Goal: Task Accomplishment & Management: Manage account settings

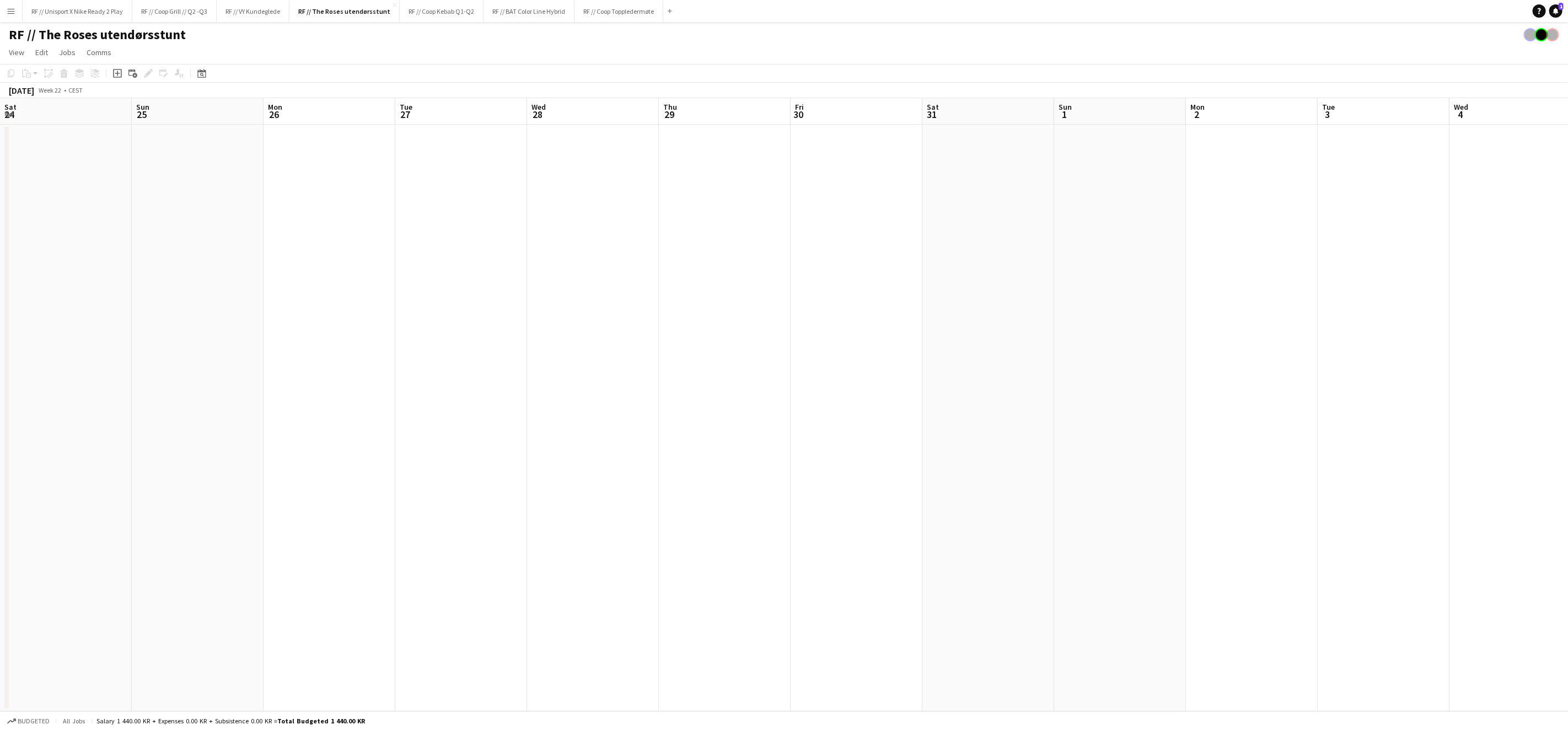
scroll to position [0, 288]
click at [2, 12] on button "Menu" at bounding box center [11, 11] width 22 height 22
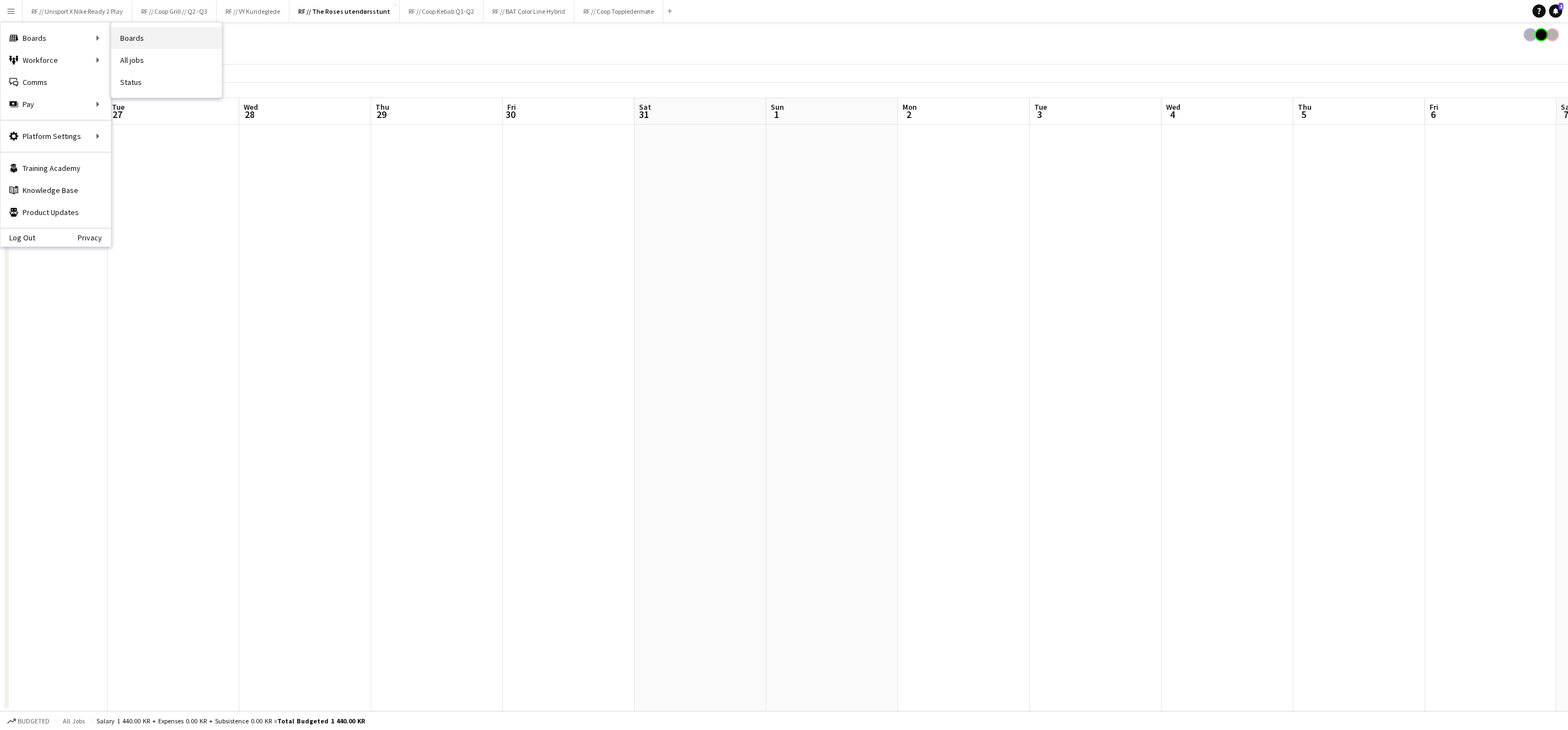
click at [132, 42] on link "Boards" at bounding box center [166, 38] width 110 height 22
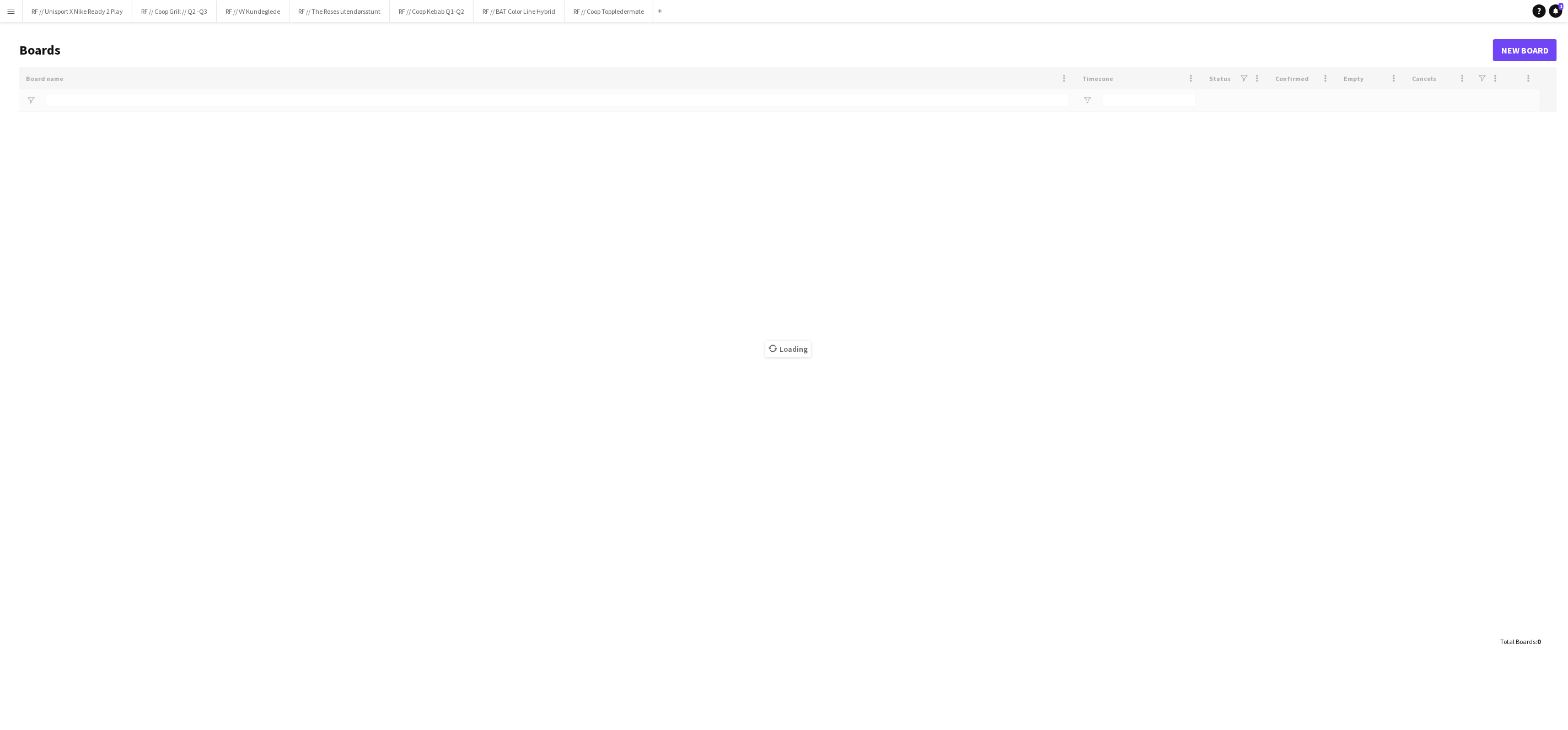
type input "*****"
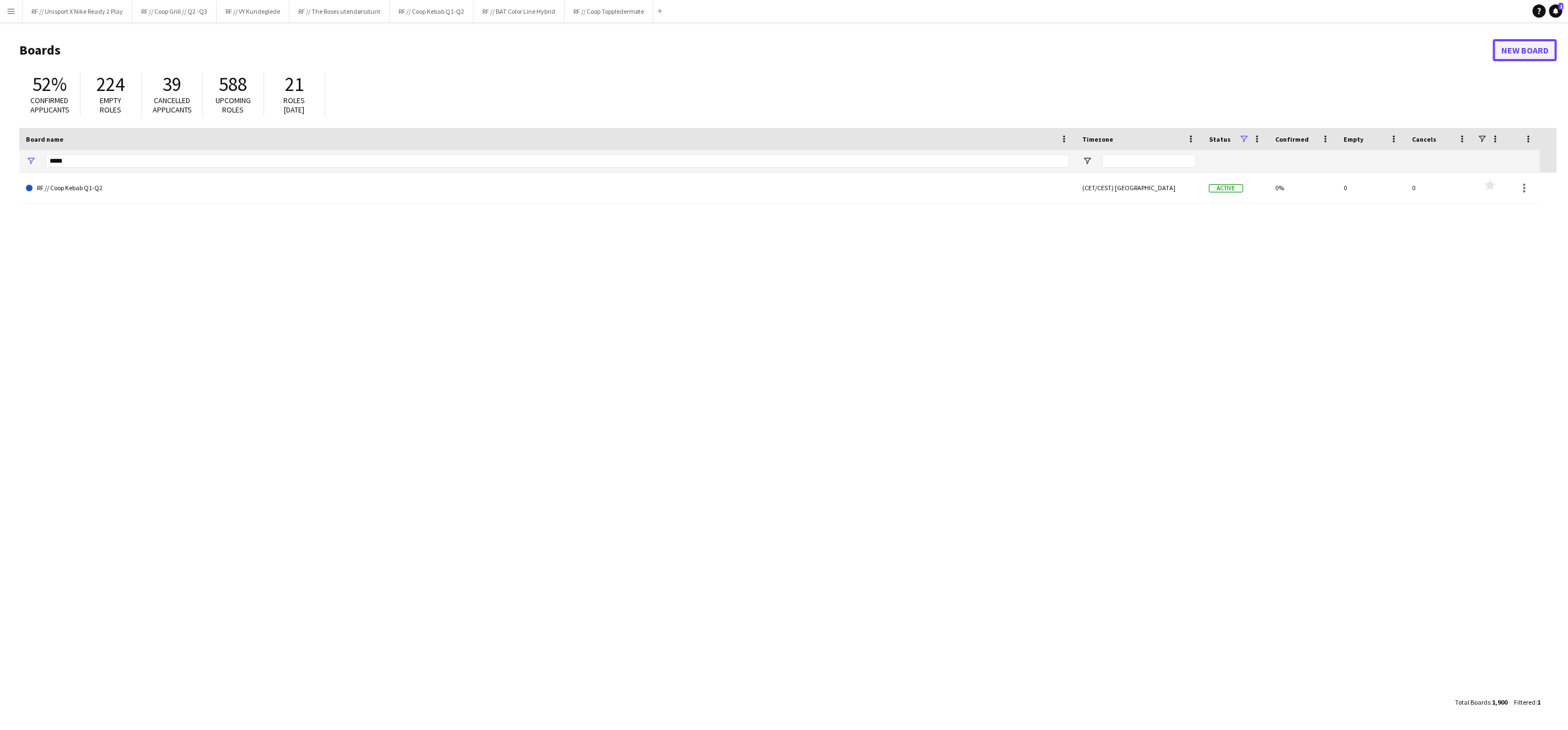
click at [1538, 58] on link "New Board" at bounding box center [1525, 51] width 64 height 22
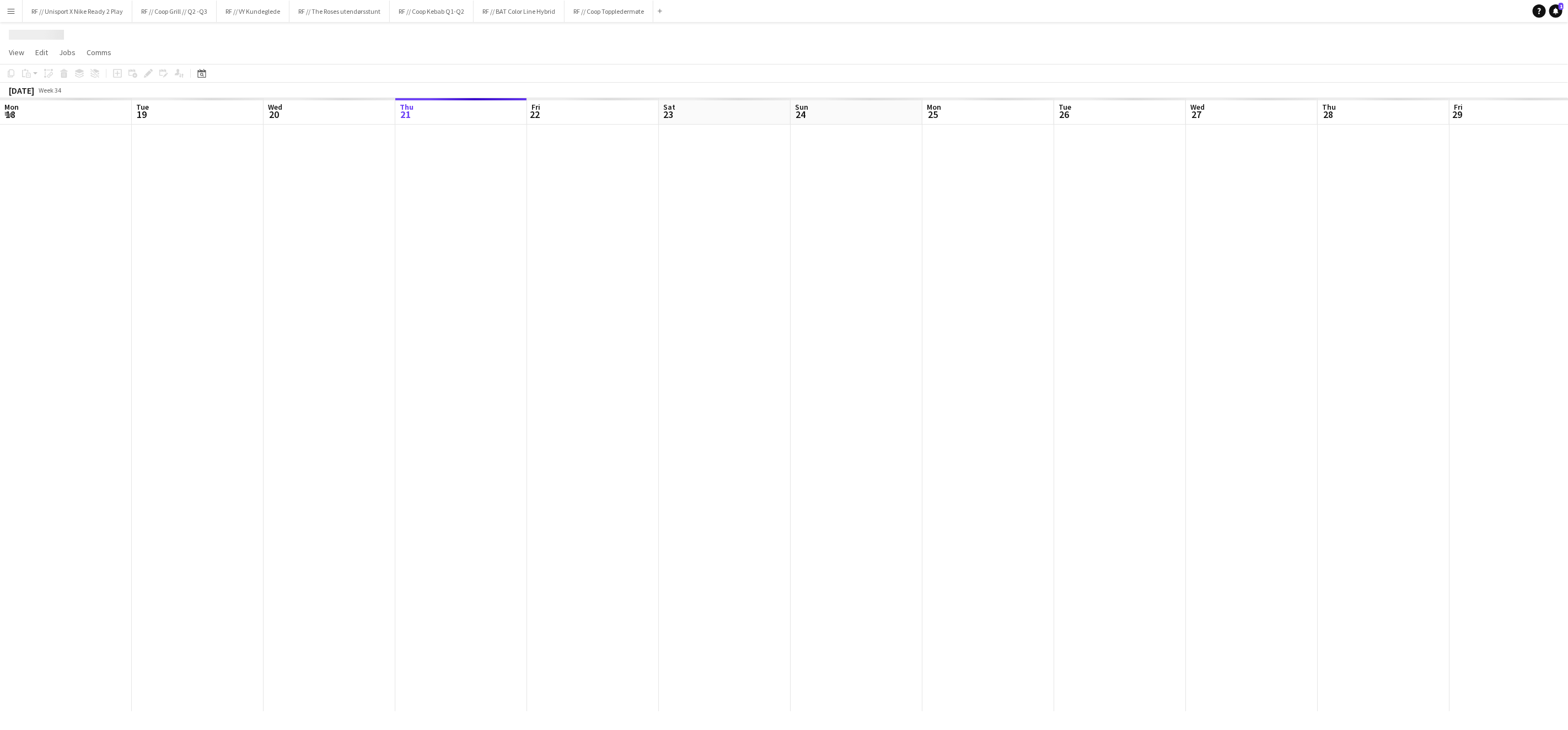
scroll to position [0, 263]
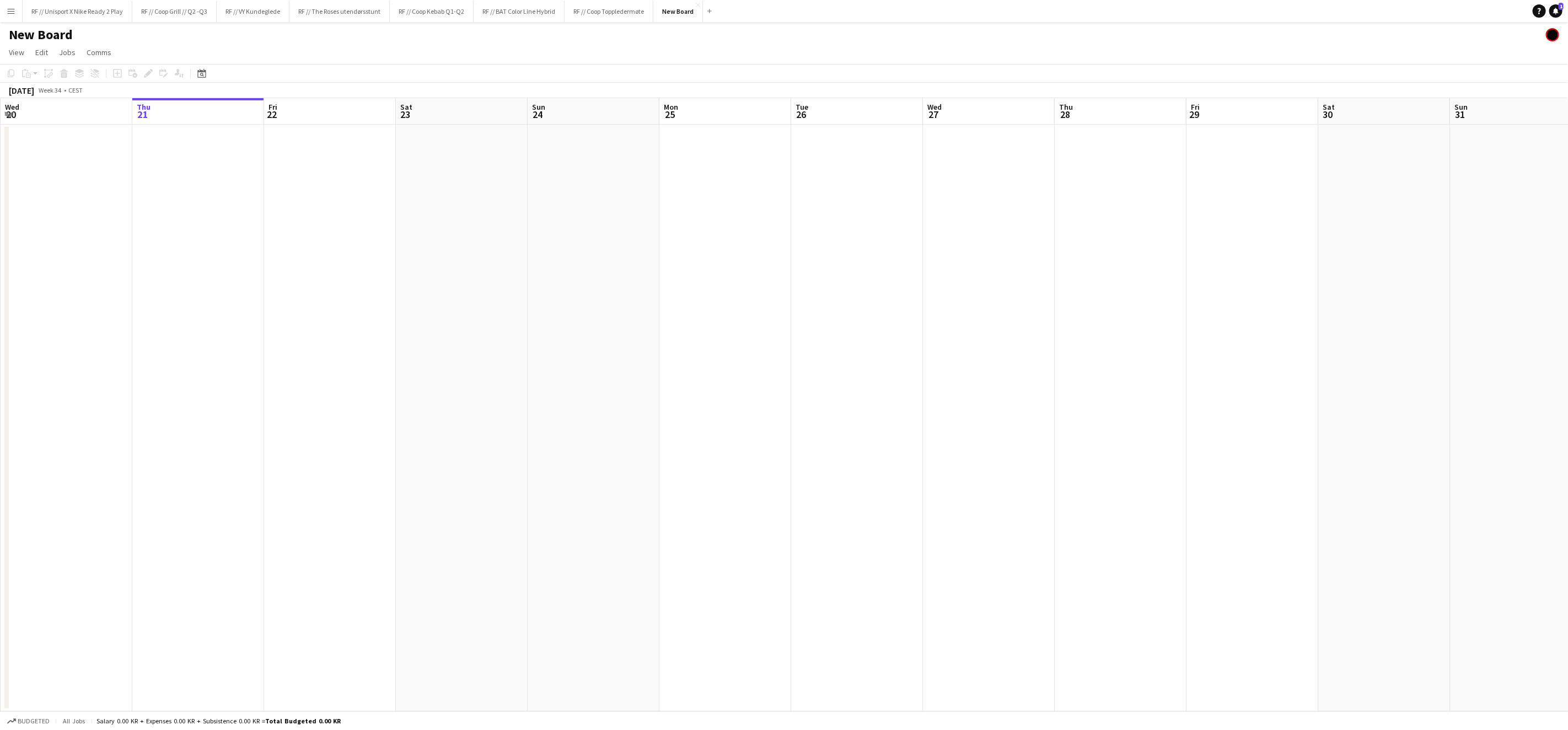
click at [68, 33] on h1 "New Board" at bounding box center [41, 35] width 64 height 17
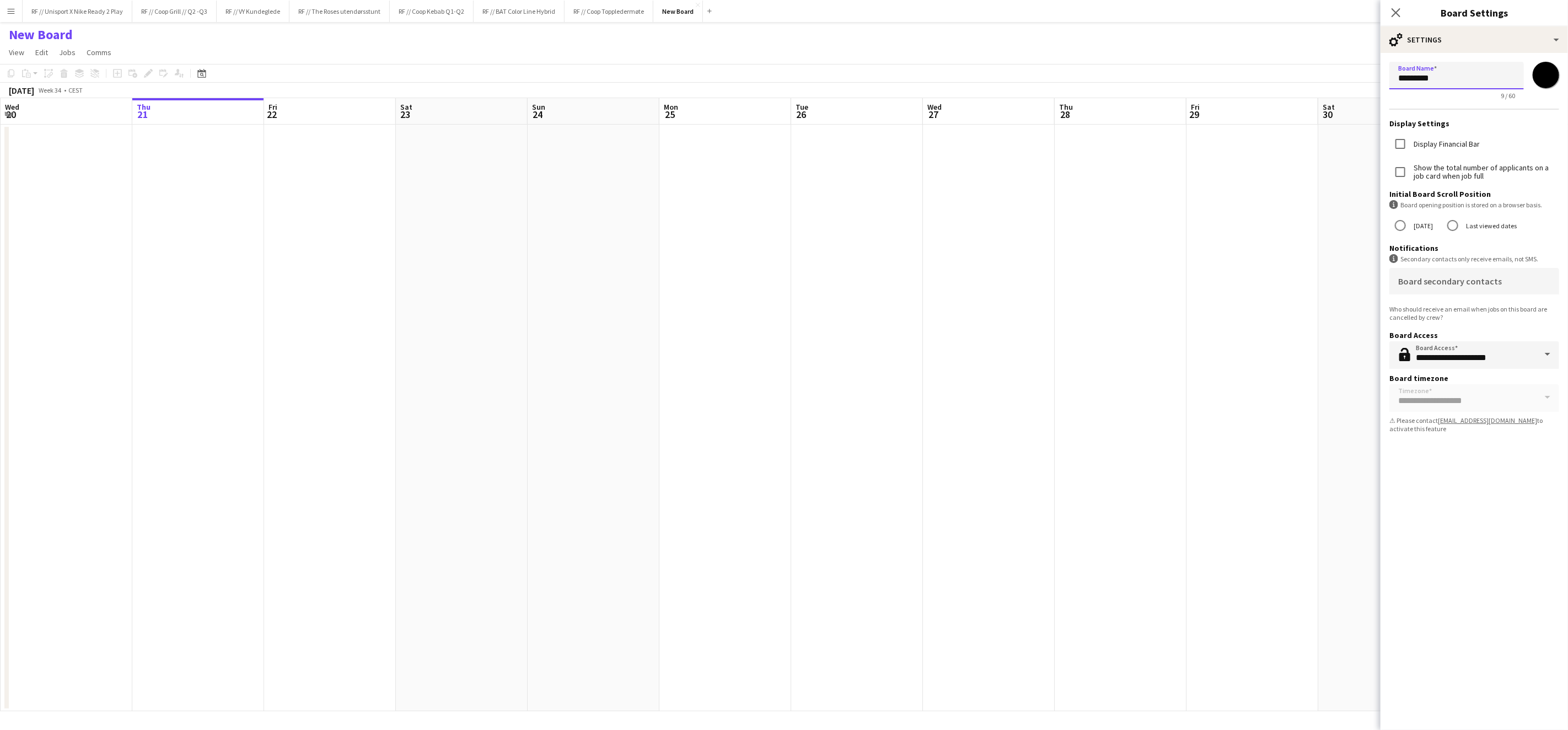
drag, startPoint x: 1459, startPoint y: 77, endPoint x: 1348, endPoint y: 72, distance: 111.1
click at [1363, 66] on body "Menu Boards Boards Boards All jobs Status Workforce Workforce My Workforce Recr…" at bounding box center [784, 365] width 1568 height 730
type input "**********"
click at [1308, 394] on app-date-cell at bounding box center [1252, 418] width 132 height 587
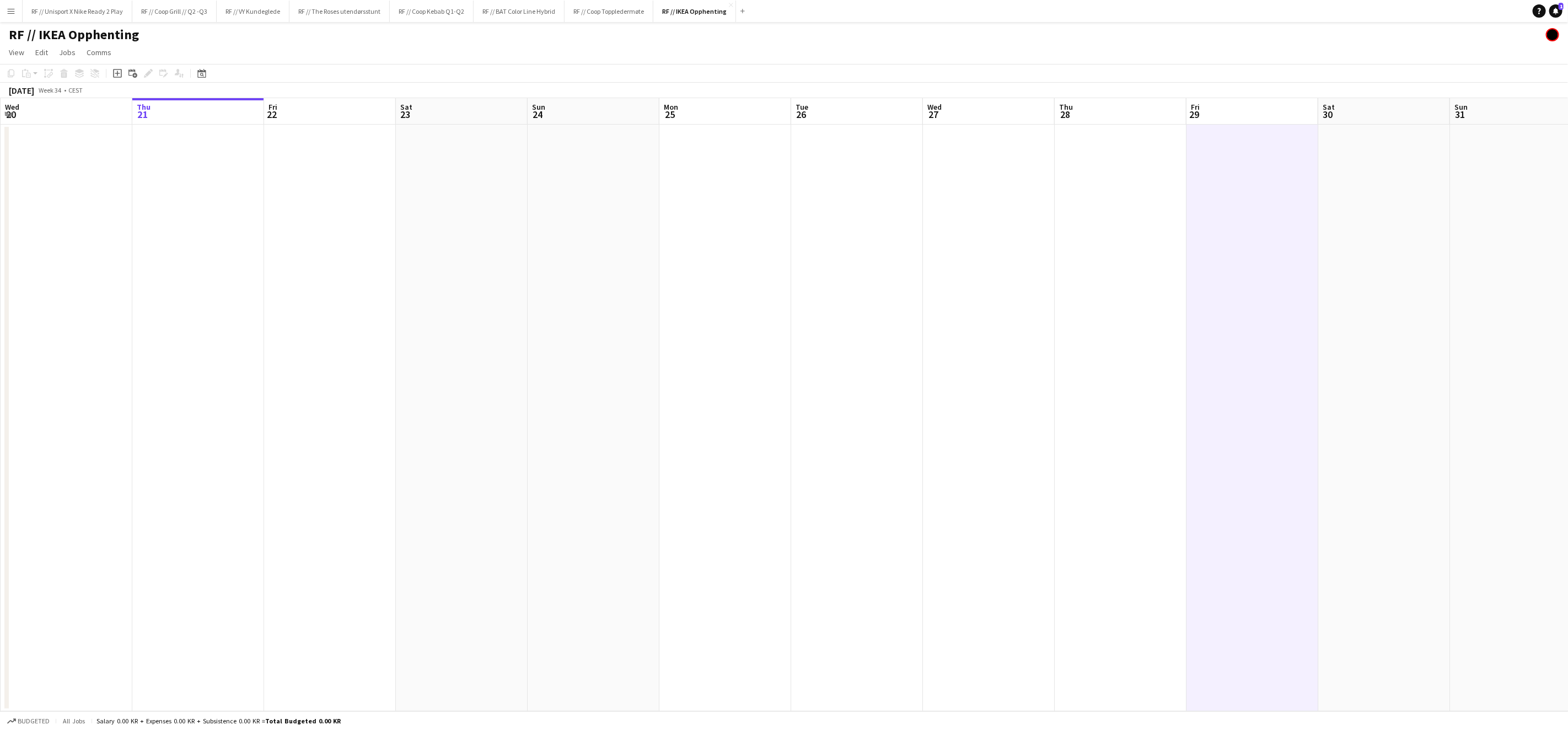
click at [678, 295] on app-date-cell at bounding box center [726, 418] width 132 height 587
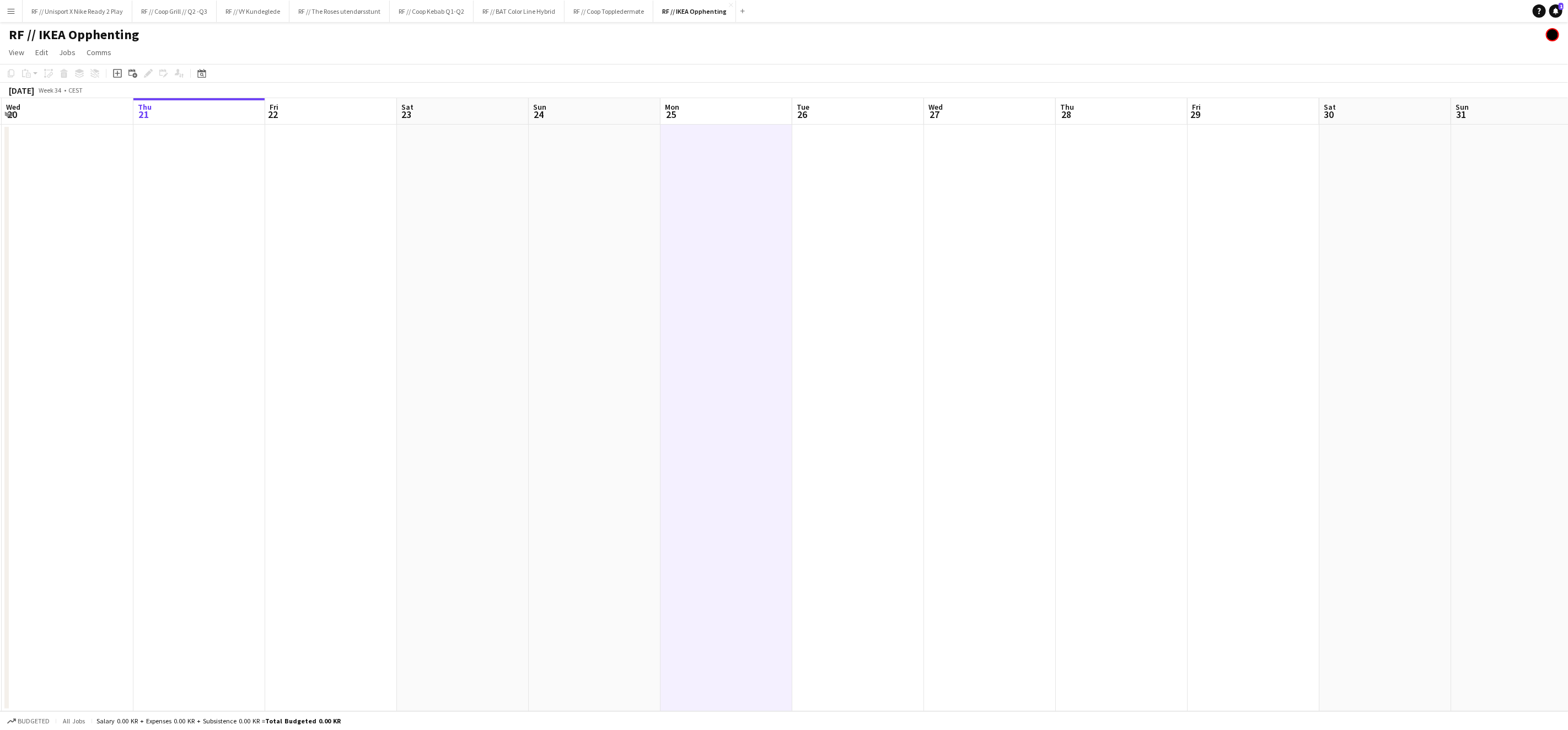
click at [845, 221] on app-date-cell at bounding box center [858, 418] width 132 height 587
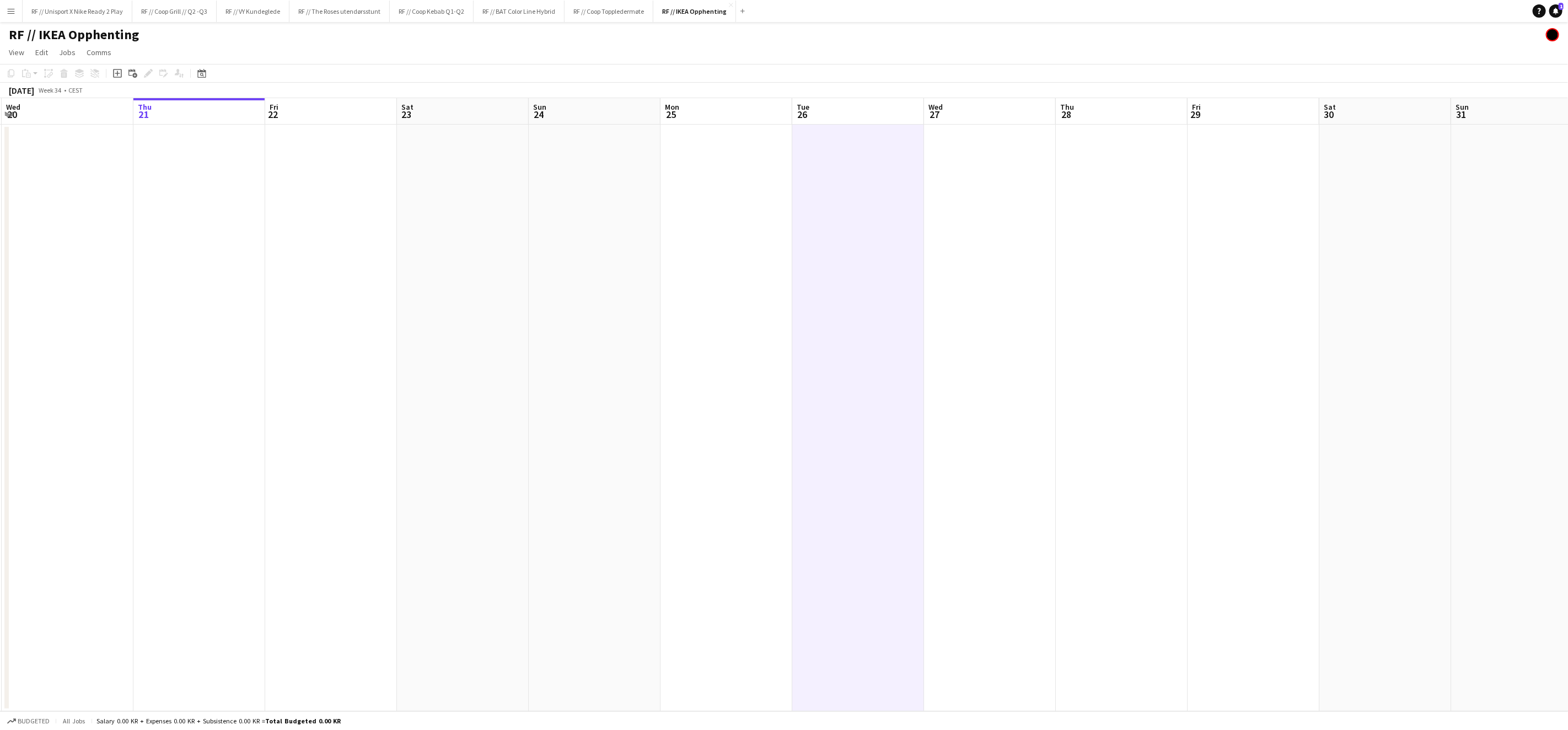
click at [1000, 215] on app-date-cell at bounding box center [990, 418] width 132 height 587
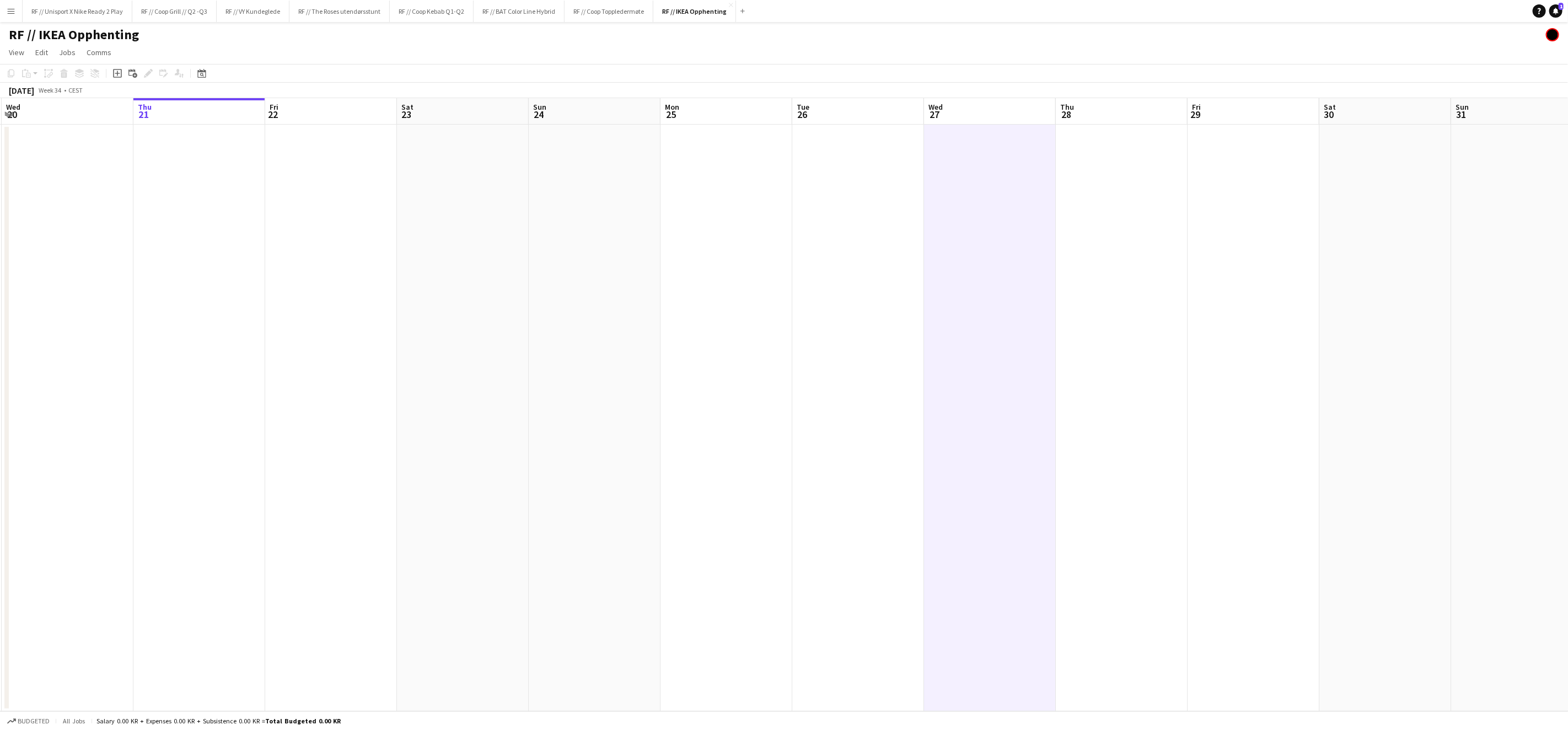
click at [716, 233] on app-date-cell at bounding box center [726, 418] width 132 height 587
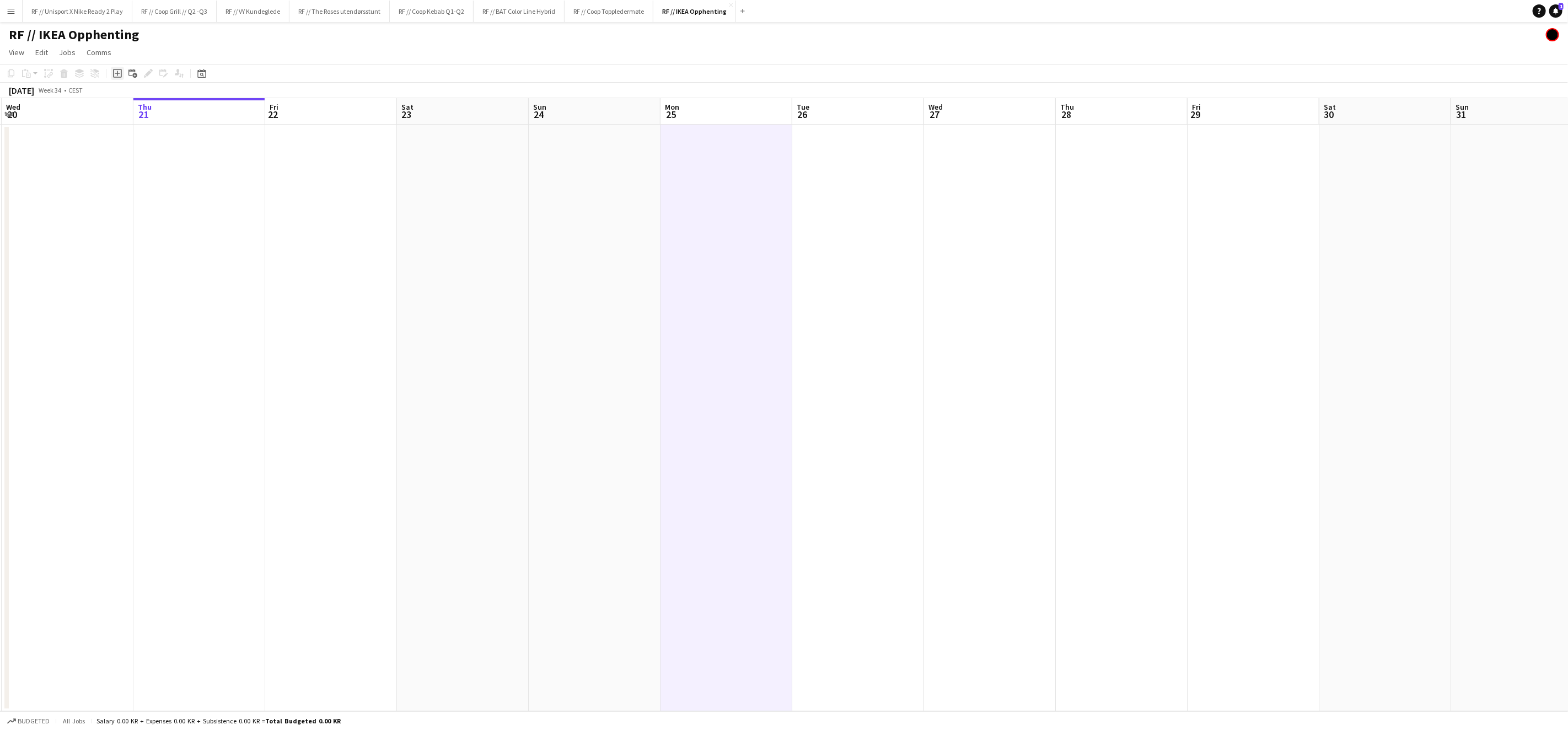
click at [118, 73] on icon at bounding box center [117, 73] width 5 height 5
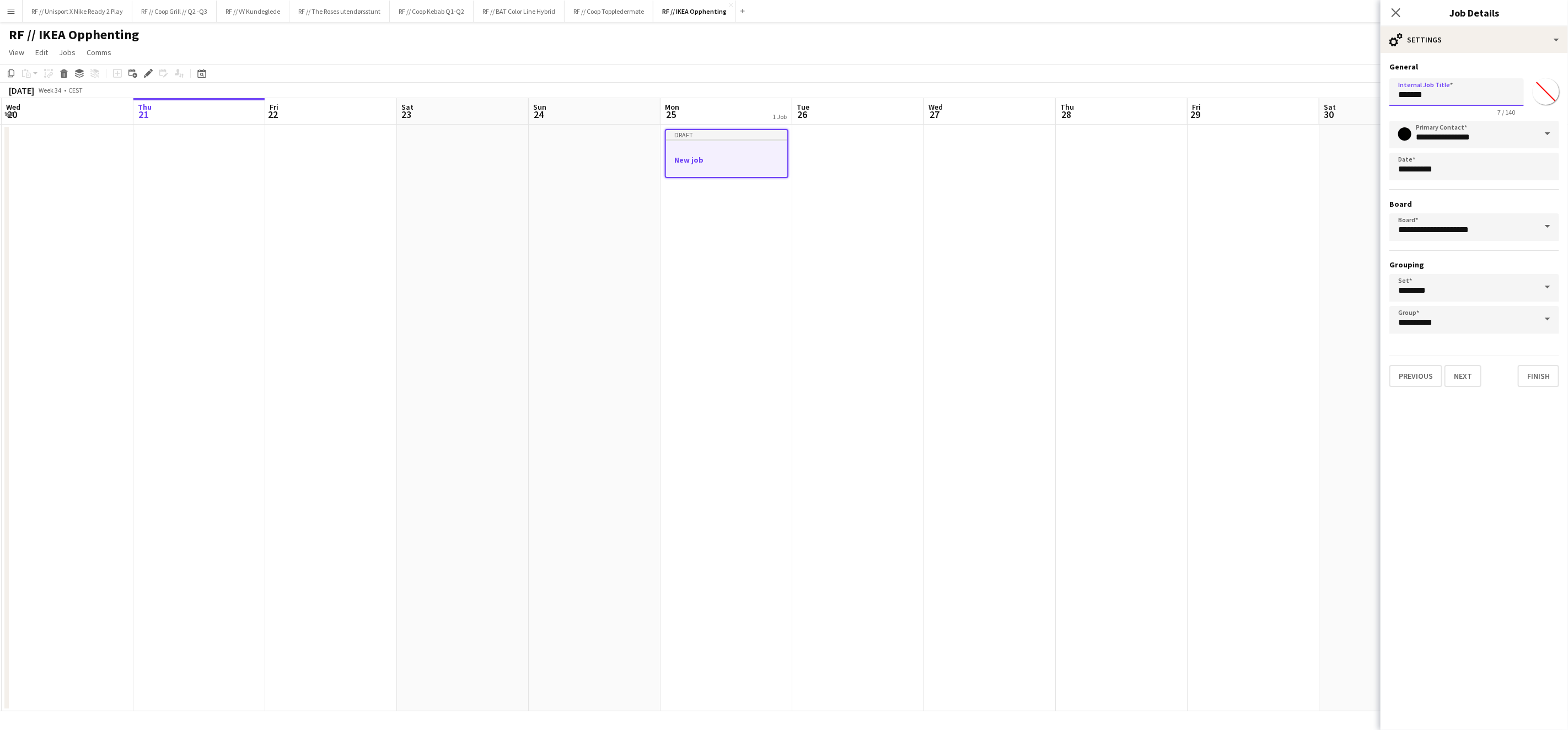
drag, startPoint x: 1481, startPoint y: 98, endPoint x: 1369, endPoint y: 77, distance: 114.0
click at [1394, 80] on input "*******" at bounding box center [1457, 92] width 134 height 28
type input "**********"
click at [1498, 137] on input "**********" at bounding box center [1474, 134] width 170 height 28
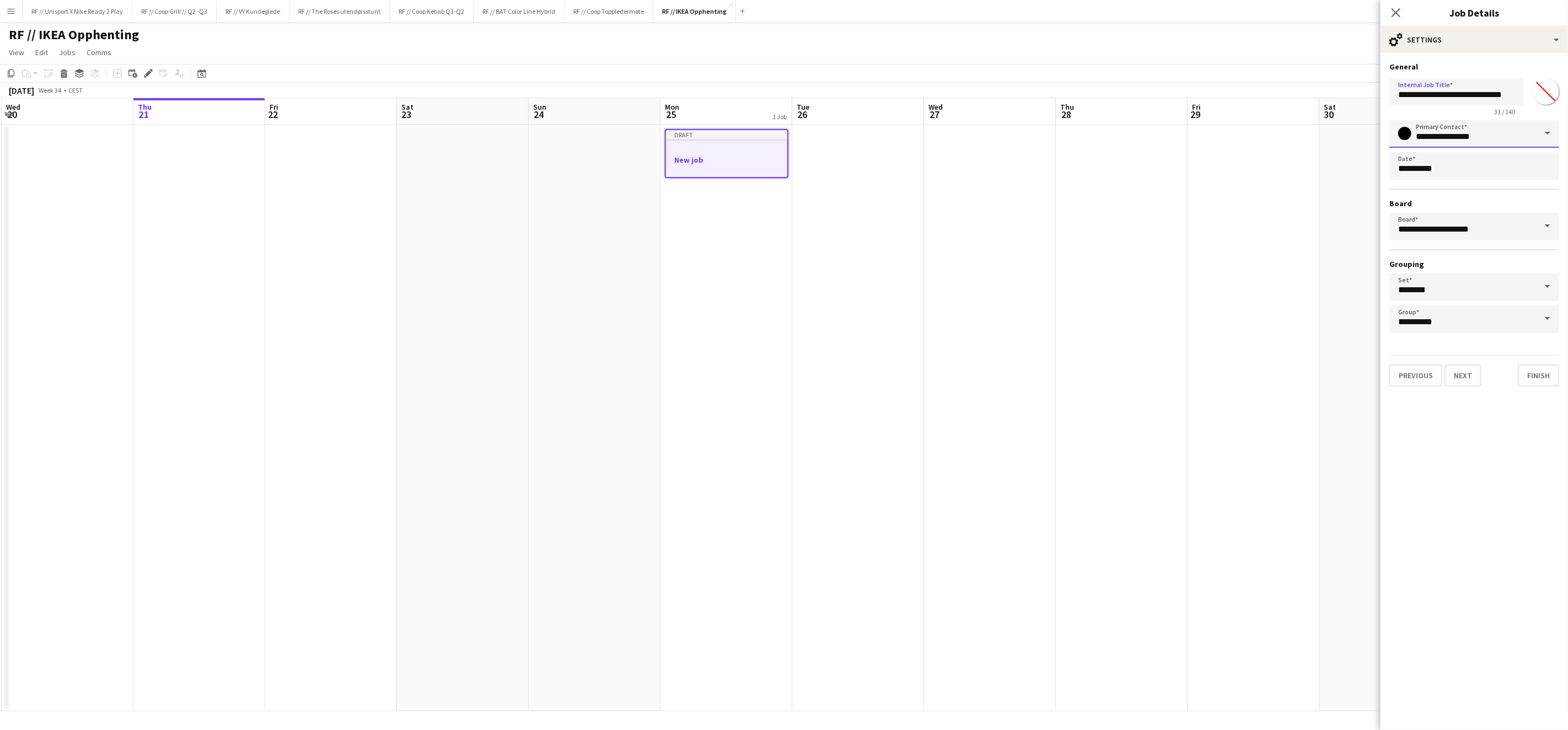
scroll to position [0, 0]
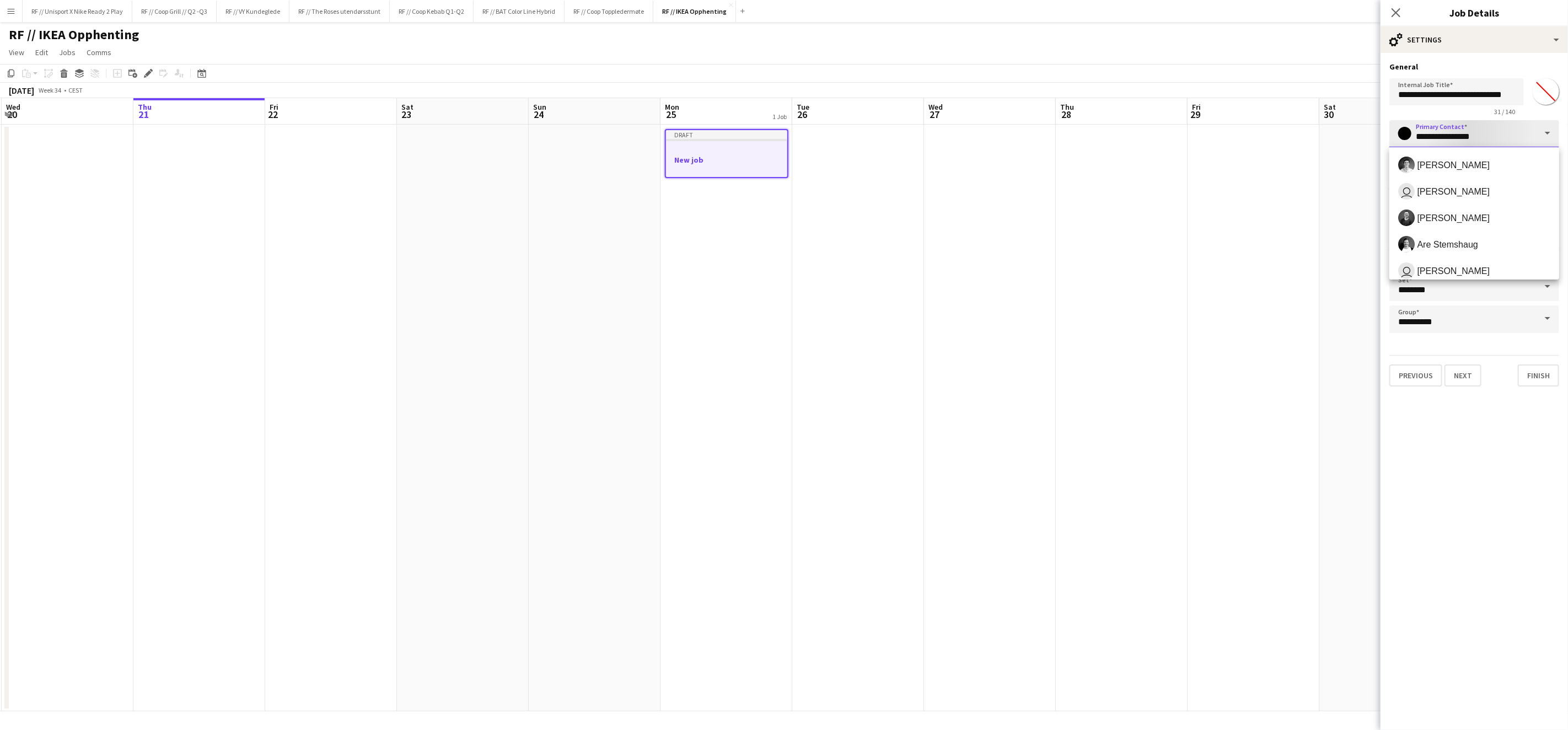
click at [1498, 137] on input "**********" at bounding box center [1474, 134] width 170 height 28
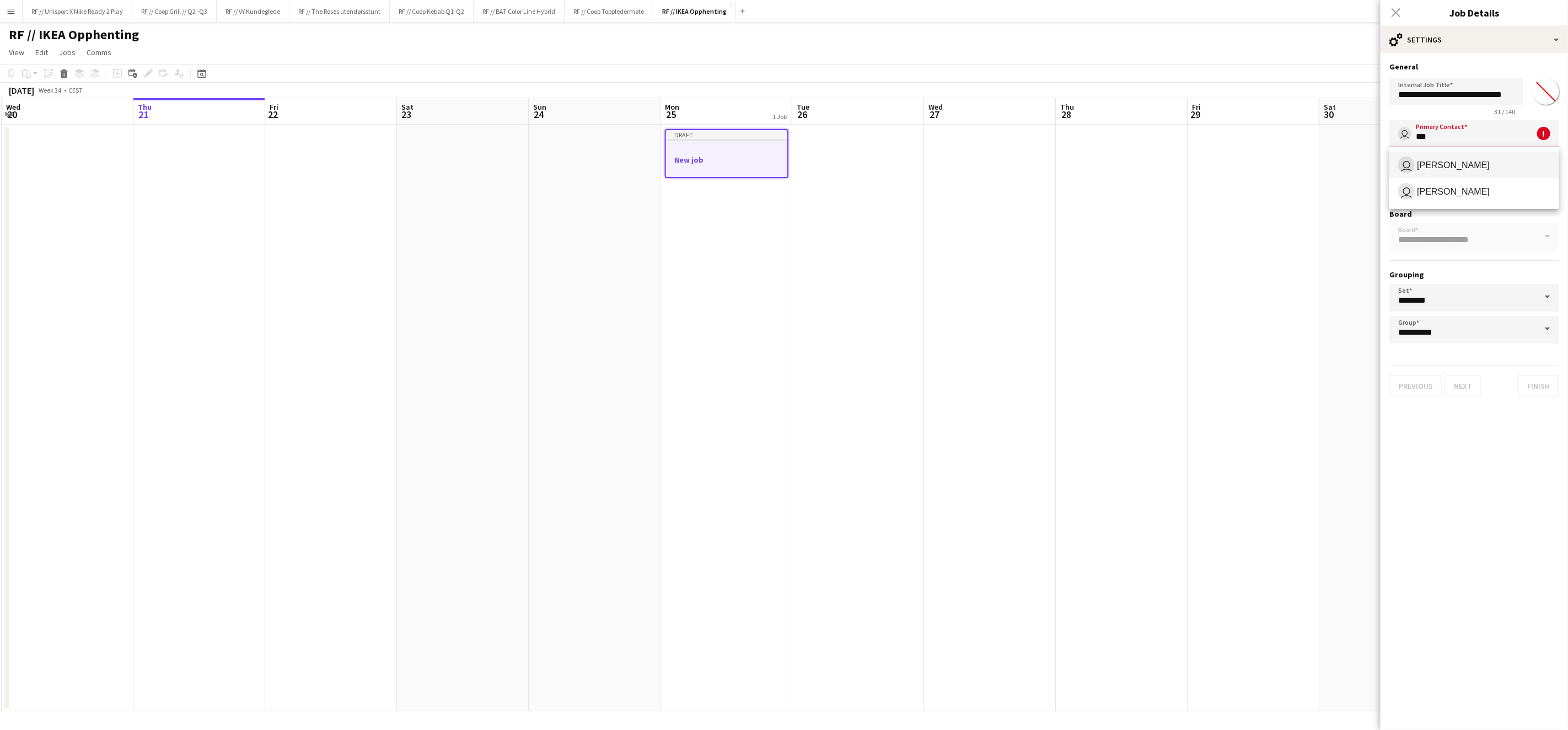
click at [1457, 164] on span "Joachim Breen" at bounding box center [1453, 165] width 73 height 10
type input "**********"
click at [1459, 371] on button "Next" at bounding box center [1463, 376] width 37 height 22
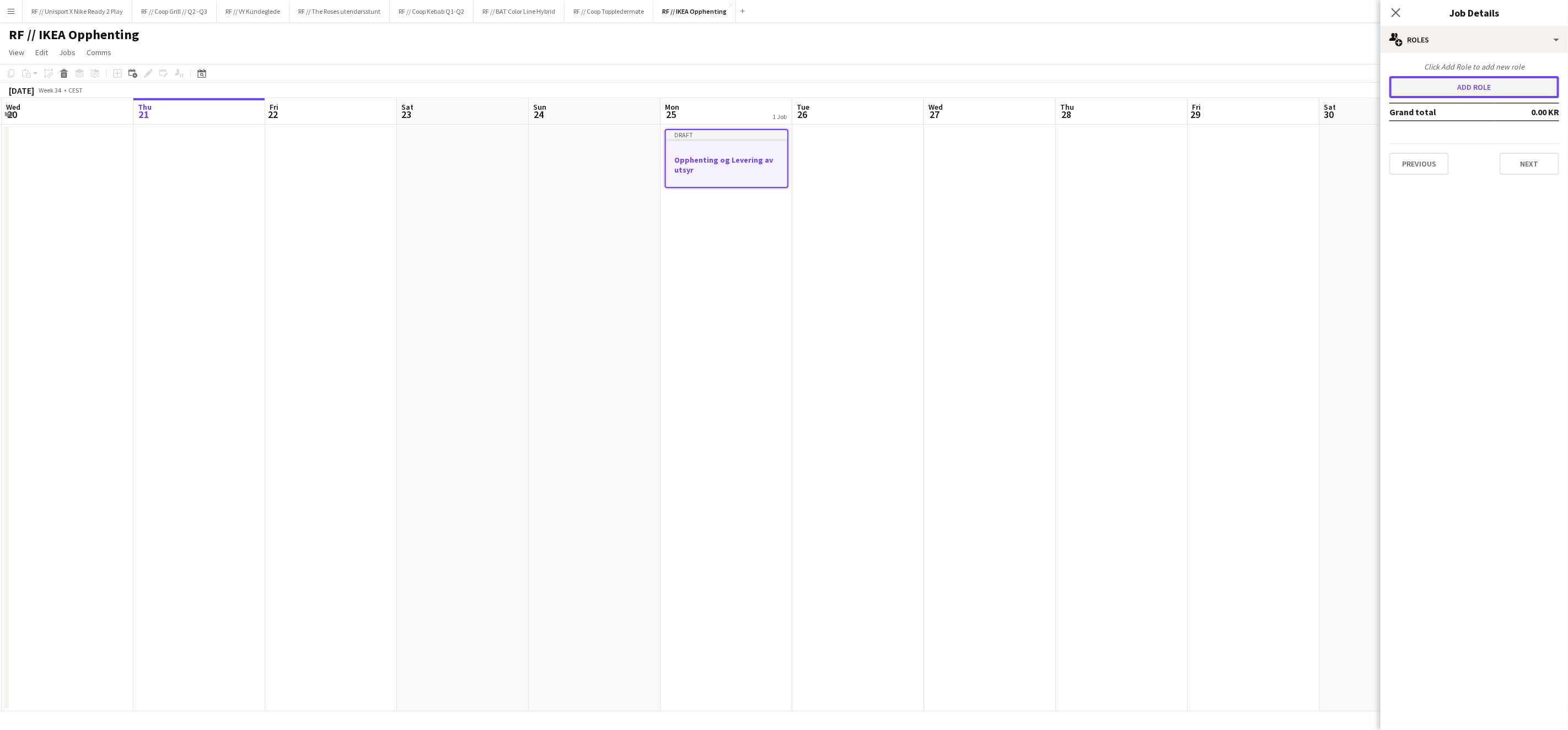
click at [1470, 92] on button "Add role" at bounding box center [1474, 87] width 170 height 22
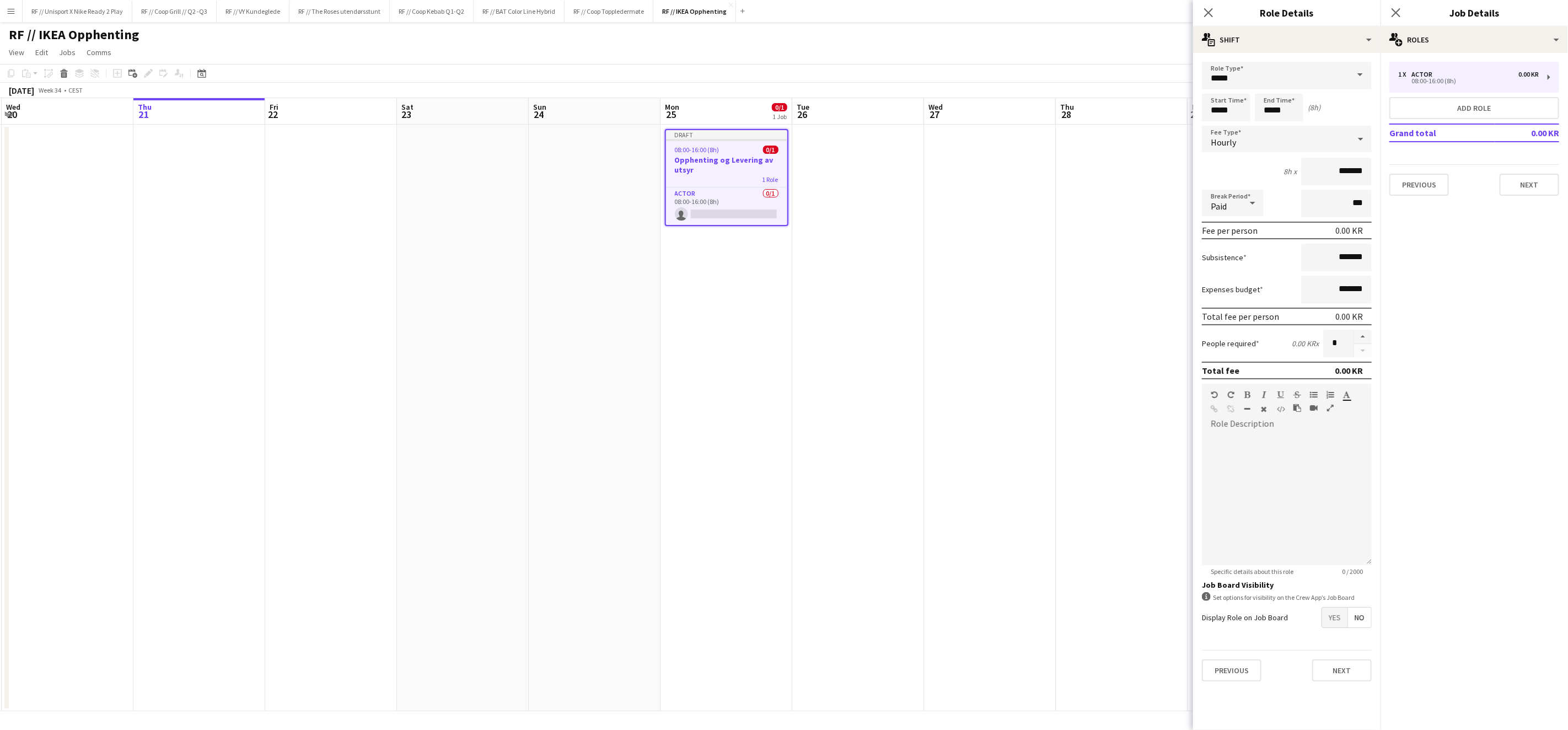
click at [1363, 74] on span at bounding box center [1360, 75] width 23 height 26
click at [1291, 147] on span "Promotional Staffing (Brand Ambassadors)" at bounding box center [1287, 149] width 152 height 10
type input "**********"
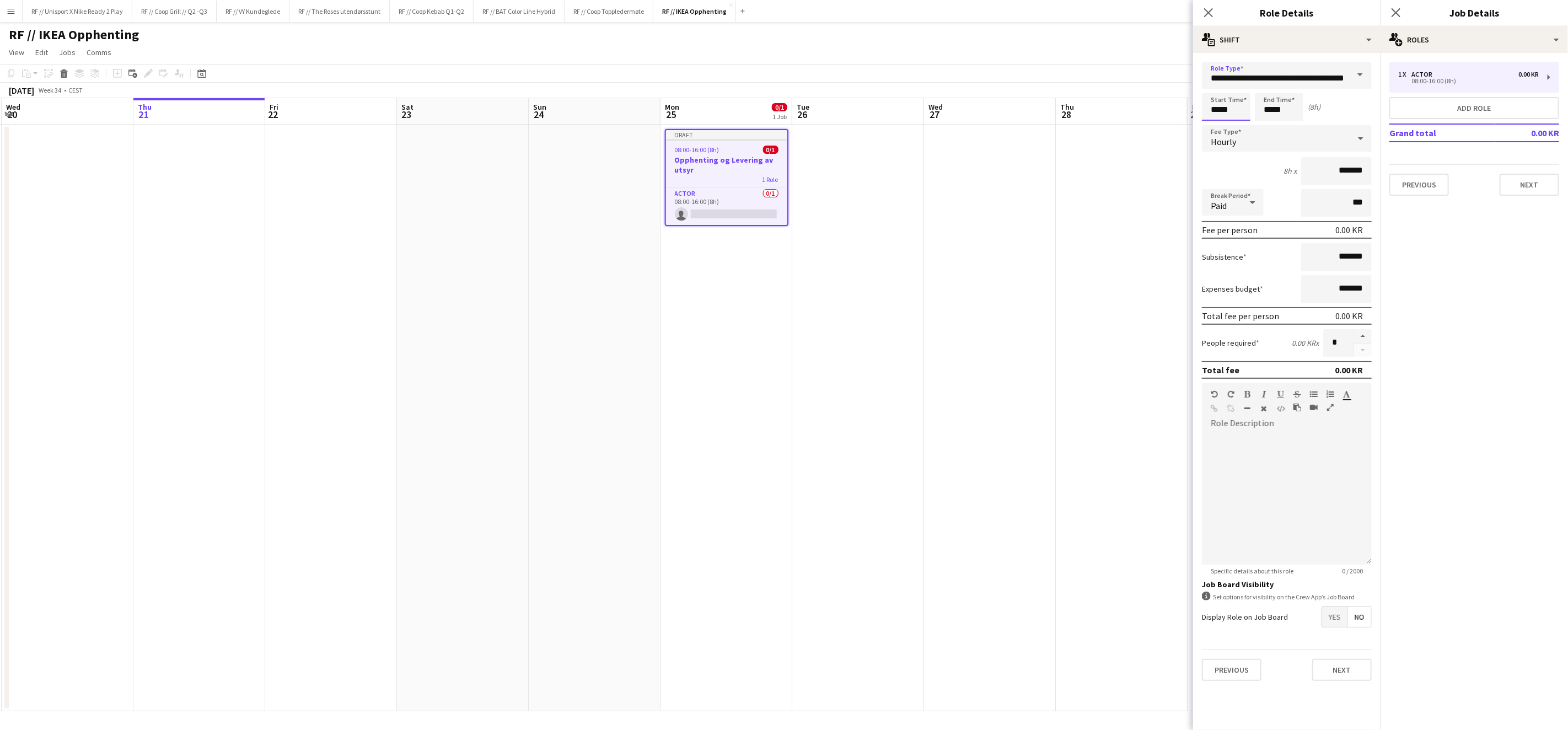
drag, startPoint x: 1203, startPoint y: 109, endPoint x: 1196, endPoint y: 108, distance: 7.1
click at [1196, 108] on form "**********" at bounding box center [1287, 375] width 188 height 628
type input "*****"
type input "******"
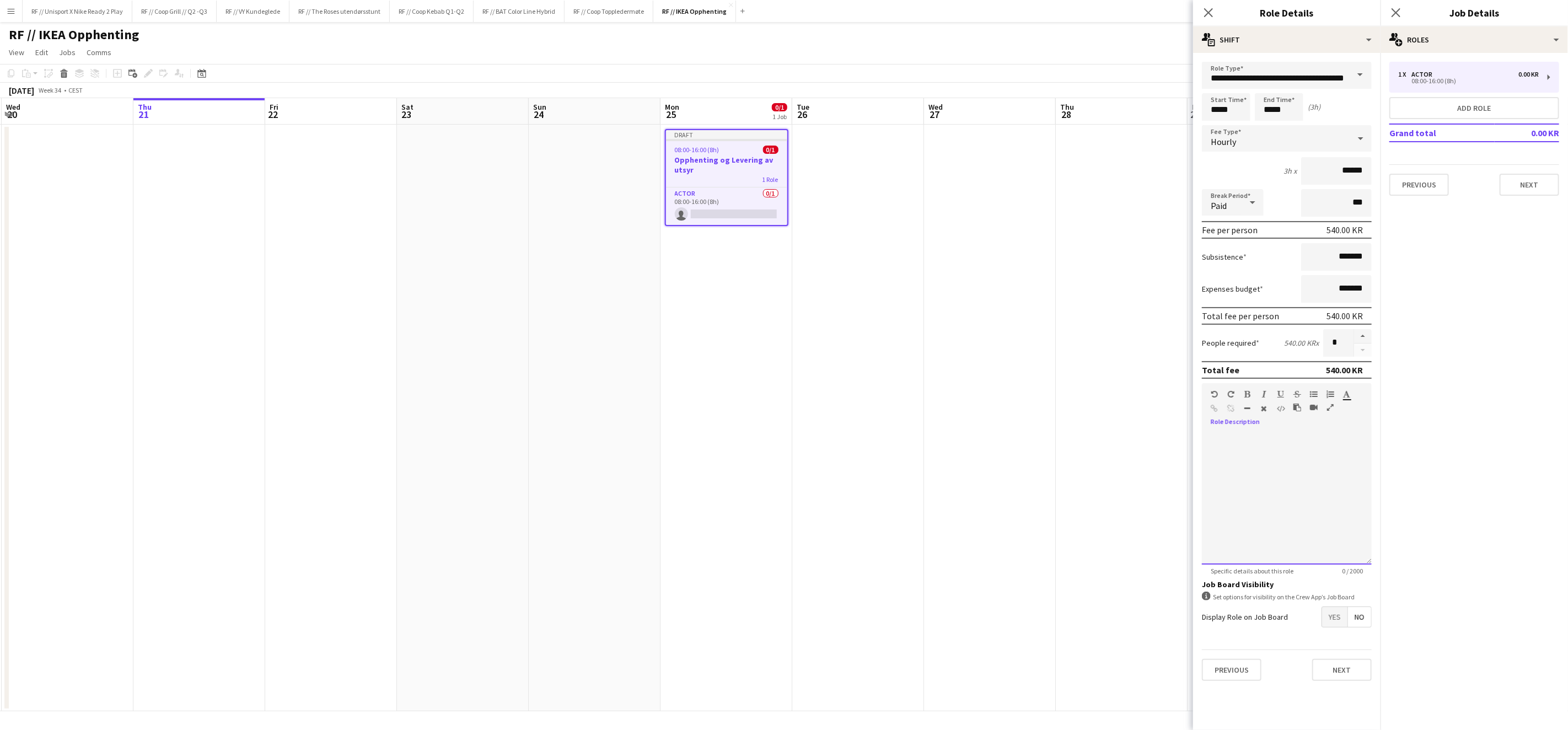
click at [1271, 466] on div at bounding box center [1287, 498] width 170 height 132
drag, startPoint x: 1183, startPoint y: 419, endPoint x: 1148, endPoint y: 399, distance: 40.3
click at [1156, 403] on body "Menu Boards Boards Boards All jobs Status Workforce Workforce My Workforce Recr…" at bounding box center [784, 365] width 1568 height 730
copy div "**********"
click at [1351, 666] on button "Next" at bounding box center [1342, 670] width 60 height 22
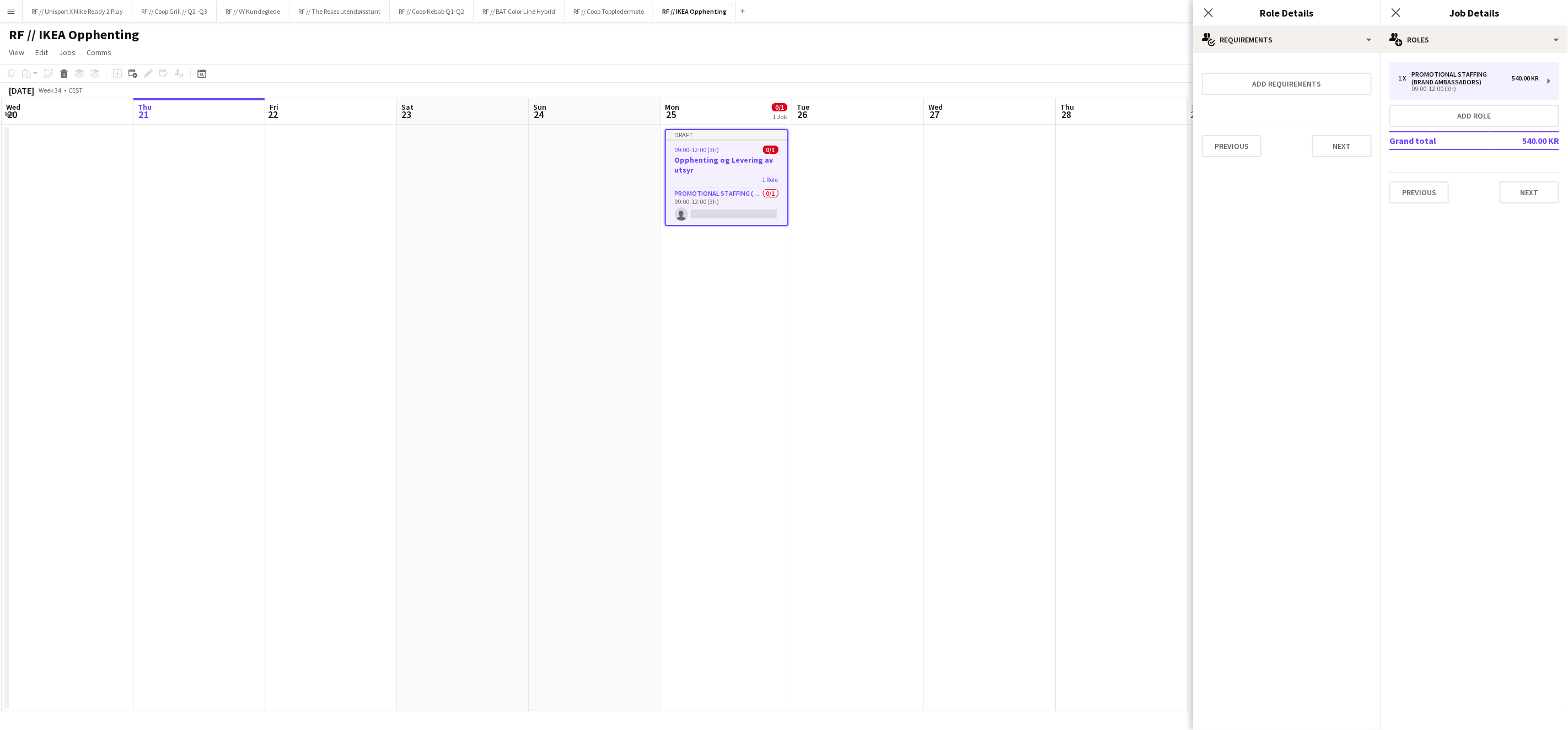
click at [1301, 94] on form "Add requirements Previous Next" at bounding box center [1287, 113] width 188 height 104
click at [1303, 85] on button "Add requirements" at bounding box center [1287, 84] width 170 height 22
click at [1281, 99] on div "Please select" at bounding box center [1276, 94] width 134 height 26
click at [1281, 99] on div at bounding box center [784, 365] width 1568 height 730
click at [1281, 99] on div "Please select" at bounding box center [1276, 94] width 134 height 26
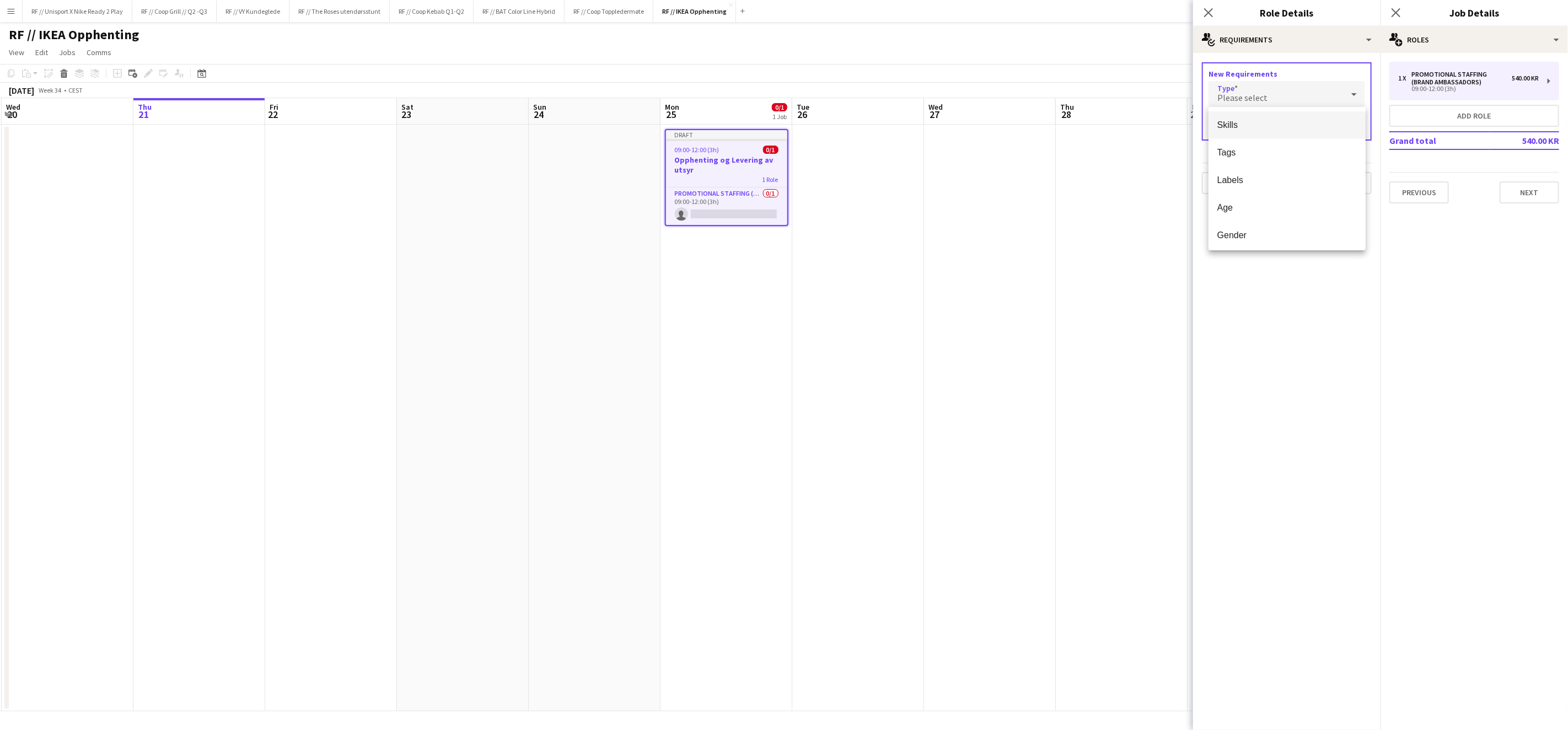
click at [1274, 117] on mat-option "Skills" at bounding box center [1288, 125] width 158 height 28
click at [1275, 120] on input "text" at bounding box center [1287, 127] width 156 height 28
type input "****"
click at [1299, 208] on span "Drivers Licence (Class B)" at bounding box center [1288, 206] width 140 height 10
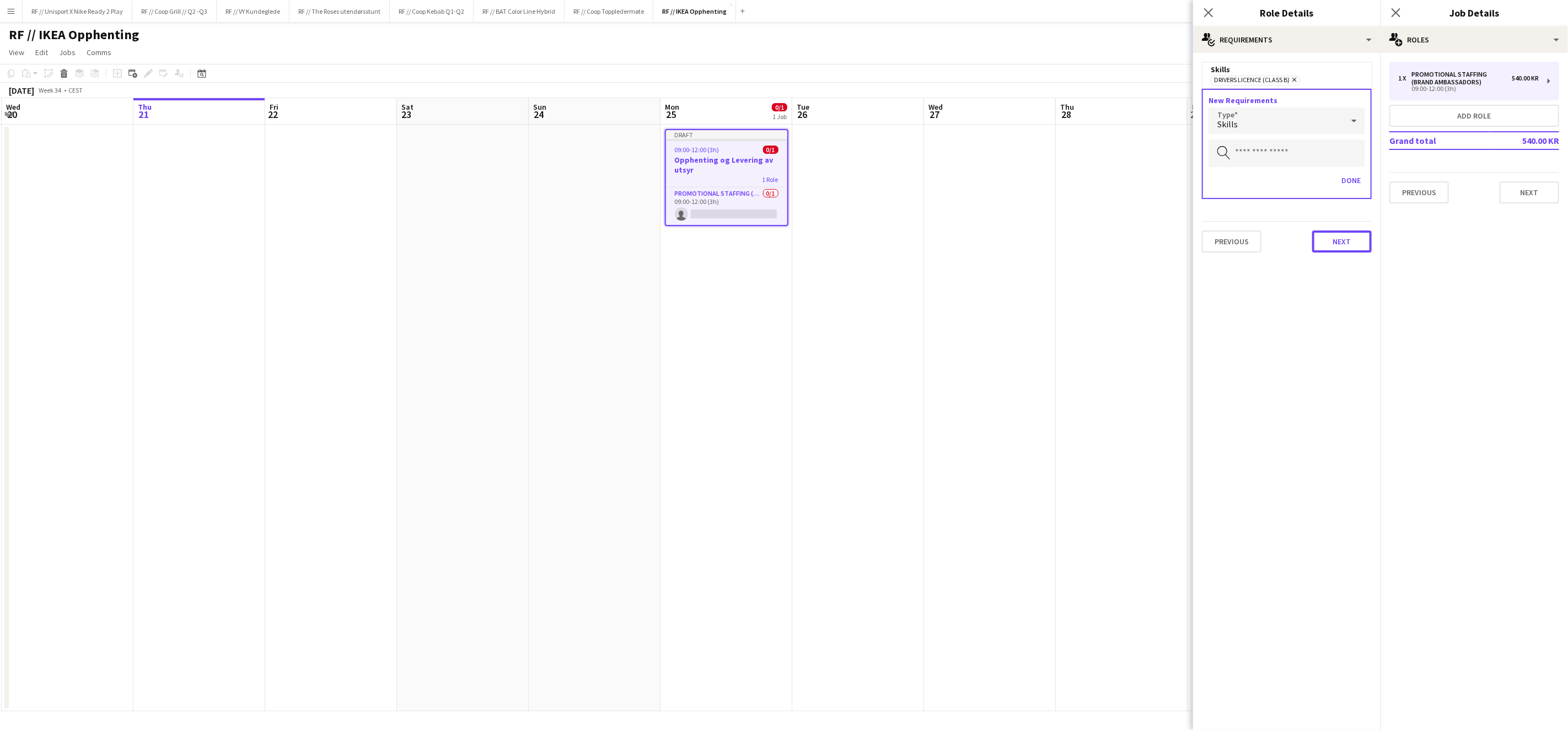
click at [1332, 237] on button "Next" at bounding box center [1342, 241] width 60 height 22
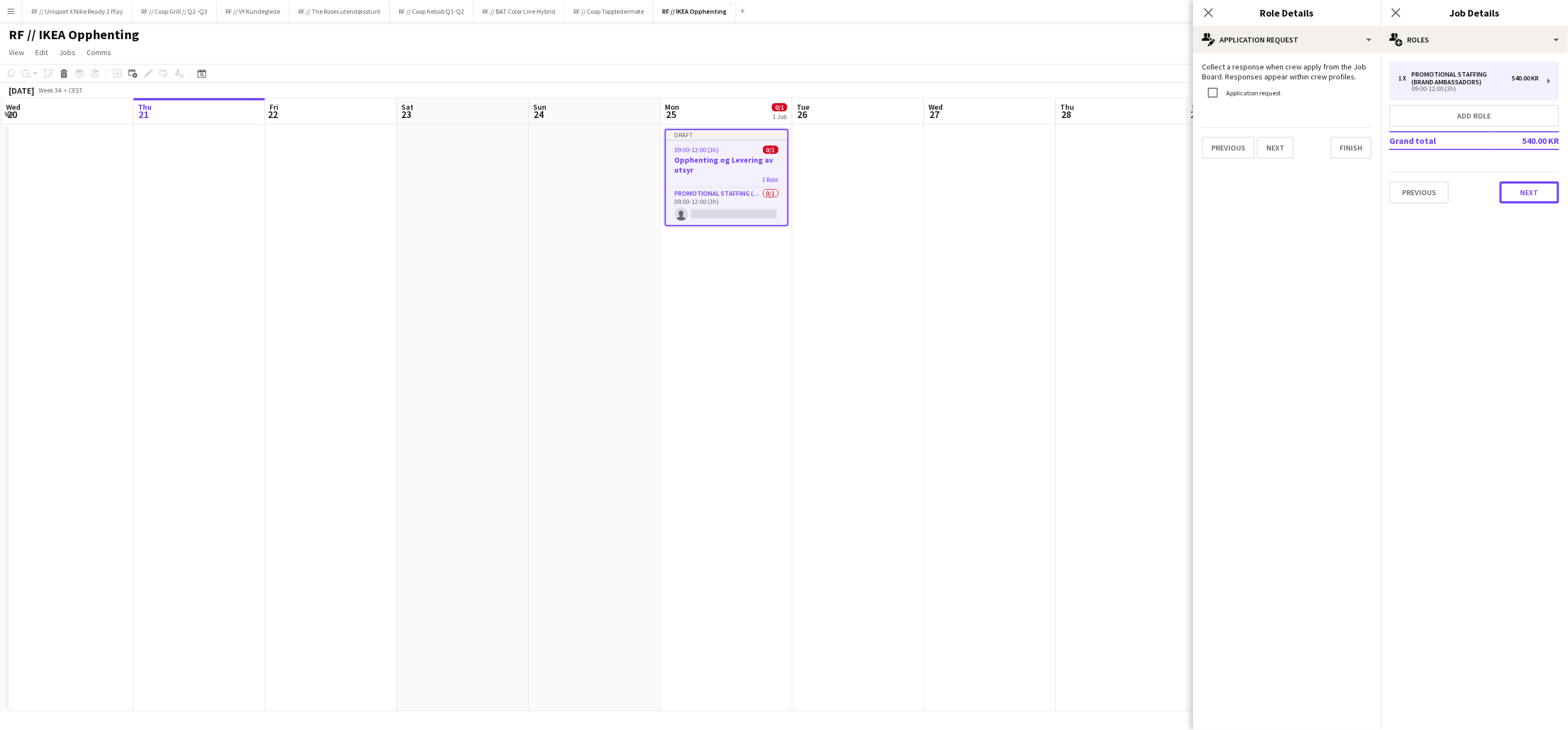
click at [1532, 191] on button "Next" at bounding box center [1530, 192] width 60 height 22
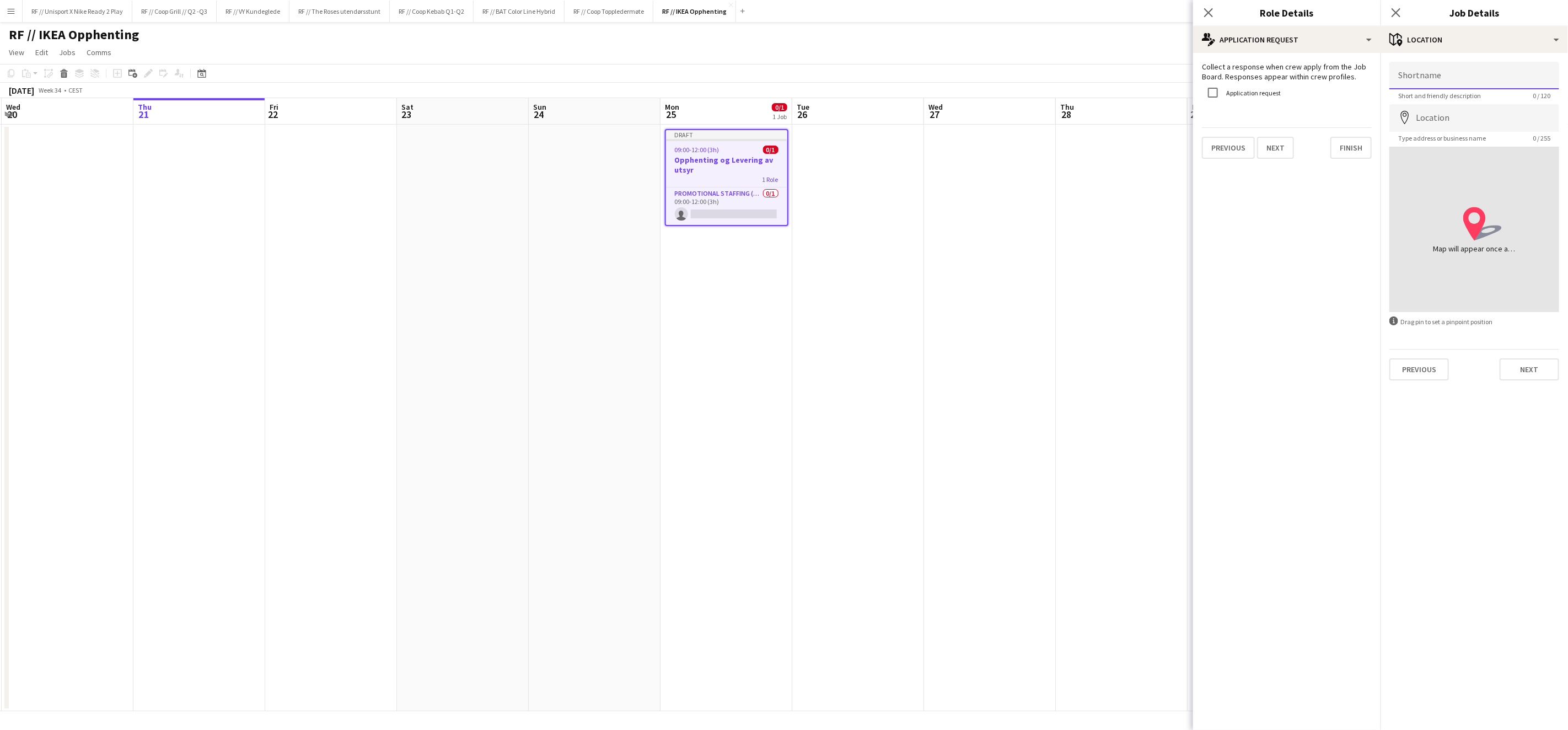
click at [1425, 75] on input "Shortname" at bounding box center [1474, 75] width 170 height 28
type input "**********"
click at [1490, 120] on input "Location" at bounding box center [1474, 118] width 170 height 28
type input "**********"
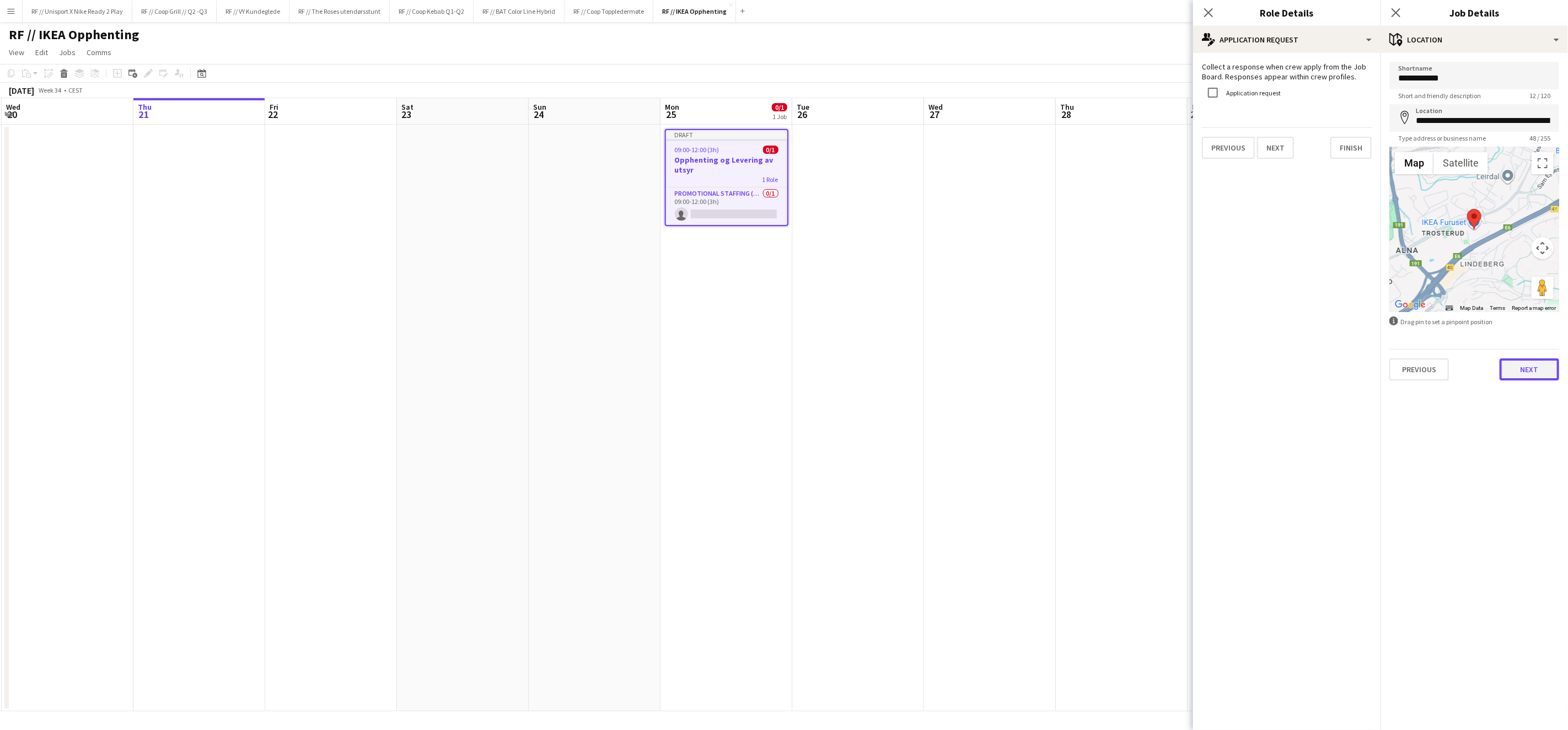
click at [1519, 365] on button "Next" at bounding box center [1530, 369] width 60 height 22
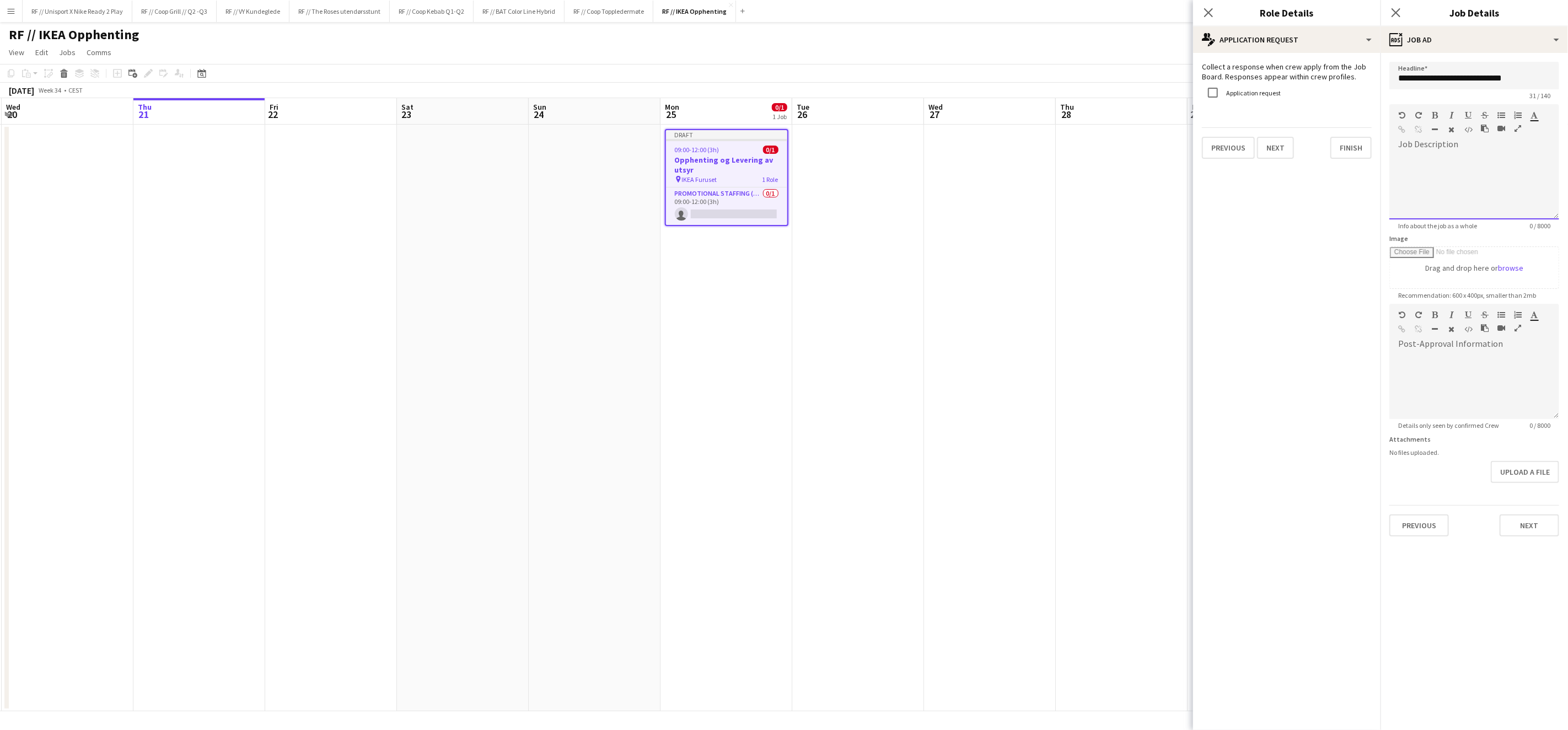
click at [1498, 164] on div at bounding box center [1474, 186] width 170 height 66
paste div
click at [1526, 528] on button "Next" at bounding box center [1530, 525] width 60 height 22
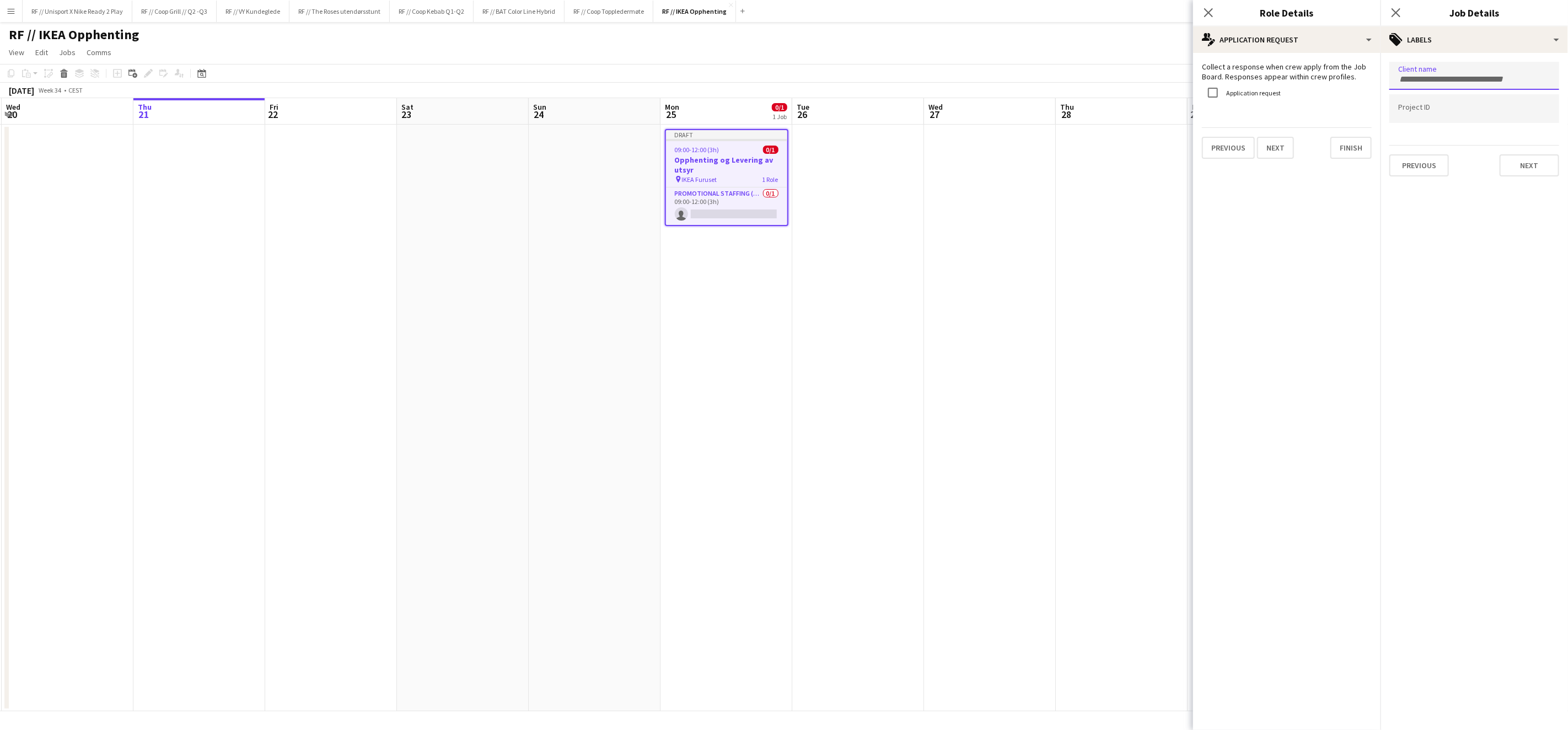
click at [1421, 76] on input "Type to search client labels..." at bounding box center [1475, 80] width 152 height 10
type input "****"
click at [1450, 104] on form at bounding box center [1475, 108] width 152 height 12
type input "******"
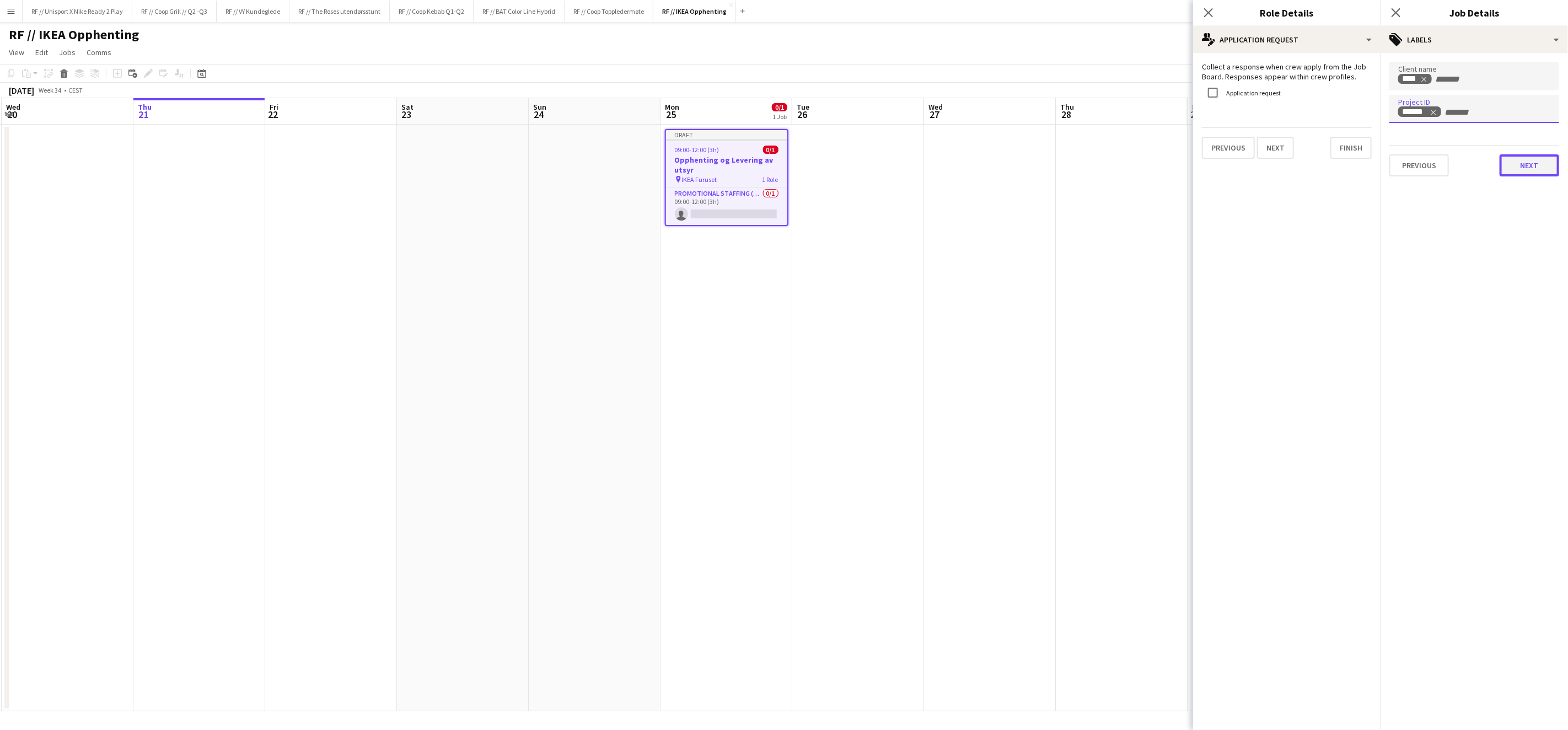
click at [1533, 171] on button "Next" at bounding box center [1530, 165] width 60 height 22
type input "*******"
click at [1522, 120] on button "Next" at bounding box center [1530, 114] width 60 height 22
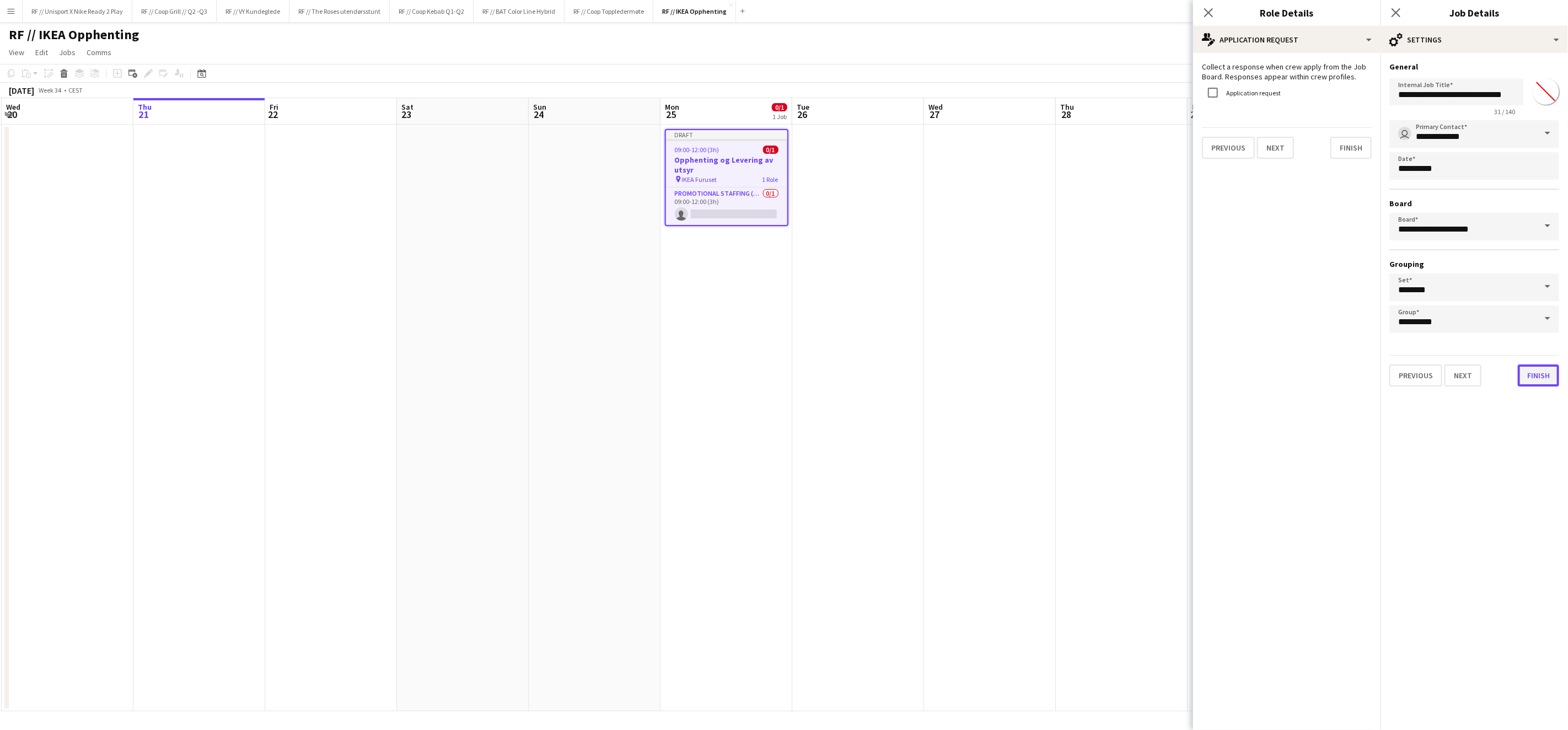
click at [1541, 374] on button "Finish" at bounding box center [1539, 376] width 42 height 22
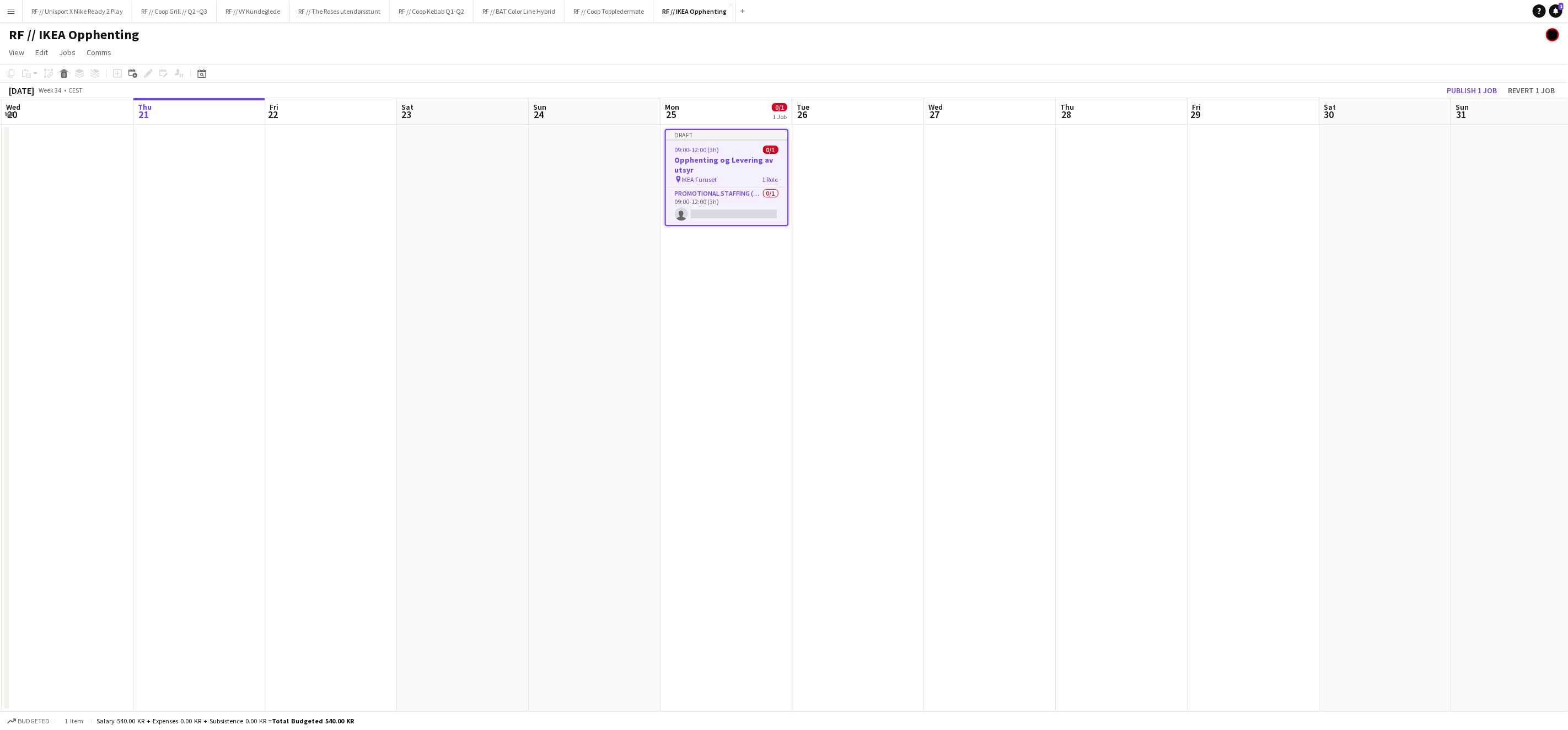
click at [731, 163] on h3 "Opphenting og Levering av utsyr" at bounding box center [726, 165] width 121 height 20
click at [723, 160] on h3 "Opphenting og Levering av utsyr" at bounding box center [727, 163] width 123 height 20
click at [146, 73] on icon at bounding box center [148, 73] width 6 height 6
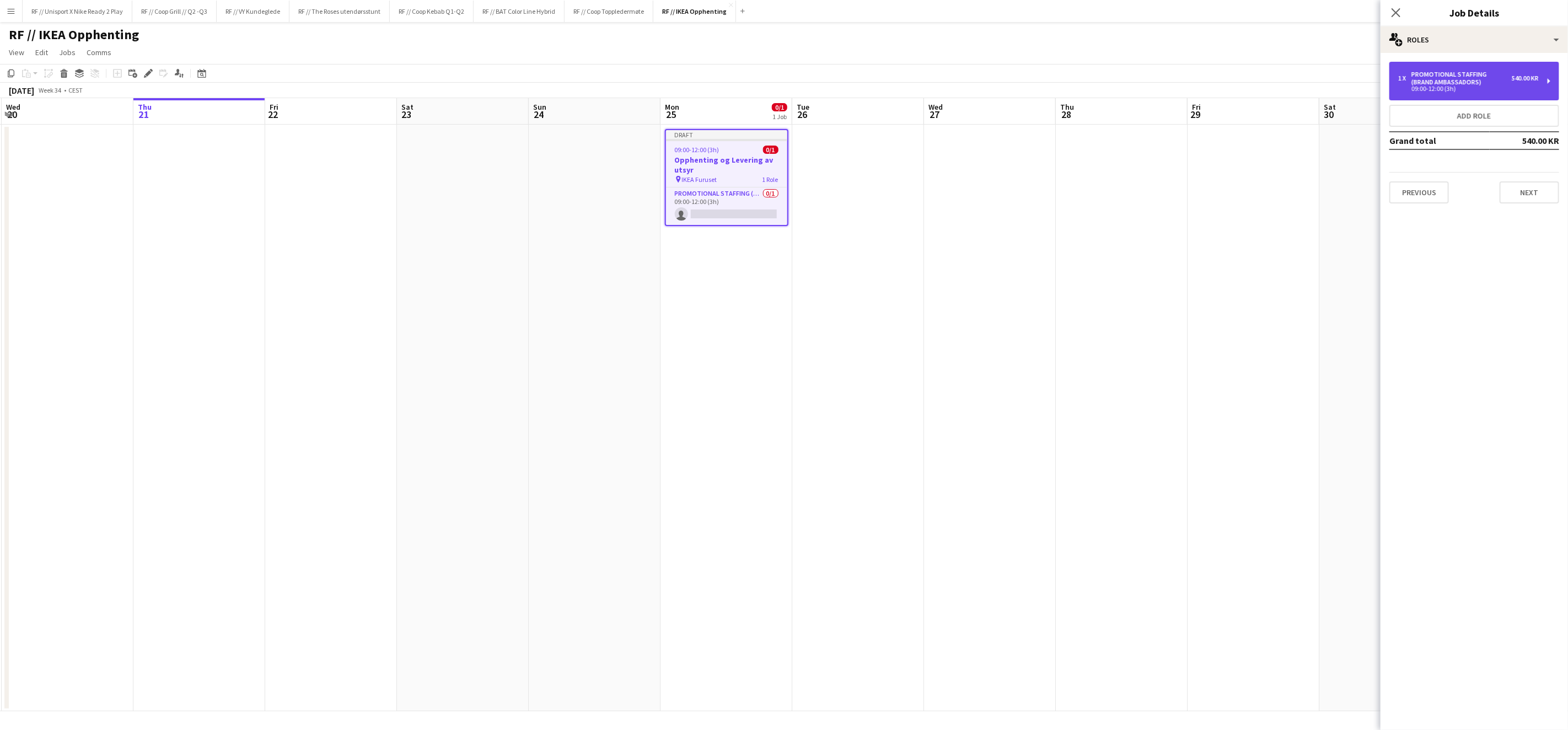
click at [1466, 75] on div "Promotional Staffing (Brand Ambassadors)" at bounding box center [1461, 78] width 100 height 15
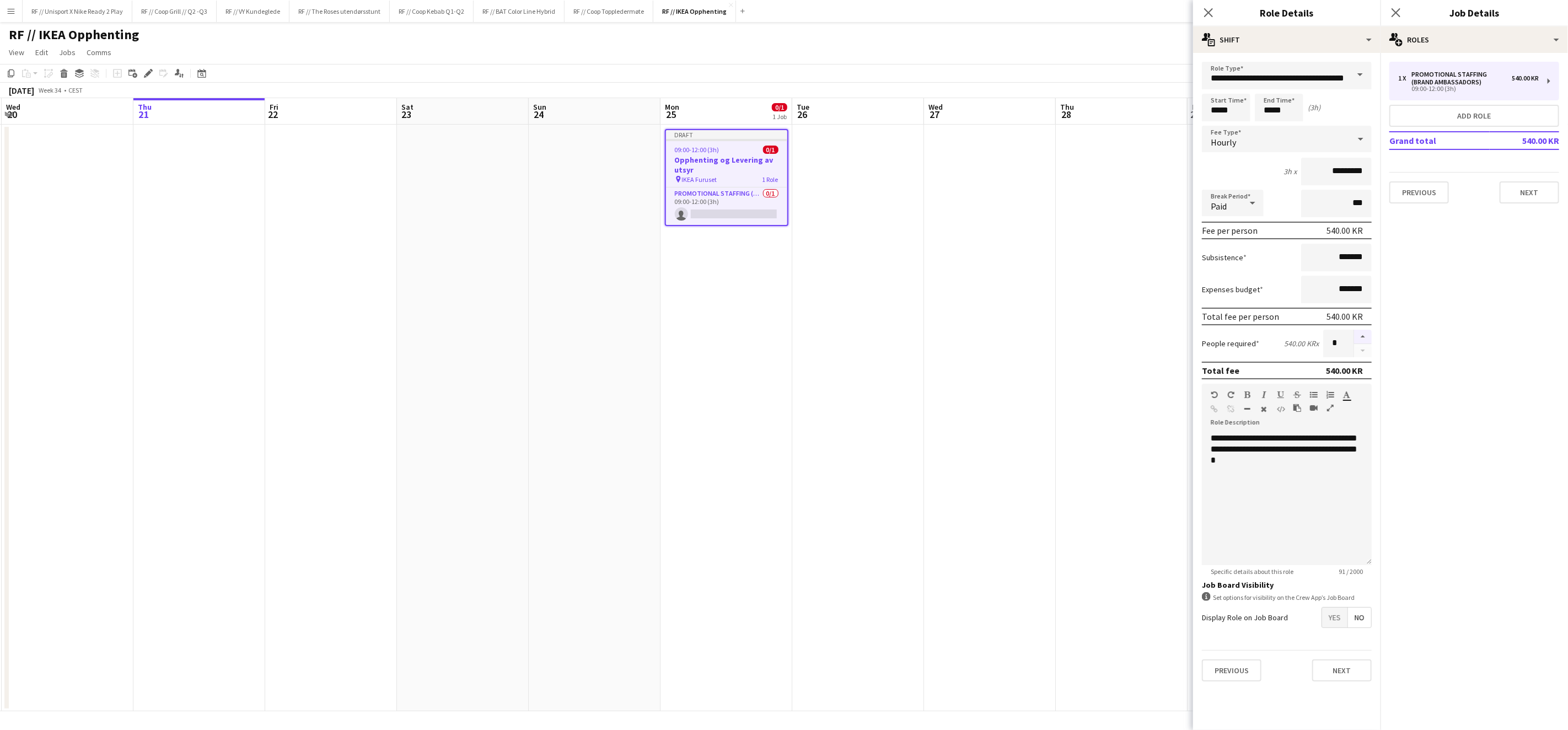
click at [1362, 332] on button "button" at bounding box center [1362, 336] width 17 height 15
type input "*"
click at [1342, 617] on span "Yes" at bounding box center [1335, 617] width 26 height 20
click at [1337, 722] on button "Next" at bounding box center [1342, 727] width 60 height 22
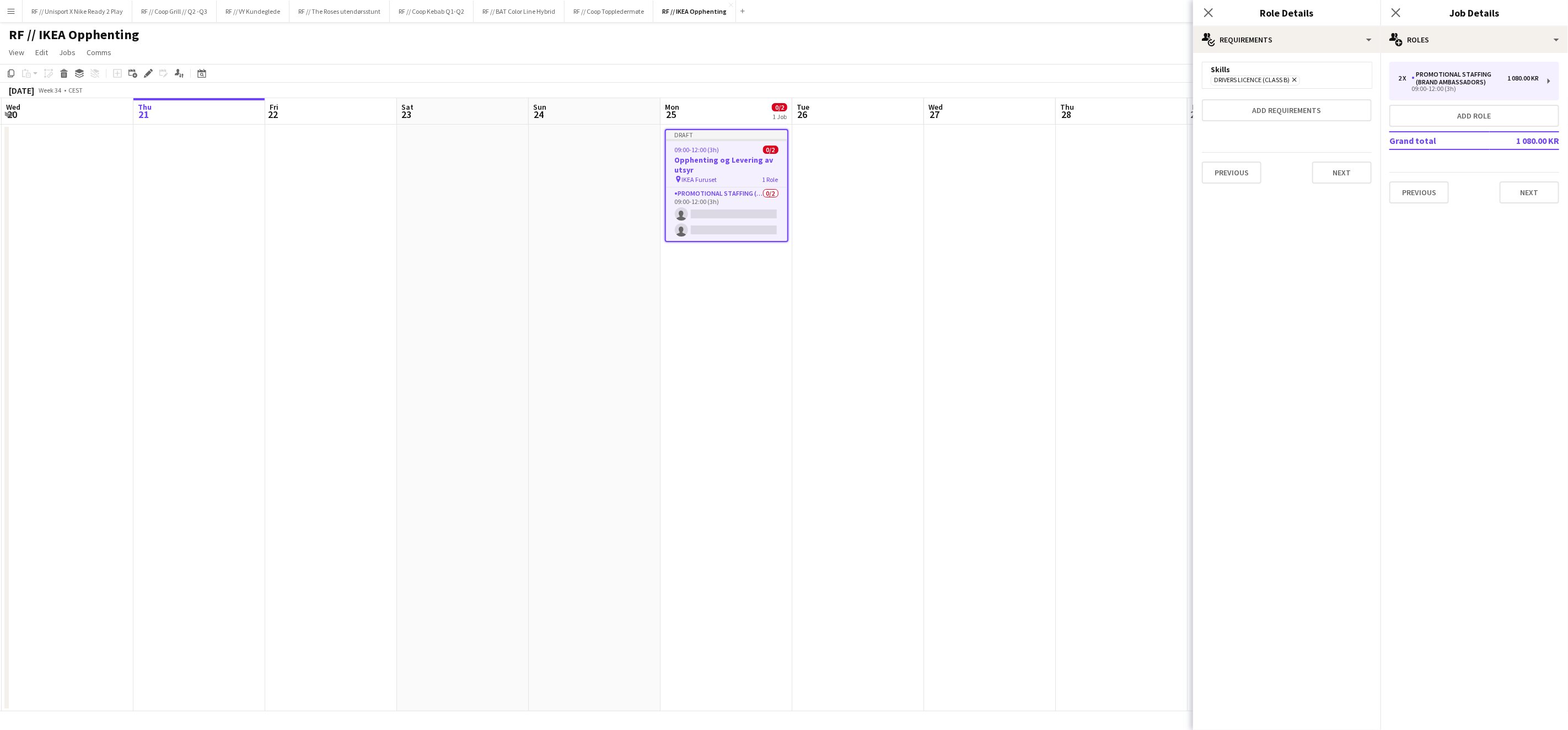
click at [1071, 351] on app-date-cell at bounding box center [1121, 418] width 132 height 587
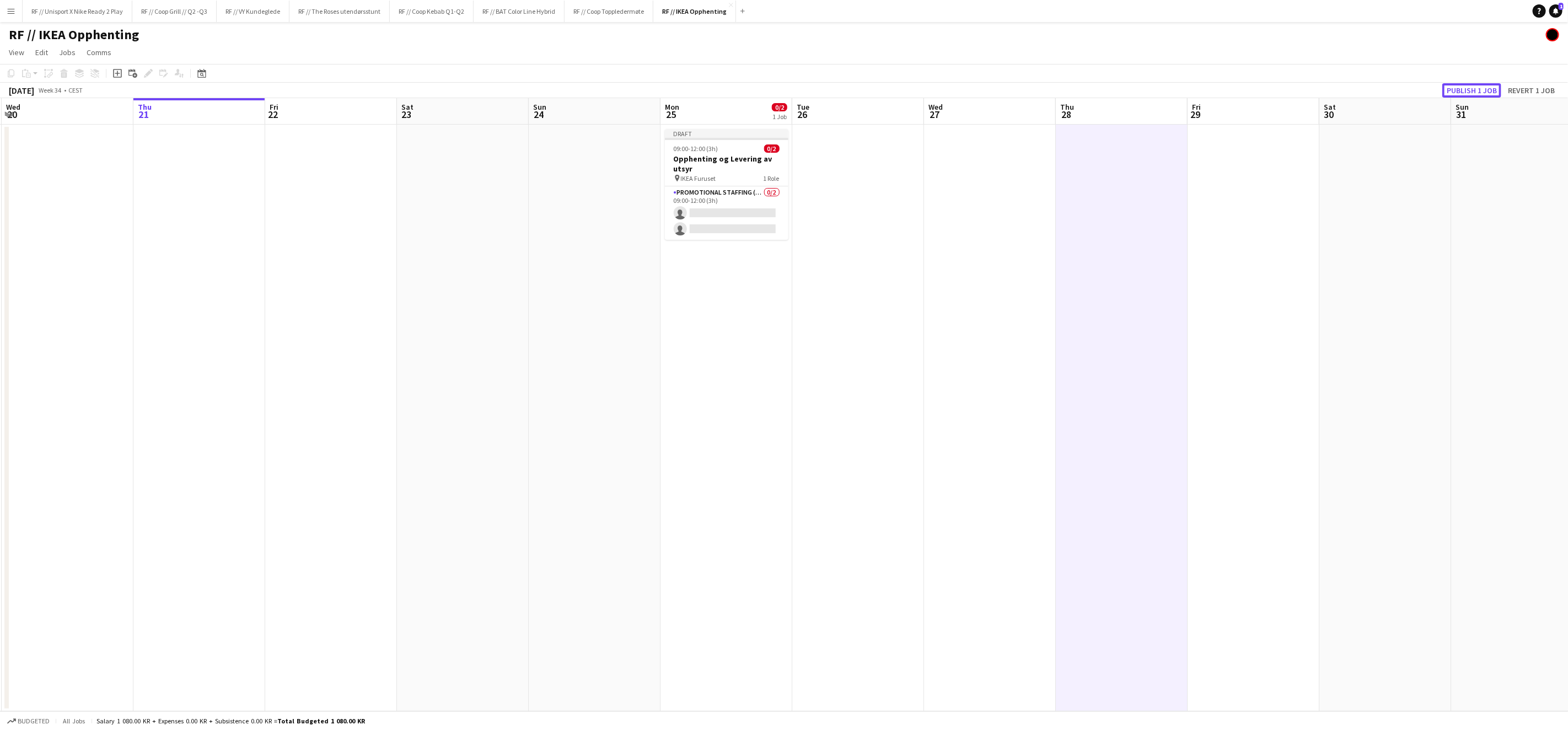
click at [1468, 92] on button "Publish 1 job" at bounding box center [1472, 90] width 59 height 15
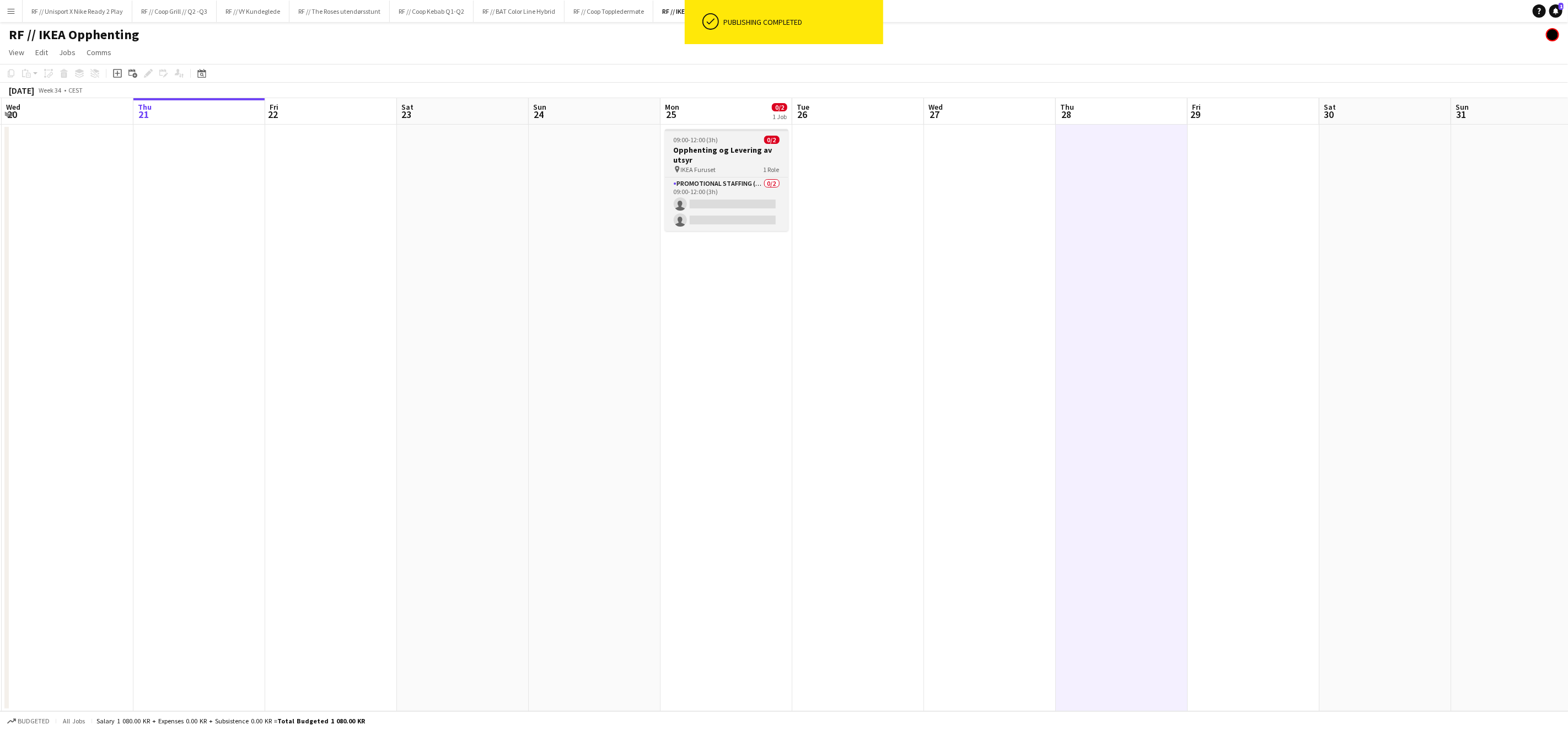
click at [738, 161] on h3 "Opphenting og Levering av utsyr" at bounding box center [727, 155] width 123 height 20
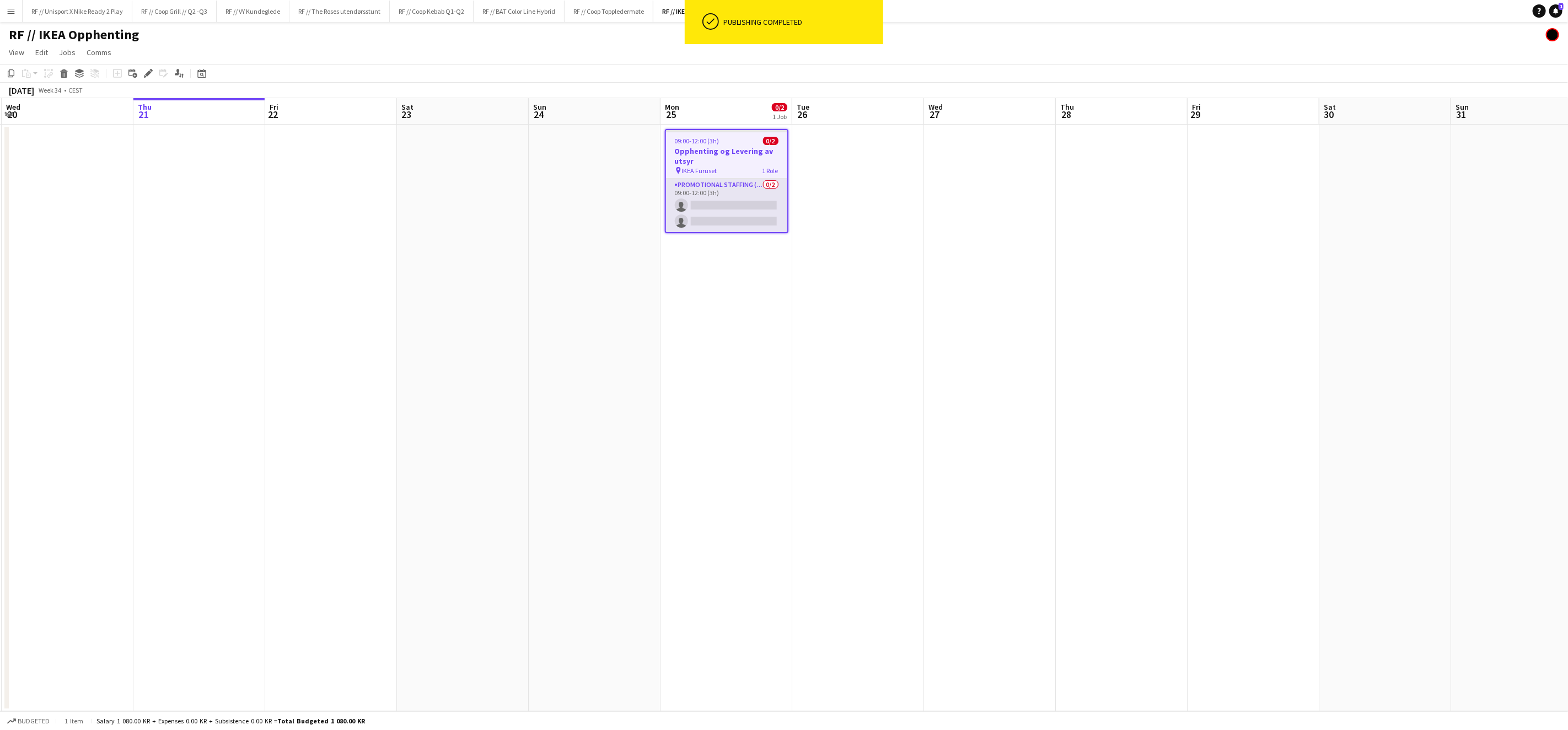
click at [717, 183] on app-card-role "Promotional Staffing (Brand Ambassadors) 0/2 09:00-12:00 (3h) single-neutral-ac…" at bounding box center [726, 205] width 121 height 53
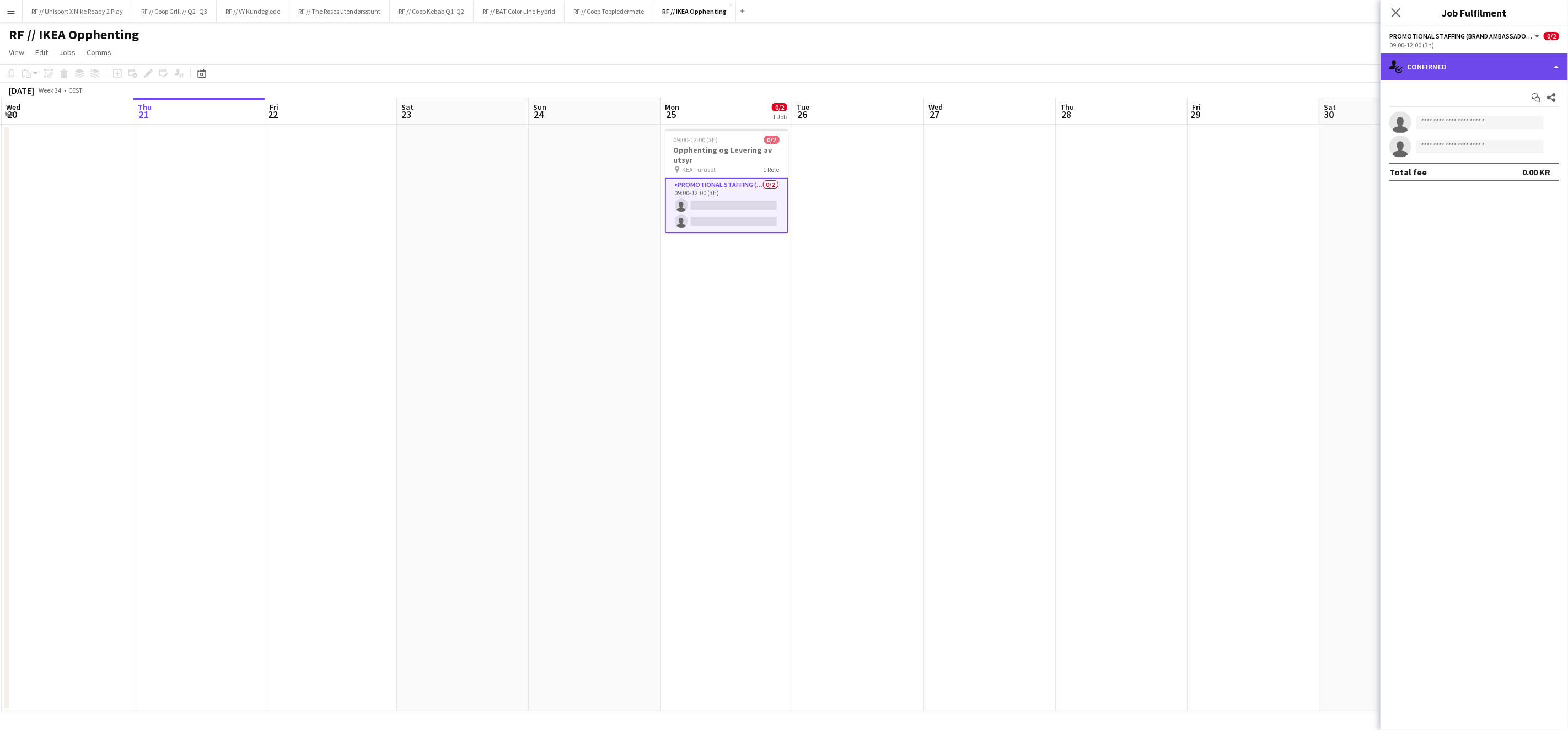
click at [1552, 62] on div "single-neutral-actions-check-2 Confirmed" at bounding box center [1475, 66] width 188 height 26
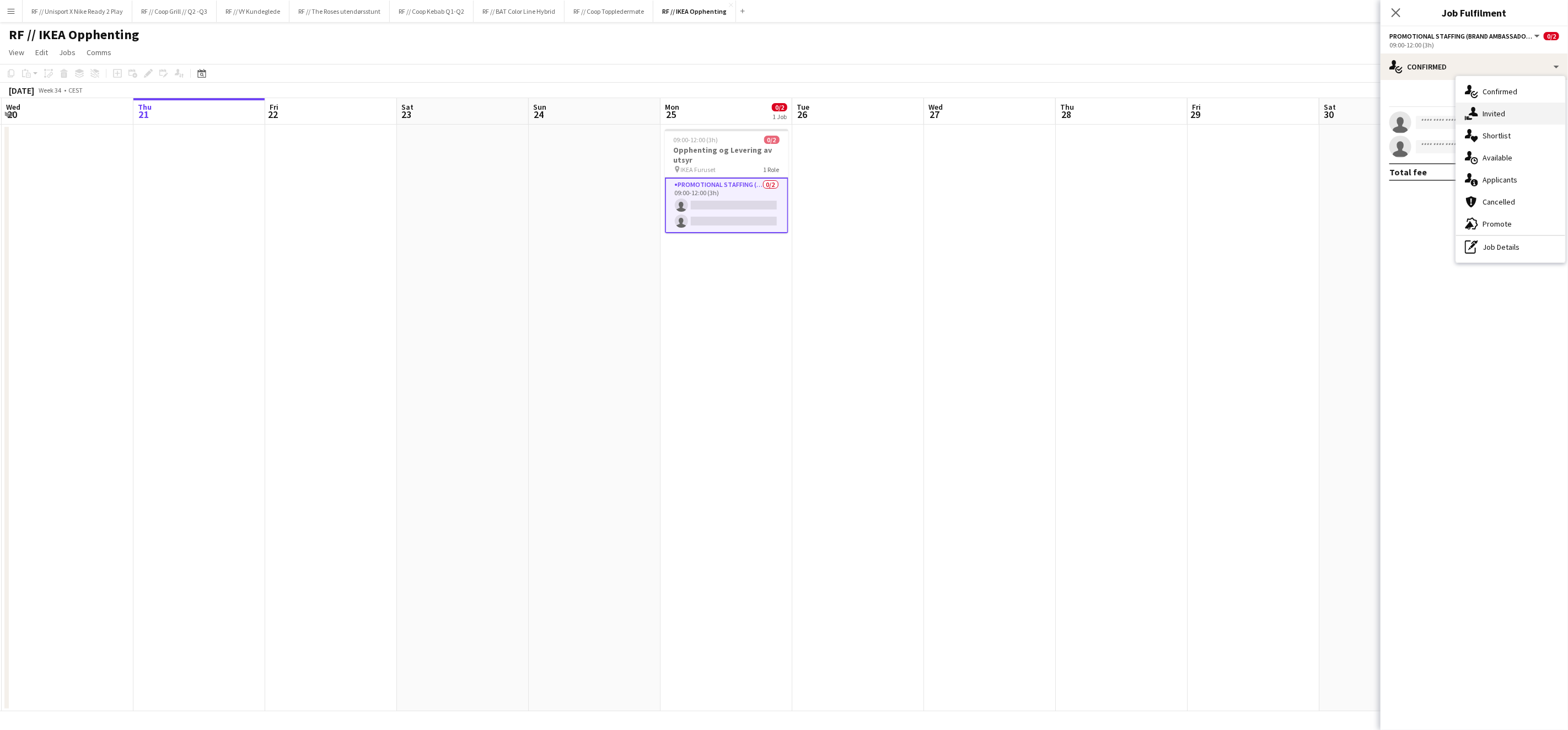
click at [1501, 110] on div "single-neutral-actions-share-1 Invited" at bounding box center [1511, 113] width 109 height 22
click at [1447, 126] on input "text" at bounding box center [1474, 124] width 170 height 28
type input "*******"
click at [1445, 151] on span "Yassine Wahab" at bounding box center [1430, 151] width 64 height 10
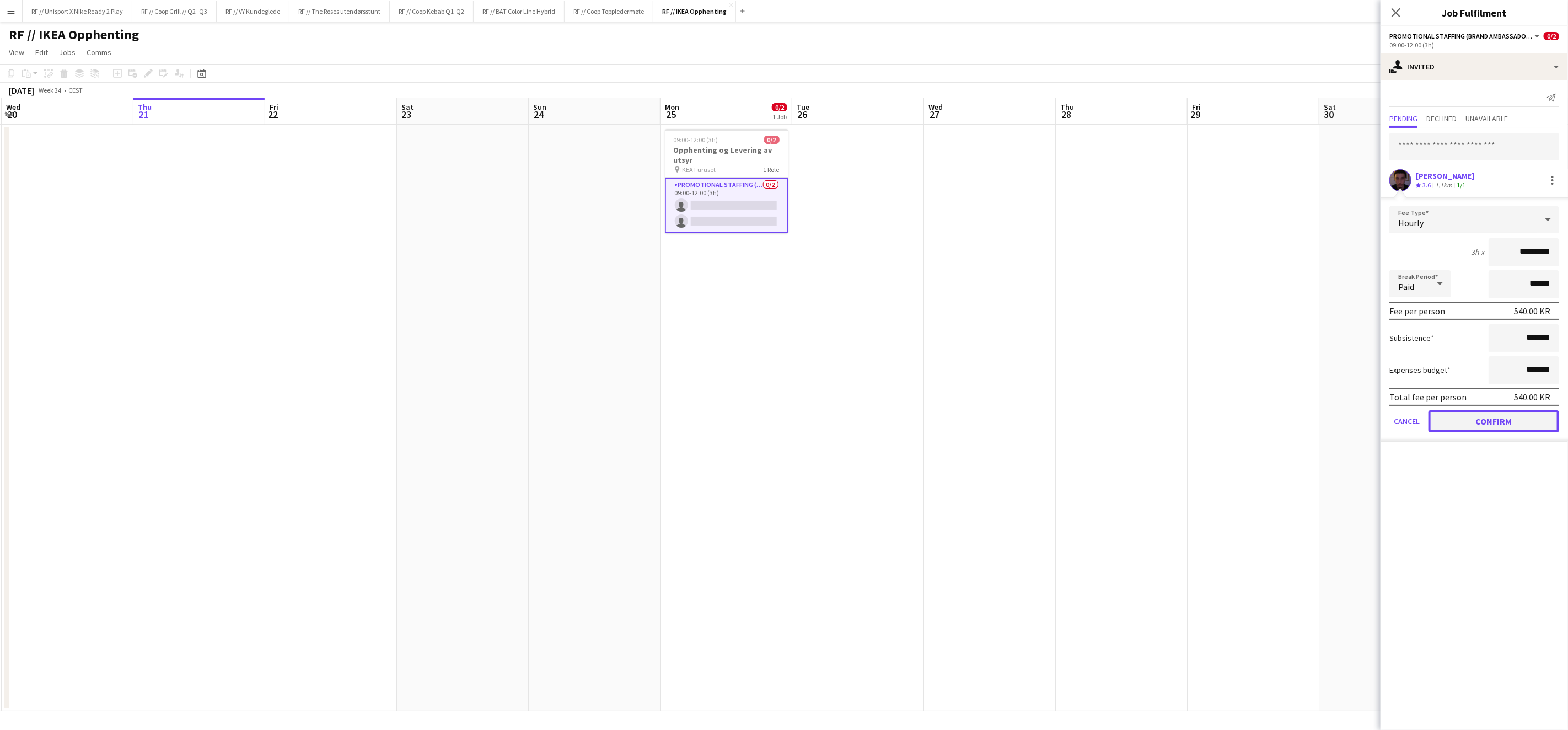
click at [1499, 421] on button "Confirm" at bounding box center [1494, 421] width 131 height 22
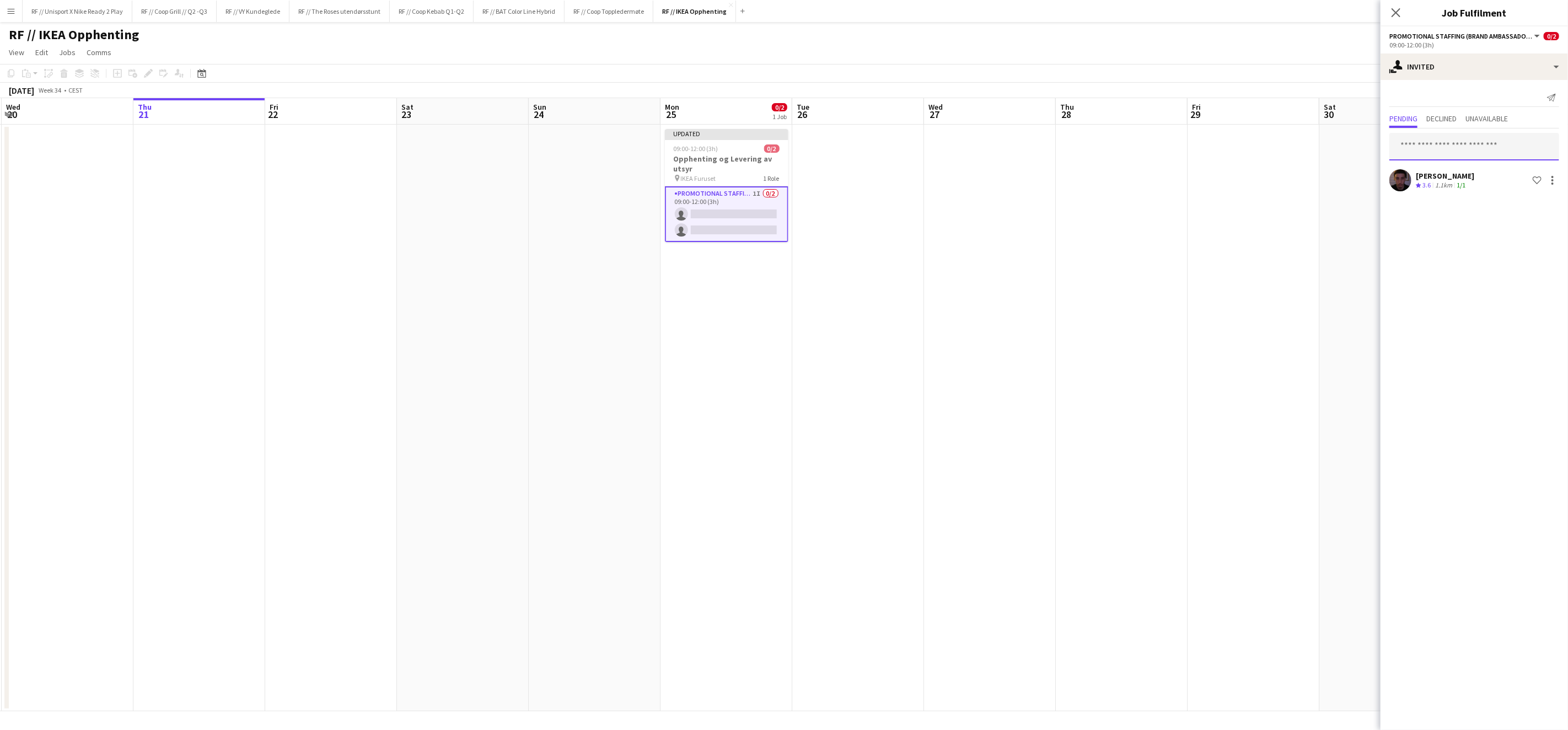
click at [1427, 149] on input "text" at bounding box center [1474, 147] width 170 height 28
type input "*"
click at [1526, 66] on div "single-neutral-actions-share-1 Invited" at bounding box center [1475, 66] width 188 height 26
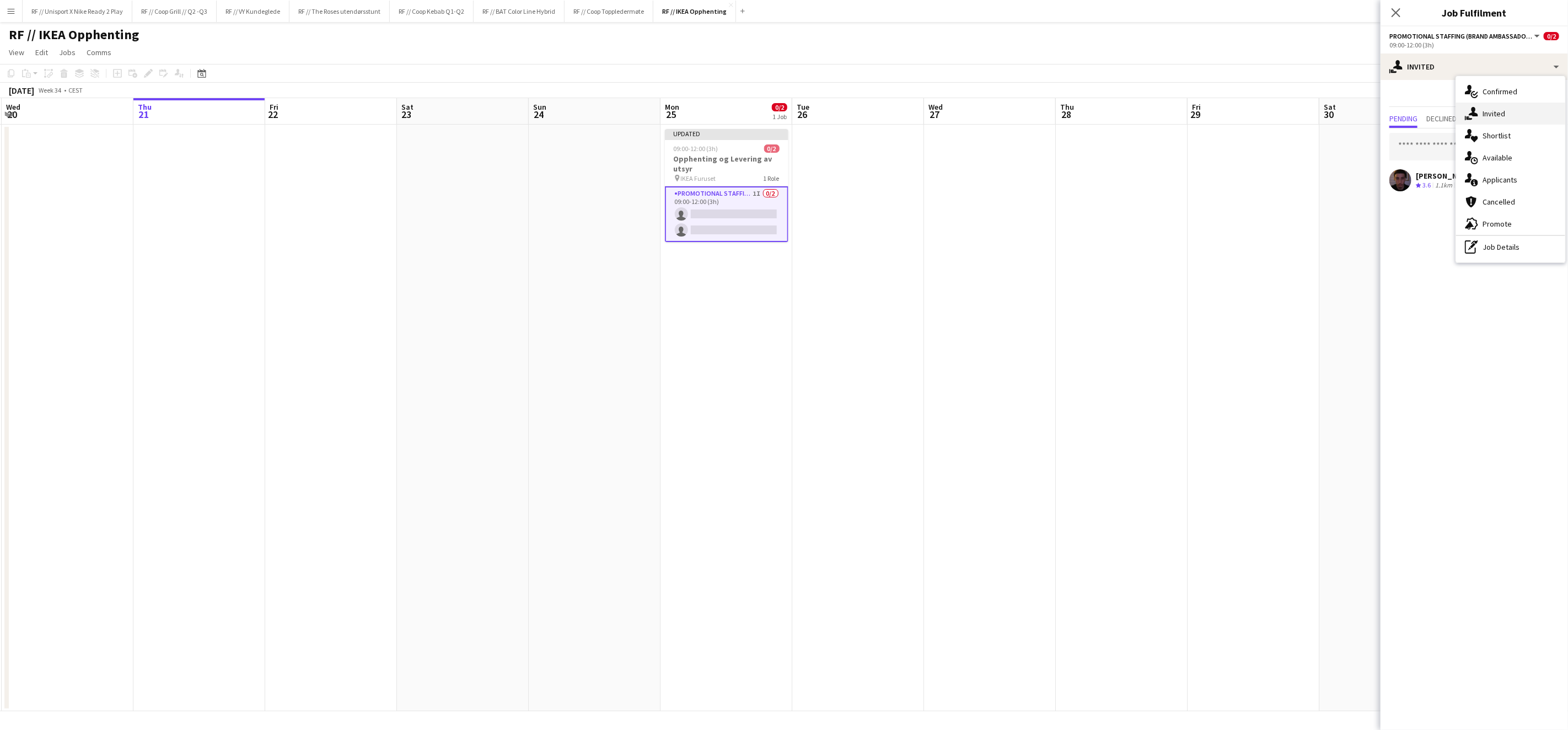
click at [1494, 116] on div "single-neutral-actions-share-1 Invited" at bounding box center [1511, 113] width 109 height 22
click at [1303, 201] on app-date-cell at bounding box center [1254, 418] width 132 height 587
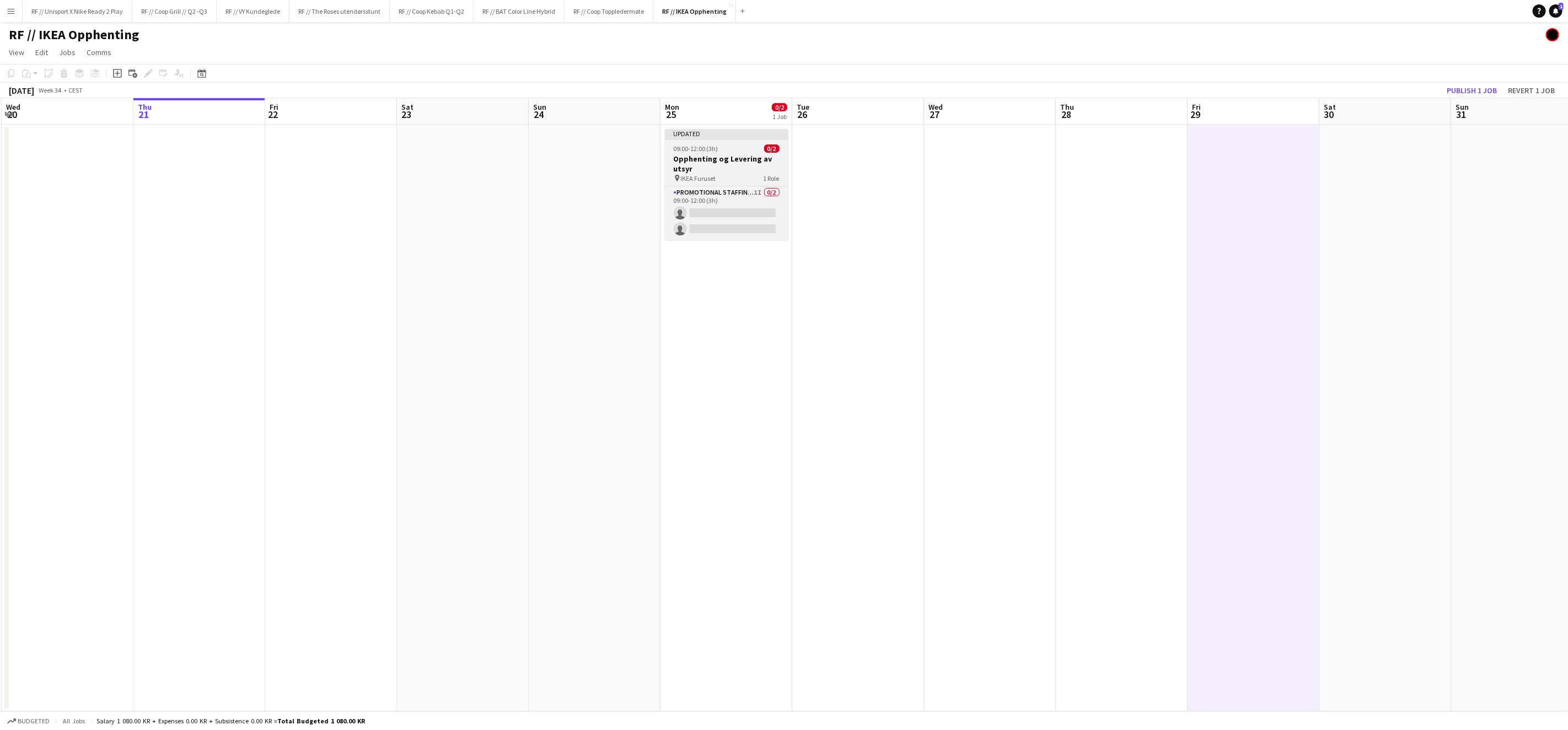
click at [737, 164] on h3 "Opphenting og Levering av utsyr" at bounding box center [727, 163] width 123 height 20
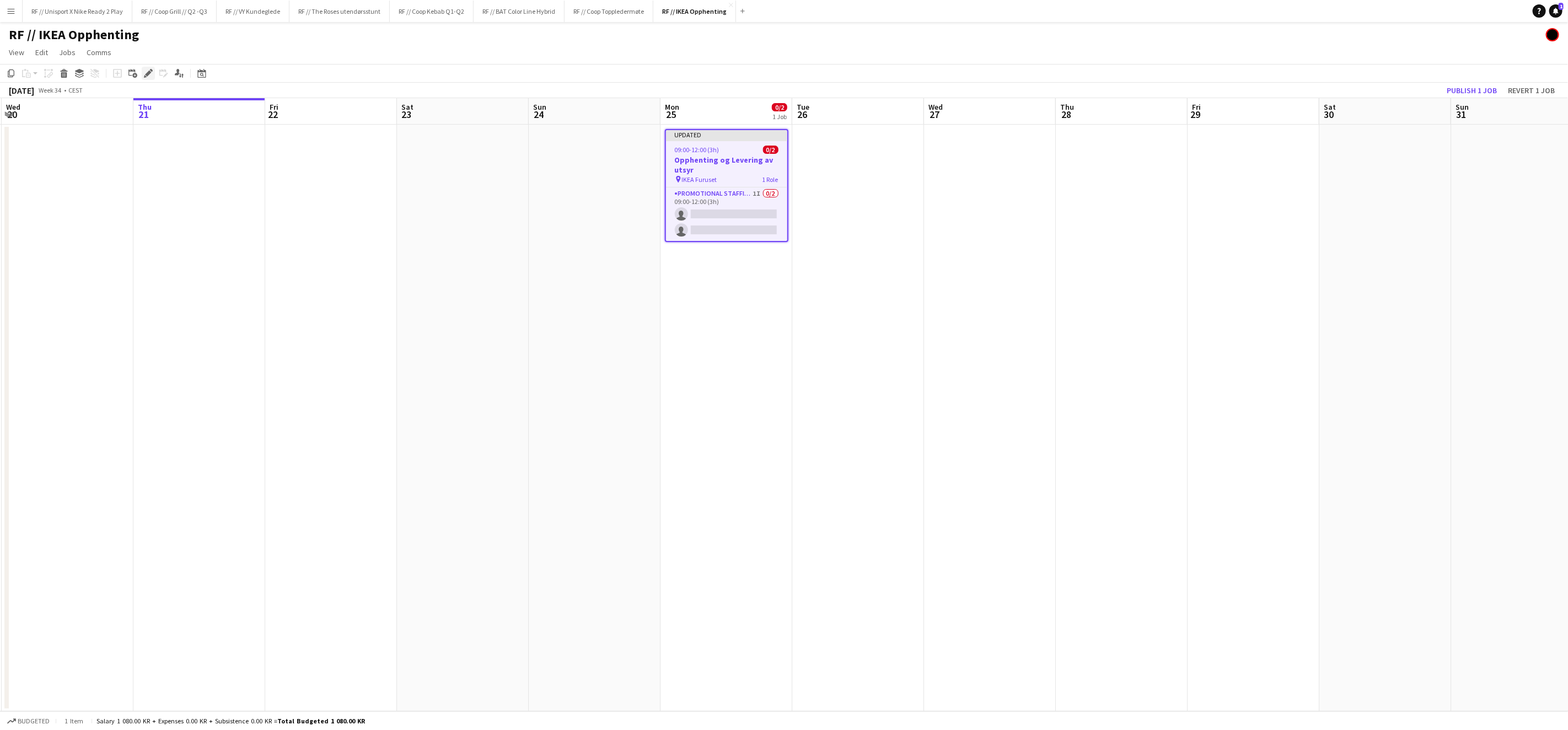
click at [144, 73] on icon "Edit" at bounding box center [148, 73] width 9 height 9
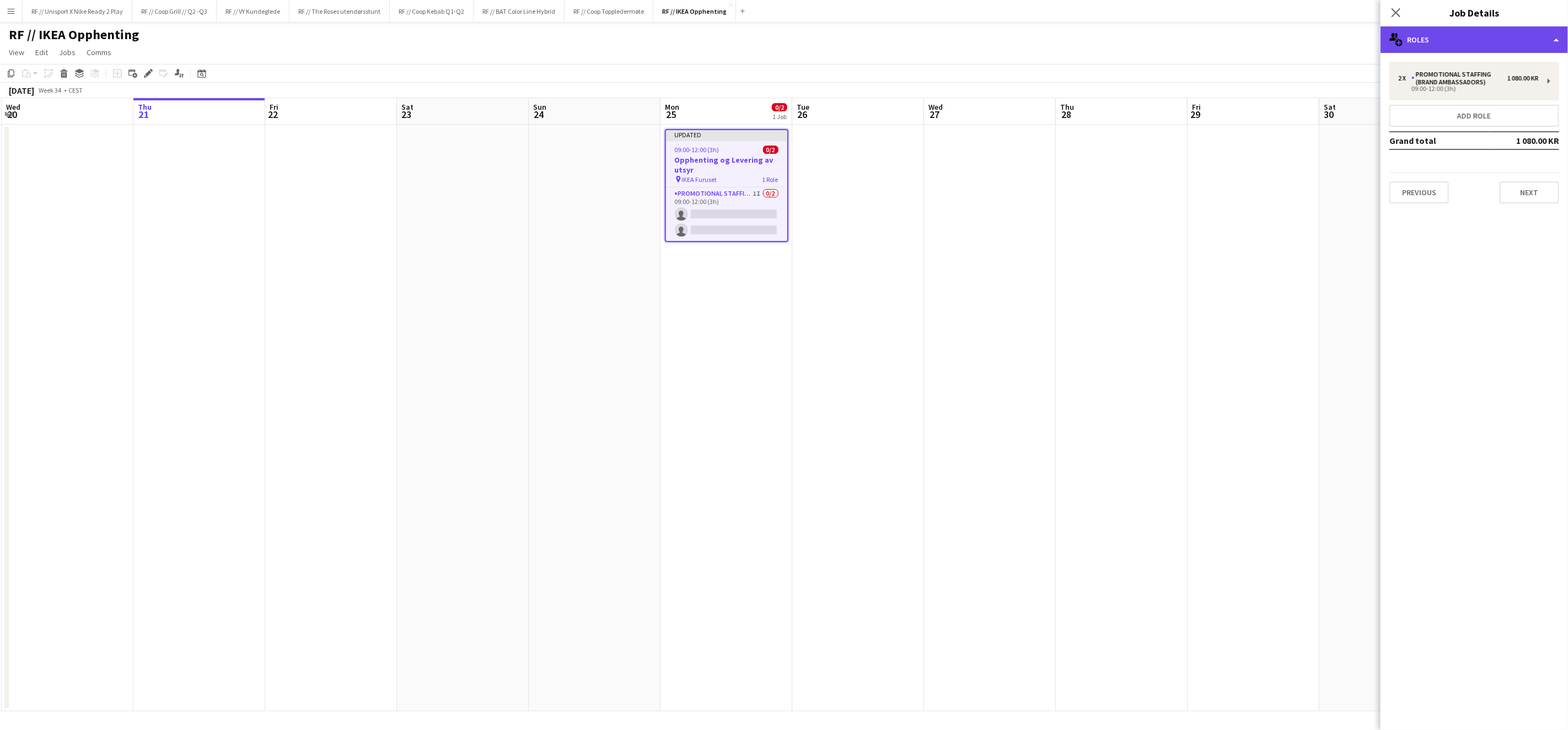
click at [1552, 39] on div "multiple-users-add Roles" at bounding box center [1475, 39] width 188 height 26
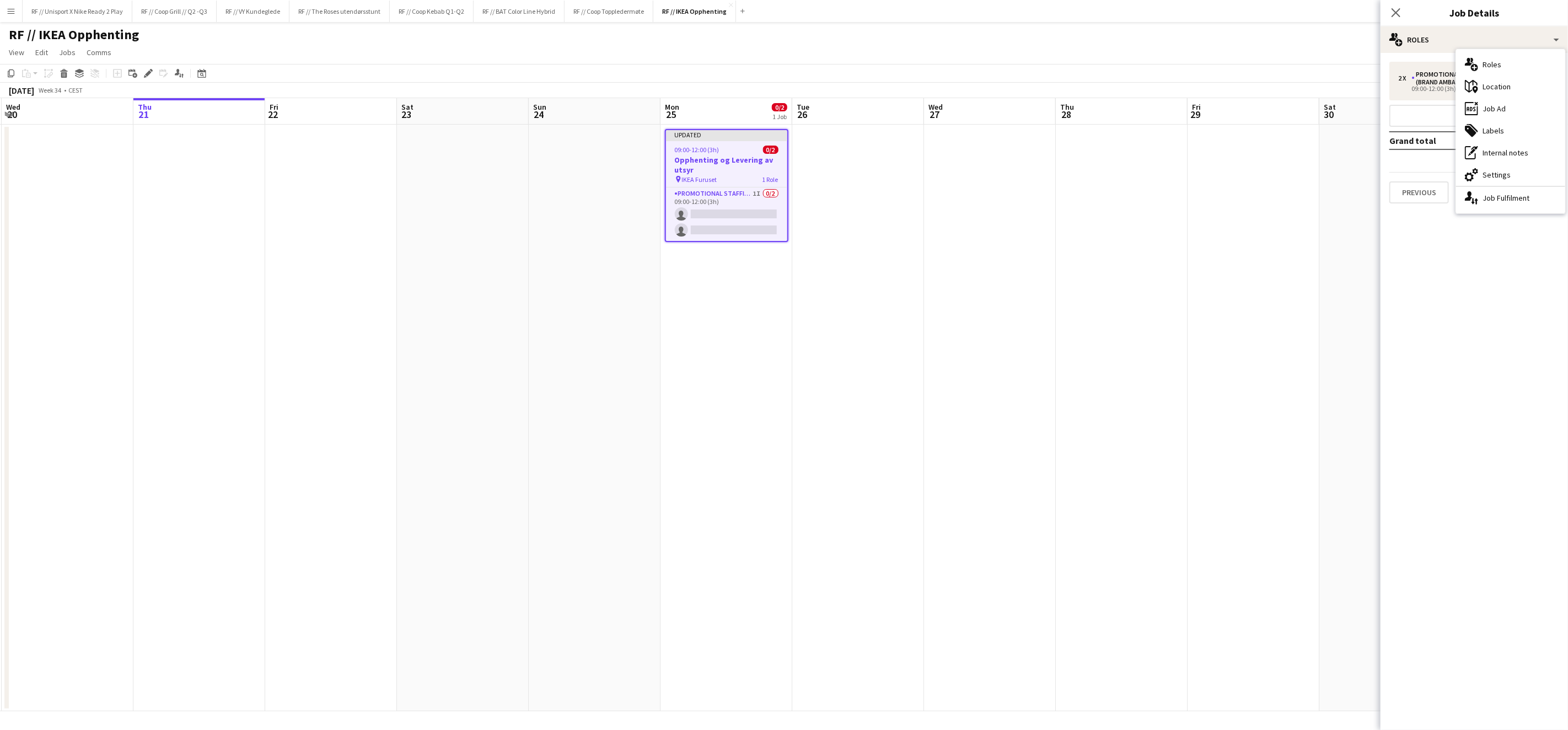
click at [1113, 224] on app-date-cell at bounding box center [1121, 418] width 132 height 587
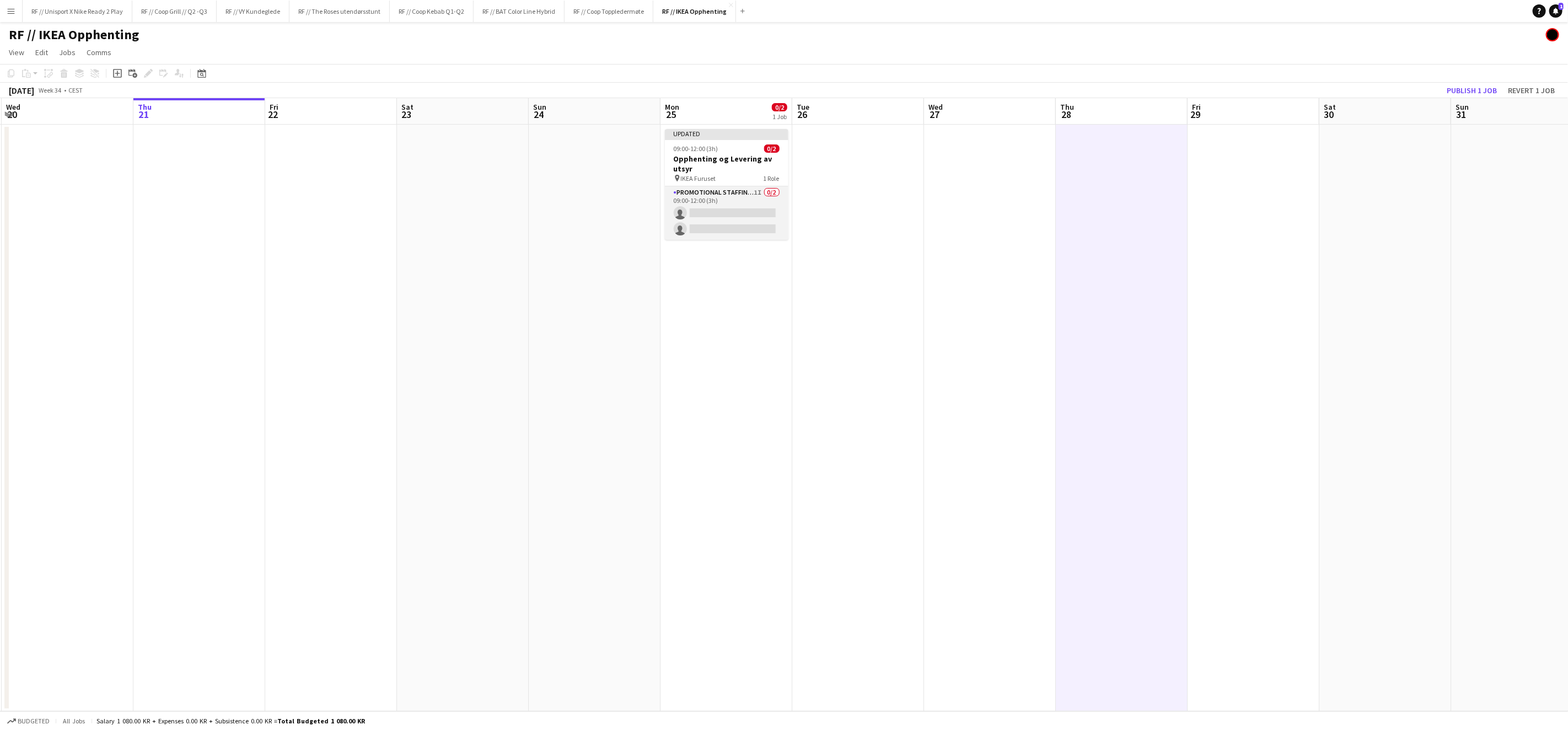
click at [721, 215] on app-card-role "Promotional Staffing (Brand Ambassadors) 1I 0/2 09:00-12:00 (3h) single-neutral…" at bounding box center [727, 212] width 123 height 53
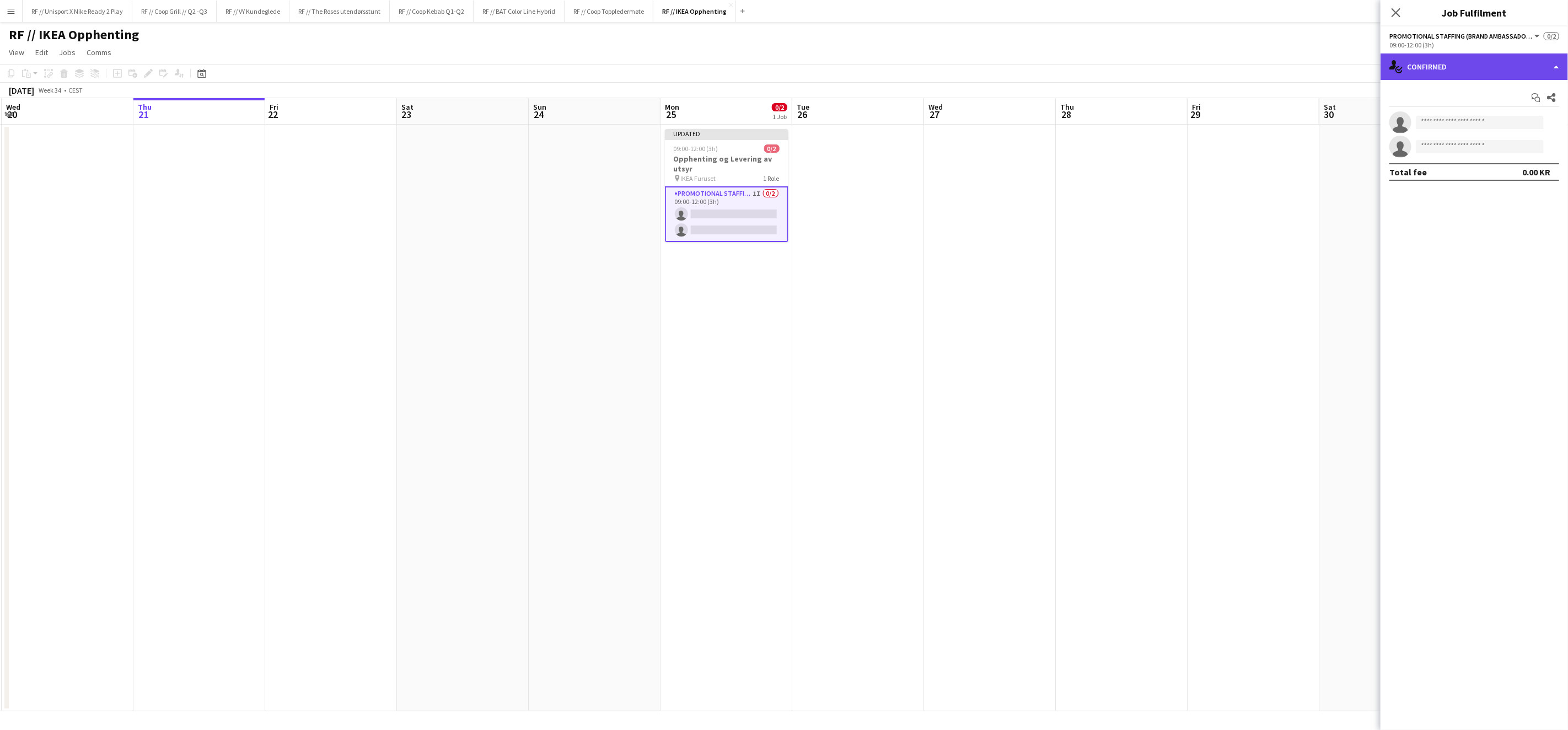
click at [1558, 69] on div "single-neutral-actions-check-2 Confirmed" at bounding box center [1475, 66] width 188 height 26
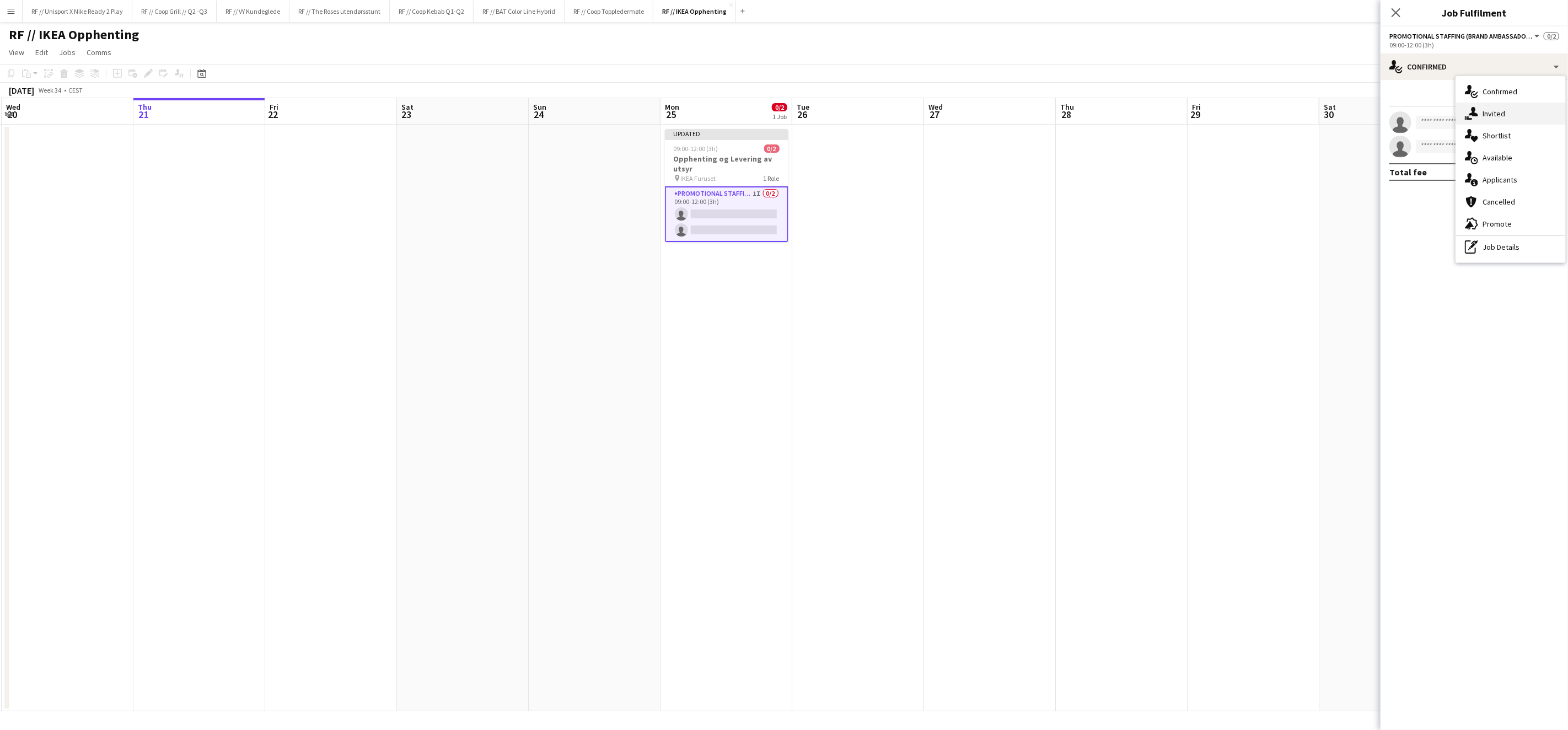
click at [1499, 113] on div "single-neutral-actions-share-1 Invited" at bounding box center [1511, 113] width 109 height 22
click at [1457, 148] on input "text" at bounding box center [1474, 147] width 170 height 28
type input "*"
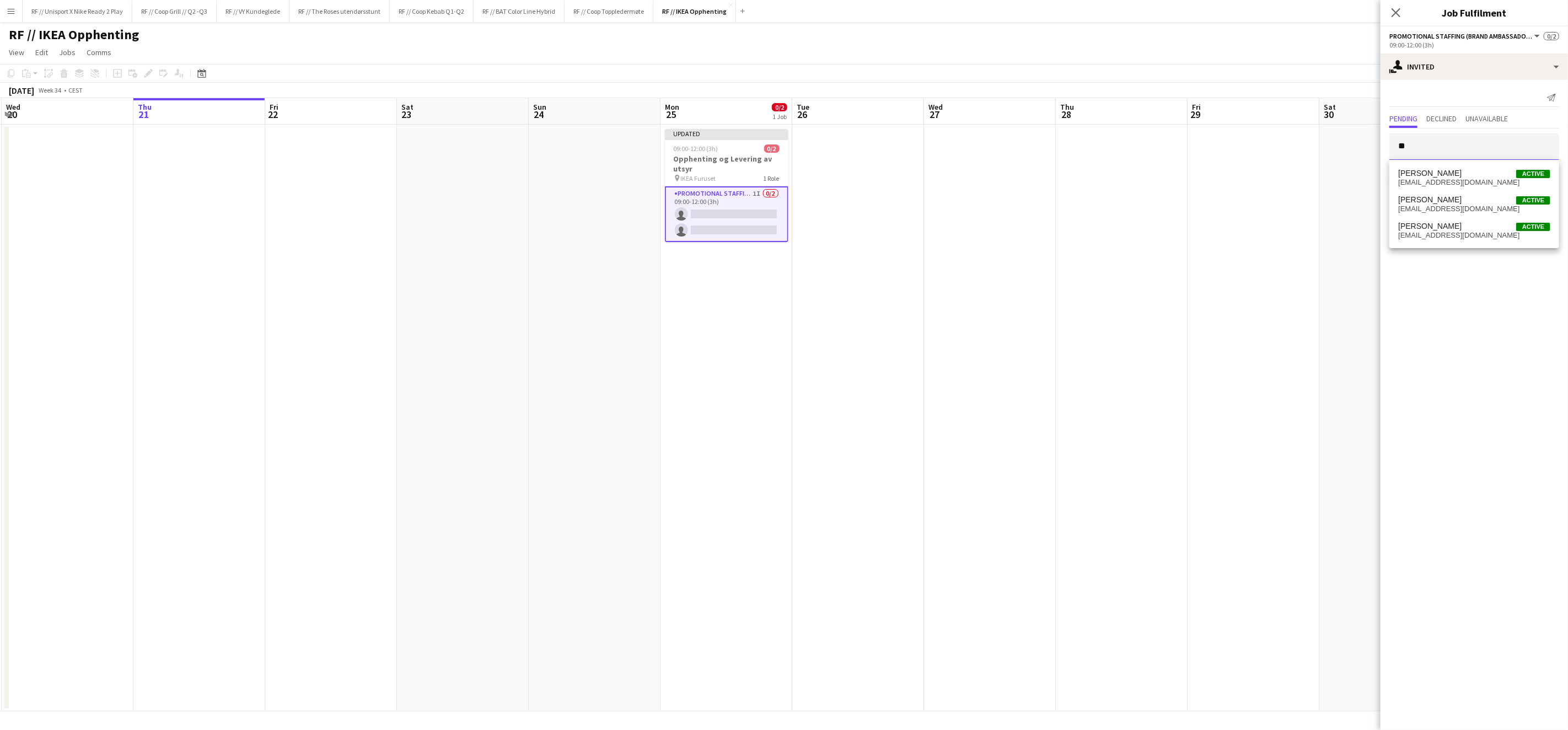
type input "*"
type input "***"
click at [1437, 259] on span "louayzamour@gmail.com" at bounding box center [1475, 262] width 152 height 9
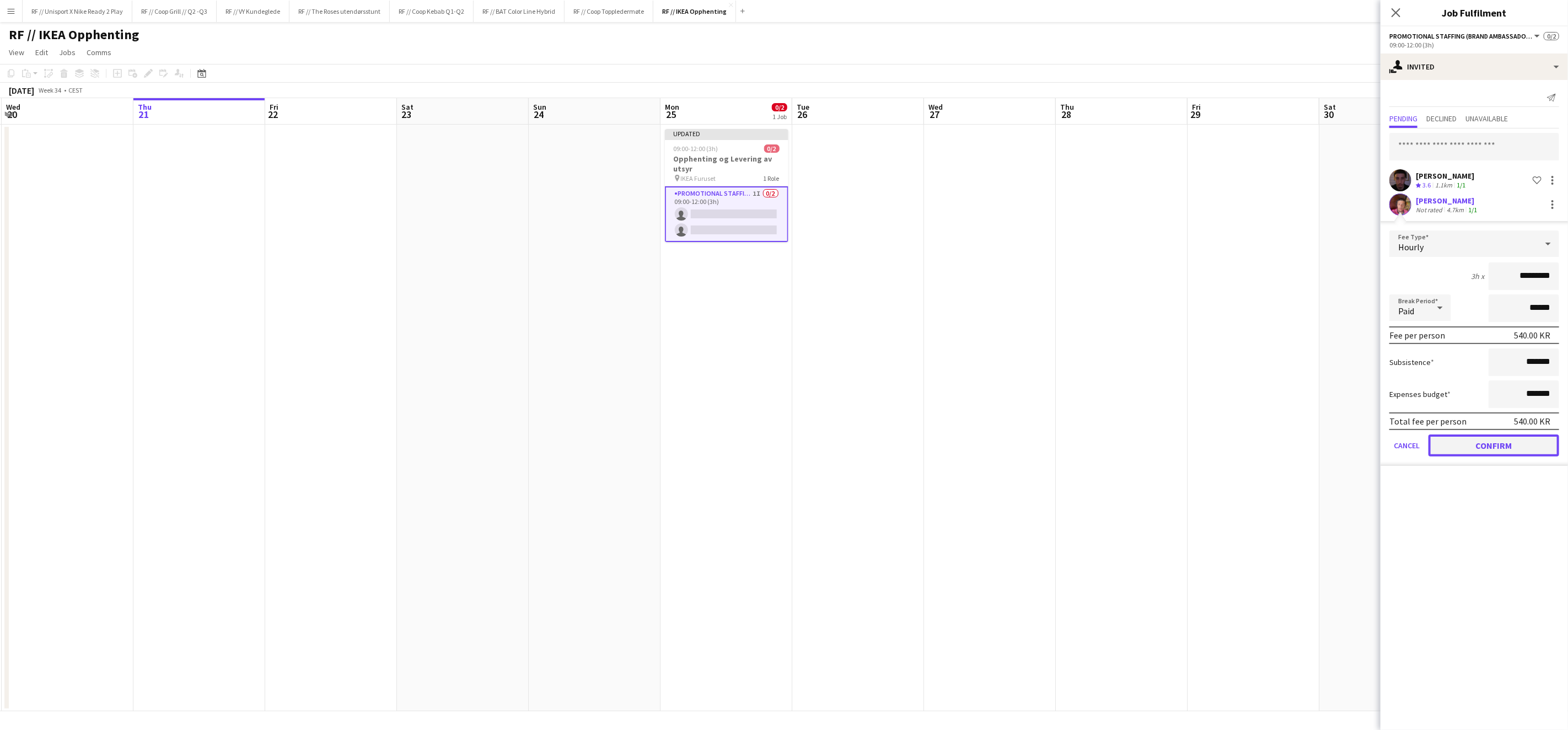
click at [1495, 439] on button "Confirm" at bounding box center [1494, 446] width 131 height 22
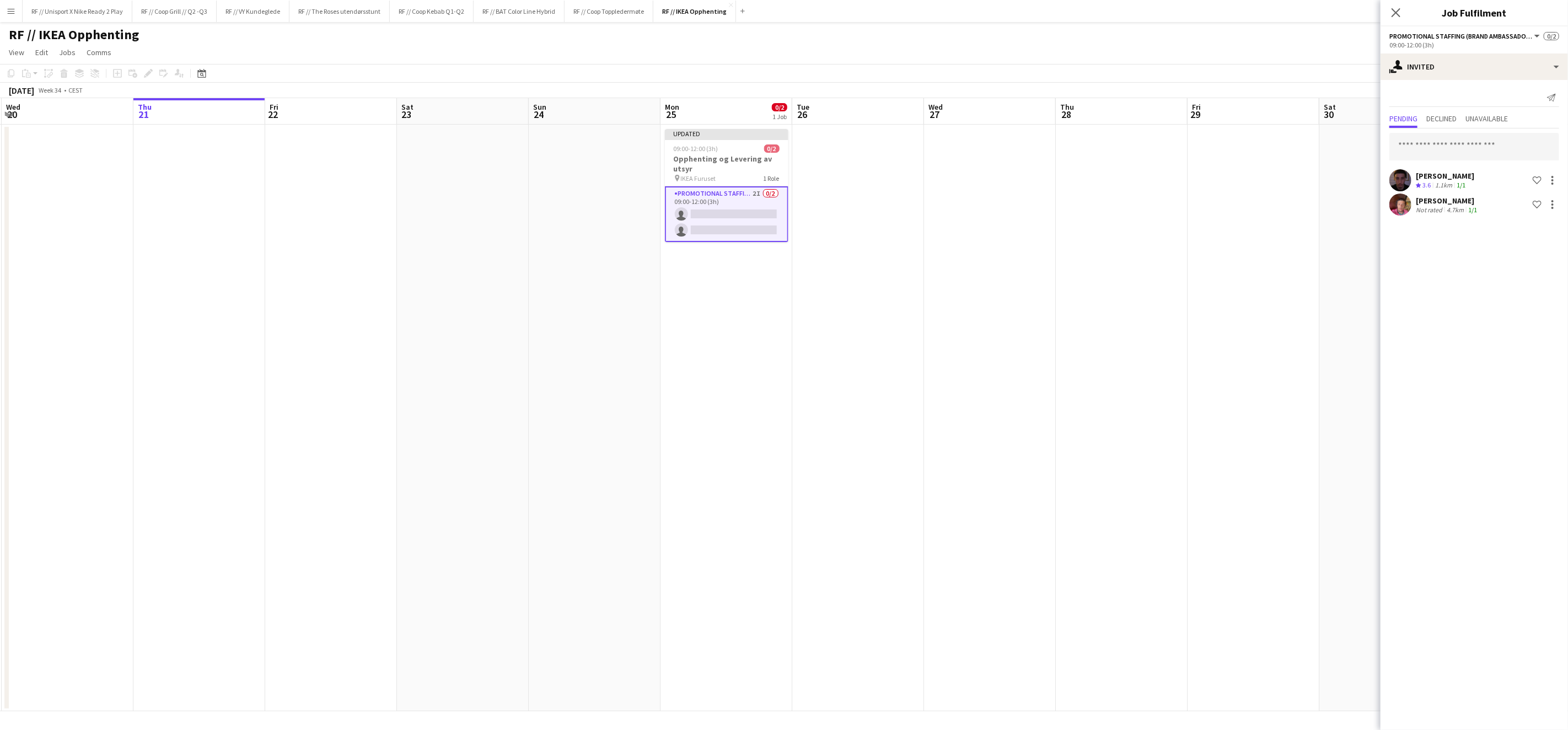
click at [869, 244] on app-date-cell at bounding box center [858, 418] width 132 height 587
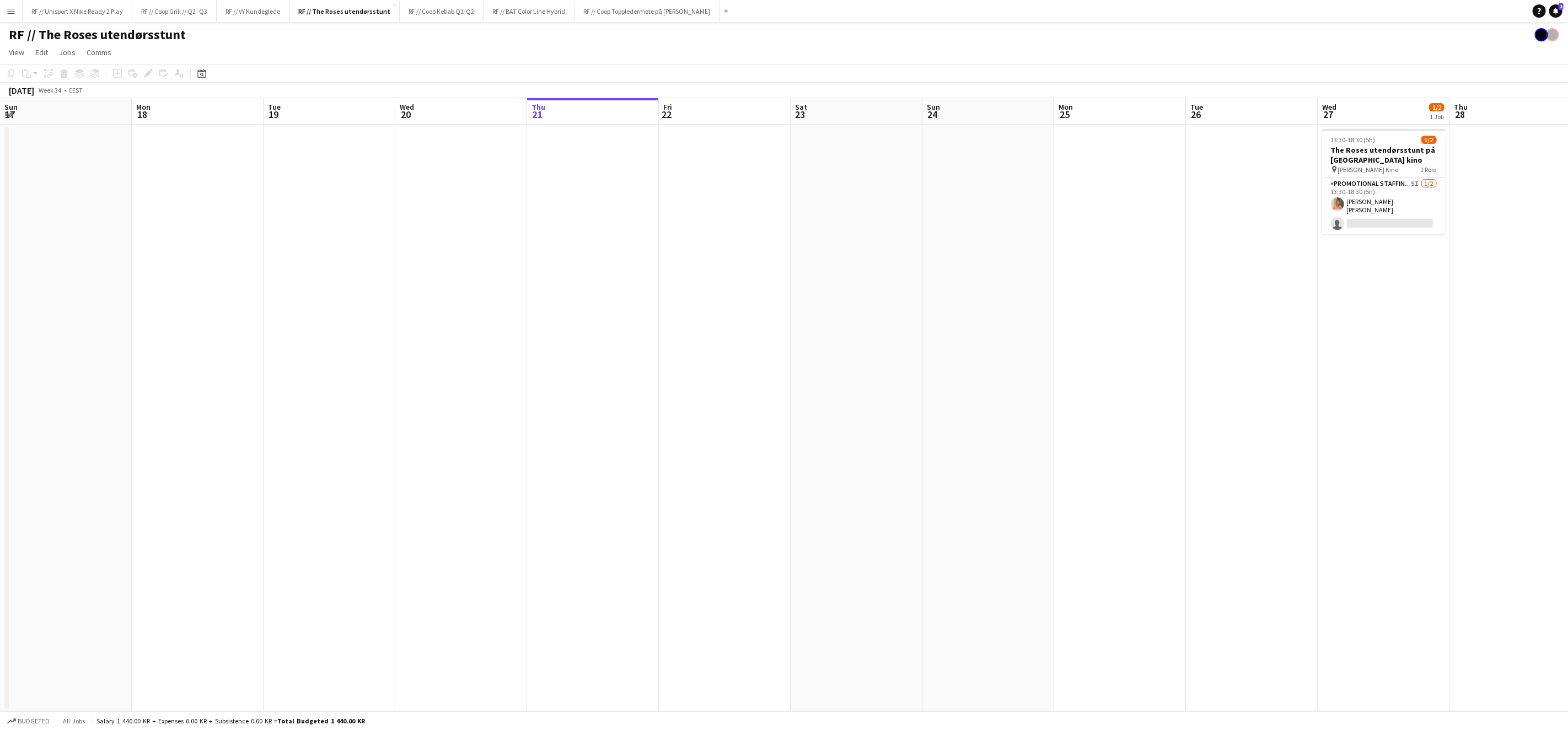
scroll to position [0, 263]
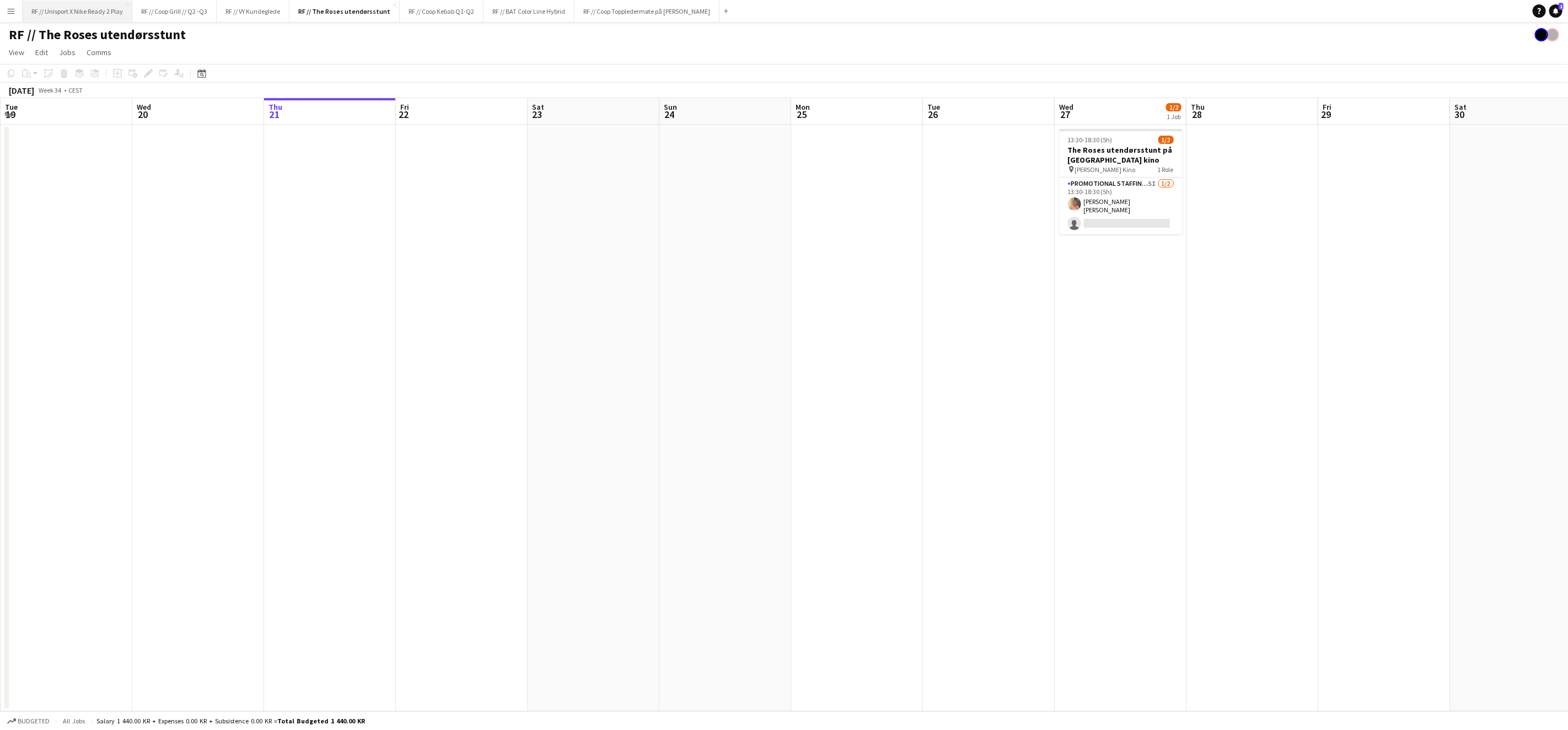
click at [96, 13] on button "RF // Unisport X Nike Ready 2 Play Close" at bounding box center [78, 11] width 110 height 21
drag, startPoint x: 455, startPoint y: 334, endPoint x: 663, endPoint y: 354, distance: 209.0
click at [614, 345] on app-calendar-viewport "Sun 17 Mon 18 Tue 19 Wed 20 Thu 21 Fri 22 Sat 23 Sun 24 Mon 25 Tue 26 Wed 27 Th…" at bounding box center [784, 405] width 1568 height 613
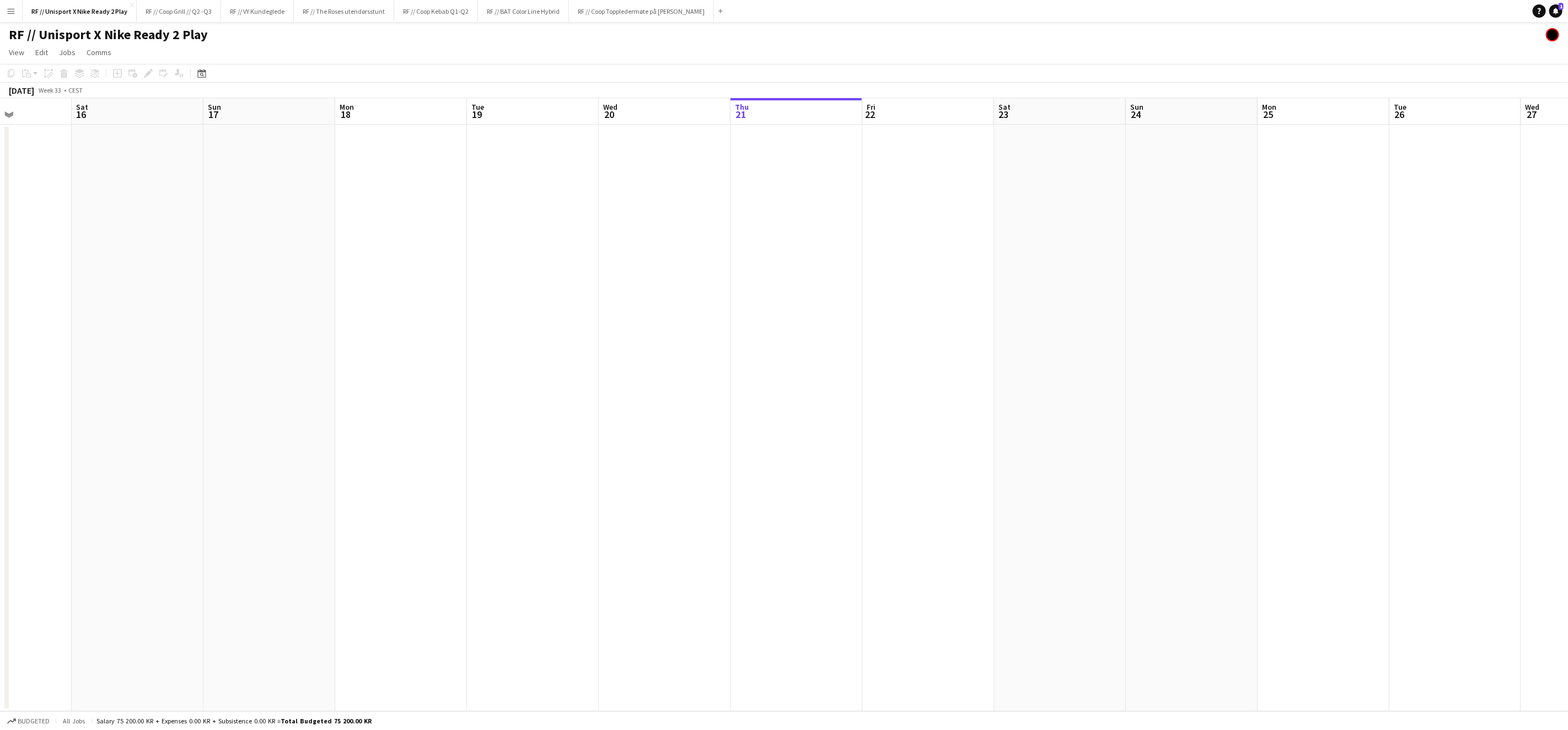
drag, startPoint x: 426, startPoint y: 348, endPoint x: 669, endPoint y: 365, distance: 243.6
click at [838, 362] on app-calendar-viewport "Wed 13 Thu 14 Fri 15 Sat 16 Sun 17 Mon 18 Tue 19 Wed 20 Thu 21 Fri 22 Sat 23 Su…" at bounding box center [784, 405] width 1568 height 613
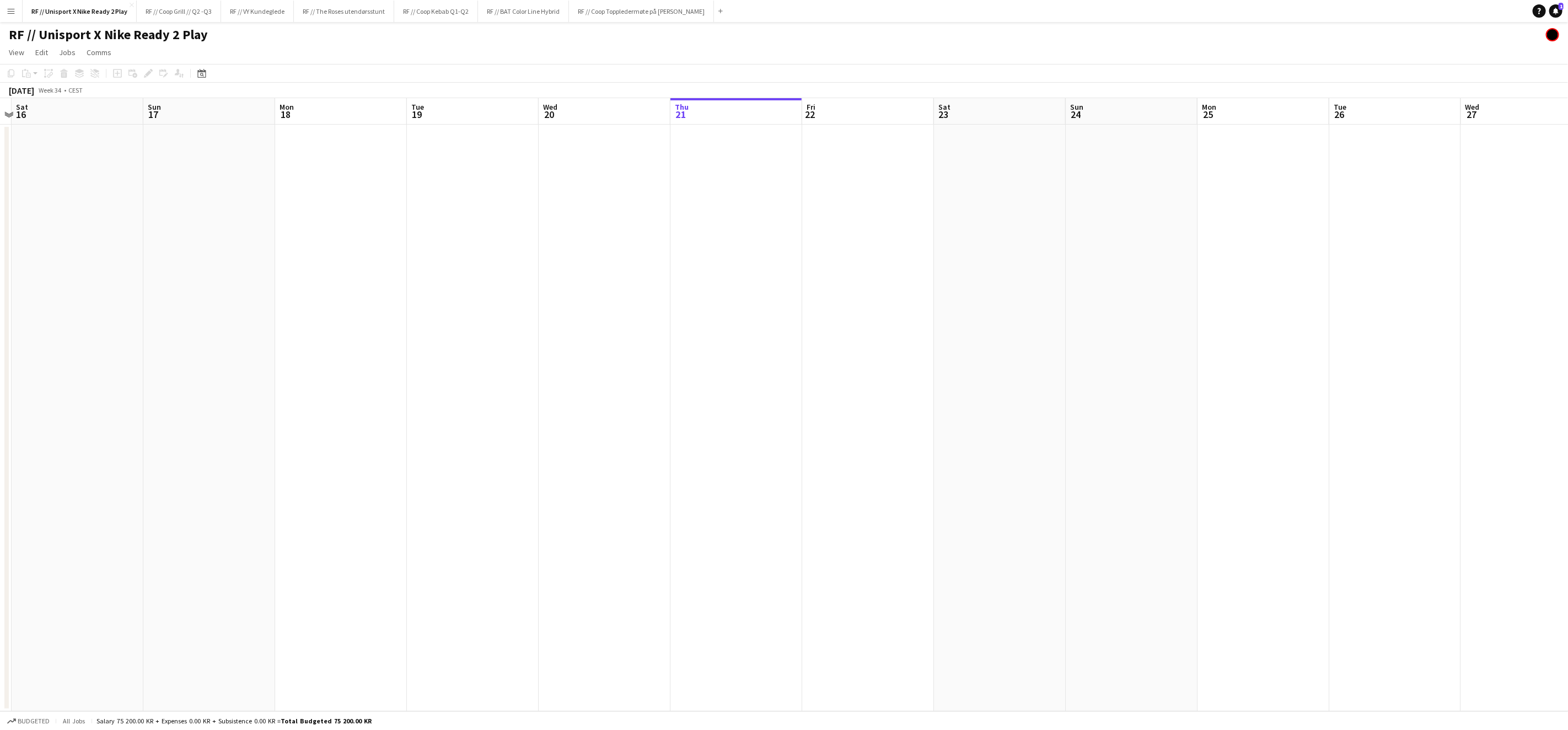
click at [810, 362] on app-calendar-viewport "Wed 13 Thu 14 Fri 15 Sat 16 Sun 17 Mon 18 Tue 19 Wed 20 Thu 21 Fri 22 Sat 23 Su…" at bounding box center [784, 405] width 1568 height 613
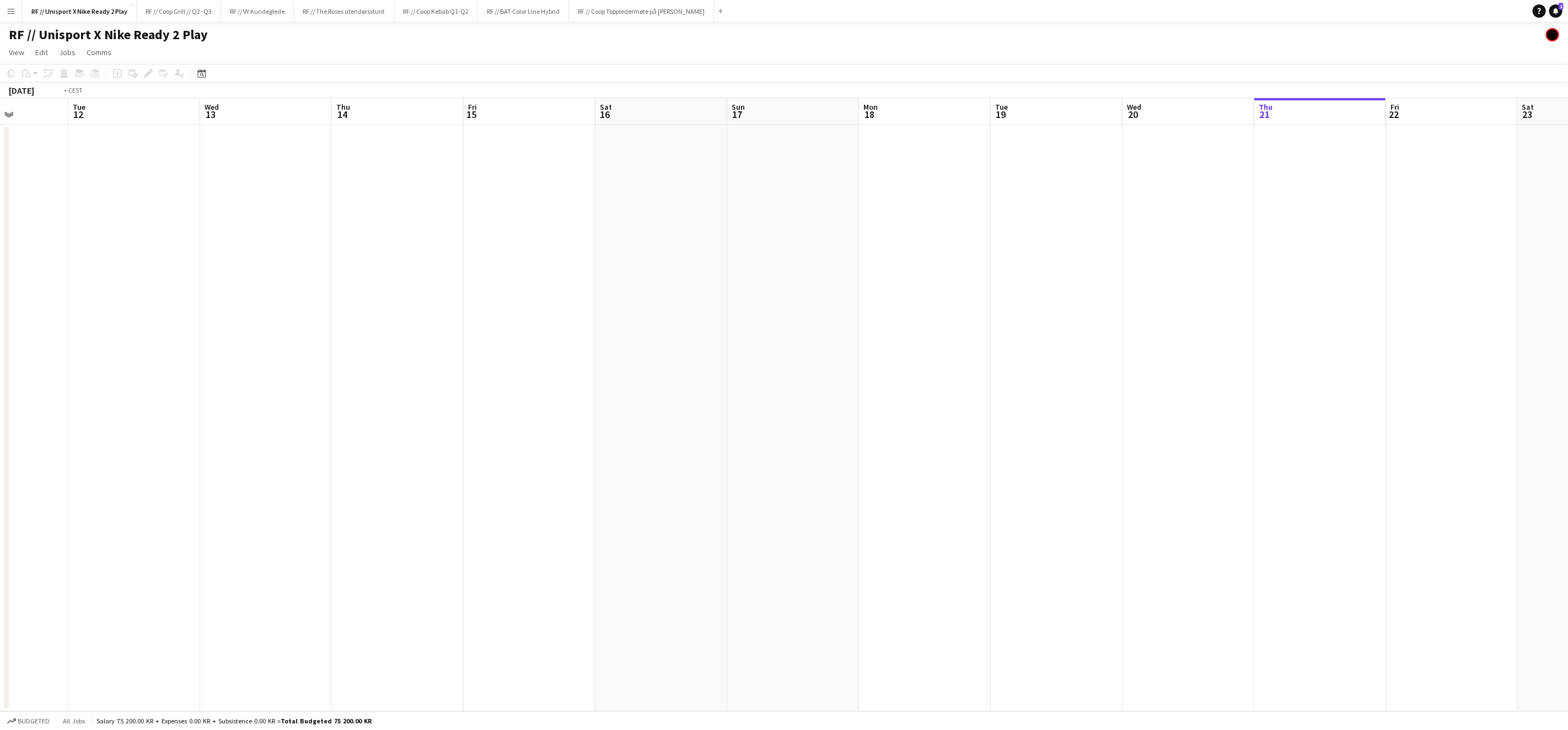
drag, startPoint x: 651, startPoint y: 381, endPoint x: 997, endPoint y: 395, distance: 346.3
click at [977, 386] on app-calendar-viewport "Sat 9 Sun 10 Mon 11 Tue 12 Wed 13 Thu 14 Fri 15 Sat 16 Sun 17 Mon 18 Tue 19 Wed…" at bounding box center [784, 405] width 1568 height 613
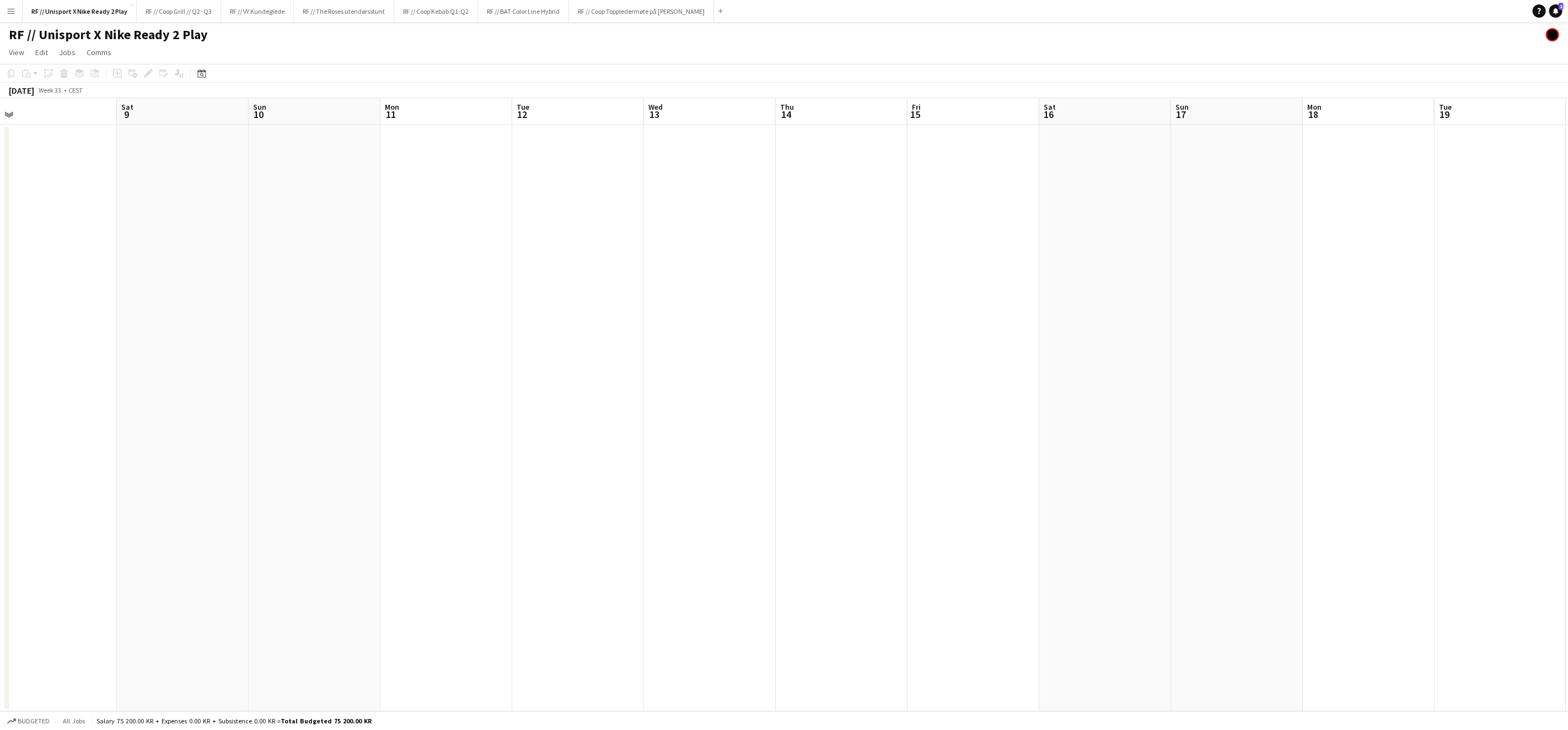
drag, startPoint x: 977, startPoint y: 382, endPoint x: 1029, endPoint y: 386, distance: 52.2
click at [1008, 383] on app-calendar-viewport "Wed 6 Thu 7 Fri 8 Sat 9 Sun 10 Mon 11 Tue 12 Wed 13 Thu 14 Fri 15 Sat 16 Sun 17…" at bounding box center [784, 405] width 1568 height 613
drag, startPoint x: 614, startPoint y: 383, endPoint x: 971, endPoint y: 390, distance: 357.1
click at [912, 387] on app-calendar-viewport "Sat 2 Sun 3 Mon 4 Tue 5 Wed 6 Thu 7 Fri 8 Sat 9 Sun 10 Mon 11 Tue 12 Wed 13 Thu…" at bounding box center [784, 405] width 1568 height 613
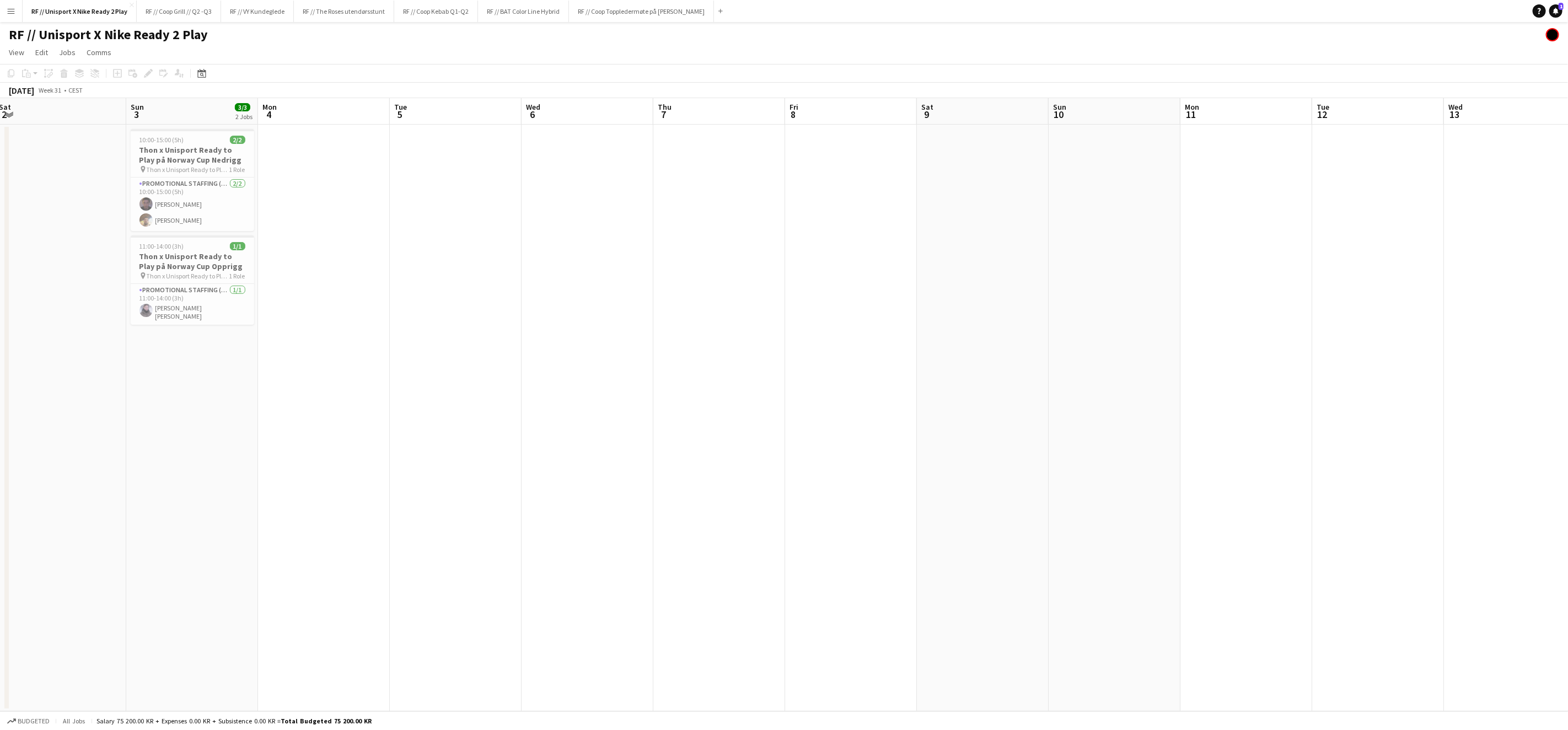
drag, startPoint x: 639, startPoint y: 392, endPoint x: 1015, endPoint y: 395, distance: 376.0
click at [995, 394] on app-calendar-viewport "Thu 31 Fri 1 Sat 2 Sun 3 3/3 2 Jobs Mon 4 Tue 5 Wed 6 Thu 7 Fri 8 Sat 9 Sun 10 …" at bounding box center [784, 405] width 1568 height 613
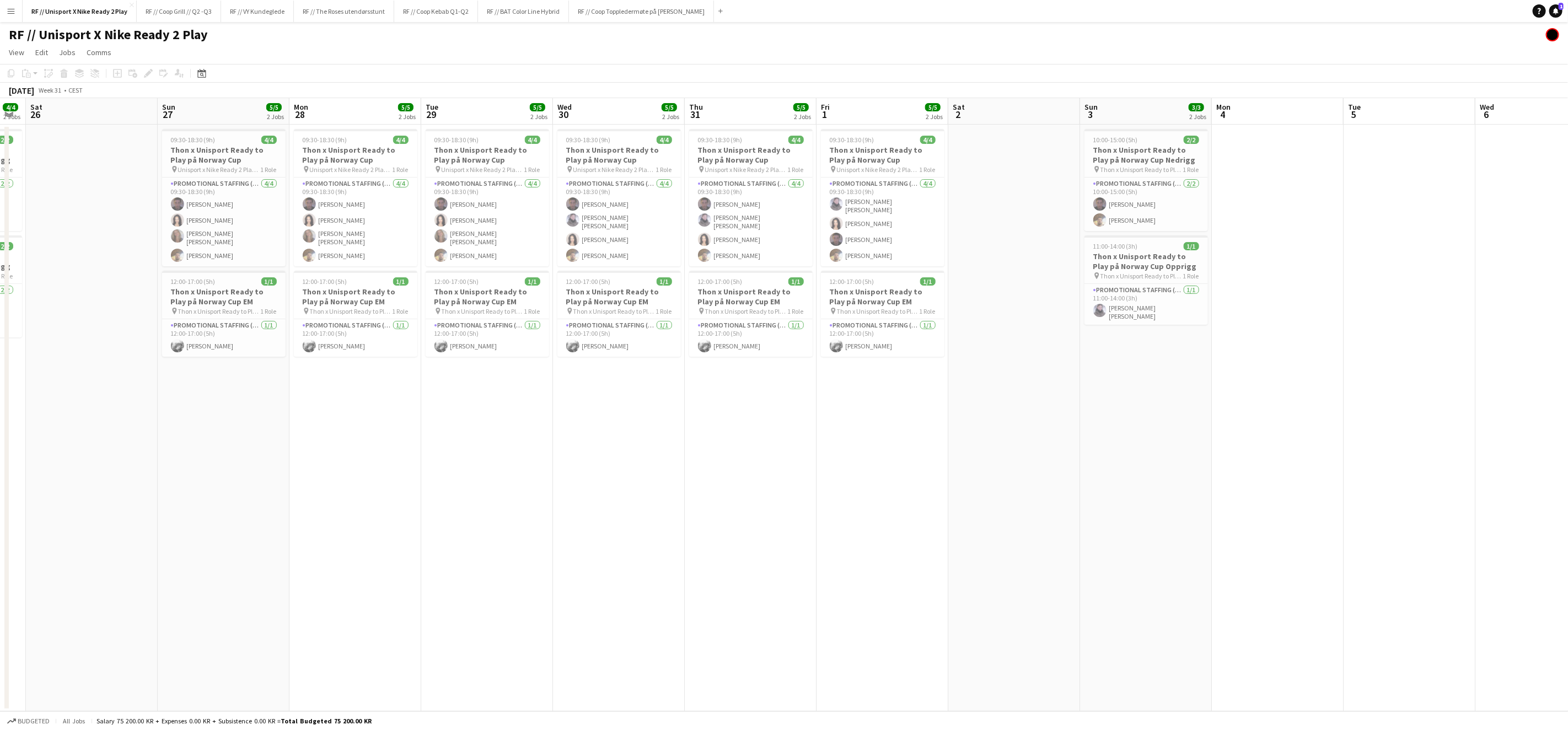
drag, startPoint x: 547, startPoint y: 409, endPoint x: 1089, endPoint y: 424, distance: 542.2
click at [1089, 424] on app-calendar-viewport "Thu 24 Fri 25 4/4 2 Jobs Sat 26 Sun 27 5/5 2 Jobs Mon 28 5/5 2 Jobs Tue 29 5/5 …" at bounding box center [784, 405] width 1568 height 613
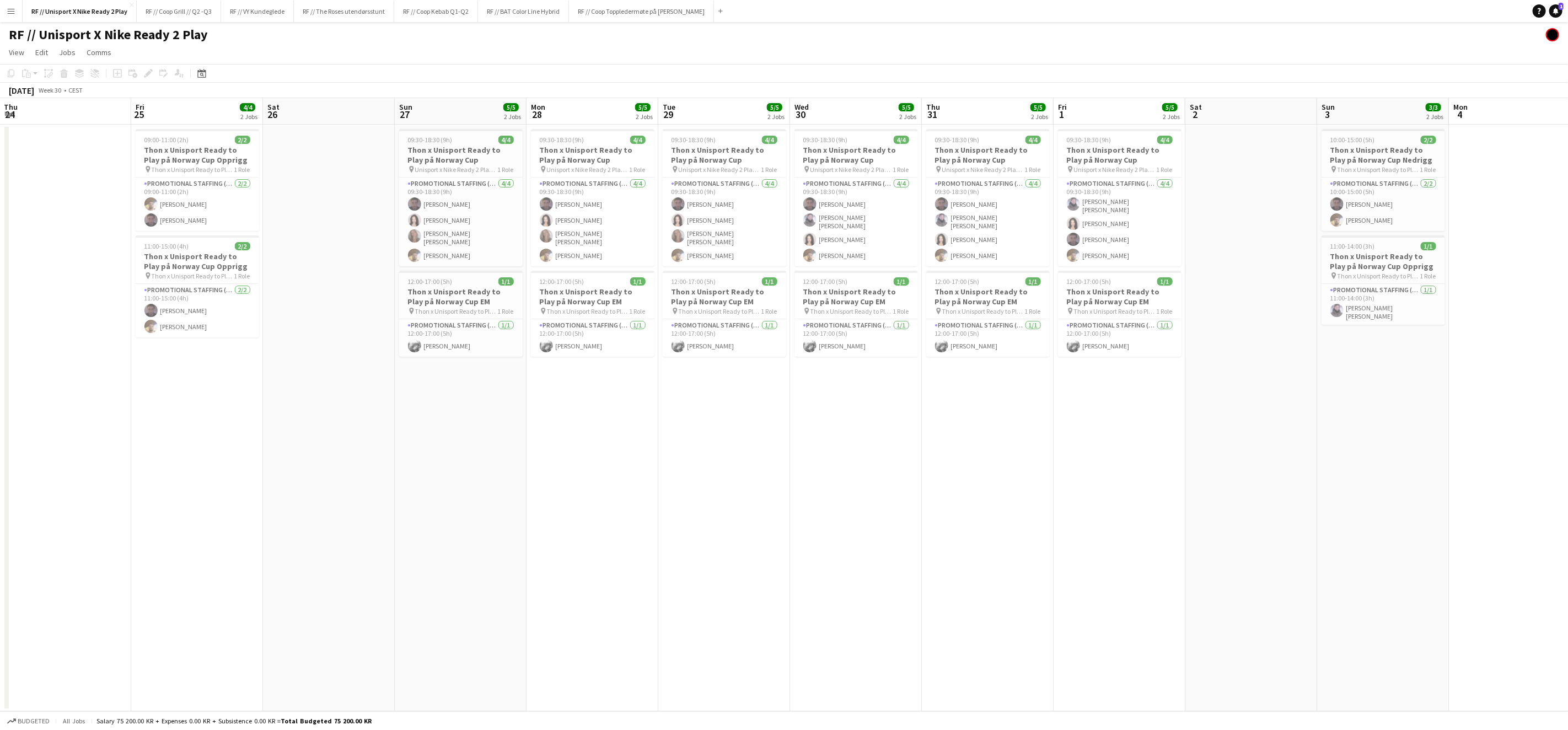
drag, startPoint x: 541, startPoint y: 444, endPoint x: 1009, endPoint y: 440, distance: 468.0
click at [1009, 440] on app-calendar-viewport "Tue 22 Wed 23 Thu 24 Fri 25 4/4 2 Jobs Sat 26 Sun 27 5/5 2 Jobs Mon 28 5/5 2 Jo…" at bounding box center [784, 405] width 1568 height 613
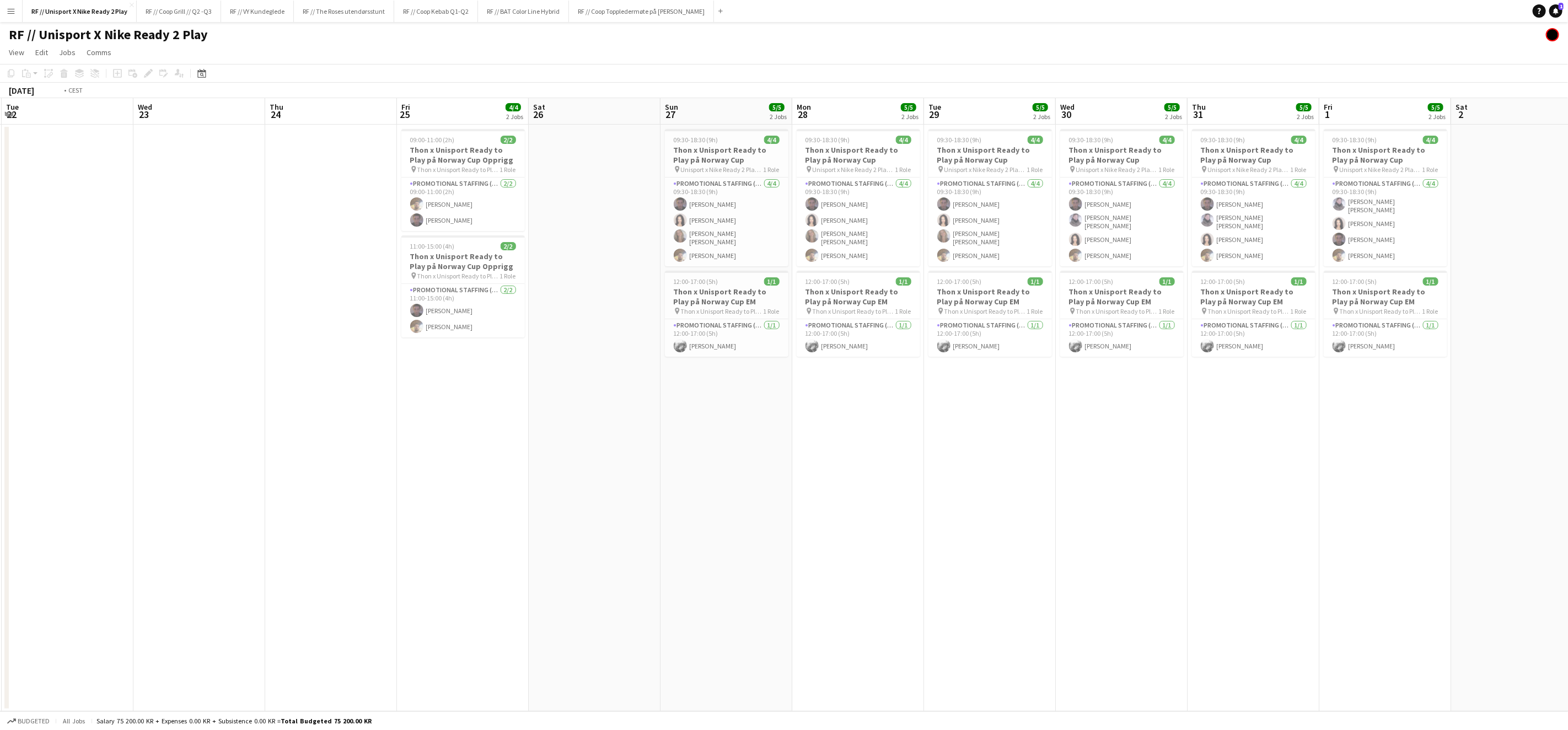
drag, startPoint x: 481, startPoint y: 462, endPoint x: 795, endPoint y: 460, distance: 314.0
click at [905, 449] on app-calendar-viewport "Sun 20 Mon 21 Tue 22 Wed 23 Thu 24 Fri 25 4/4 2 Jobs Sat 26 Sun 27 5/5 2 Jobs M…" at bounding box center [784, 405] width 1568 height 613
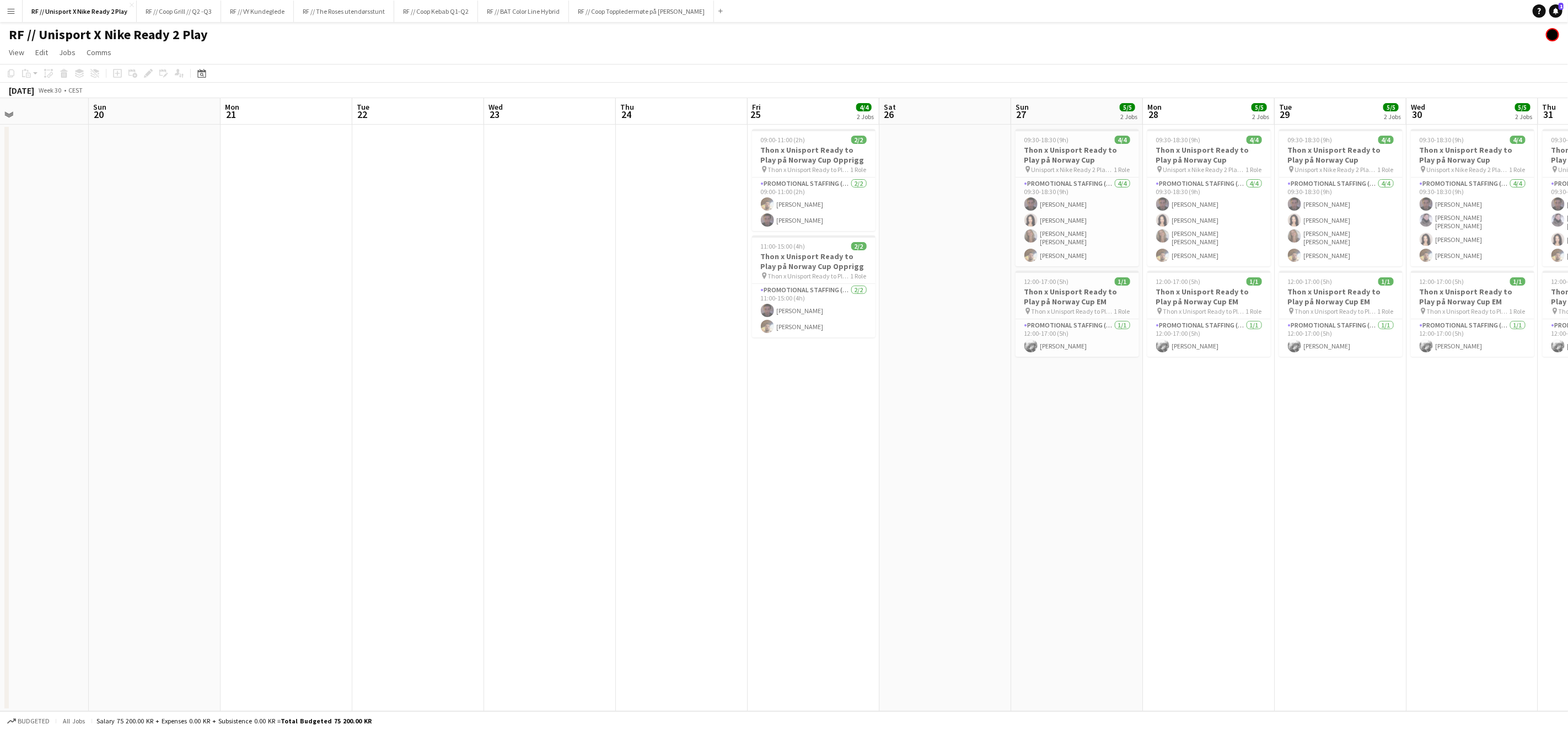
drag, startPoint x: 584, startPoint y: 455, endPoint x: 863, endPoint y: 462, distance: 279.1
click at [939, 448] on app-calendar-viewport "Thu 17 Fri 18 Sat 19 Sun 20 Mon 21 Tue 22 Wed 23 Thu 24 Fri 25 4/4 2 Jobs Sat 2…" at bounding box center [784, 405] width 1568 height 613
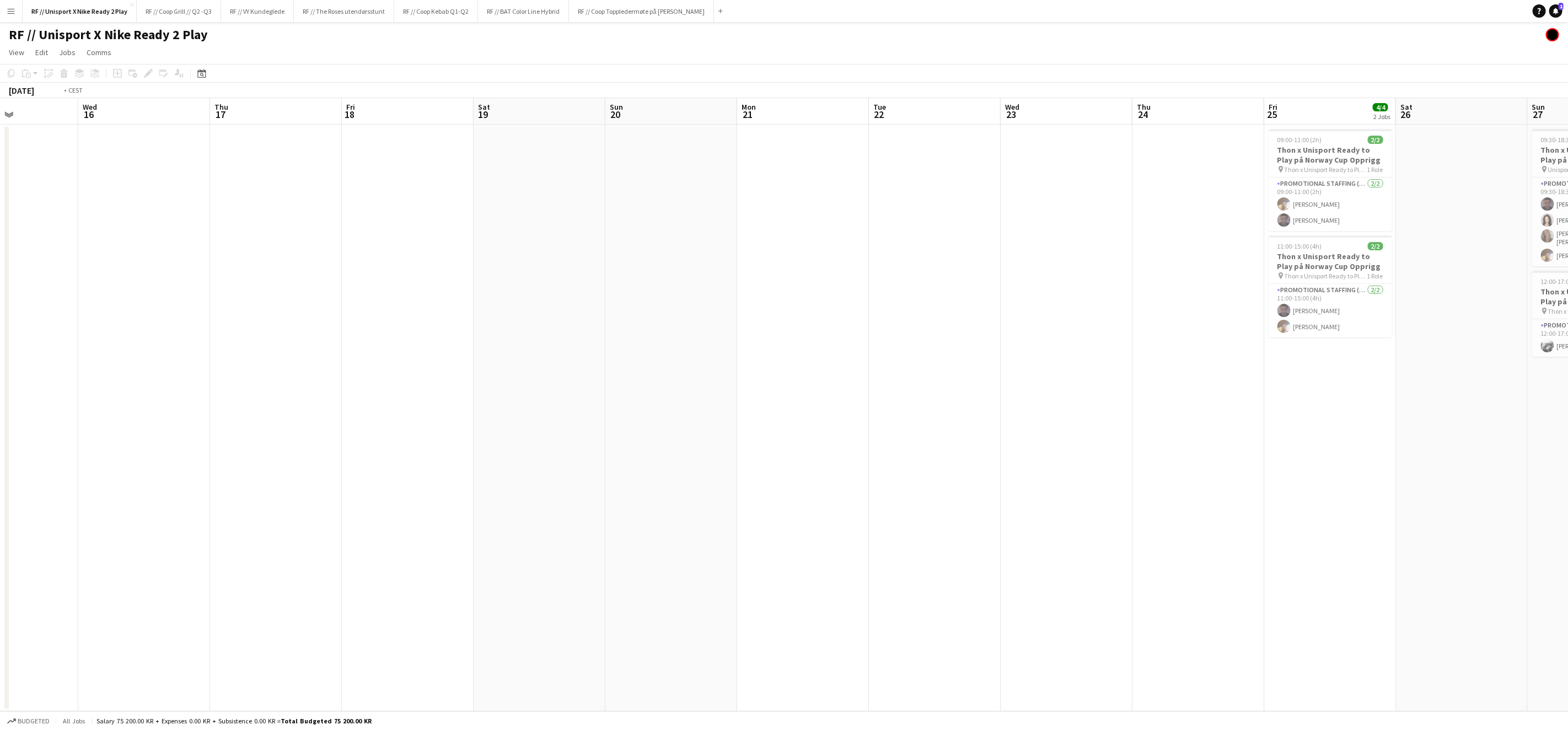
drag, startPoint x: 369, startPoint y: 459, endPoint x: 917, endPoint y: 436, distance: 548.5
click at [989, 426] on app-calendar-viewport "Sun 13 Mon 14 Tue 15 Wed 16 Thu 17 Fri 18 Sat 19 Sun 20 Mon 21 Tue 22 Wed 23 Th…" at bounding box center [784, 405] width 1568 height 613
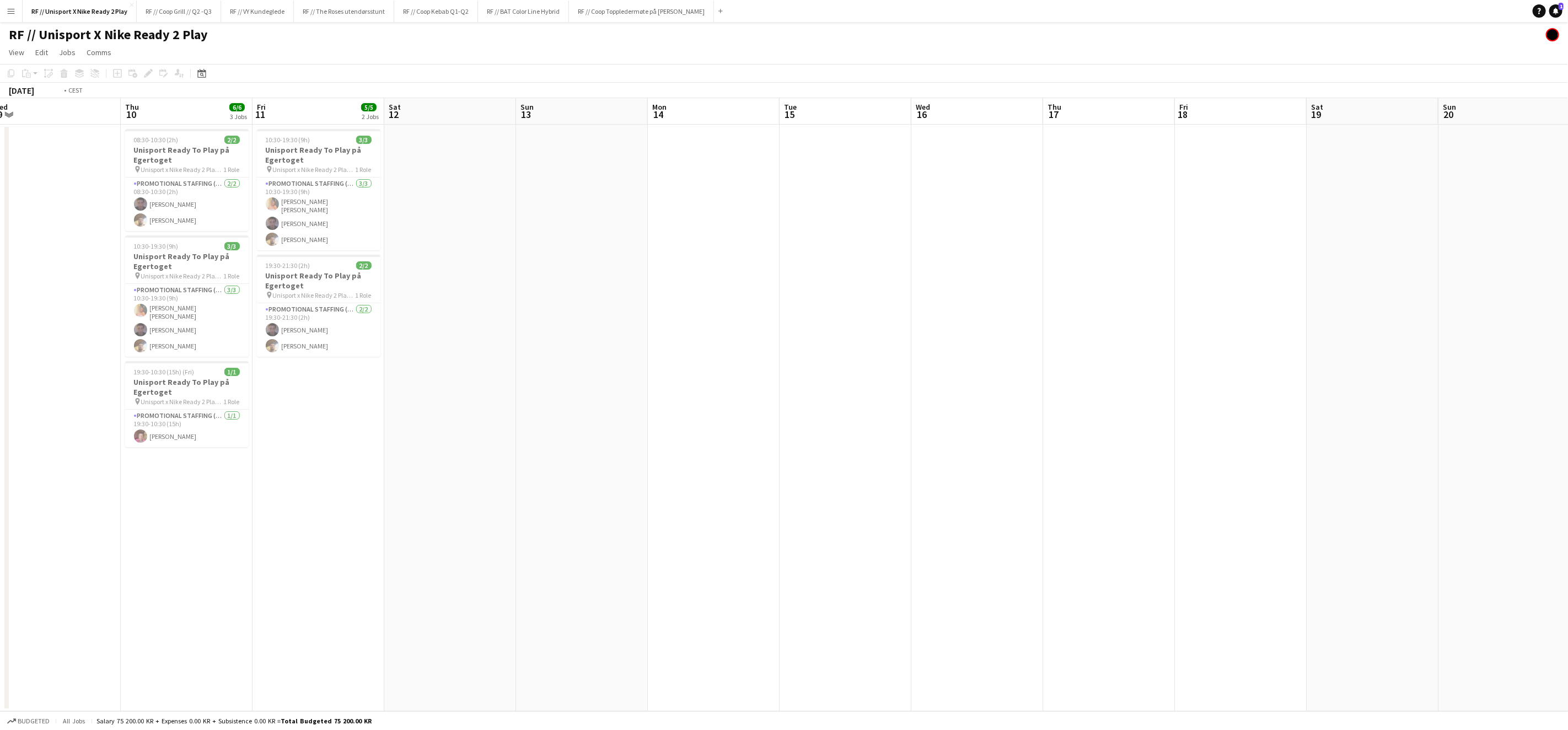
drag, startPoint x: 812, startPoint y: 432, endPoint x: 1079, endPoint y: 421, distance: 267.2
click at [1094, 419] on app-calendar-viewport "Mon 7 Tue 8 Wed 9 Thu 10 6/6 3 Jobs Fri 11 5/5 2 Jobs Sat 12 Sun 13 Mon 14 Tue …" at bounding box center [784, 405] width 1568 height 613
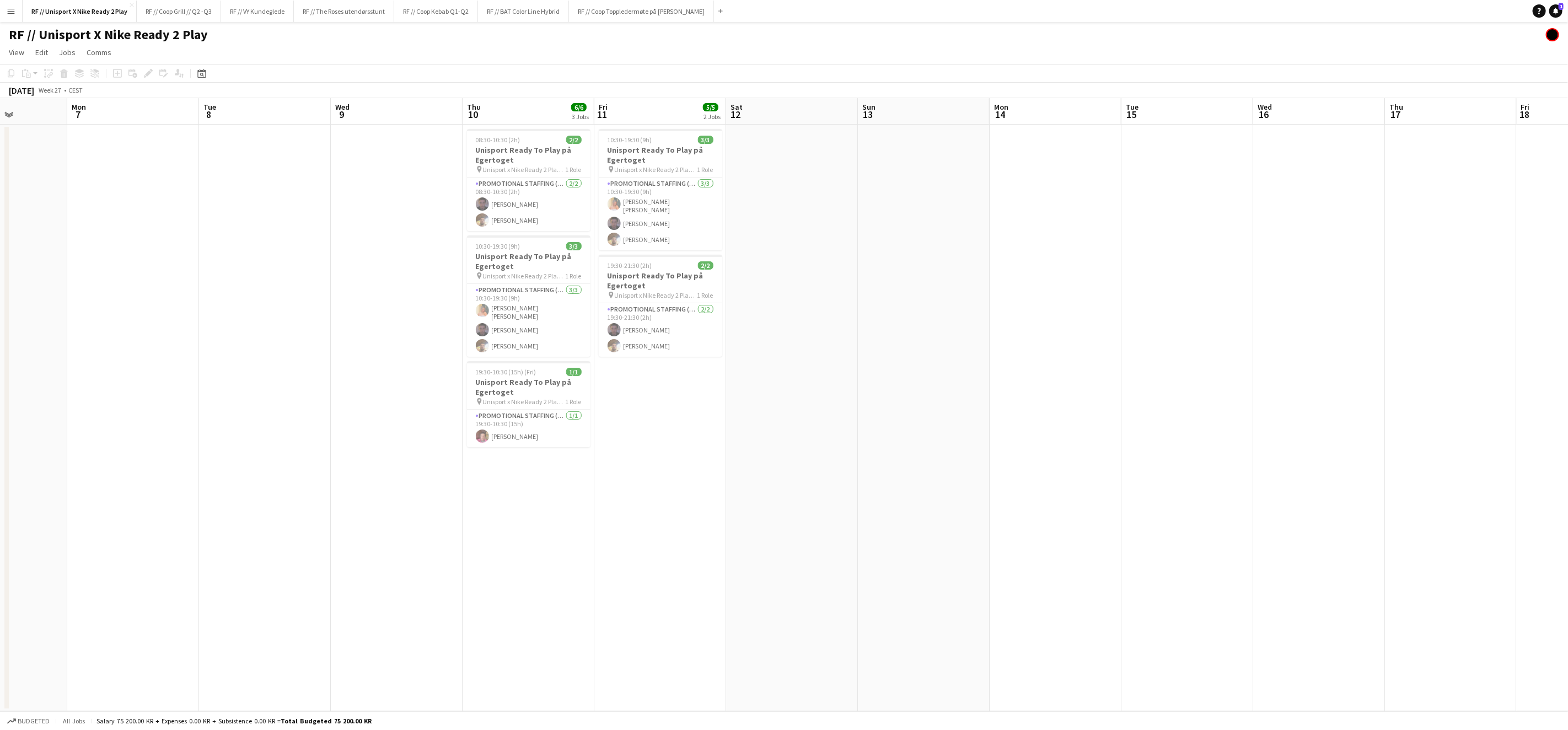
click at [327, 267] on app-date-cell at bounding box center [265, 418] width 132 height 587
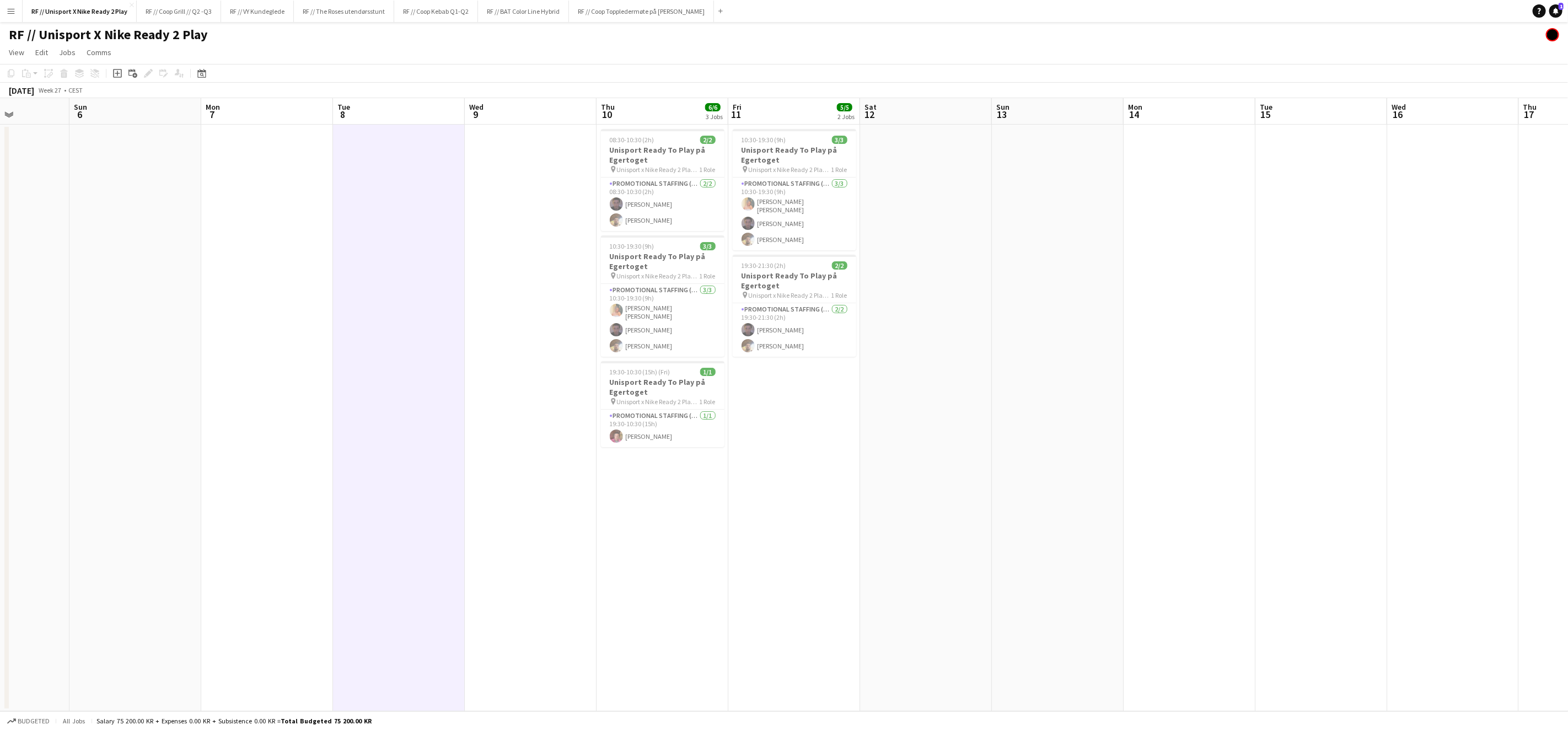
drag, startPoint x: 864, startPoint y: 465, endPoint x: 1016, endPoint y: 468, distance: 152.0
click at [998, 459] on app-calendar-viewport "Thu 3 Fri 4 Sat 5 Sun 6 Mon 7 Tue 8 Wed 9 Thu 10 6/6 3 Jobs Fri 11 5/5 2 Jobs S…" at bounding box center [784, 405] width 1568 height 613
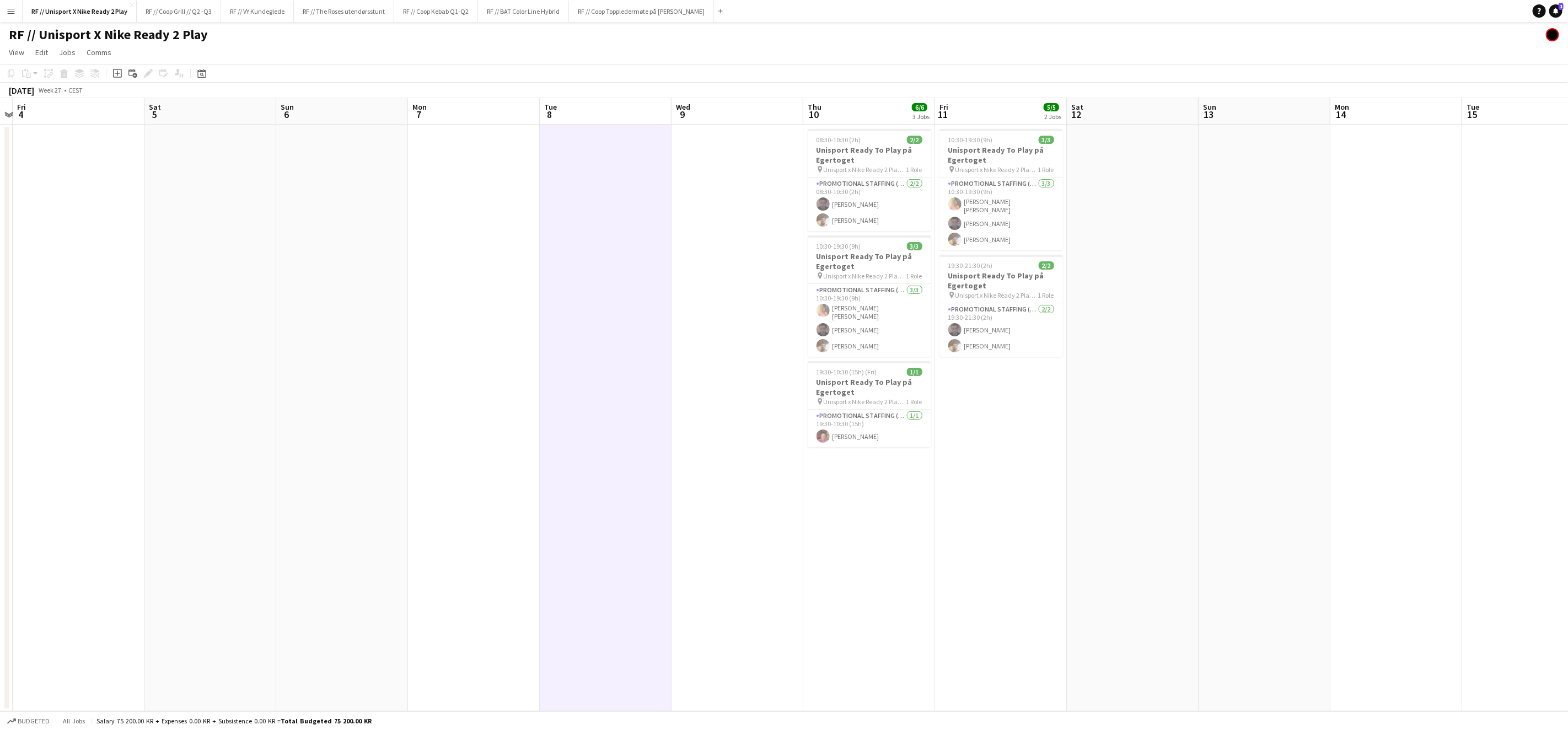
scroll to position [0, 351]
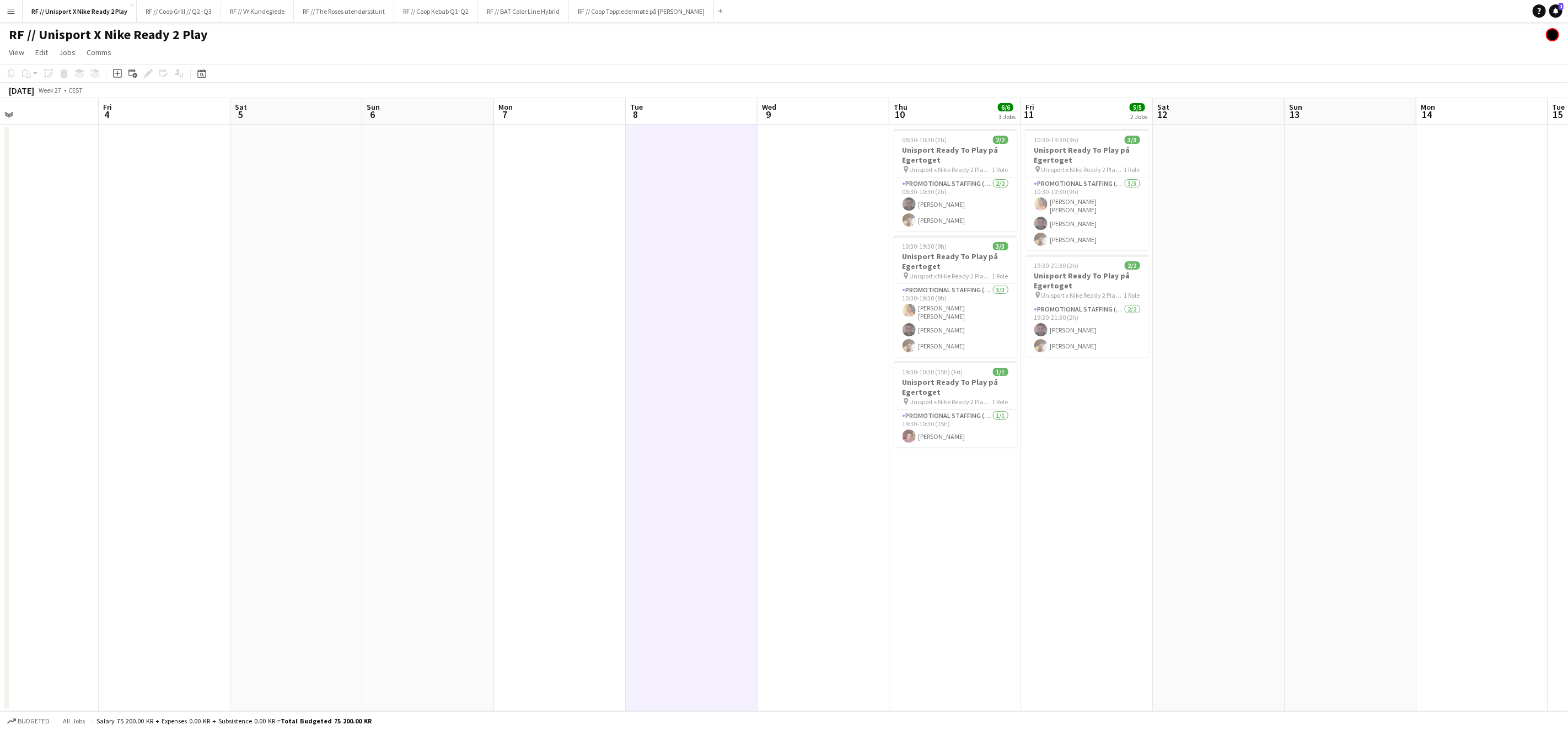
drag, startPoint x: 555, startPoint y: 482, endPoint x: 862, endPoint y: 480, distance: 307.0
click at [856, 478] on app-calendar-viewport "Tue 1 Wed 2 Thu 3 Fri 4 Sat 5 Sun 6 Mon 7 Tue 8 Wed 9 Thu 10 6/6 3 Jobs Fri 11 …" at bounding box center [784, 405] width 1568 height 613
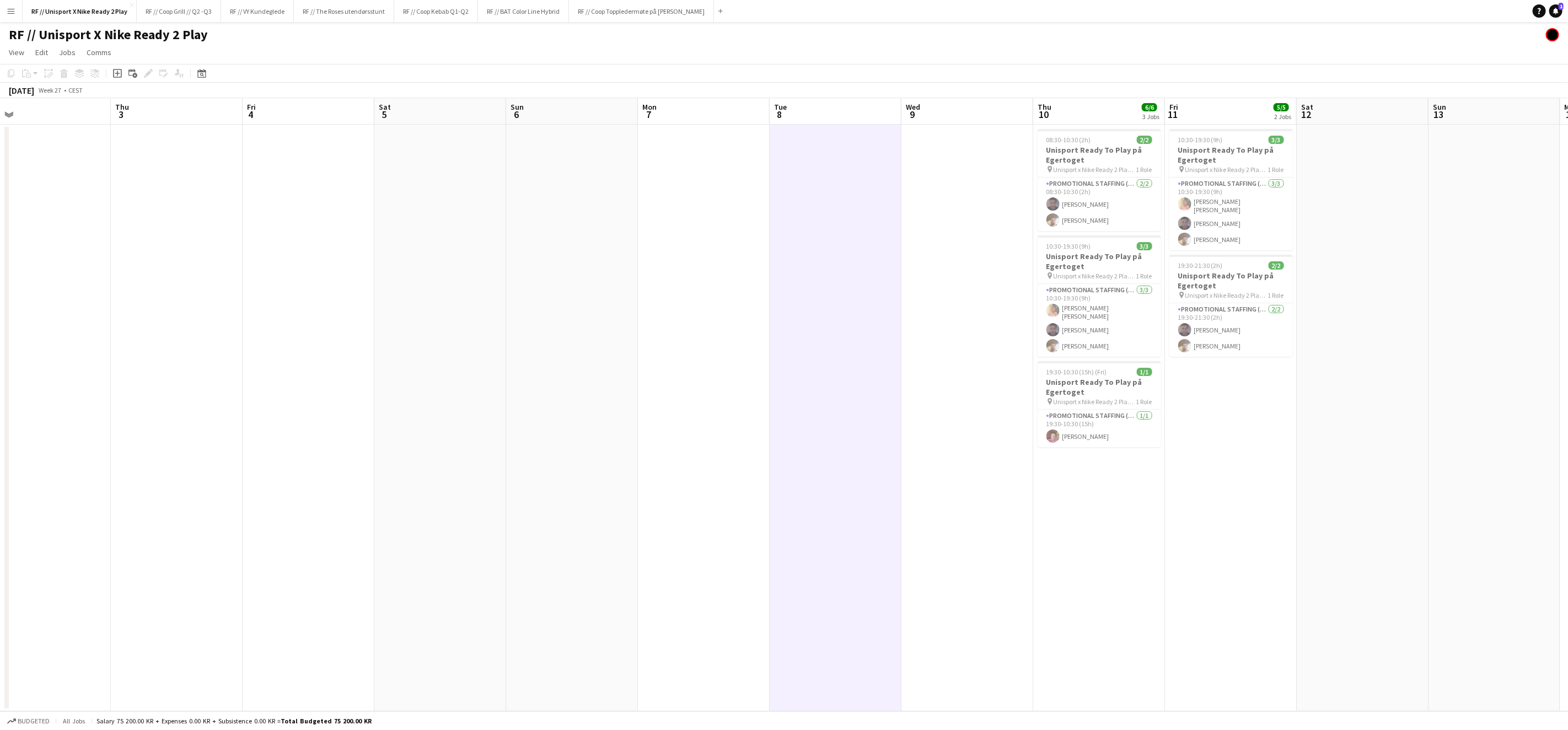
click at [782, 471] on app-calendar-viewport "Mon 30 Tue 1 Wed 2 Thu 3 Fri 4 Sat 5 Sun 6 Mon 7 Tue 8 Wed 9 Thu 10 6/6 3 Jobs …" at bounding box center [784, 405] width 1568 height 613
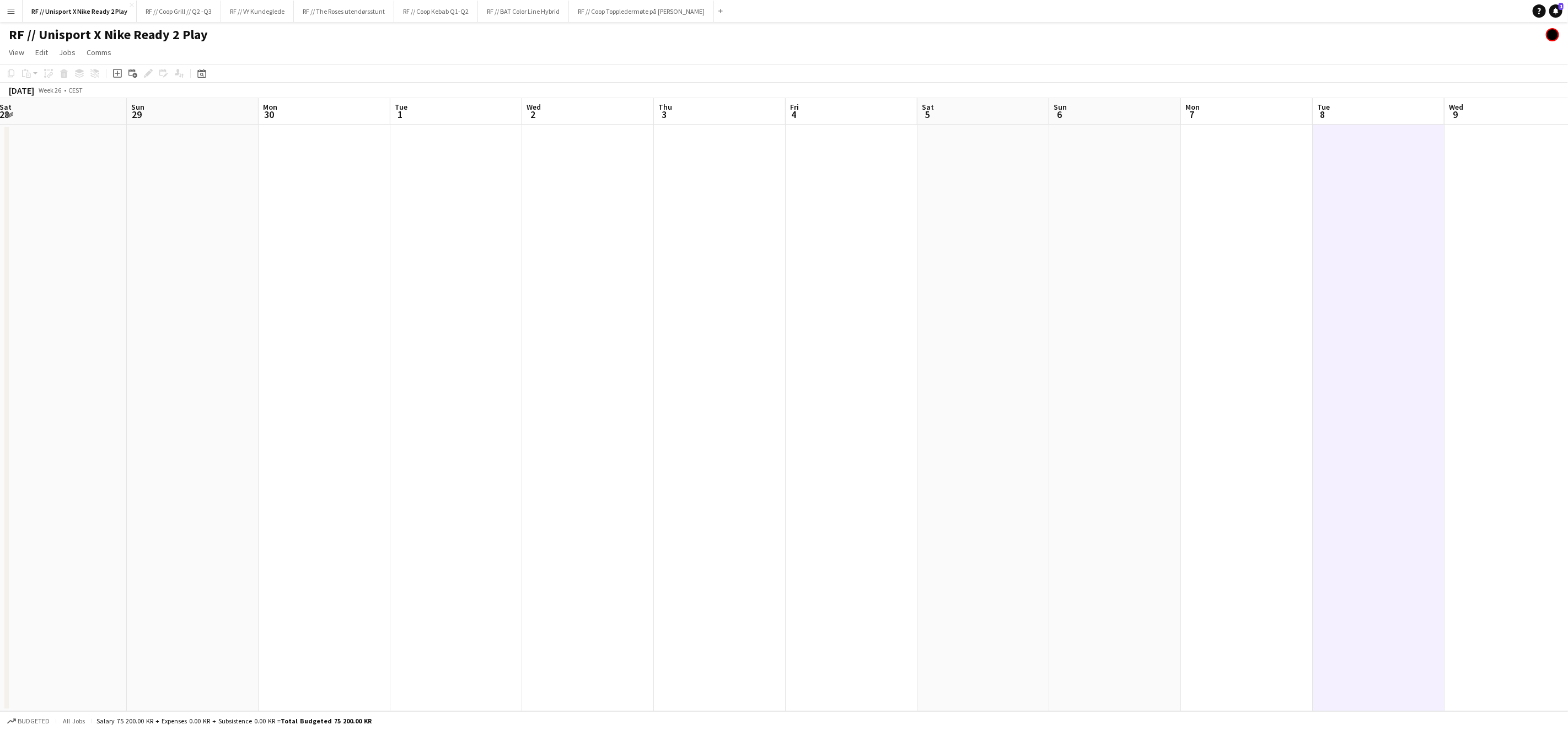
drag, startPoint x: 646, startPoint y: 473, endPoint x: 968, endPoint y: 484, distance: 322.2
click at [999, 480] on app-calendar-viewport "Thu 26 Fri 27 Sat 28 Sun 29 Mon 30 Tue 1 Wed 2 Thu 3 Fri 4 Sat 5 Sun 6 Mon 7 Tu…" at bounding box center [784, 405] width 1568 height 613
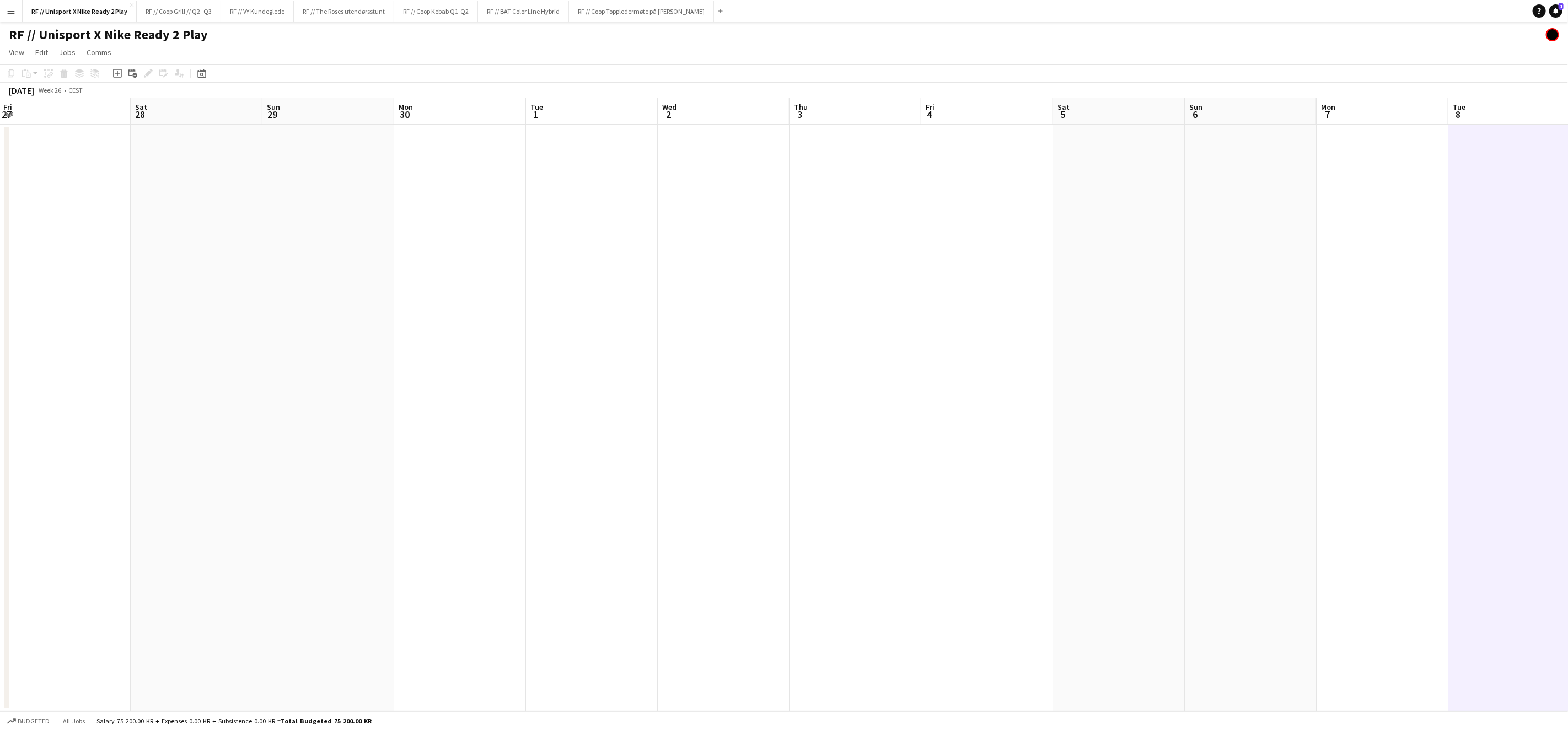
drag, startPoint x: 739, startPoint y: 468, endPoint x: 1064, endPoint y: 471, distance: 325.0
click at [1101, 465] on app-calendar-viewport "Wed 25 Thu 26 3/3 1 Job Fri 27 Sat 28 Sun 29 Mon 30 Tue 1 Wed 2 Thu 3 Fri 4 Sat…" at bounding box center [784, 405] width 1568 height 613
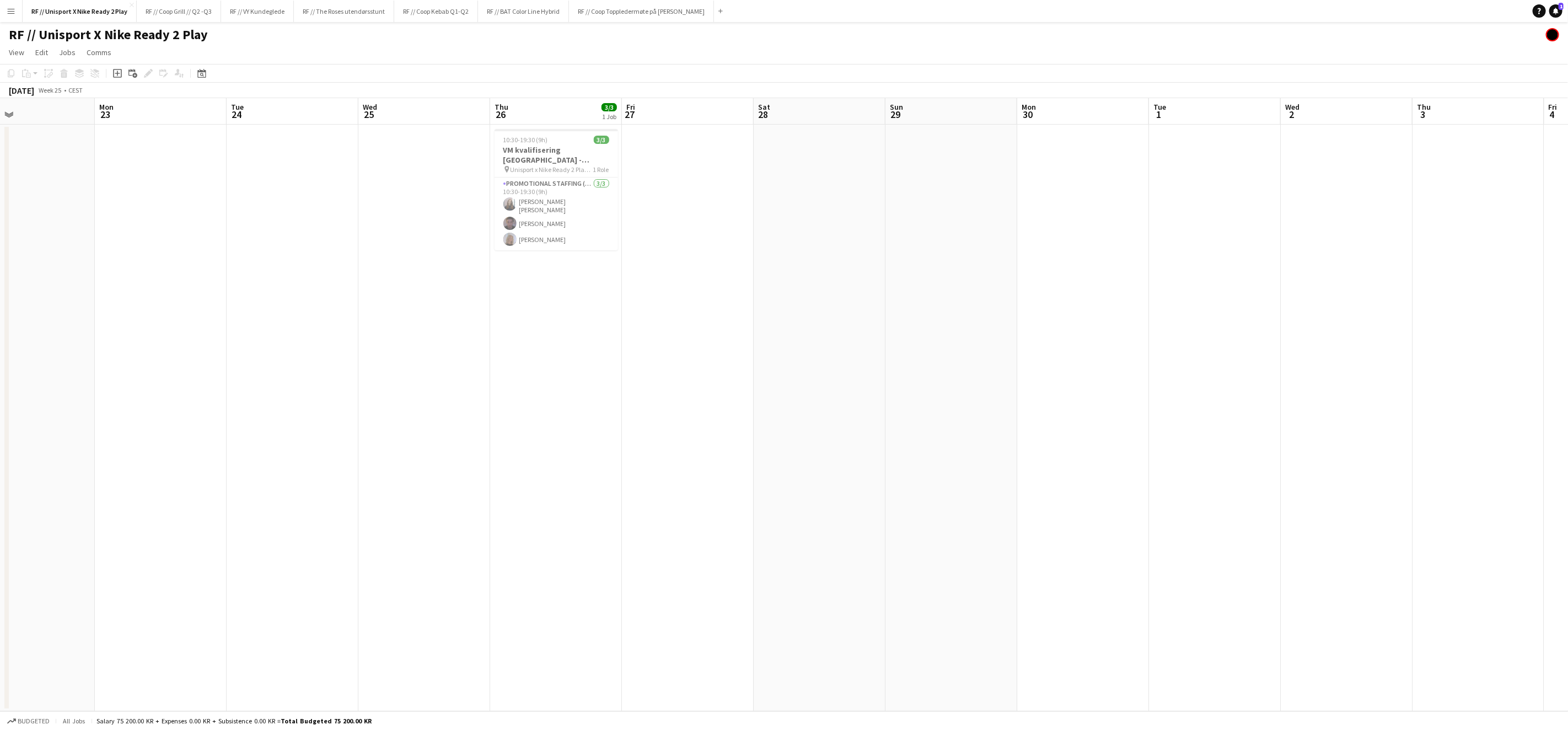
scroll to position [0, 300]
drag, startPoint x: 859, startPoint y: 456, endPoint x: 1045, endPoint y: 450, distance: 186.1
click at [1045, 450] on app-calendar-viewport "Fri 20 Sat 21 Sun 22 Mon 23 Tue 24 Wed 25 Thu 26 3/3 1 Job Fri 27 Sat 28 Sun 29…" at bounding box center [784, 405] width 1568 height 613
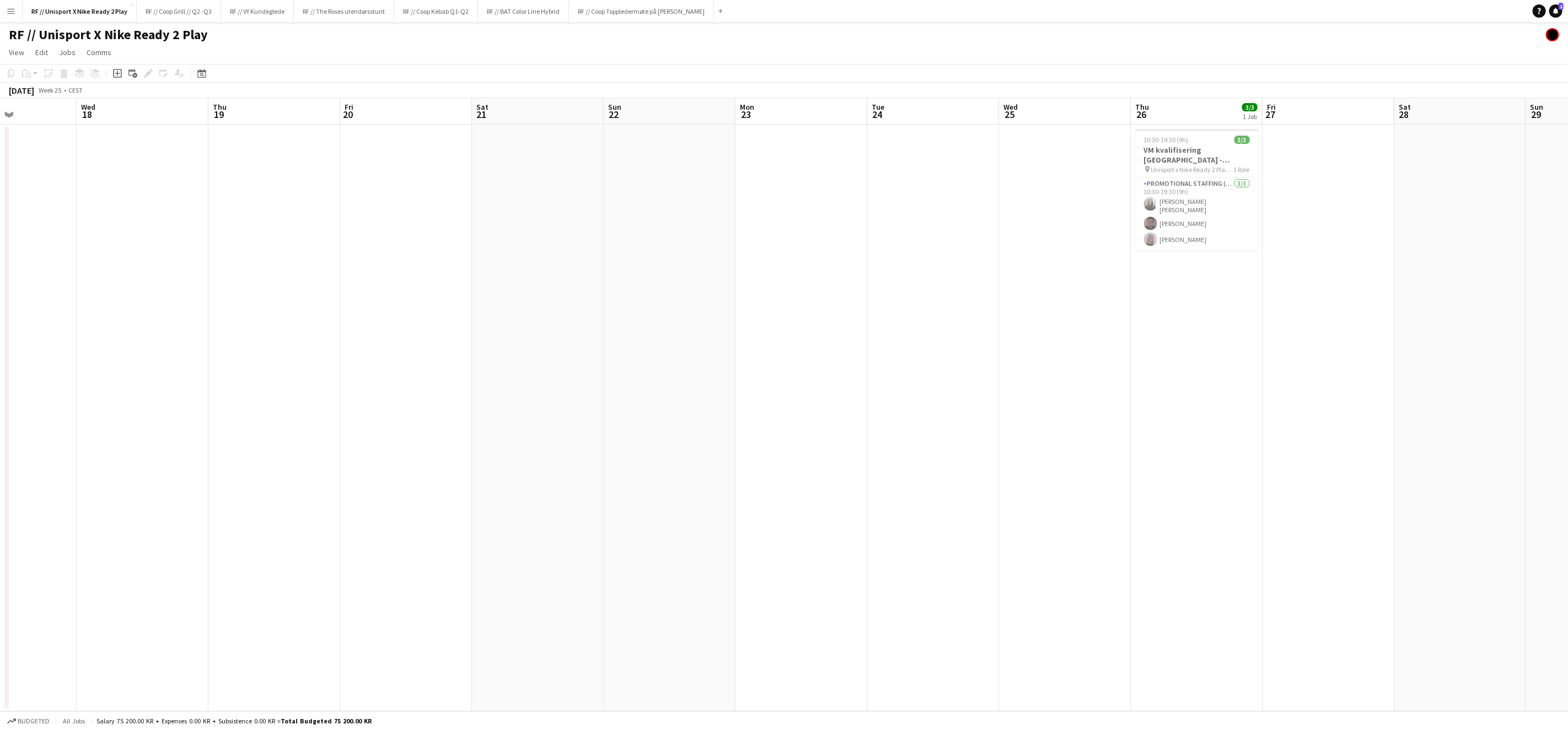
drag, startPoint x: 1299, startPoint y: 478, endPoint x: 1342, endPoint y: 478, distance: 43.0
click at [1342, 478] on app-calendar-viewport "Sun 15 Mon 16 Tue 17 Wed 18 Thu 19 Fri 20 Sat 21 Sun 22 Mon 23 Tue 24 Wed 25 Th…" at bounding box center [784, 405] width 1568 height 613
drag, startPoint x: 1000, startPoint y: 468, endPoint x: 1296, endPoint y: 475, distance: 296.1
click at [1364, 473] on app-calendar-viewport "Sun 15 Mon 16 Tue 17 Wed 18 Thu 19 Fri 20 Sat 21 Sun 22 Mon 23 Tue 24 Wed 25 Th…" at bounding box center [784, 405] width 1568 height 613
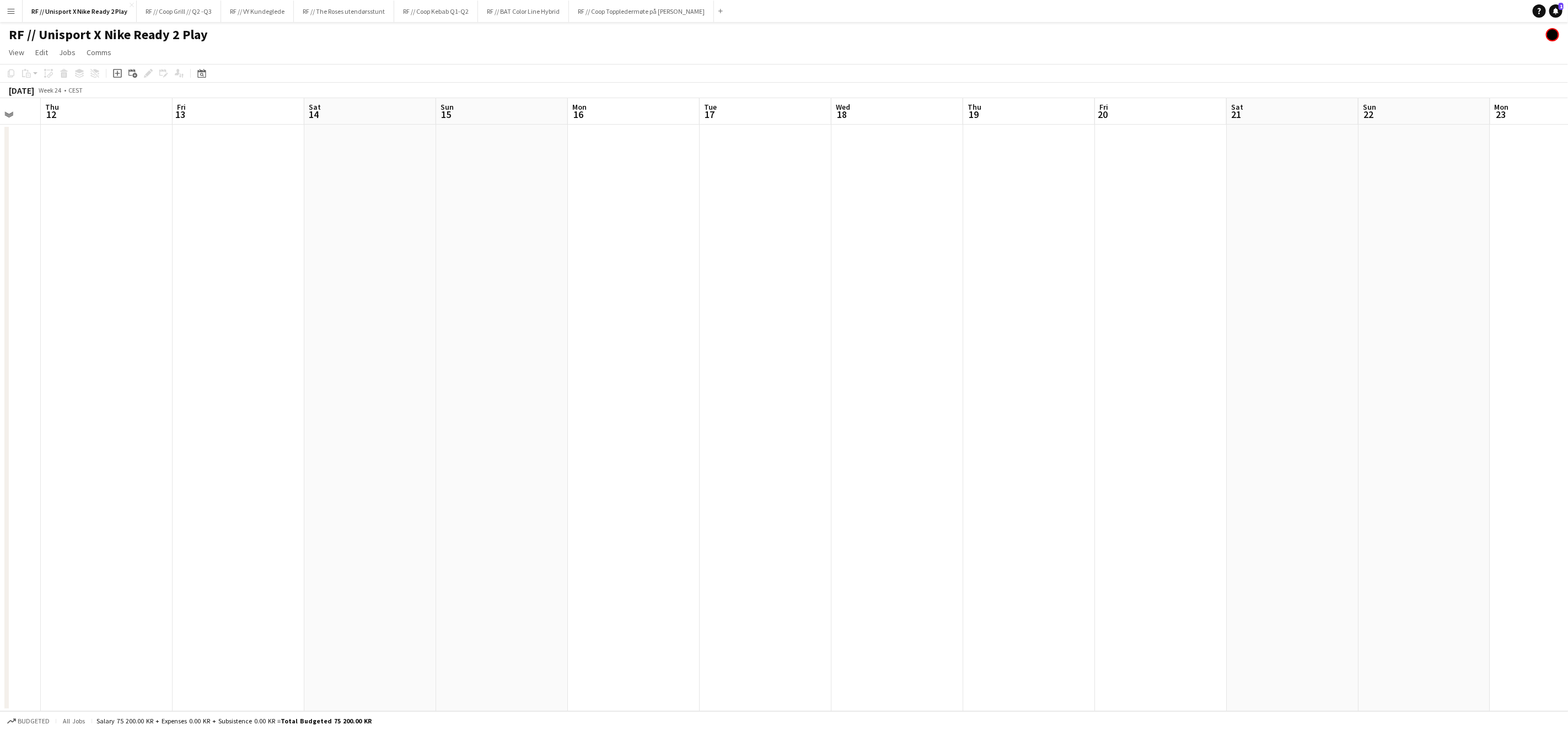
drag, startPoint x: 961, startPoint y: 444, endPoint x: 1119, endPoint y: 452, distance: 158.2
click at [1202, 453] on app-calendar-viewport "Mon 9 Tue 10 Wed 11 Thu 12 Fri 13 Sat 14 Sun 15 Mon 16 Tue 17 Wed 18 Thu 19 Fri…" at bounding box center [784, 405] width 1568 height 613
drag, startPoint x: 1081, startPoint y: 441, endPoint x: 1285, endPoint y: 448, distance: 204.1
click at [1289, 448] on app-calendar-viewport "Mon 9 Tue 10 Wed 11 Thu 12 Fri 13 Sat 14 Sun 15 Mon 16 Tue 17 Wed 18 Thu 19 Fri…" at bounding box center [784, 405] width 1568 height 613
drag, startPoint x: 1067, startPoint y: 440, endPoint x: 749, endPoint y: 426, distance: 318.3
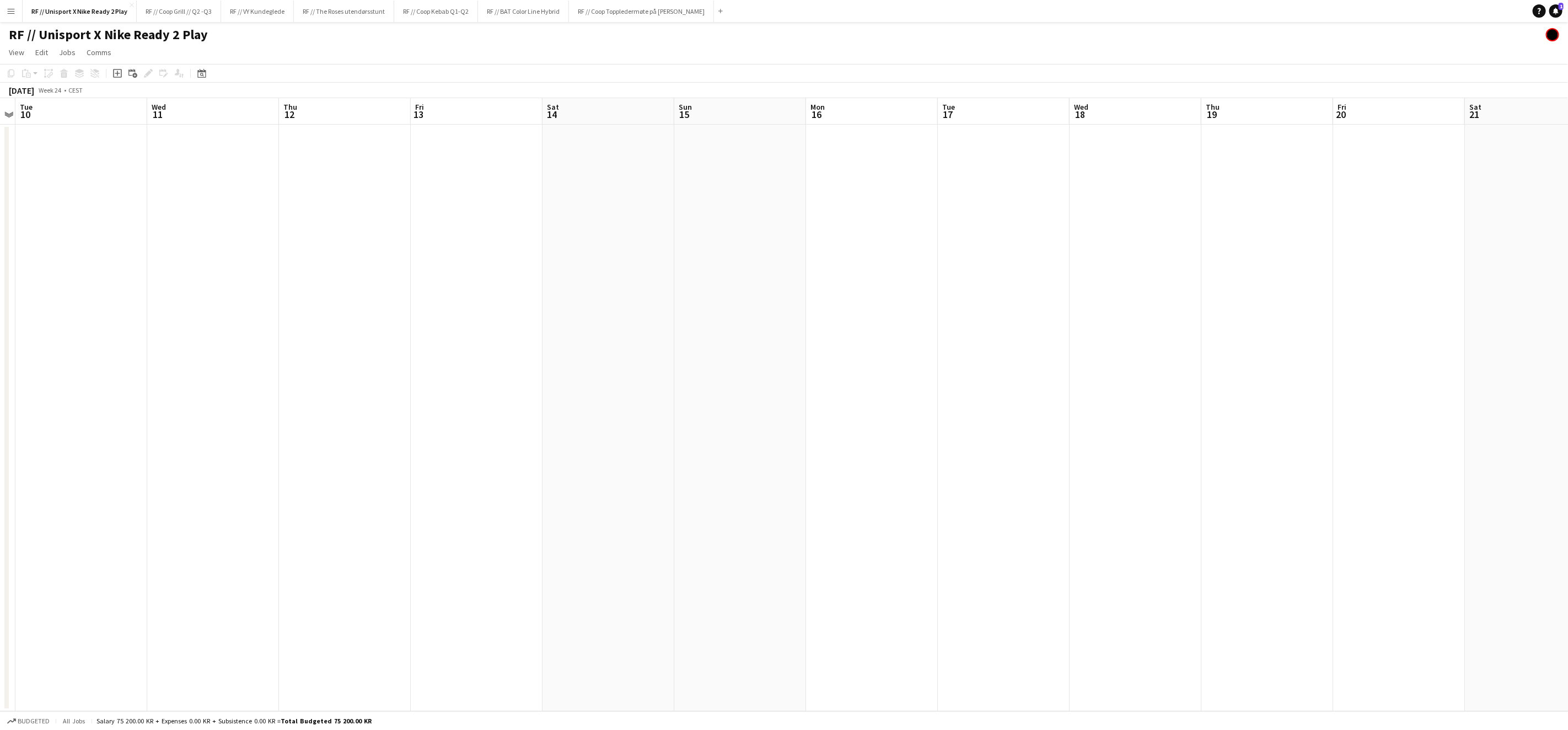
click at [748, 426] on app-calendar-viewport "Sun 8 Mon 9 Tue 10 Wed 11 Thu 12 Fri 13 Sat 14 Sun 15 Mon 16 Tue 17 Wed 18 Thu …" at bounding box center [784, 405] width 1568 height 613
drag, startPoint x: 1295, startPoint y: 435, endPoint x: 926, endPoint y: 419, distance: 369.3
click at [925, 421] on app-calendar-viewport "Tue 10 Wed 11 Thu 12 Fri 13 Sat 14 Sun 15 Mon 16 Tue 17 Wed 18 Thu 19 Fri 20 Sa…" at bounding box center [784, 405] width 1568 height 613
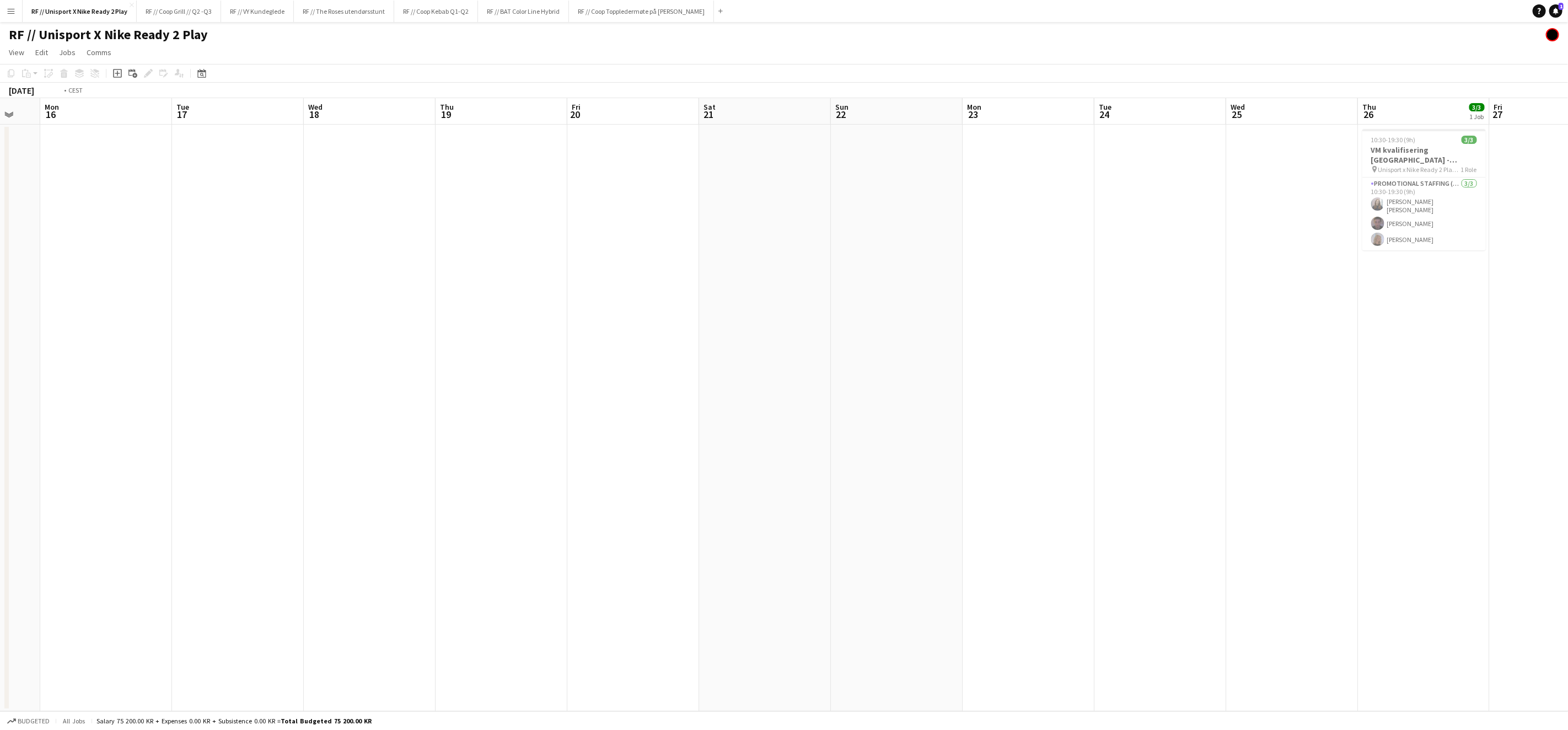
drag, startPoint x: 1090, startPoint y: 421, endPoint x: 669, endPoint y: 403, distance: 421.4
click at [729, 409] on app-calendar-viewport "Fri 13 Sat 14 Sun 15 Mon 16 Tue 17 Wed 18 Thu 19 Fri 20 Sat 21 Sun 22 Mon 23 Tu…" at bounding box center [784, 405] width 1568 height 613
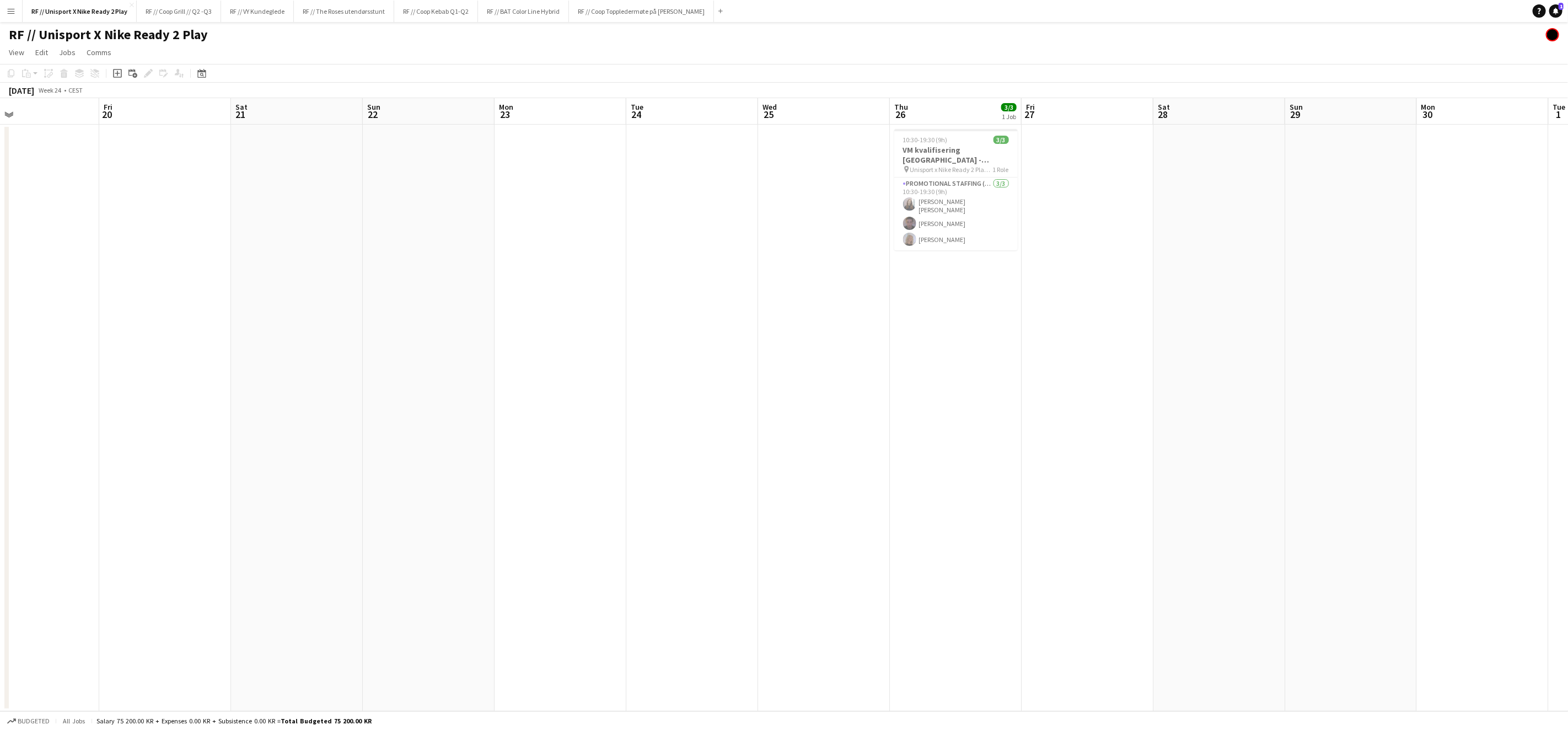
drag, startPoint x: 1031, startPoint y: 423, endPoint x: 739, endPoint y: 408, distance: 292.4
click at [740, 409] on app-calendar-viewport "Mon 16 Tue 17 Wed 18 Thu 19 Fri 20 Sat 21 Sun 22 Mon 23 Tue 24 Wed 25 Thu 26 3/…" at bounding box center [784, 405] width 1568 height 613
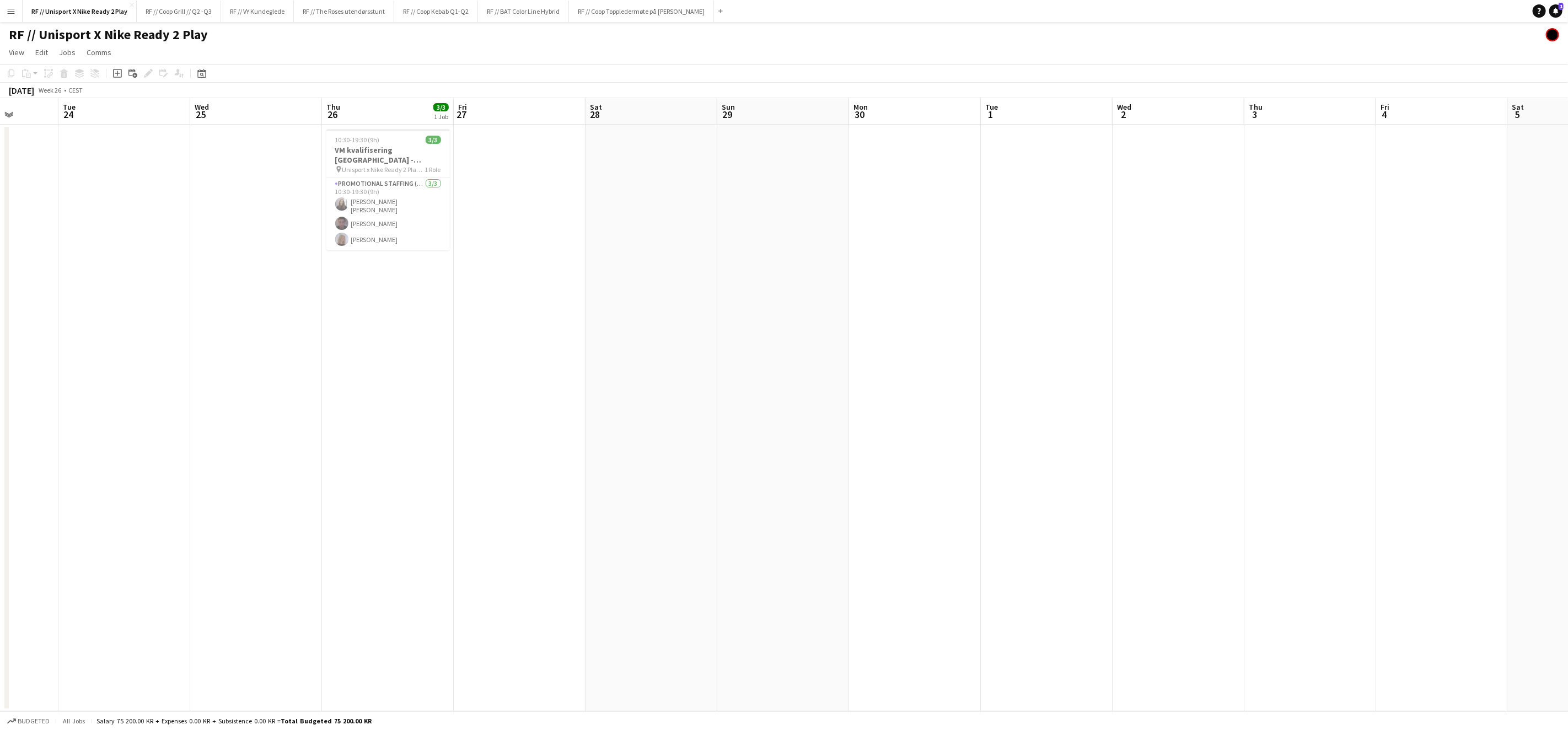
drag, startPoint x: 1058, startPoint y: 432, endPoint x: 745, endPoint y: 412, distance: 313.6
click at [714, 414] on app-calendar-viewport "Sat 21 Sun 22 Mon 23 Tue 24 Wed 25 Thu 26 3/3 1 Job Fri 27 Sat 28 Sun 29 Mon 30…" at bounding box center [784, 405] width 1568 height 613
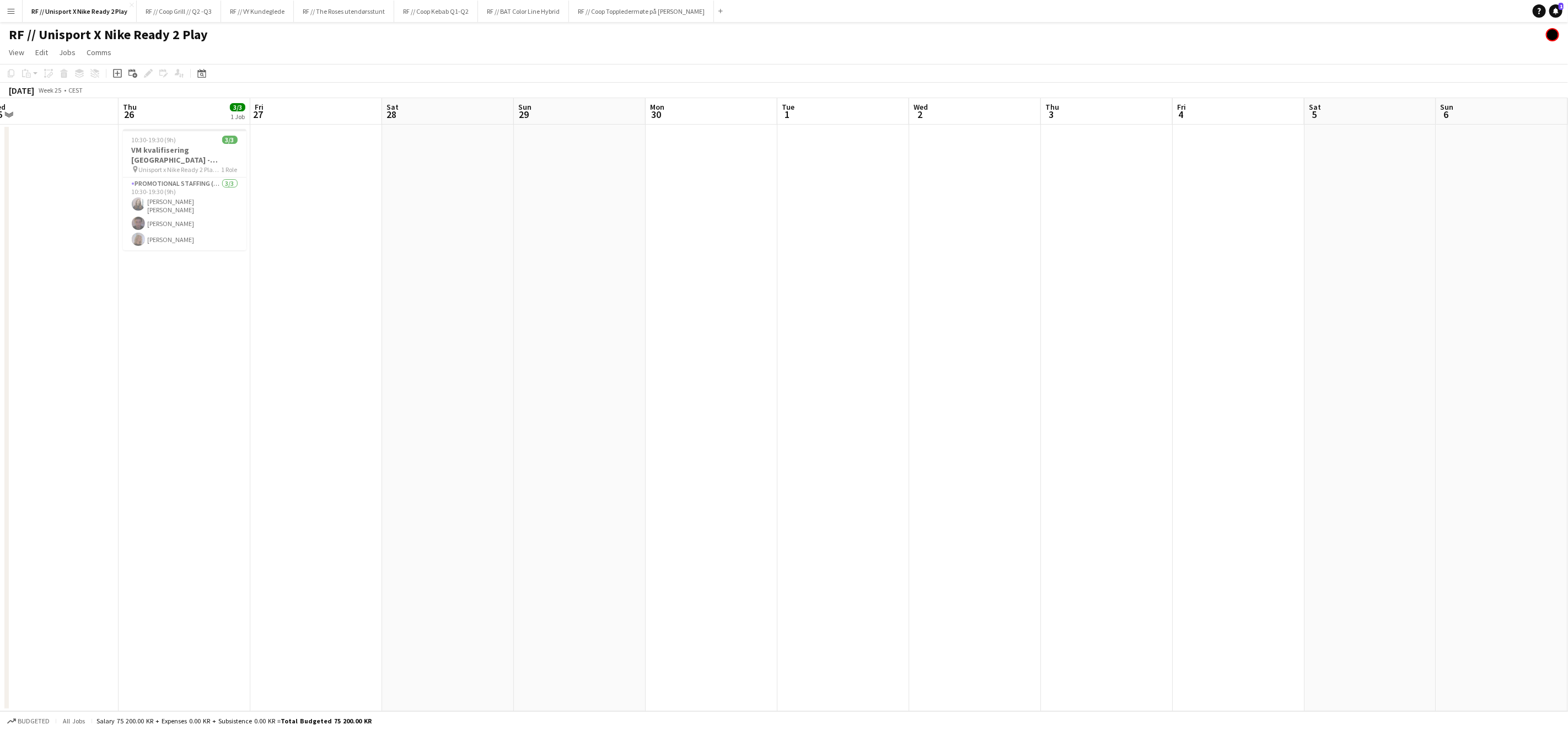
drag, startPoint x: 993, startPoint y: 435, endPoint x: 828, endPoint y: 427, distance: 165.2
click at [780, 428] on app-calendar-viewport "Sun 22 Mon 23 Tue 24 Wed 25 Thu 26 3/3 1 Job Fri 27 Sat 28 Sun 29 Mon 30 Tue 1 …" at bounding box center [784, 405] width 1568 height 613
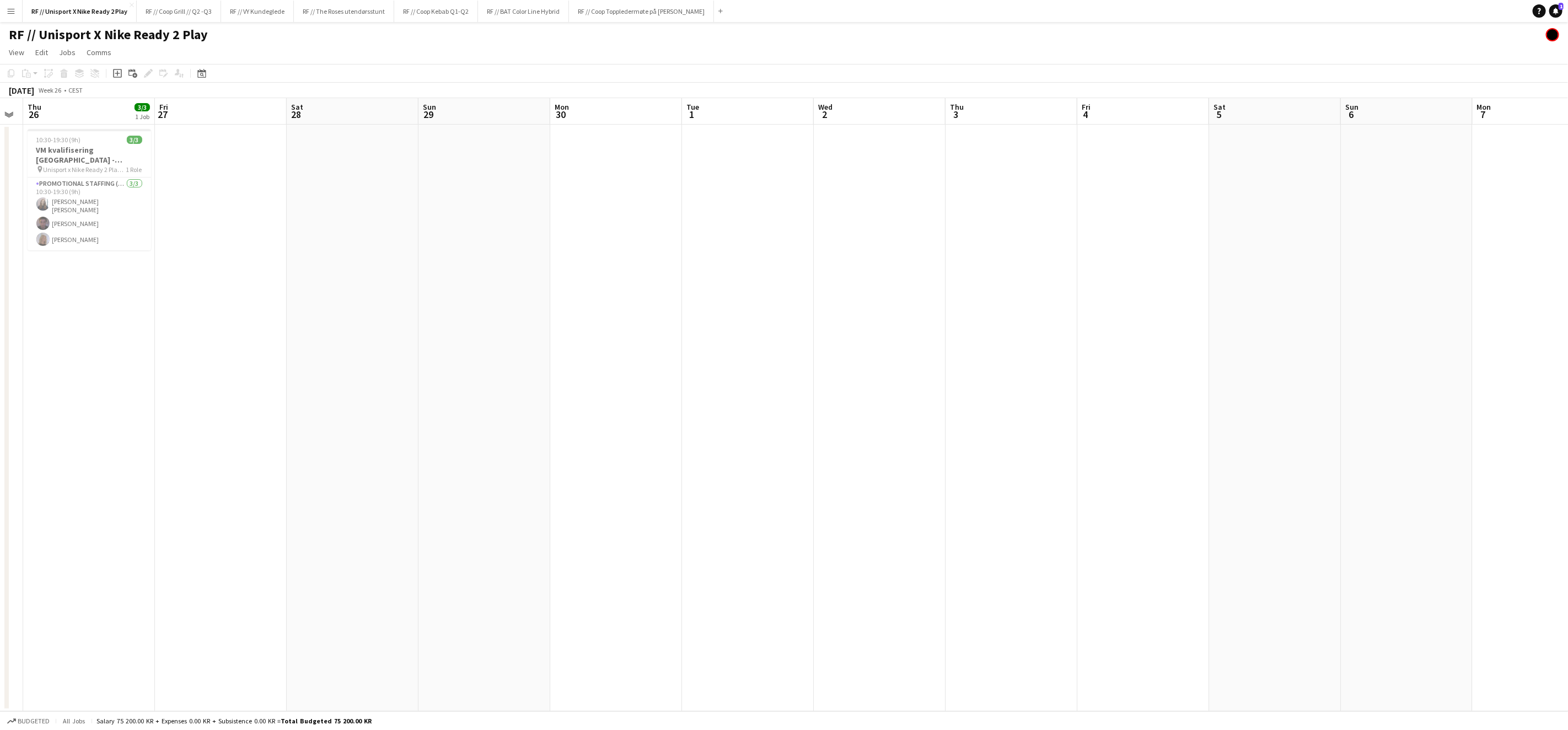
drag, startPoint x: 1061, startPoint y: 437, endPoint x: 763, endPoint y: 424, distance: 298.3
click at [733, 425] on app-calendar-viewport "Mon 23 Tue 24 Wed 25 Thu 26 3/3 1 Job Fri 27 Sat 28 Sun 29 Mon 30 Tue 1 Wed 2 T…" at bounding box center [784, 405] width 1568 height 613
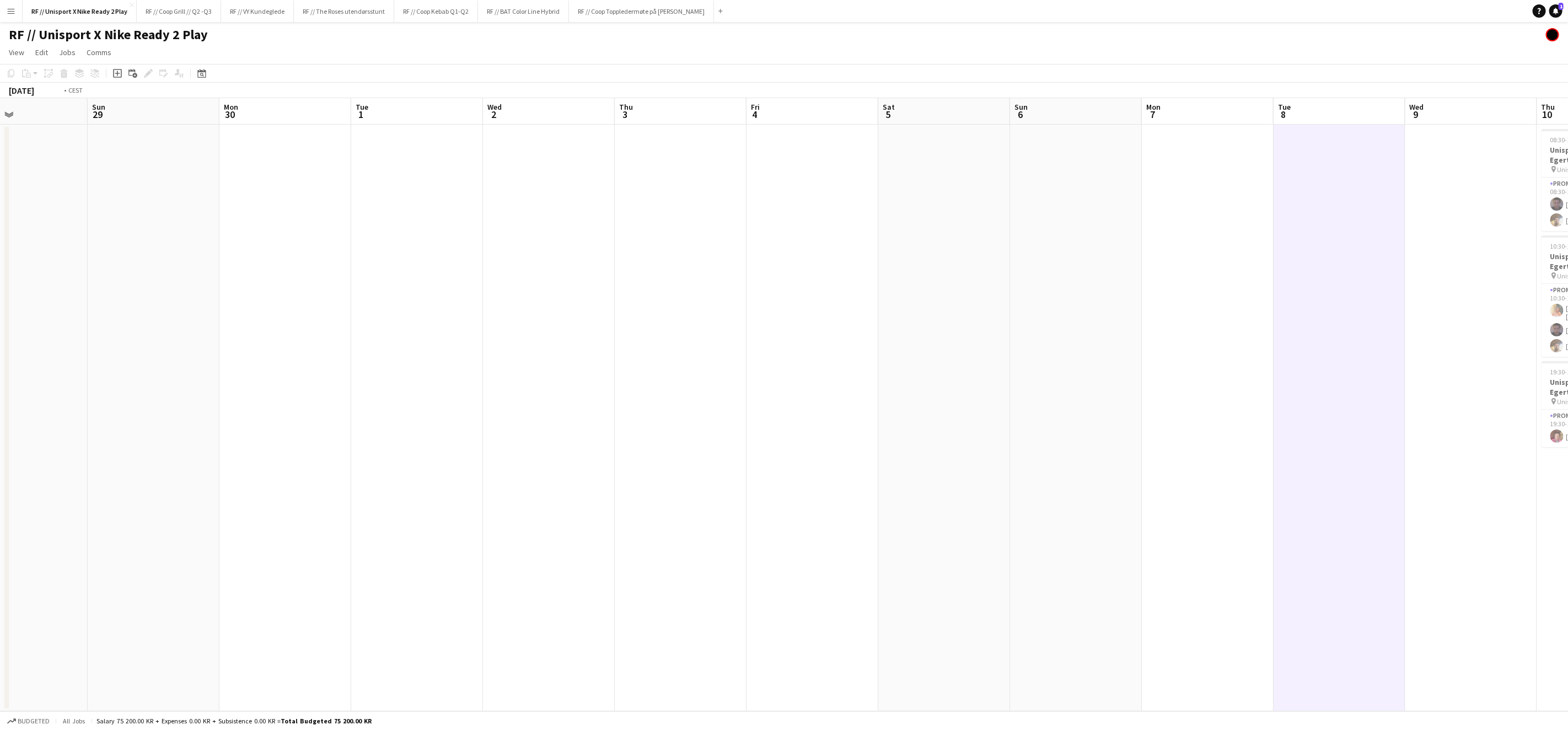
drag, startPoint x: 1013, startPoint y: 424, endPoint x: 733, endPoint y: 415, distance: 280.1
click at [724, 416] on app-calendar-viewport "Wed 25 Thu 26 3/3 1 Job Fri 27 Sat 28 Sun 29 Mon 30 Tue 1 Wed 2 Thu 3 Fri 4 Sat…" at bounding box center [784, 405] width 1568 height 613
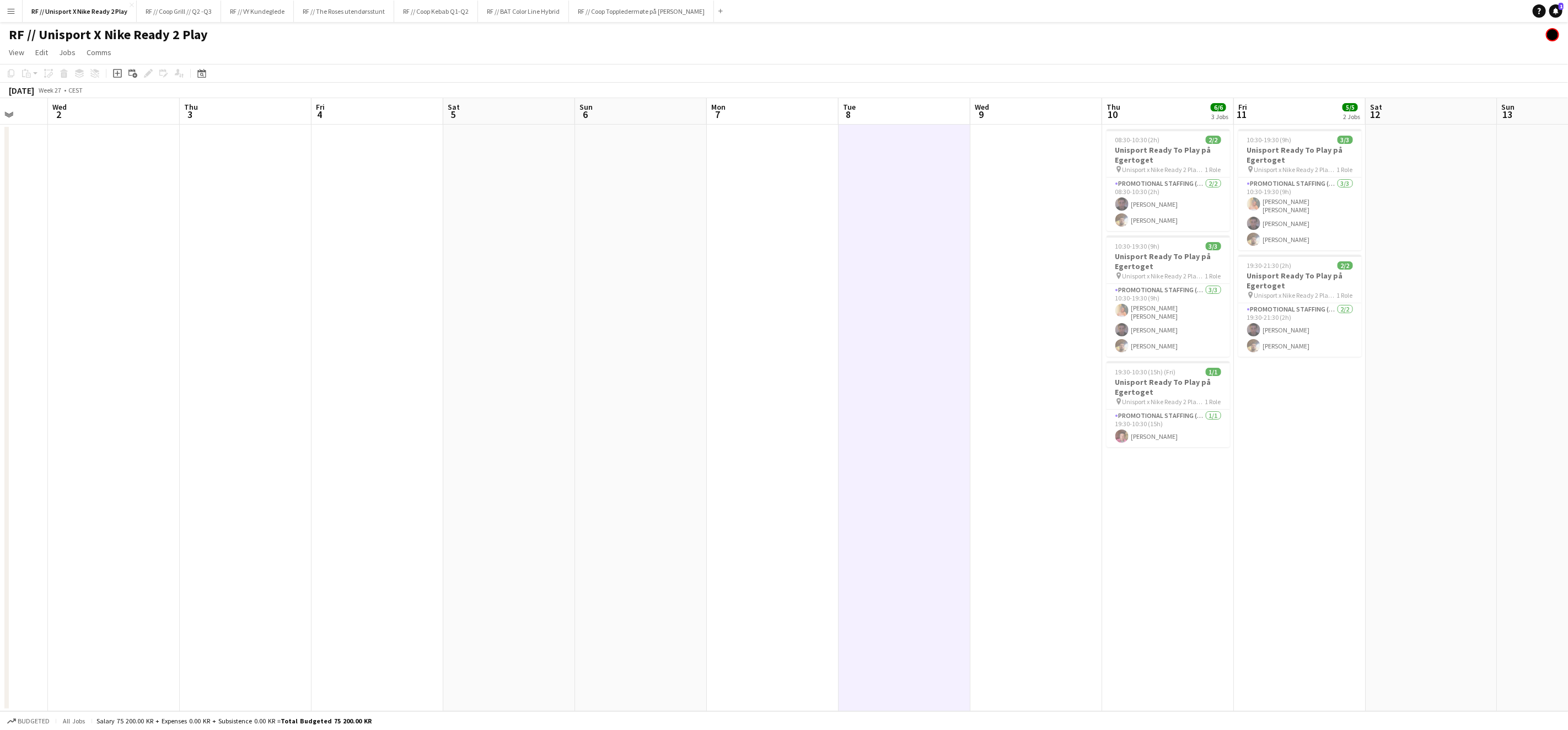
drag, startPoint x: 841, startPoint y: 413, endPoint x: 717, endPoint y: 405, distance: 124.3
click at [723, 405] on app-calendar-viewport "Sun 29 Mon 30 Tue 1 Wed 2 Thu 3 Fri 4 Sat 5 Sun 6 Mon 7 Tue 8 Wed 9 Thu 10 6/6 …" at bounding box center [784, 405] width 1568 height 613
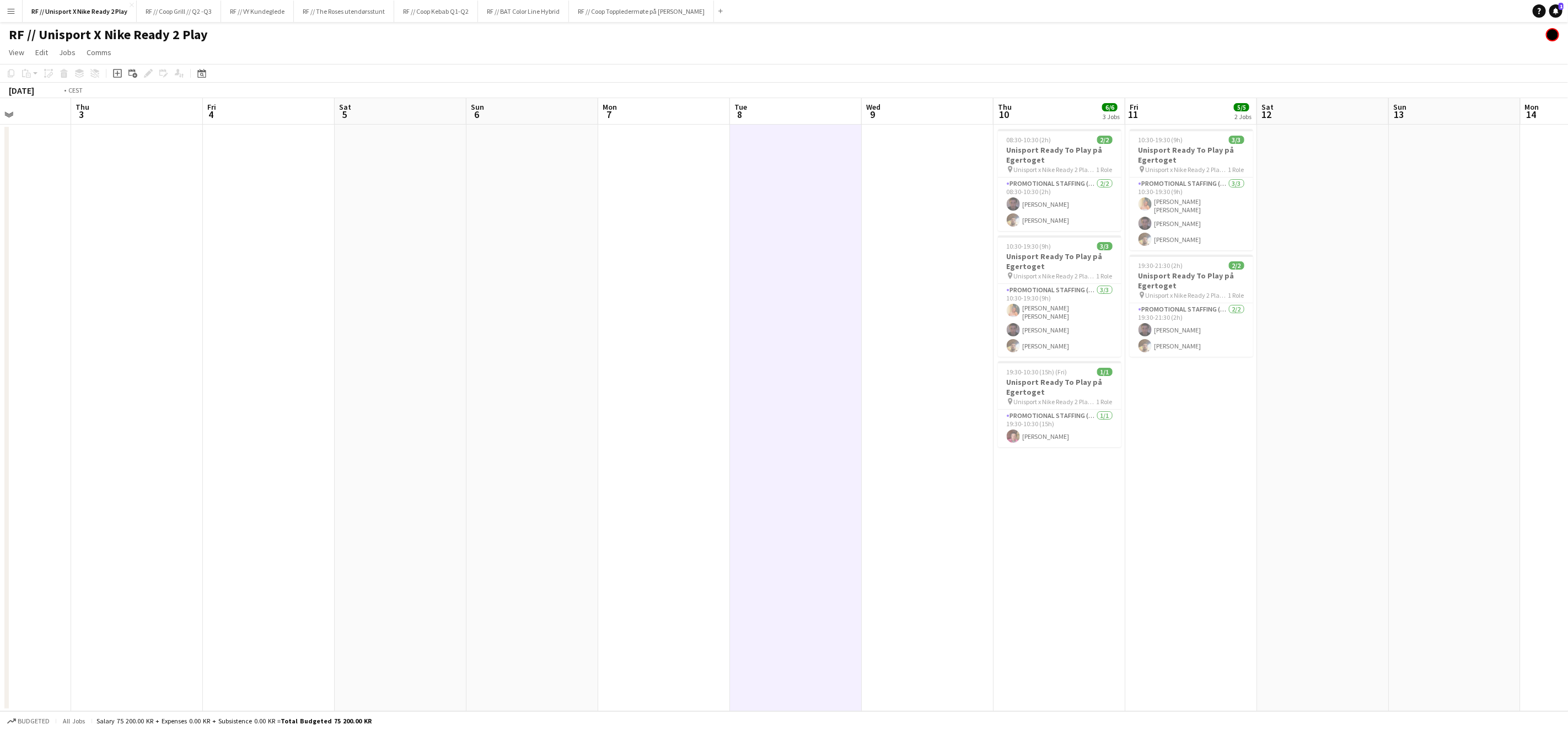
drag, startPoint x: 1232, startPoint y: 423, endPoint x: 678, endPoint y: 420, distance: 554.0
click at [702, 421] on app-calendar-viewport "Mon 30 Tue 1 Wed 2 Thu 3 Fri 4 Sat 5 Sun 6 Mon 7 Tue 8 Wed 9 Thu 10 6/6 3 Jobs …" at bounding box center [784, 405] width 1568 height 613
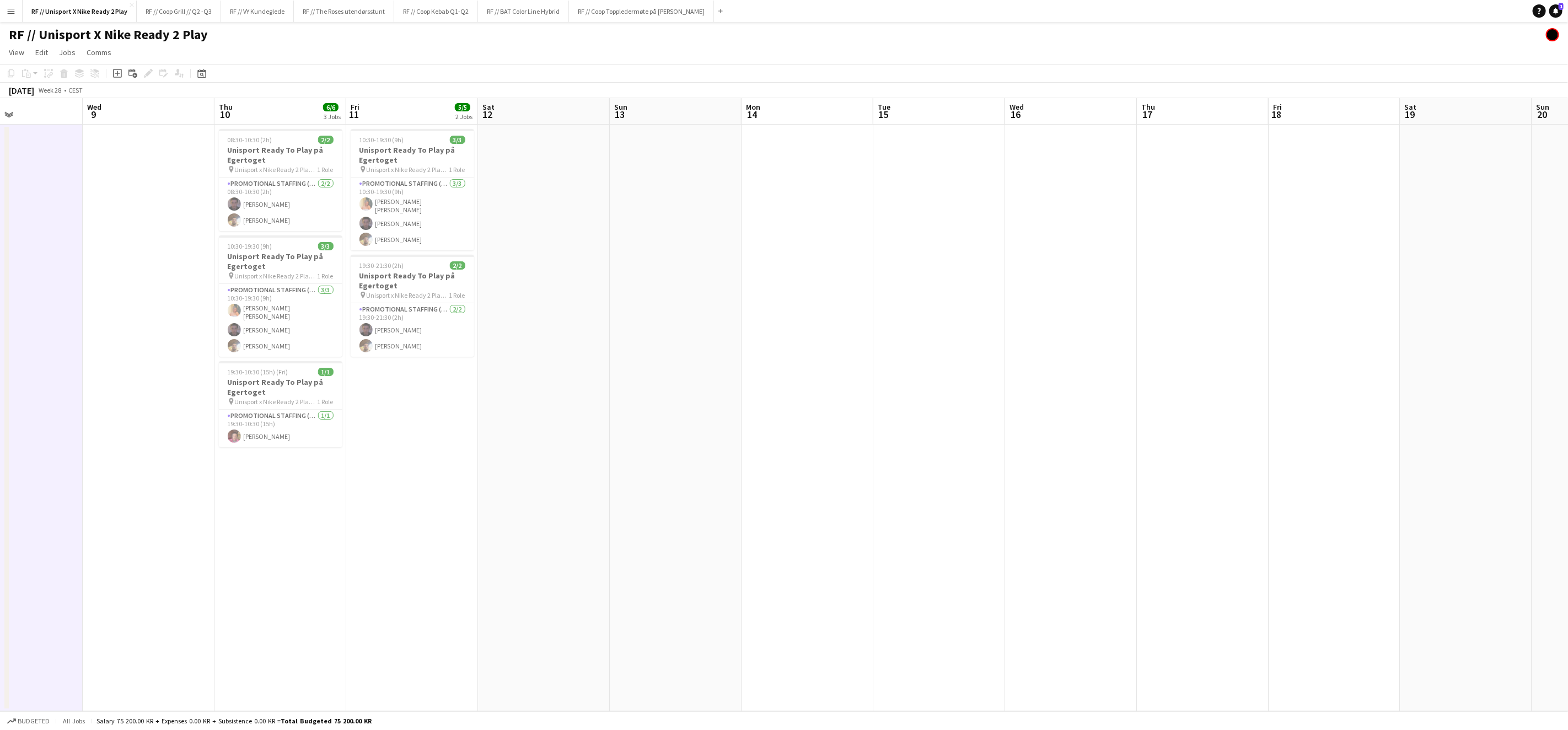
drag, startPoint x: 1138, startPoint y: 419, endPoint x: 767, endPoint y: 409, distance: 371.1
click at [741, 414] on app-calendar-viewport "Sat 5 Sun 6 Mon 7 Tue 8 Wed 9 Thu 10 6/6 3 Jobs Fri 11 5/5 2 Jobs Sat 12 Sun 13…" at bounding box center [784, 405] width 1568 height 613
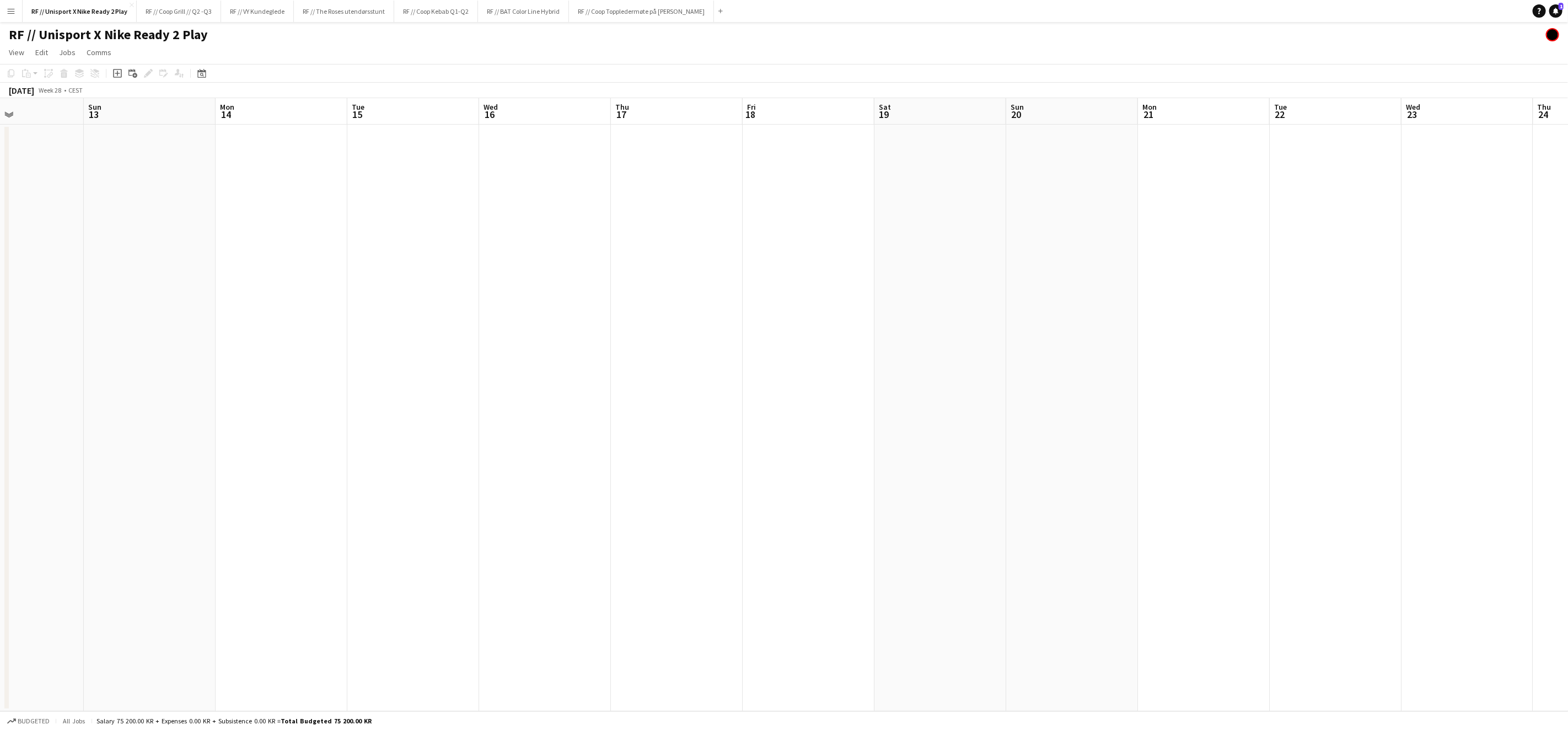
drag, startPoint x: 905, startPoint y: 419, endPoint x: 719, endPoint y: 405, distance: 186.5
click at [690, 403] on app-calendar-viewport "Thu 10 6/6 3 Jobs Fri 11 5/5 2 Jobs Sat 12 Sun 13 Mon 14 Tue 15 Wed 16 Thu 17 F…" at bounding box center [784, 405] width 1568 height 613
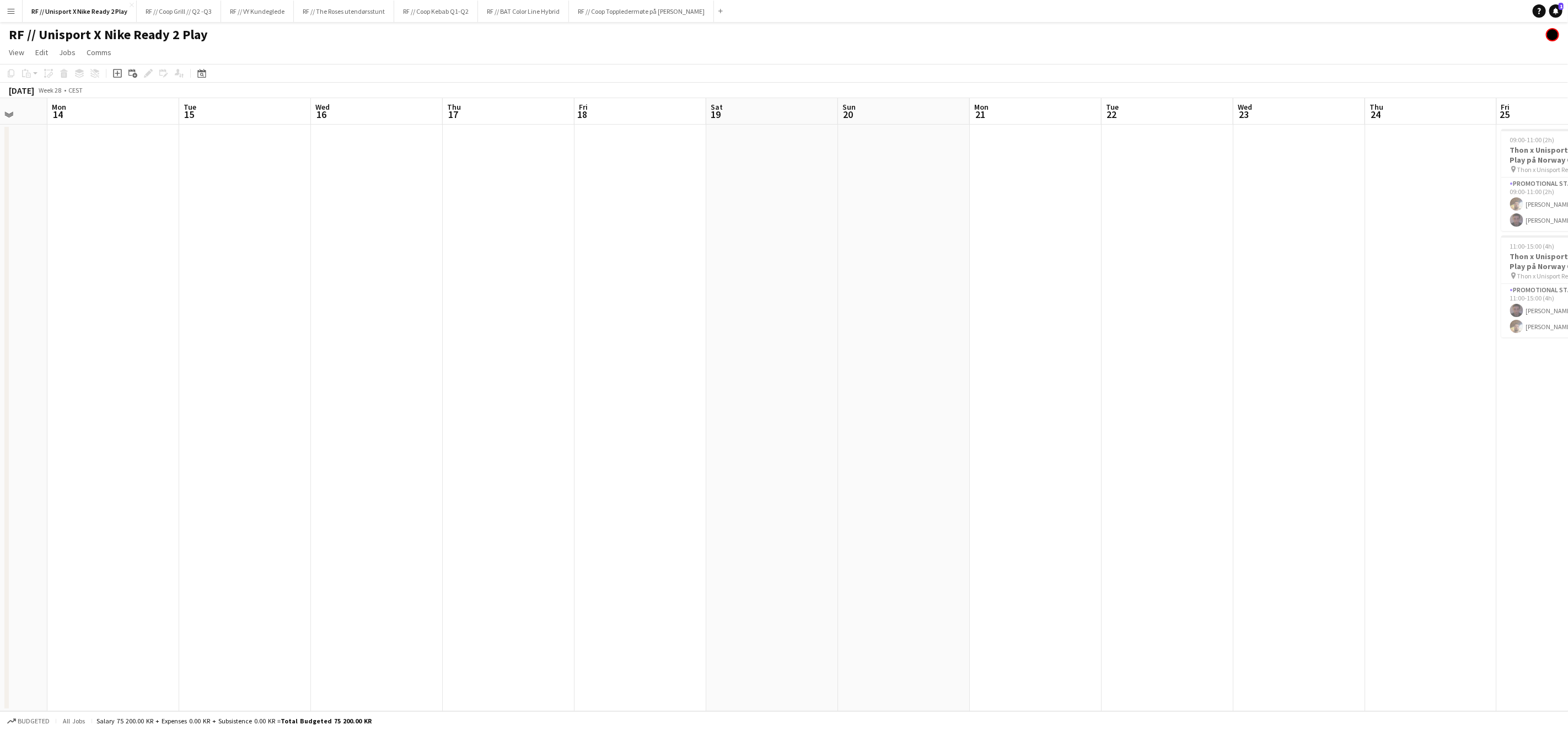
drag, startPoint x: 815, startPoint y: 415, endPoint x: 597, endPoint y: 401, distance: 218.4
click at [631, 405] on app-calendar-viewport "Fri 11 5/5 2 Jobs Sat 12 Sun 13 Mon 14 Tue 15 Wed 16 Thu 17 Fri 18 Sat 19 Sun 2…" at bounding box center [784, 405] width 1568 height 613
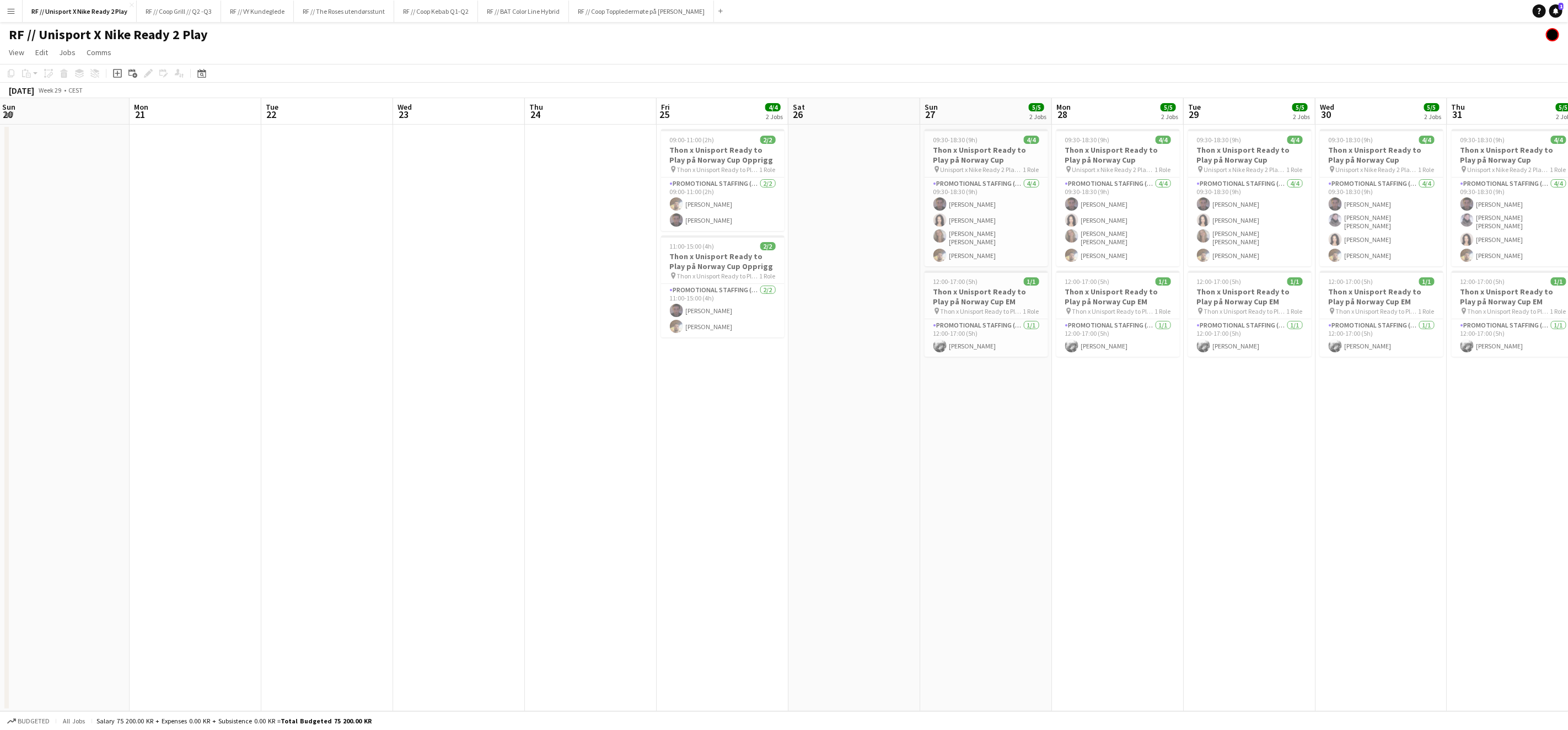
drag, startPoint x: 1252, startPoint y: 447, endPoint x: 744, endPoint y: 465, distance: 508.3
click at [820, 459] on app-calendar-viewport "Thu 17 Fri 18 Sat 19 Sun 20 Mon 21 Tue 22 Wed 23 Thu 24 Fri 25 4/4 2 Jobs Sat 2…" at bounding box center [784, 405] width 1568 height 613
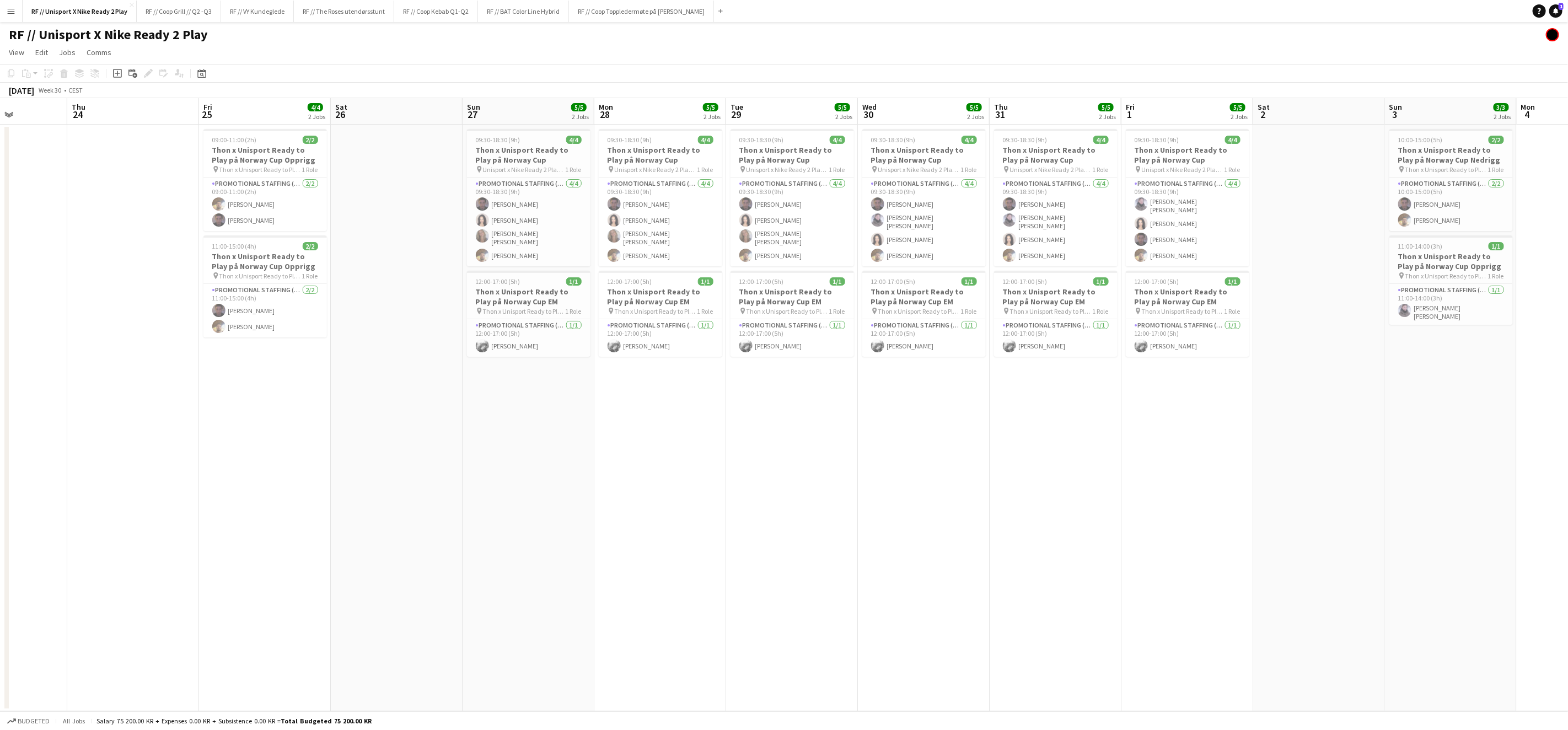
scroll to position [0, 364]
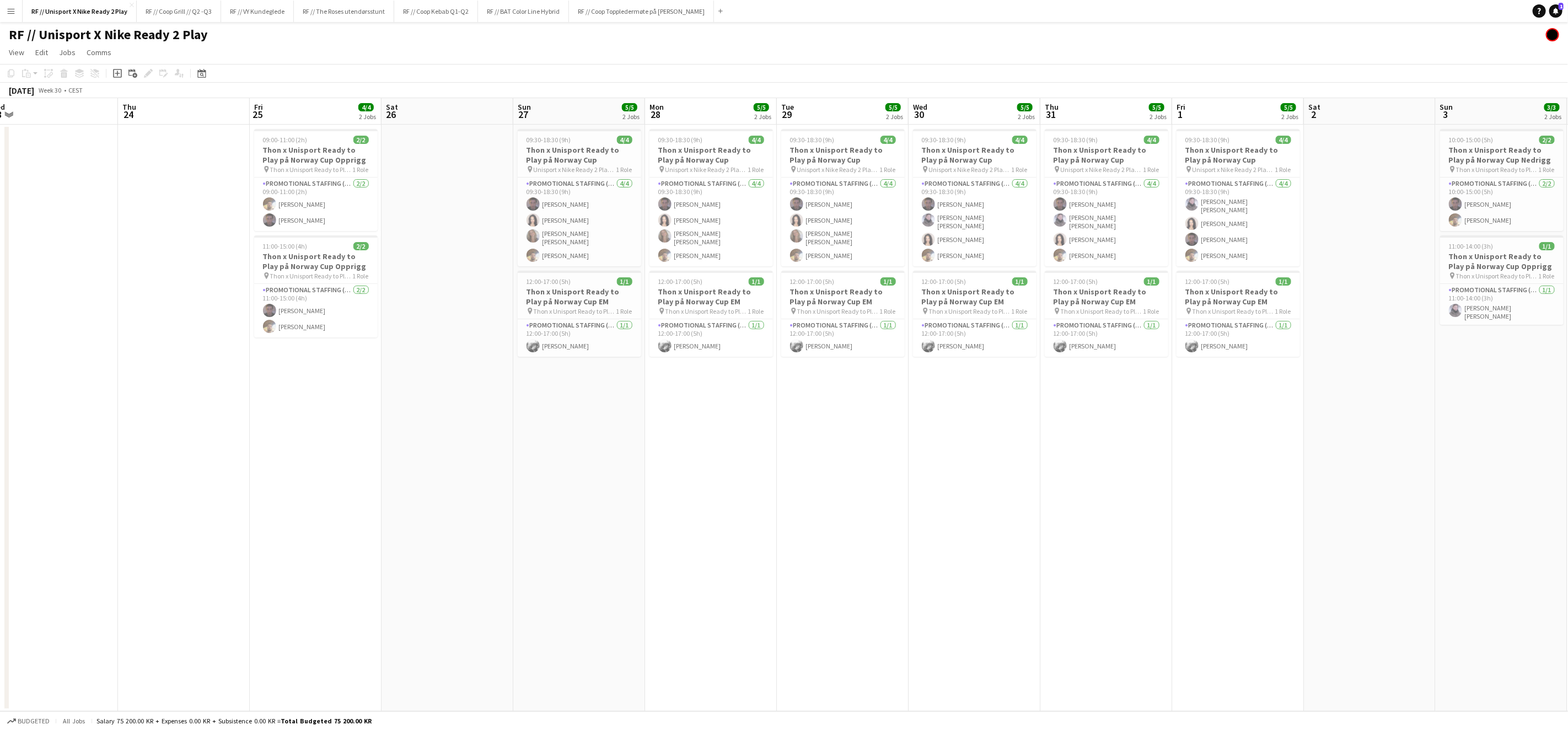
drag, startPoint x: 1176, startPoint y: 461, endPoint x: 660, endPoint y: 491, distance: 516.9
click at [732, 481] on app-calendar-viewport "Sun 20 Mon 21 Tue 22 Wed 23 Thu 24 Fri 25 4/4 2 Jobs Sat 26 Sun 27 5/5 2 Jobs M…" at bounding box center [784, 405] width 1568 height 613
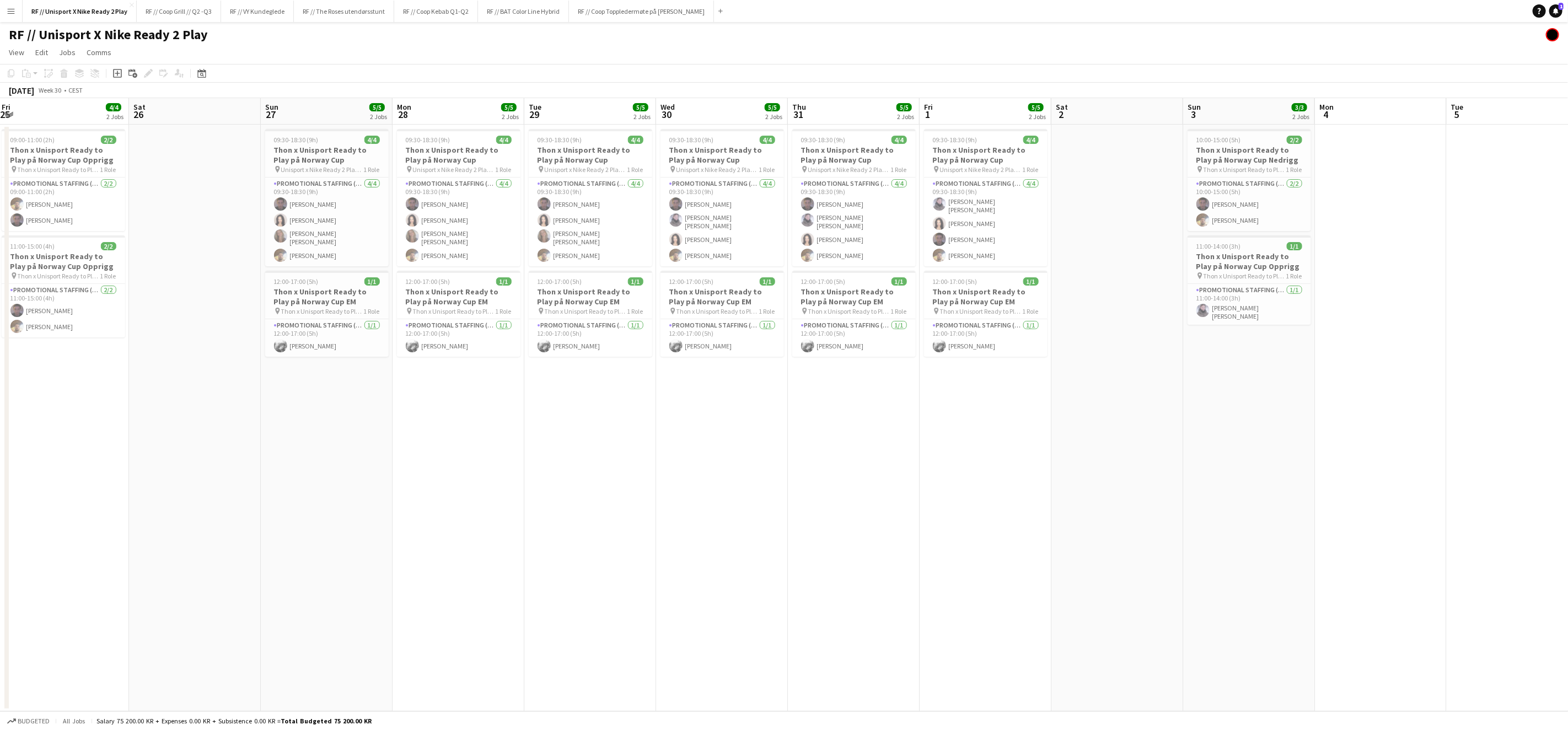
drag, startPoint x: 1277, startPoint y: 475, endPoint x: 1175, endPoint y: 489, distance: 103.0
click at [1180, 489] on app-calendar-viewport "Tue 22 Wed 23 Thu 24 Fri 25 4/4 2 Jobs Sat 26 Sun 27 5/5 2 Jobs Mon 28 5/5 2 Jo…" at bounding box center [784, 405] width 1568 height 613
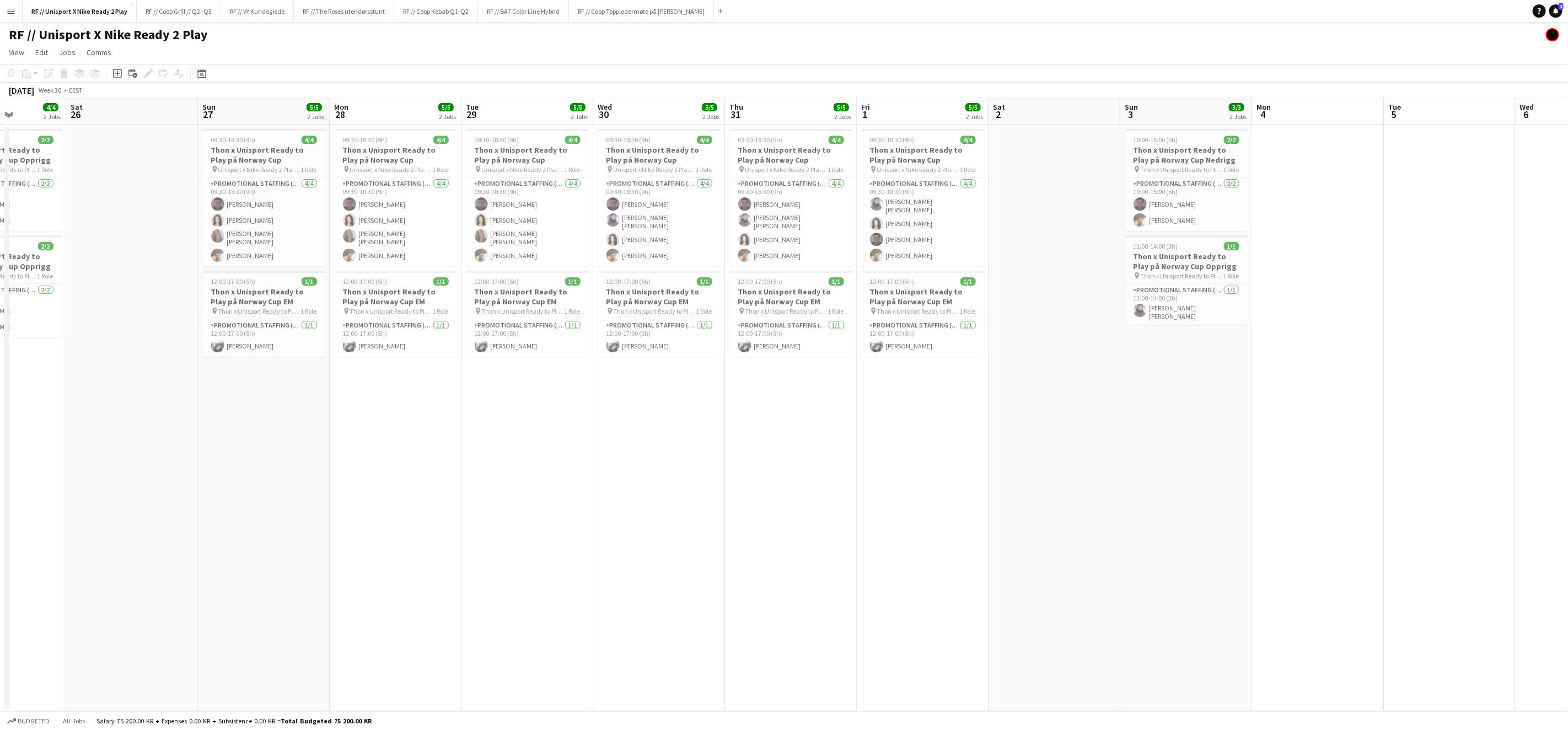
scroll to position [0, 330]
click at [262, 12] on button "RF // VY Kundeglede Close" at bounding box center [257, 11] width 73 height 21
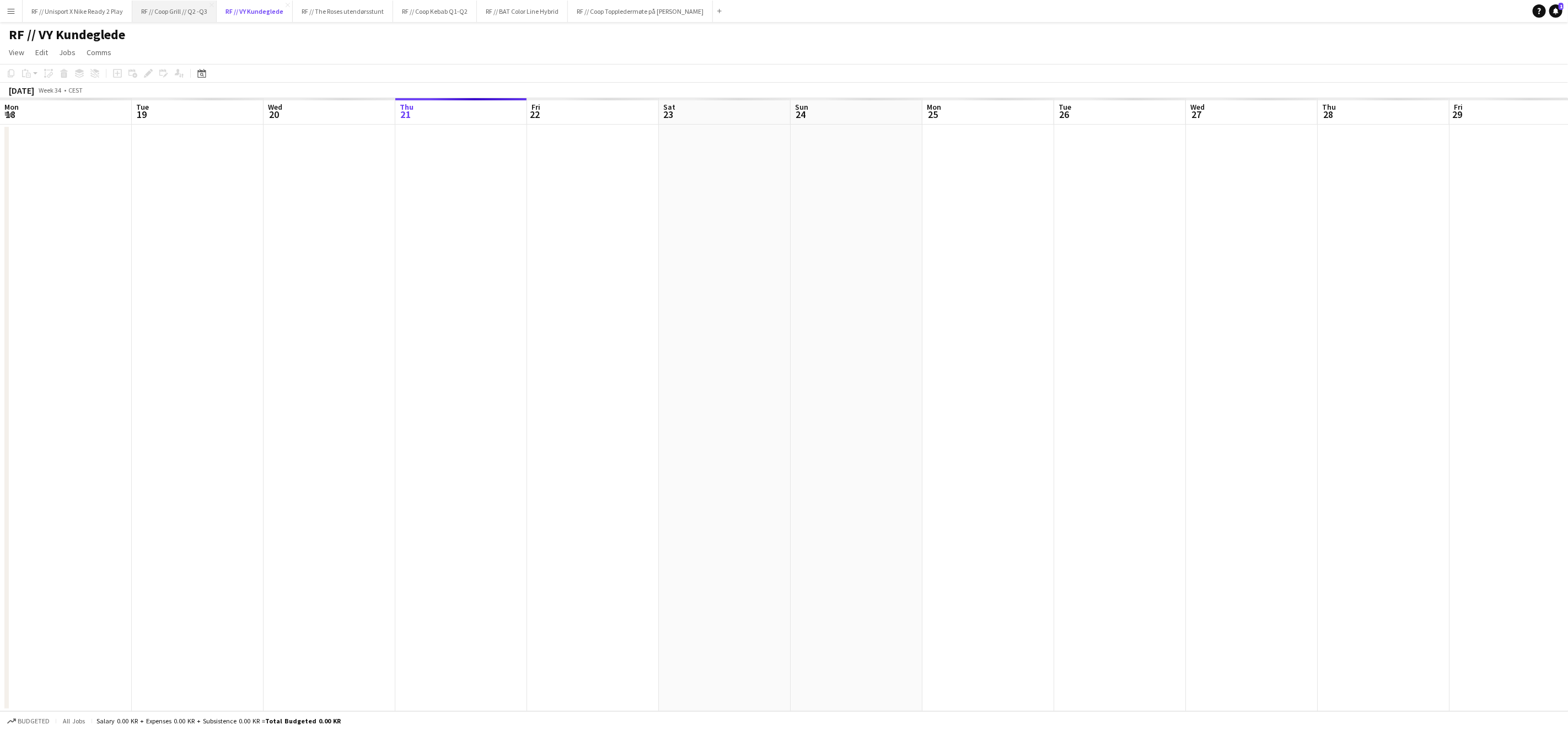
scroll to position [0, 263]
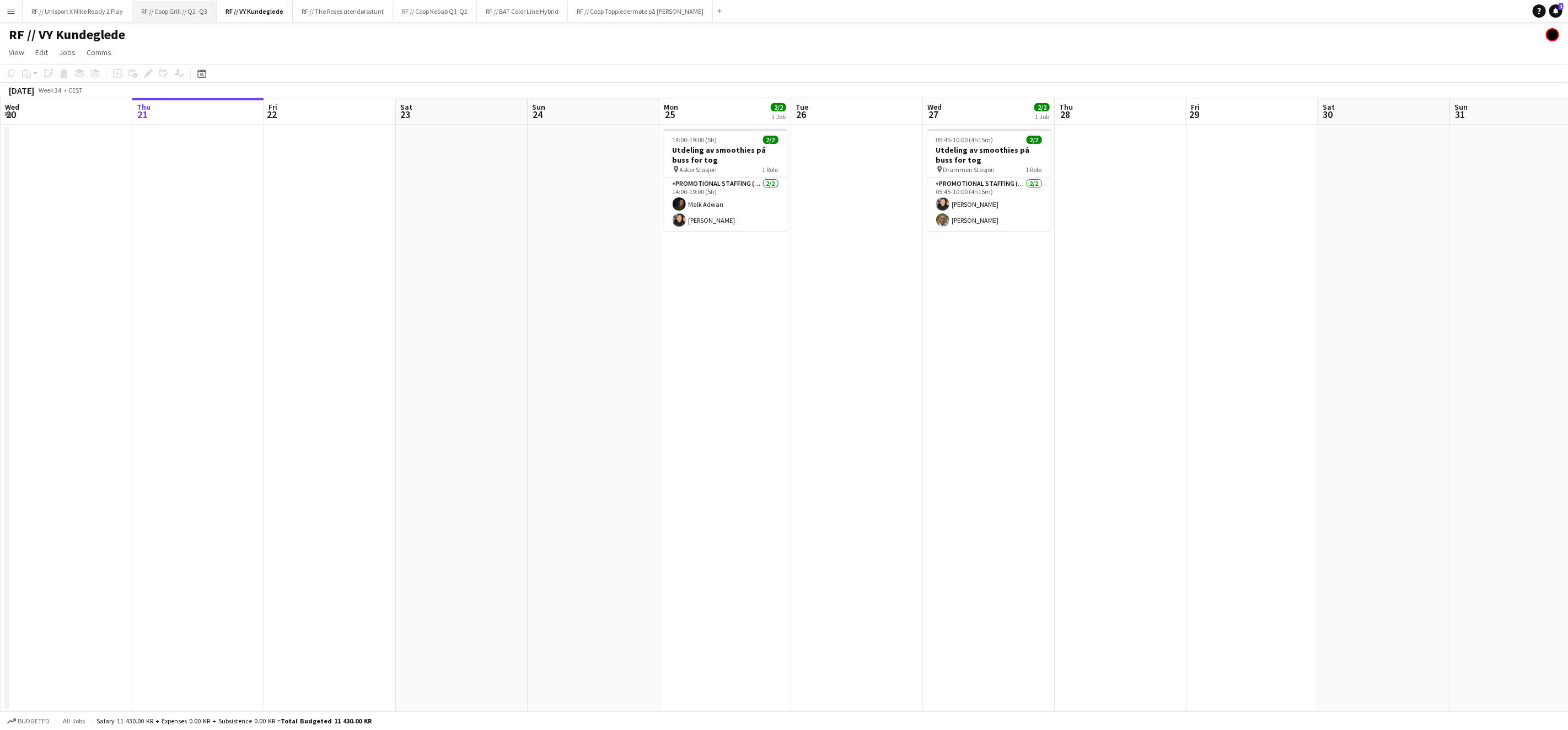
click at [175, 15] on button "RF // Coop Grill // Q2 -Q3 Close" at bounding box center [174, 11] width 84 height 21
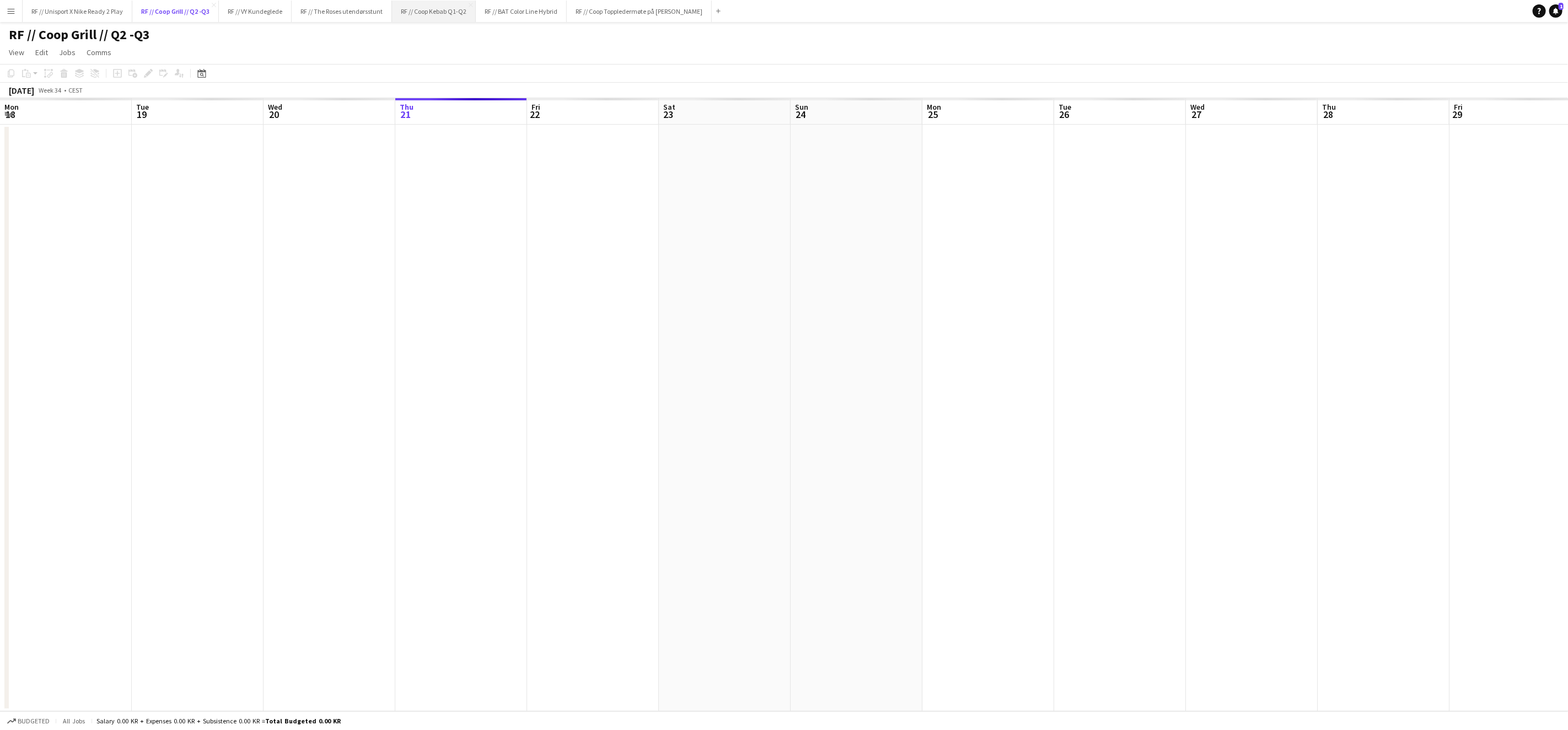
scroll to position [0, 263]
click at [425, 12] on button "RF // Coop Kebab Q1-Q2 Close" at bounding box center [433, 11] width 84 height 21
click at [473, 4] on app-icon "Close" at bounding box center [472, 5] width 4 height 4
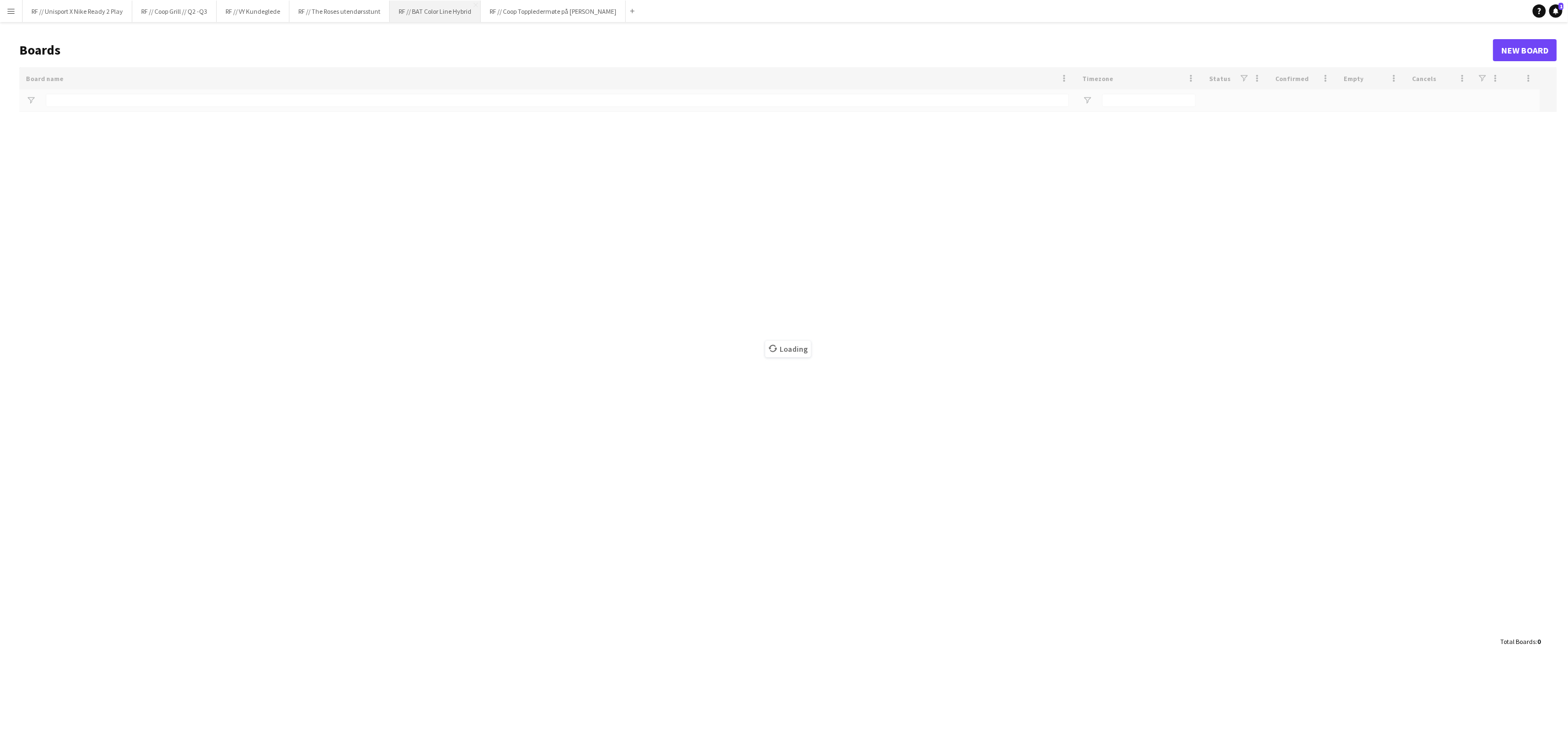
type input "*****"
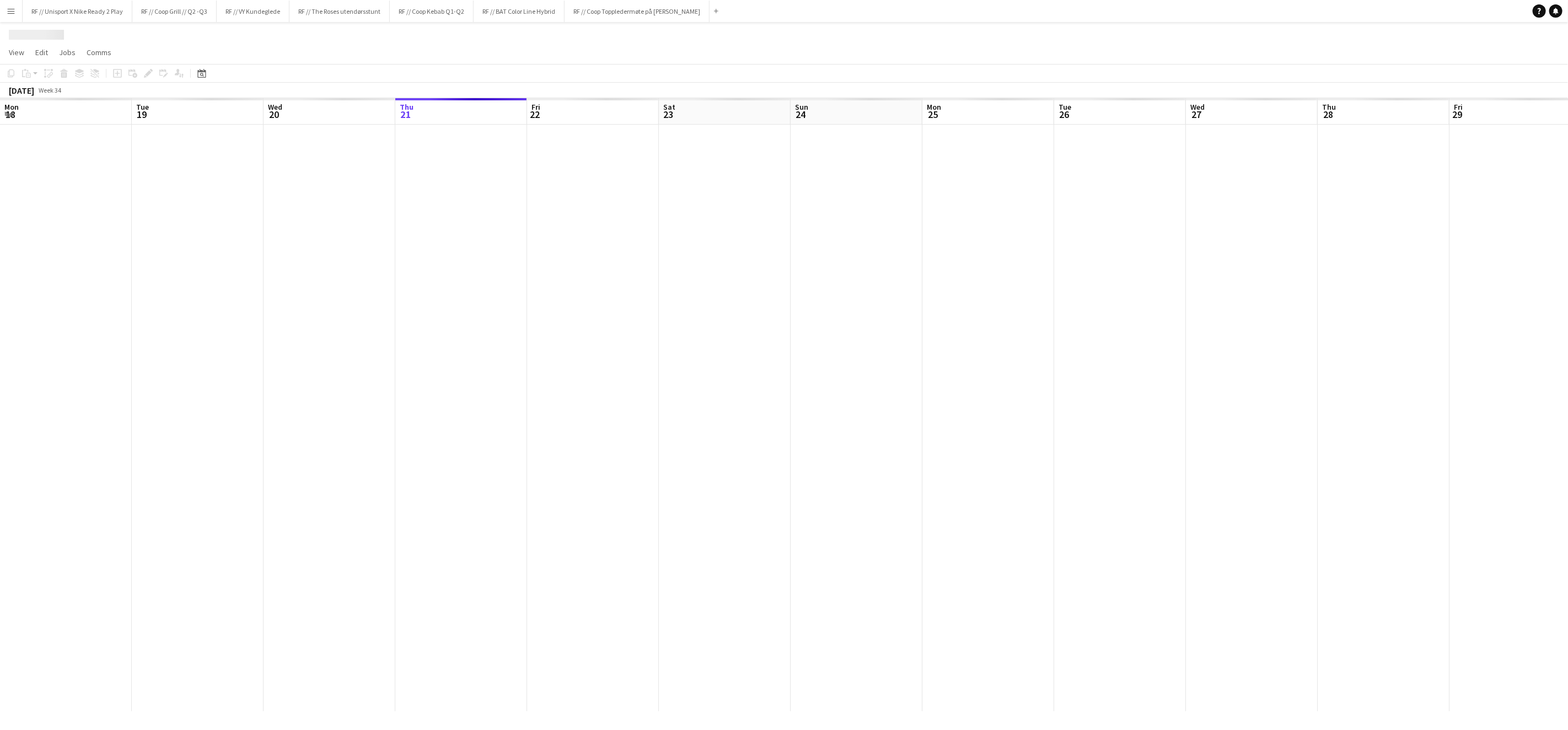
scroll to position [0, 263]
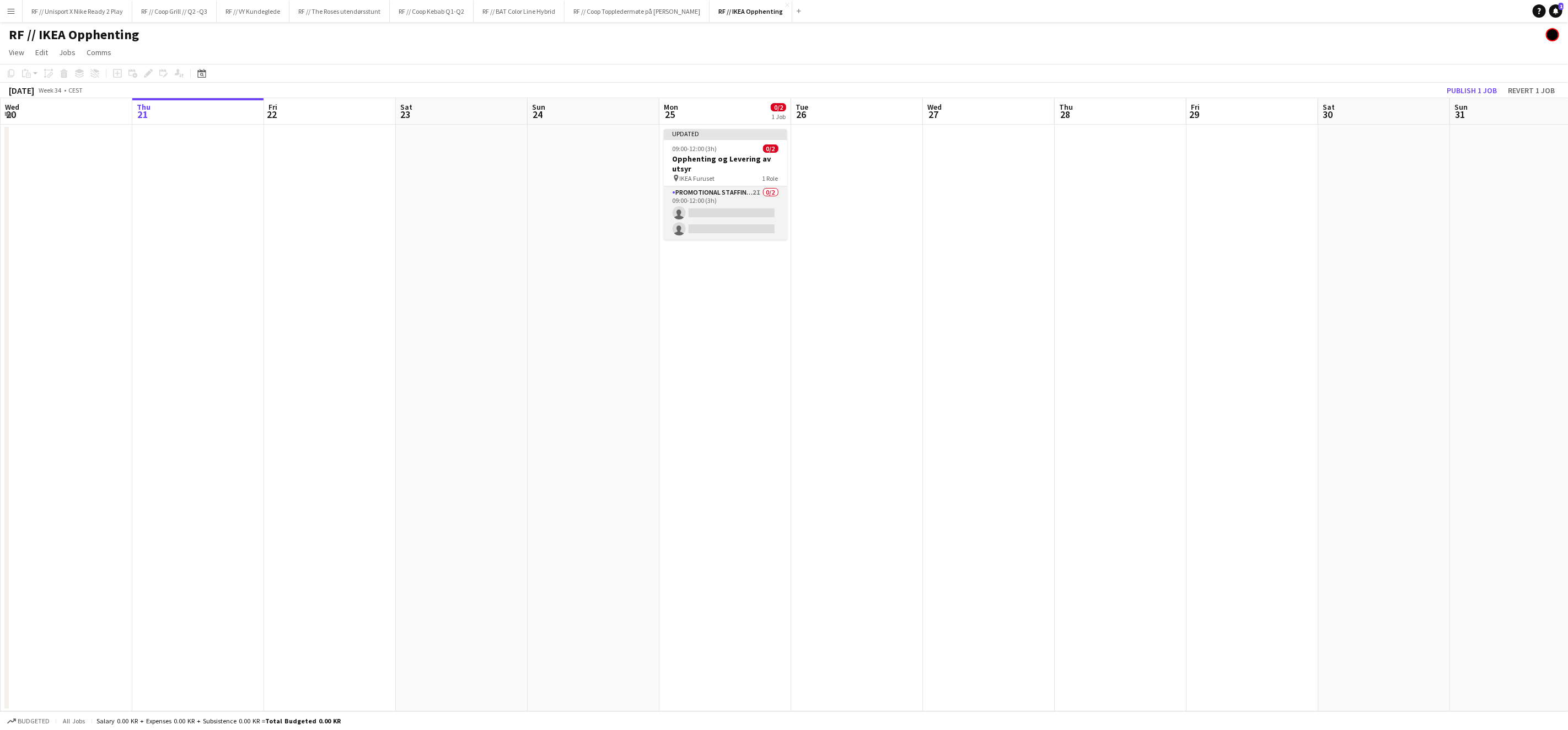
click at [717, 210] on app-card-role "Promotional Staffing (Brand Ambassadors) 2I 0/2 09:00-12:00 (3h) single-neutral…" at bounding box center [726, 212] width 123 height 53
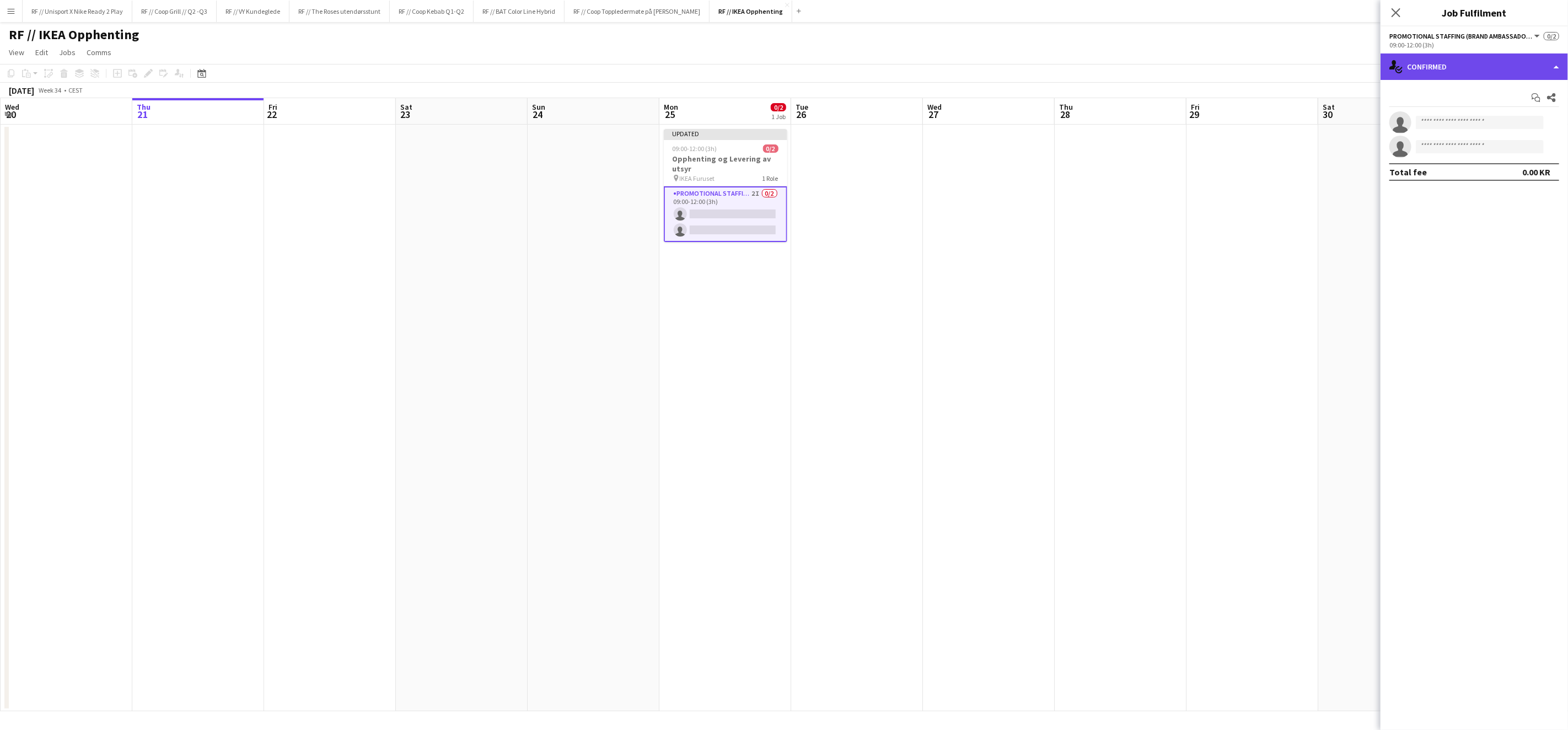
click at [1540, 66] on div "single-neutral-actions-check-2 Confirmed" at bounding box center [1475, 66] width 188 height 26
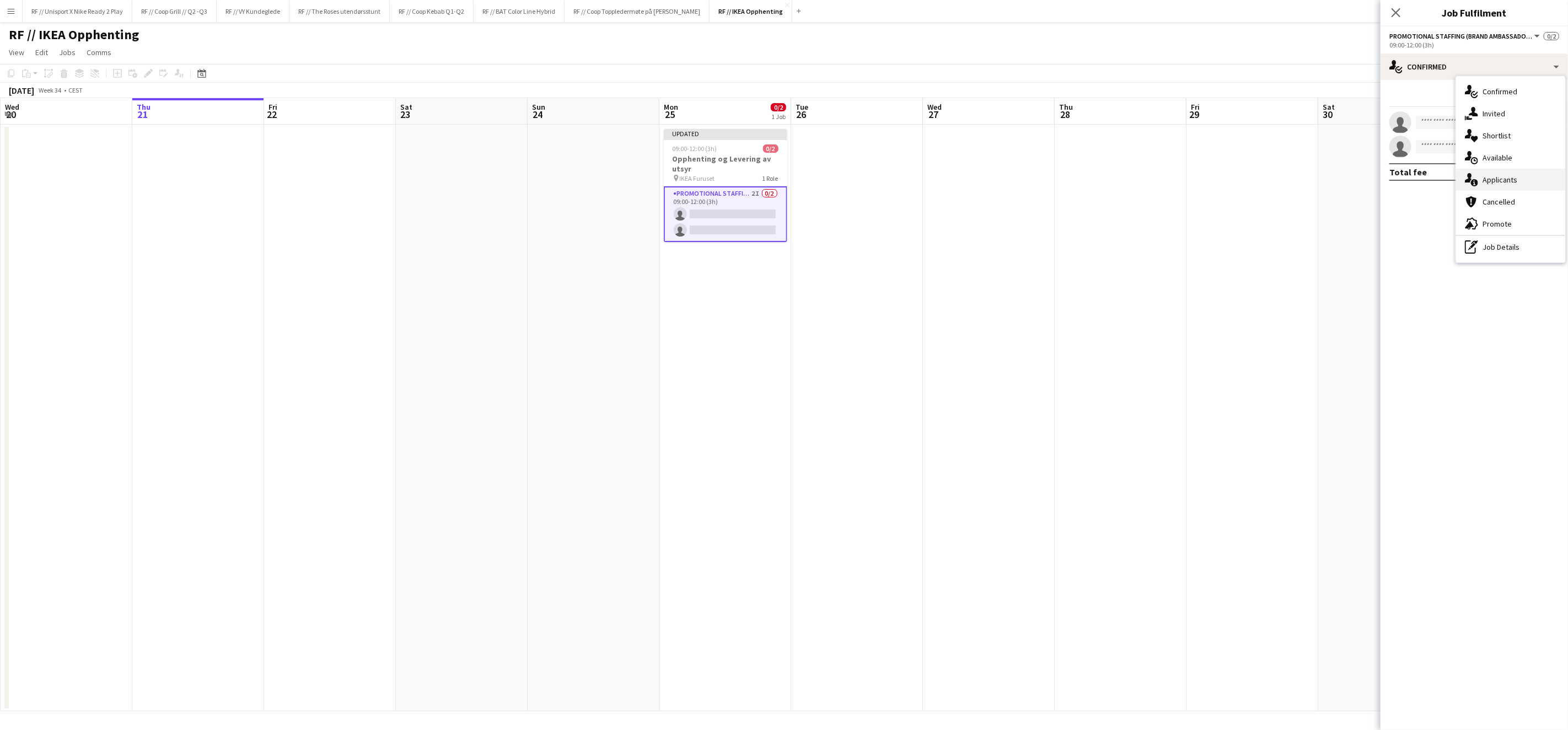
click at [1515, 175] on div "single-neutral-actions-information Applicants" at bounding box center [1511, 180] width 109 height 22
drag, startPoint x: 1119, startPoint y: 223, endPoint x: 1101, endPoint y: 229, distance: 19.0
click at [1119, 223] on app-date-cell at bounding box center [1121, 418] width 132 height 587
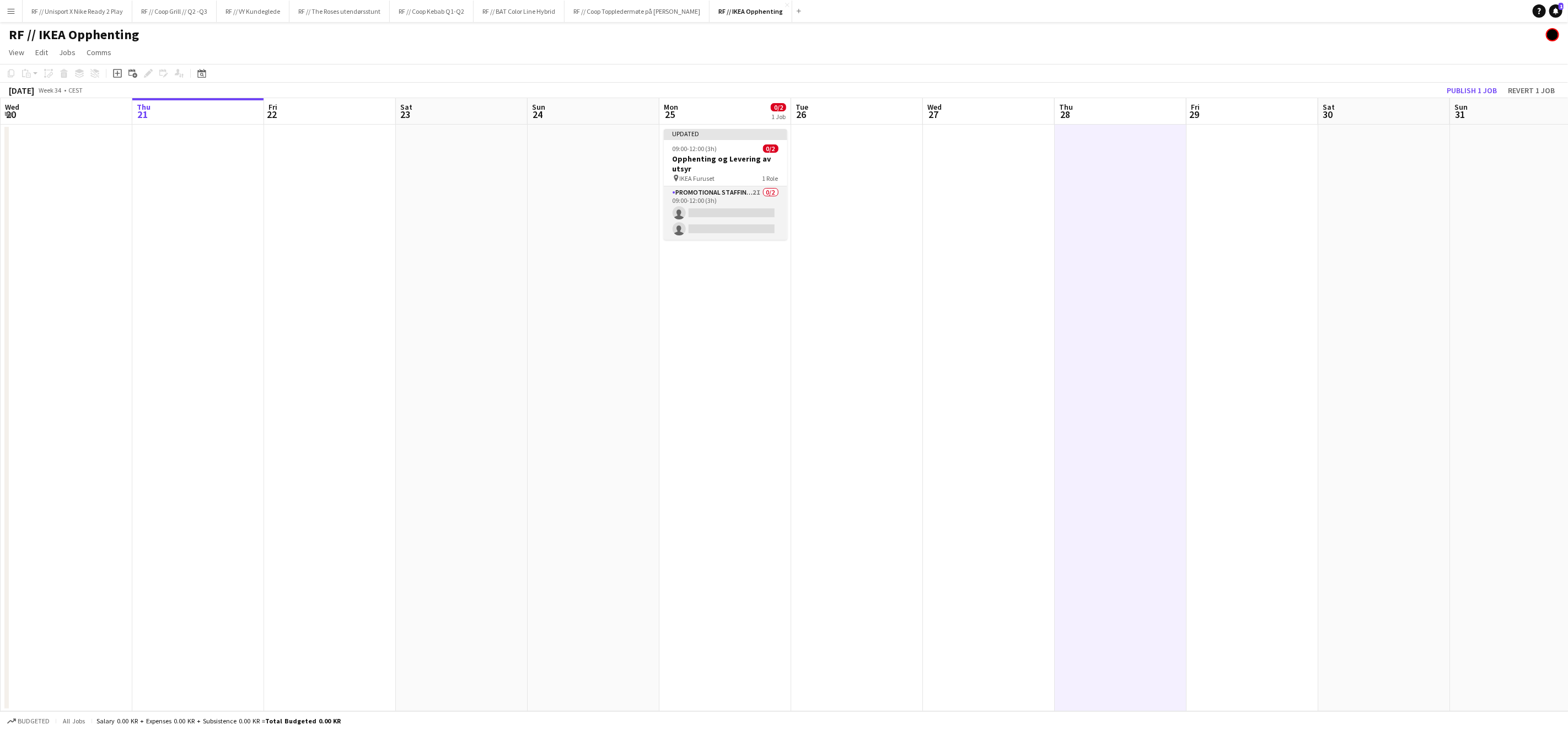
click at [703, 214] on app-card-role "Promotional Staffing (Brand Ambassadors) 2I 0/2 09:00-12:00 (3h) single-neutral…" at bounding box center [726, 212] width 123 height 53
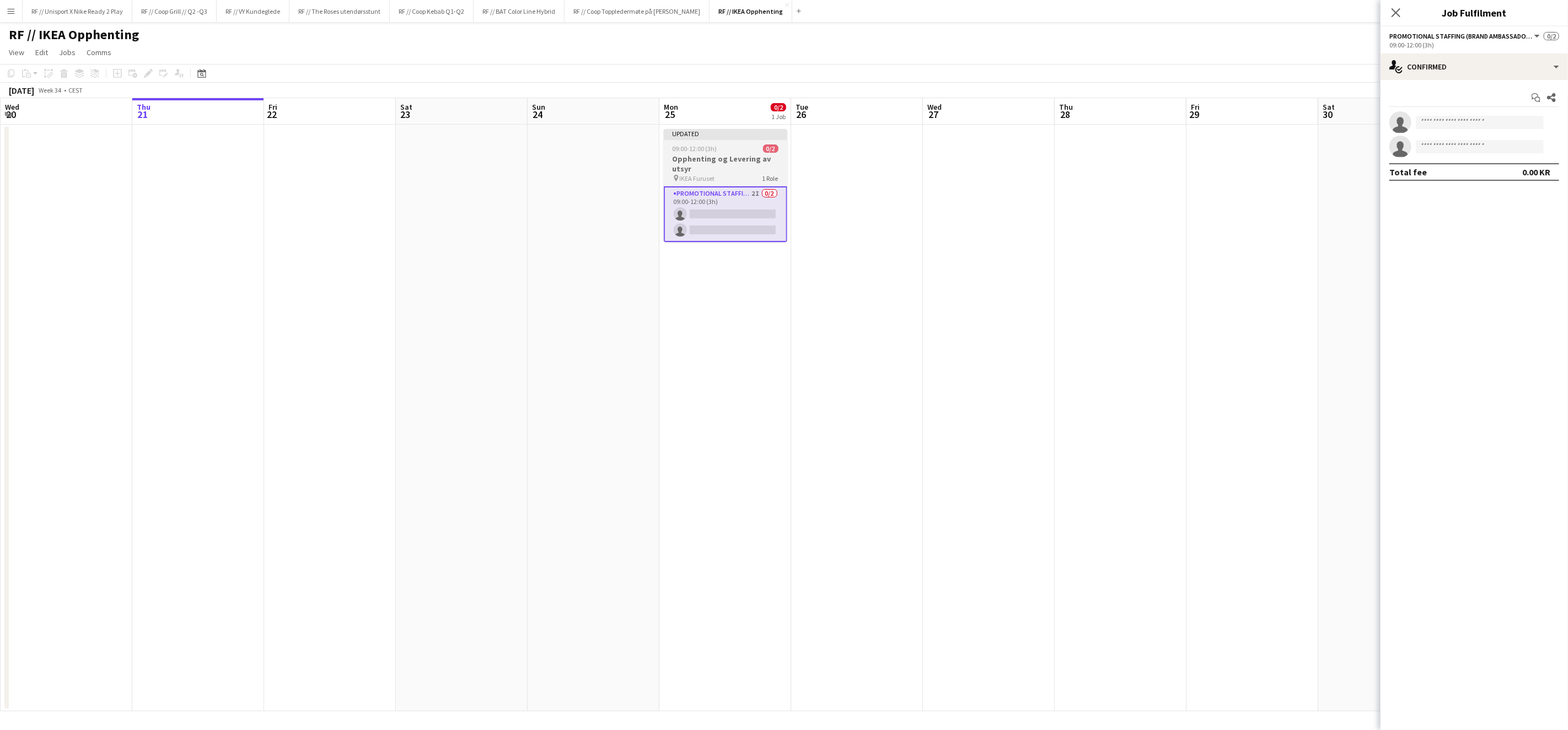
click at [763, 152] on div "0/2" at bounding box center [771, 149] width 15 height 8
click at [690, 294] on app-date-cell "Updated 09:00-12:00 (3h) 0/2 Opphenting og Levering av utsyr pin IKEA Furuset 1…" at bounding box center [725, 418] width 132 height 587
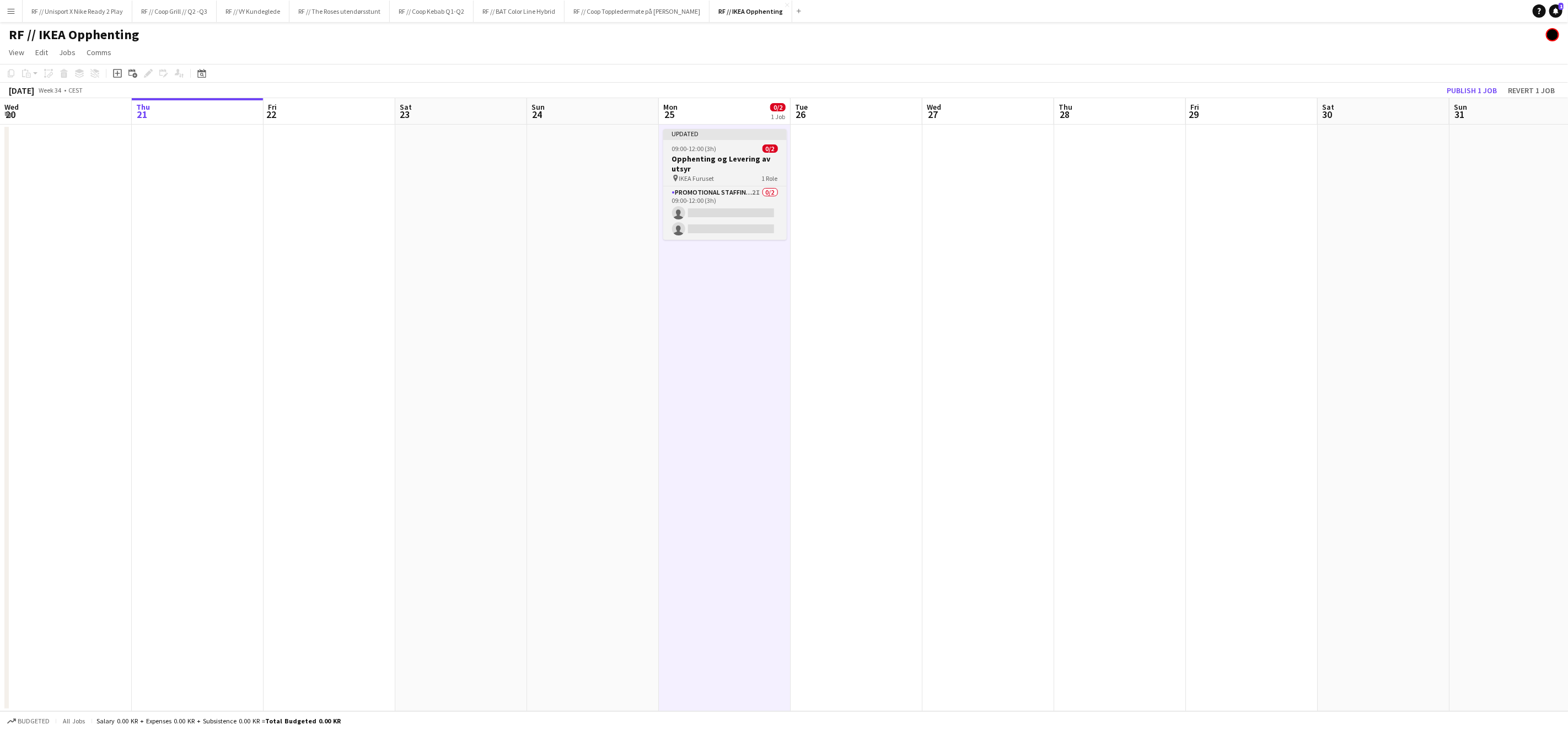
click at [720, 152] on div "09:00-12:00 (3h) 0/2" at bounding box center [725, 149] width 123 height 8
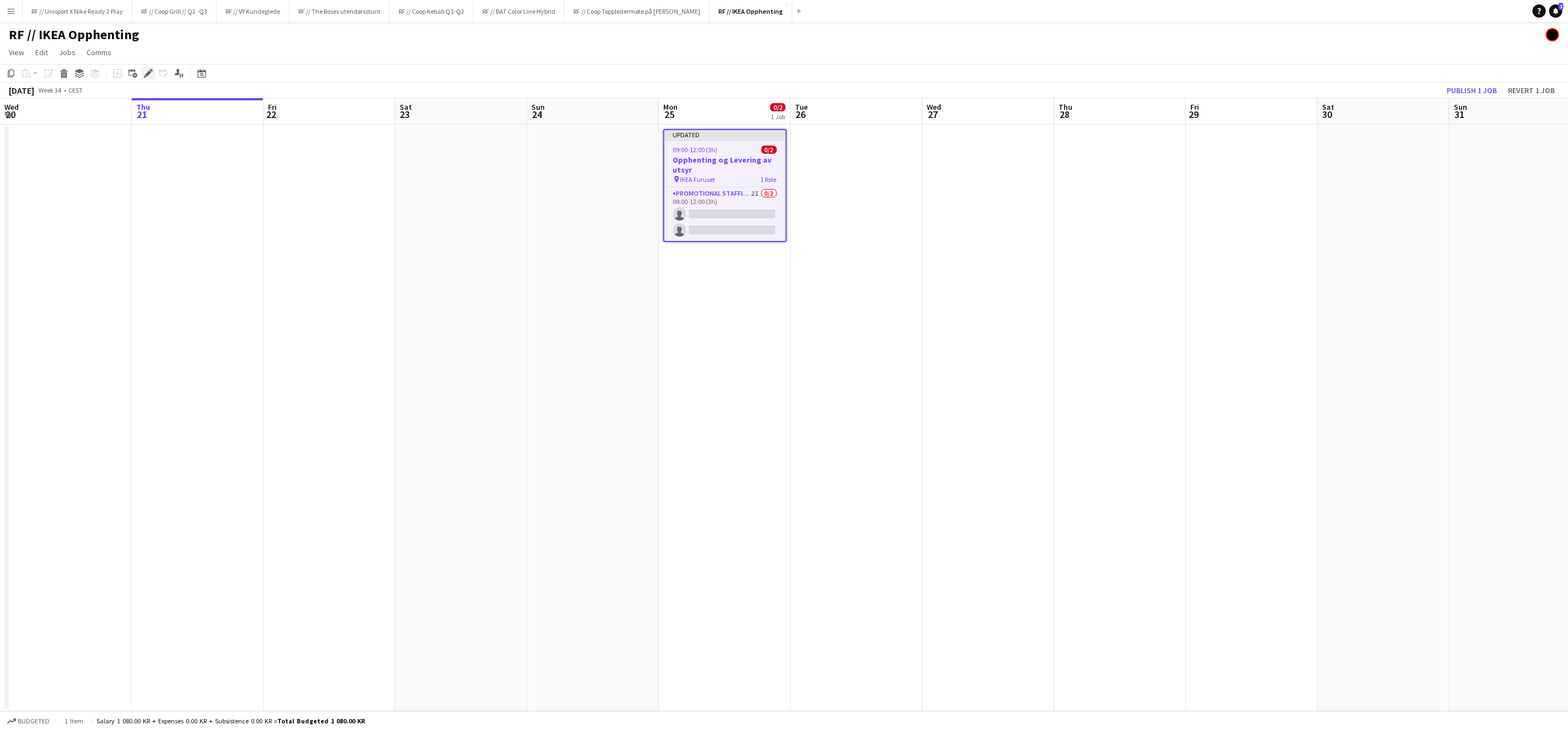
click at [150, 71] on icon "Edit" at bounding box center [148, 73] width 9 height 9
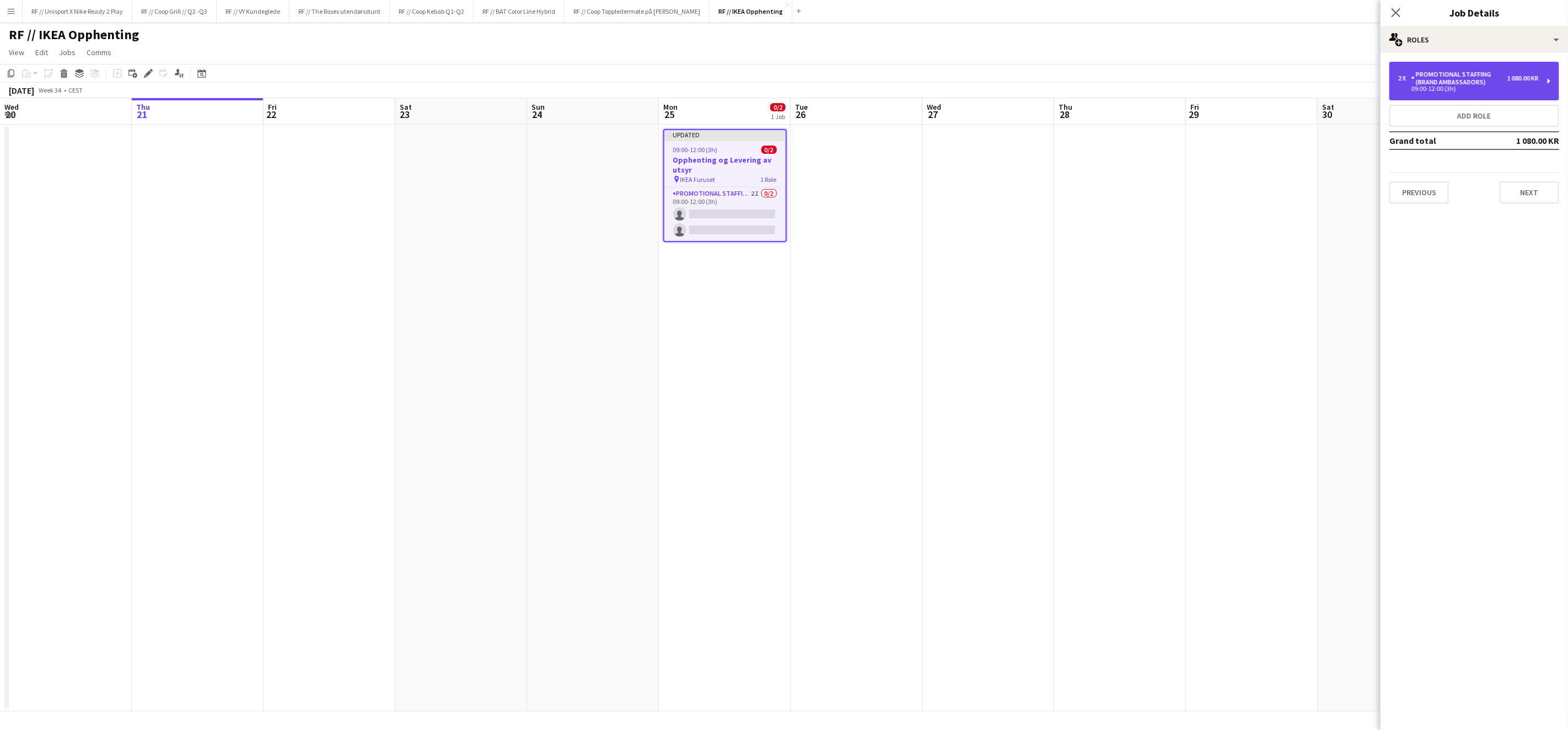
click at [1506, 75] on div "Promotional Staffing (Brand Ambassadors)" at bounding box center [1459, 78] width 96 height 15
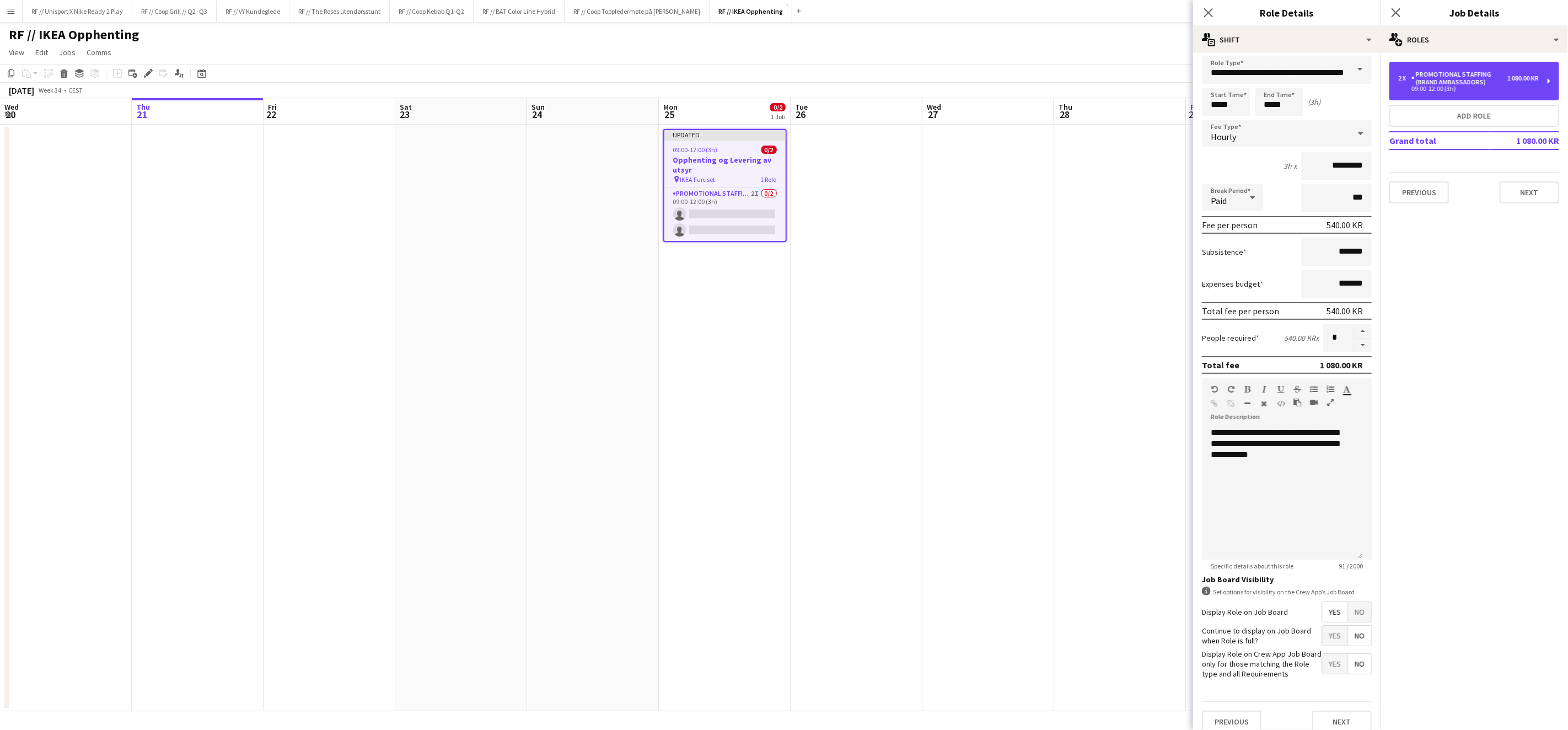
scroll to position [12, 0]
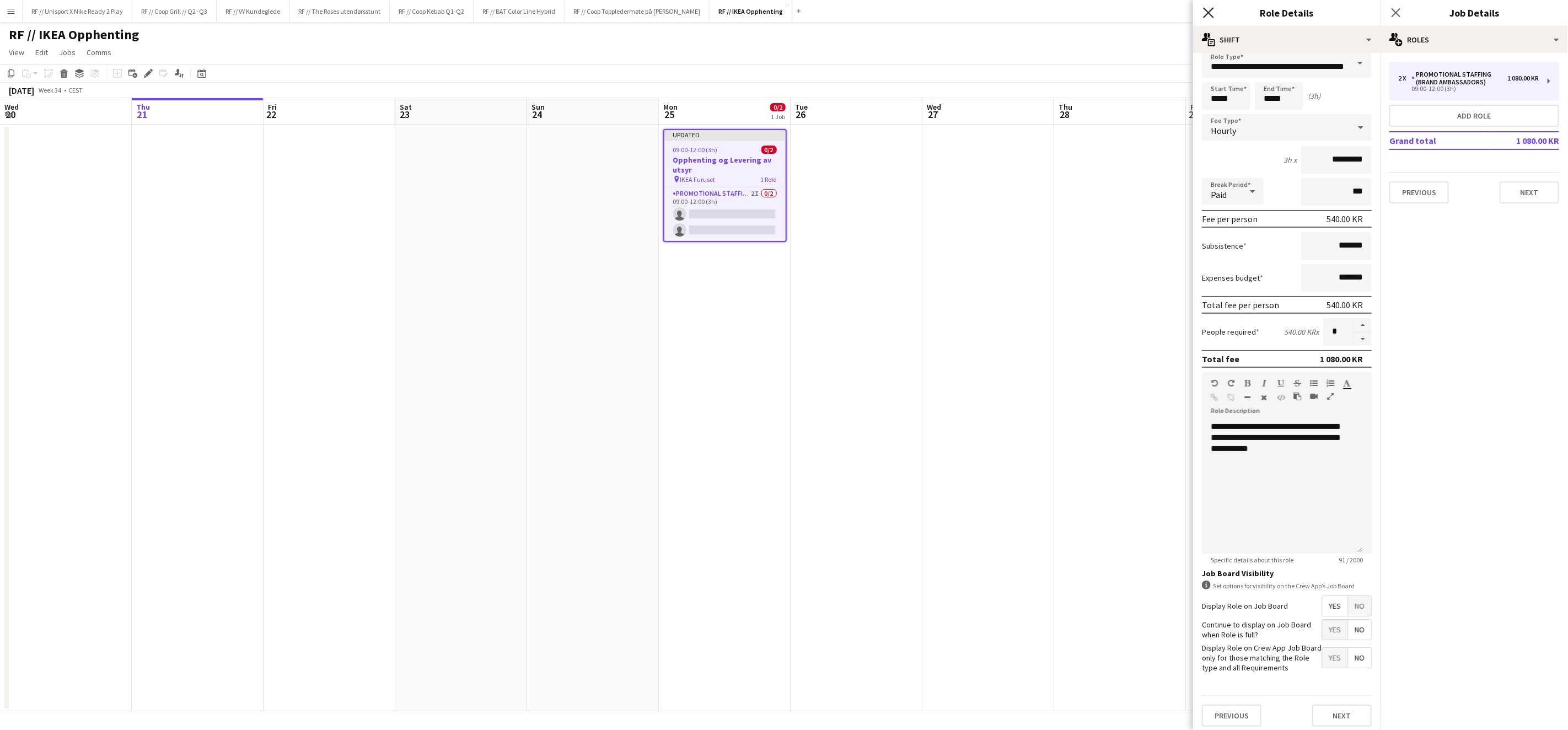
click at [1206, 12] on icon "Close pop-in" at bounding box center [1208, 12] width 10 height 10
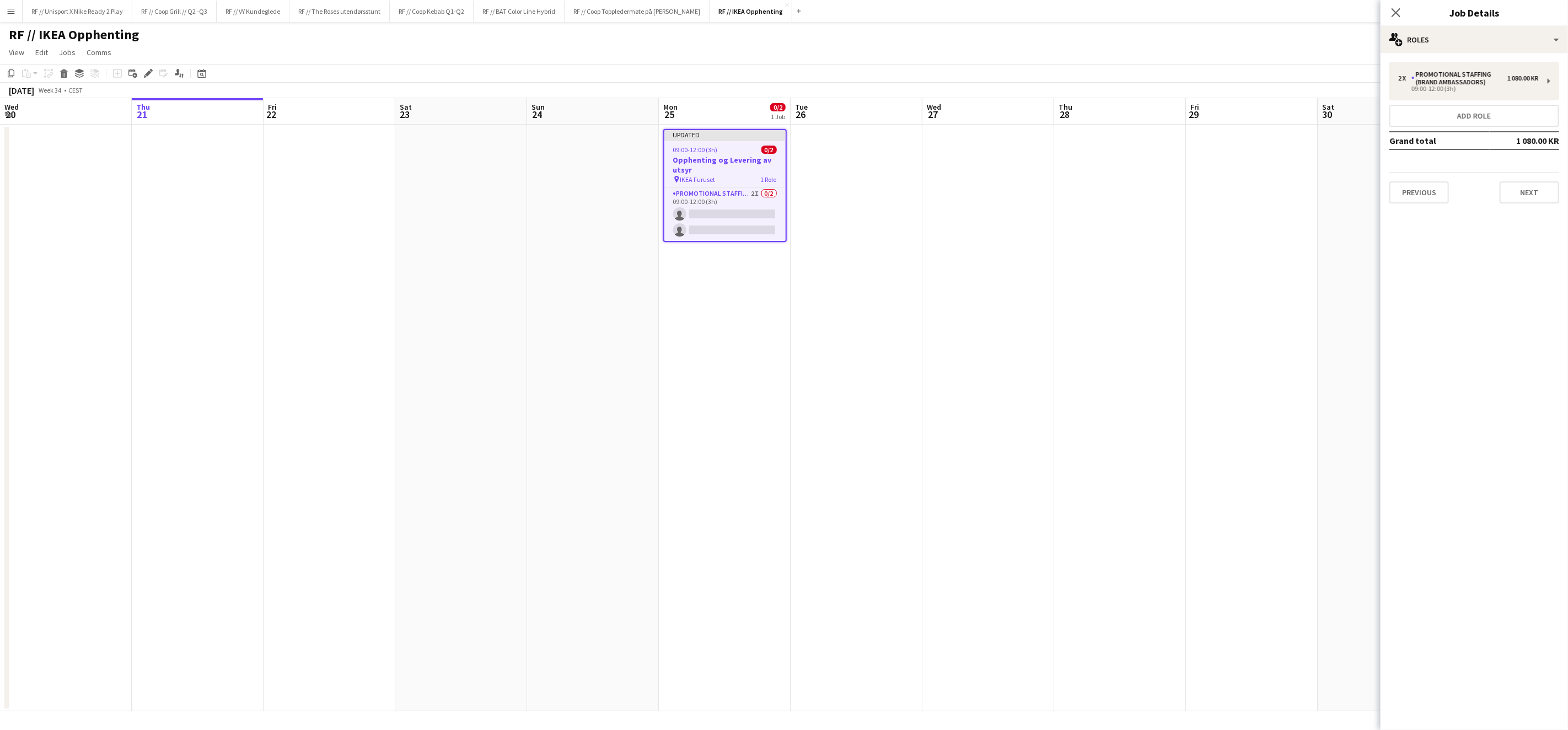
click at [1213, 215] on app-date-cell at bounding box center [1252, 418] width 132 height 587
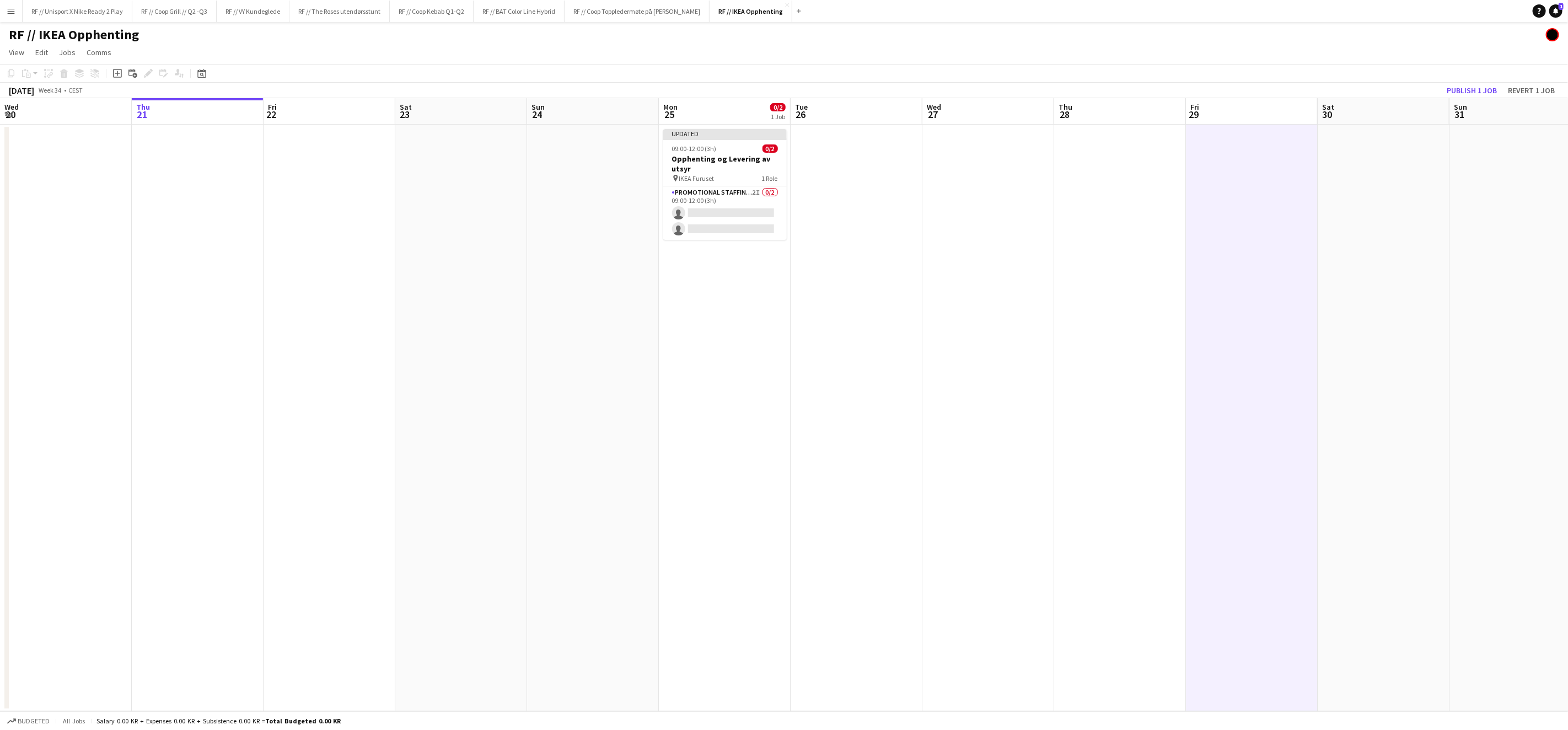
click at [893, 311] on app-date-cell at bounding box center [856, 418] width 132 height 587
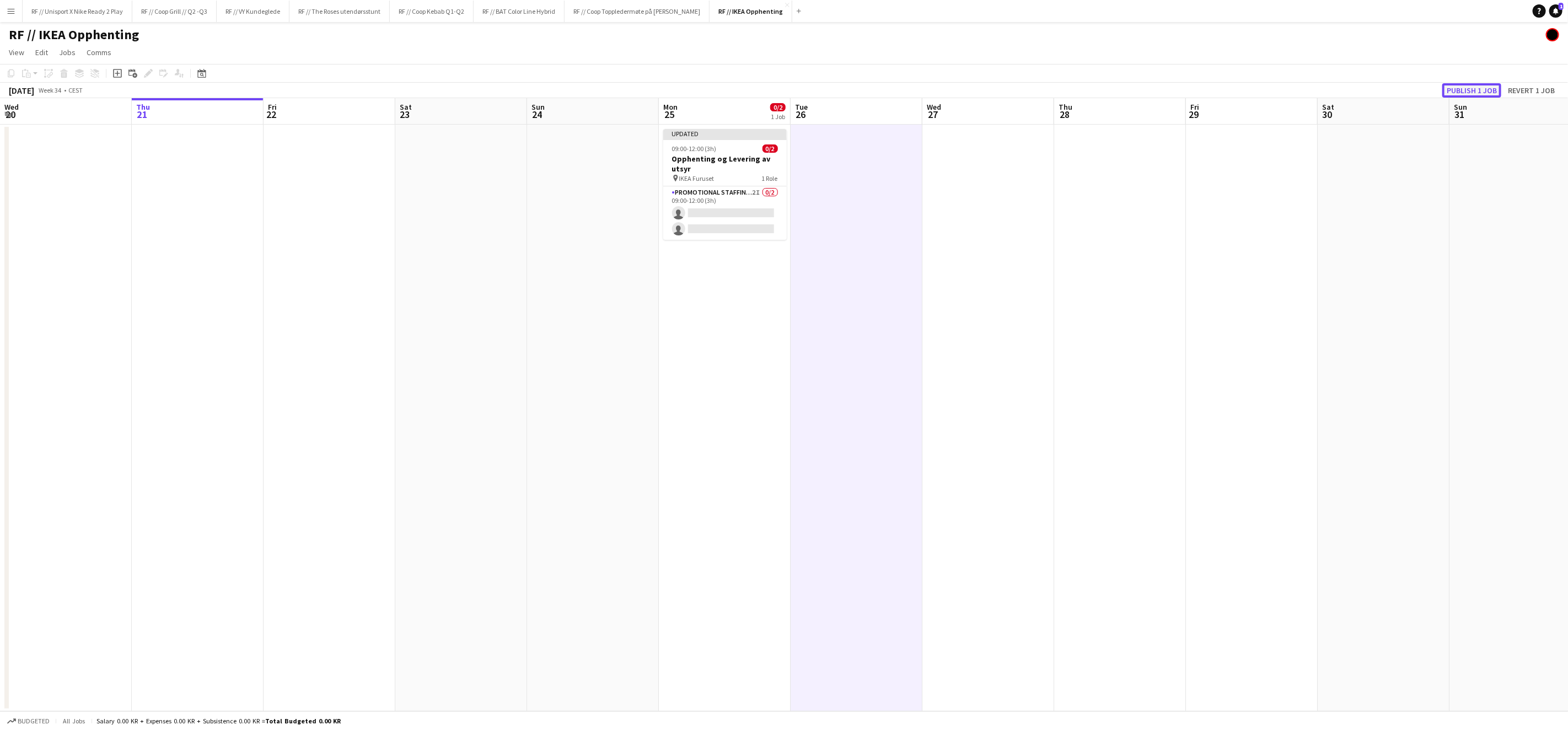
click at [1468, 88] on button "Publish 1 job" at bounding box center [1472, 90] width 59 height 15
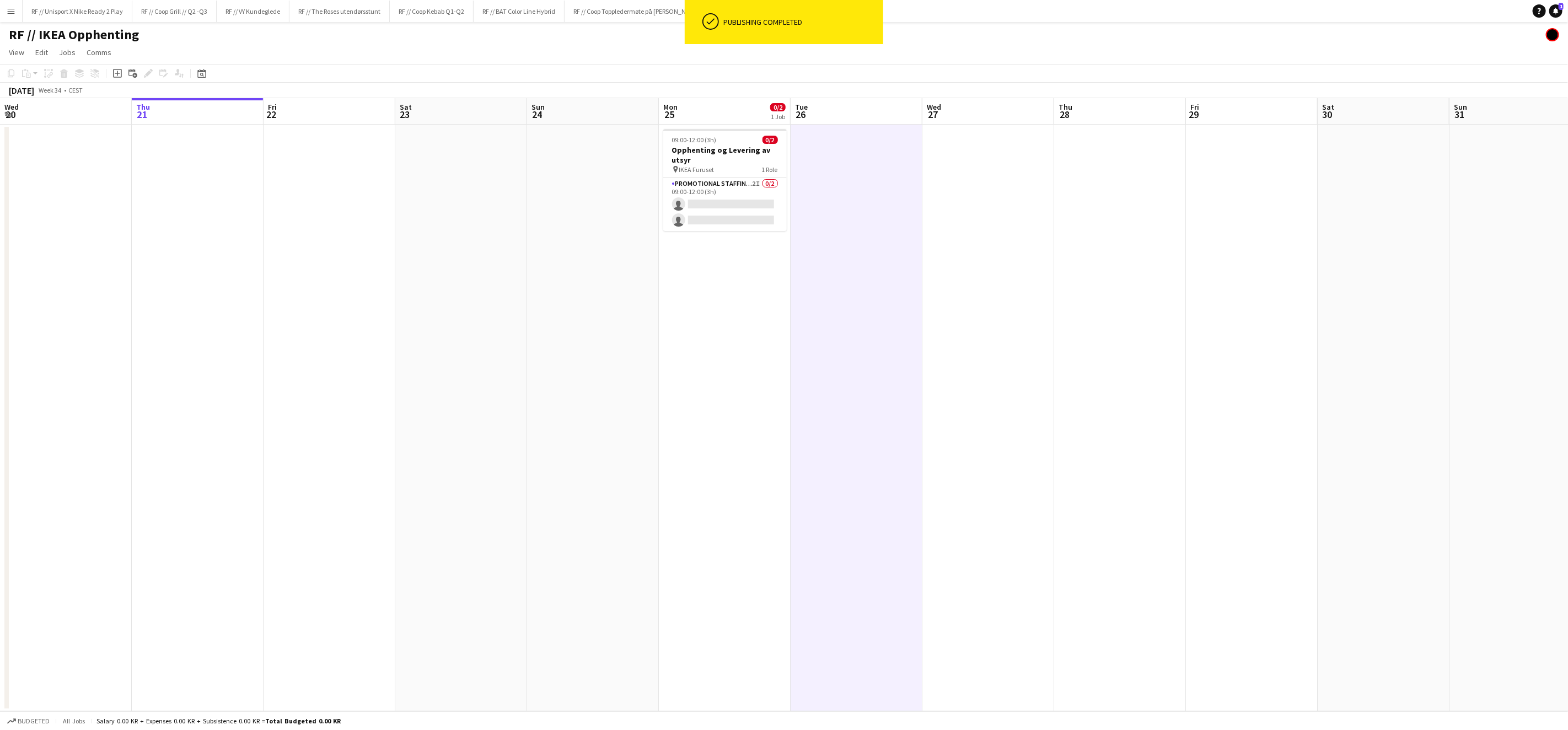
drag, startPoint x: 981, startPoint y: 197, endPoint x: 971, endPoint y: 220, distance: 25.1
click at [980, 200] on app-date-cell at bounding box center [989, 418] width 132 height 587
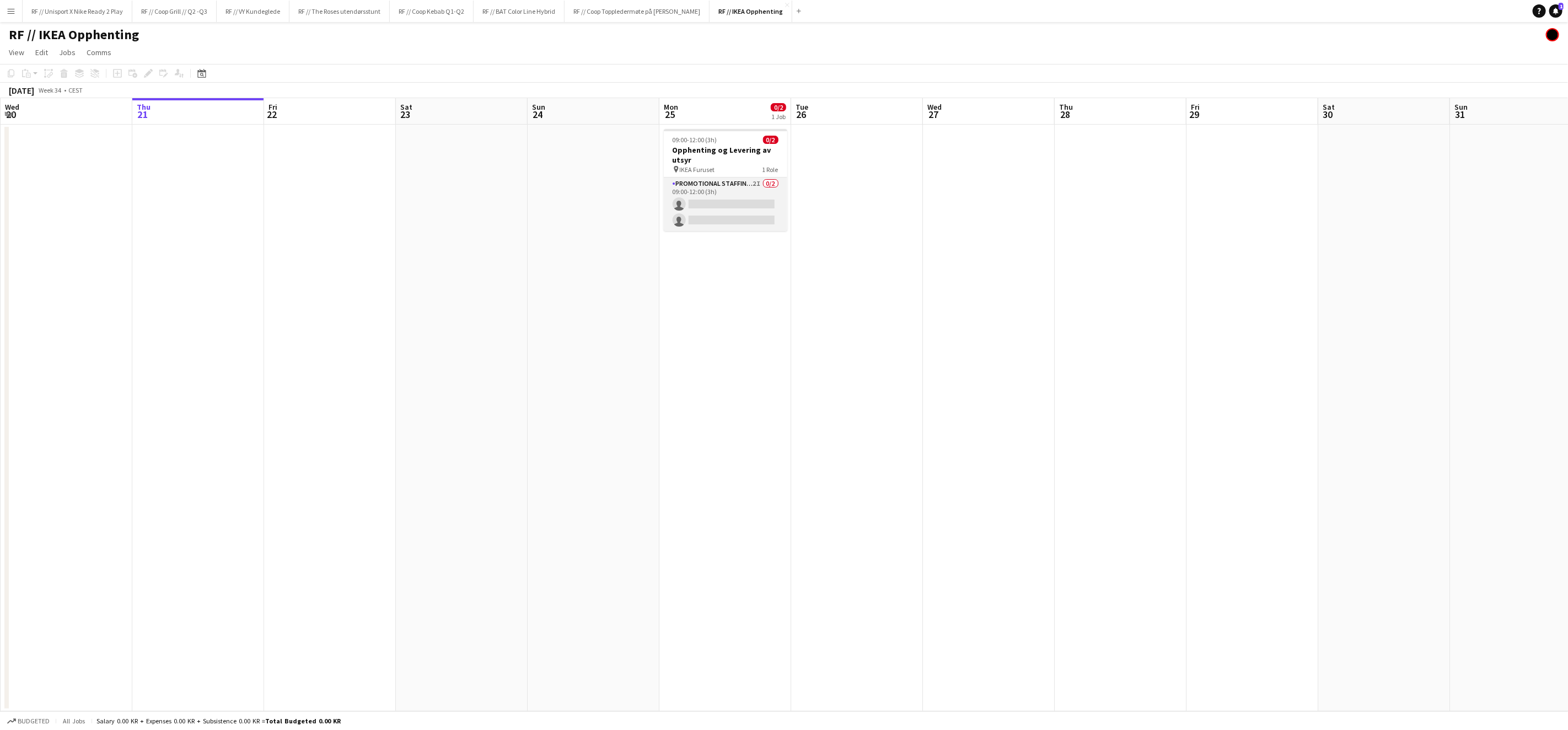
click at [733, 203] on app-card-role "Promotional Staffing (Brand Ambassadors) 2I 0/2 09:00-12:00 (3h) single-neutral…" at bounding box center [726, 203] width 123 height 53
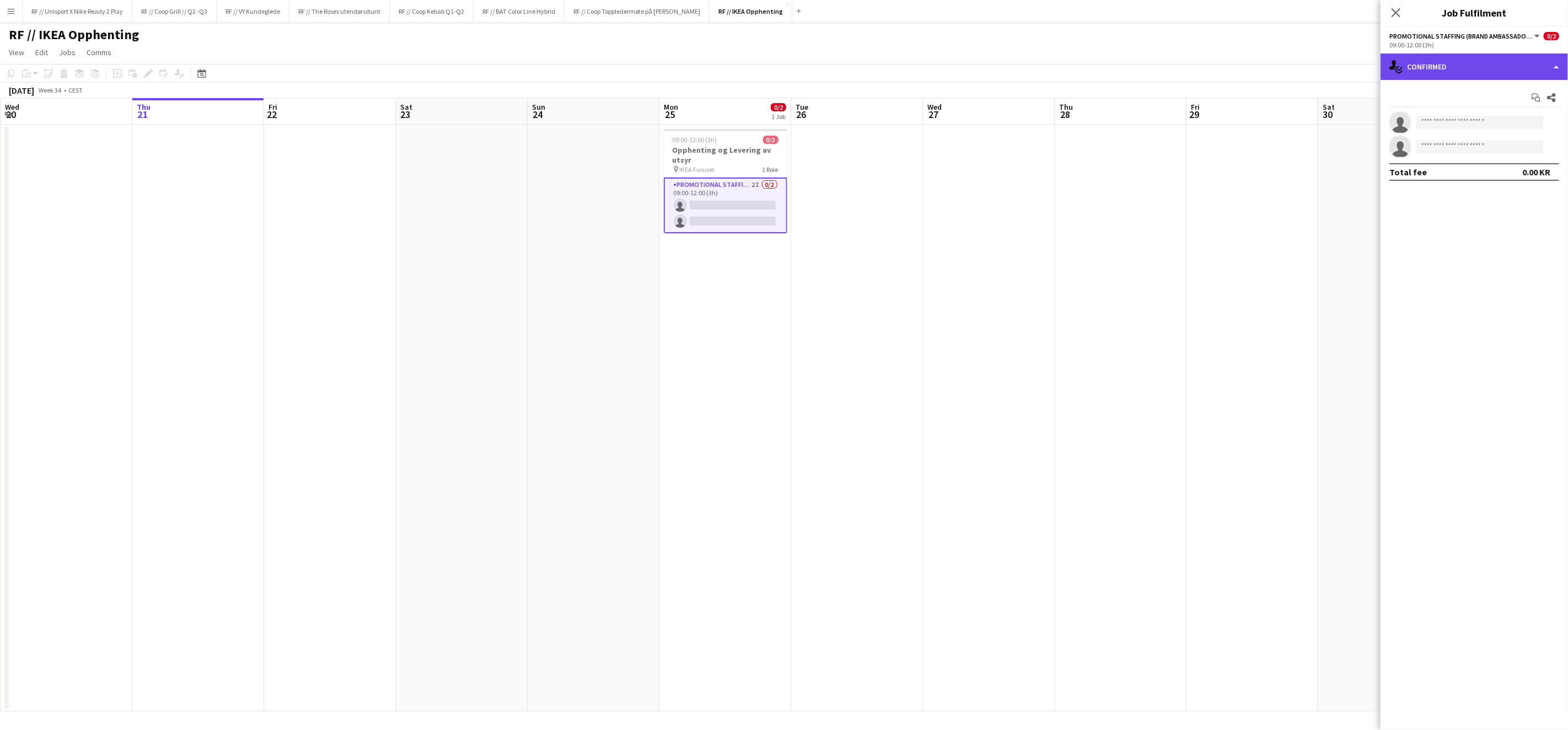
click at [1558, 66] on div "single-neutral-actions-check-2 Confirmed" at bounding box center [1475, 66] width 188 height 26
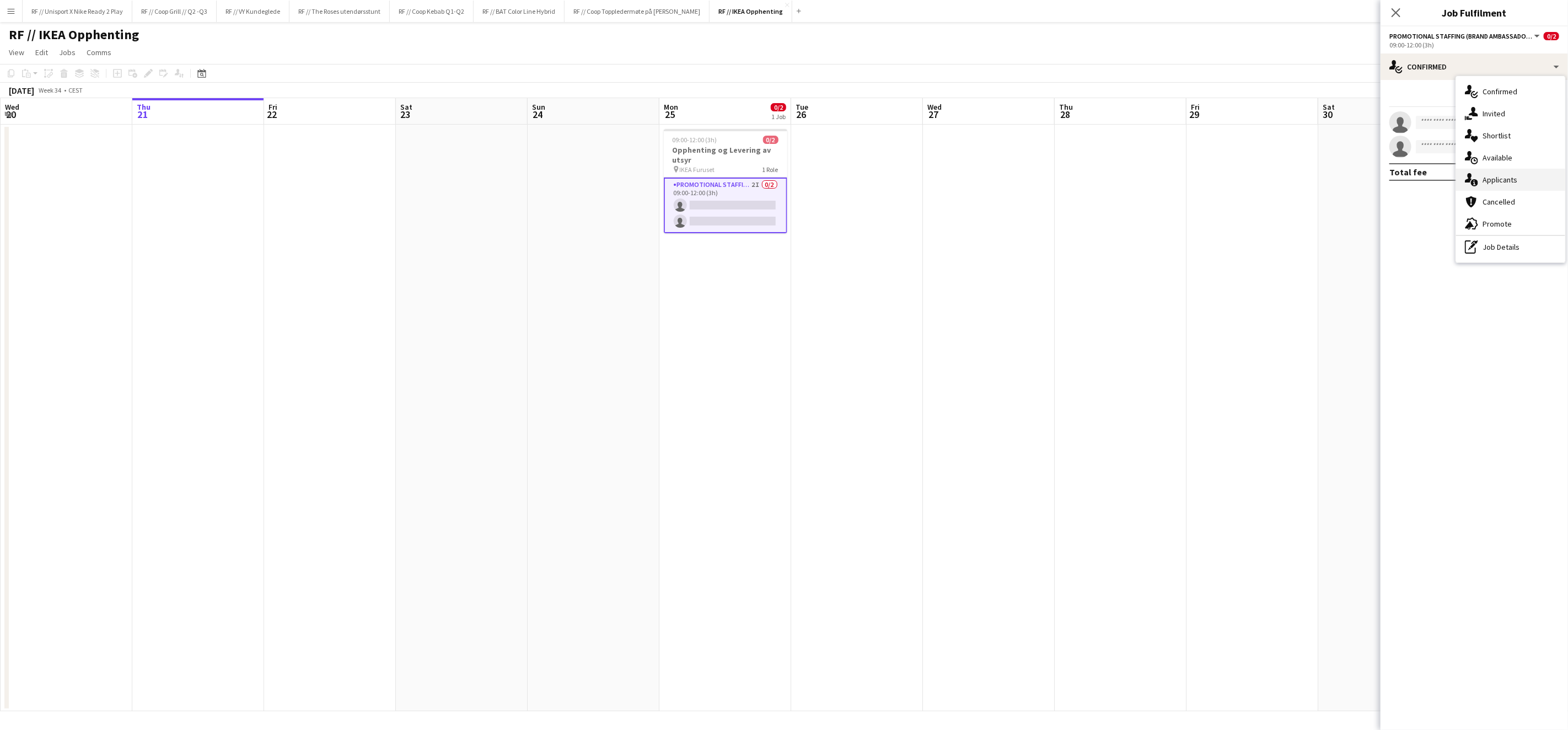
click at [1506, 173] on div "single-neutral-actions-information Applicants" at bounding box center [1511, 180] width 109 height 22
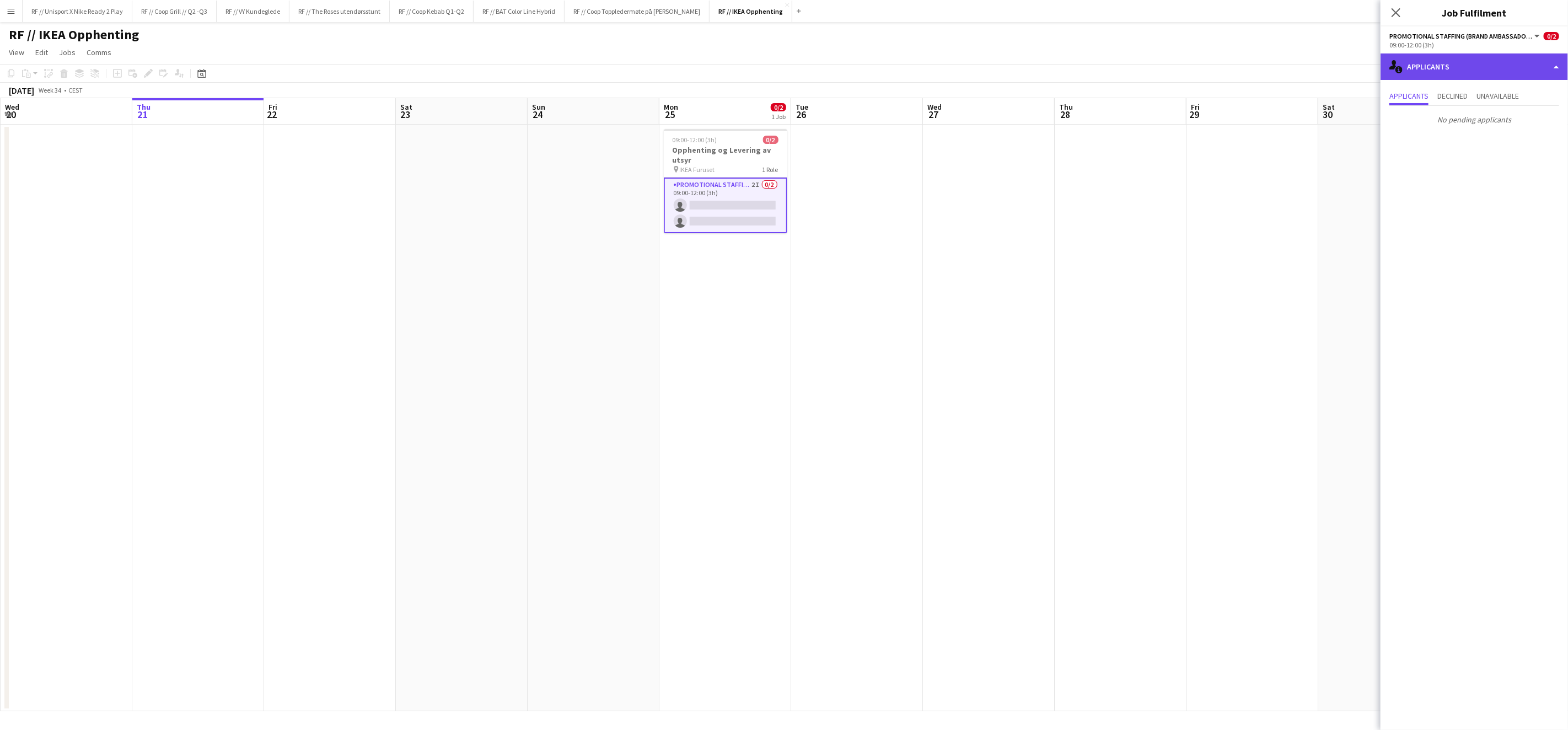
click at [1549, 63] on div "single-neutral-actions-information Applicants" at bounding box center [1475, 66] width 188 height 26
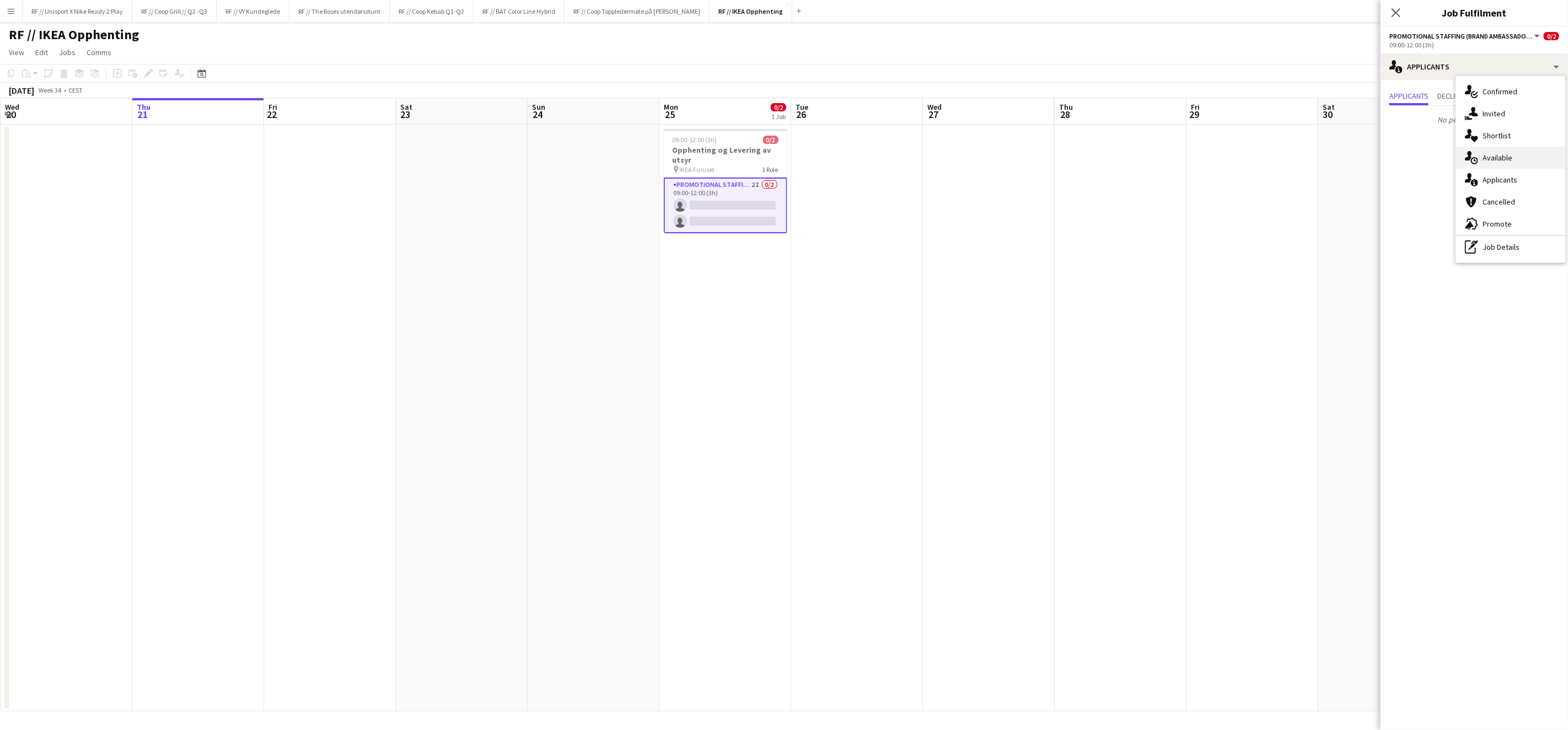
click at [1506, 153] on div "single-neutral-actions-upload Available" at bounding box center [1511, 158] width 109 height 22
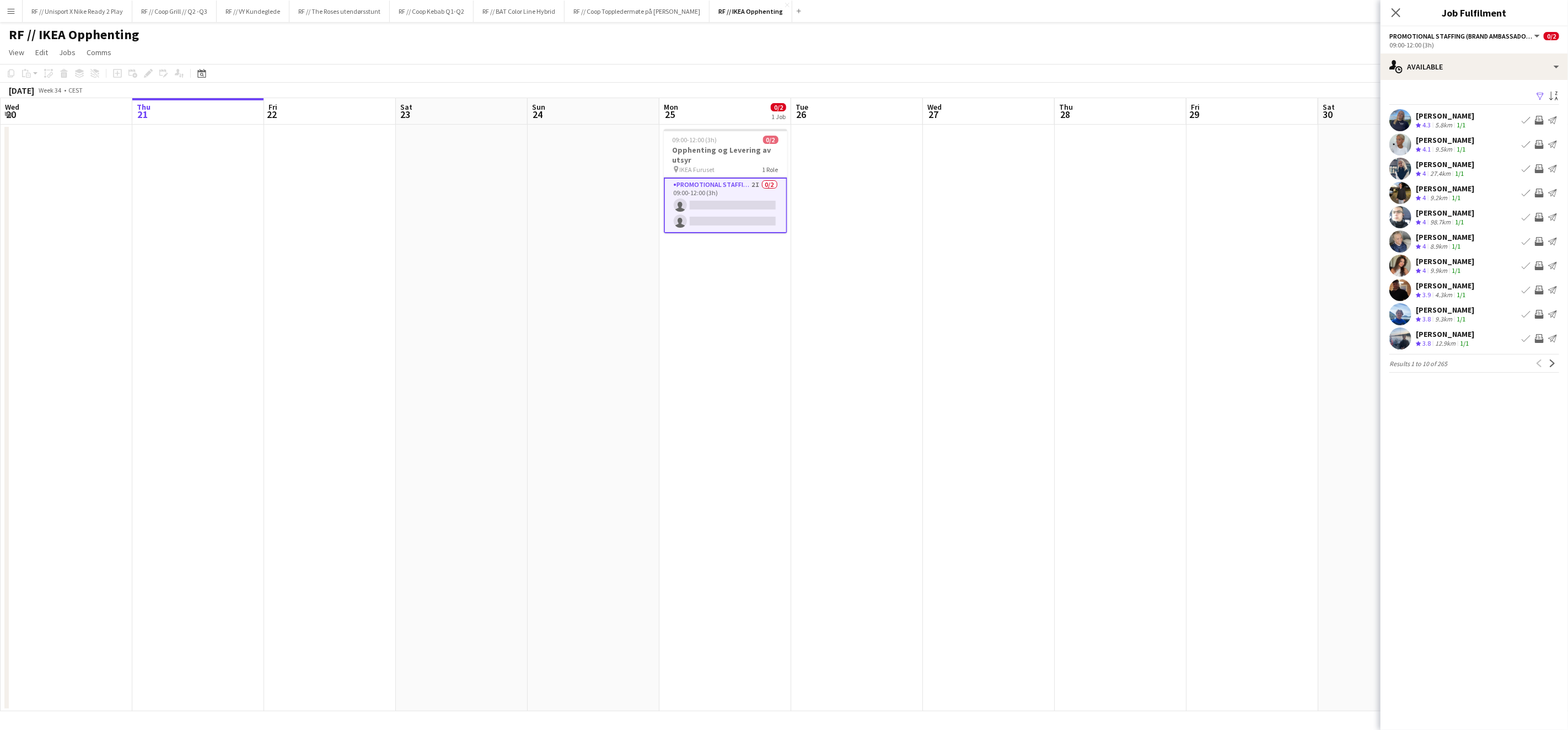
click at [1396, 286] on app-user-avatar at bounding box center [1400, 290] width 22 height 22
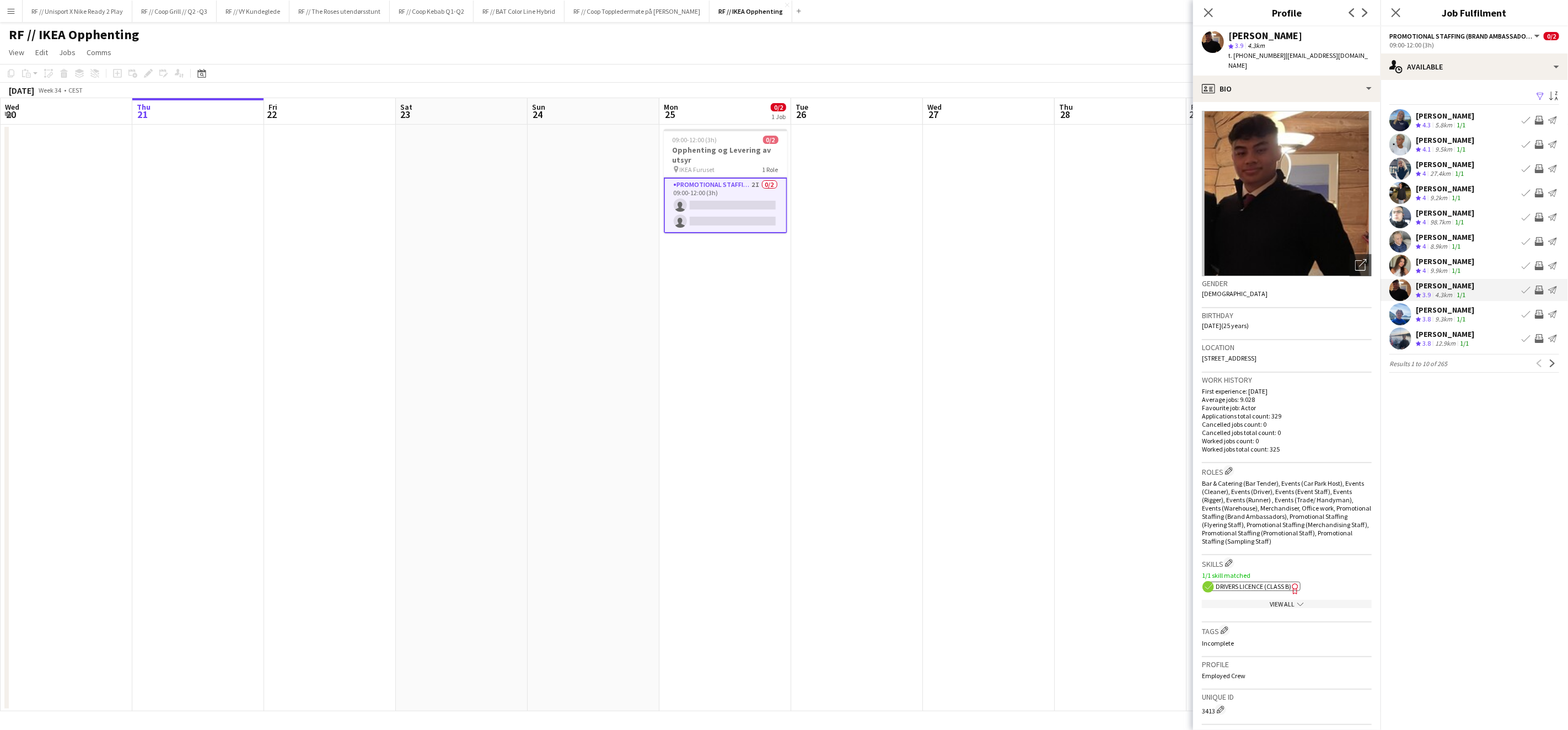
click at [1408, 241] on app-user-avatar at bounding box center [1400, 241] width 22 height 22
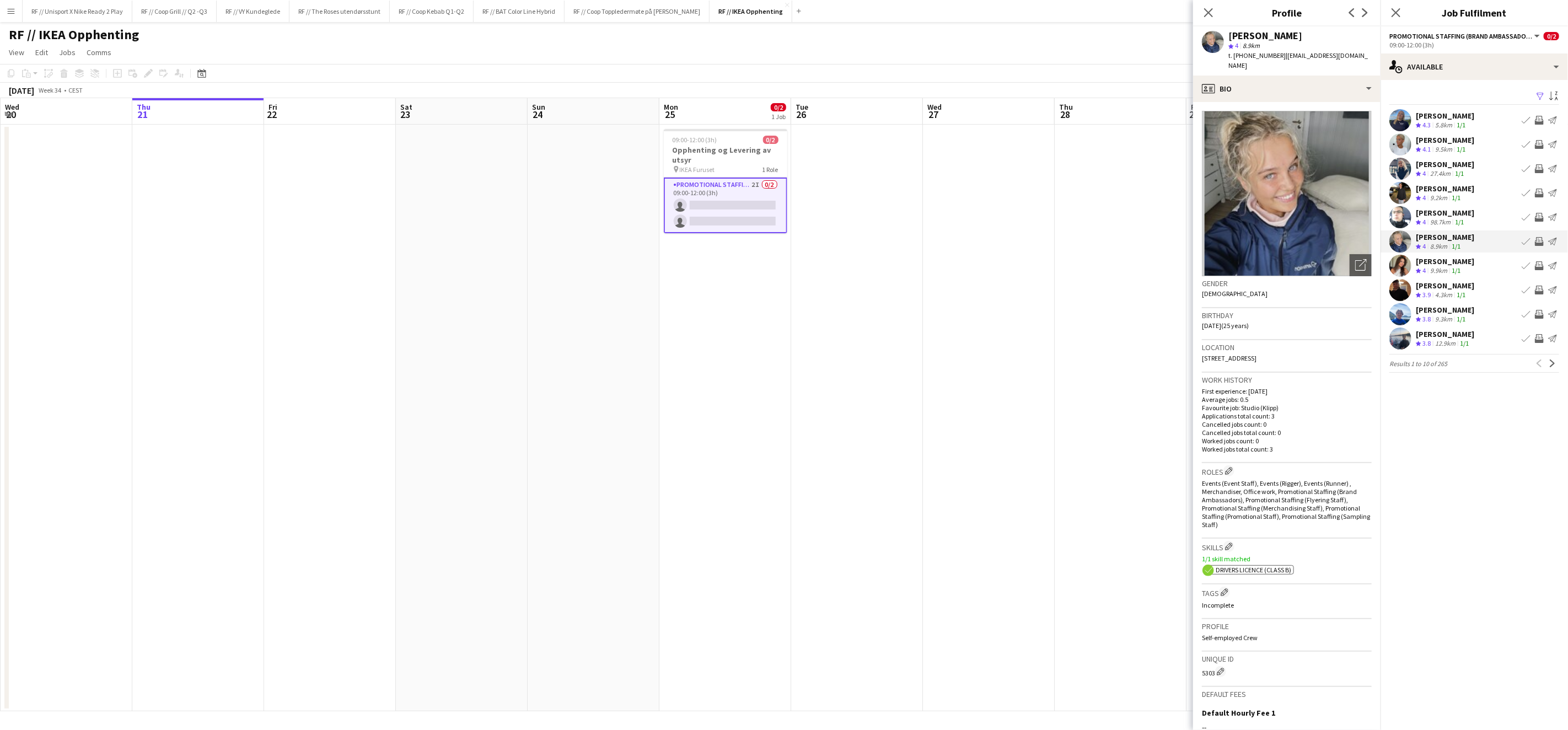
click at [1400, 214] on app-user-avatar at bounding box center [1400, 217] width 22 height 22
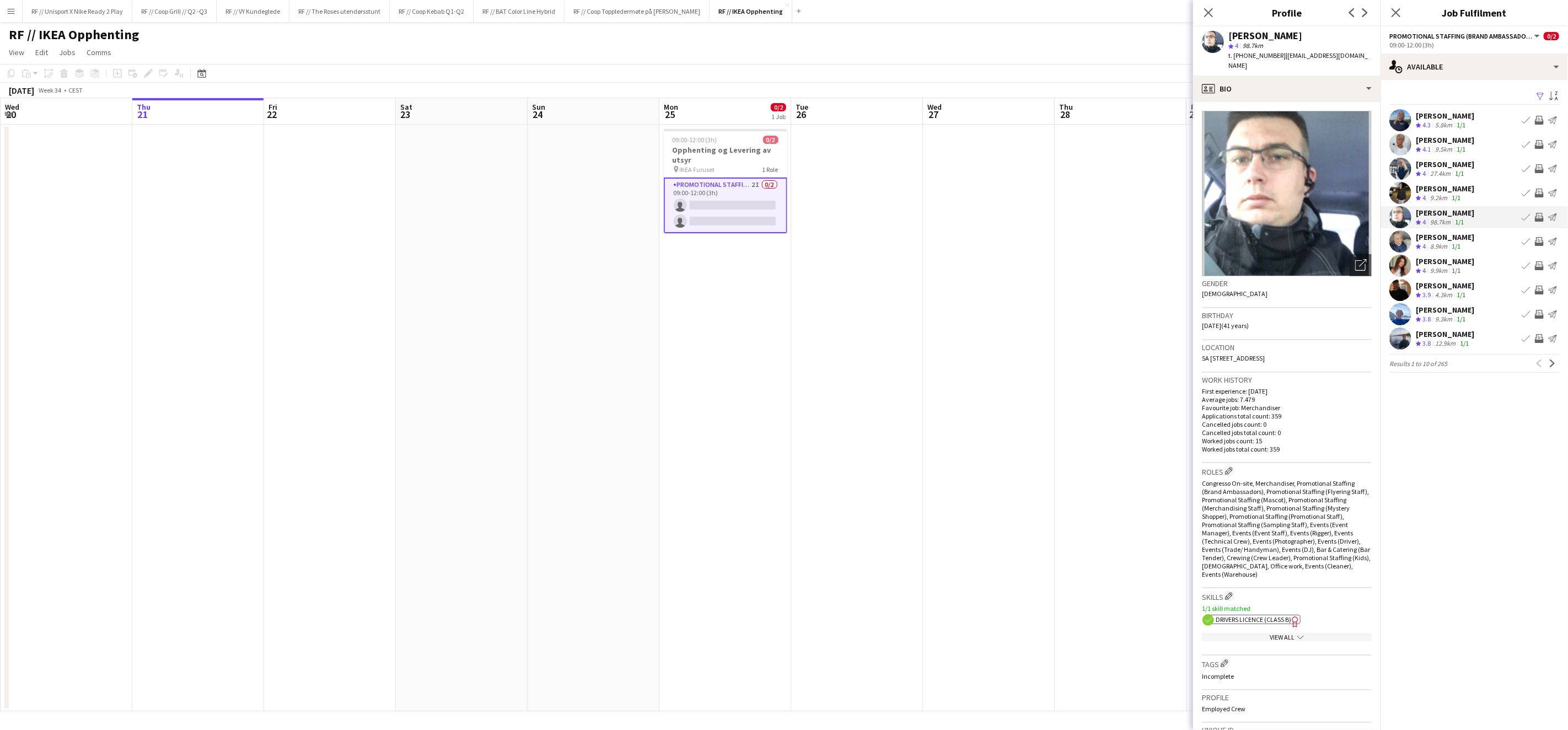
click at [1400, 197] on app-user-avatar at bounding box center [1400, 193] width 22 height 22
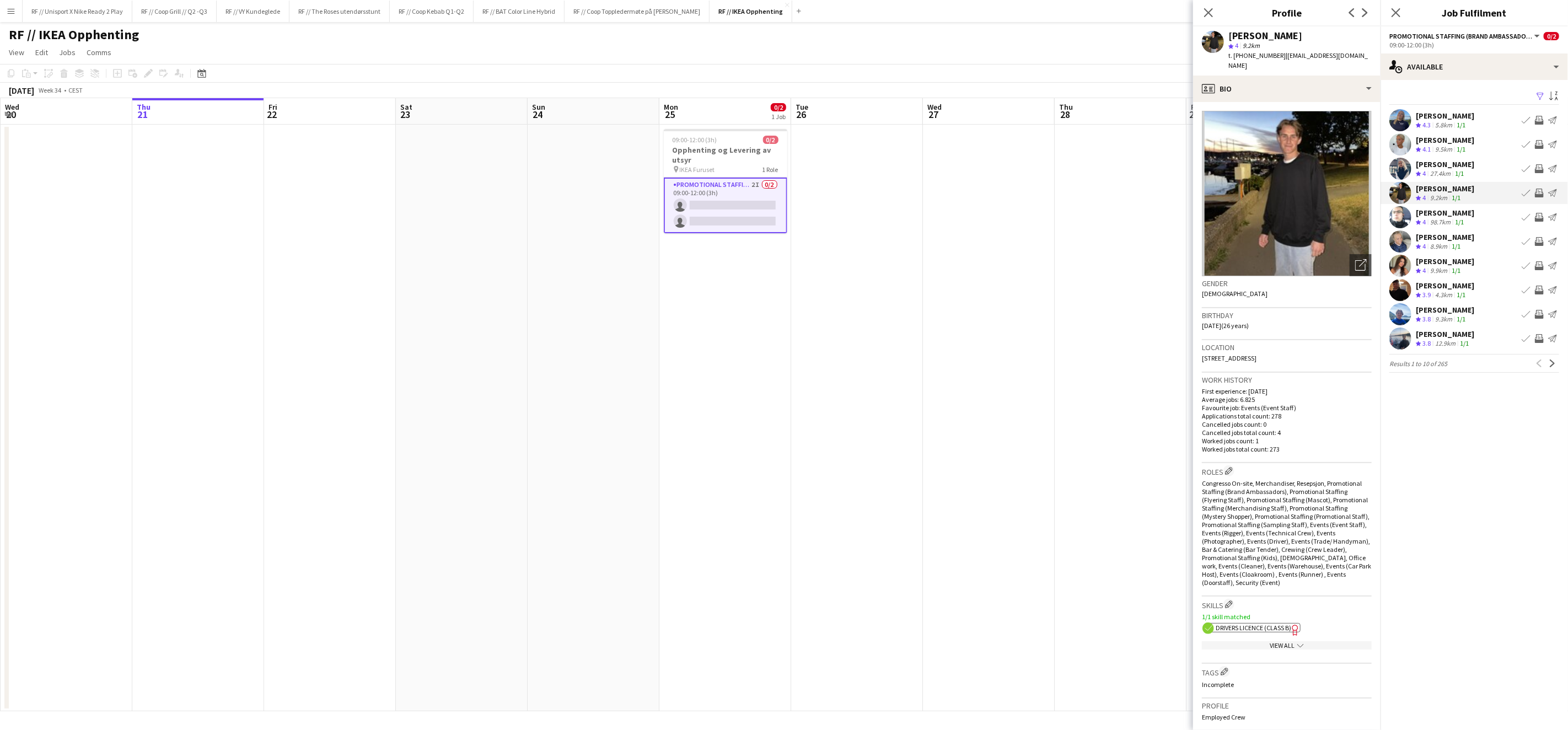
click at [1403, 175] on app-user-avatar at bounding box center [1400, 169] width 22 height 22
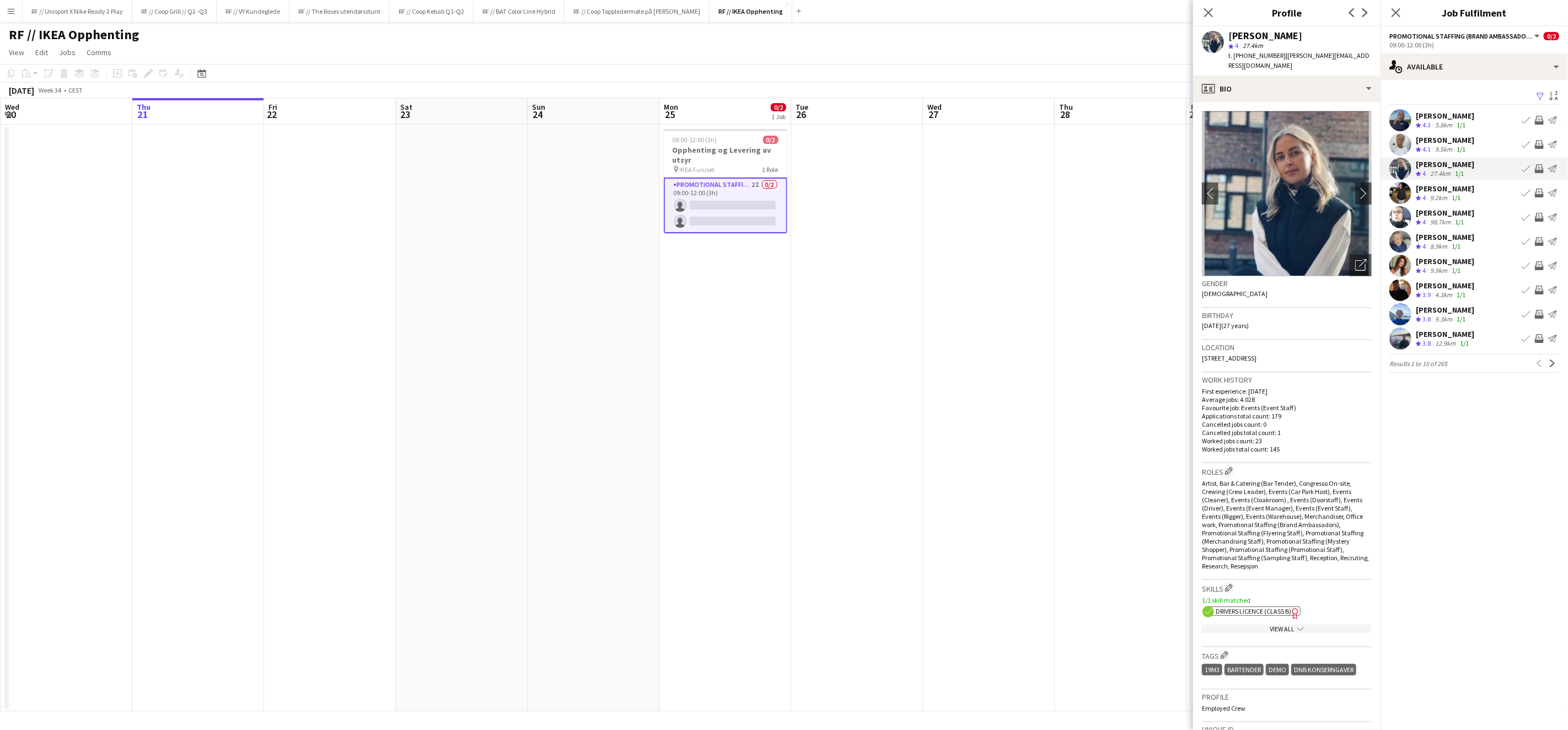
click at [1405, 147] on app-user-avatar at bounding box center [1400, 145] width 22 height 22
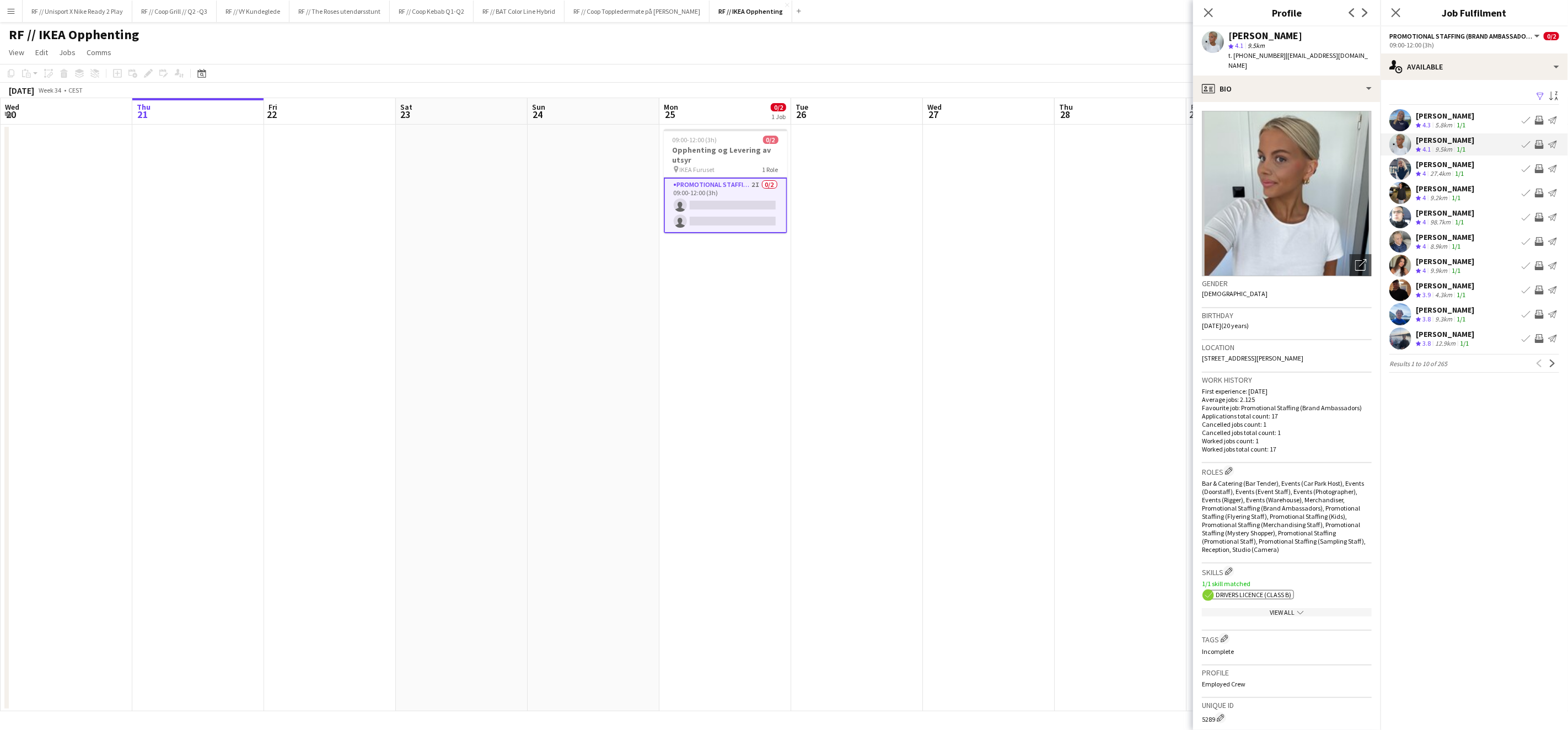
click at [1400, 110] on app-user-avatar at bounding box center [1400, 120] width 22 height 22
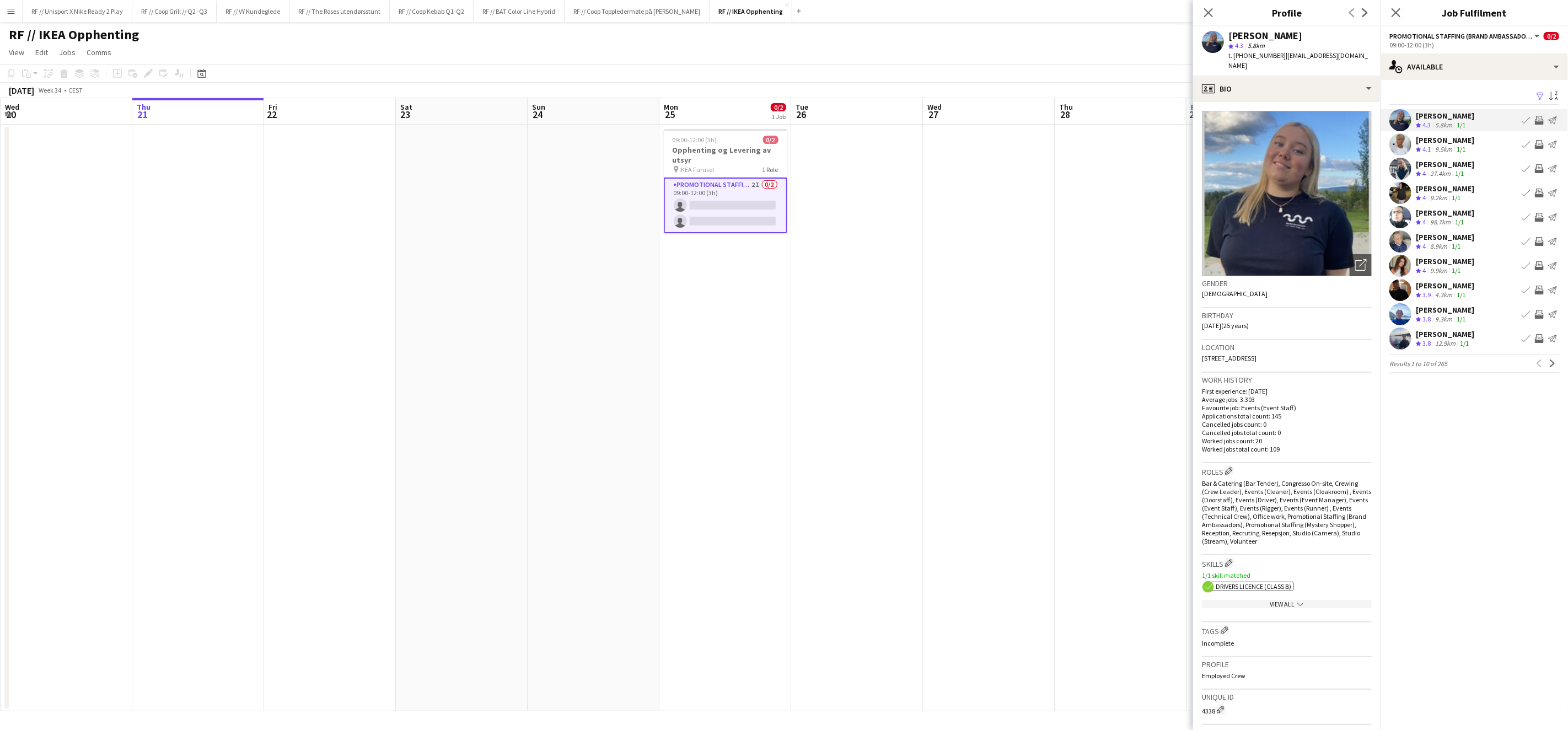
click at [1135, 235] on app-date-cell at bounding box center [1121, 418] width 132 height 587
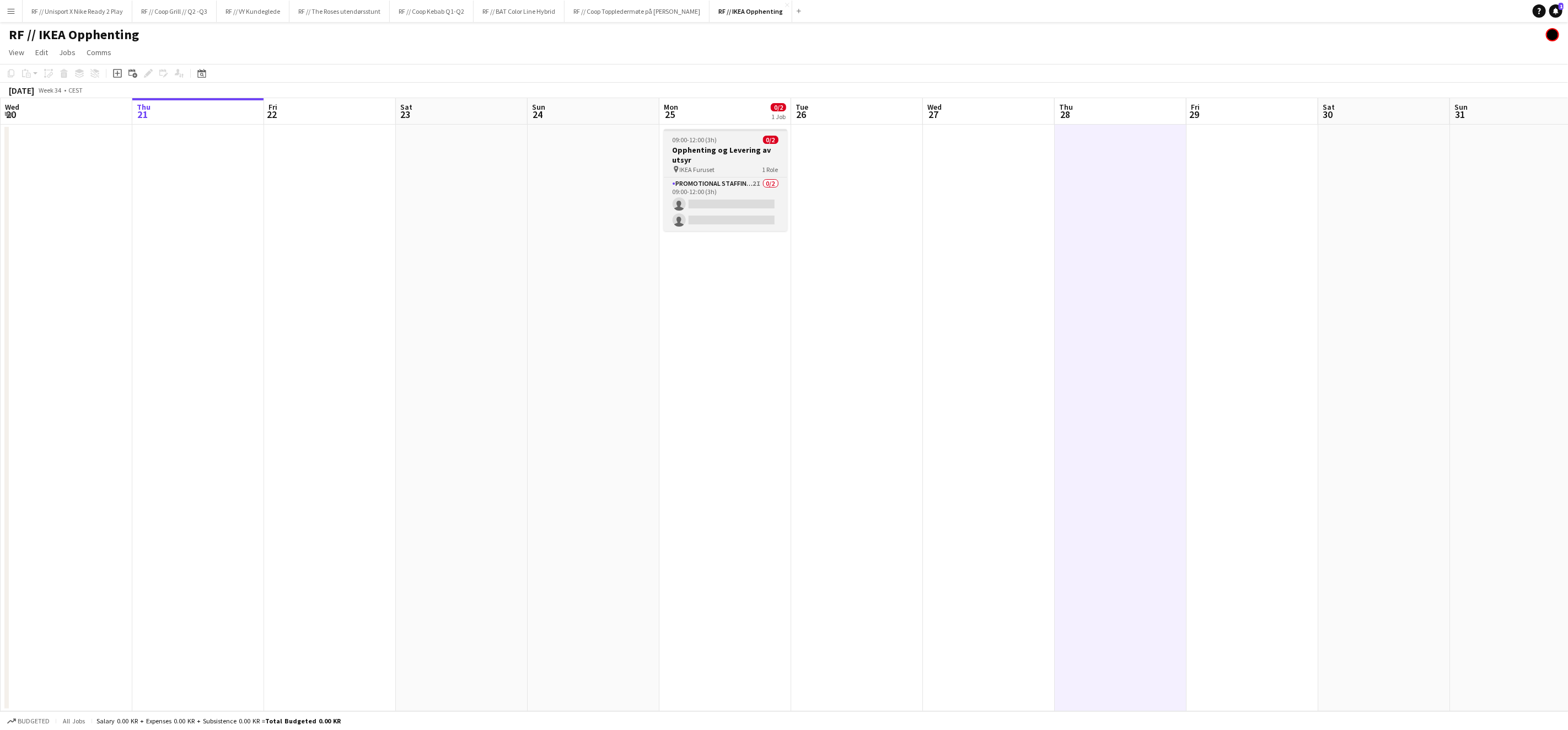
click at [728, 155] on h3 "Opphenting og Levering av utsyr" at bounding box center [726, 155] width 123 height 20
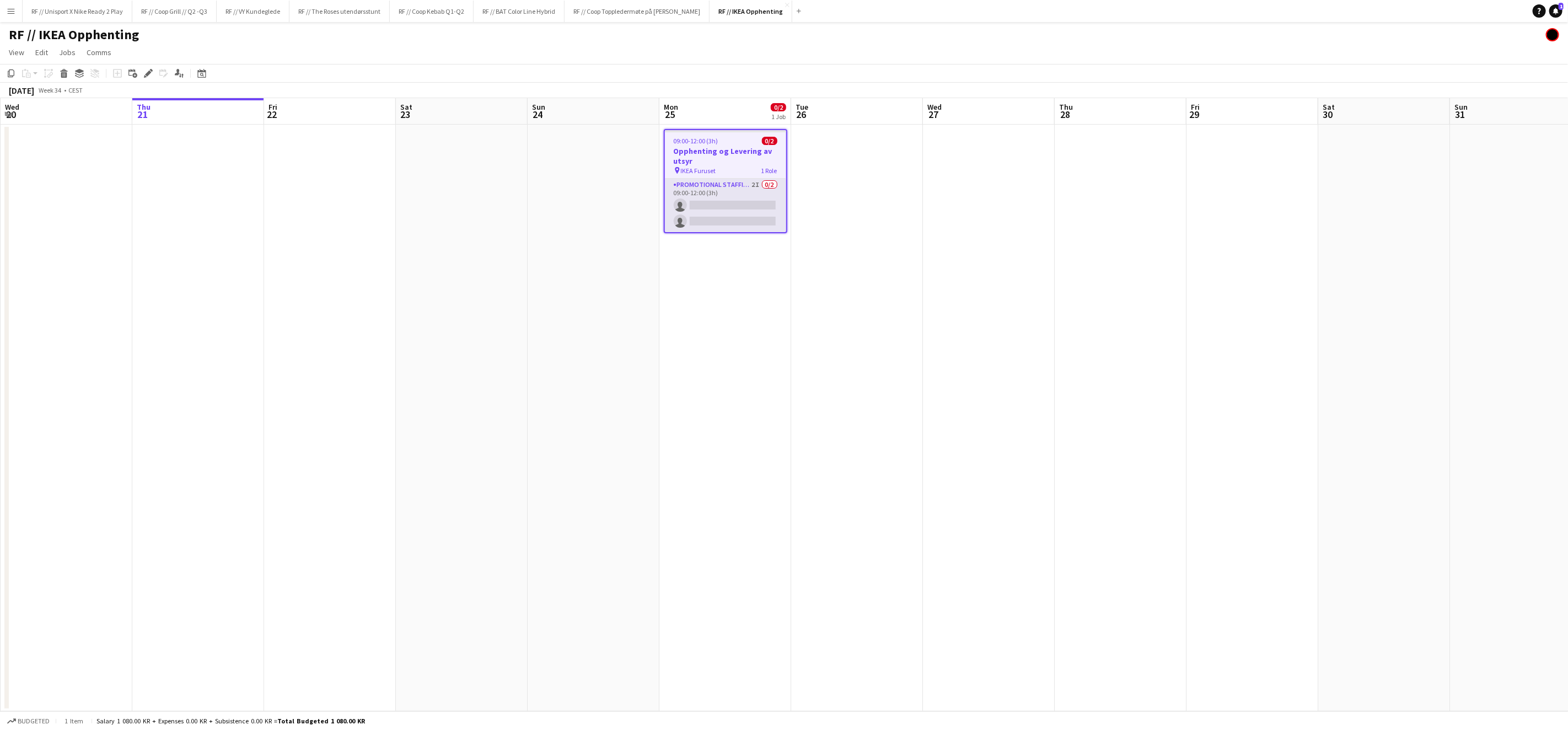
click at [706, 181] on app-card-role "Promotional Staffing (Brand Ambassadors) 2I 0/2 09:00-12:00 (3h) single-neutral…" at bounding box center [726, 205] width 121 height 53
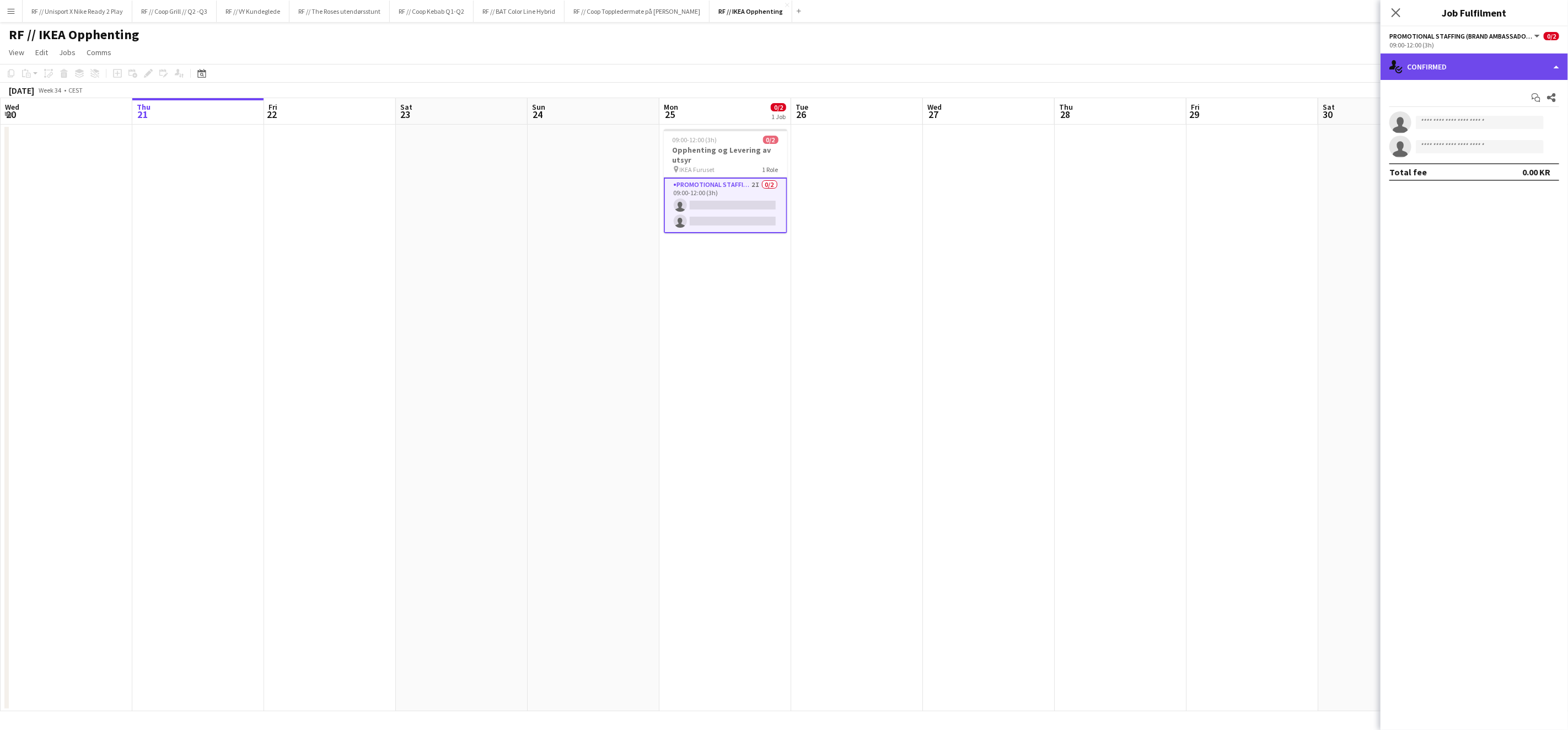
click at [1565, 64] on div "single-neutral-actions-check-2 Confirmed" at bounding box center [1475, 66] width 188 height 26
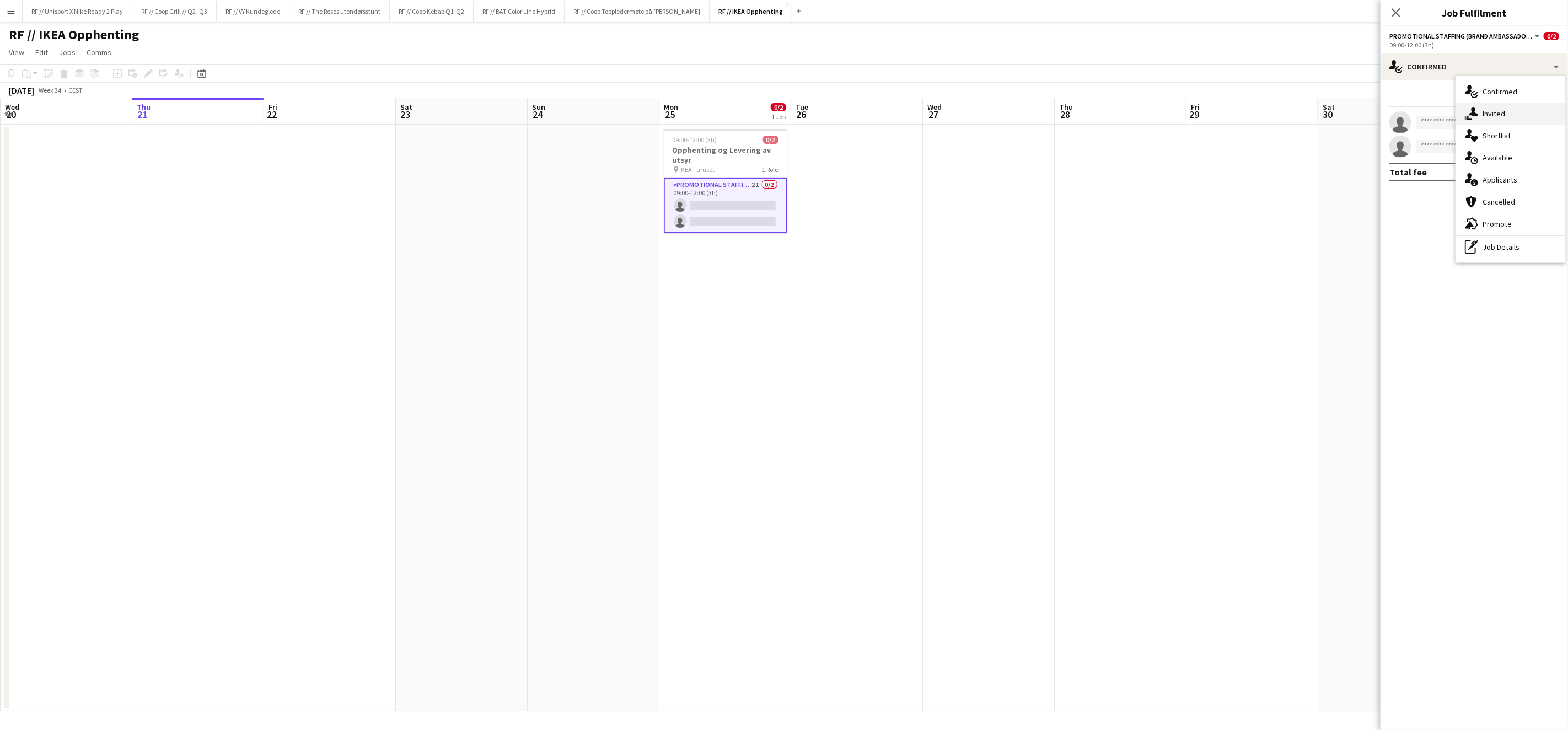
click at [1498, 110] on div "single-neutral-actions-share-1 Invited" at bounding box center [1511, 113] width 109 height 22
click at [944, 215] on app-date-cell at bounding box center [989, 418] width 132 height 587
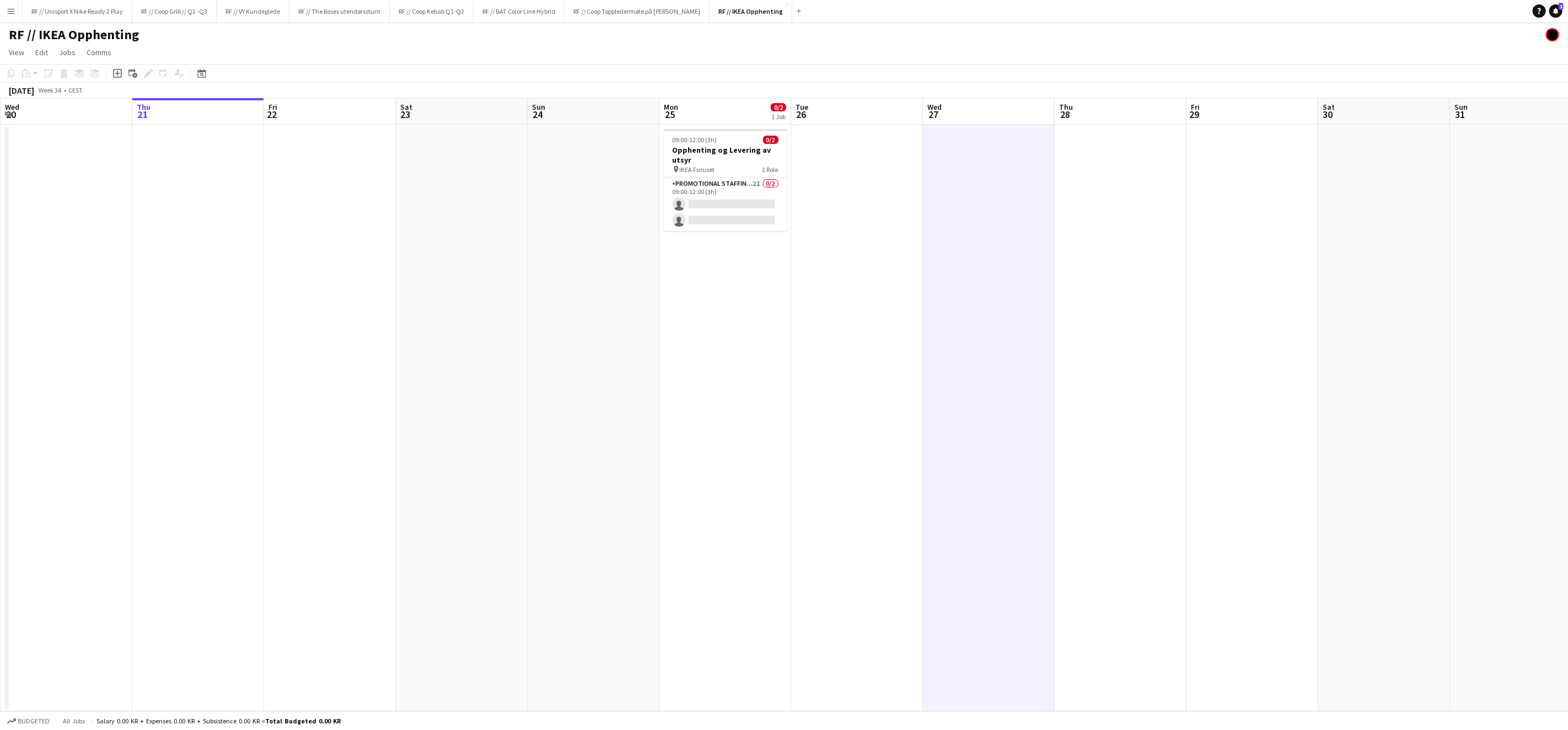
drag, startPoint x: 864, startPoint y: 218, endPoint x: 829, endPoint y: 235, distance: 38.9
click at [865, 218] on app-date-cell at bounding box center [857, 418] width 132 height 587
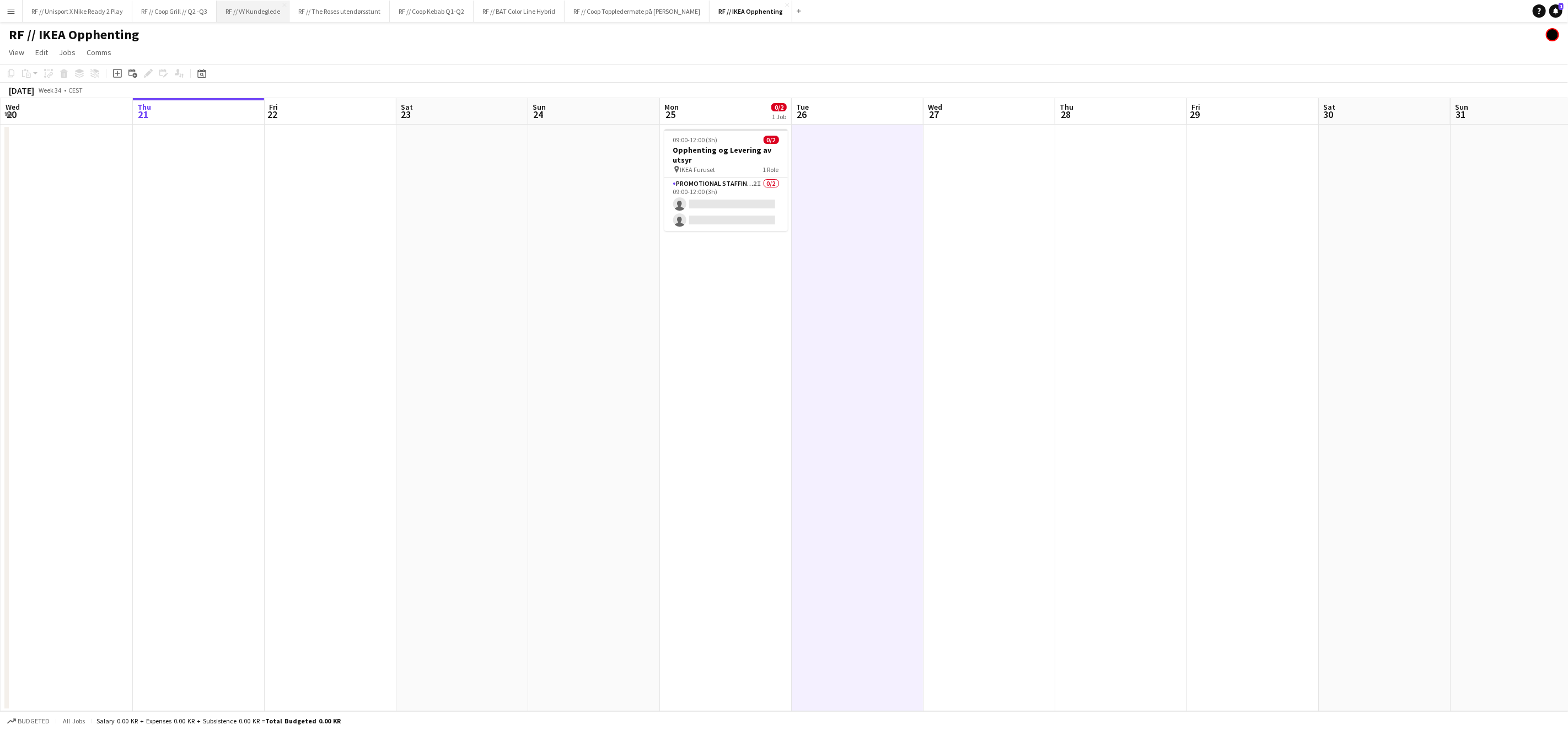
click at [262, 17] on button "RF // VY Kundeglede Close" at bounding box center [253, 11] width 73 height 21
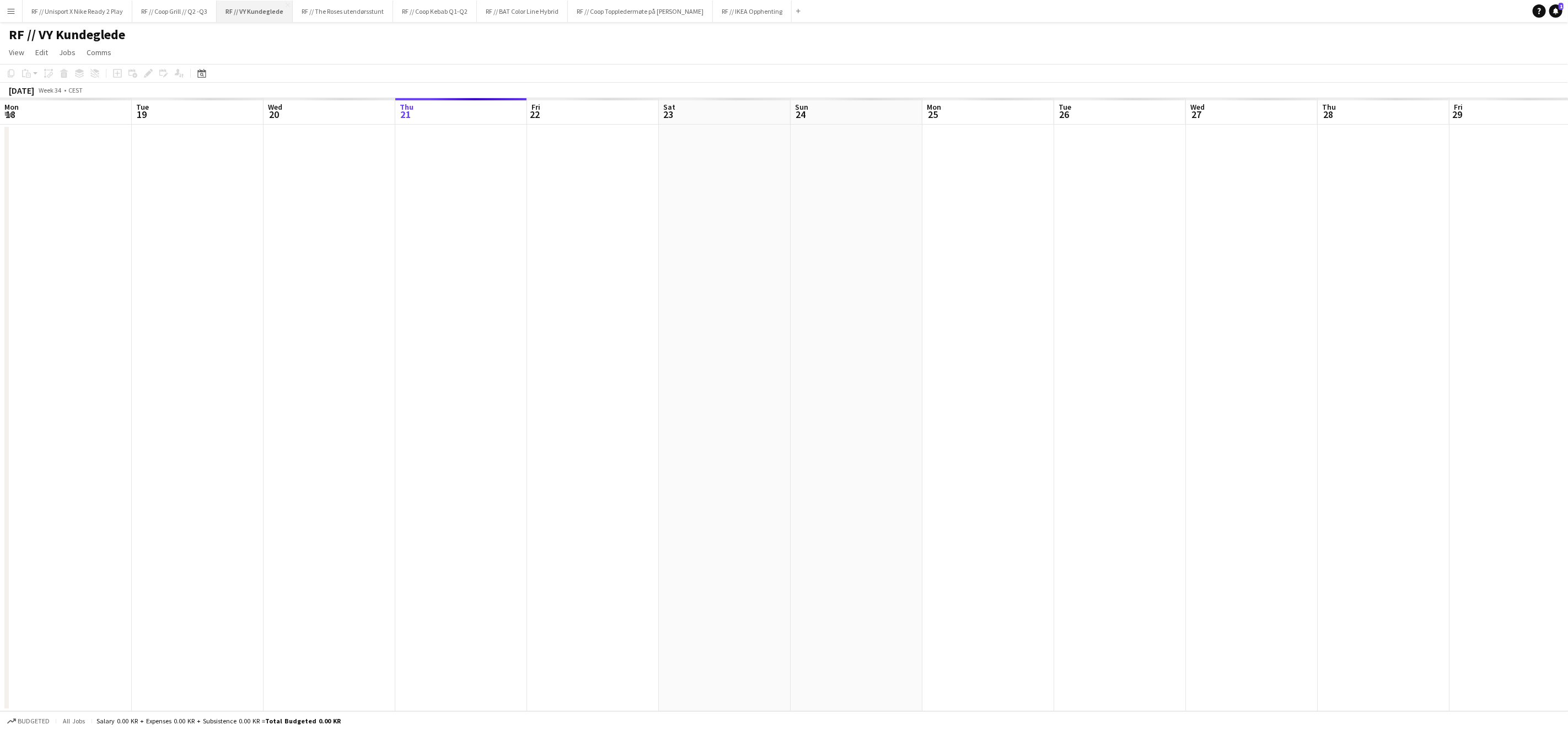
scroll to position [0, 263]
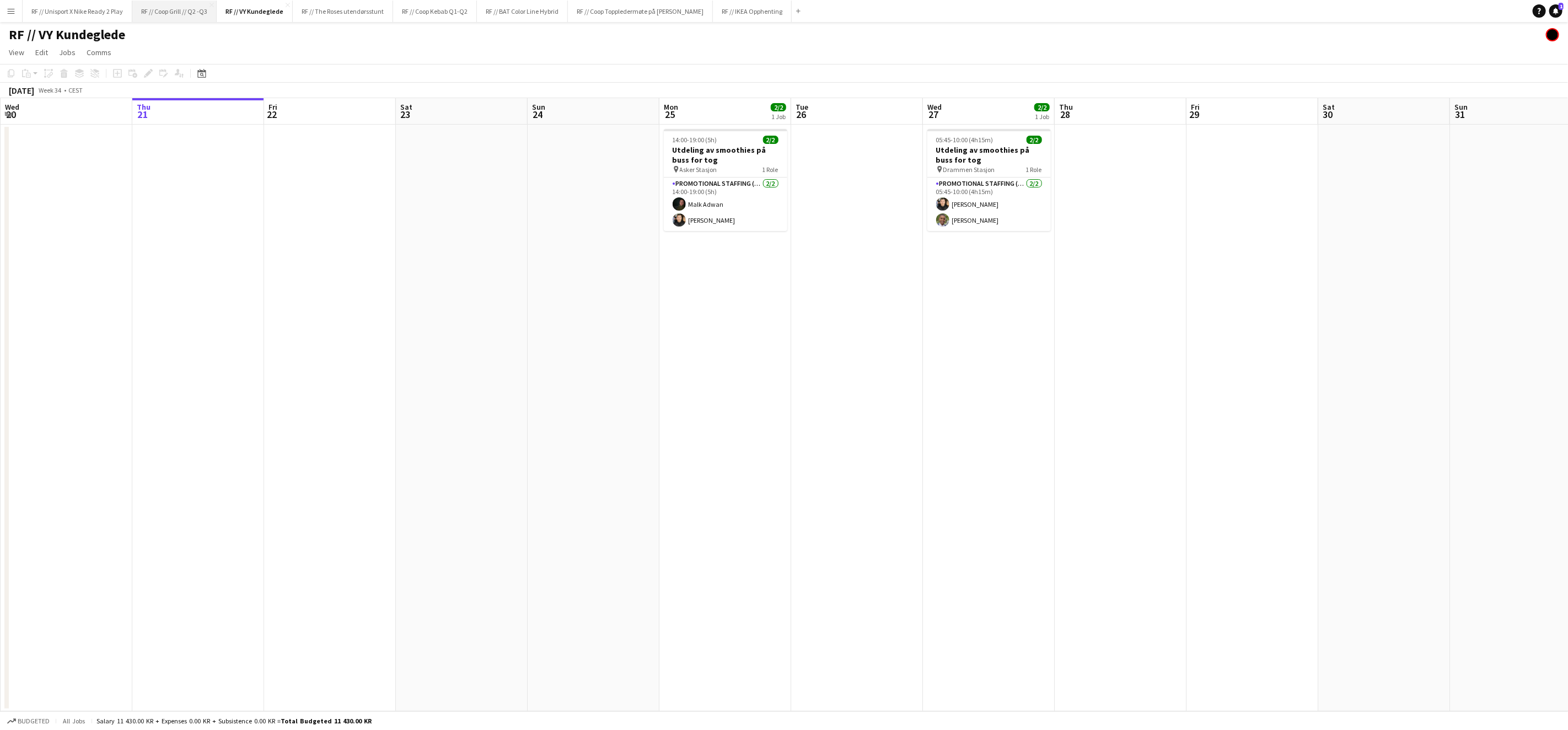
click at [172, 12] on button "RF // Coop Grill // Q2 -Q3 Close" at bounding box center [174, 11] width 84 height 21
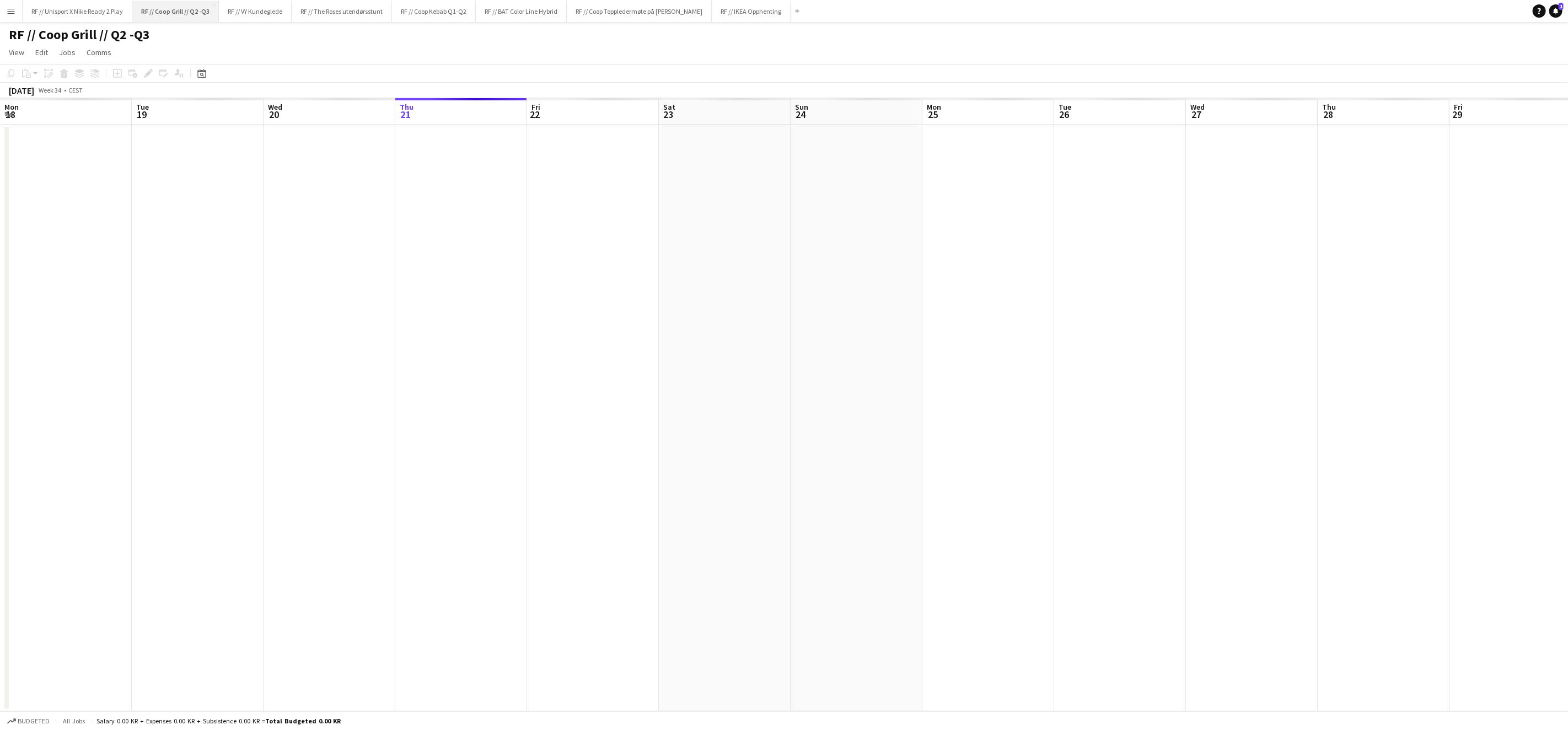
scroll to position [0, 263]
click at [83, 17] on button "RF // Unisport X Nike Ready 2 Play Close" at bounding box center [78, 11] width 110 height 21
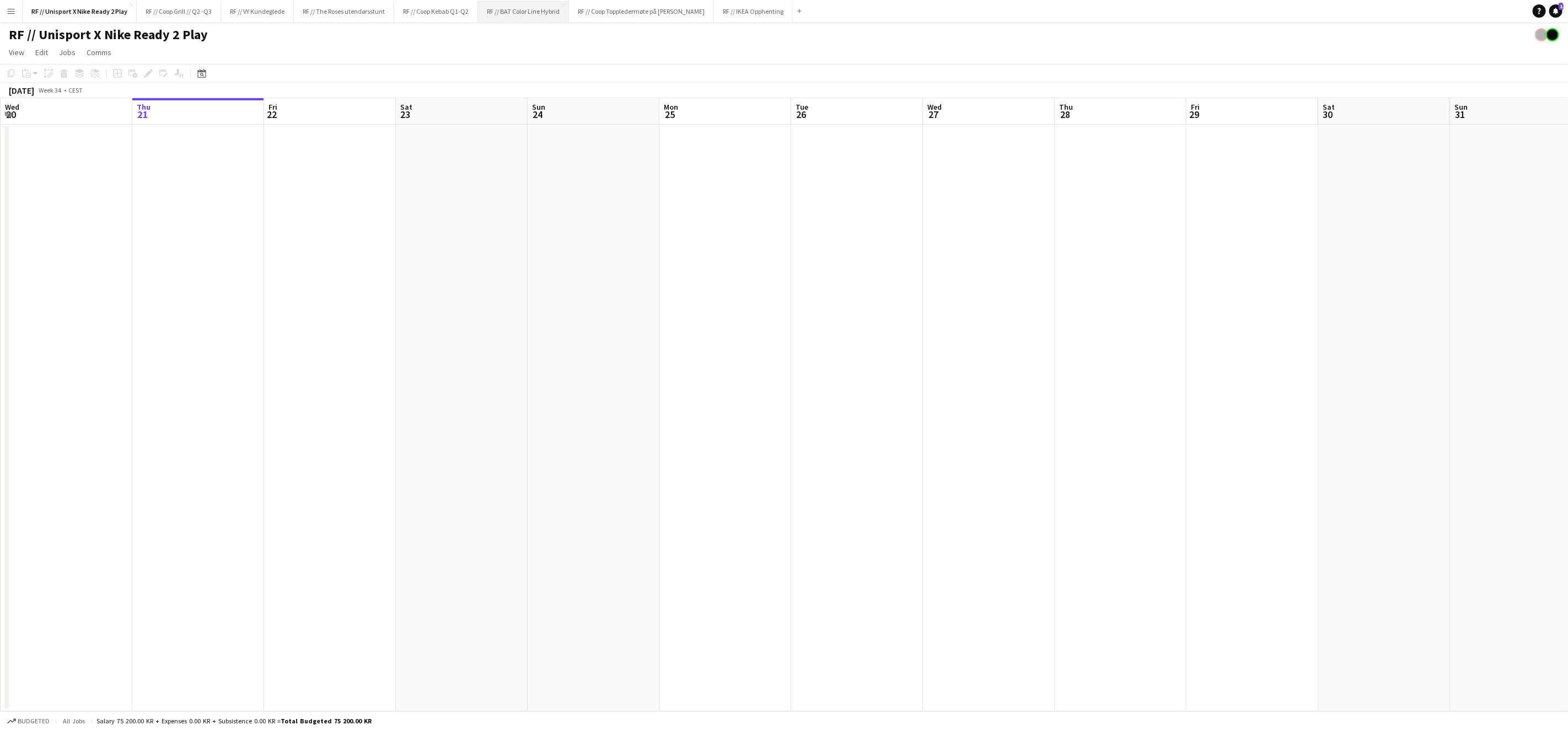
drag, startPoint x: 532, startPoint y: 11, endPoint x: 570, endPoint y: 16, distance: 38.3
click at [532, 12] on button "RF // BAT Color Line Hybrid Close" at bounding box center [523, 11] width 91 height 21
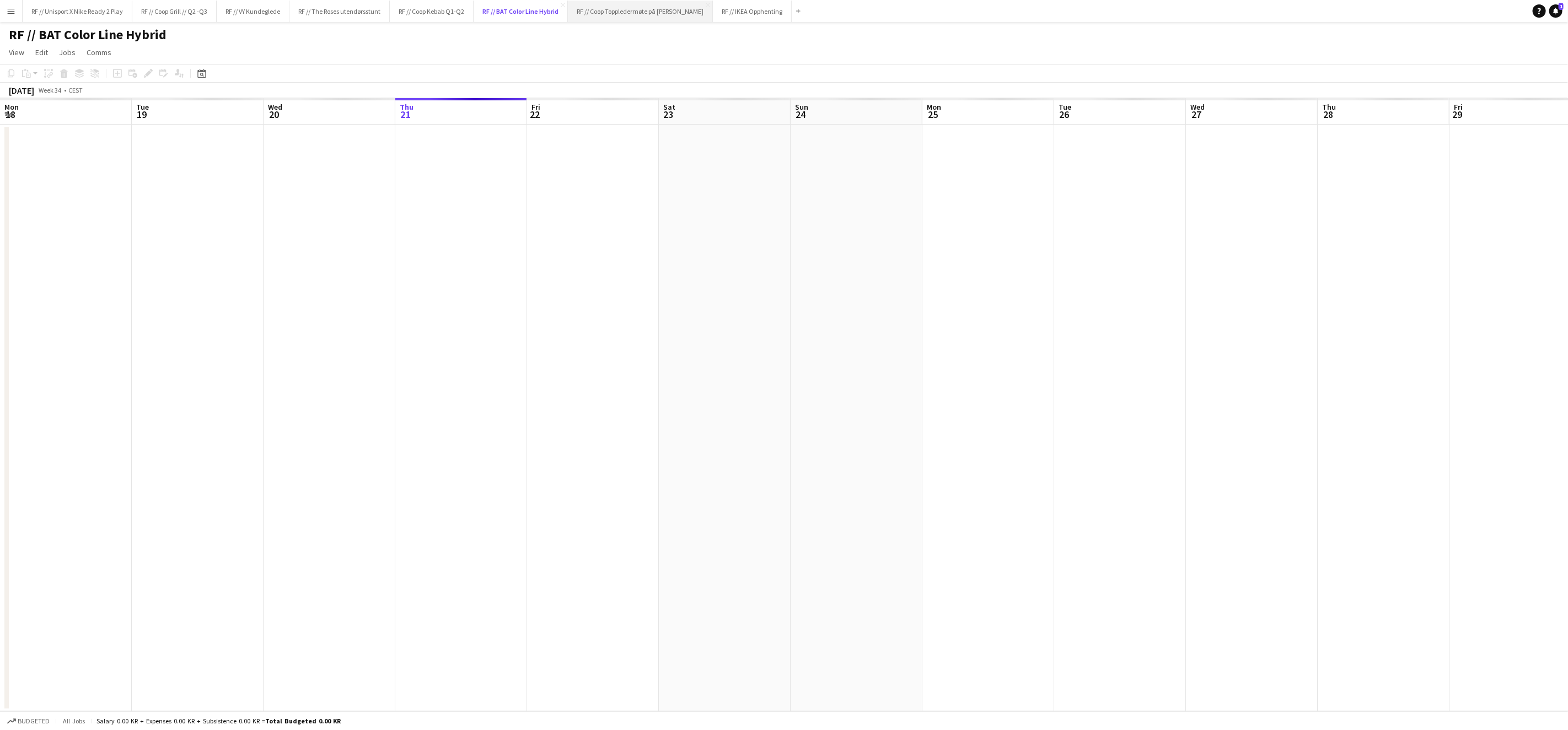
scroll to position [0, 263]
click at [676, 12] on button "RF // Coop Toppledermøte på Deichman Bjørvika Close" at bounding box center [640, 11] width 145 height 21
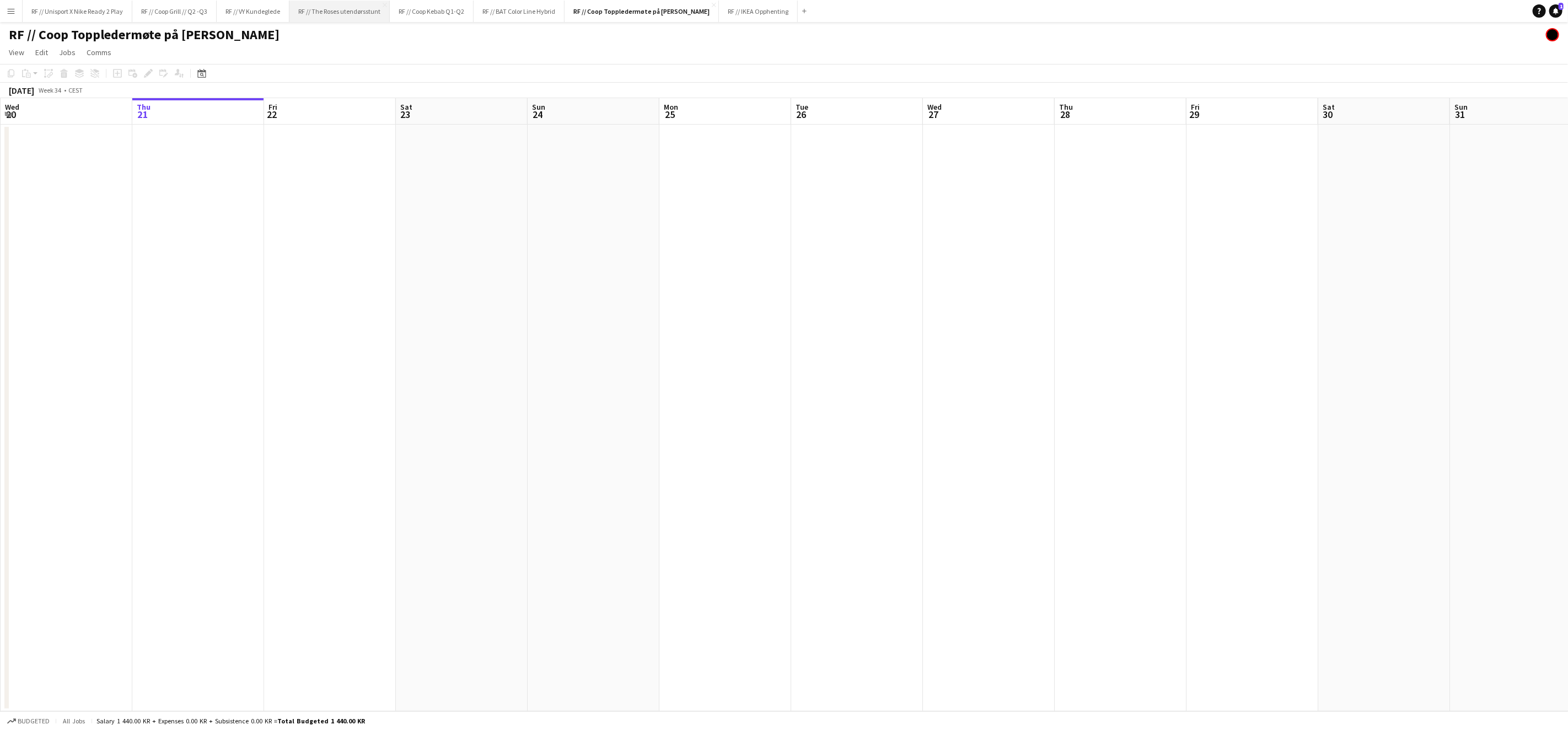
click at [338, 17] on button "RF // The Roses utendørsstunt Close" at bounding box center [339, 11] width 100 height 21
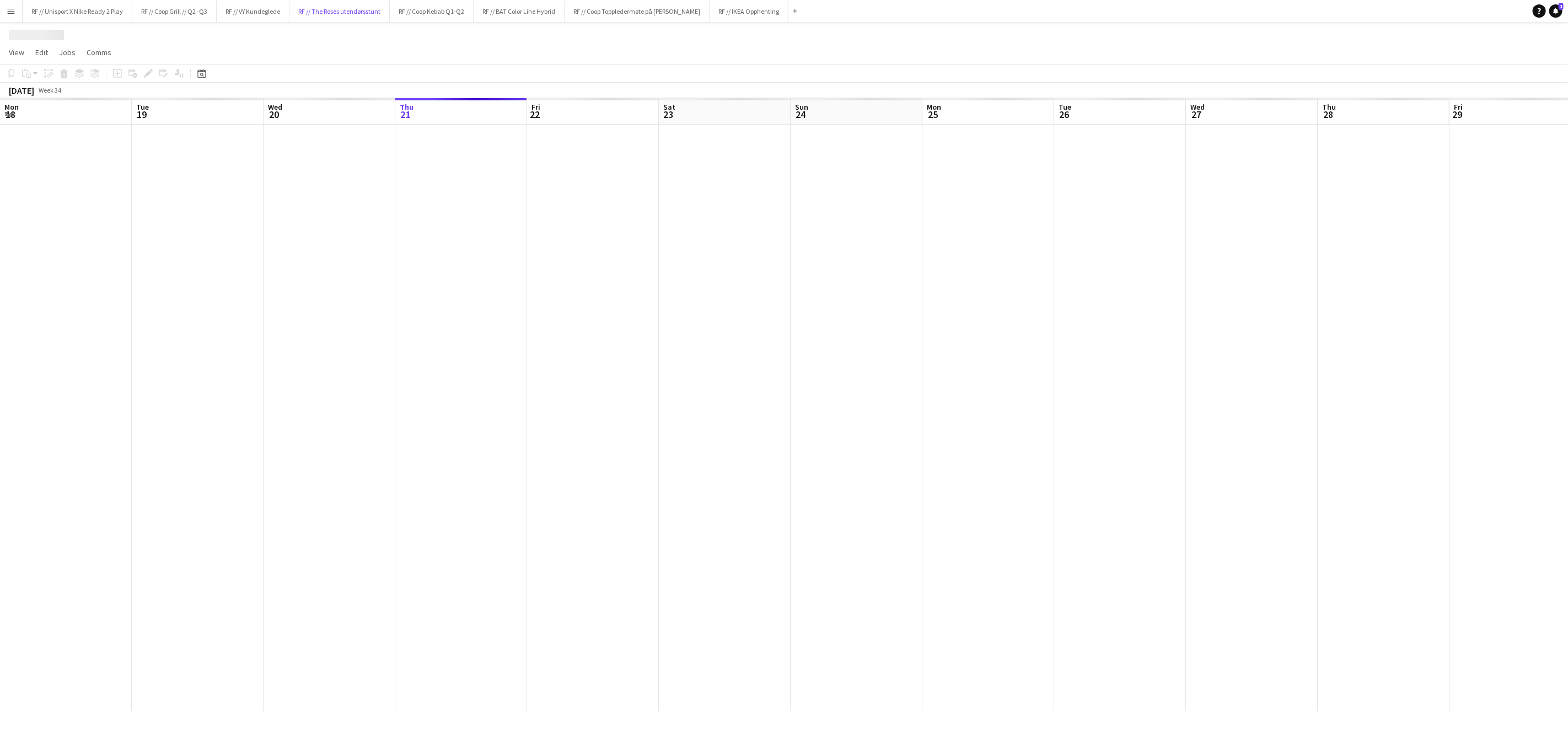
scroll to position [0, 263]
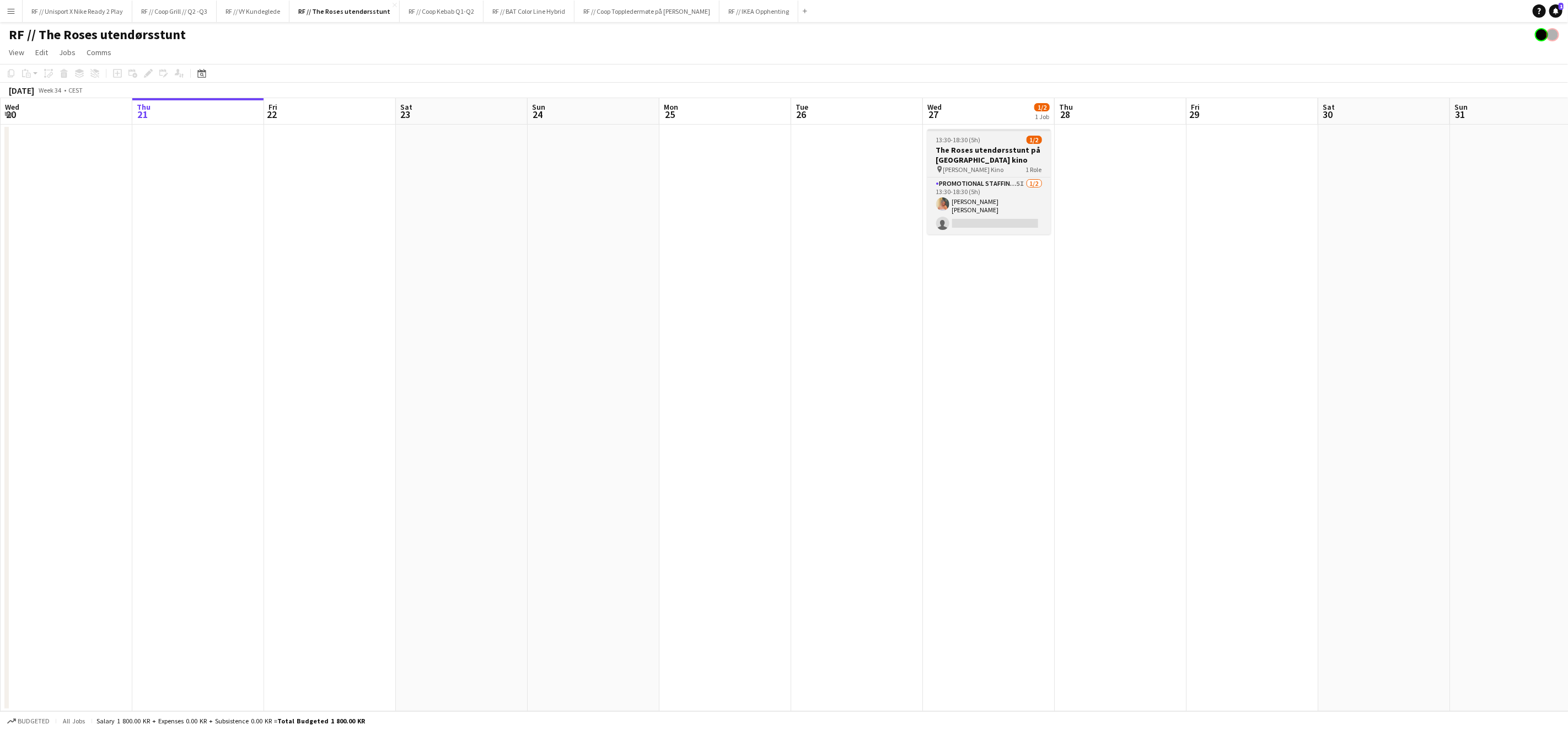
click at [988, 153] on h3 "The Roses utendørsstunt på Klingenberg kino" at bounding box center [989, 155] width 123 height 20
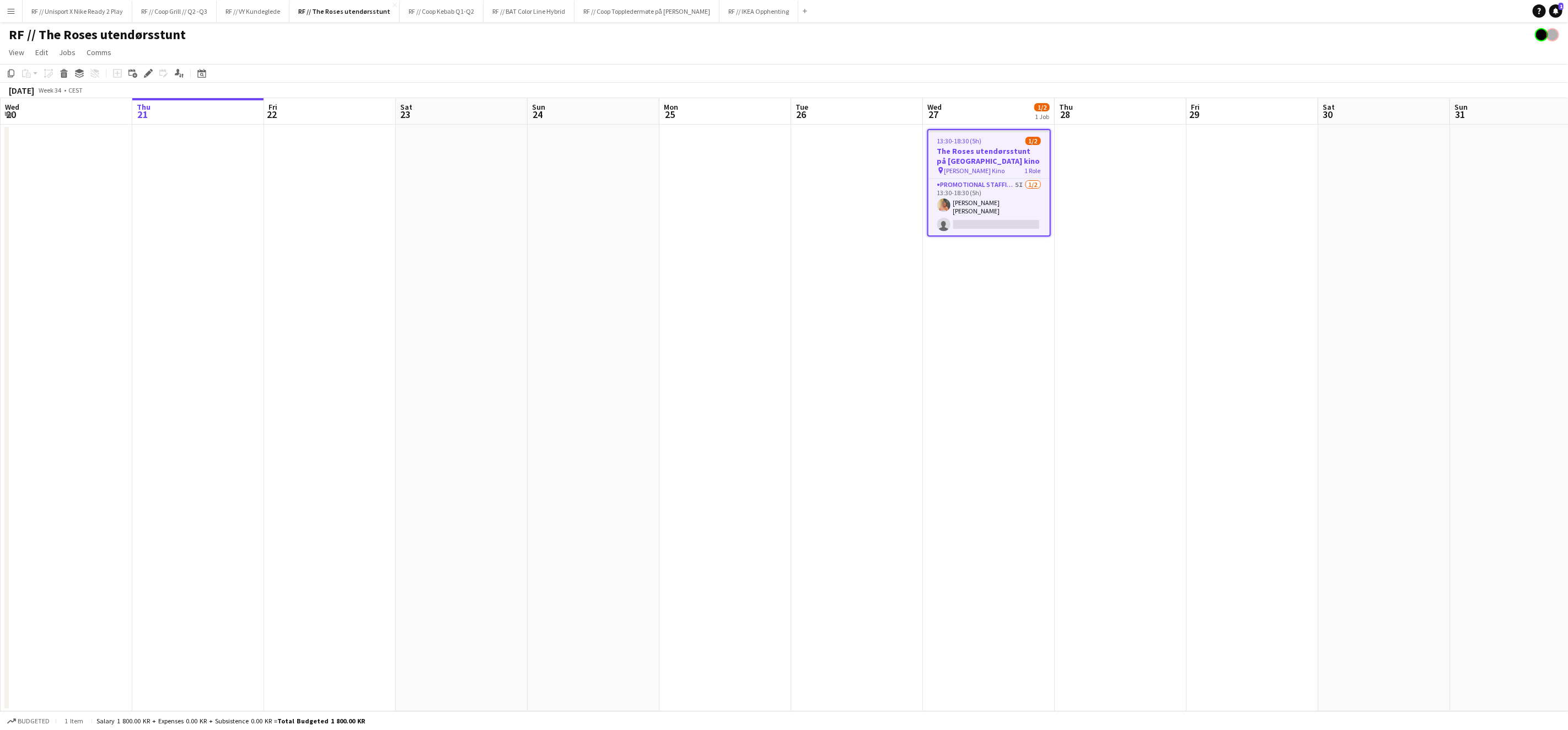
click at [150, 82] on div "August 2025 Week 34 • CEST" at bounding box center [784, 90] width 1568 height 15
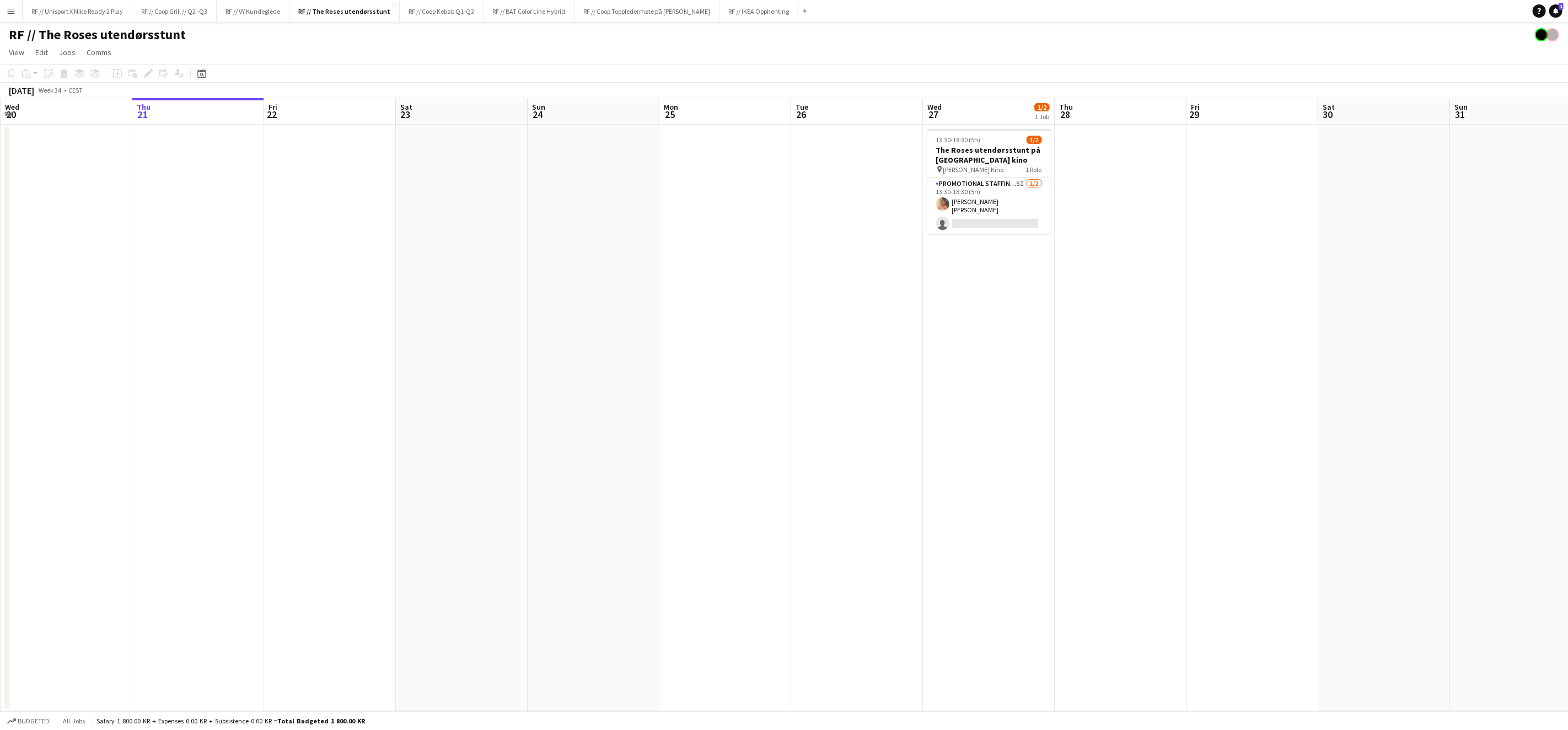
click at [147, 72] on div "Add job Add linked Job Edit Edit linked Job Applicants" at bounding box center [144, 73] width 84 height 13
click at [1043, 215] on app-card-role "Promotional Staffing (Brand Ambassadors) 5I 1/2 13:30-18:30 (5h) Hannah Ludivia…" at bounding box center [989, 206] width 123 height 57
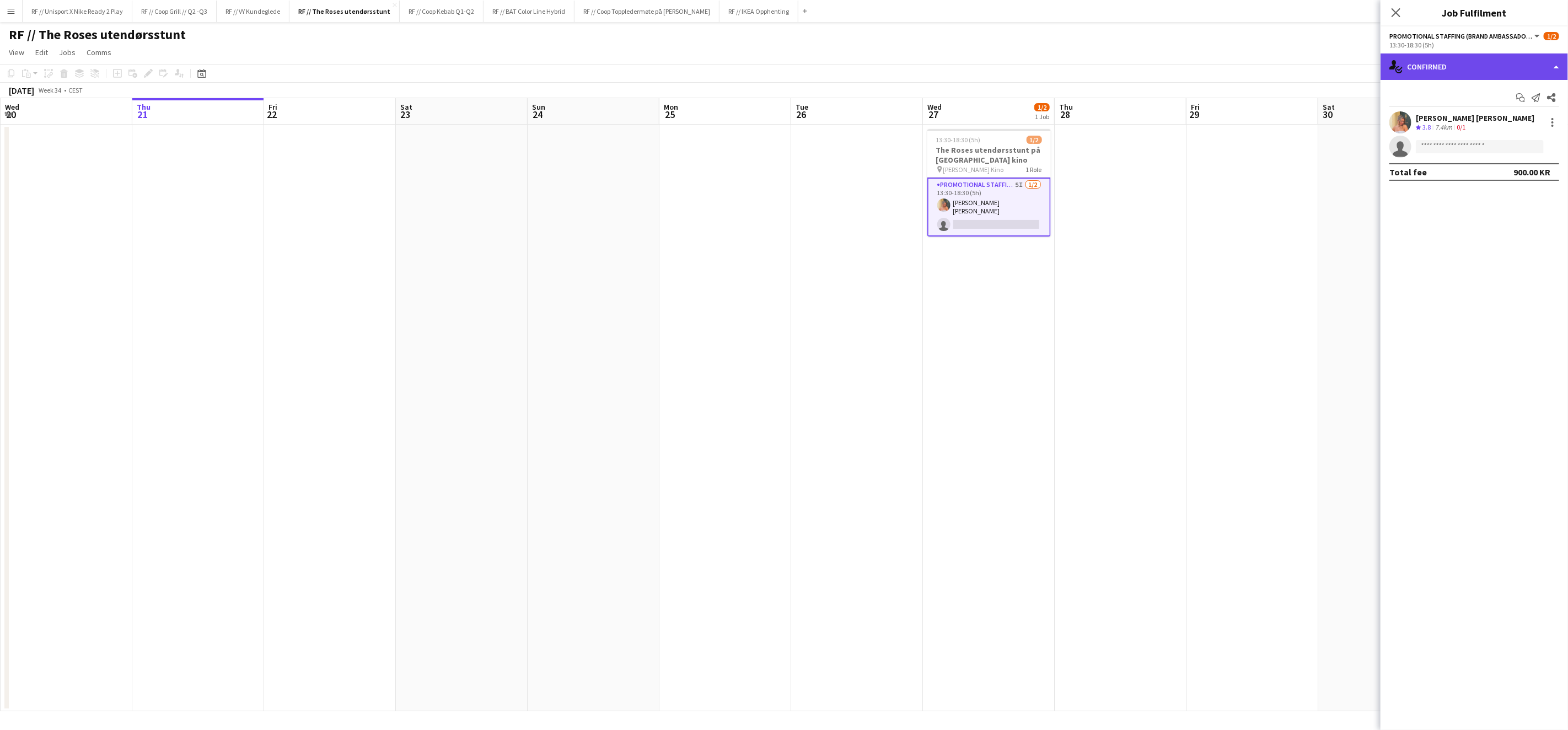
click at [1556, 70] on div "single-neutral-actions-check-2 Confirmed" at bounding box center [1475, 66] width 188 height 26
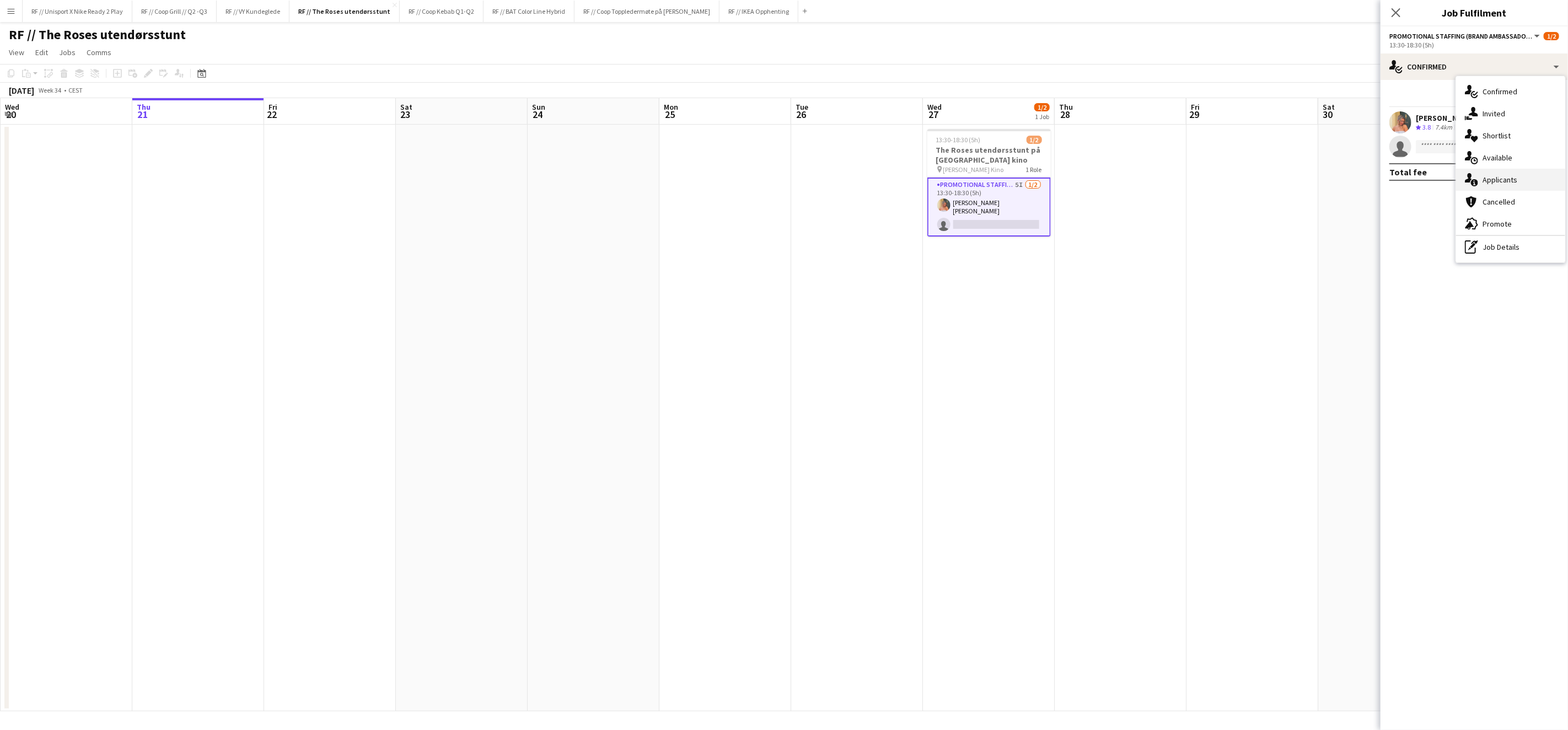
click at [1520, 176] on div "single-neutral-actions-information Applicants" at bounding box center [1511, 180] width 109 height 22
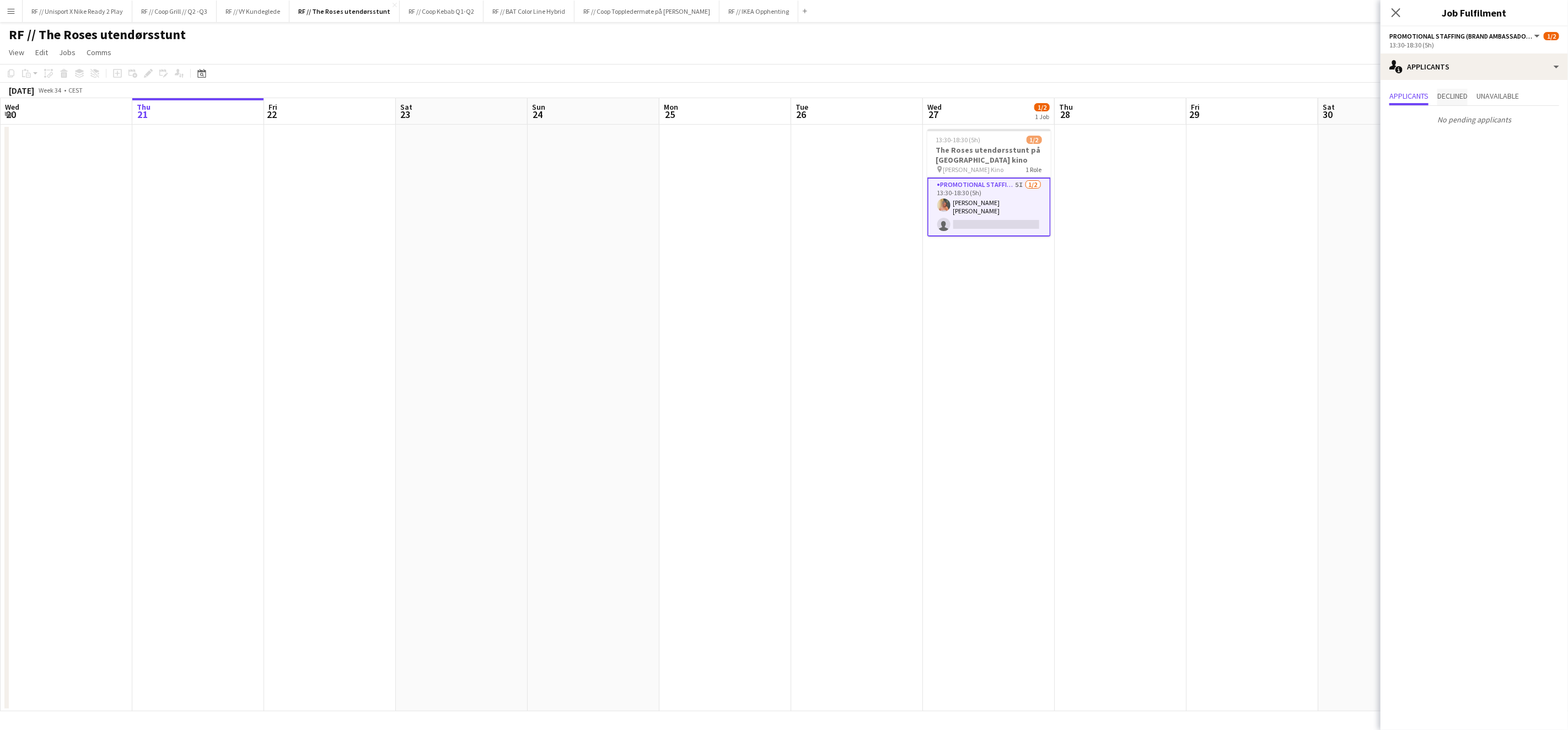
click at [1439, 98] on span "Declined" at bounding box center [1453, 95] width 30 height 8
click at [1414, 99] on span "Applicants" at bounding box center [1409, 95] width 39 height 8
click at [1557, 63] on div "single-neutral-actions-information Applicants" at bounding box center [1475, 66] width 188 height 26
click at [1503, 179] on div "single-neutral-actions-information Applicants" at bounding box center [1511, 180] width 109 height 22
click at [1542, 72] on div "single-neutral-actions-information Applicants" at bounding box center [1475, 66] width 188 height 26
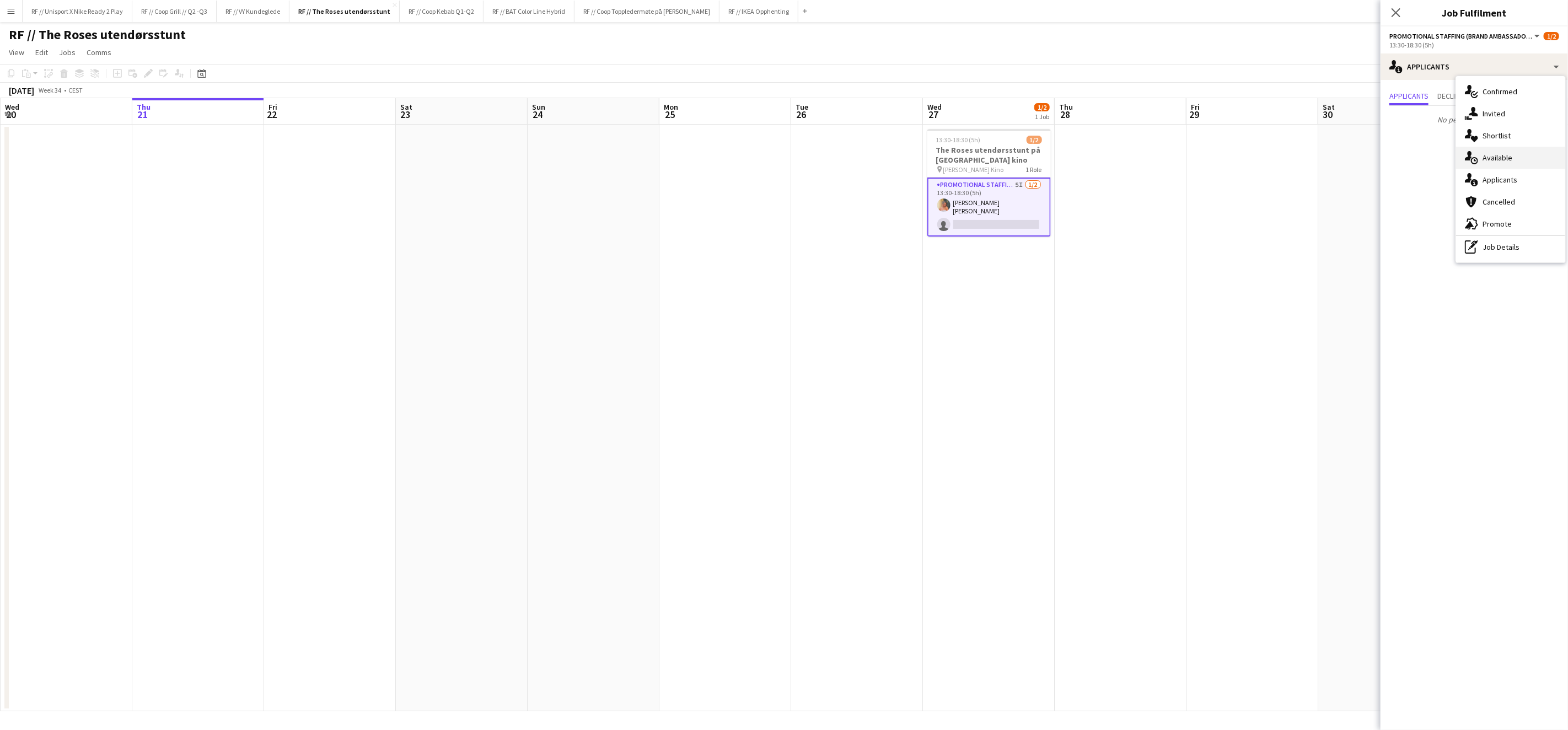
click at [1511, 163] on div "single-neutral-actions-upload Available" at bounding box center [1511, 158] width 109 height 22
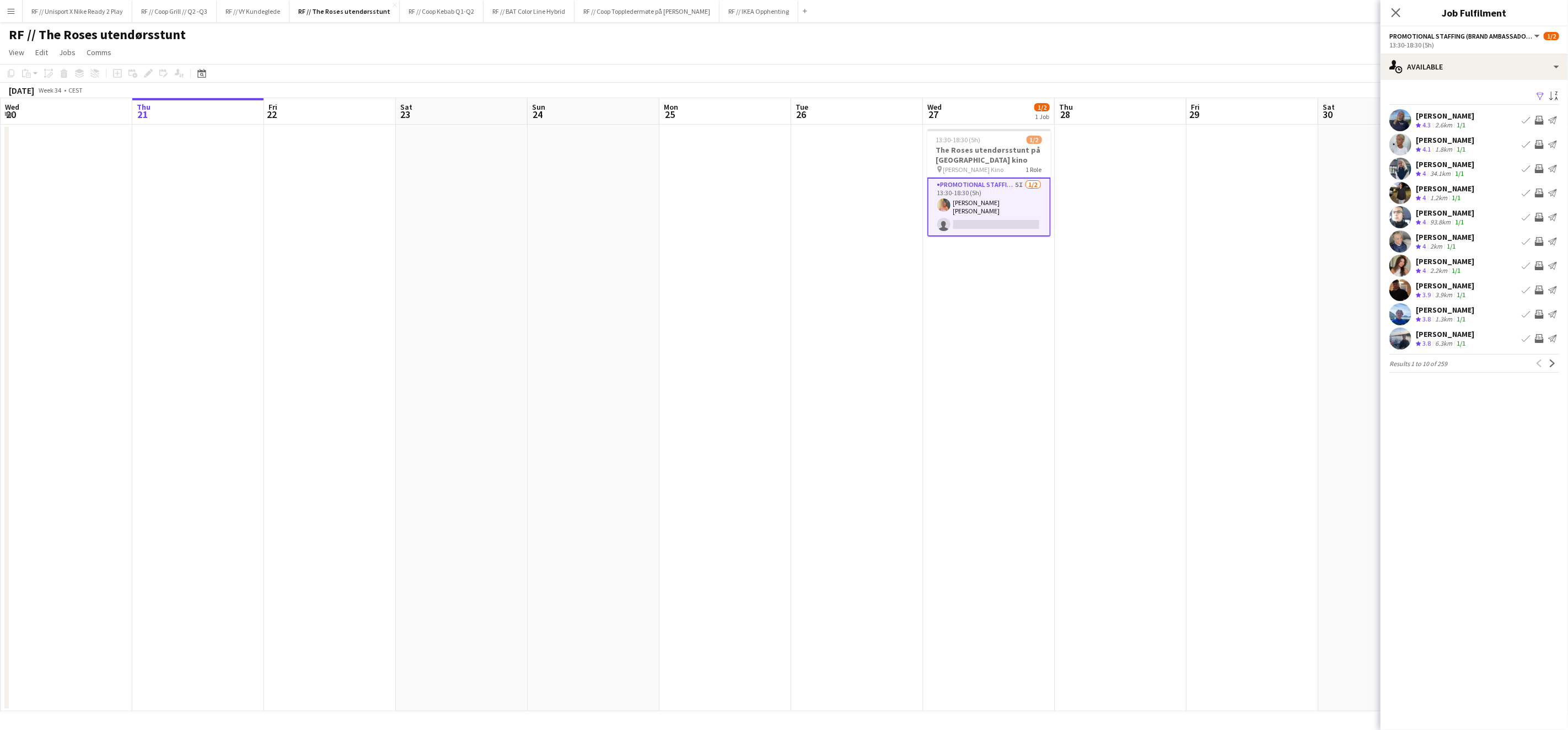
click at [1303, 253] on app-date-cell at bounding box center [1252, 418] width 132 height 587
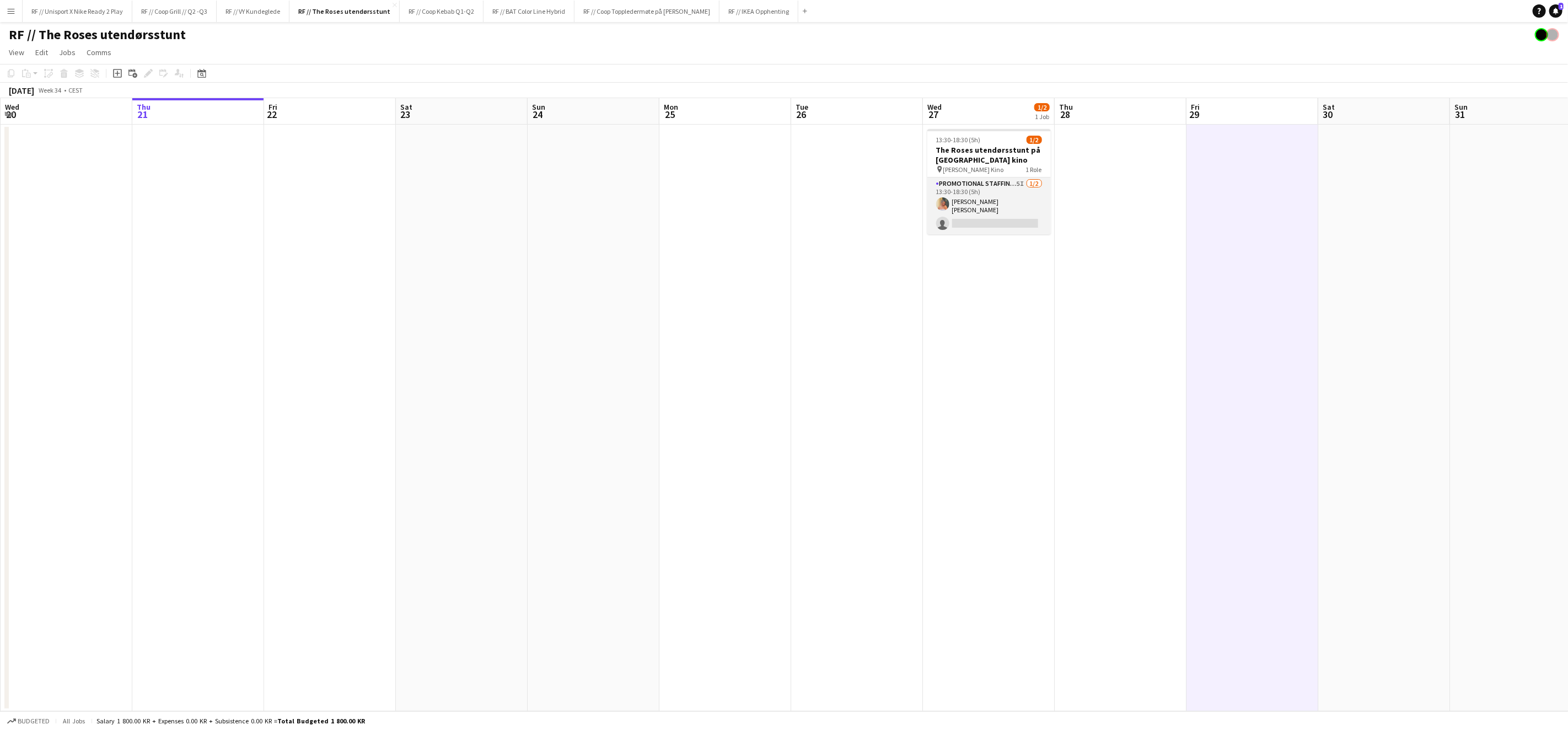
click at [946, 200] on app-user-avatar at bounding box center [943, 203] width 13 height 13
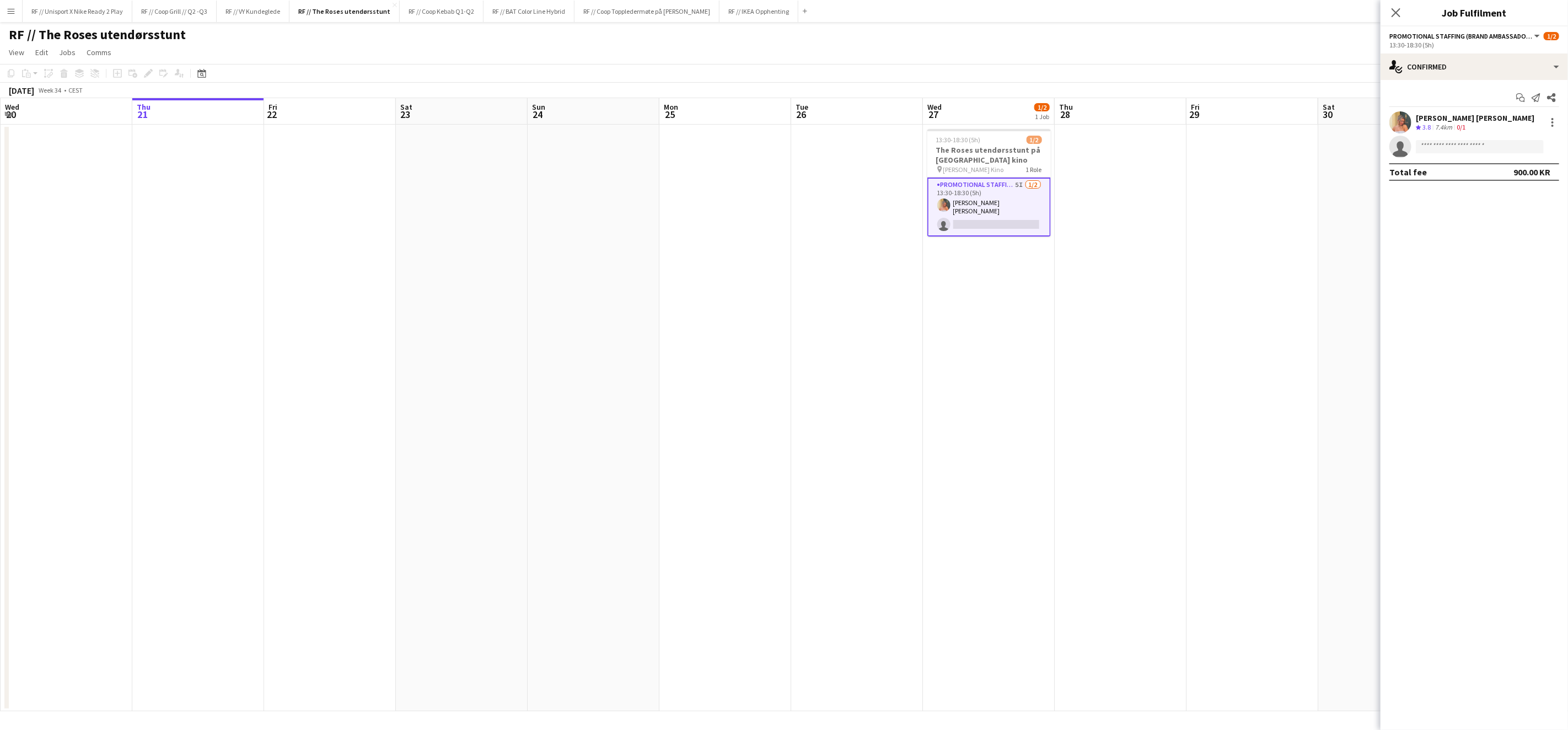
click at [1408, 123] on app-user-avatar at bounding box center [1400, 122] width 22 height 22
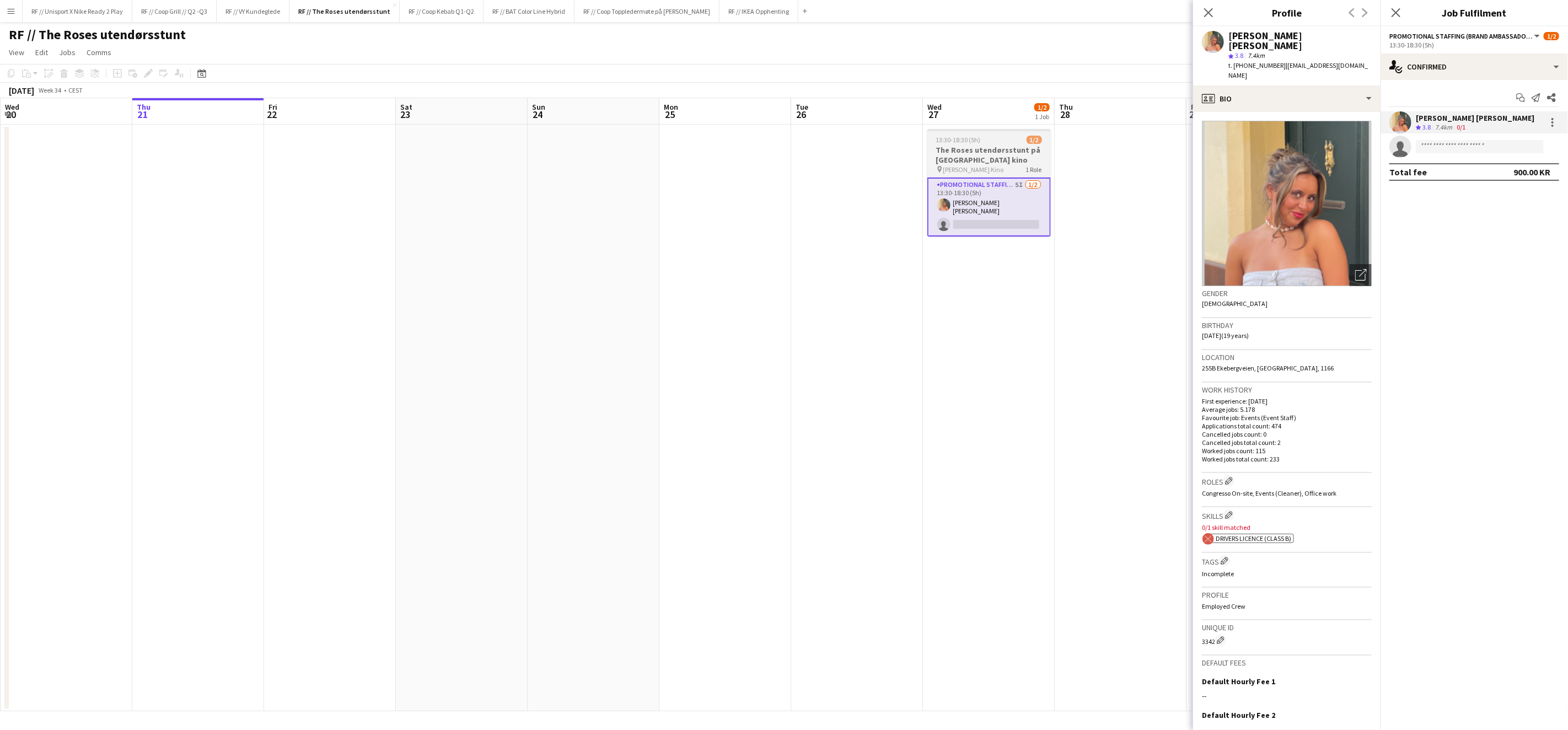
click at [977, 165] on span "Klingenberg Kino" at bounding box center [974, 170] width 61 height 8
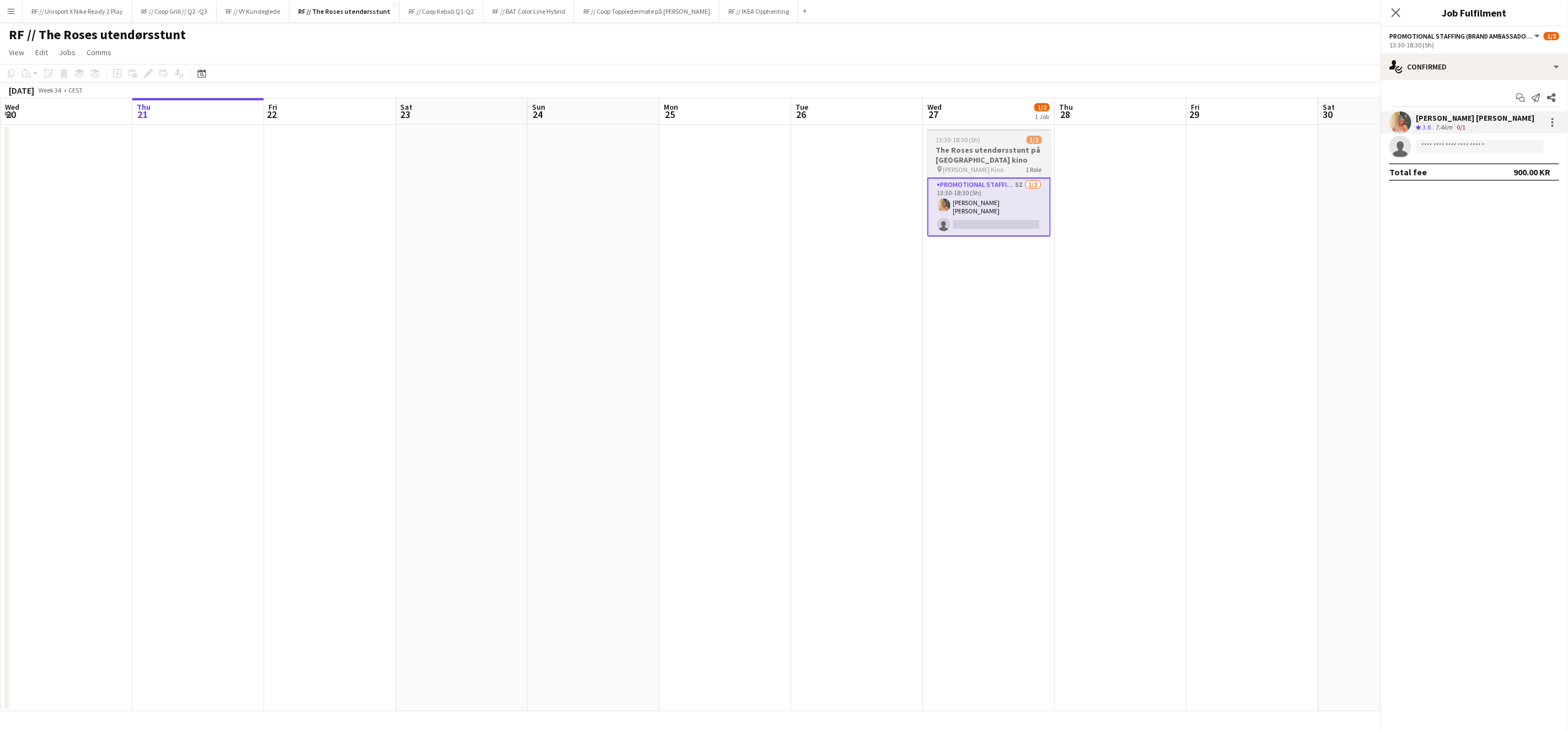
scroll to position [0, 264]
click at [1205, 263] on app-date-cell at bounding box center [1252, 418] width 132 height 587
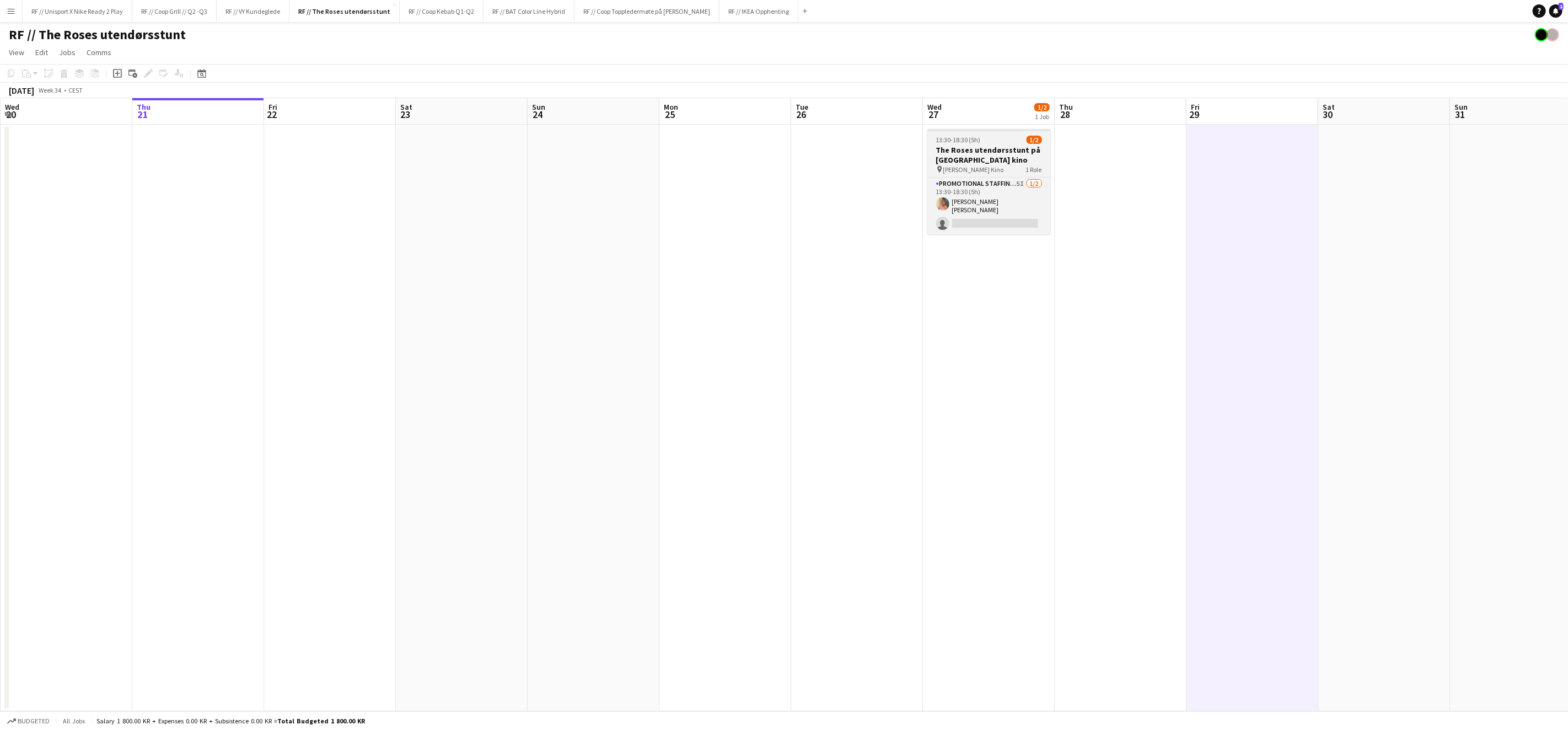
click at [964, 147] on h3 "The Roses utendørsstunt på Klingenberg kino" at bounding box center [989, 155] width 123 height 20
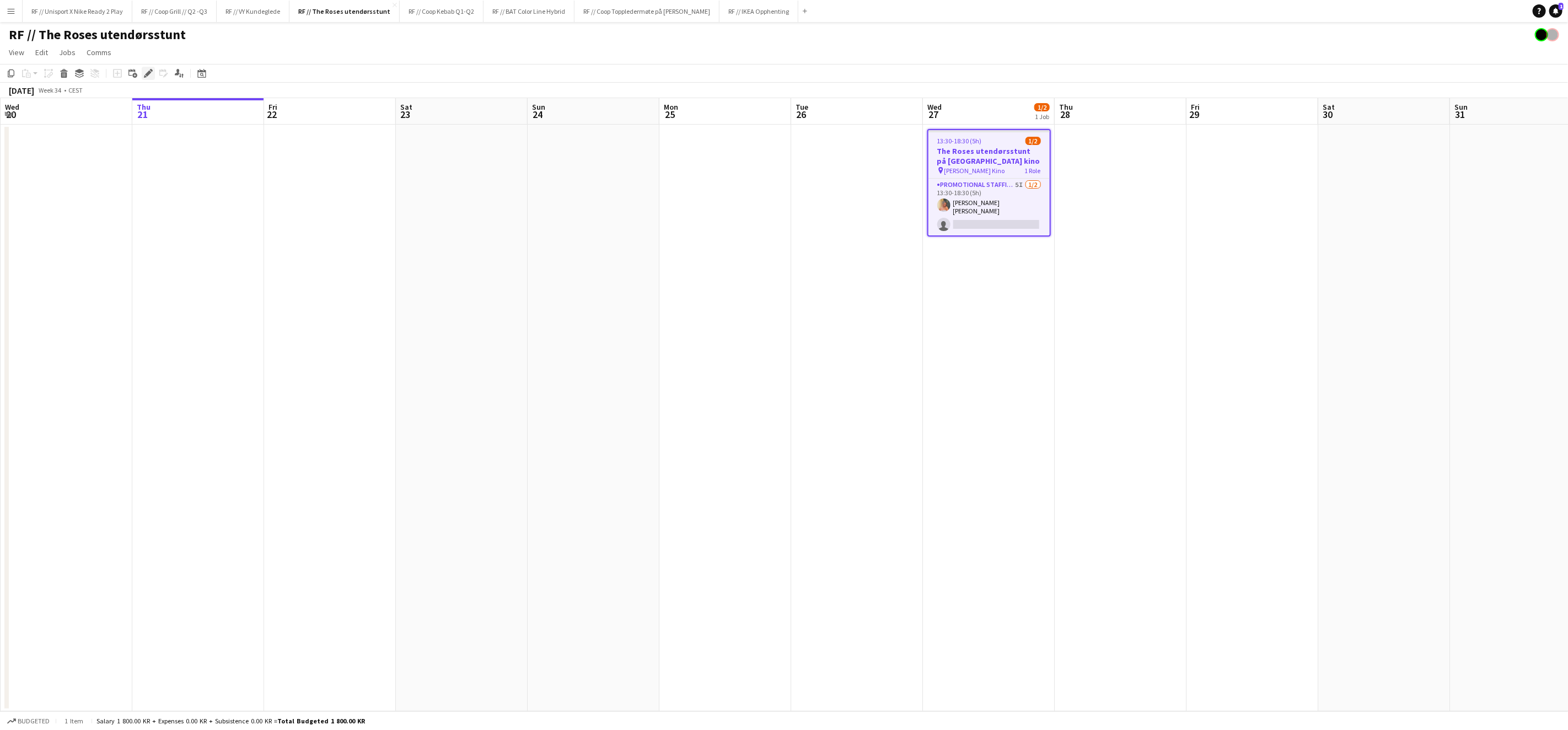
click at [150, 72] on icon at bounding box center [148, 73] width 6 height 6
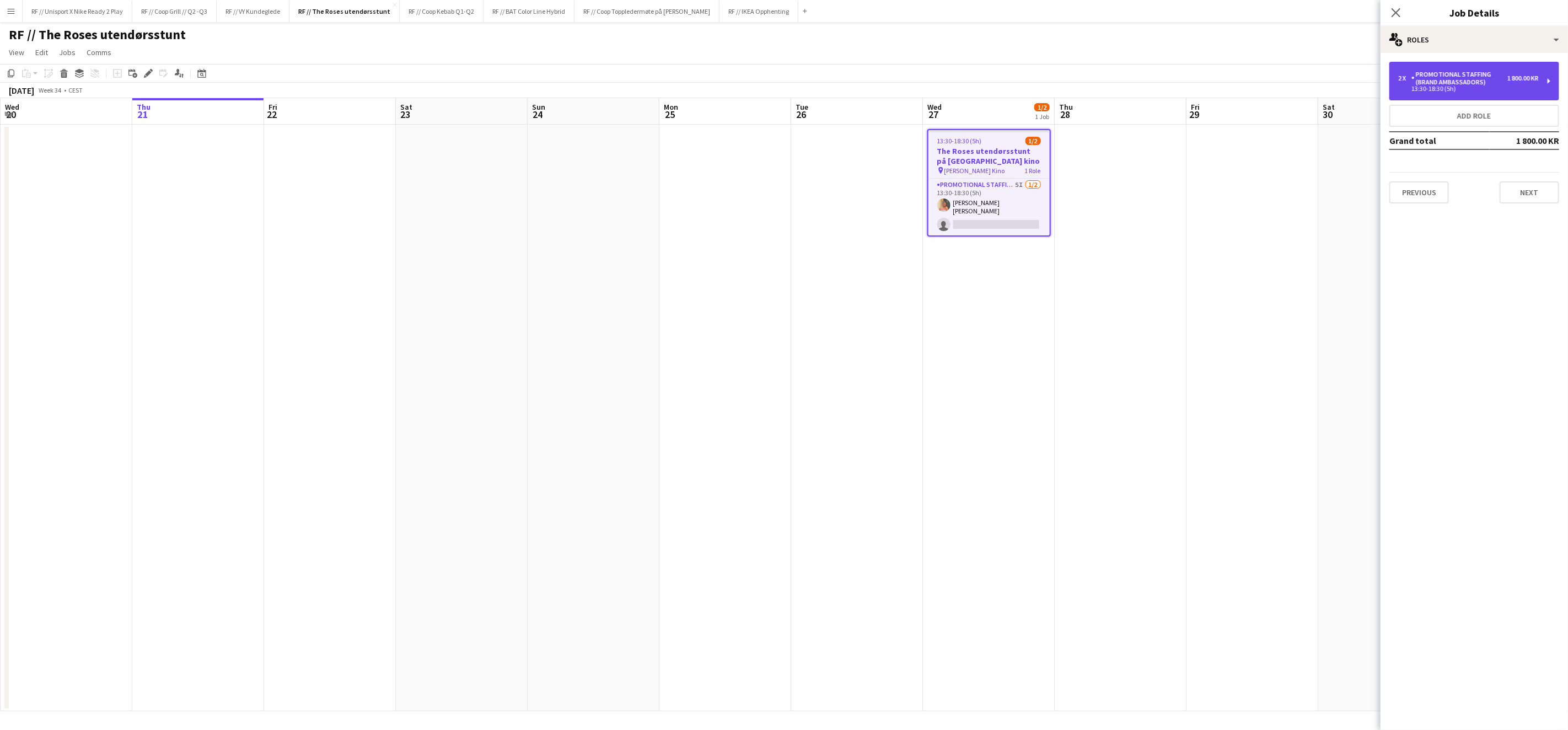
click at [1471, 86] on div "13:30-18:30 (5h)" at bounding box center [1468, 89] width 141 height 6
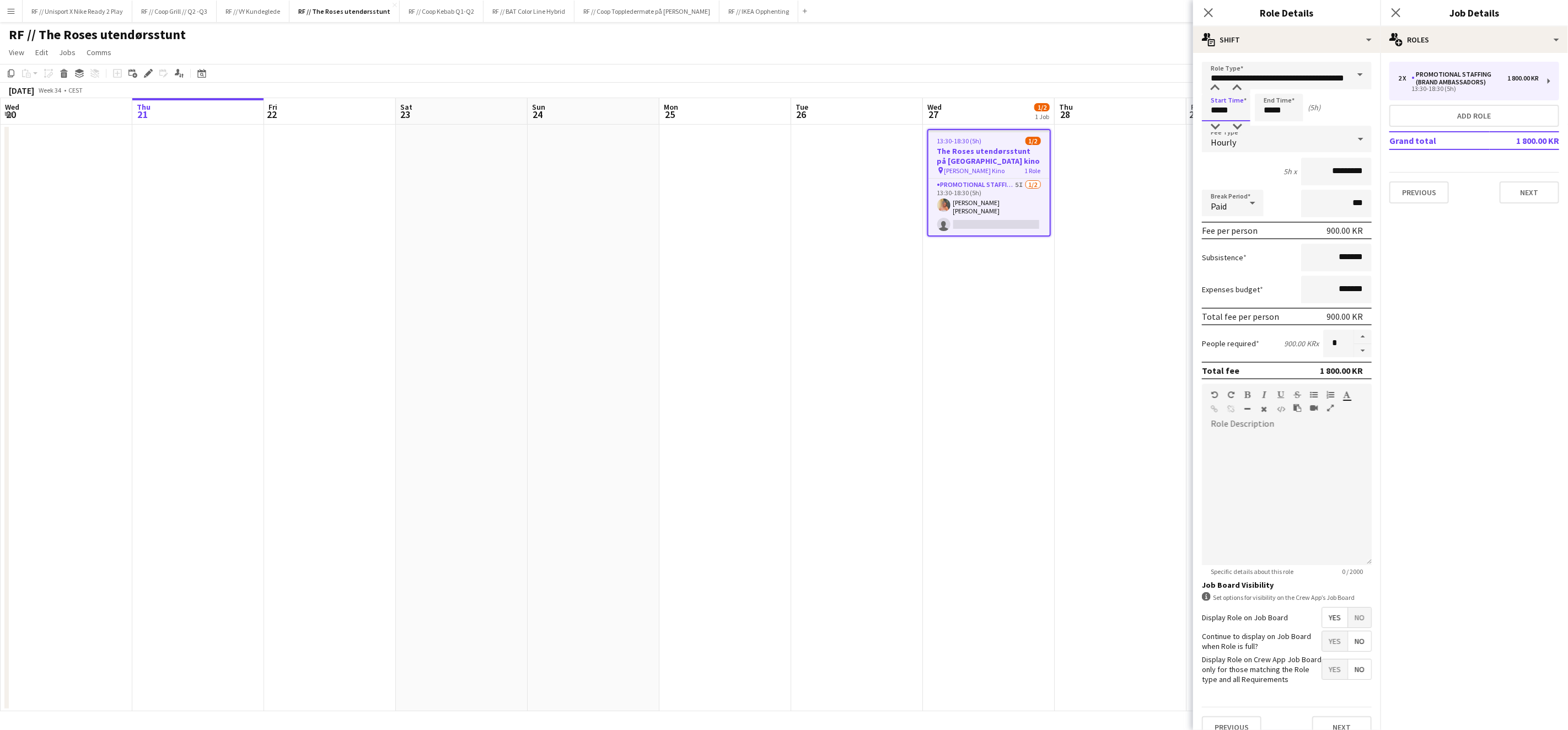
click at [1215, 106] on input "*****" at bounding box center [1227, 107] width 48 height 28
type input "*****"
click at [1269, 107] on input "*****" at bounding box center [1279, 107] width 48 height 28
drag, startPoint x: 1283, startPoint y: 110, endPoint x: 1351, endPoint y: 129, distance: 70.6
click at [1277, 109] on input "*****" at bounding box center [1279, 107] width 48 height 28
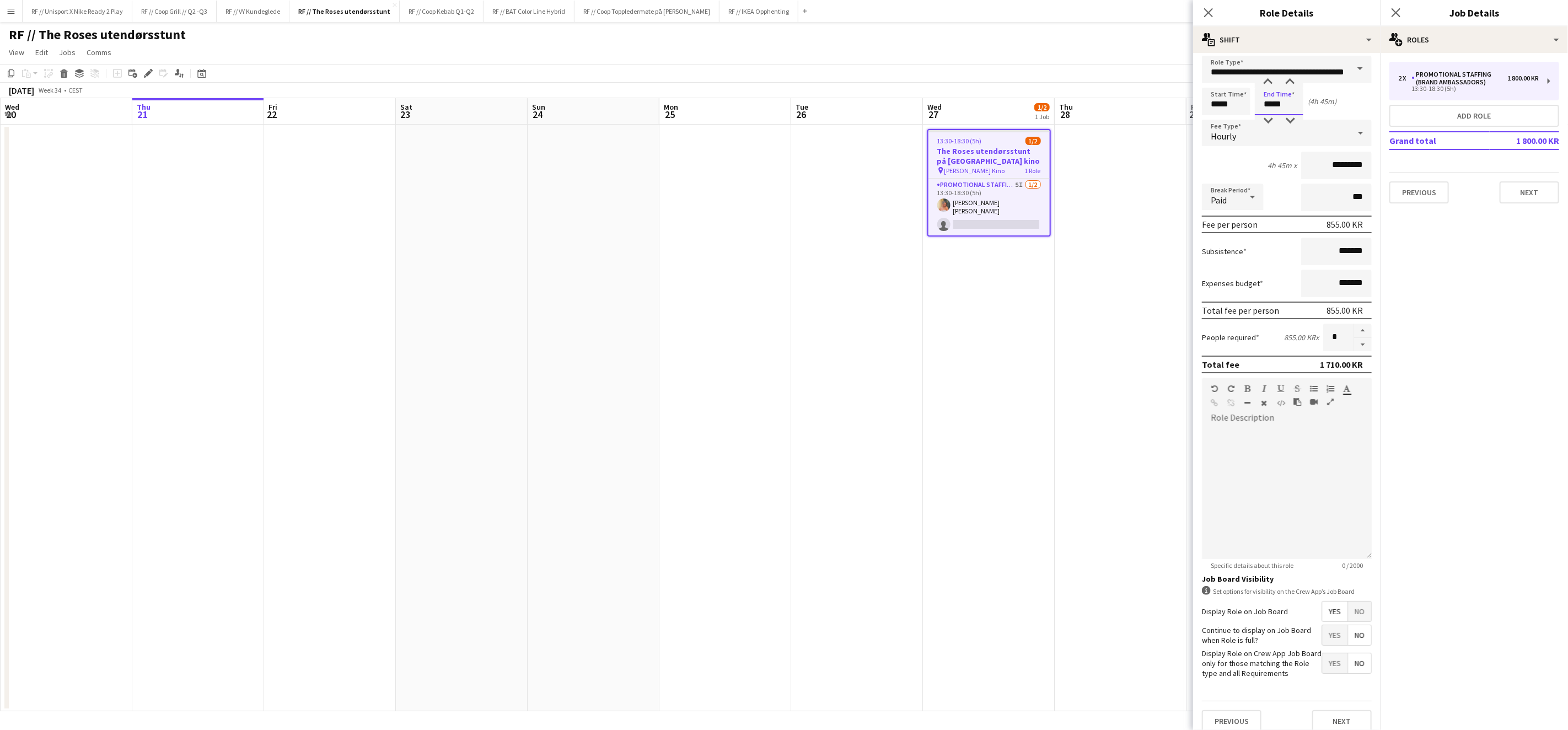
scroll to position [12, 0]
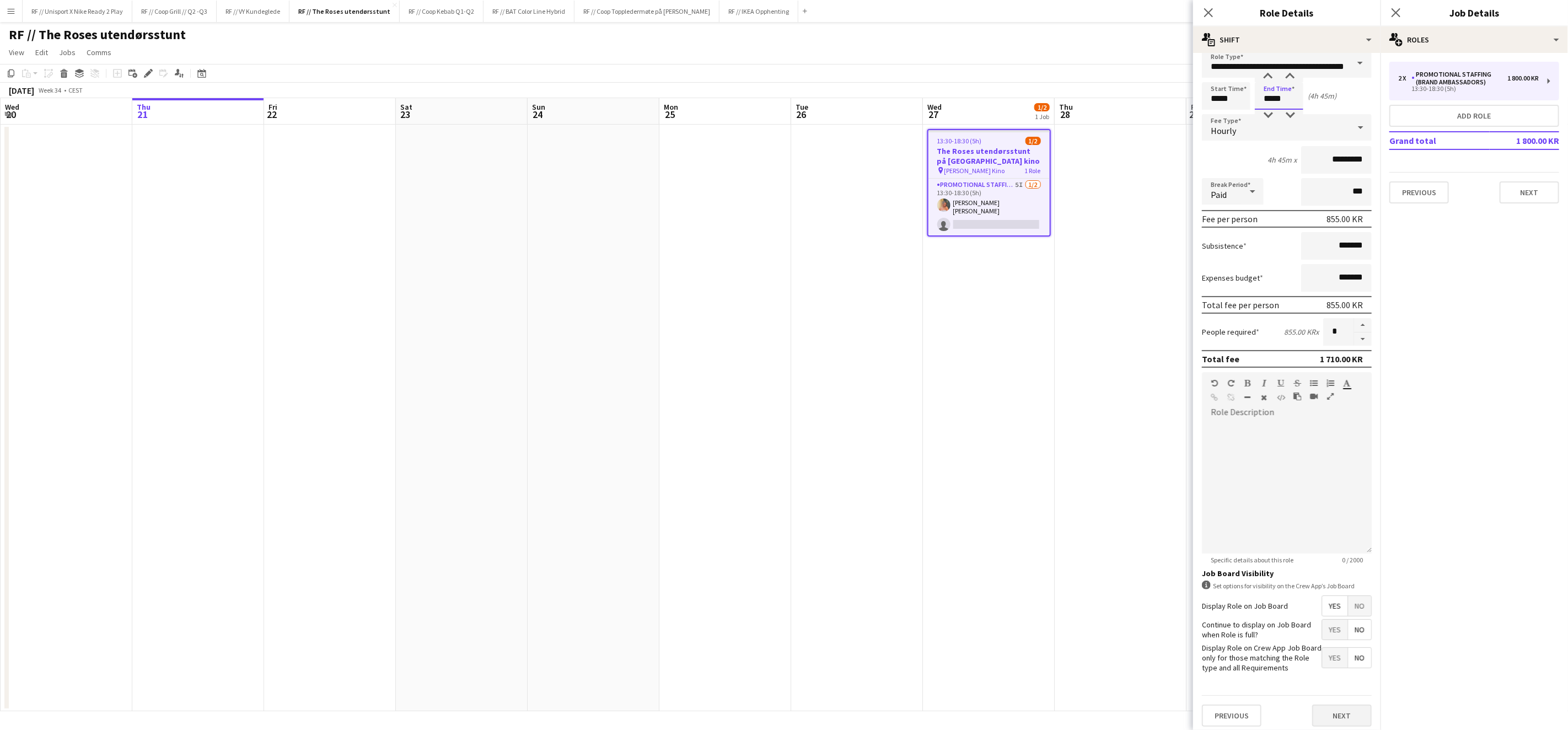
type input "*****"
click at [1342, 717] on button "Next" at bounding box center [1342, 715] width 60 height 22
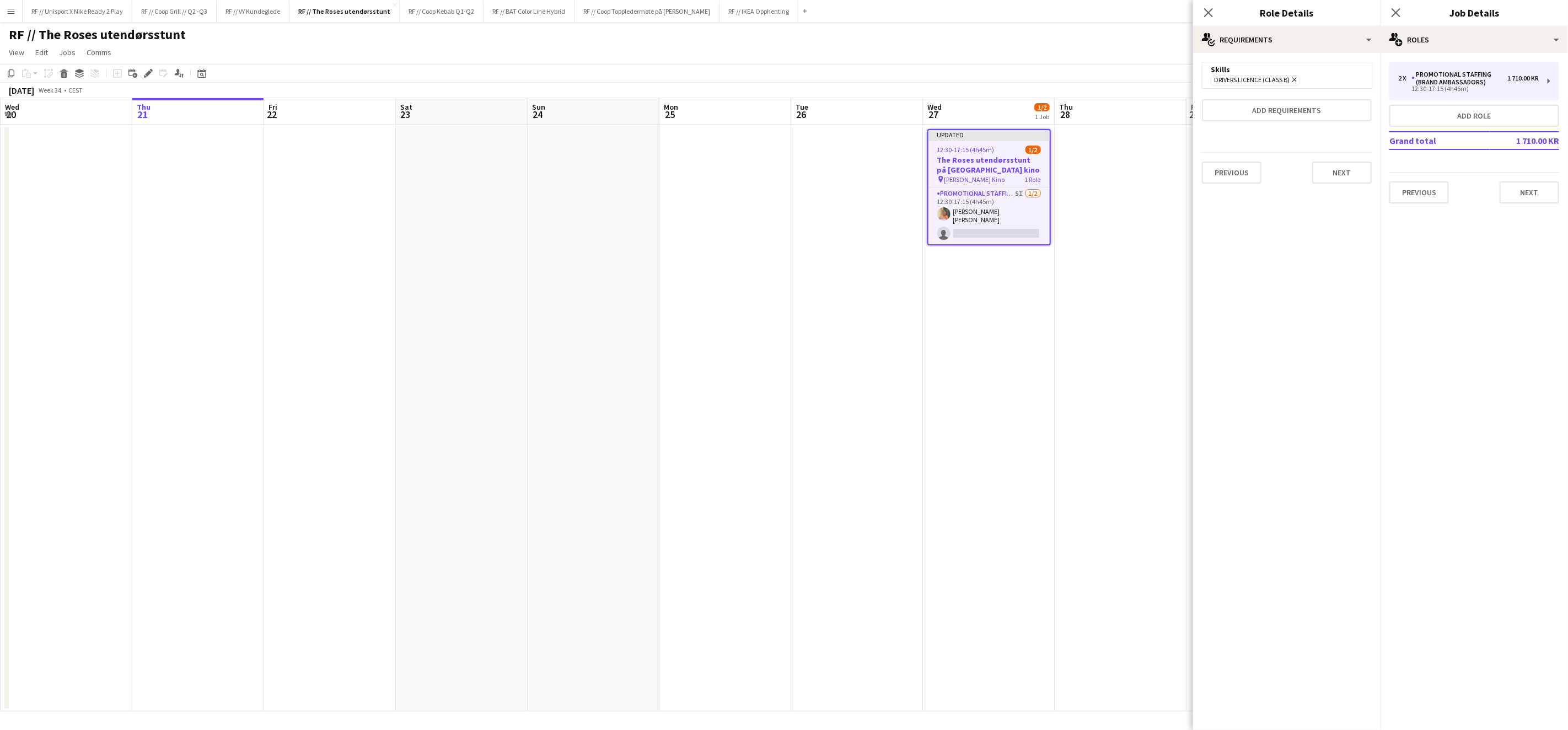
click at [1131, 408] on app-date-cell at bounding box center [1121, 418] width 132 height 587
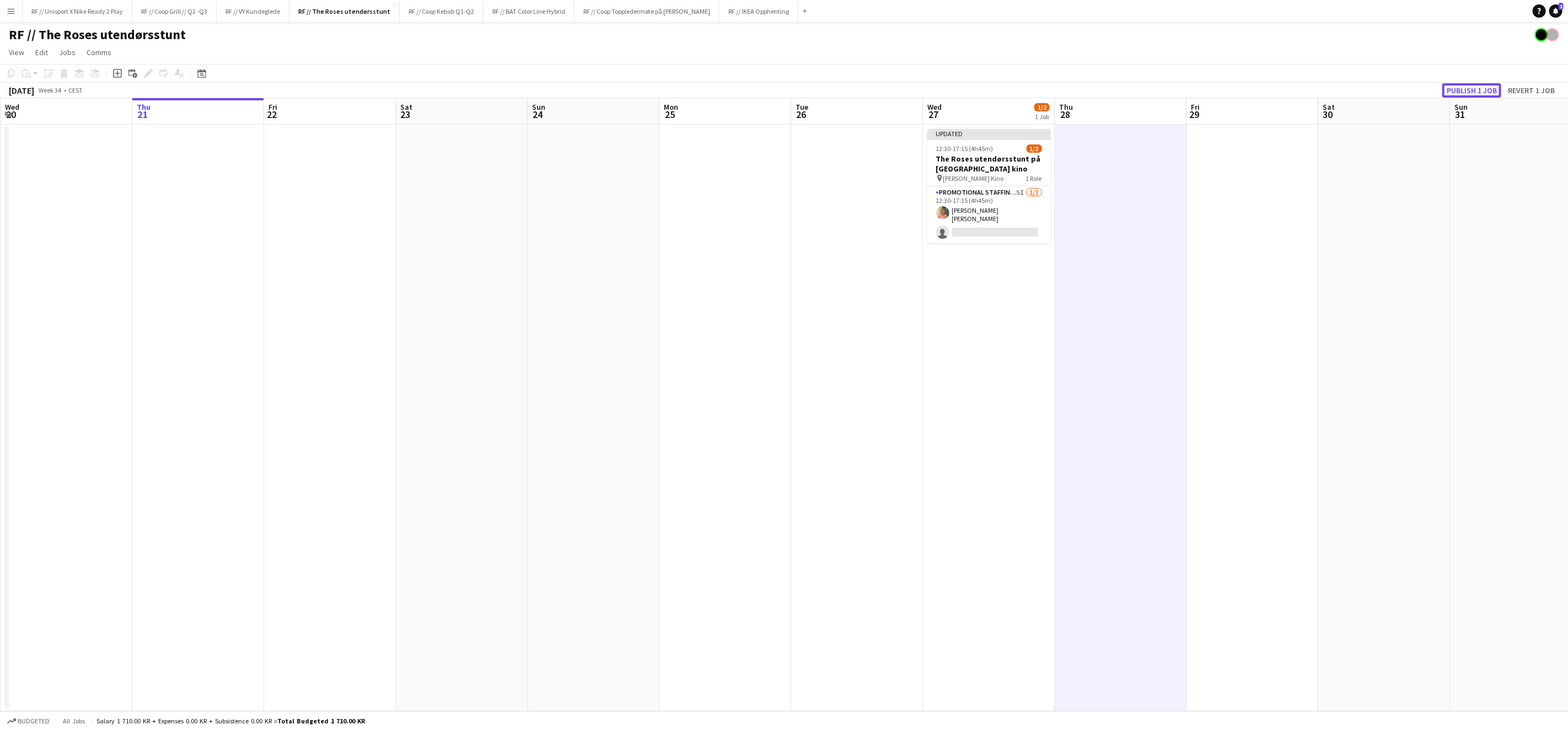
click at [1475, 86] on button "Publish 1 job" at bounding box center [1472, 90] width 59 height 15
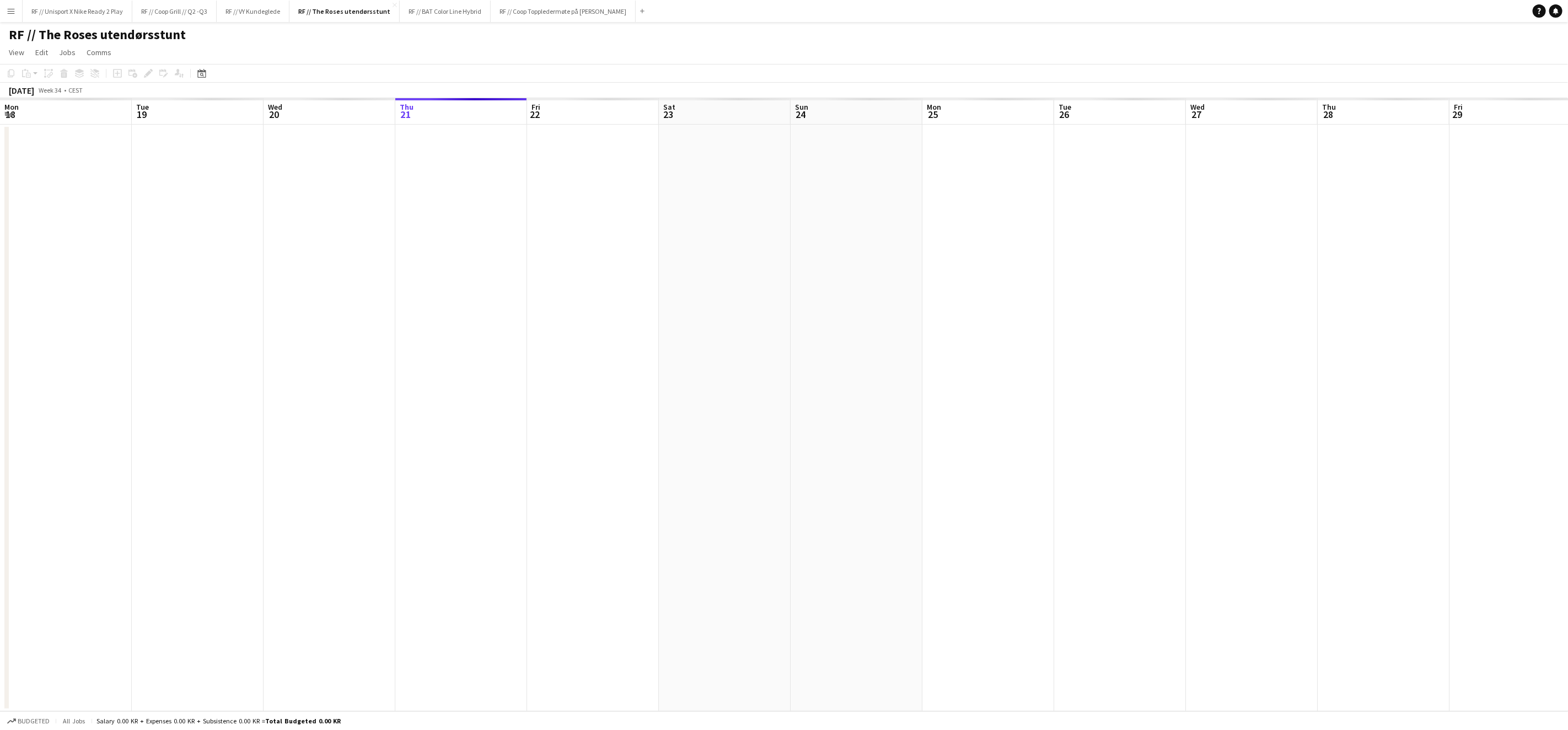
scroll to position [0, 263]
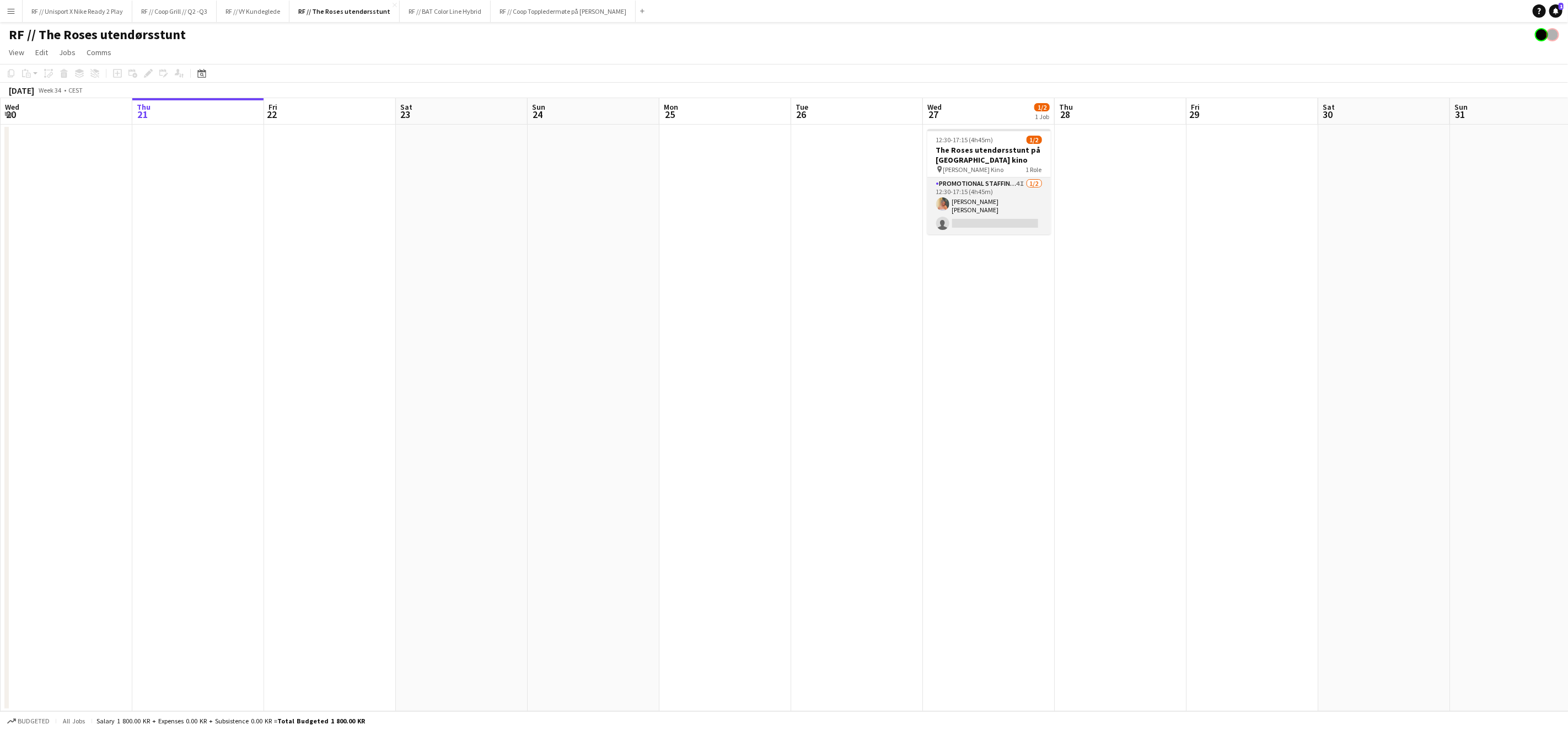
click at [1001, 223] on app-card-role "Promotional Staffing (Brand Ambassadors) 4I [DATE] 12:30-17:15 (4h45m) [PERSON_…" at bounding box center [989, 206] width 123 height 57
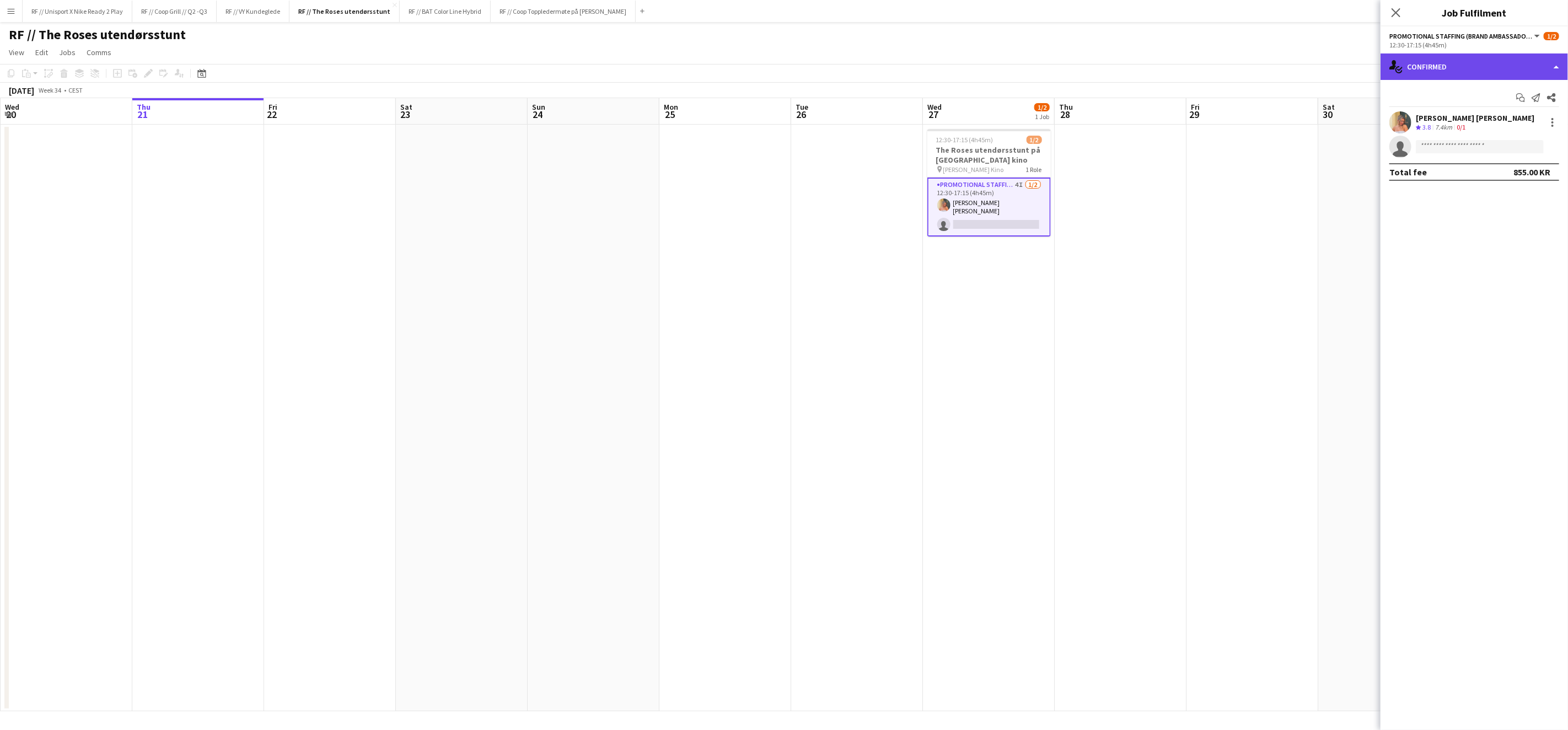
click at [1553, 66] on div "single-neutral-actions-check-2 Confirmed" at bounding box center [1475, 66] width 188 height 26
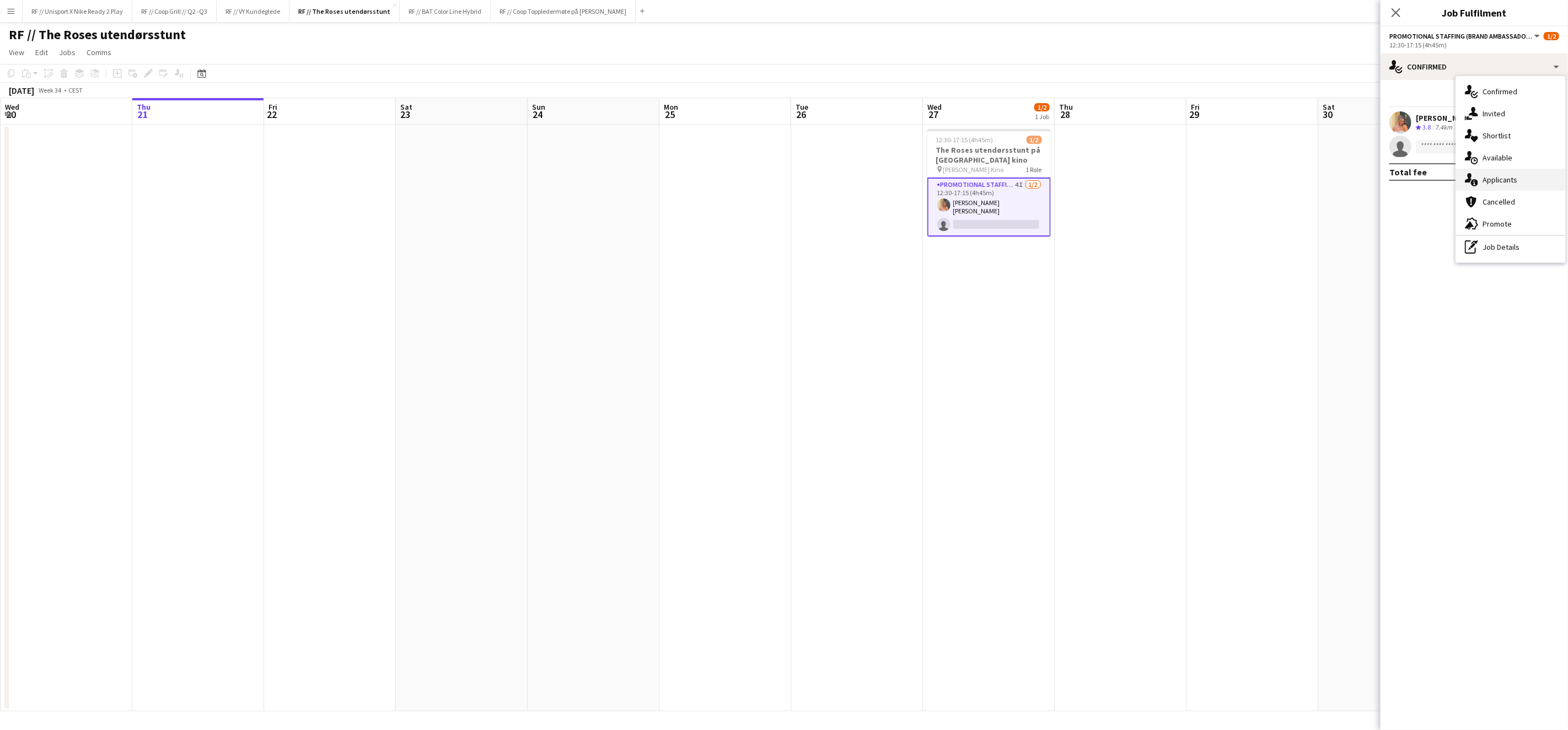
click at [1493, 183] on div "single-neutral-actions-information Applicants" at bounding box center [1511, 180] width 109 height 22
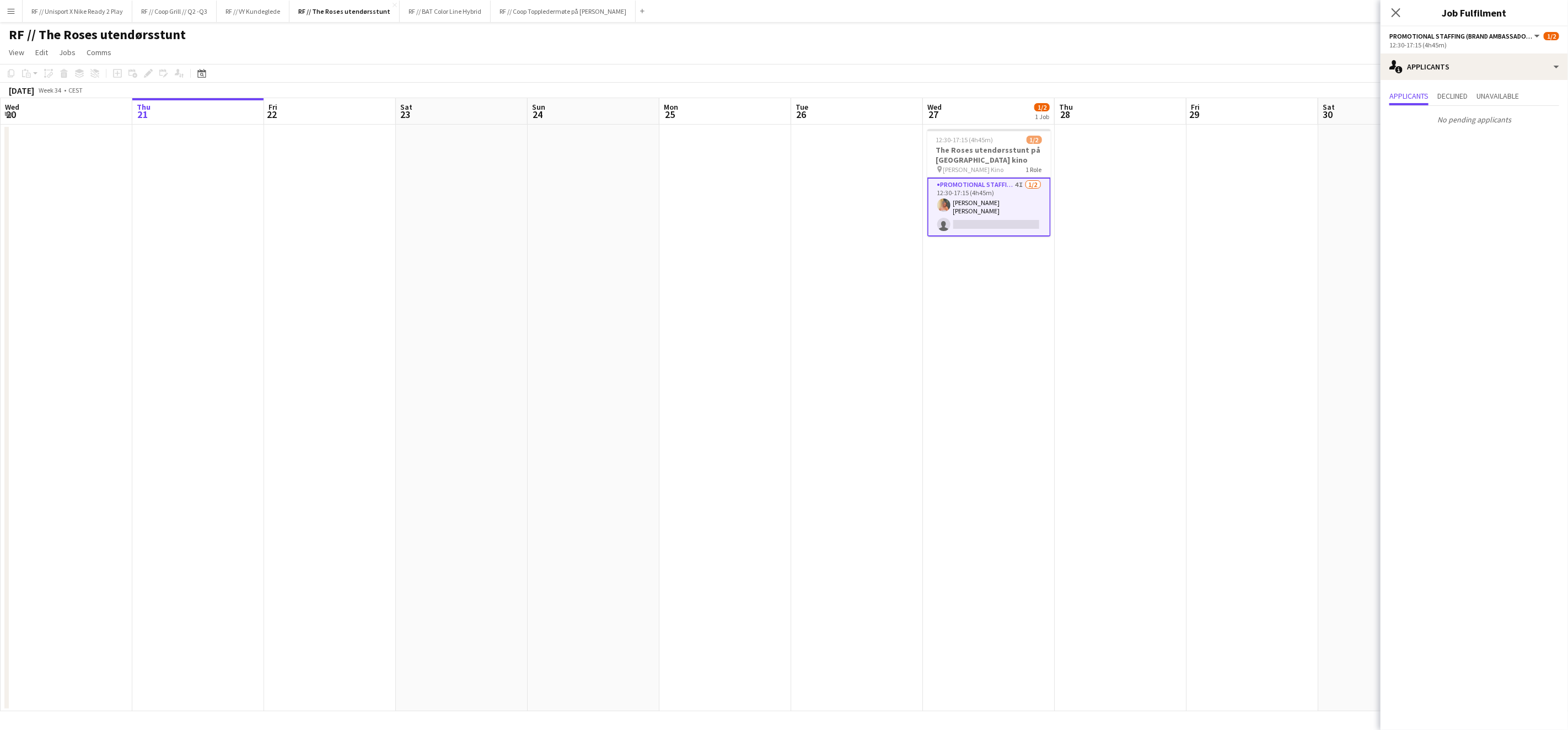
click at [1232, 189] on app-date-cell at bounding box center [1252, 418] width 132 height 587
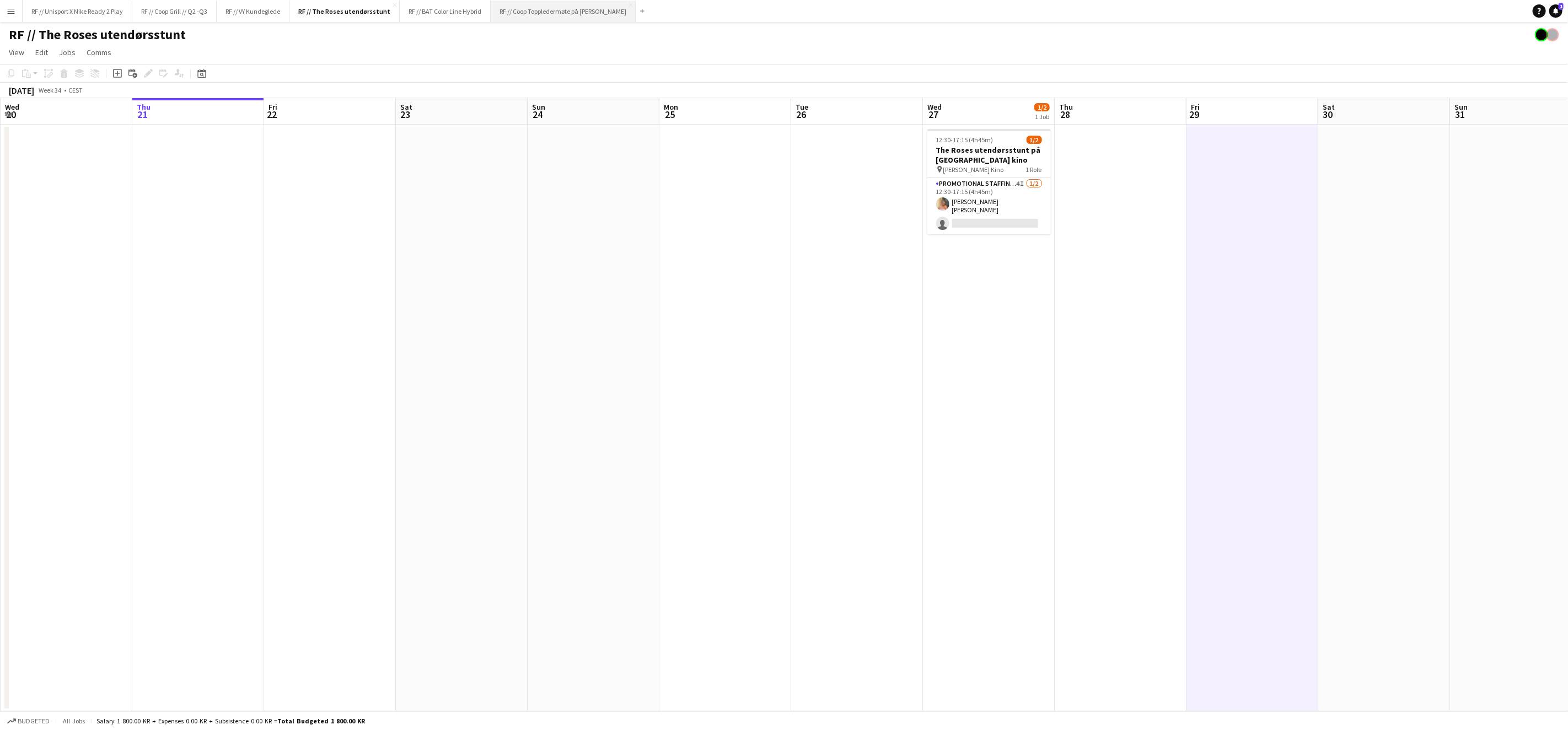
click at [548, 16] on button "RF // Coop Toppledermøte på Deichman Bjørvika Close" at bounding box center [564, 11] width 145 height 21
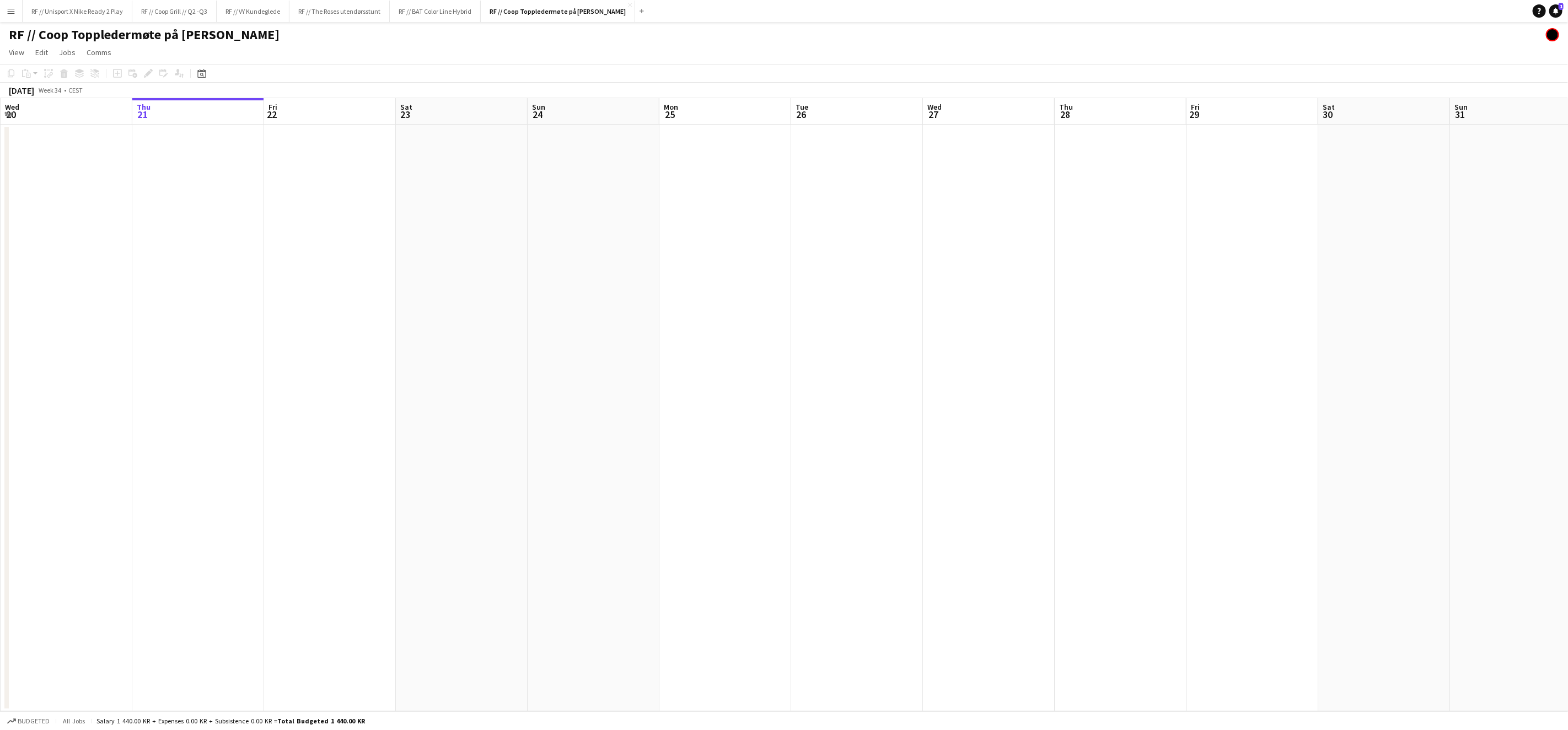
click at [859, 275] on app-calendar-viewport "Mon 18 Tue 19 Wed 20 Thu 21 Fri 22 Sat 23 Sun 24 Mon 25 Tue 26 Wed 27 Thu 28 Fr…" at bounding box center [784, 405] width 1568 height 613
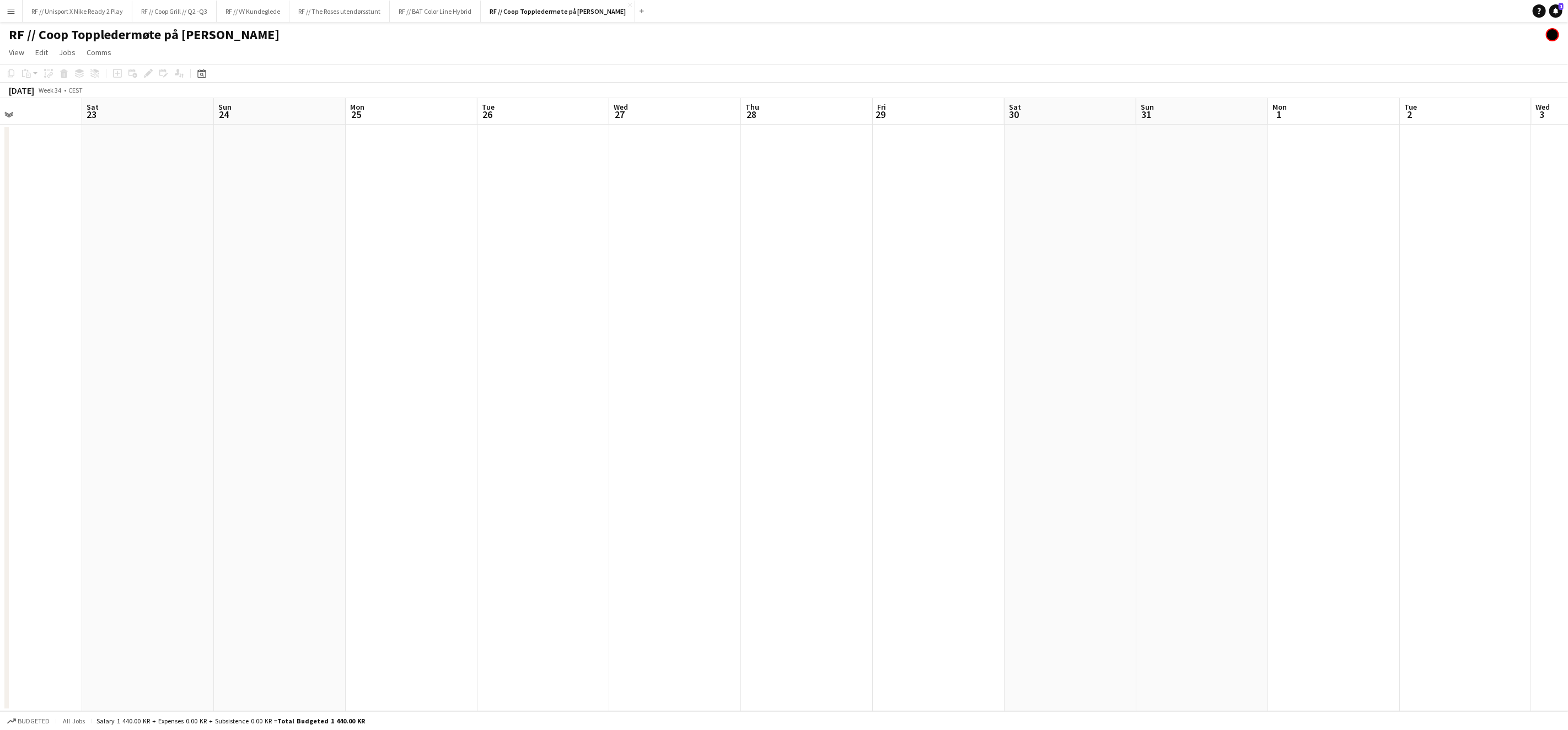
drag, startPoint x: 1151, startPoint y: 297, endPoint x: 917, endPoint y: 286, distance: 234.3
click at [941, 289] on app-calendar-viewport "Wed 20 Thu 21 Fri 22 Sat 23 Sun 24 Mon 25 Tue 26 Wed 27 Thu 28 Fri 29 Sat 30 Su…" at bounding box center [784, 405] width 1568 height 613
drag, startPoint x: 1065, startPoint y: 307, endPoint x: 701, endPoint y: 294, distance: 364.2
click at [721, 297] on app-calendar-viewport "Fri 22 Sat 23 Sun 24 Mon 25 Tue 26 Wed 27 Thu 28 Fri 29 Sat 30 Sun 31 Mon 1 Tue…" at bounding box center [784, 405] width 1568 height 613
drag, startPoint x: 1008, startPoint y: 327, endPoint x: 658, endPoint y: 307, distance: 350.6
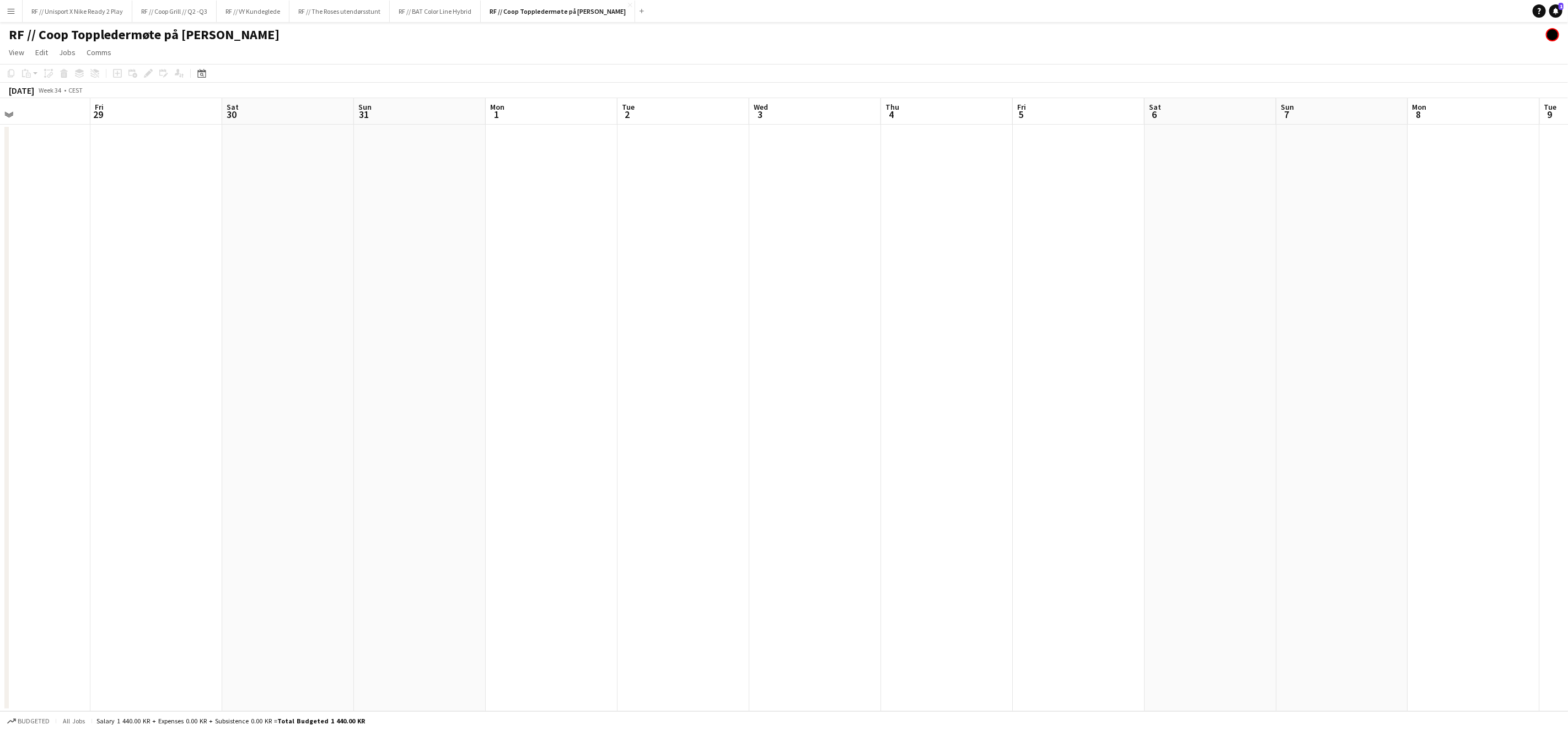
click at [669, 308] on app-calendar-viewport "Mon 25 Tue 26 Wed 27 Thu 28 Fri 29 Sat 30 Sun 31 Mon 1 Tue 2 Wed 3 Thu 4 Fri 5 …" at bounding box center [784, 405] width 1568 height 613
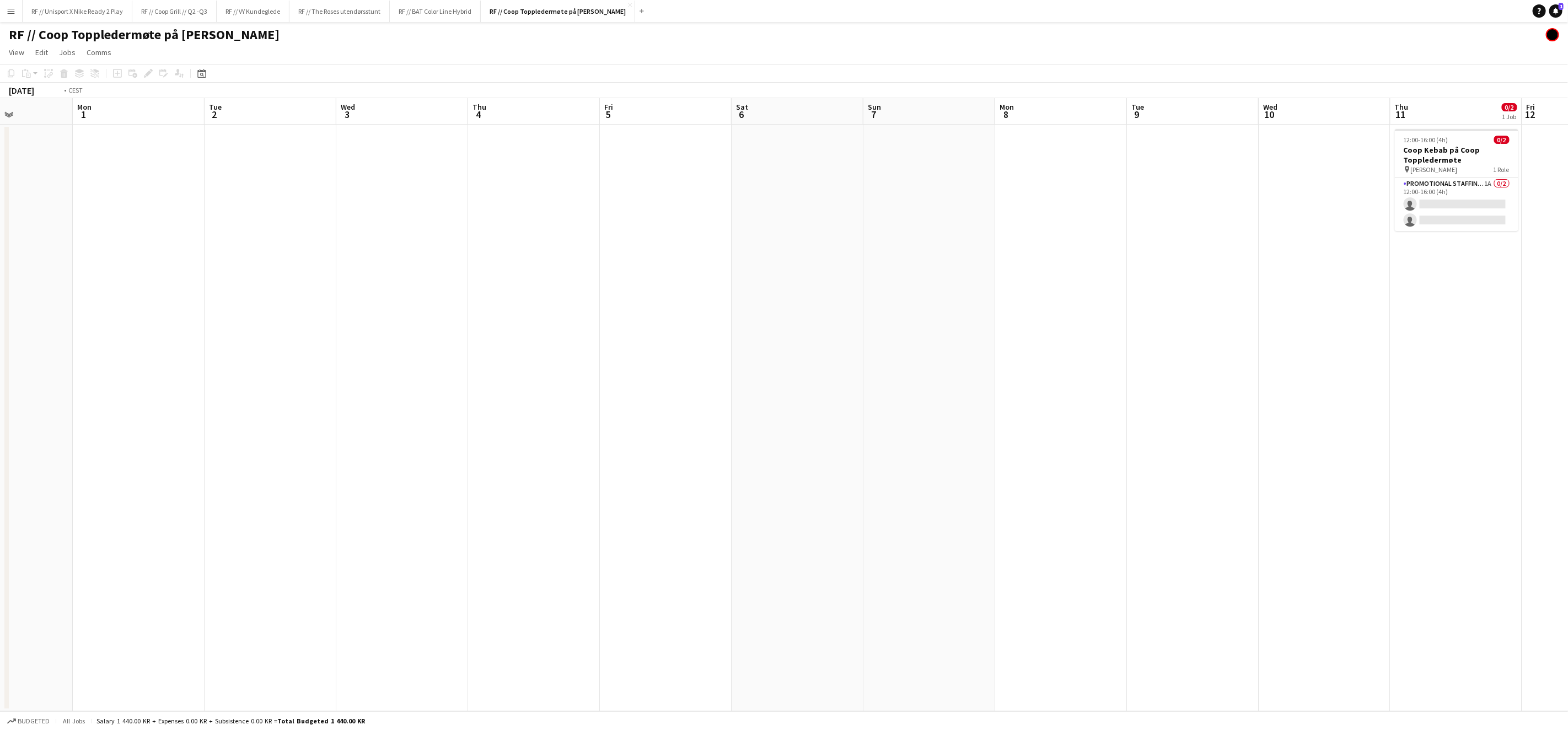
drag, startPoint x: 1018, startPoint y: 333, endPoint x: 663, endPoint y: 329, distance: 355.0
click at [665, 329] on app-calendar-viewport "Thu 28 Fri 29 Sat 30 Sun 31 Mon 1 Tue 2 Wed 3 Thu 4 Fri 5 Sat 6 Sun 7 Mon 8 Tue…" at bounding box center [784, 405] width 1568 height 613
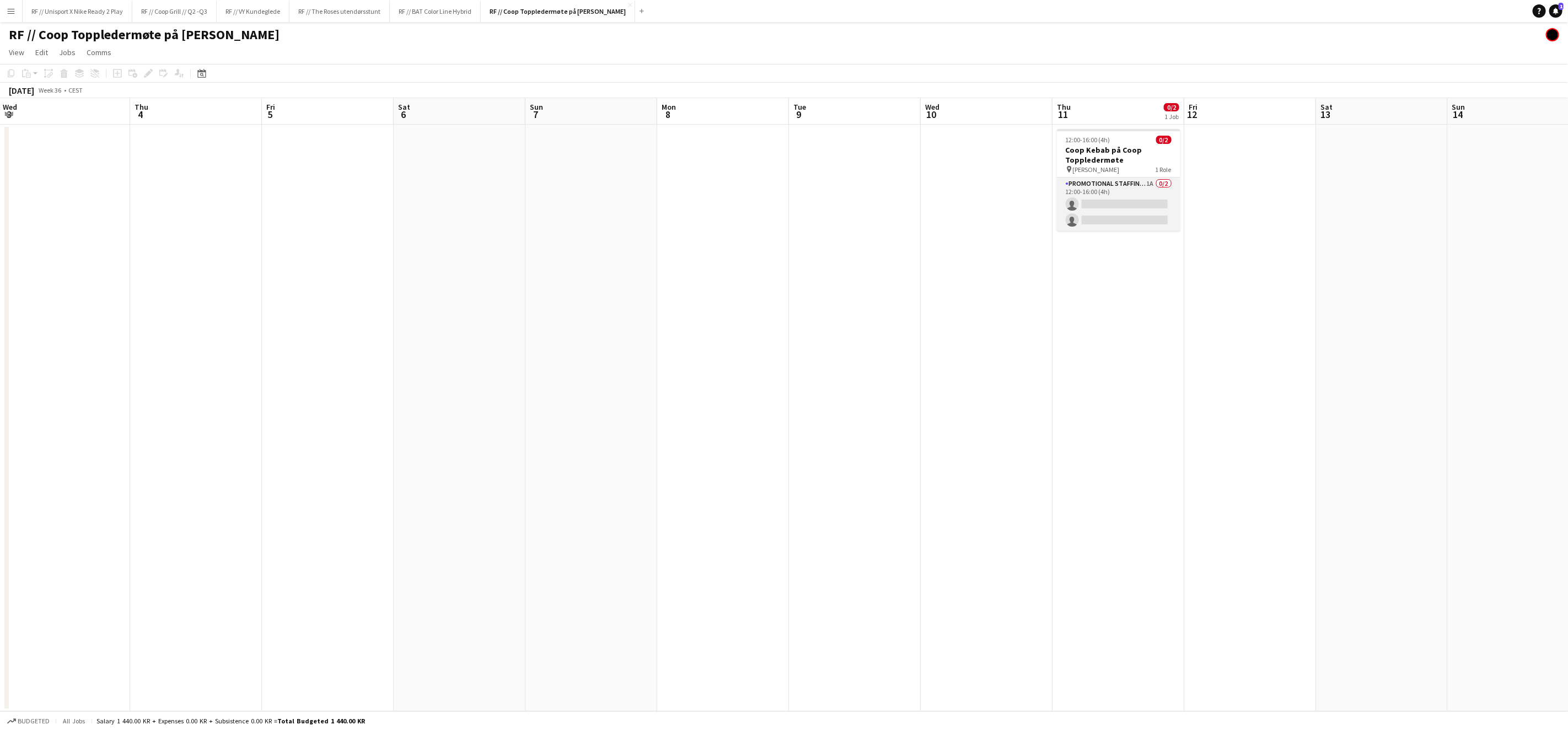
click at [1117, 201] on app-card-role "Promotional Staffing (Brand Ambassadors) 1A 0/2 12:00-16:00 (4h) single-neutral…" at bounding box center [1119, 203] width 123 height 53
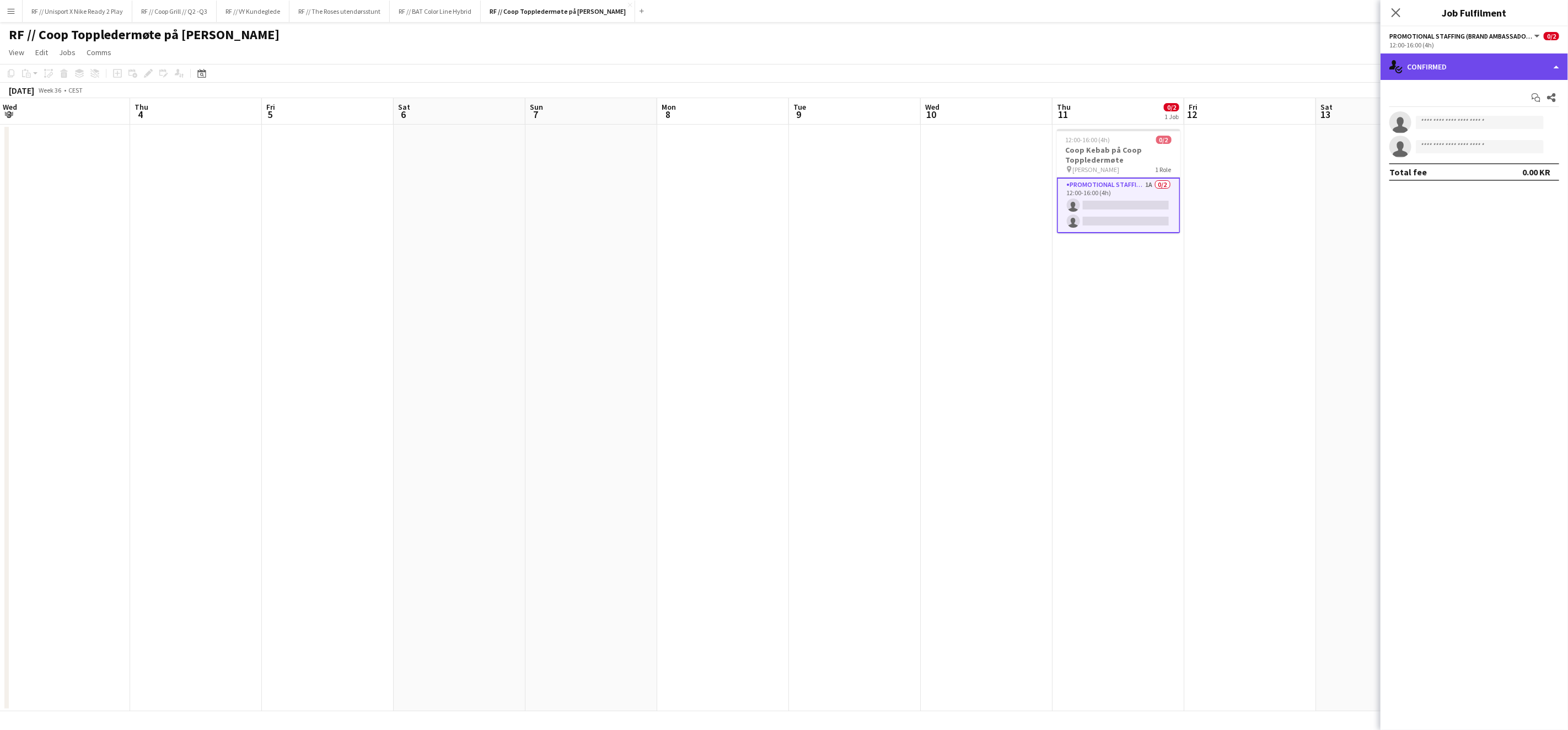
click at [1561, 73] on div "single-neutral-actions-check-2 Confirmed" at bounding box center [1475, 66] width 188 height 26
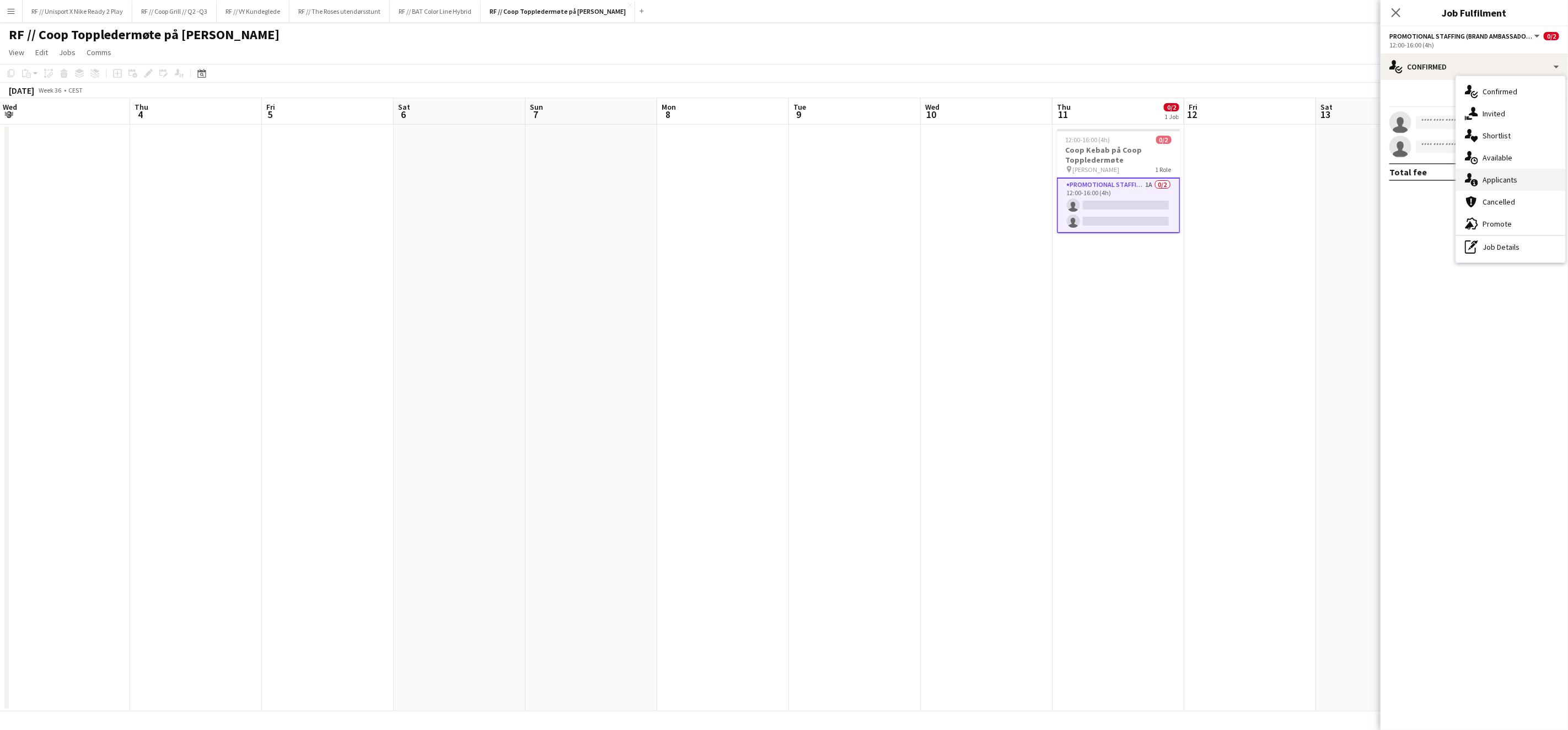
click at [1512, 179] on div "single-neutral-actions-information Applicants" at bounding box center [1511, 180] width 109 height 22
click at [1404, 149] on app-user-avatar at bounding box center [1400, 145] width 22 height 22
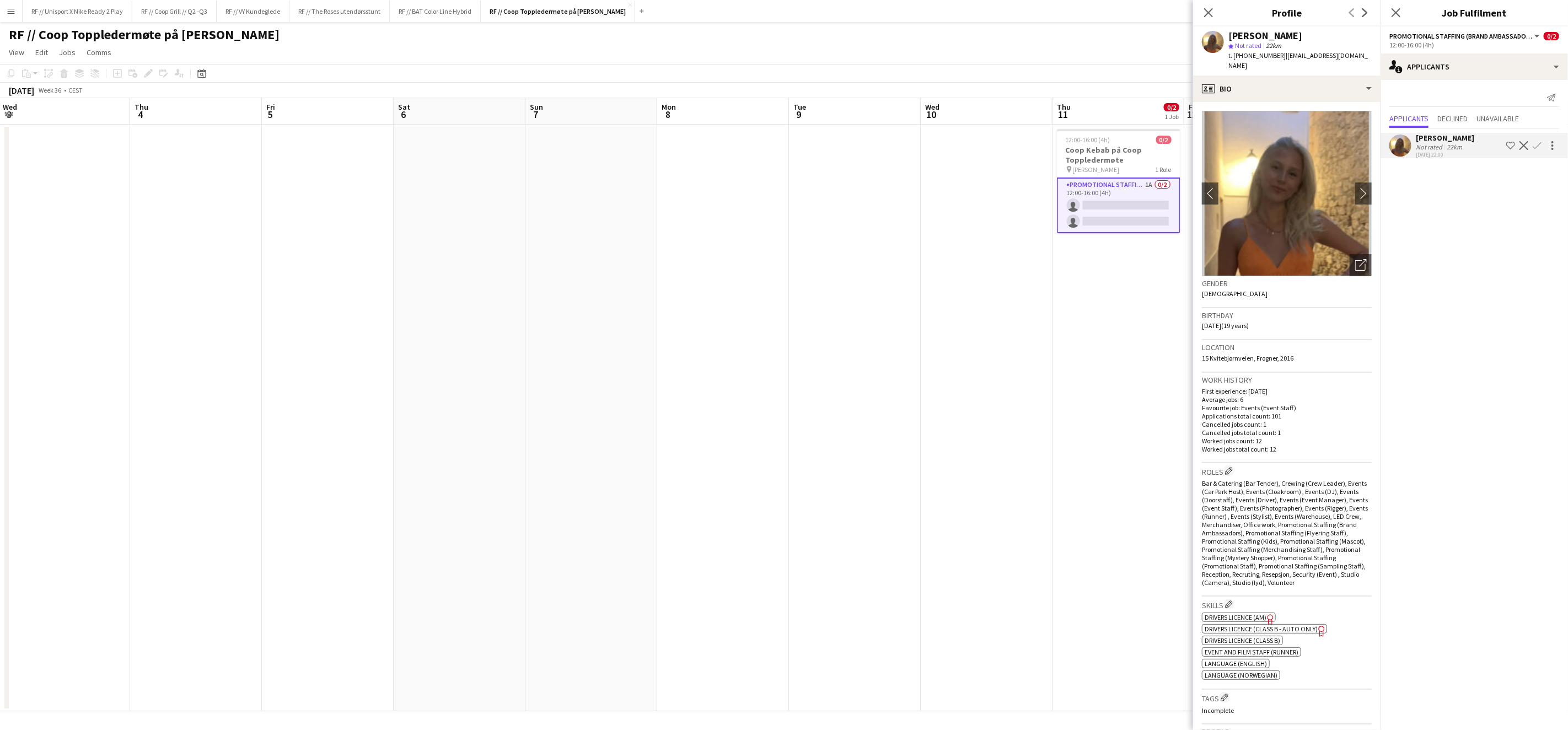
click at [699, 280] on app-date-cell at bounding box center [723, 418] width 132 height 587
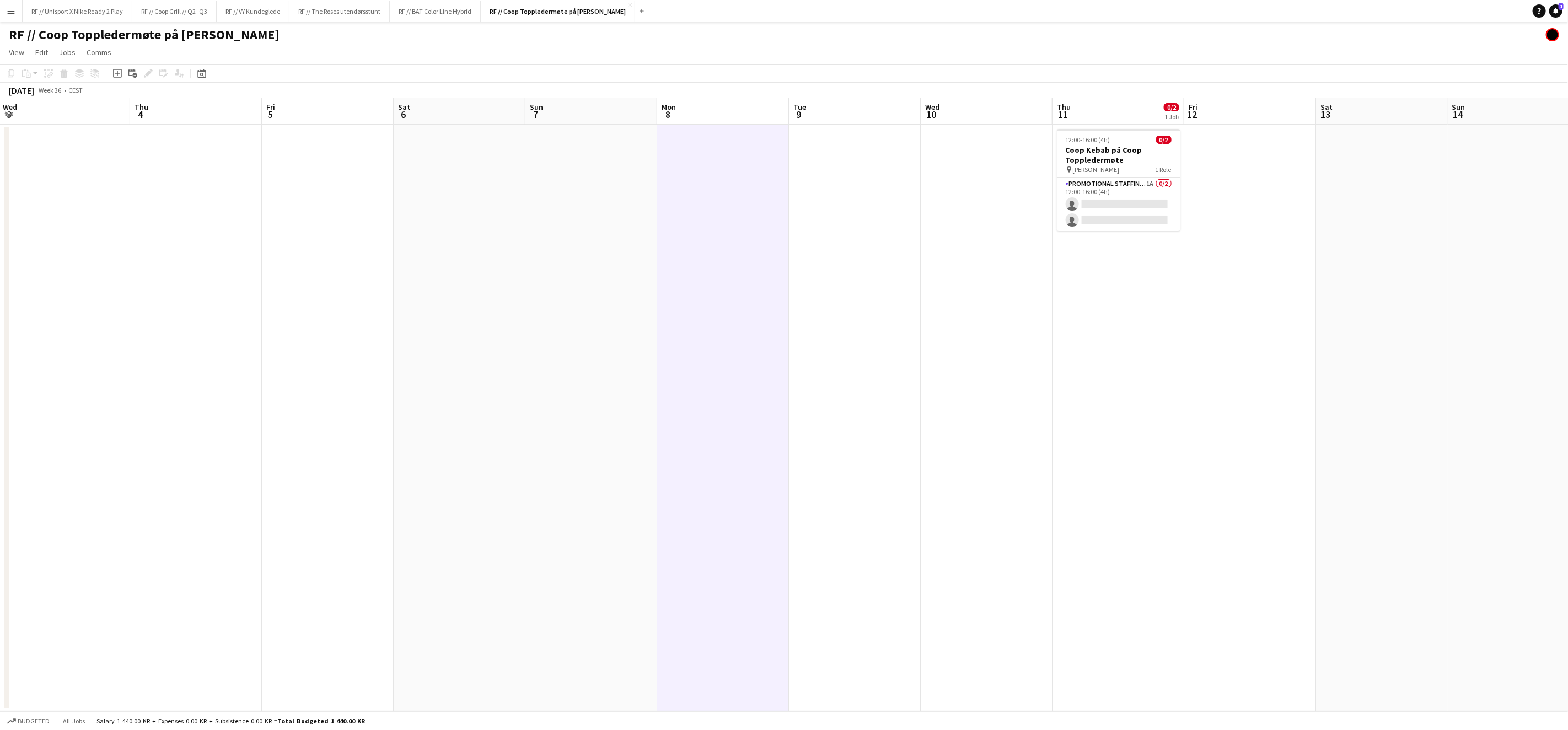
click at [12, 15] on button "Menu" at bounding box center [11, 11] width 22 height 22
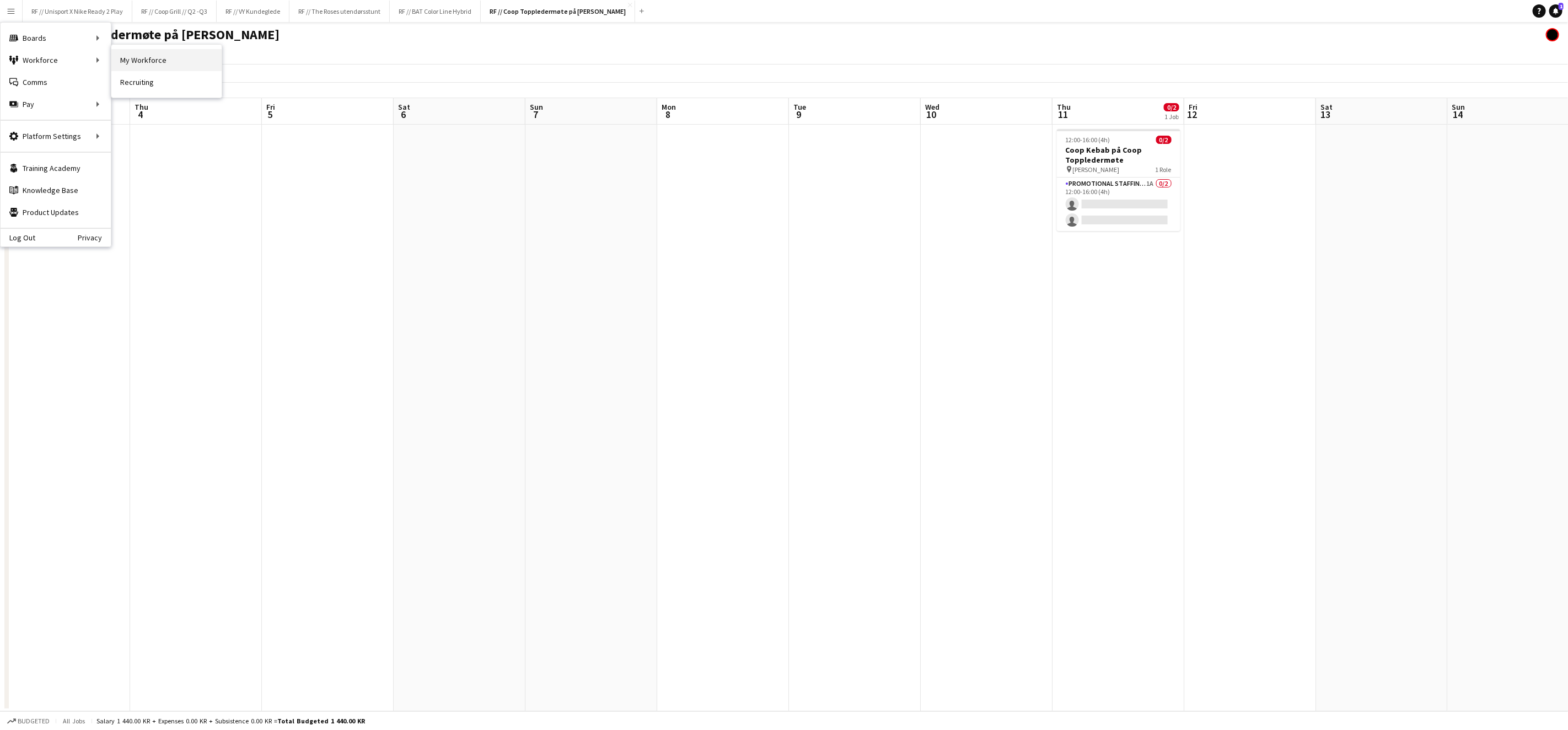
click at [140, 56] on link "My Workforce" at bounding box center [166, 60] width 110 height 22
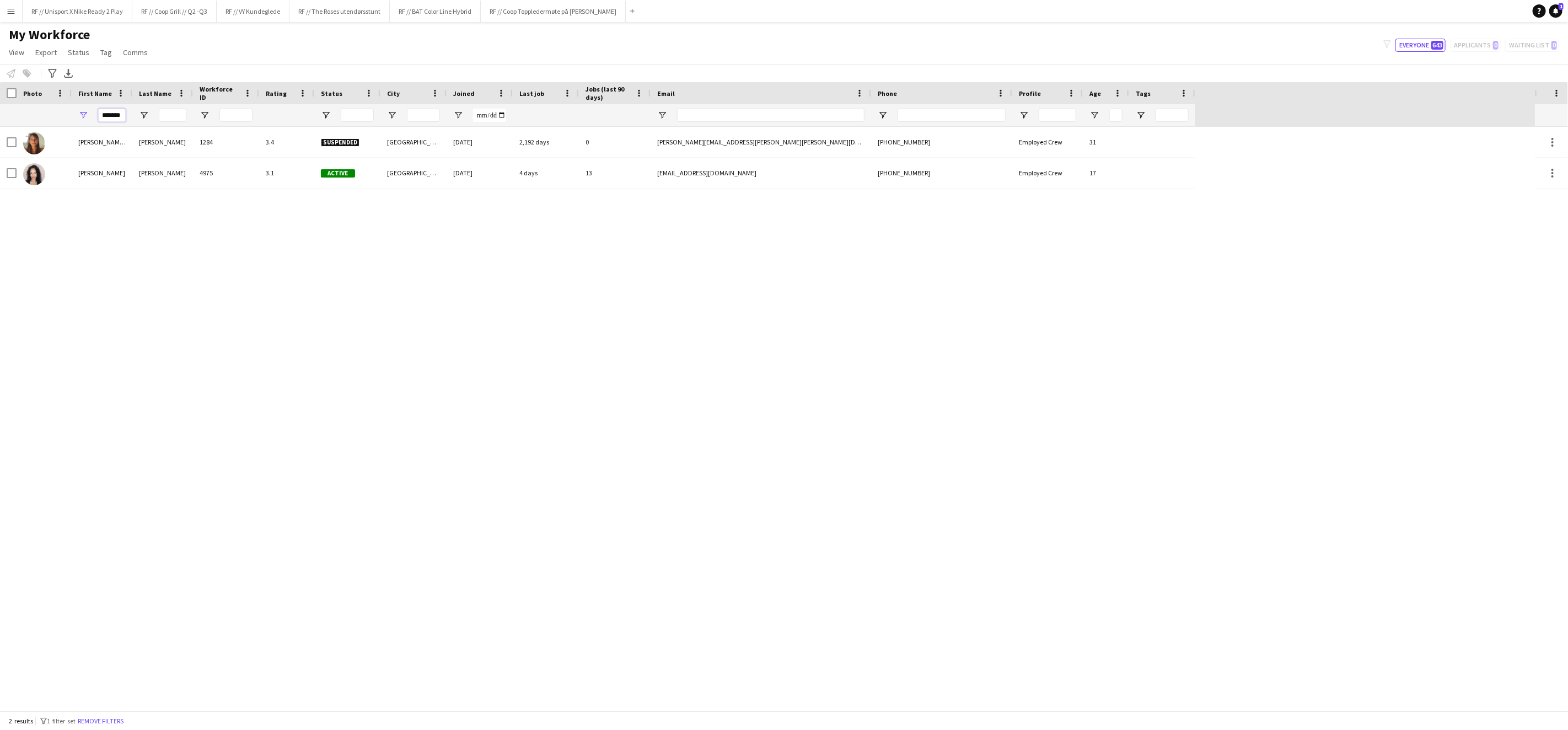
click at [114, 114] on input "*******" at bounding box center [112, 115] width 28 height 13
click at [114, 115] on input "*******" at bounding box center [112, 115] width 28 height 13
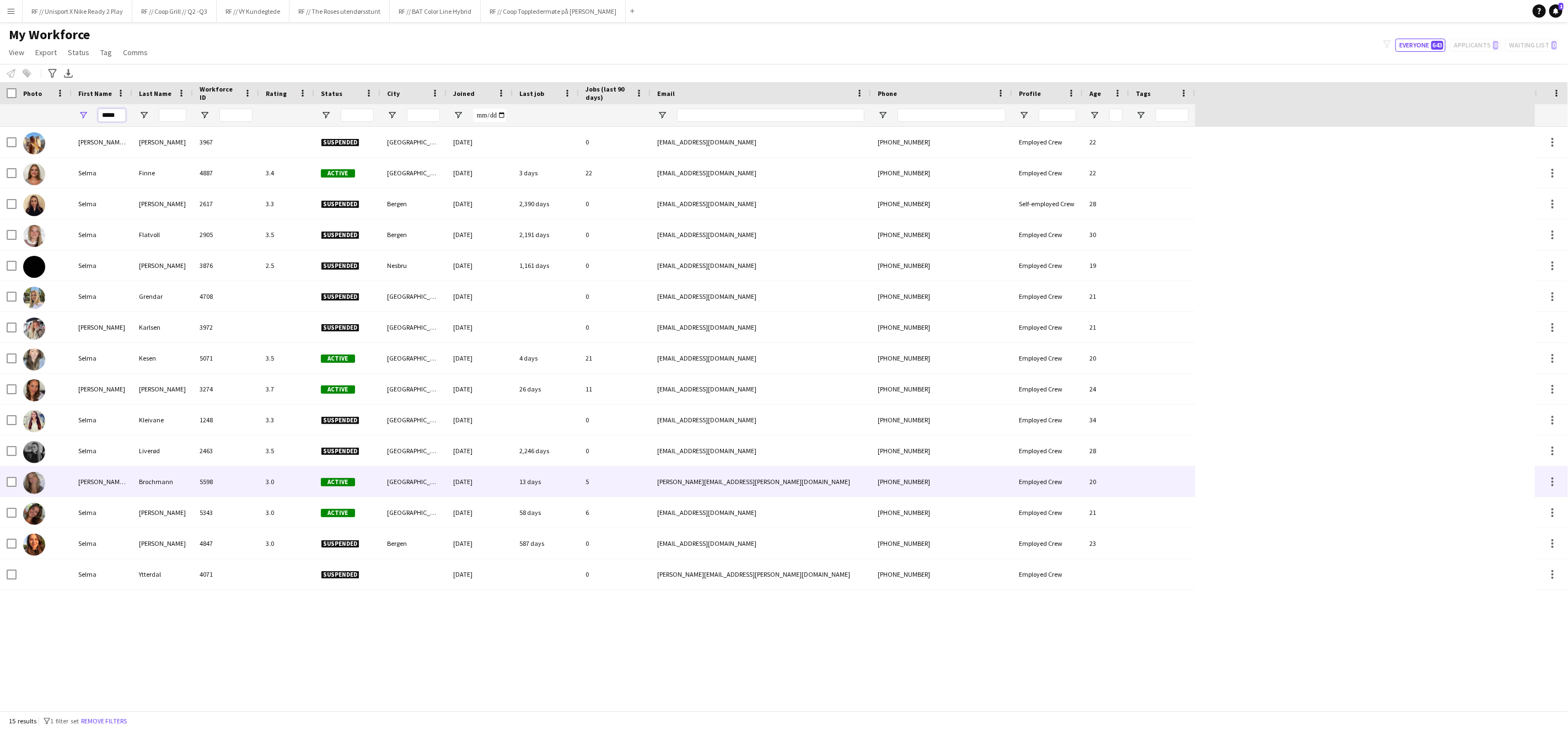
type input "*****"
click at [100, 484] on div "Selma Louisa" at bounding box center [102, 482] width 61 height 30
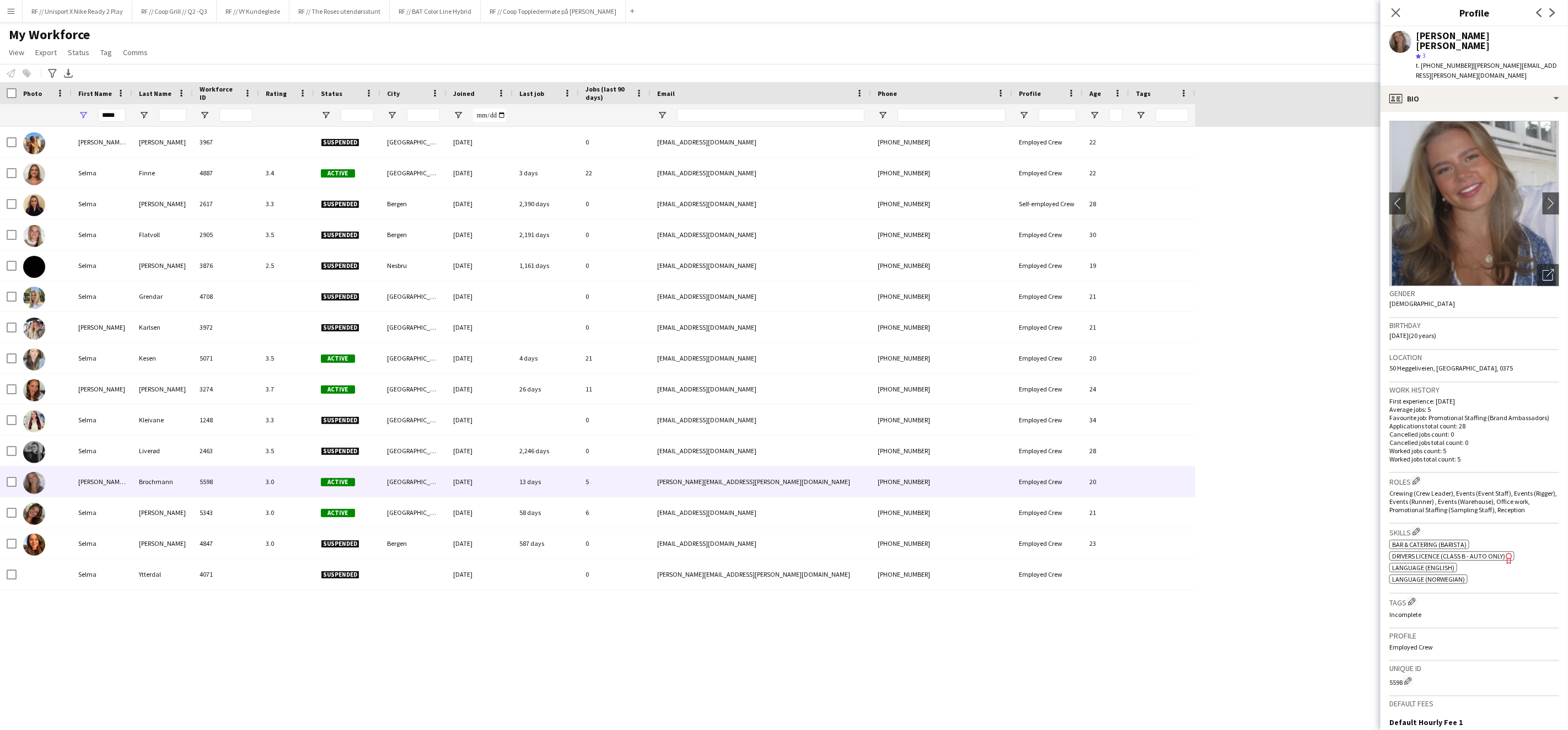
click at [729, 36] on div "My Workforce View Views Default view New view Update view Delete view Edit name…" at bounding box center [784, 45] width 1568 height 37
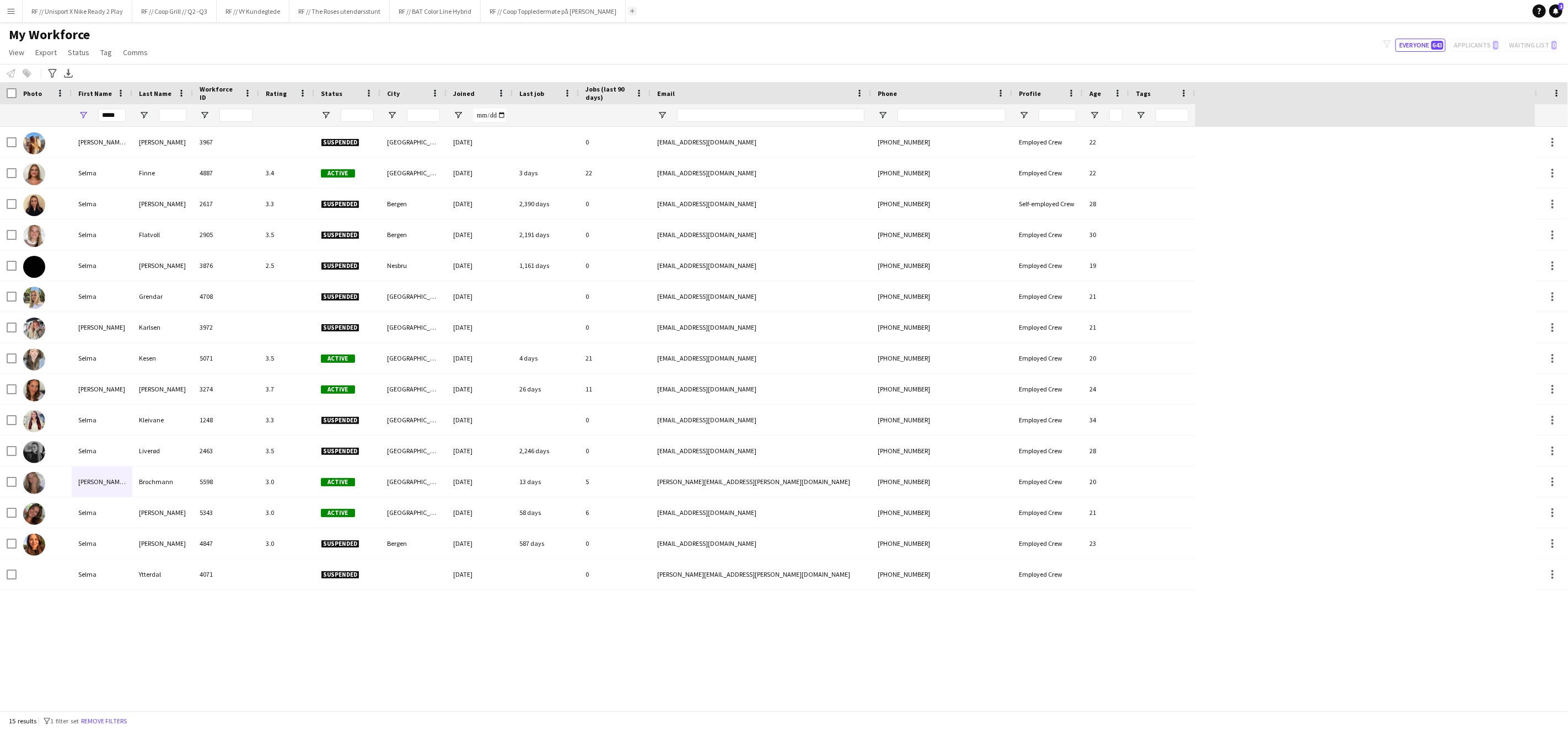
click at [637, 7] on button "Add" at bounding box center [632, 11] width 9 height 9
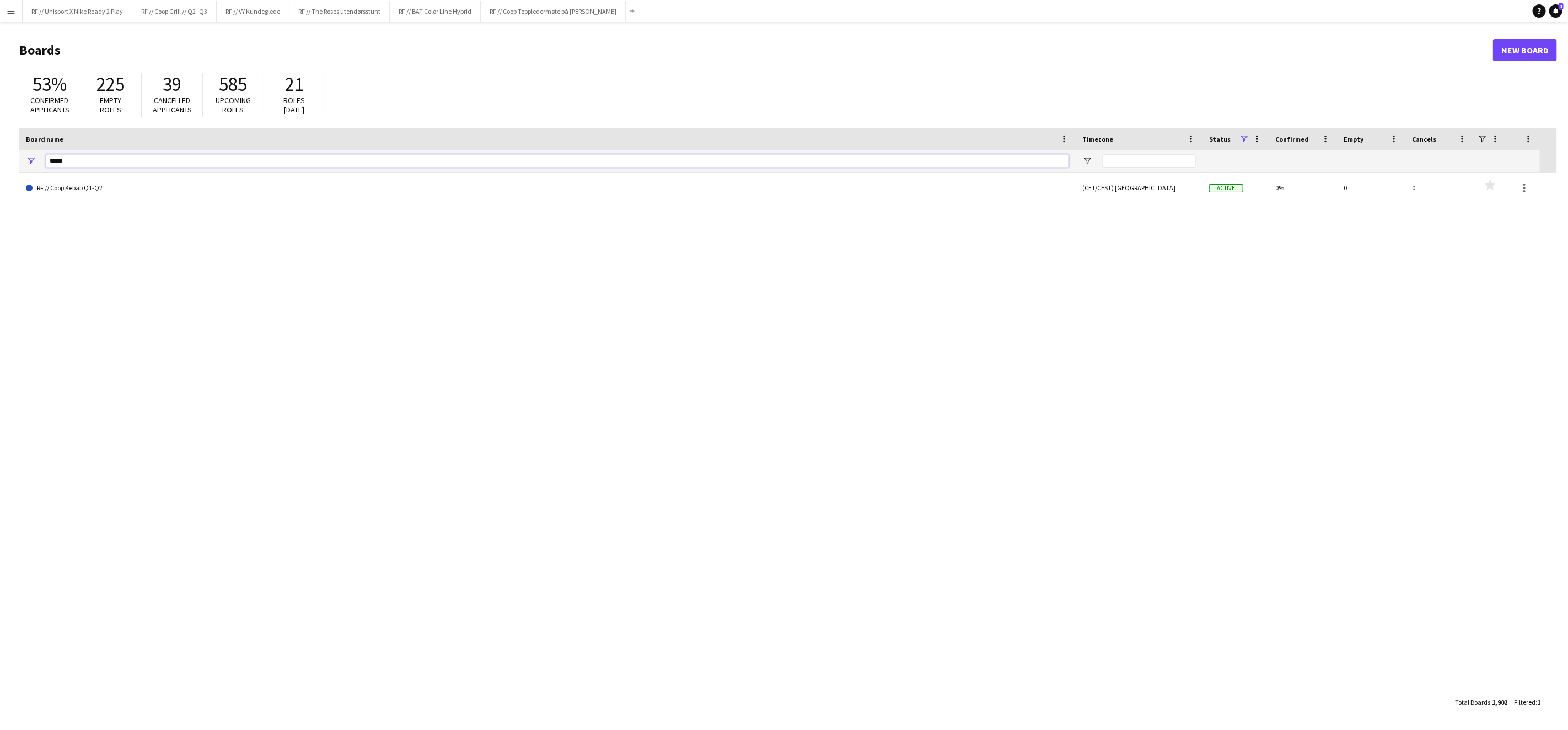
click at [79, 160] on input "*****" at bounding box center [557, 161] width 1023 height 13
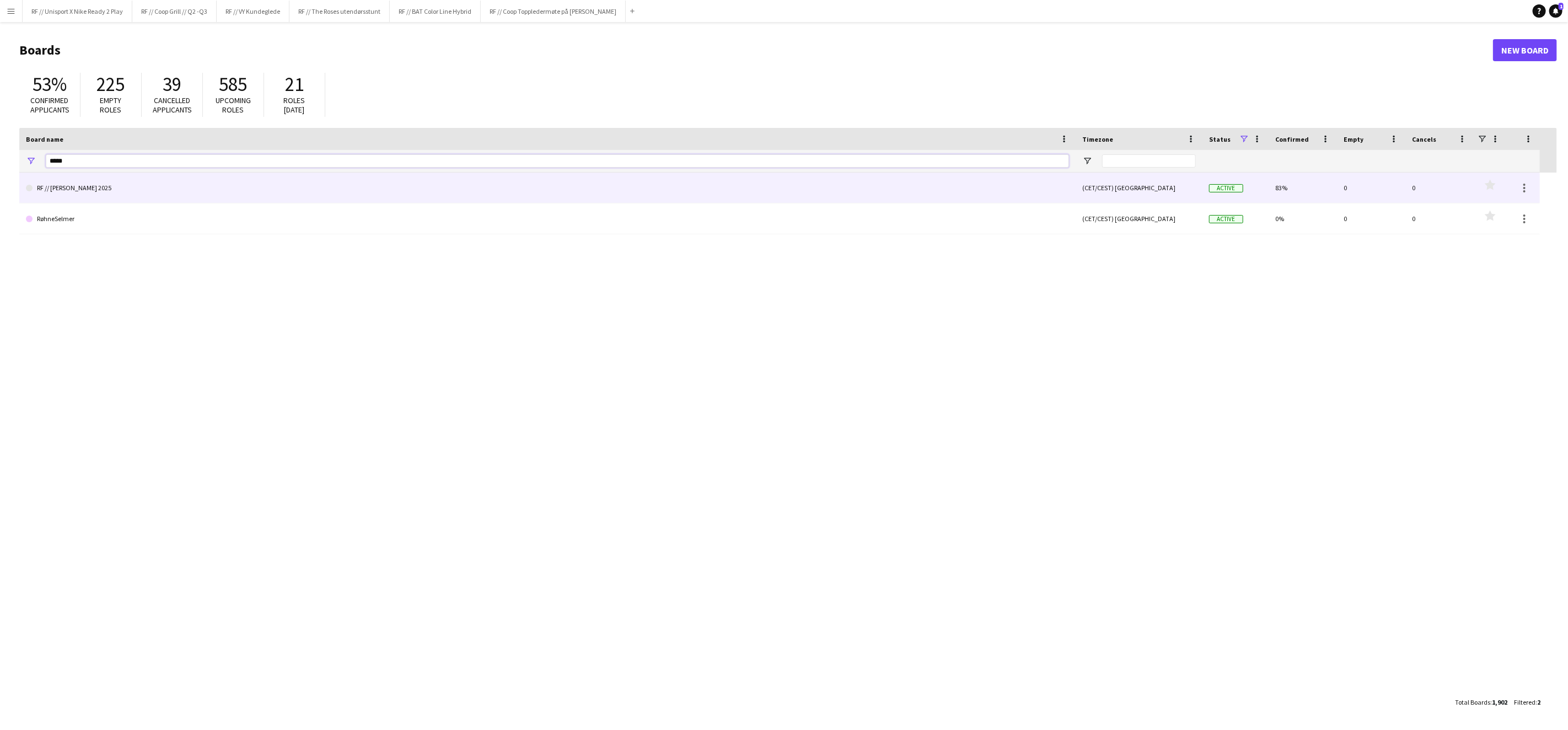
type input "*****"
click at [140, 189] on link "RF // [PERSON_NAME] 2025" at bounding box center [547, 188] width 1043 height 31
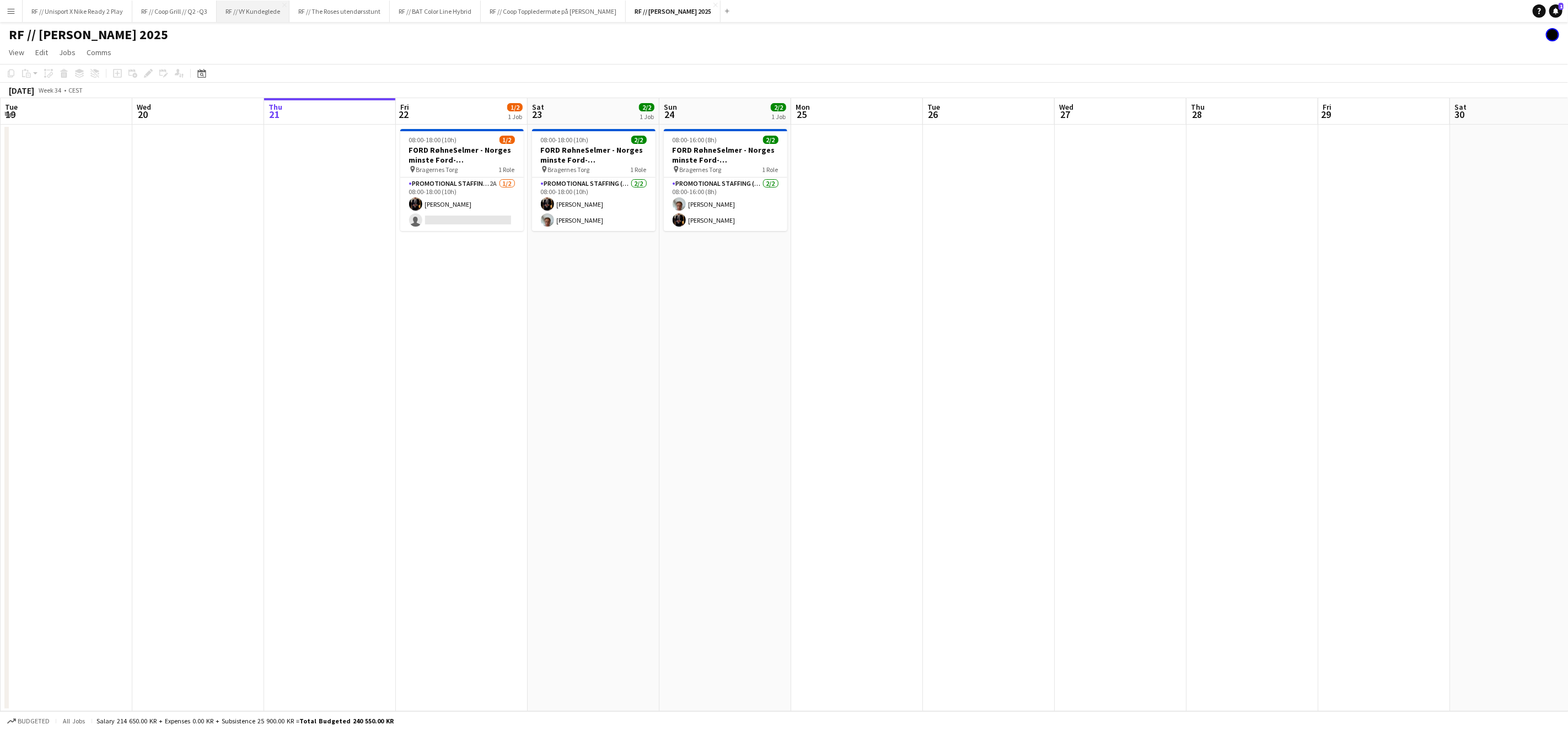
scroll to position [0, 263]
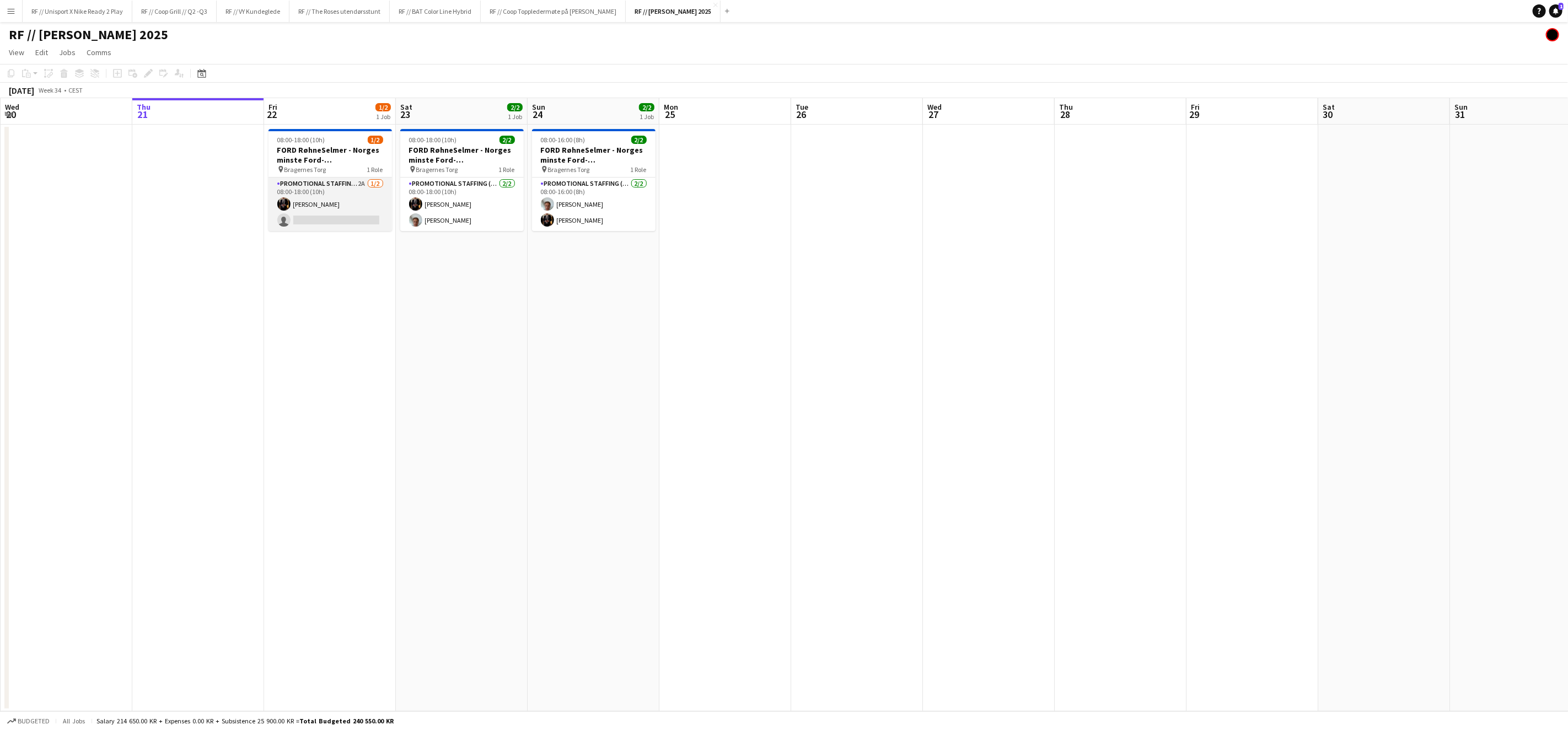
click at [312, 207] on app-card-role "Promotional Staffing (Brand Ambassadors) 2A [DATE] 08:00-18:00 (10h) [PERSON_NA…" at bounding box center [330, 203] width 123 height 53
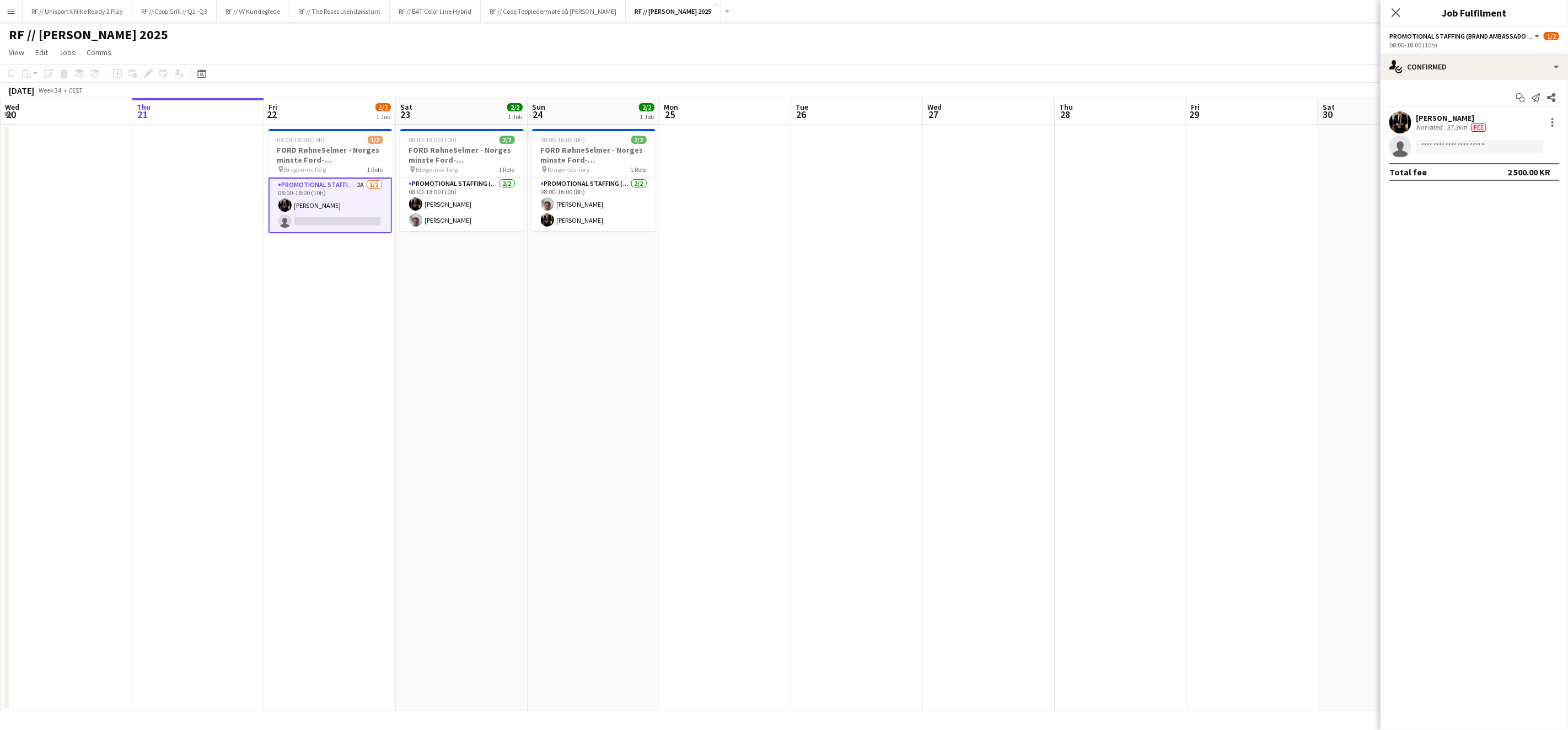
click at [1433, 116] on div "[PERSON_NAME]" at bounding box center [1452, 118] width 72 height 10
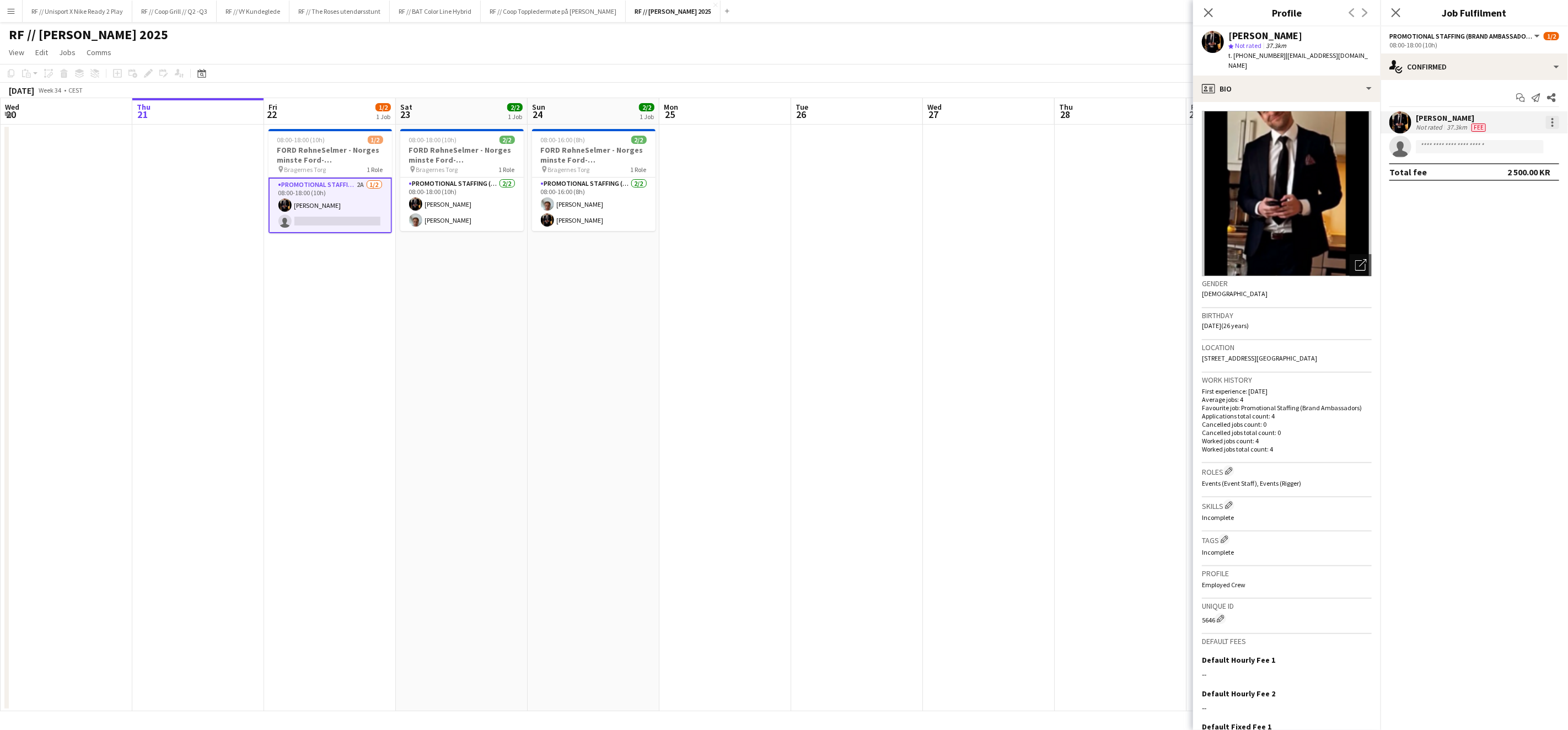
click at [1555, 129] on div at bounding box center [1553, 122] width 13 height 13
click at [1506, 145] on span "Edit fee" at bounding box center [1497, 143] width 30 height 10
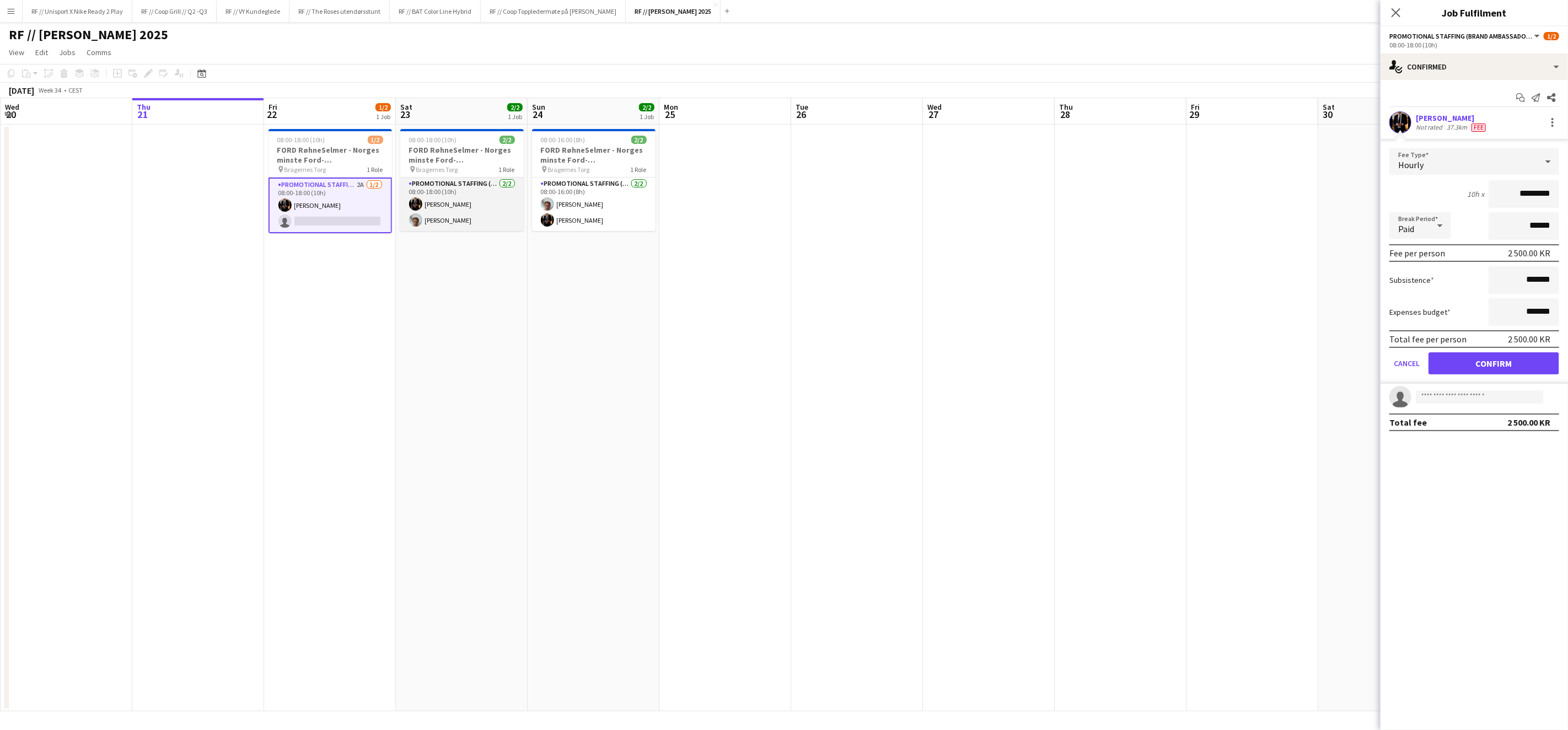
click at [449, 217] on app-card-role "Promotional Staffing (Brand Ambassadors) [DATE] 08:00-18:00 (10h) [PERSON_NAME]…" at bounding box center [462, 203] width 123 height 53
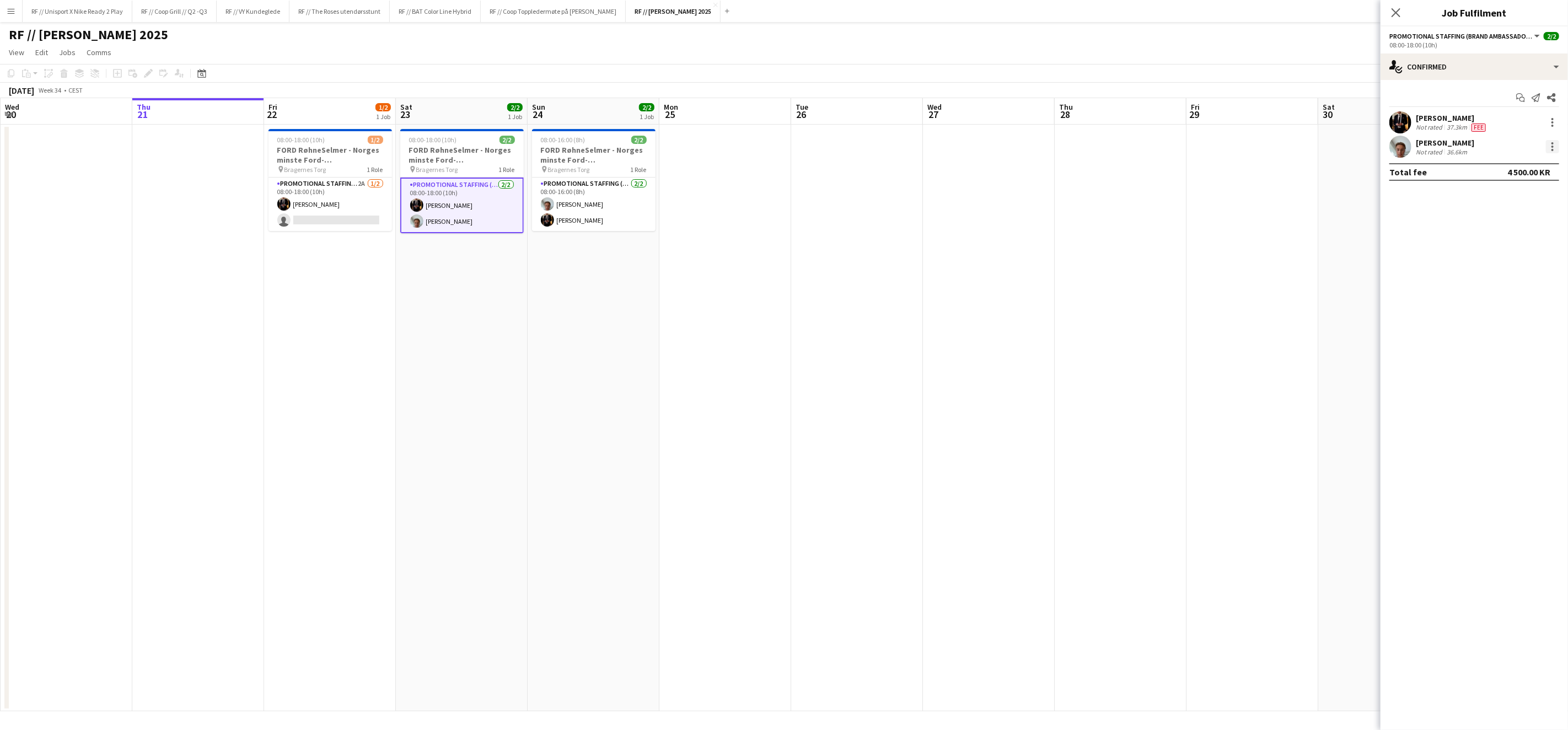
click at [1558, 147] on div at bounding box center [1553, 146] width 13 height 13
click at [1528, 161] on button "Edit fee" at bounding box center [1517, 167] width 86 height 26
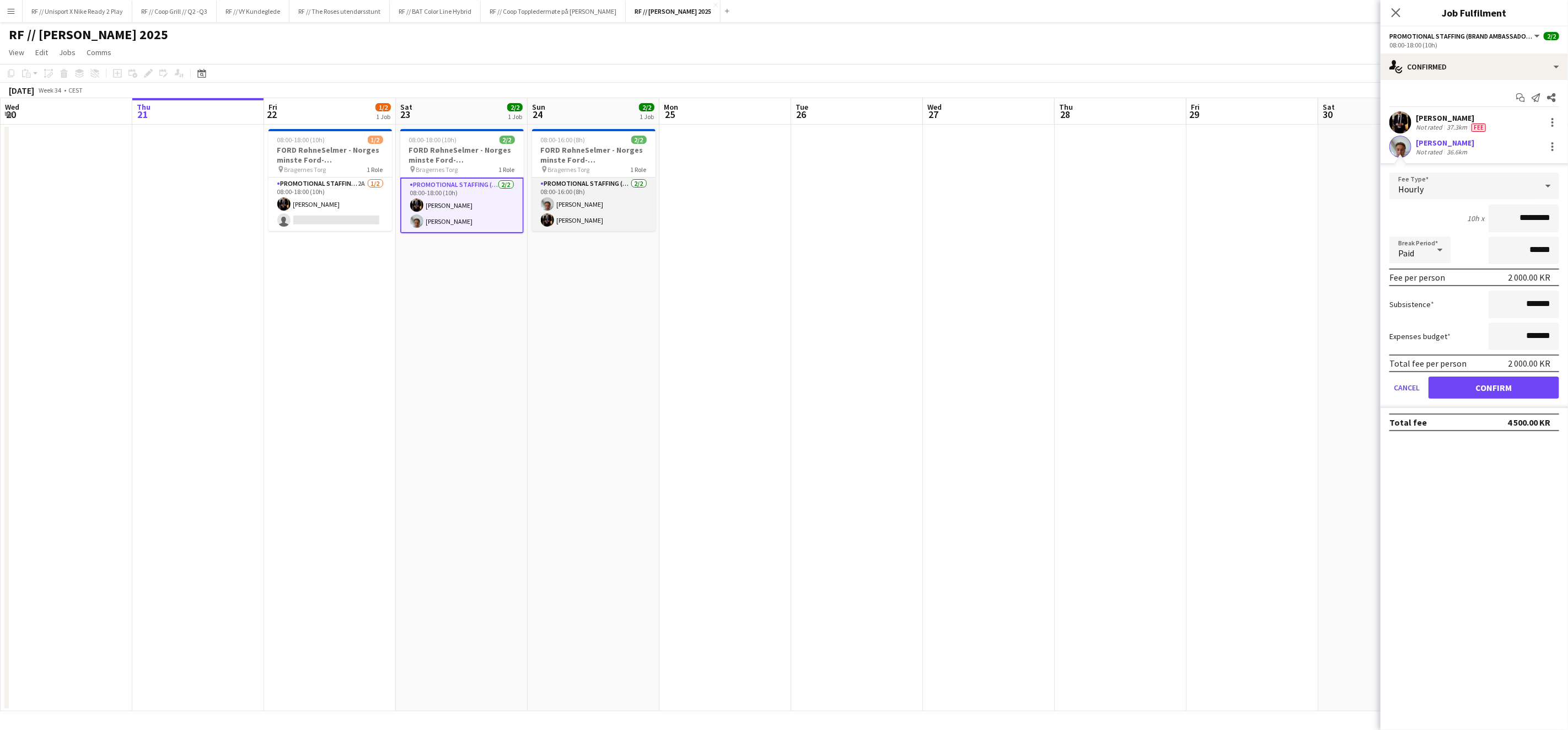
click at [557, 221] on app-card-role "Promotional Staffing (Brand Ambassadors) [DATE] 08:00-16:00 (8h) [PERSON_NAME] …" at bounding box center [594, 203] width 123 height 53
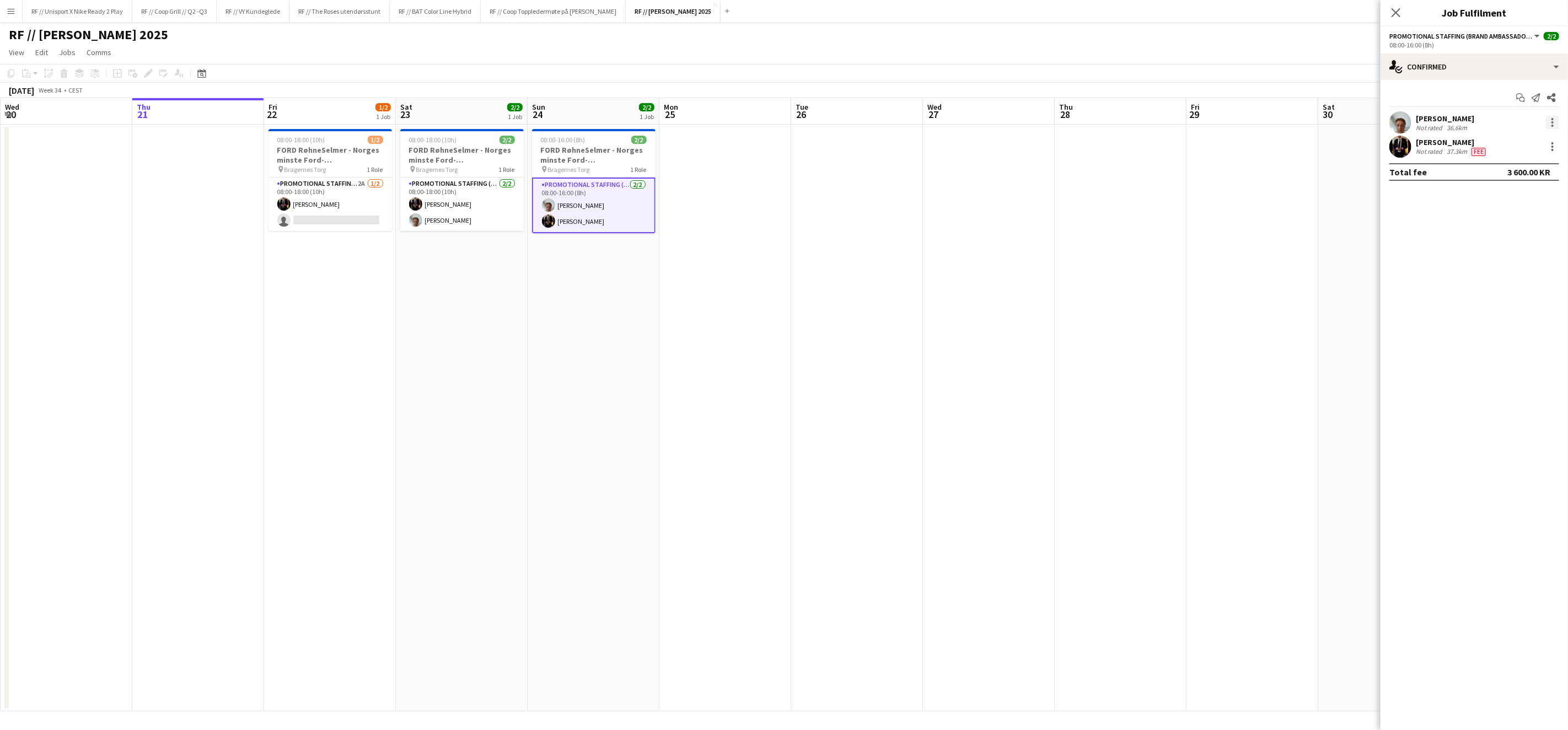
click at [1559, 123] on div at bounding box center [1553, 122] width 13 height 13
click at [1537, 141] on span "Edit fee" at bounding box center [1517, 143] width 69 height 10
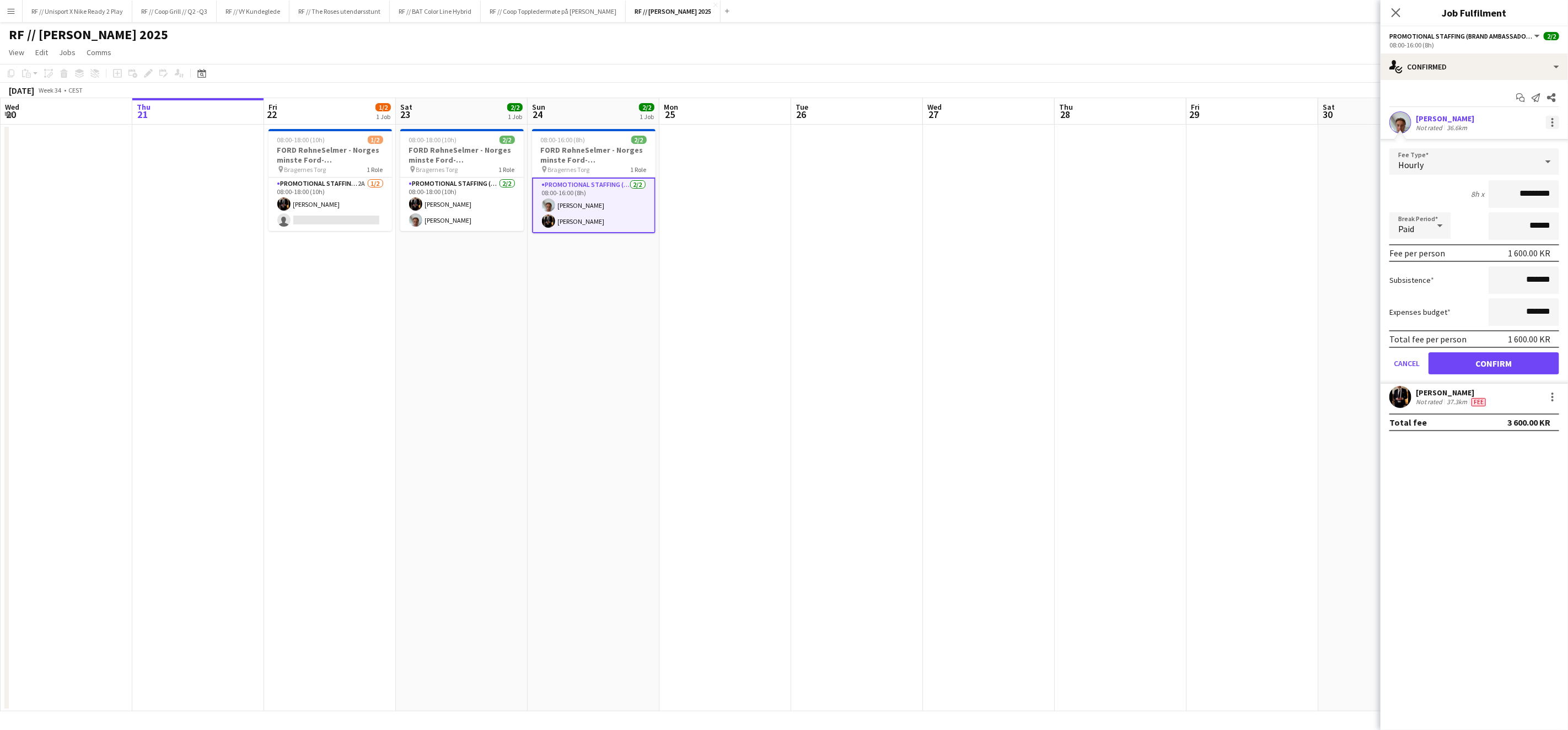
click at [1556, 120] on div at bounding box center [1553, 122] width 13 height 13
click at [1203, 191] on div at bounding box center [784, 365] width 1568 height 730
click at [565, 225] on app-card-role "Promotional Staffing (Brand Ambassadors) [DATE] 08:00-16:00 (8h) [PERSON_NAME] …" at bounding box center [594, 205] width 123 height 55
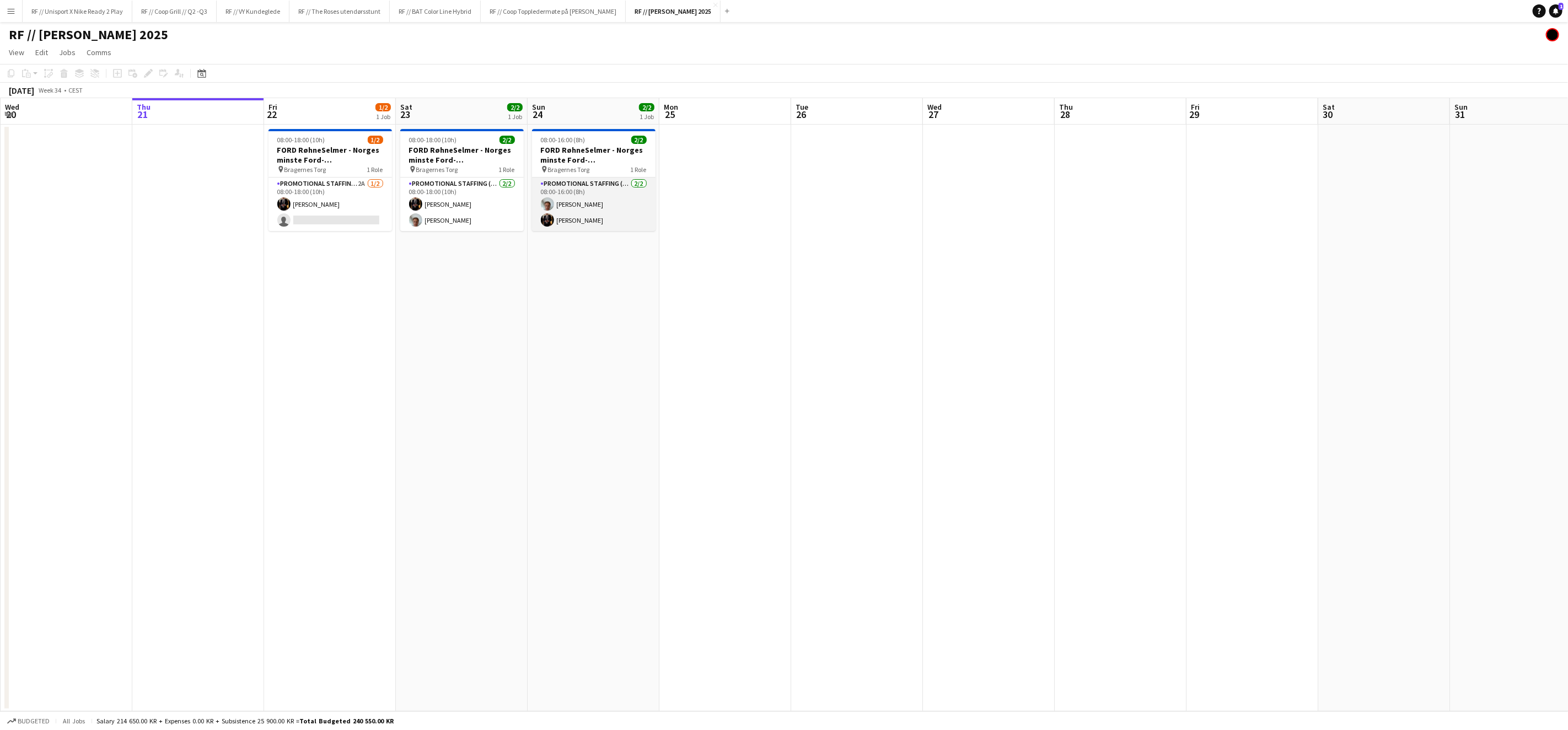
click at [603, 223] on app-card-role "Promotional Staffing (Brand Ambassadors) [DATE] 08:00-16:00 (8h) [PERSON_NAME] …" at bounding box center [594, 203] width 123 height 53
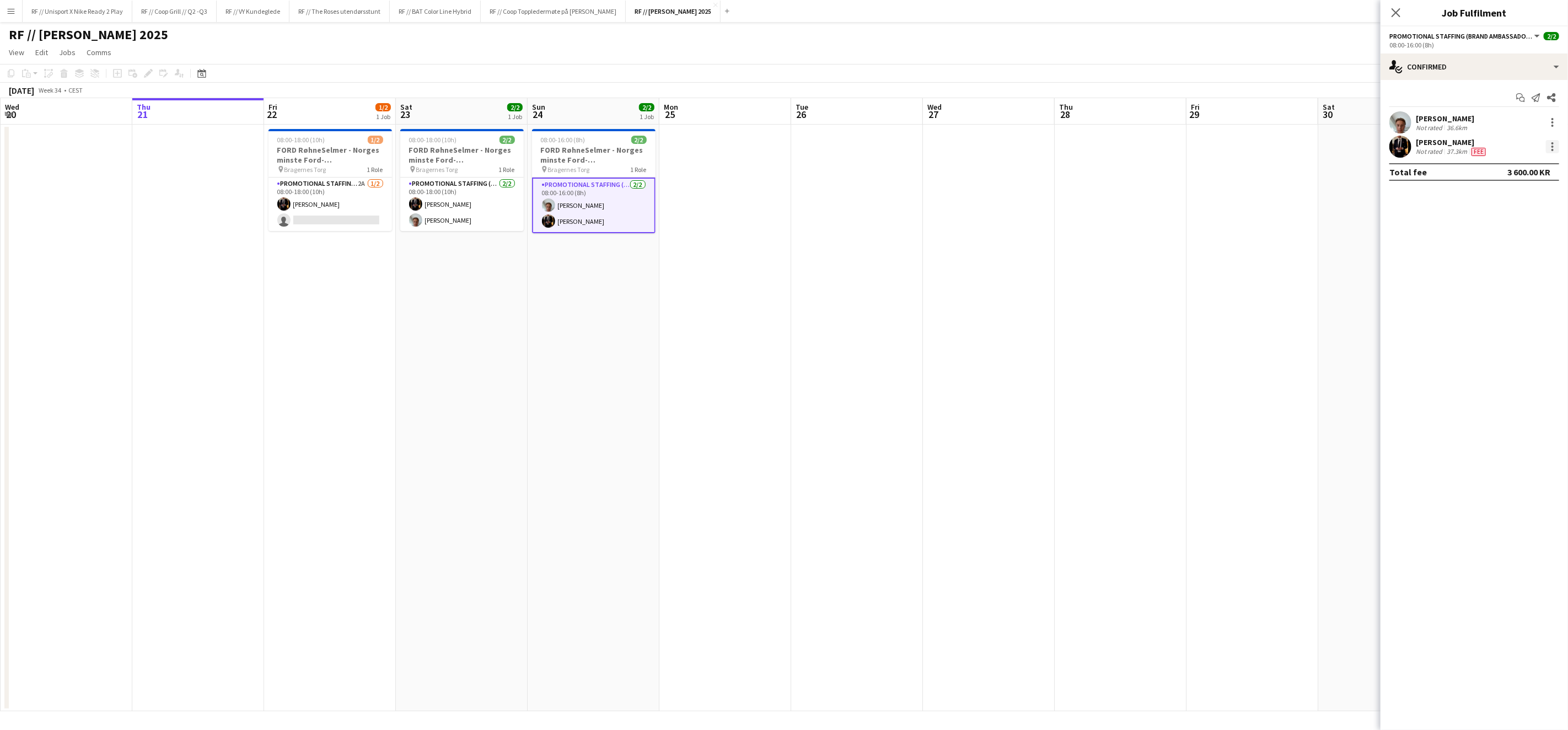
click at [1553, 149] on div at bounding box center [1553, 149] width 2 height 2
click at [1535, 162] on span "Edit fee" at bounding box center [1517, 167] width 69 height 10
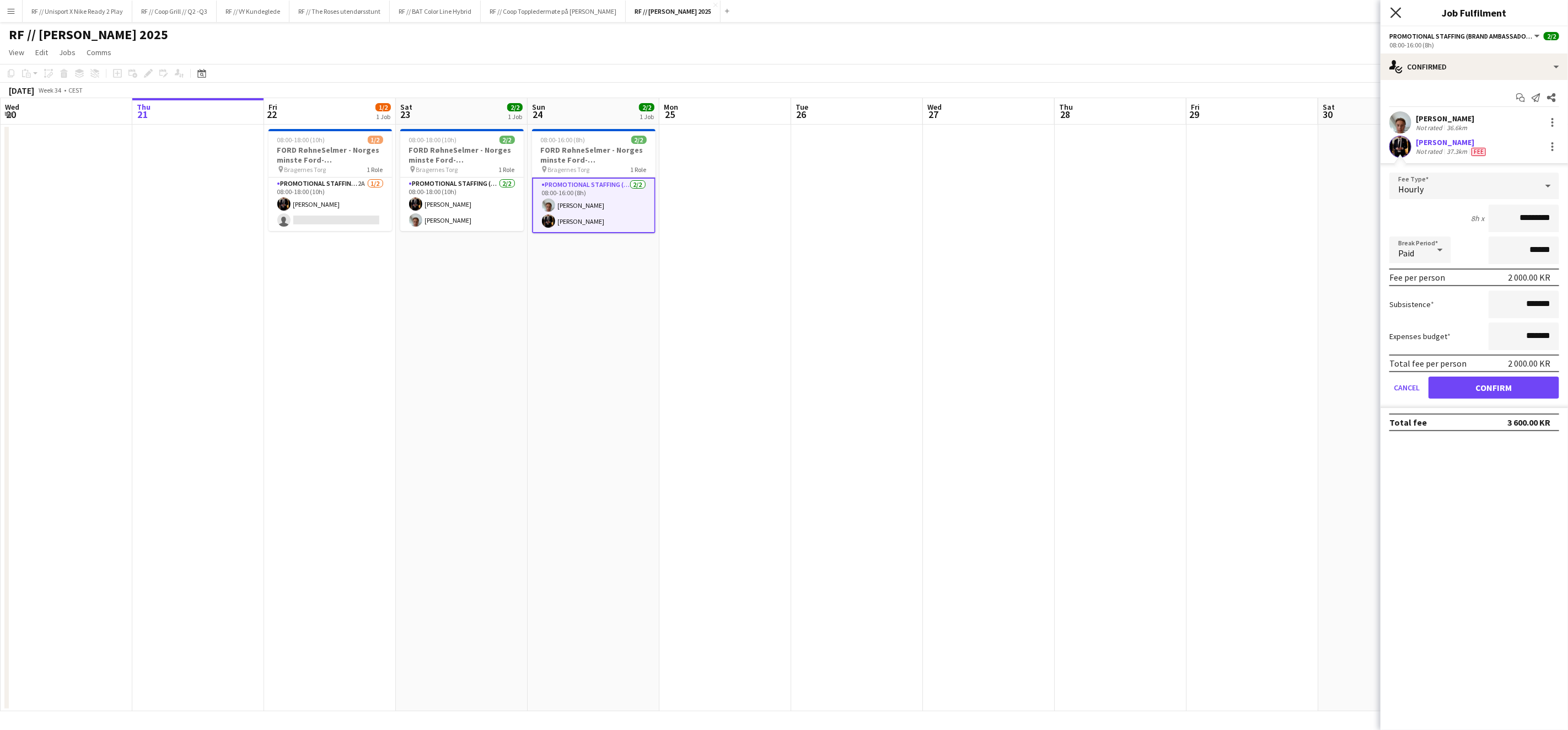
click at [1396, 12] on icon at bounding box center [1396, 12] width 10 height 10
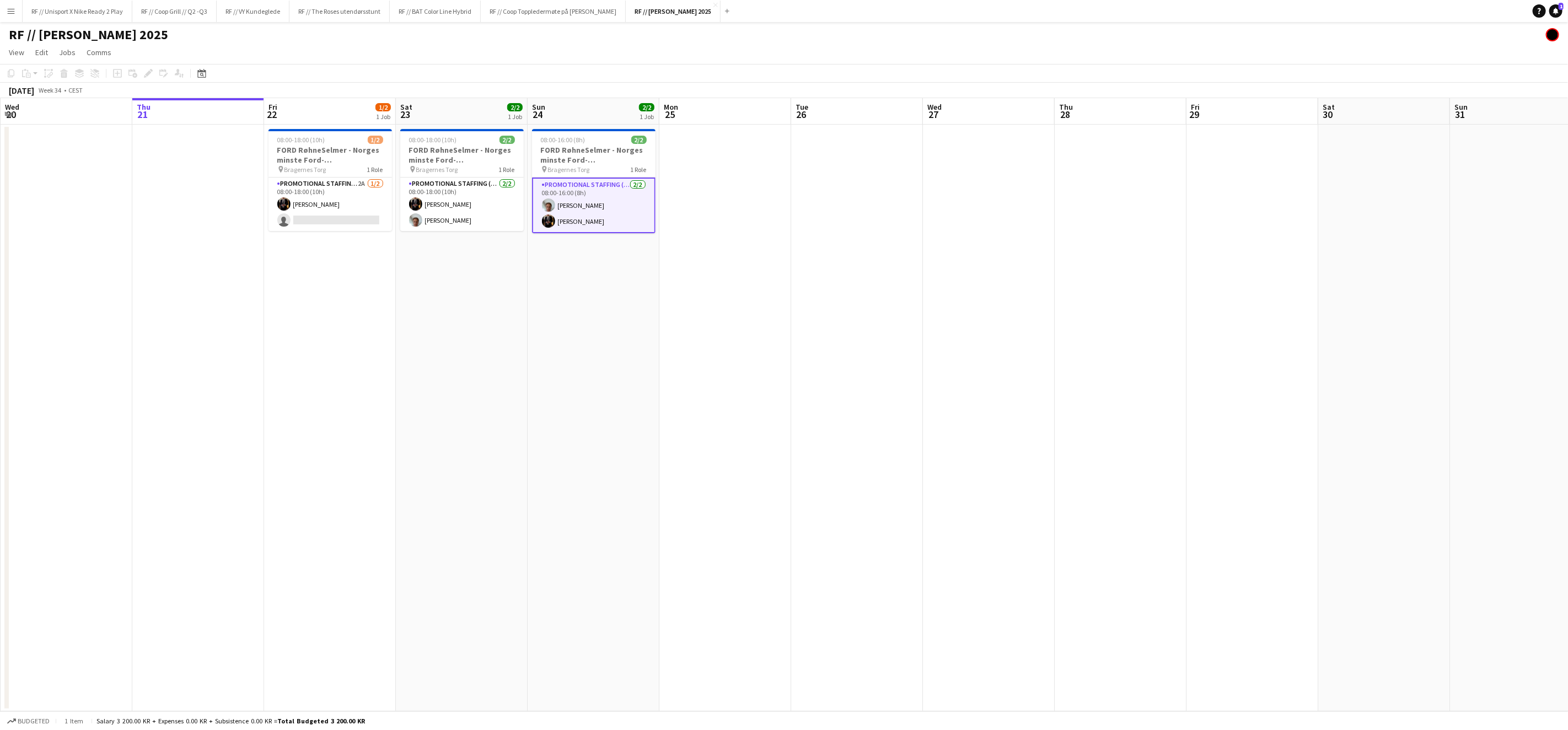
click at [973, 226] on app-date-cell at bounding box center [989, 418] width 132 height 587
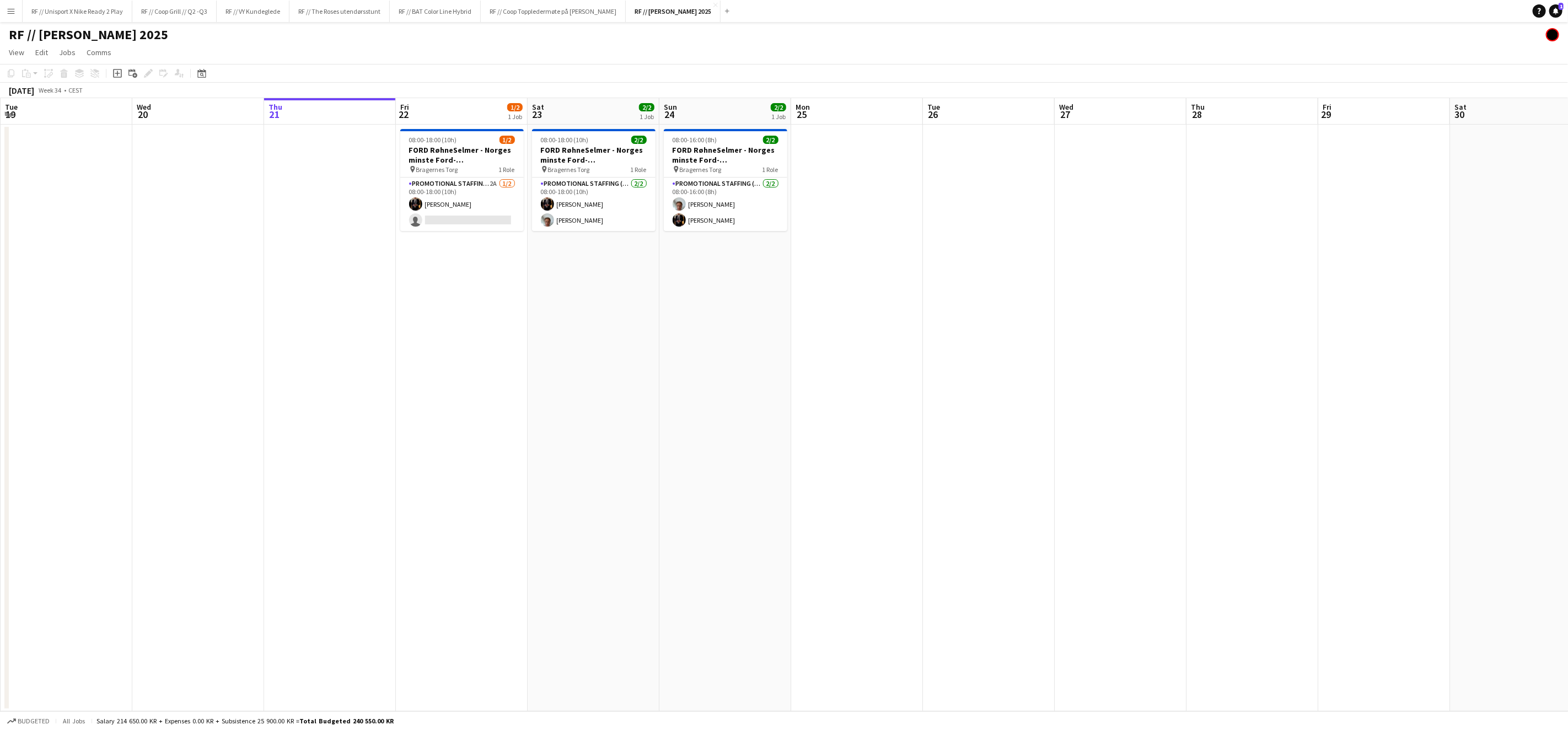
scroll to position [0, 263]
click at [437, 220] on app-card-role "Promotional Staffing (Brand Ambassadors) 2A [DATE] 08:00-18:00 (10h) [PERSON_NA…" at bounding box center [462, 203] width 123 height 53
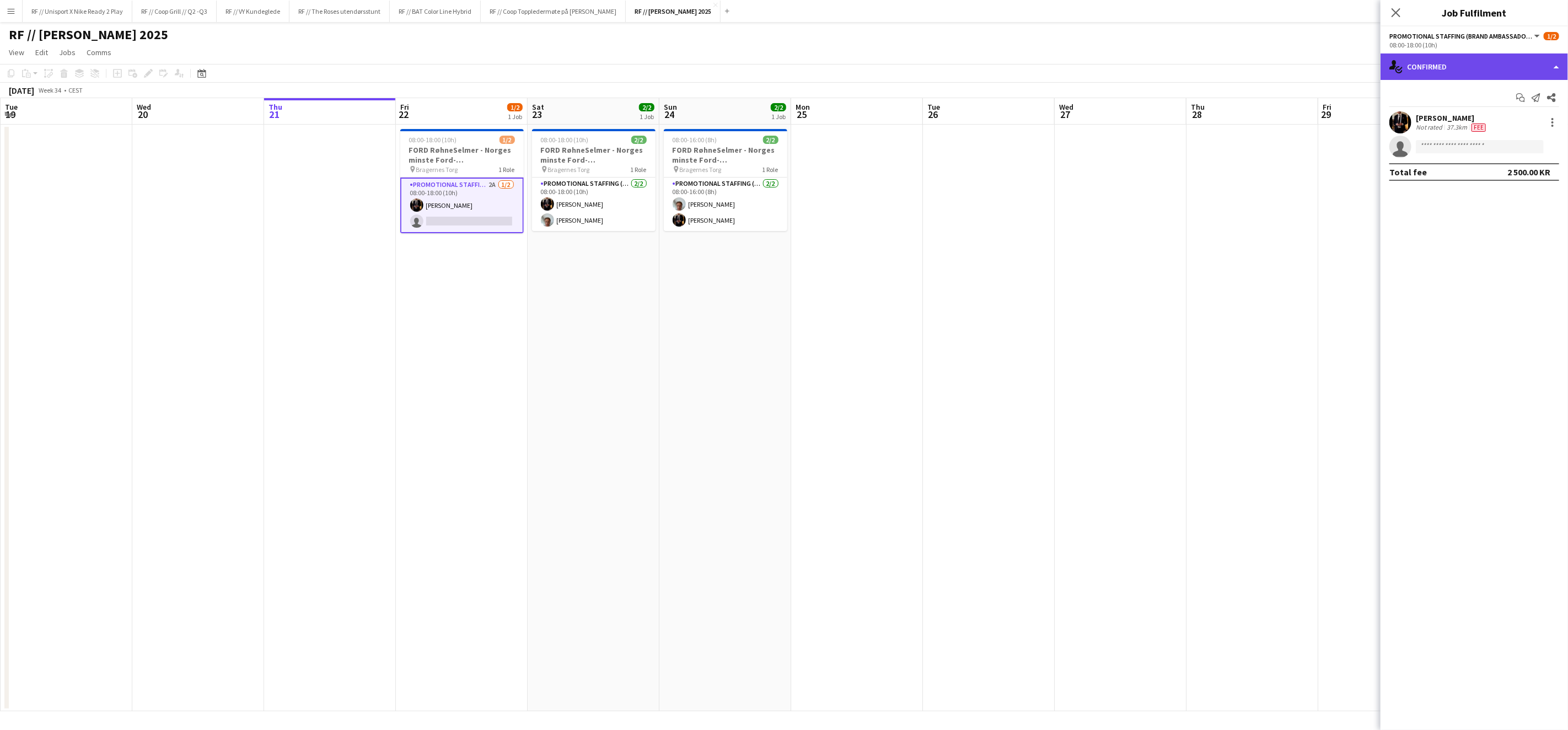
click at [1563, 68] on div "single-neutral-actions-check-2 Confirmed" at bounding box center [1475, 66] width 188 height 26
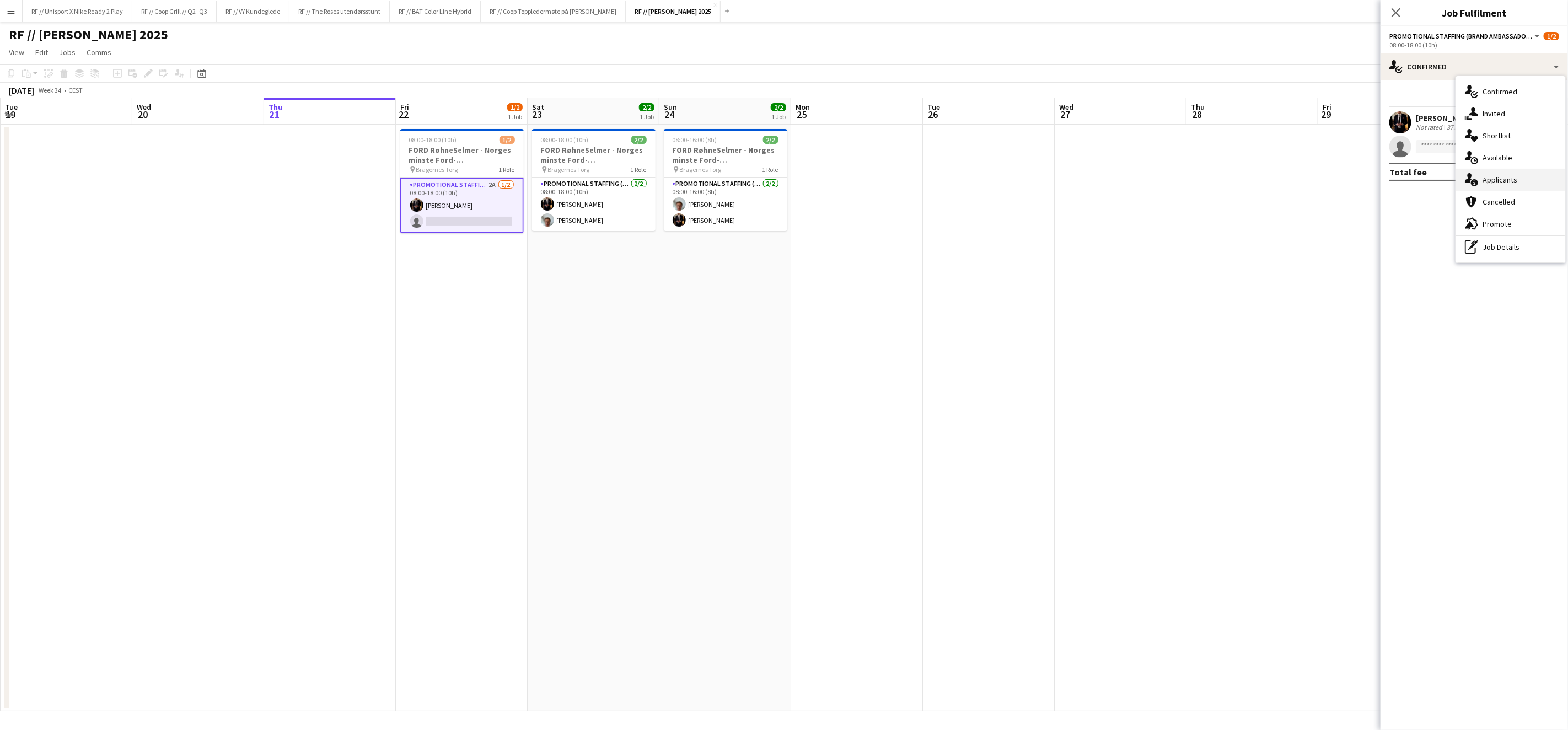
click at [1499, 176] on div "single-neutral-actions-information Applicants" at bounding box center [1511, 180] width 109 height 22
click at [997, 207] on app-date-cell at bounding box center [989, 418] width 132 height 587
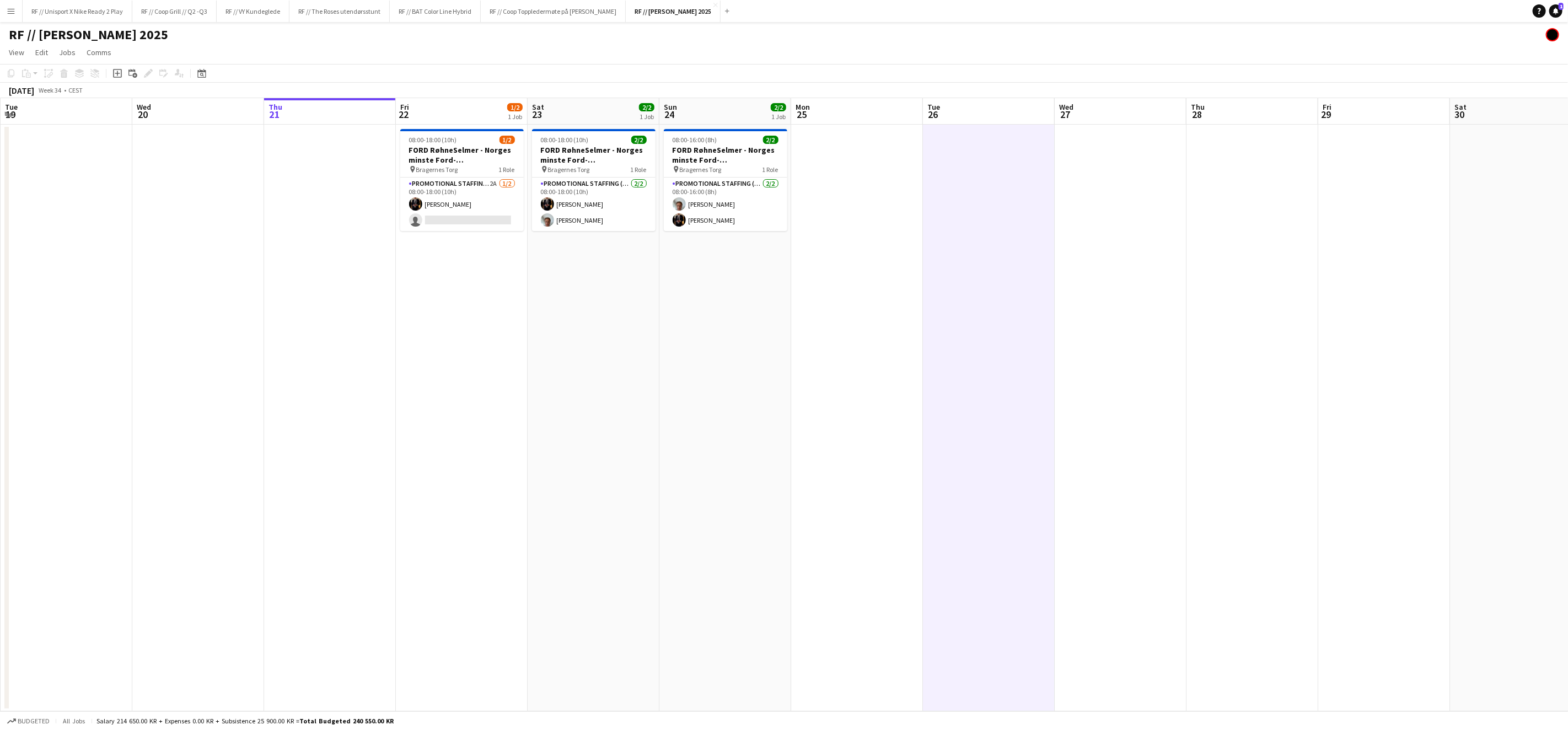
click at [6, 3] on button "Menu" at bounding box center [11, 11] width 22 height 22
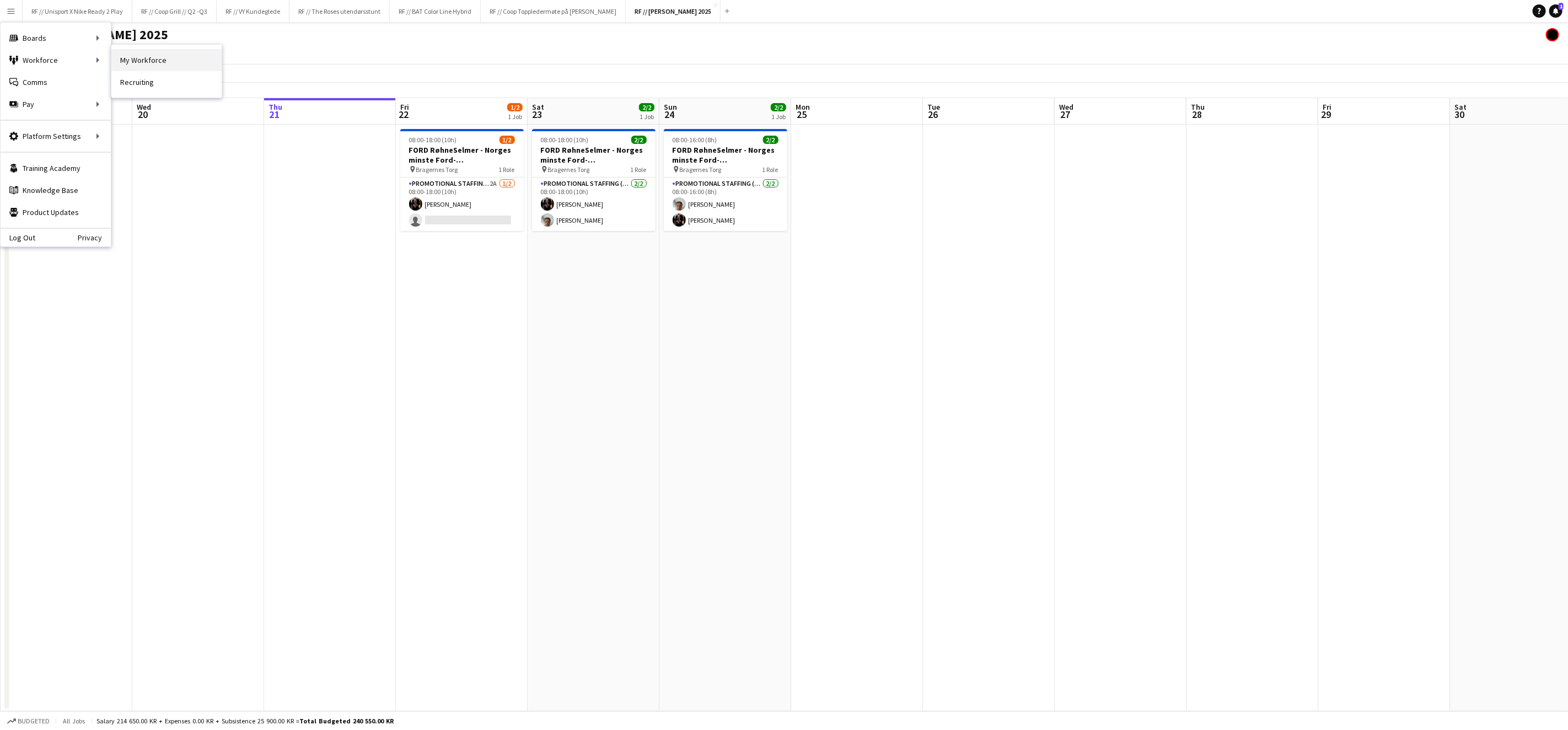
click at [136, 62] on link "My Workforce" at bounding box center [166, 60] width 110 height 22
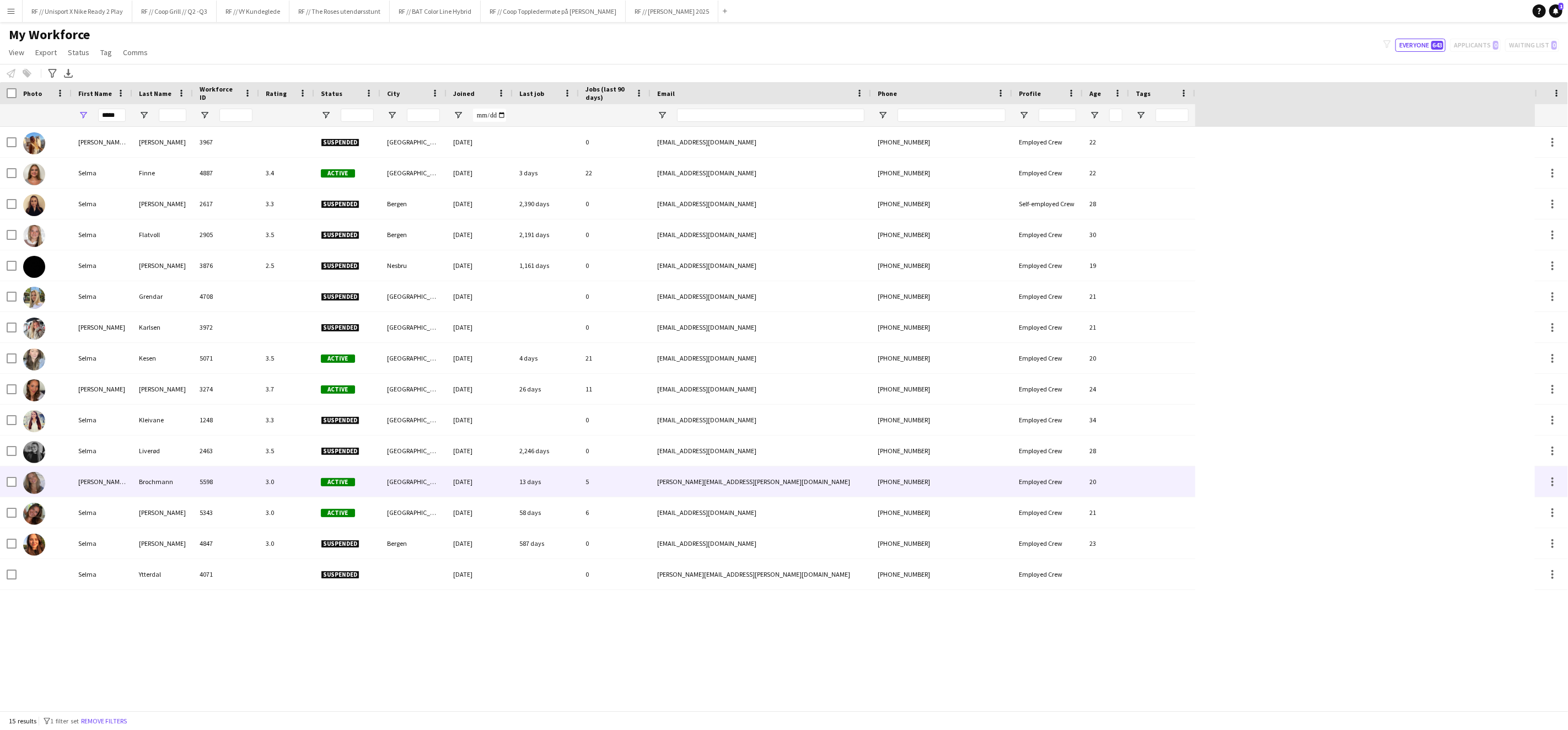
click at [126, 482] on div "[PERSON_NAME] [PERSON_NAME]" at bounding box center [102, 482] width 61 height 30
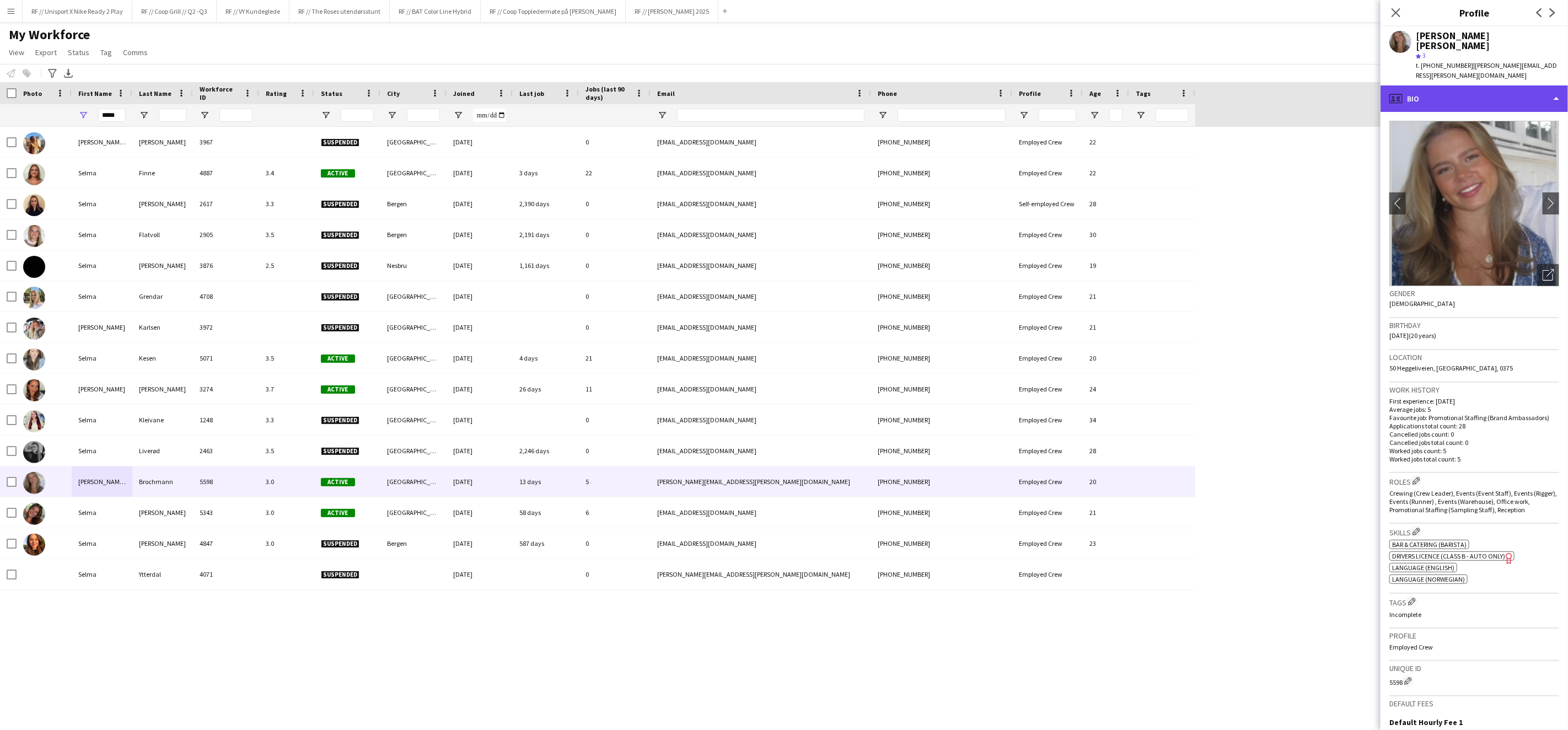
click at [1555, 85] on div "profile Bio" at bounding box center [1475, 98] width 188 height 26
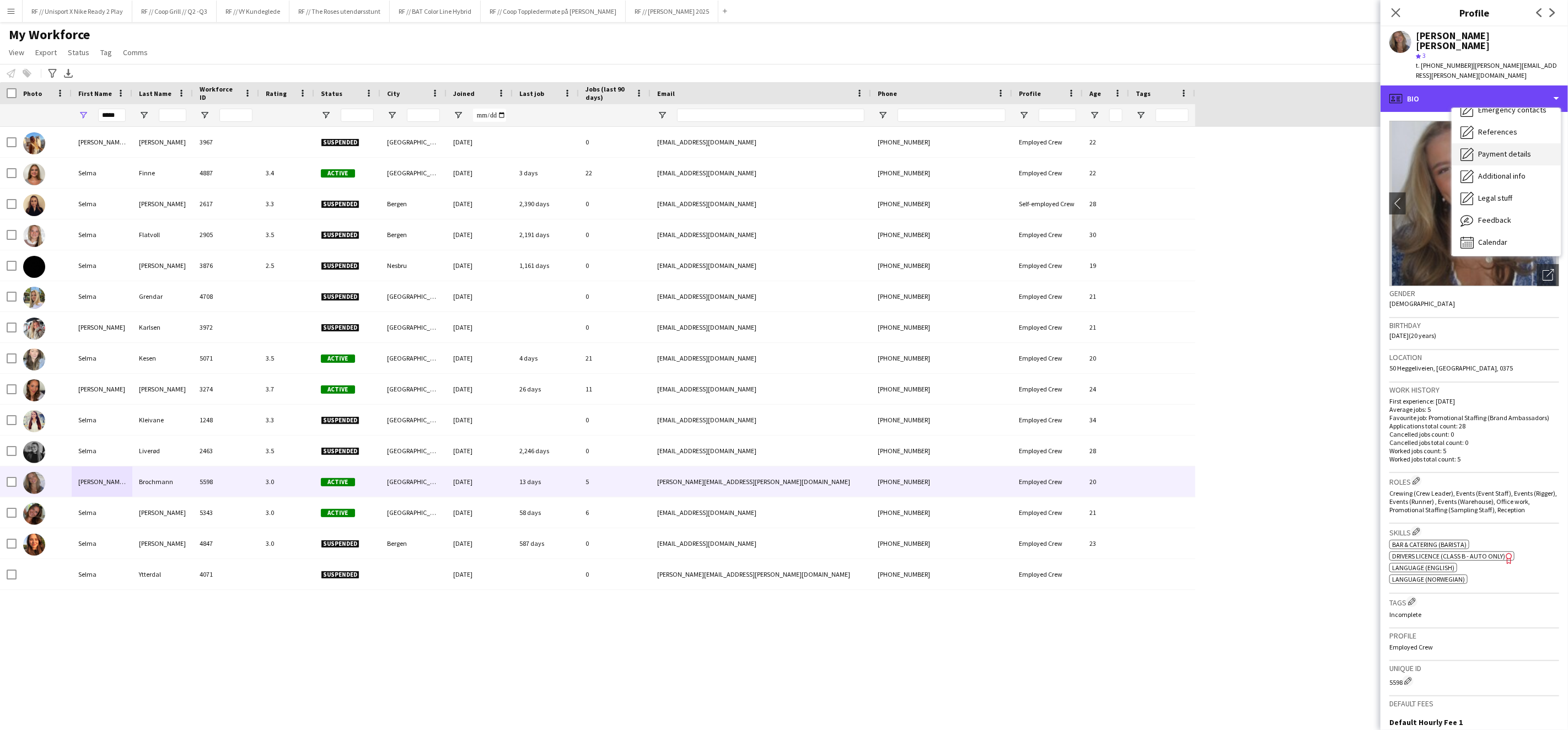
scroll to position [103, 0]
click at [1508, 230] on div "Calendar Calendar" at bounding box center [1506, 241] width 109 height 22
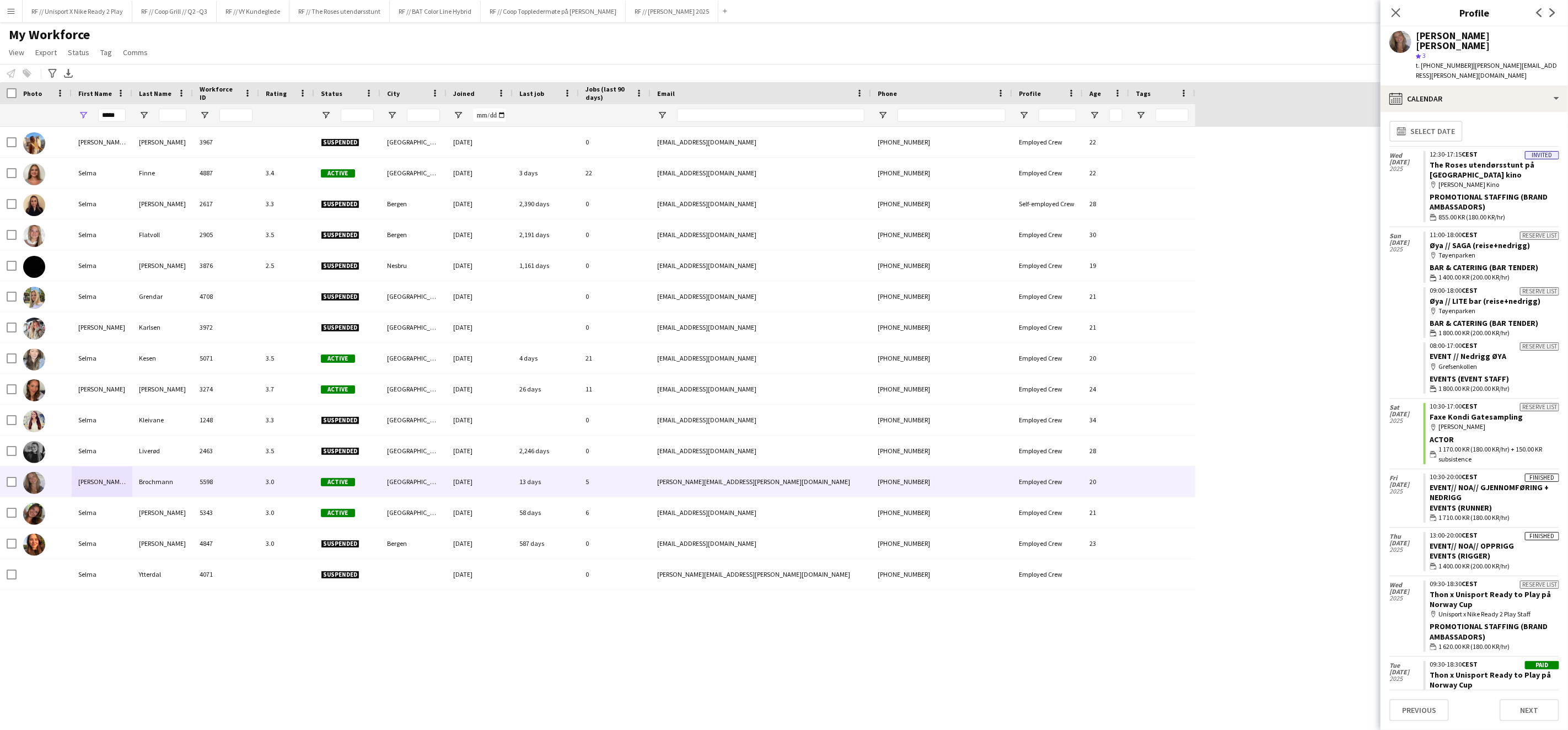
scroll to position [0, 0]
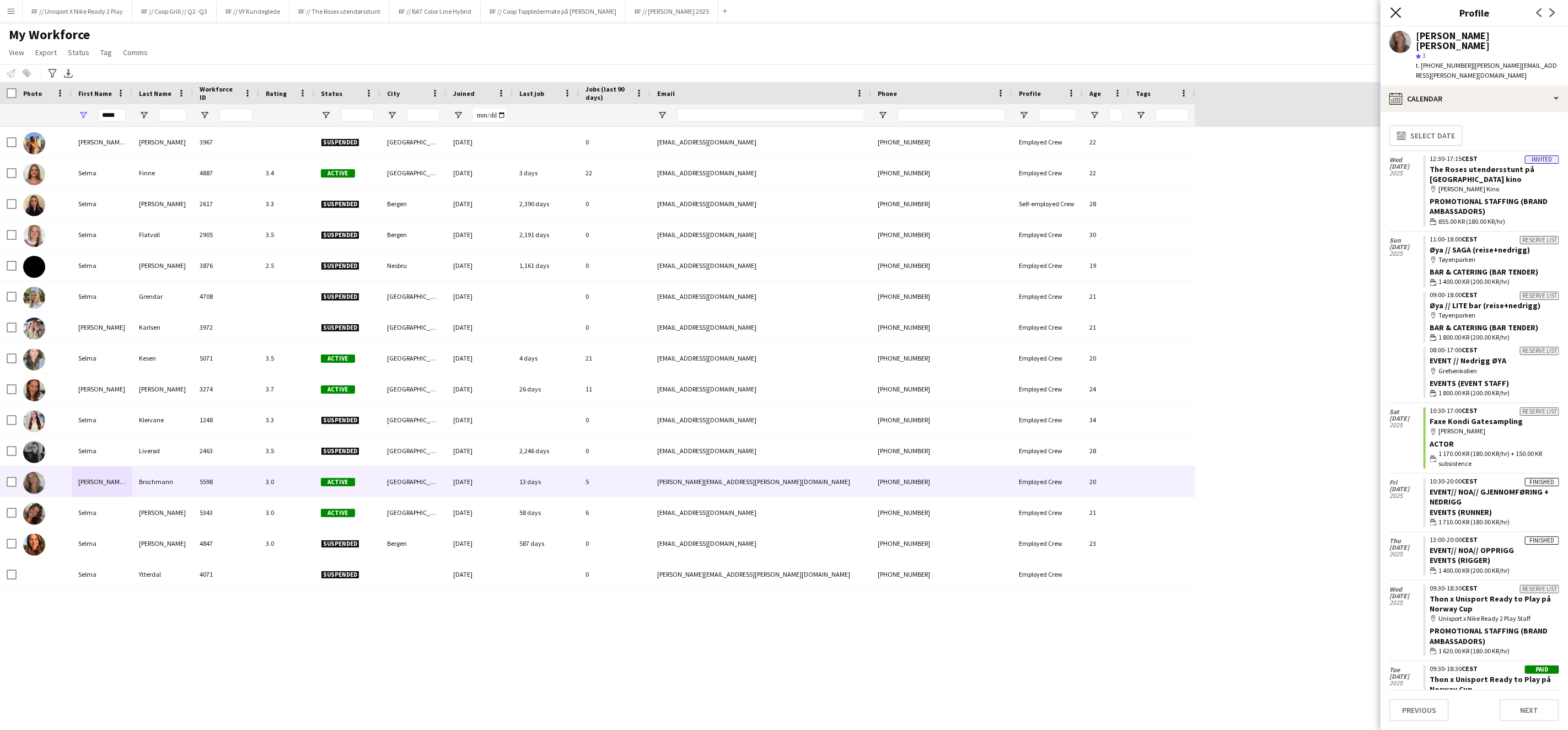
click at [1398, 10] on icon at bounding box center [1396, 12] width 10 height 10
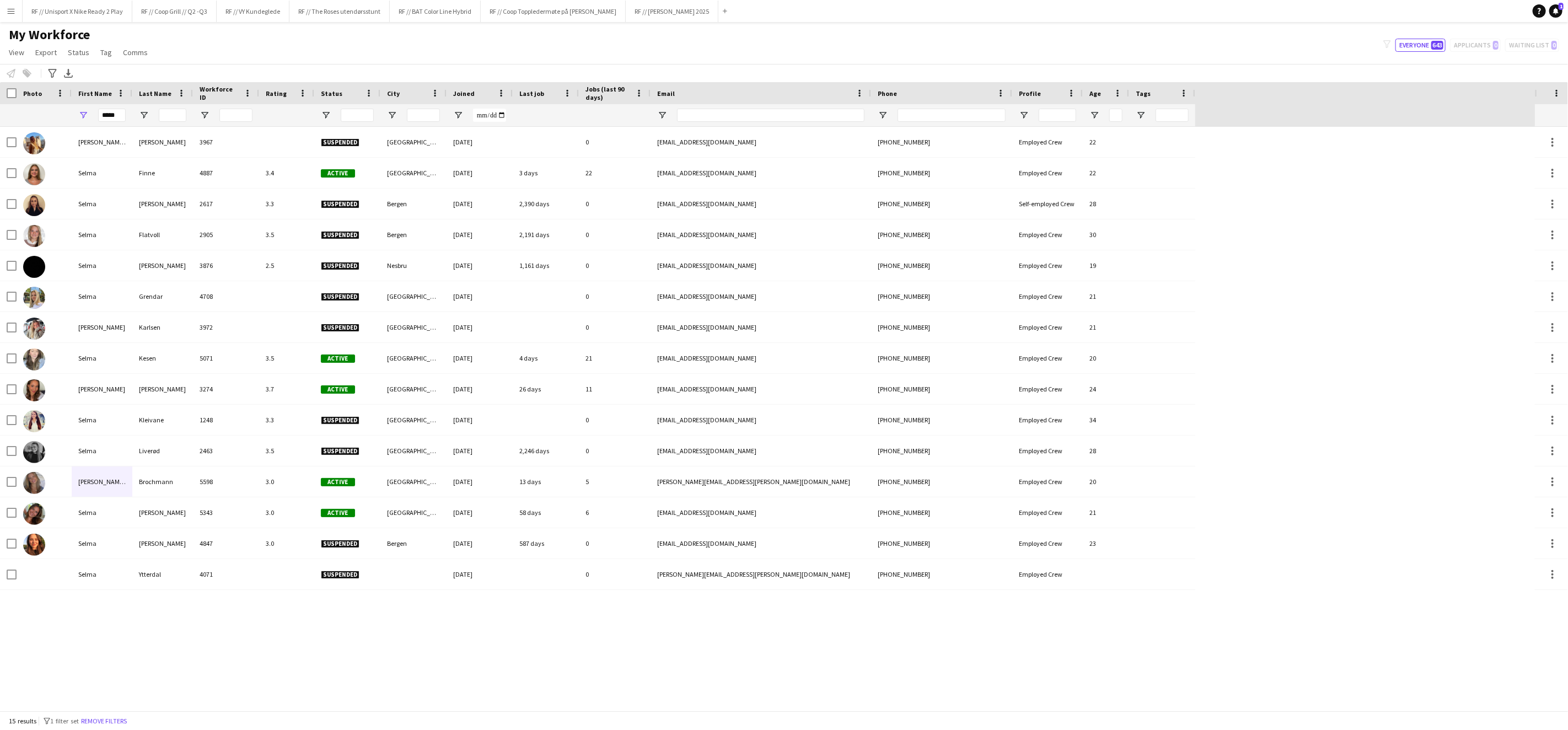
click at [1192, 42] on div "My Workforce View Views Default view New view Update view Delete view Edit name…" at bounding box center [784, 45] width 1568 height 37
click at [117, 115] on input "*****" at bounding box center [112, 115] width 28 height 13
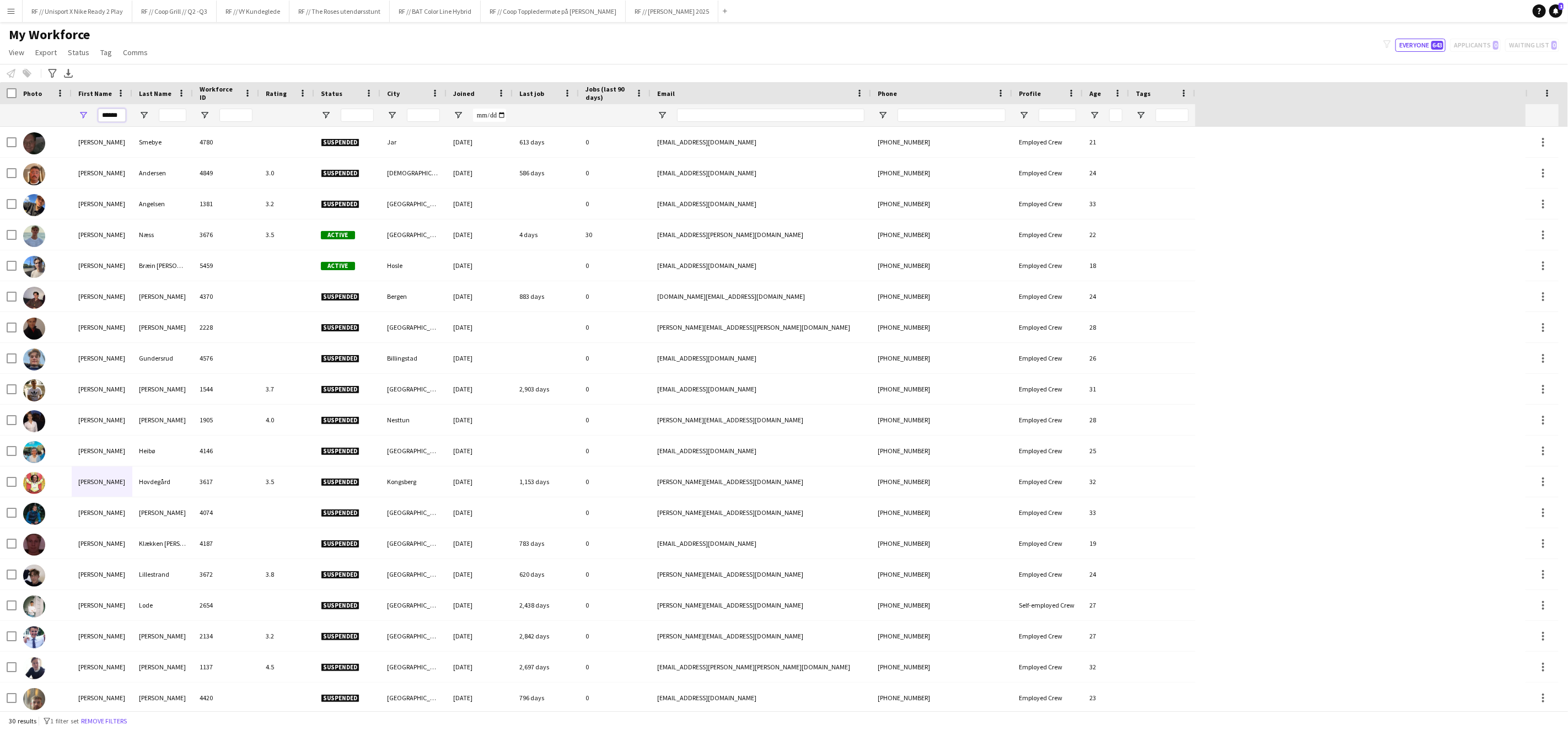
type input "******"
click at [10, 12] on app-icon "Menu" at bounding box center [11, 11] width 9 height 9
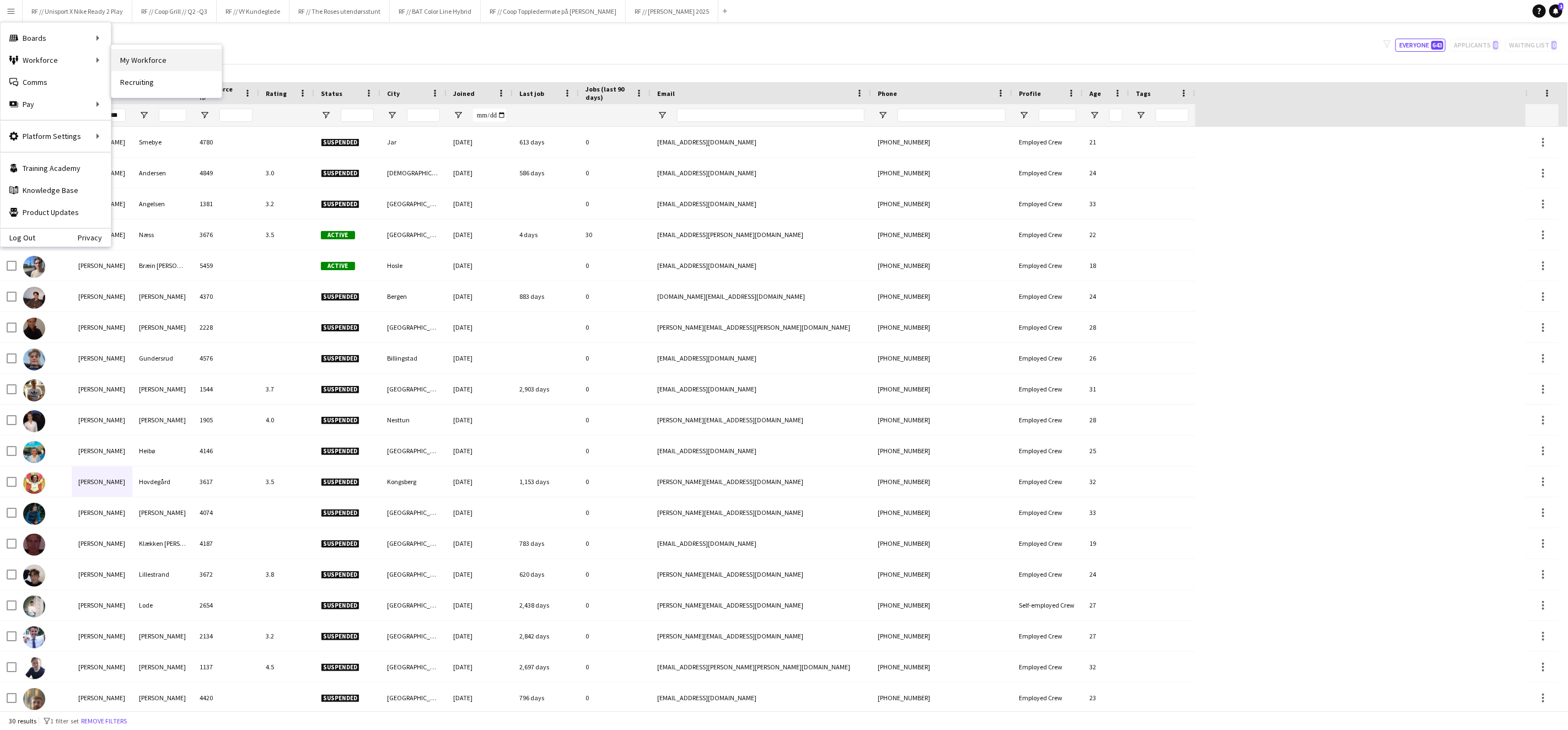
click at [140, 57] on link "My Workforce" at bounding box center [166, 60] width 110 height 22
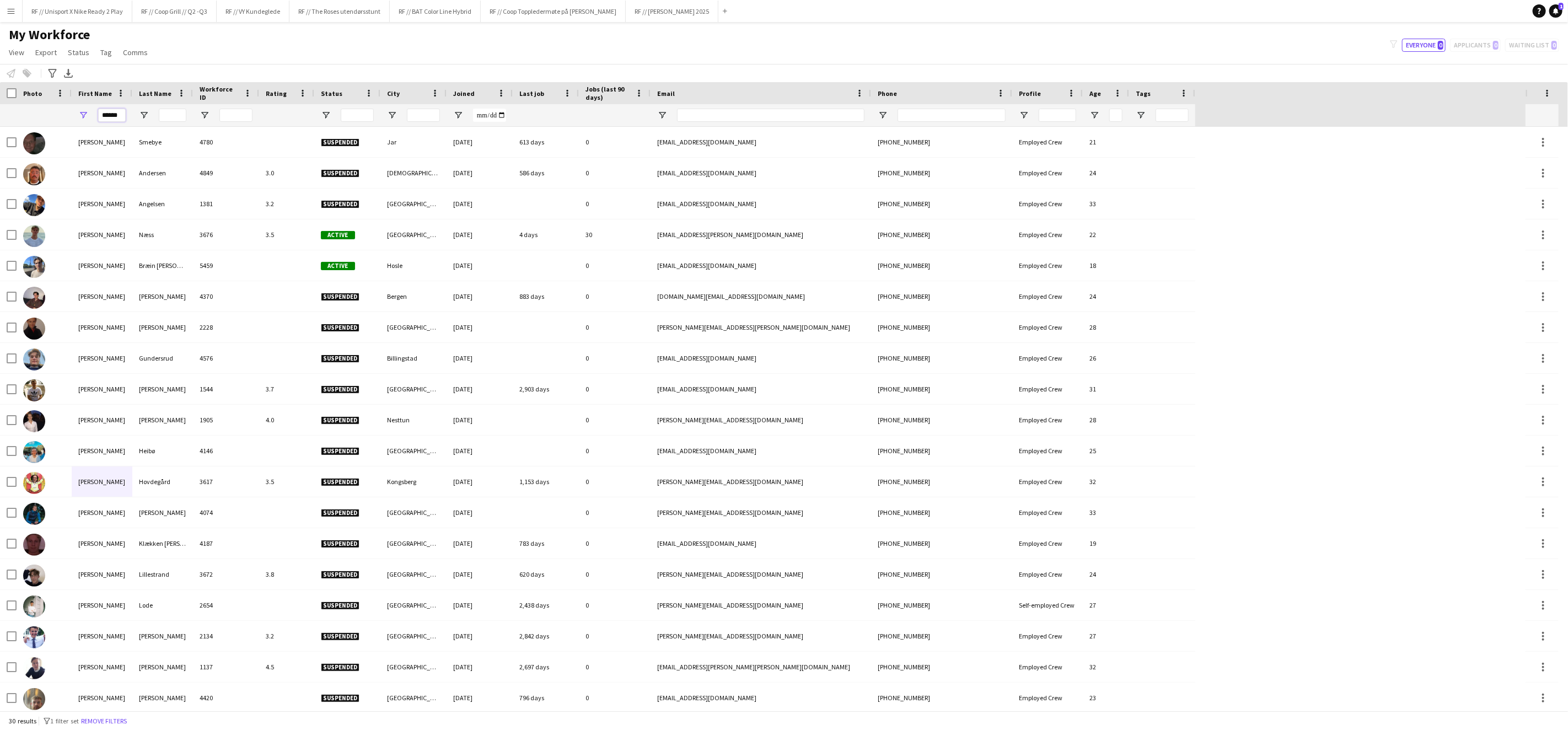
click at [108, 111] on input "******" at bounding box center [112, 115] width 28 height 13
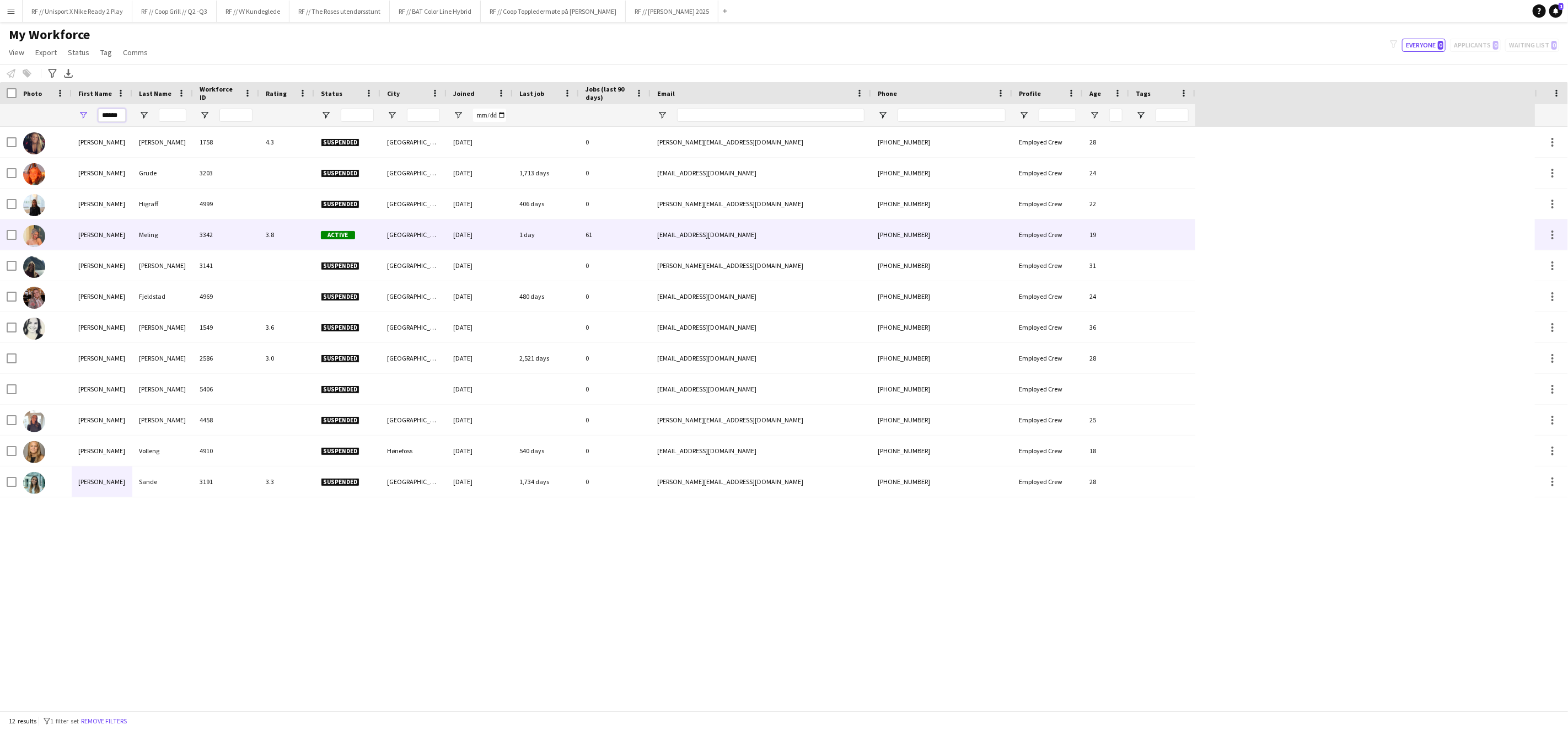
type input "******"
click at [91, 237] on div "[PERSON_NAME]" at bounding box center [102, 235] width 61 height 30
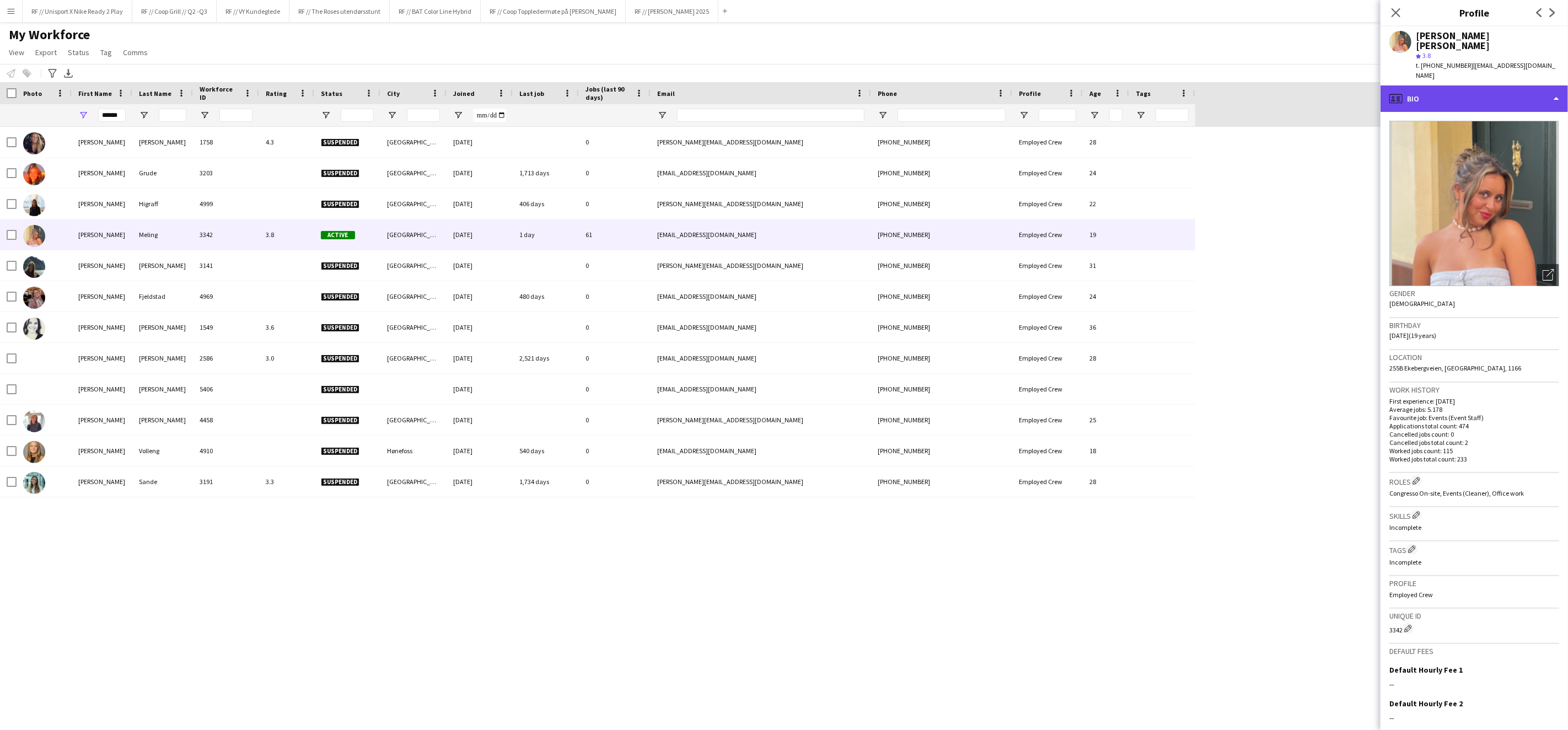
click at [1544, 85] on div "profile Bio" at bounding box center [1475, 98] width 188 height 26
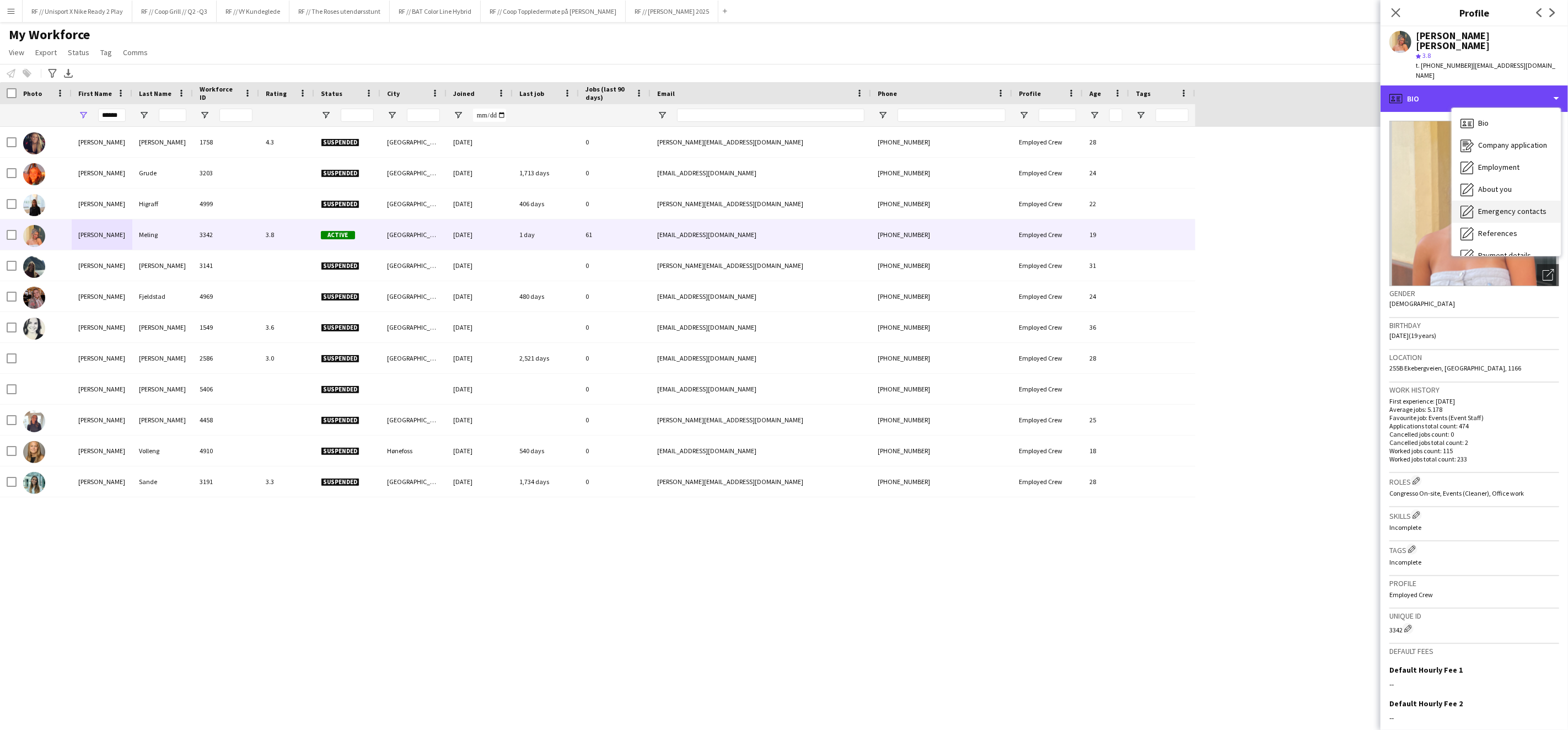
scroll to position [103, 0]
click at [1510, 230] on div "Calendar Calendar" at bounding box center [1506, 241] width 109 height 22
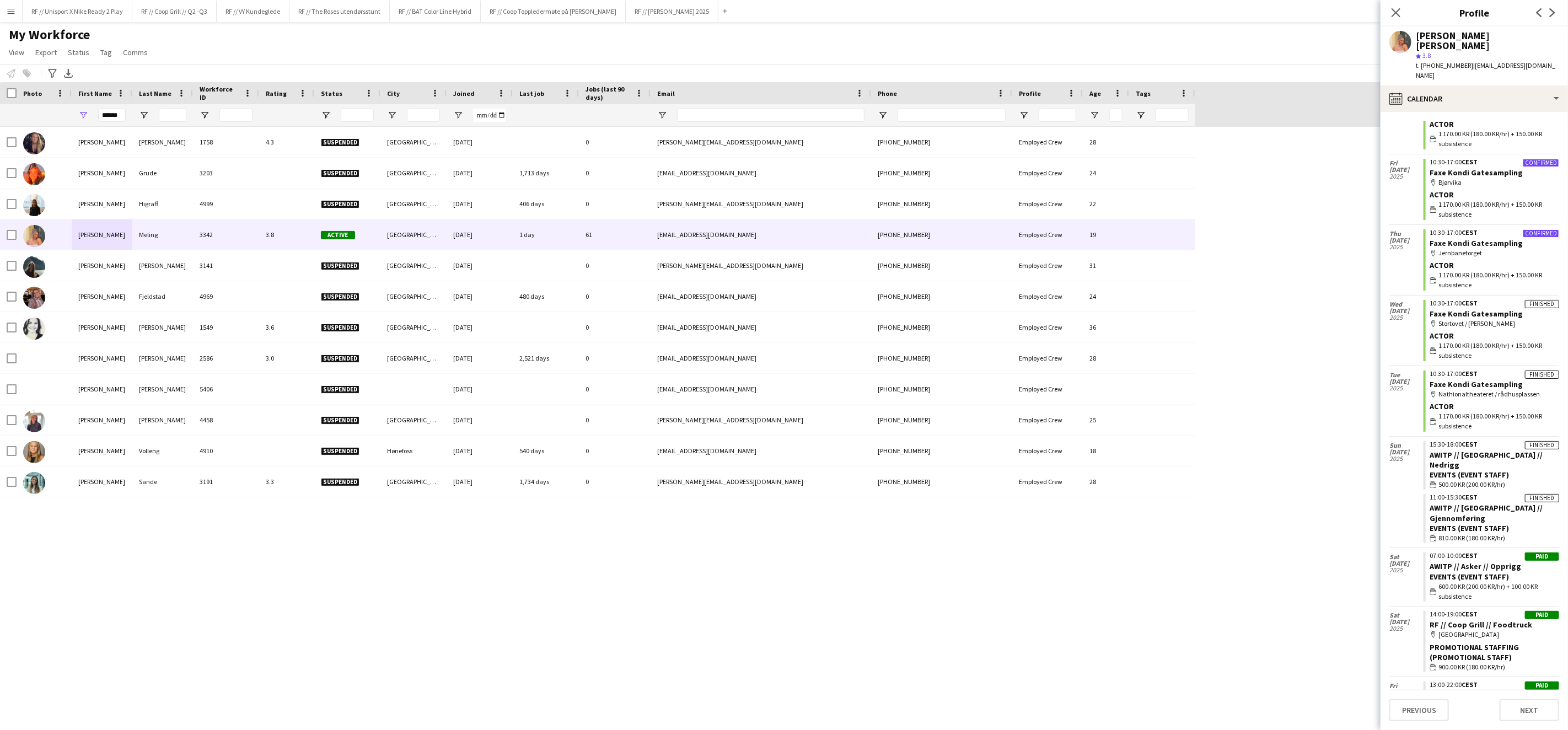
scroll to position [3702, 0]
click at [1479, 170] on link "Faxe Kondi Gatesampling" at bounding box center [1477, 175] width 93 height 10
click at [255, 15] on button "RF // VY Kundeglede Close" at bounding box center [253, 11] width 73 height 21
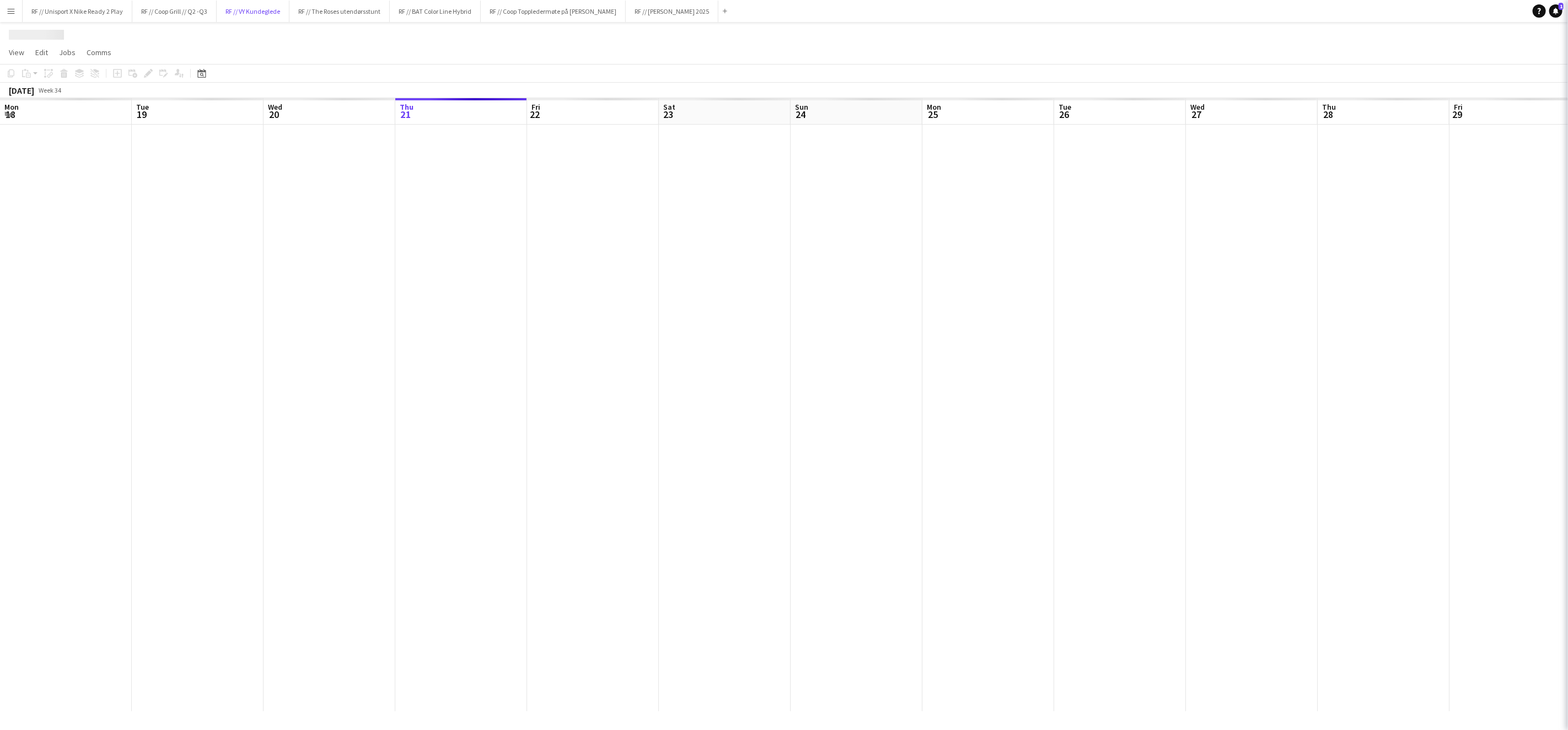
scroll to position [0, 263]
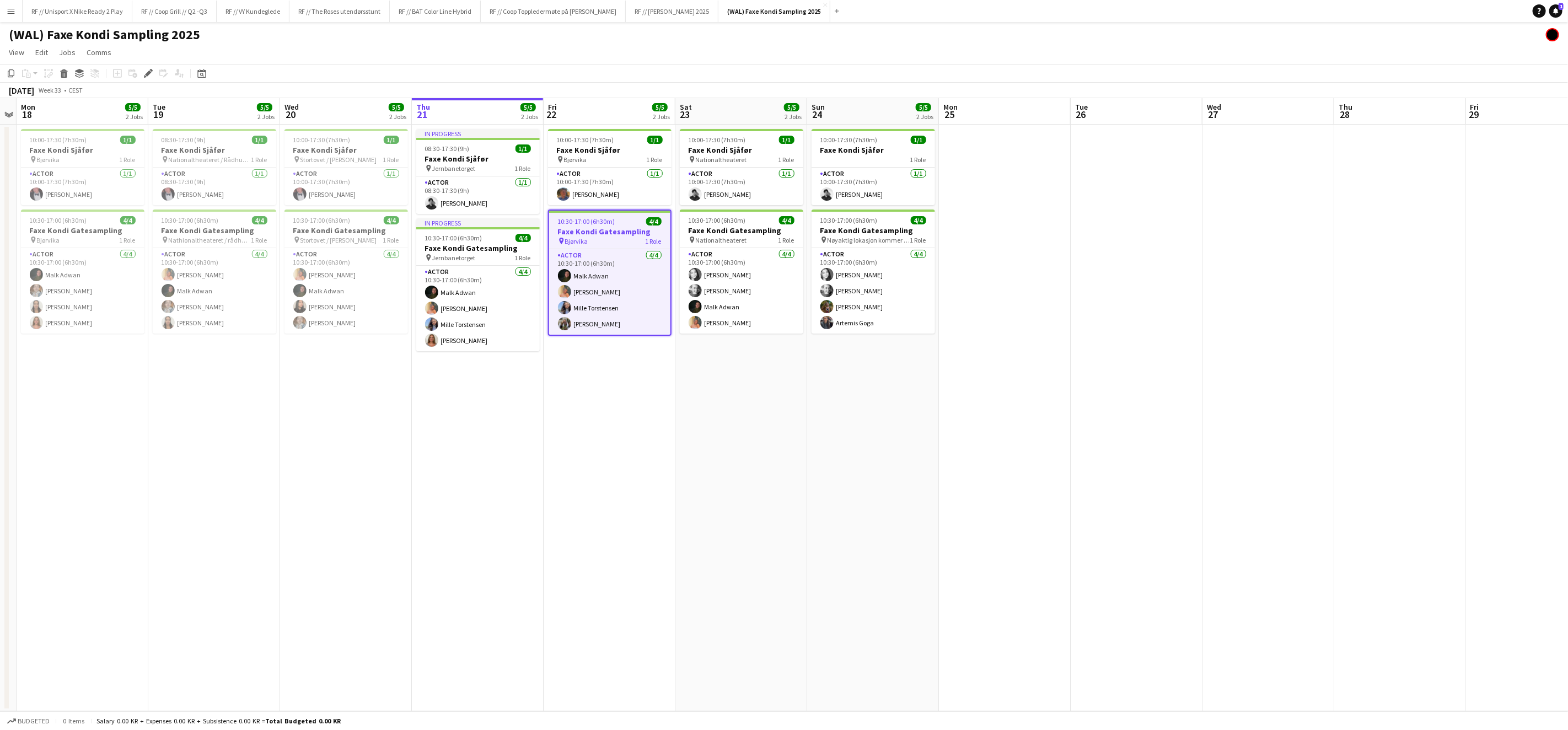
click at [594, 223] on span "10:30-17:00 (6h30m)" at bounding box center [586, 221] width 57 height 8
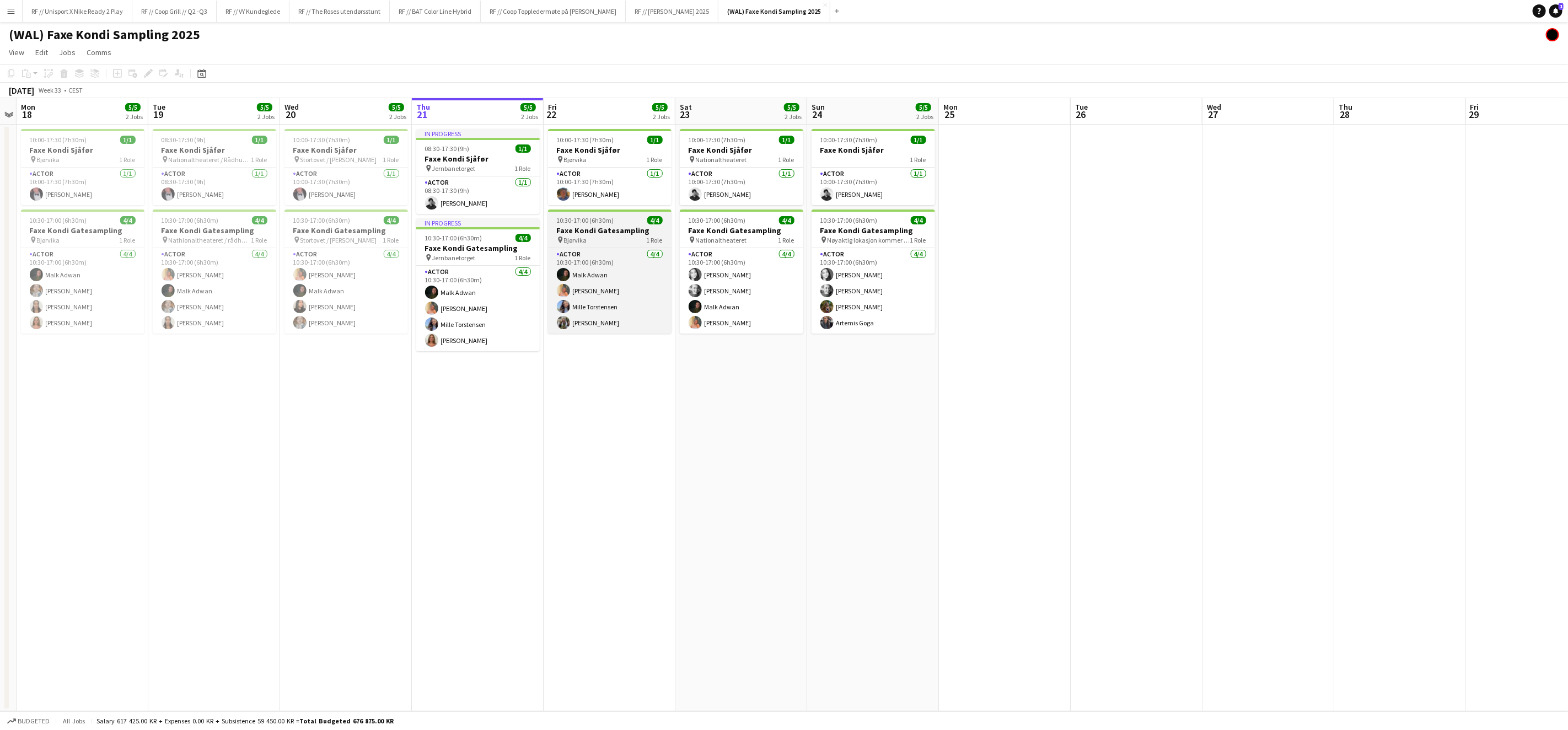
click at [605, 229] on h3 "Faxe Kondi Gatesampling" at bounding box center [610, 230] width 123 height 10
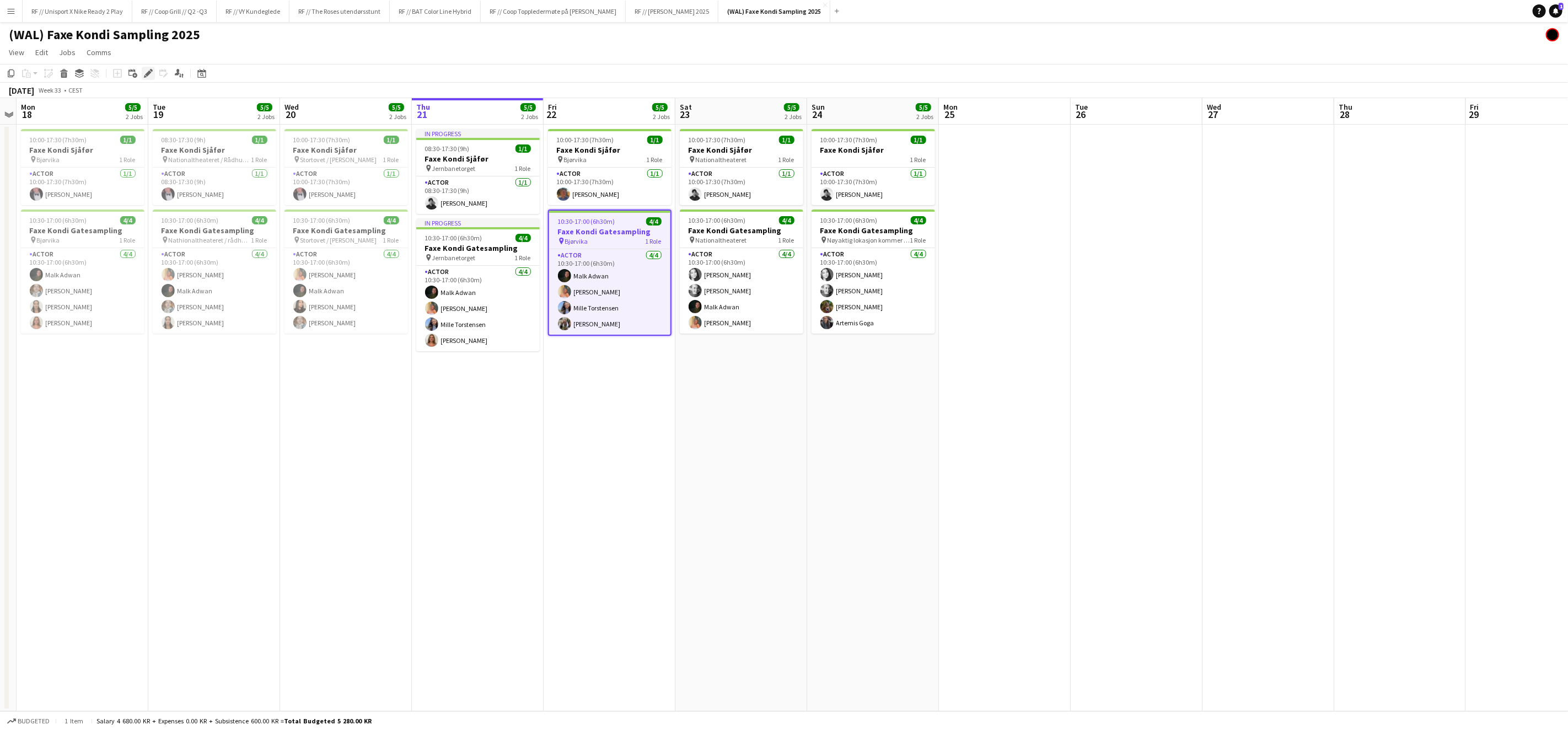
click at [150, 77] on div "Edit" at bounding box center [148, 73] width 13 height 13
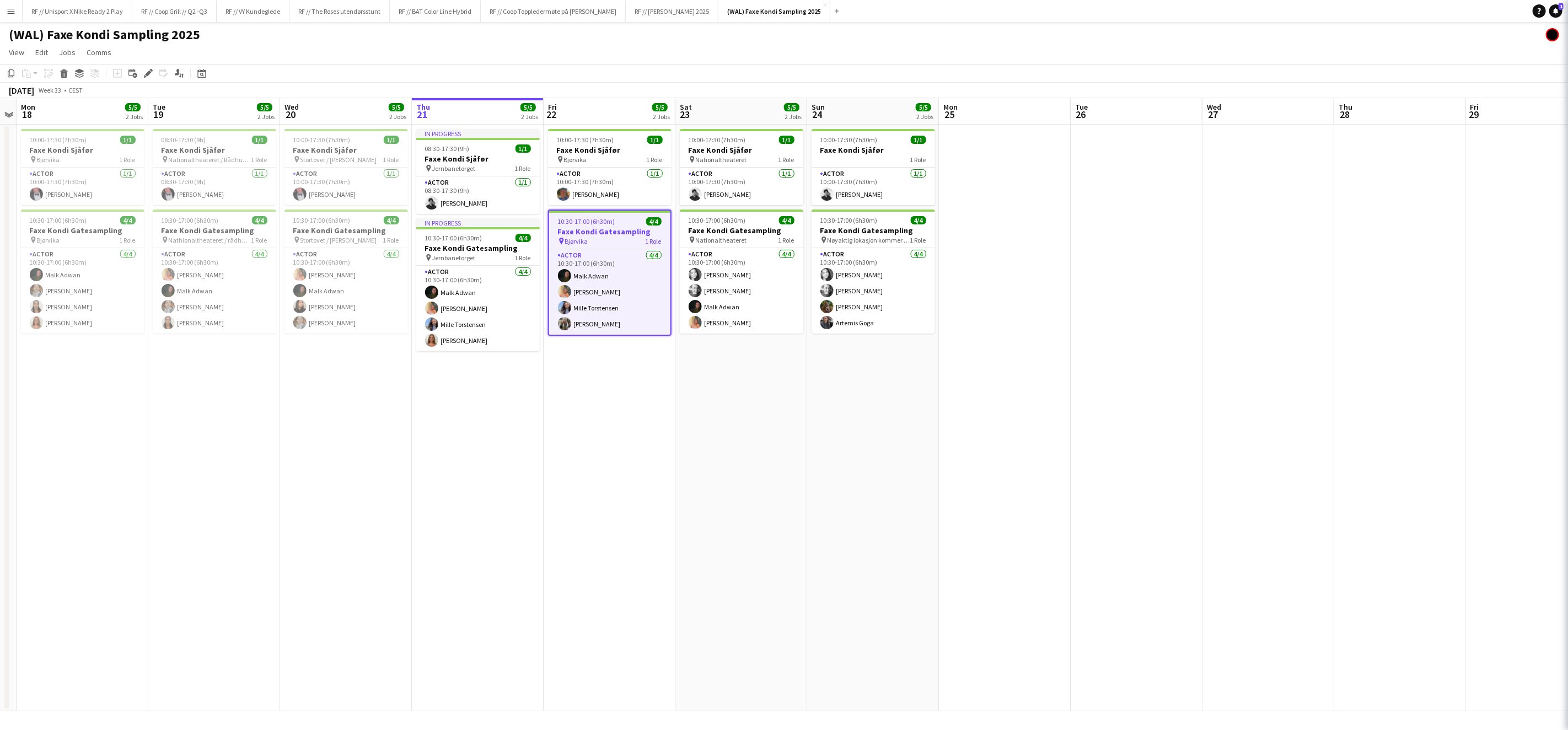
type input "*******"
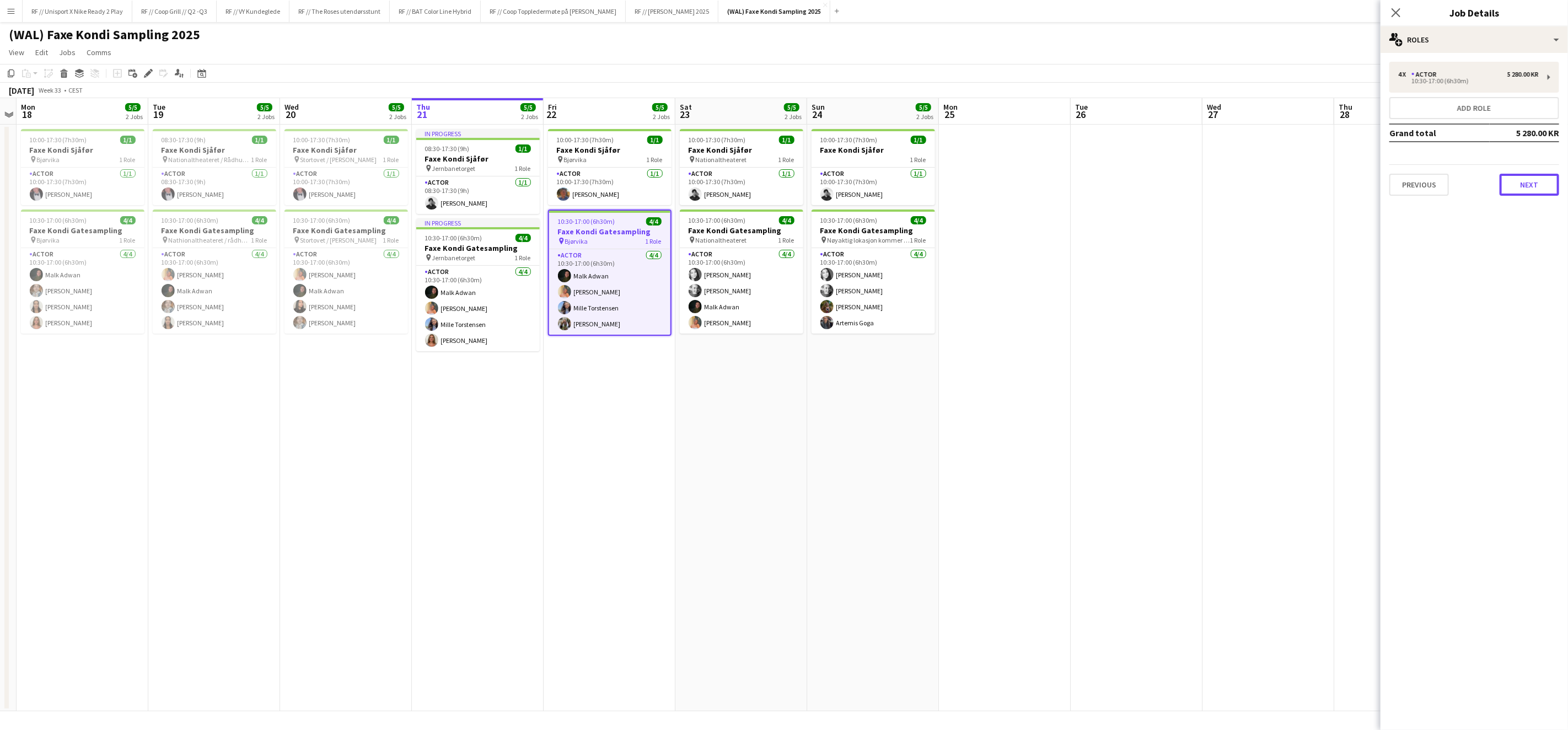
click at [1531, 189] on button "Next" at bounding box center [1530, 185] width 60 height 22
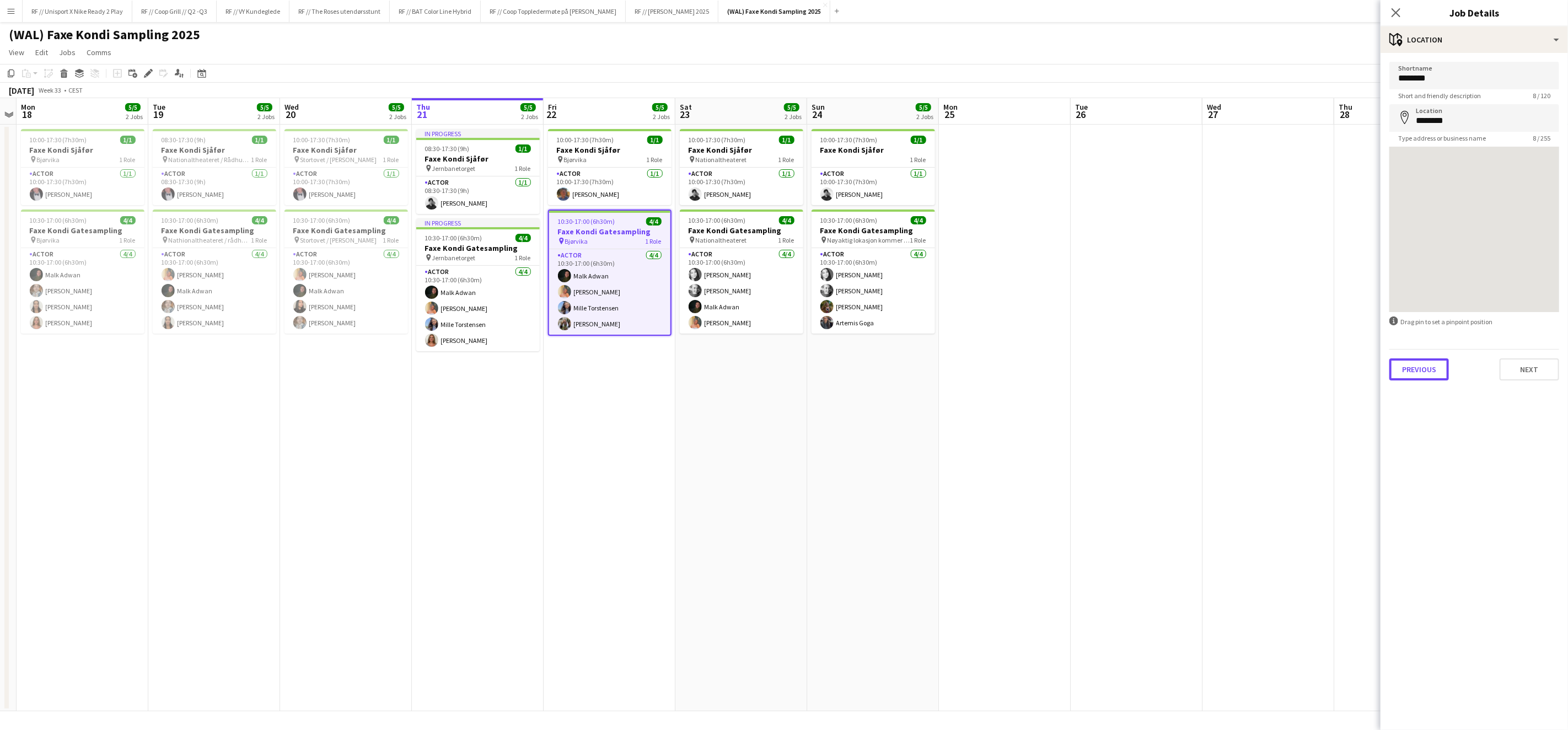
click at [1418, 371] on button "Previous" at bounding box center [1419, 369] width 60 height 22
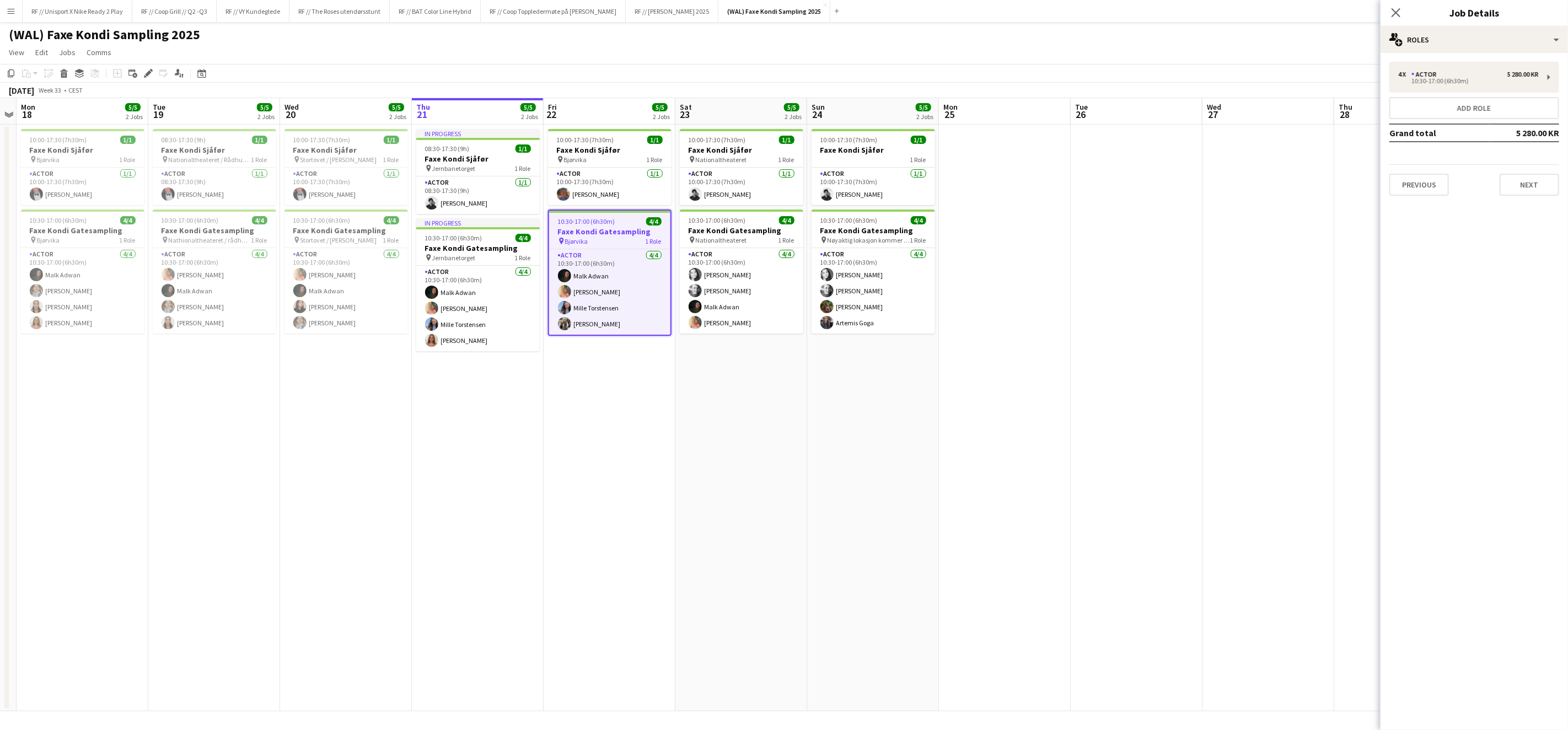
click at [1415, 167] on div "Previous Next" at bounding box center [1474, 179] width 170 height 31
click at [1421, 176] on button "Previous" at bounding box center [1419, 185] width 60 height 22
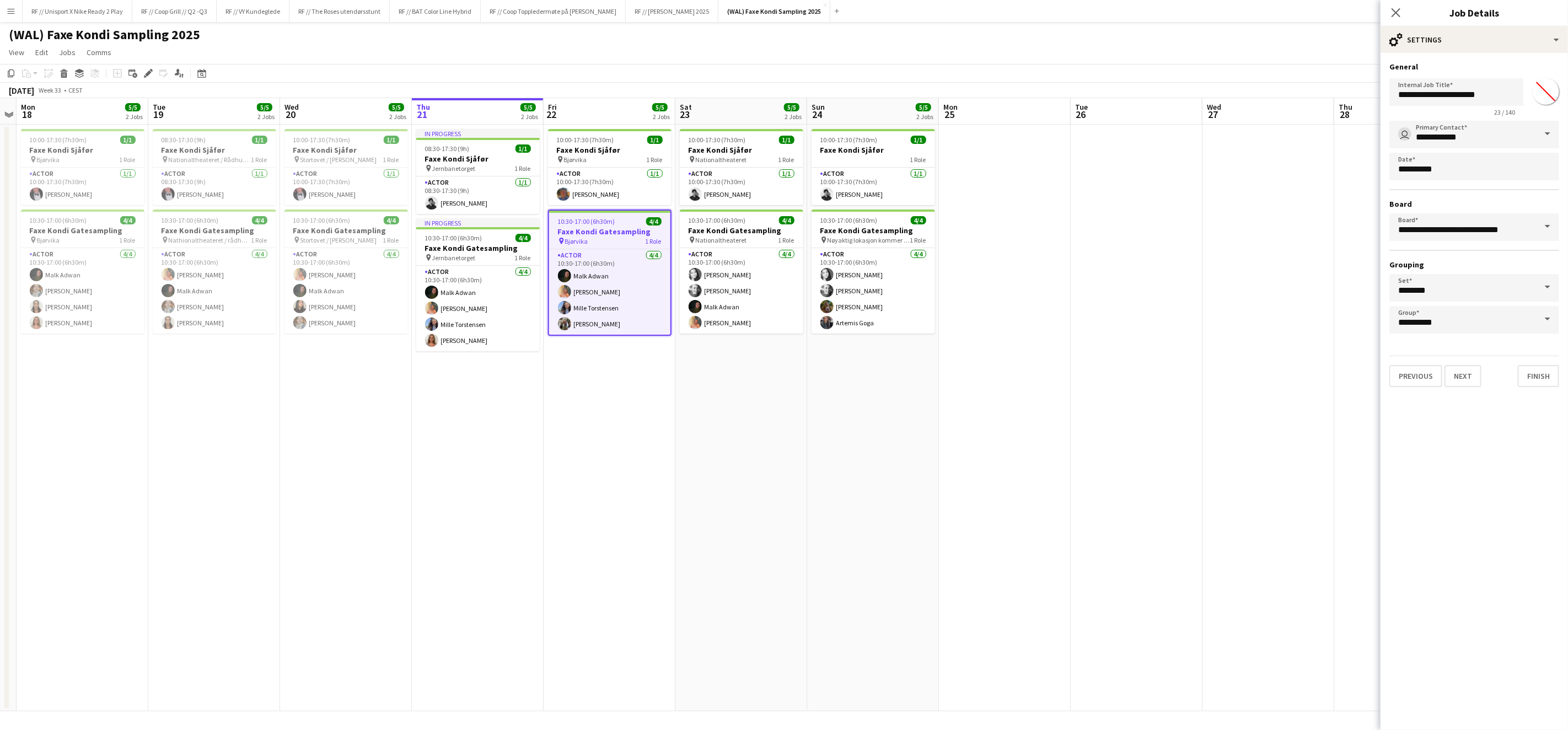
scroll to position [0, 379]
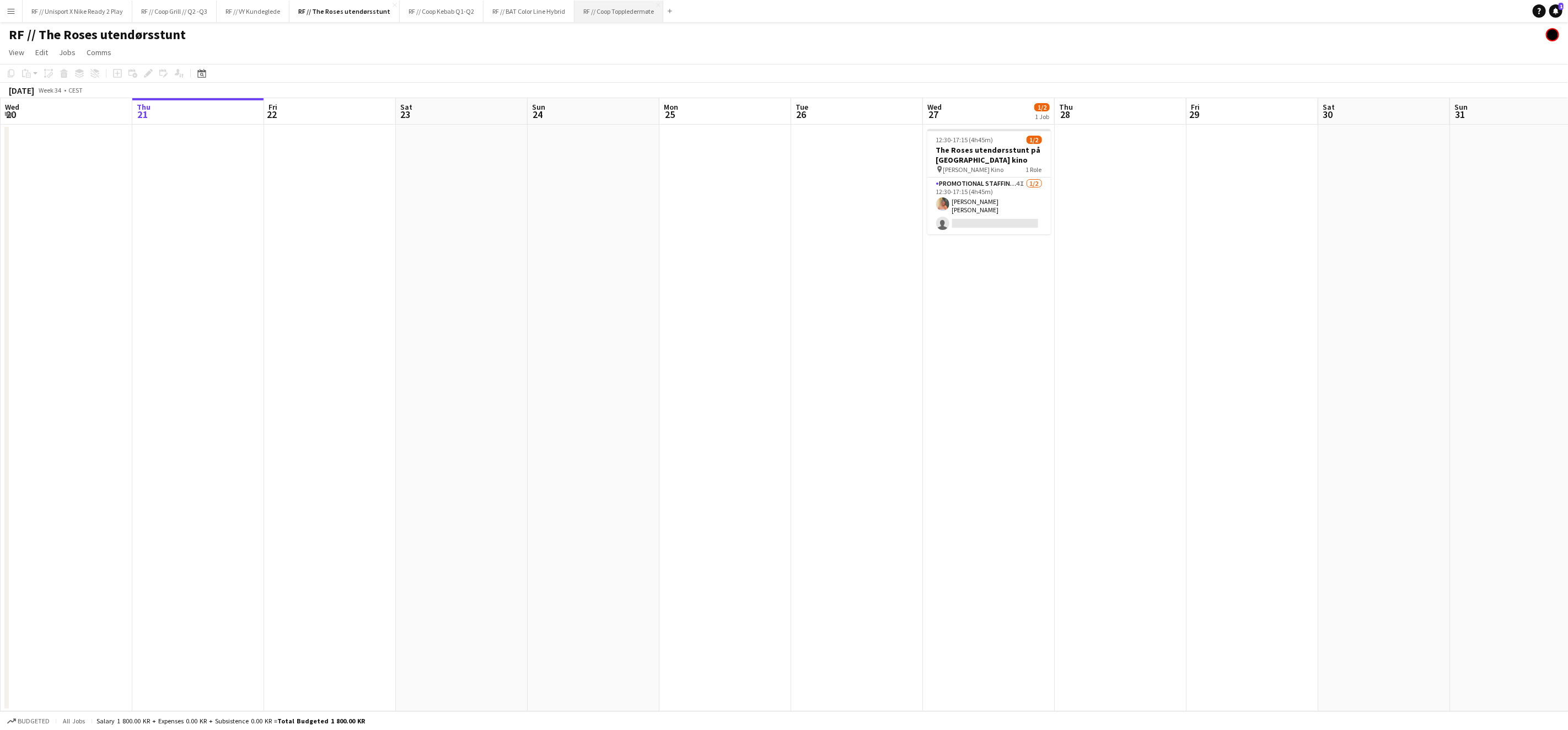
scroll to position [0, 263]
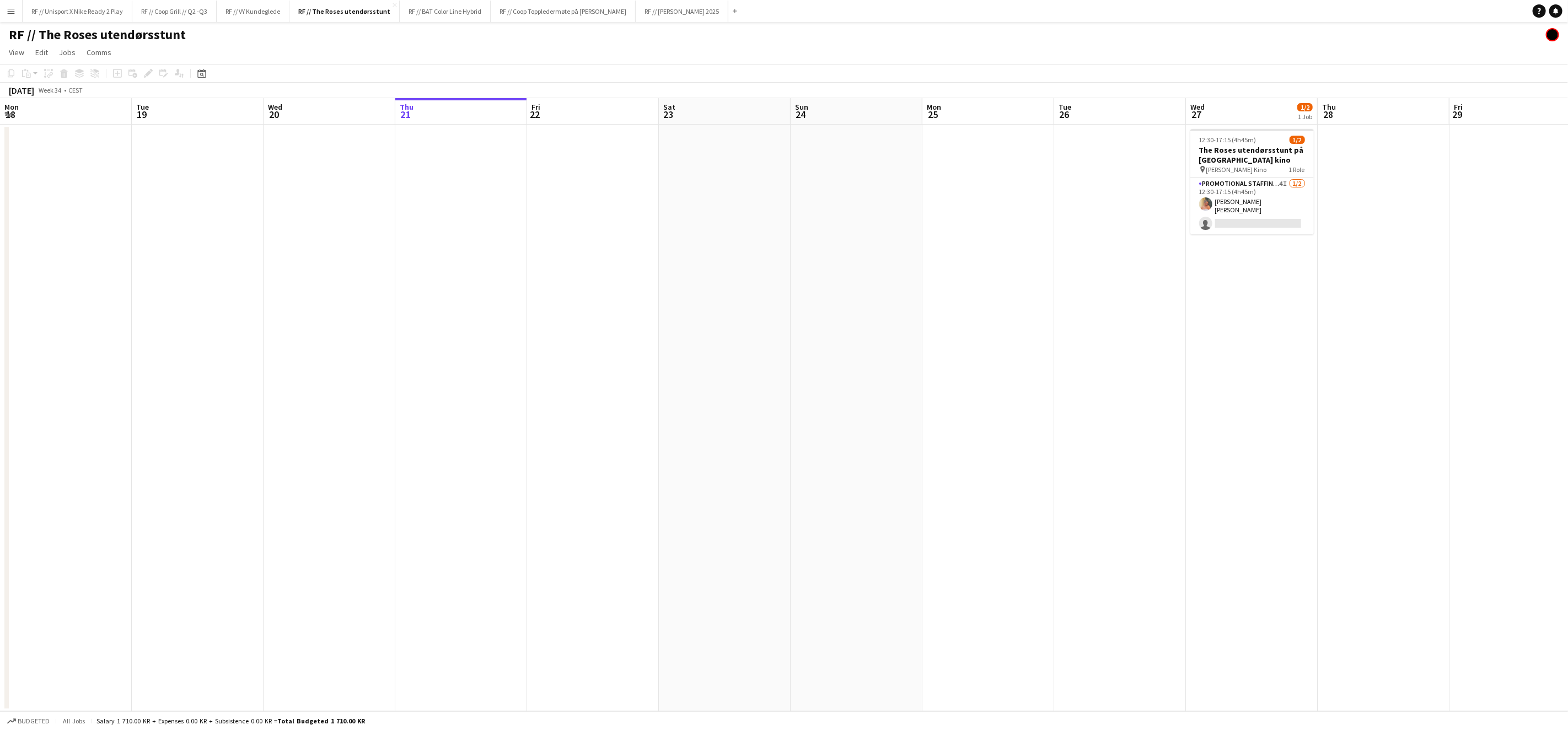
scroll to position [0, 263]
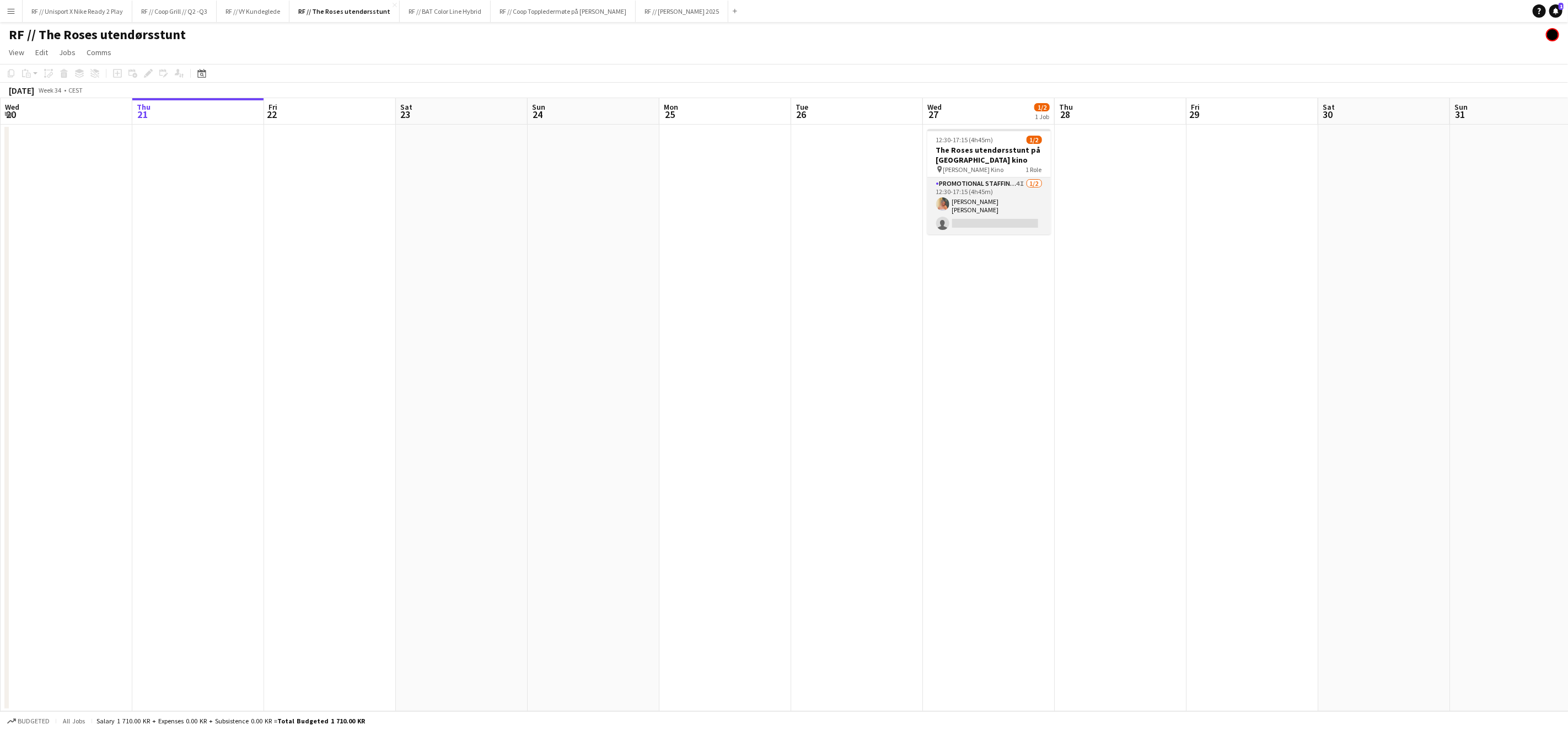
click at [973, 219] on app-card-role "Promotional Staffing (Brand Ambassadors) 4I [DATE] 12:30-17:15 (4h45m) [PERSON_…" at bounding box center [989, 206] width 123 height 57
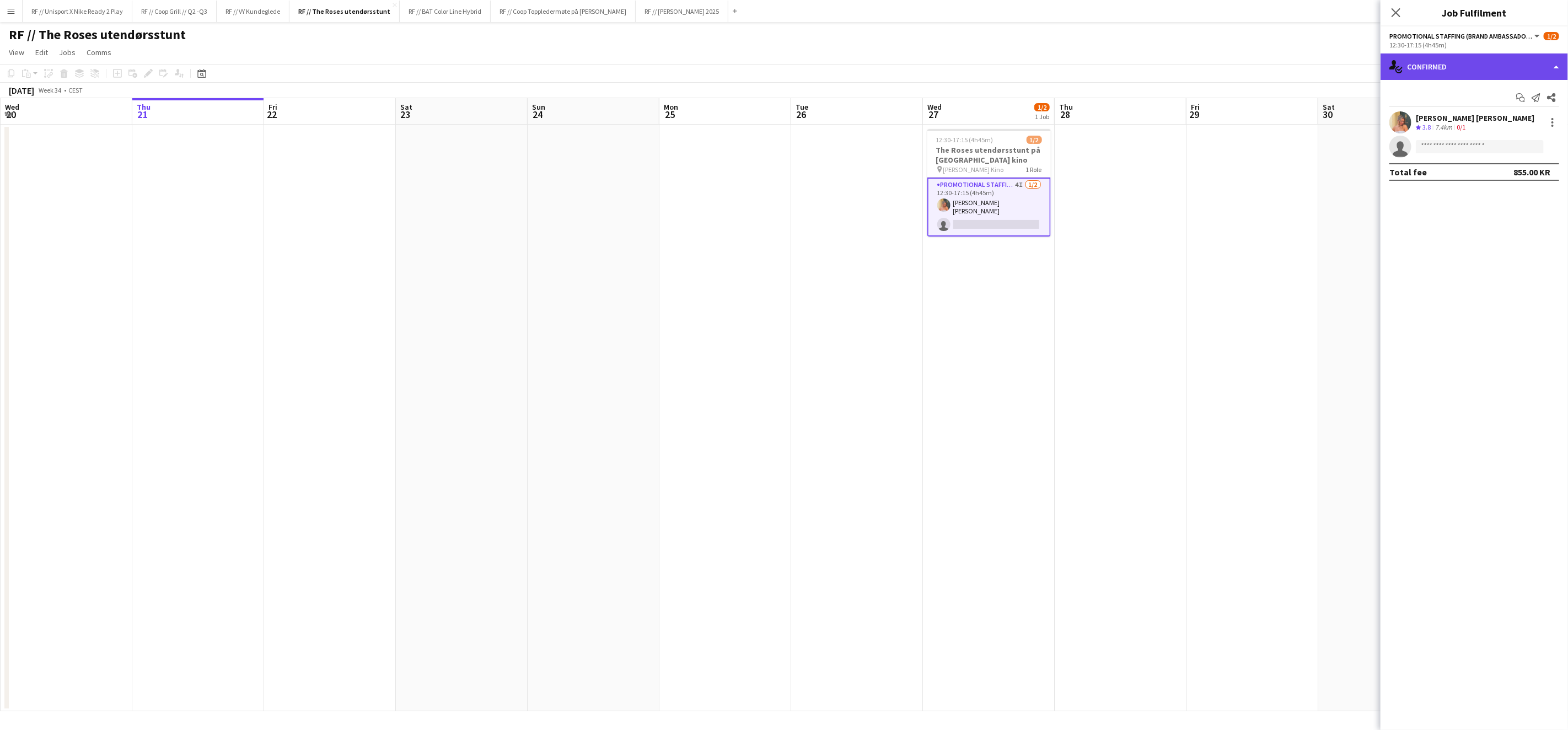
click at [1555, 68] on div "single-neutral-actions-check-2 Confirmed" at bounding box center [1475, 66] width 188 height 26
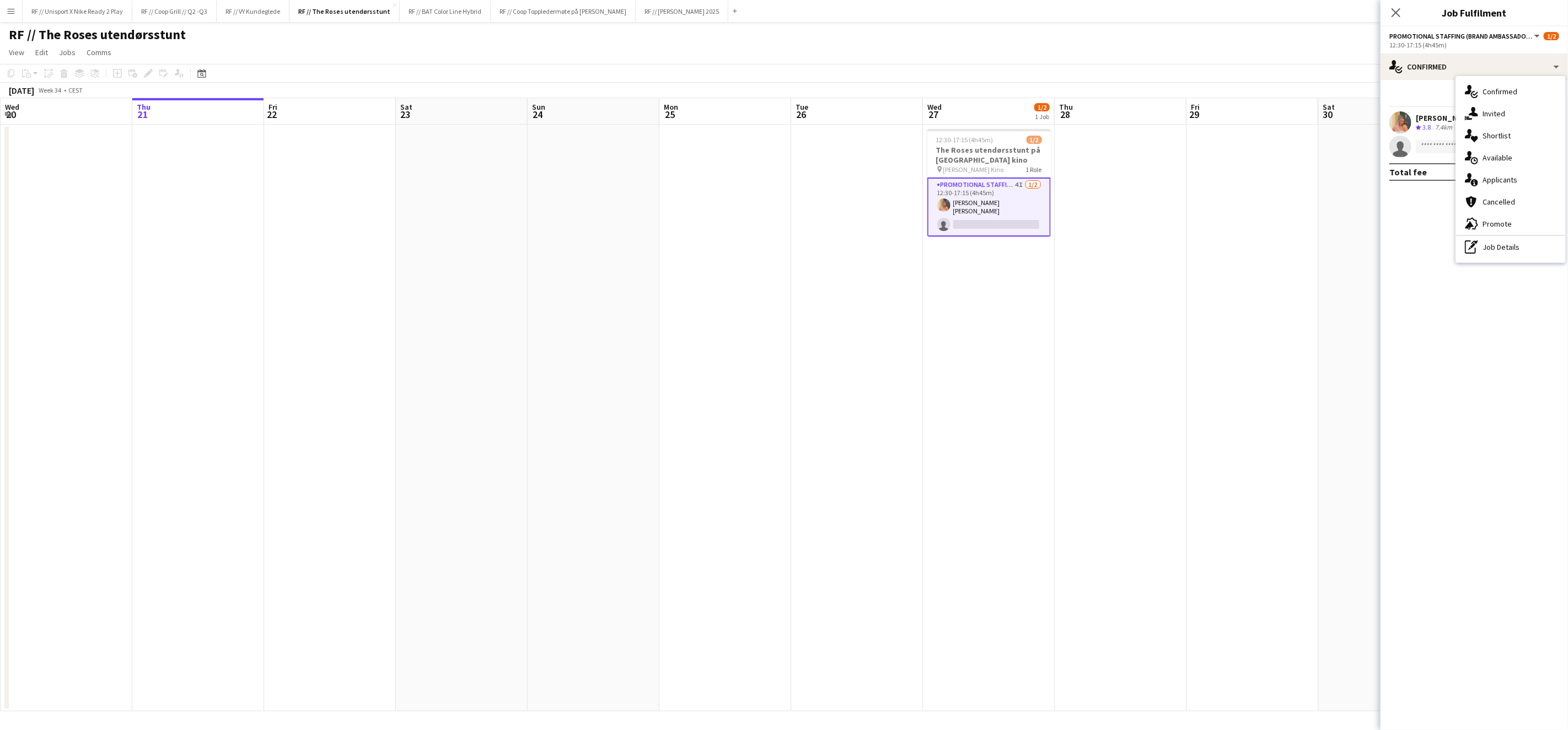
click at [1291, 140] on app-date-cell at bounding box center [1252, 418] width 132 height 587
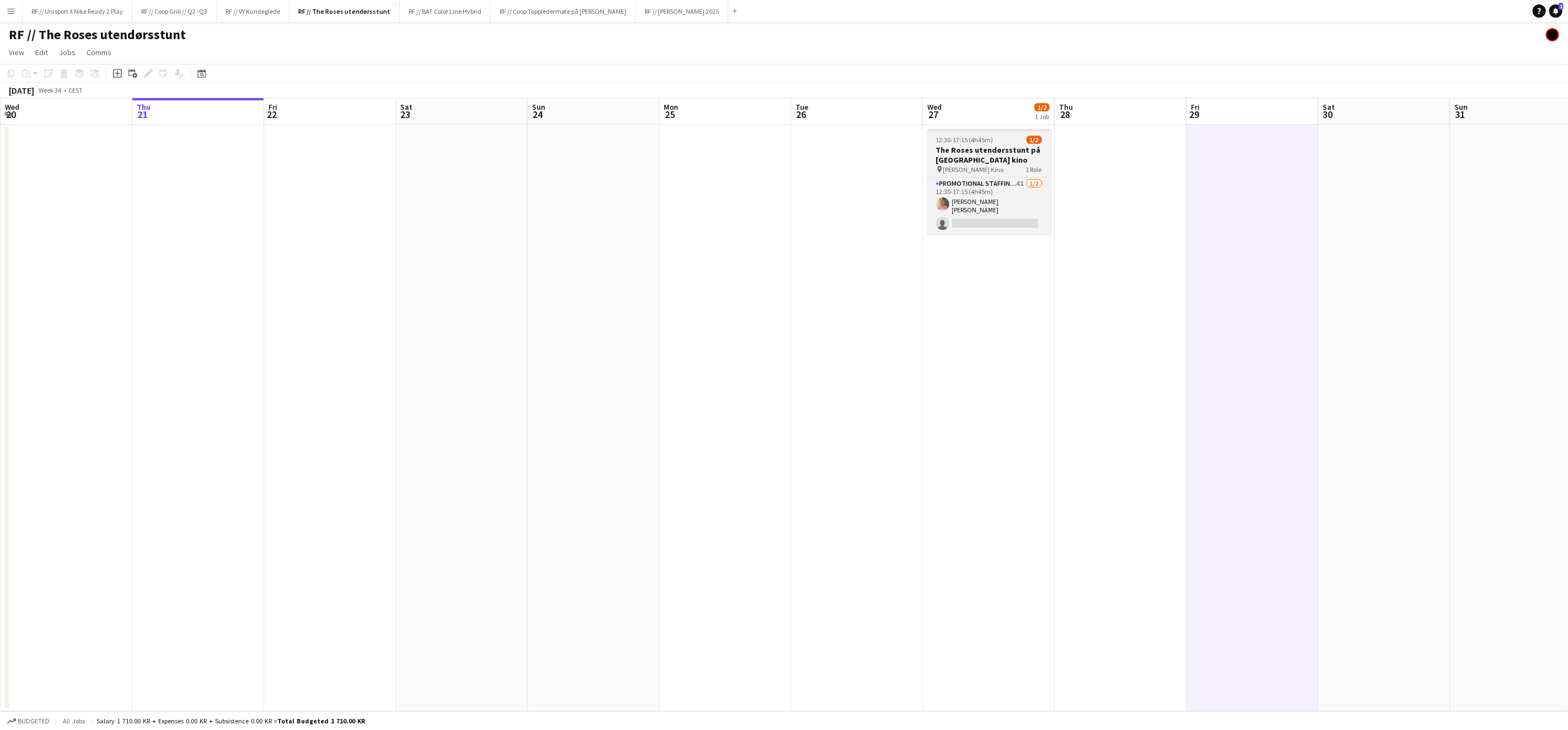
click at [995, 159] on h3 "The Roses utendørsstunt på Klingenberg kino" at bounding box center [989, 155] width 123 height 20
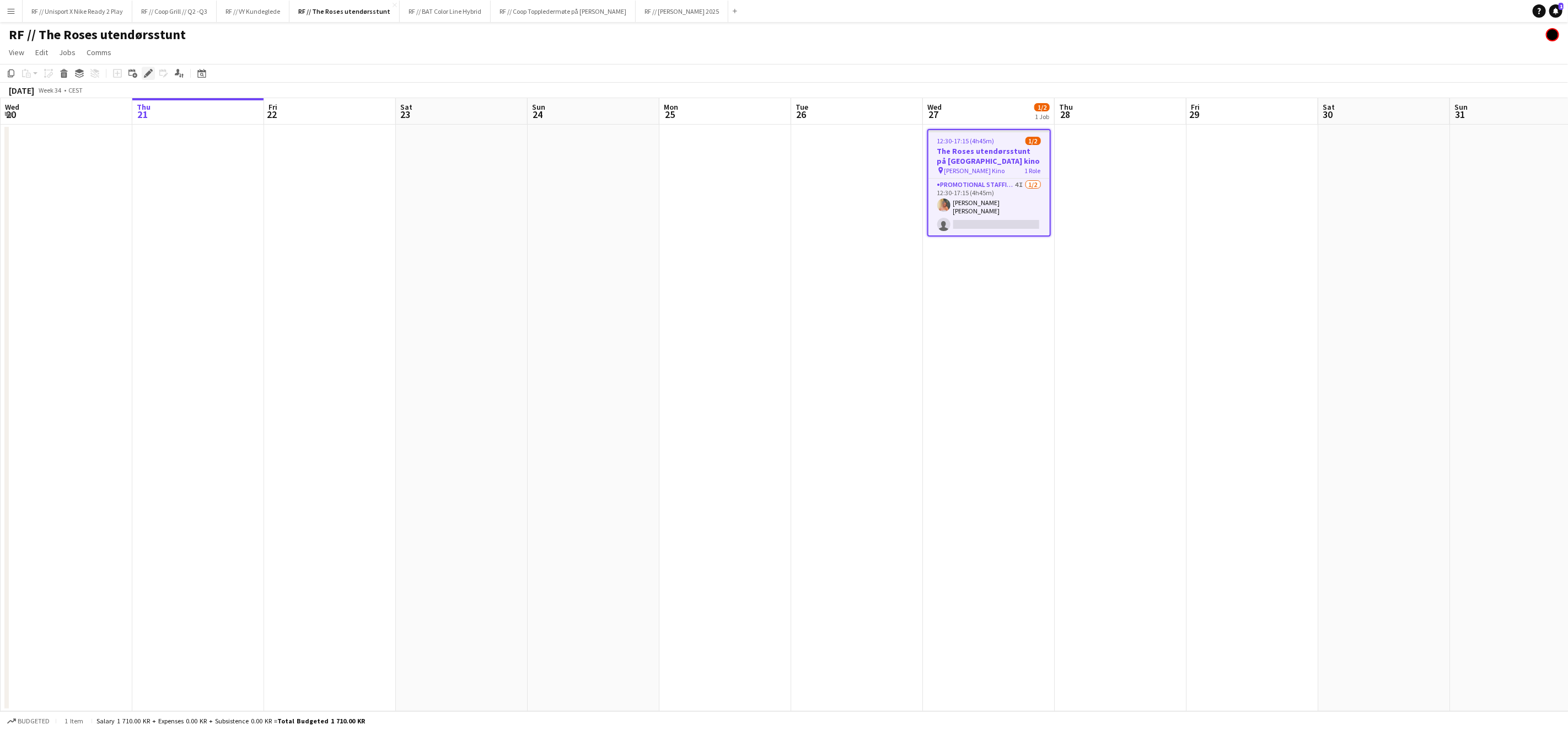
click at [144, 75] on icon "Edit" at bounding box center [148, 73] width 9 height 9
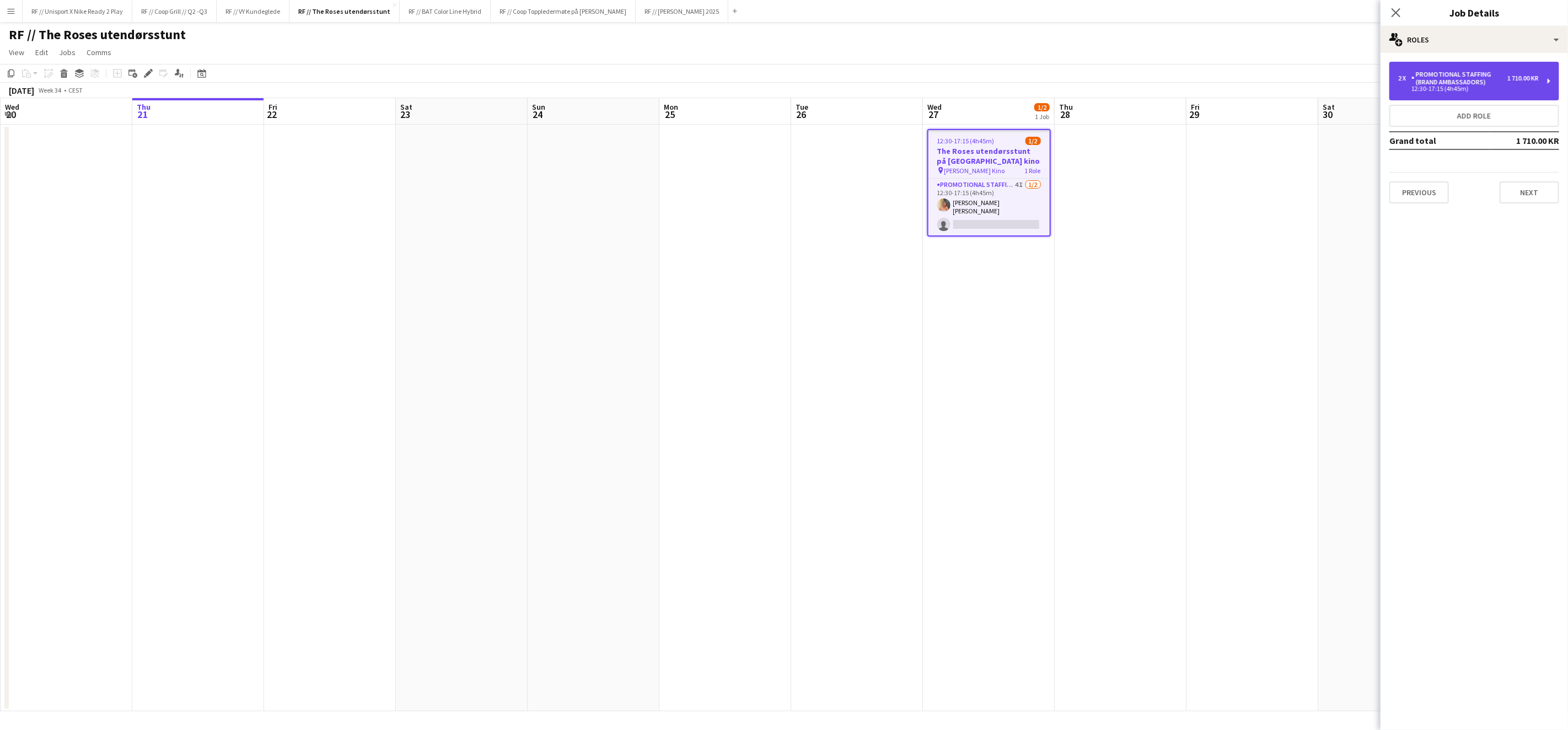
click at [1471, 77] on div "Promotional Staffing (Brand Ambassadors)" at bounding box center [1459, 78] width 96 height 15
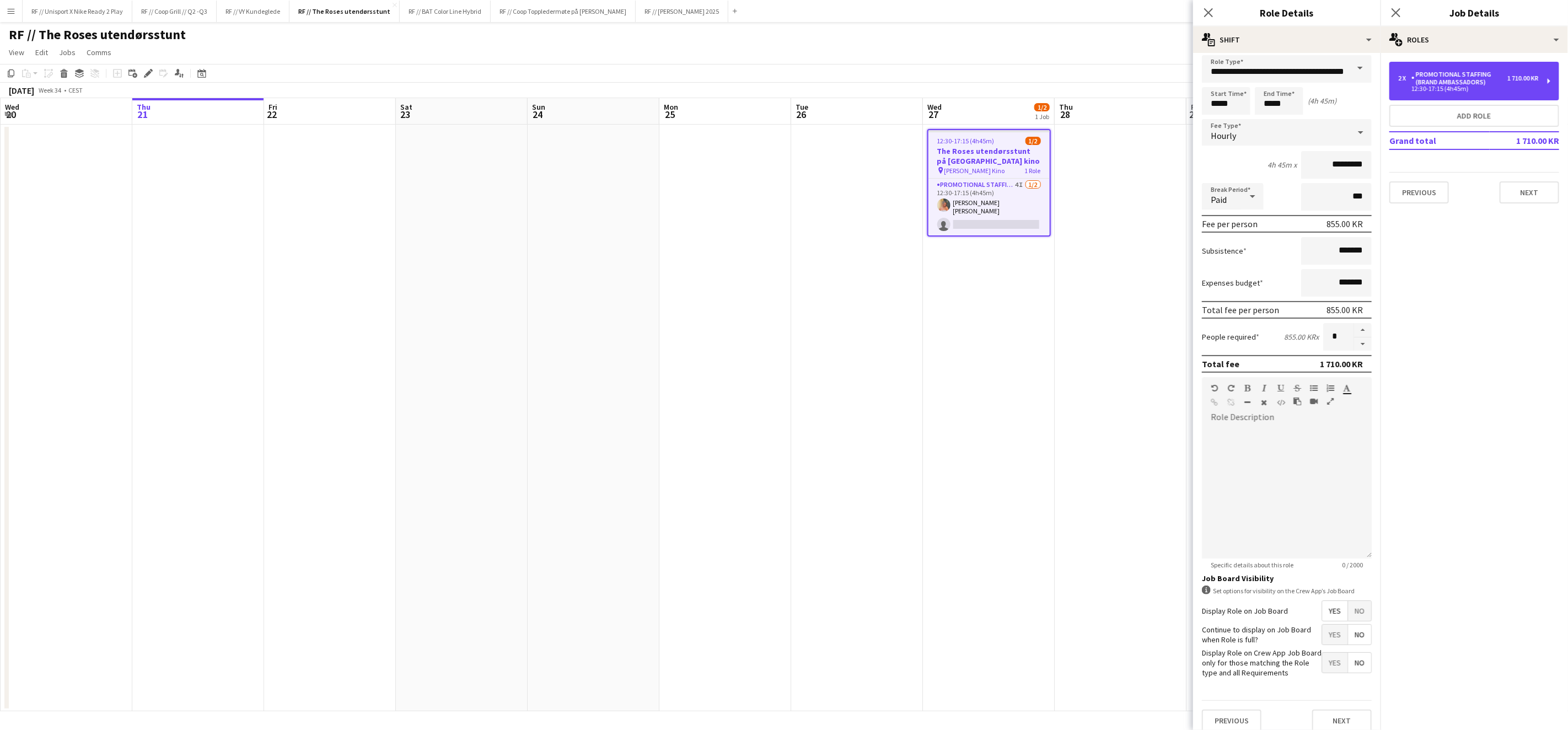
scroll to position [12, 0]
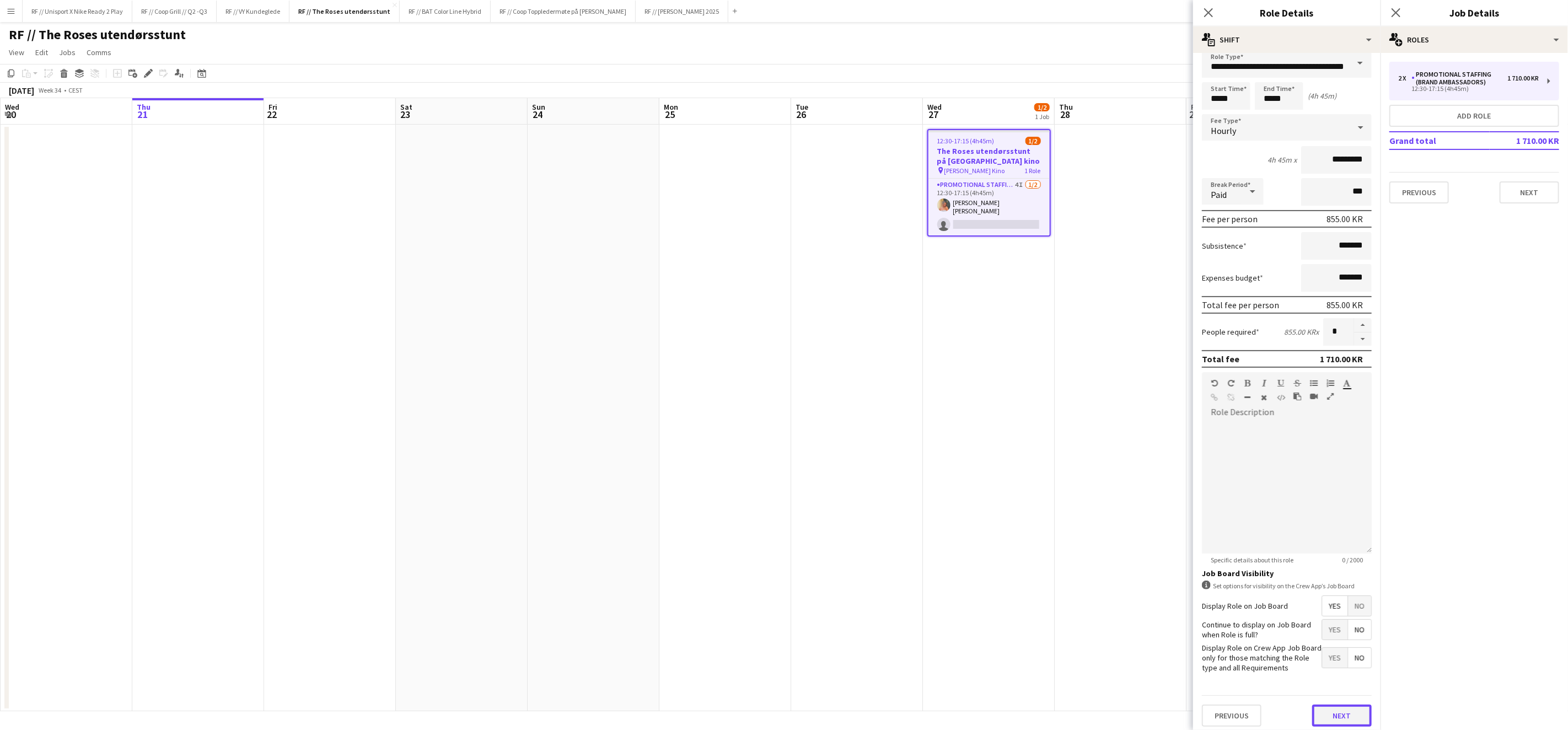
click at [1337, 718] on button "Next" at bounding box center [1342, 715] width 60 height 22
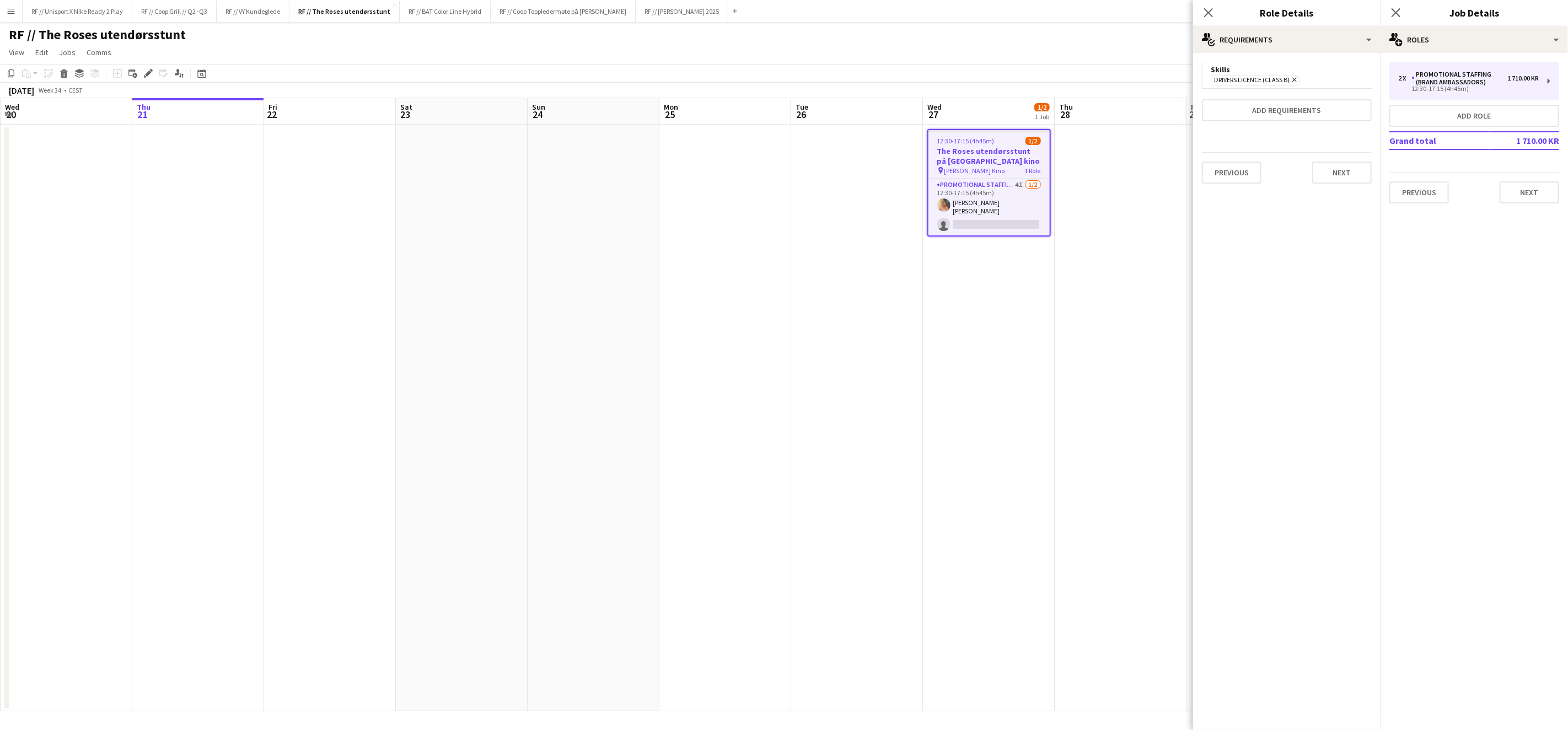
scroll to position [0, 0]
click at [1296, 80] on icon at bounding box center [1295, 80] width 4 height 4
click at [1107, 291] on app-date-cell at bounding box center [1121, 418] width 132 height 587
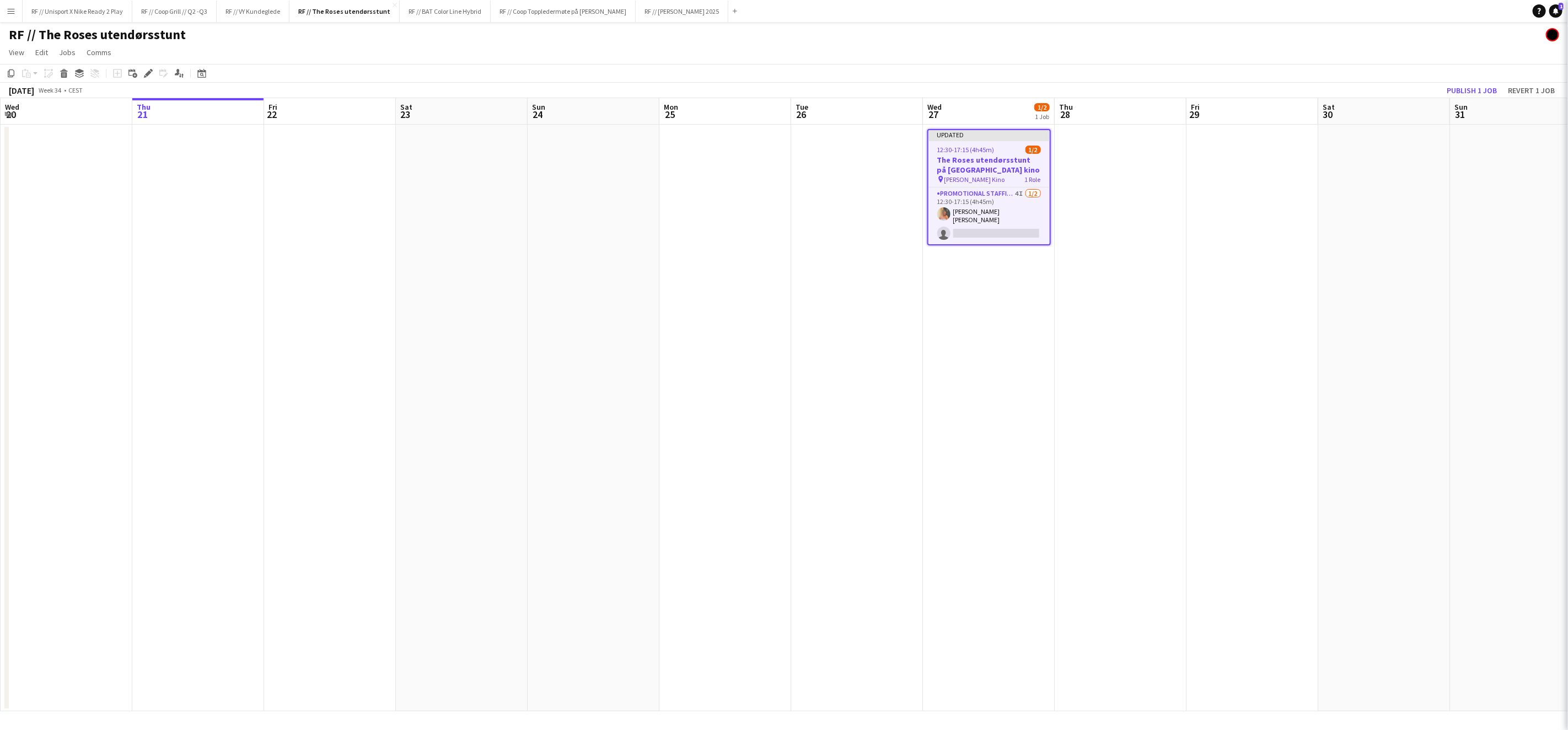
scroll to position [0, 264]
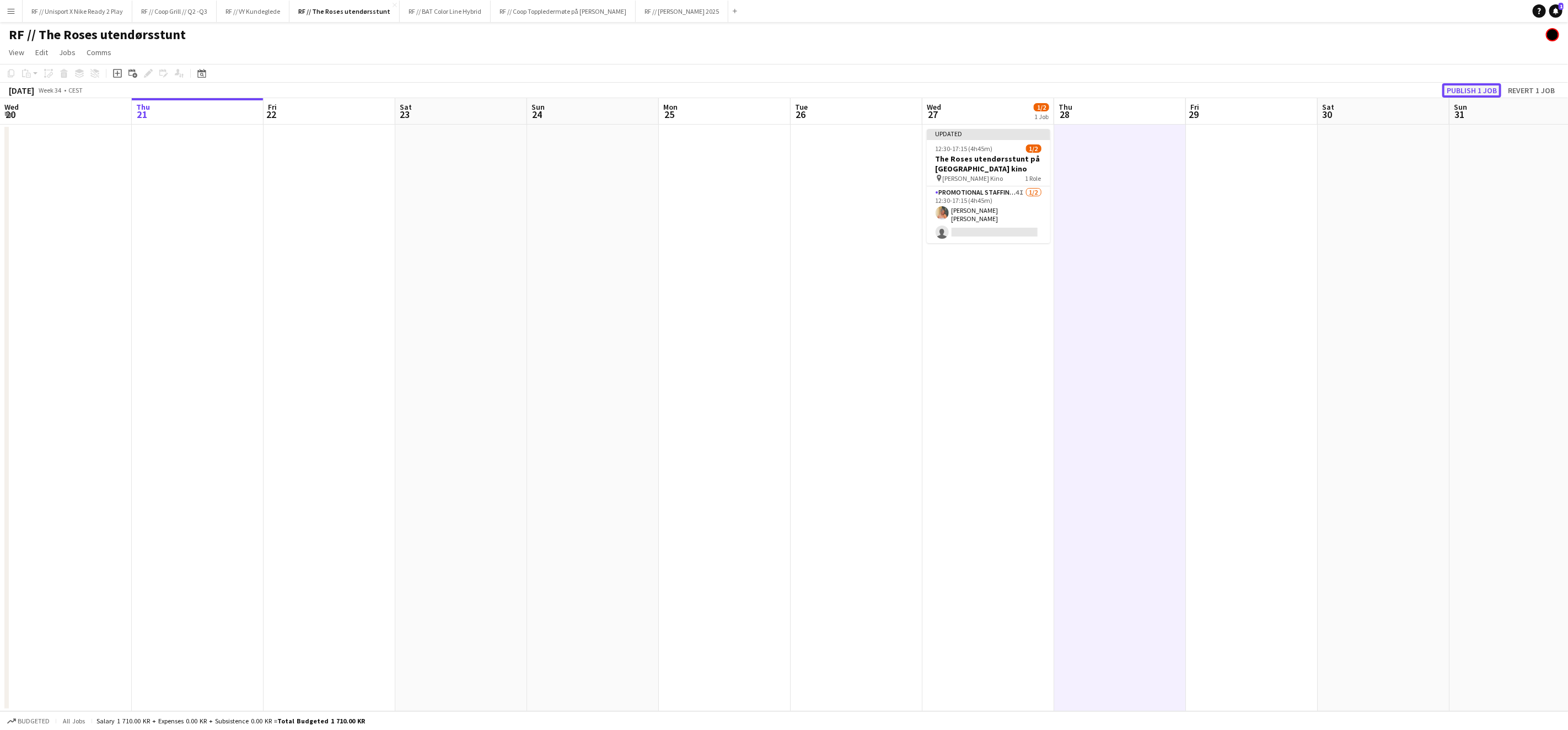
click at [1466, 93] on button "Publish 1 job" at bounding box center [1472, 90] width 59 height 15
click at [582, 20] on button "RF // Coop Toppledermøte på Deichman Bjørvika Close" at bounding box center [564, 11] width 145 height 21
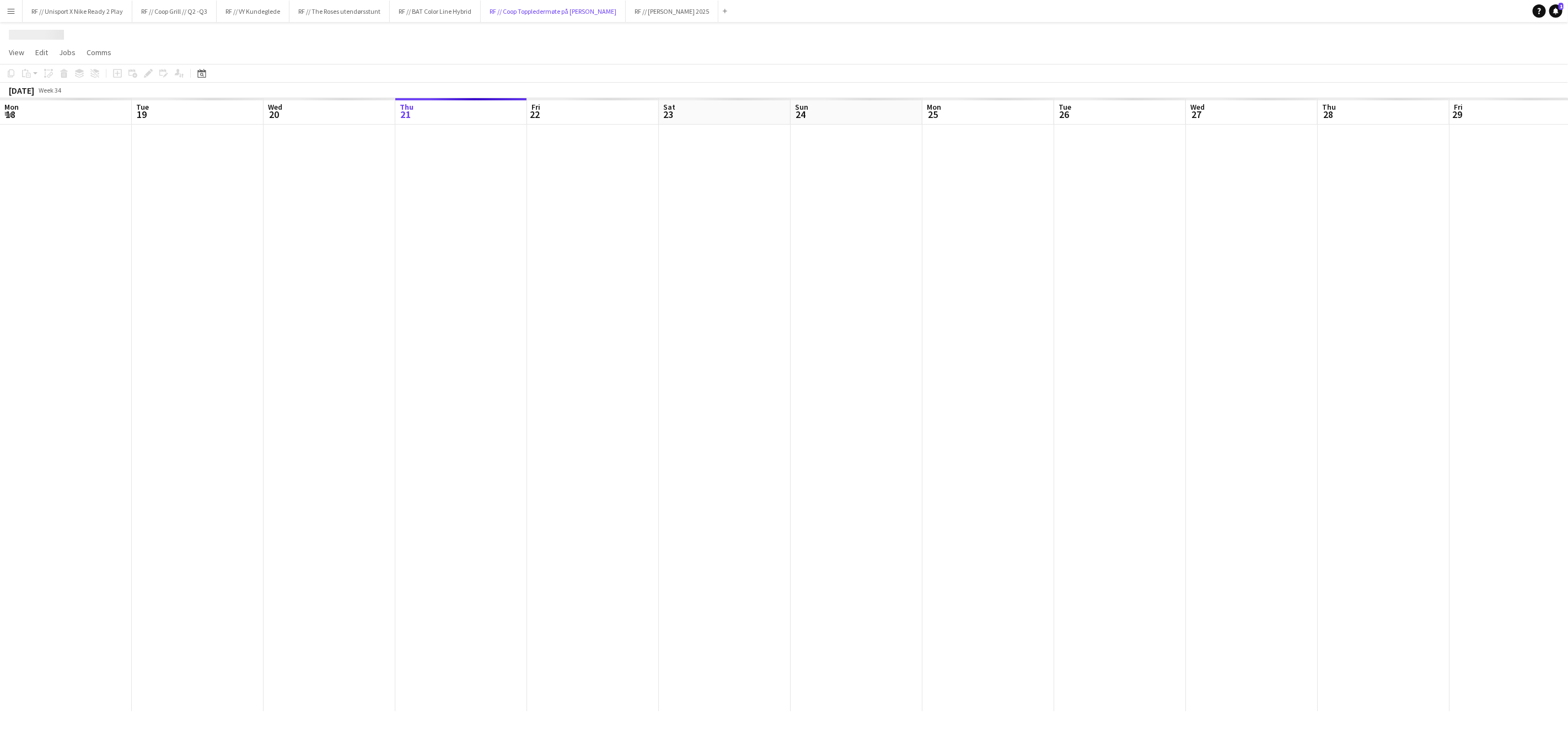
scroll to position [0, 263]
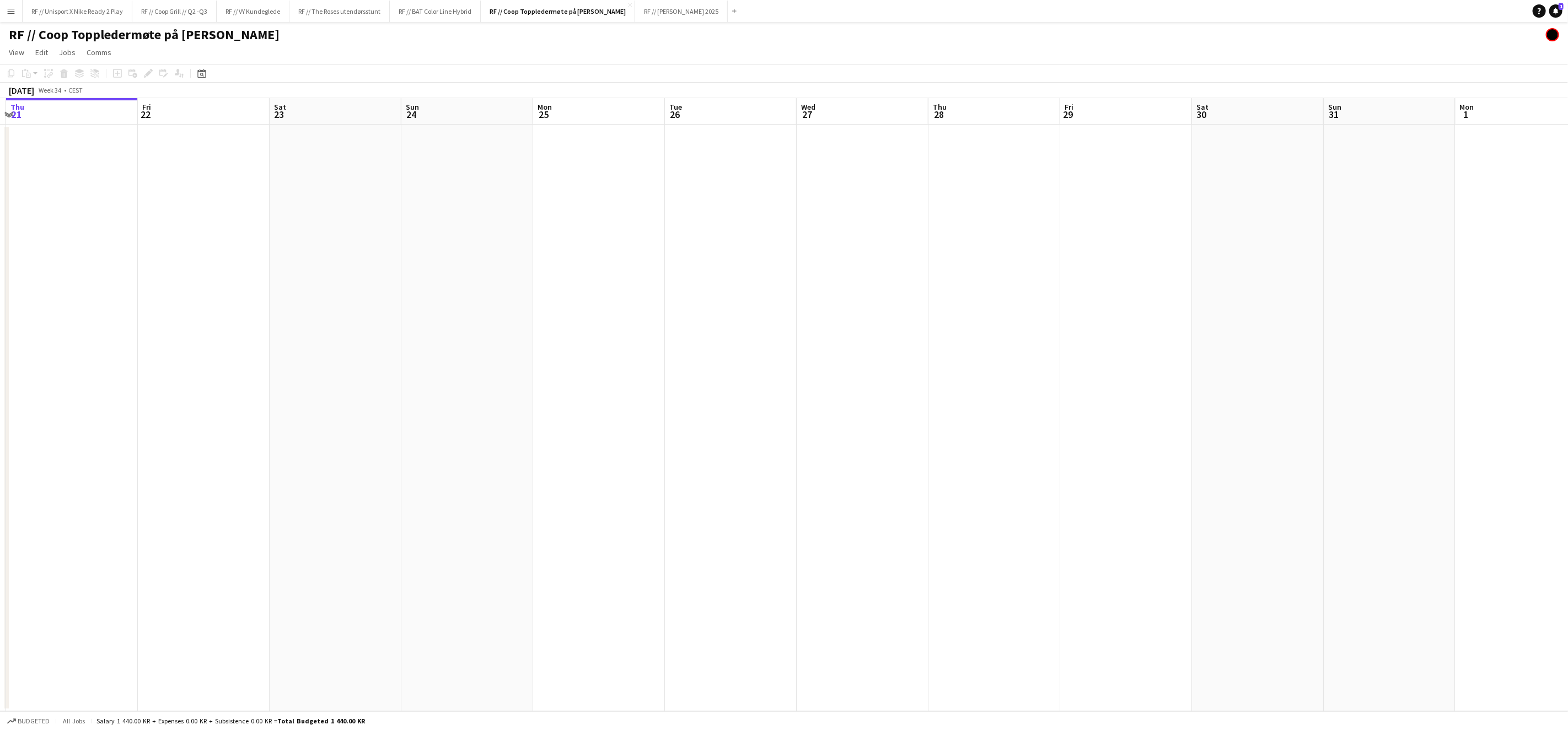
drag, startPoint x: 1083, startPoint y: 287, endPoint x: 784, endPoint y: 293, distance: 299.1
click at [798, 292] on app-calendar-viewport "Mon 18 Tue 19 Wed 20 Thu 21 Fri 22 Sat 23 Sun 24 Mon 25 Tue 26 Wed 27 Thu 28 Fr…" at bounding box center [784, 405] width 1568 height 613
click at [750, 275] on app-calendar-viewport "Tue 19 Wed 20 Thu 21 Fri 22 Sat 23 Sun 24 Mon 25 Tue 26 Wed 27 Thu 28 Fri 29 Sa…" at bounding box center [784, 405] width 1568 height 613
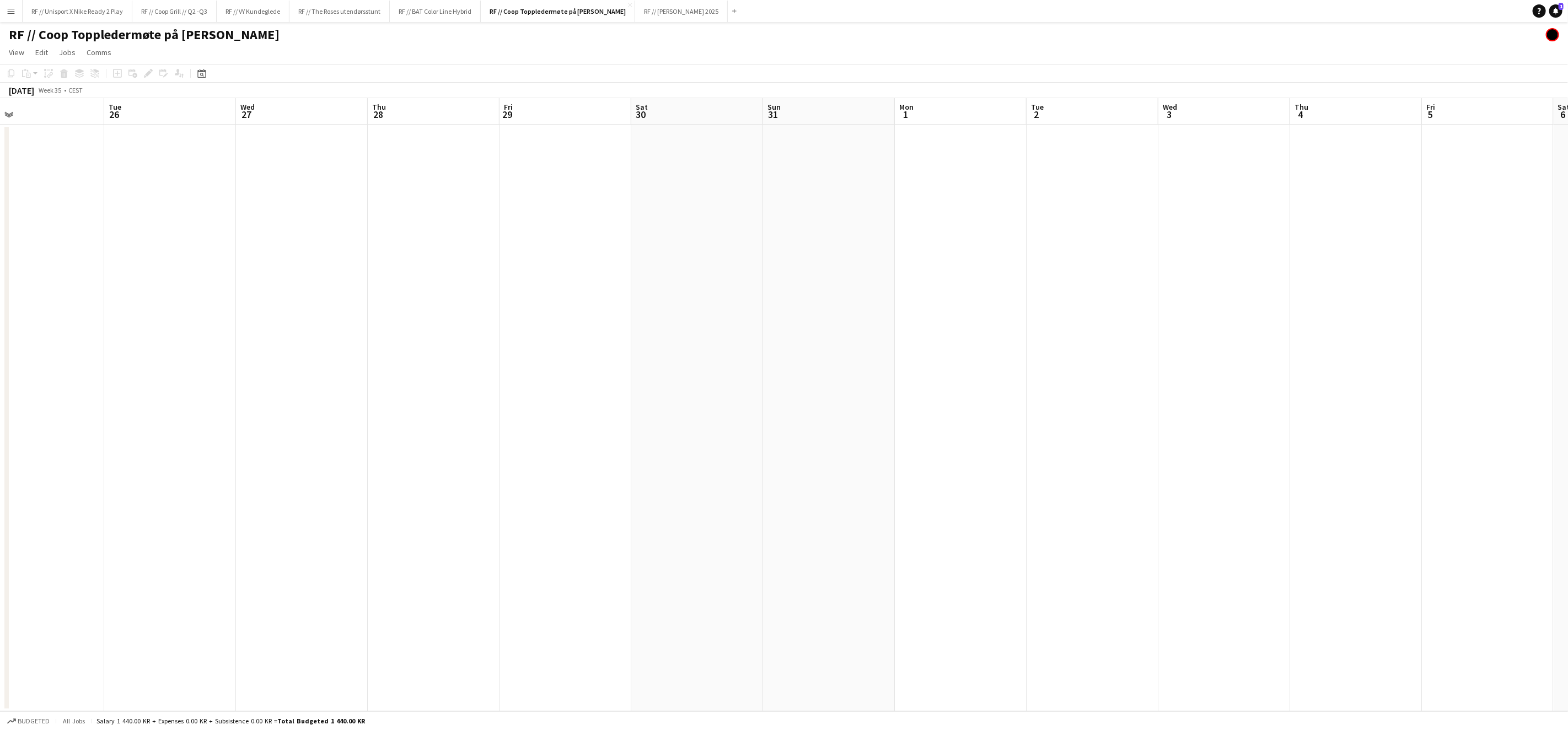
drag, startPoint x: 1080, startPoint y: 299, endPoint x: 649, endPoint y: 275, distance: 431.7
click at [692, 278] on app-calendar-viewport "Sat 23 Sun 24 Mon 25 Tue 26 Wed 27 Thu 28 Fri 29 Sat 30 Sun 31 Mon 1 Tue 2 Wed …" at bounding box center [784, 405] width 1568 height 613
drag, startPoint x: 1100, startPoint y: 307, endPoint x: 654, endPoint y: 281, distance: 446.8
click at [658, 281] on app-calendar-viewport "Tue 26 Wed 27 Thu 28 Fri 29 Sat 30 Sun 31 Mon 1 Tue 2 Wed 3 Thu 4 Fri 5 Sat 6 S…" at bounding box center [784, 405] width 1568 height 613
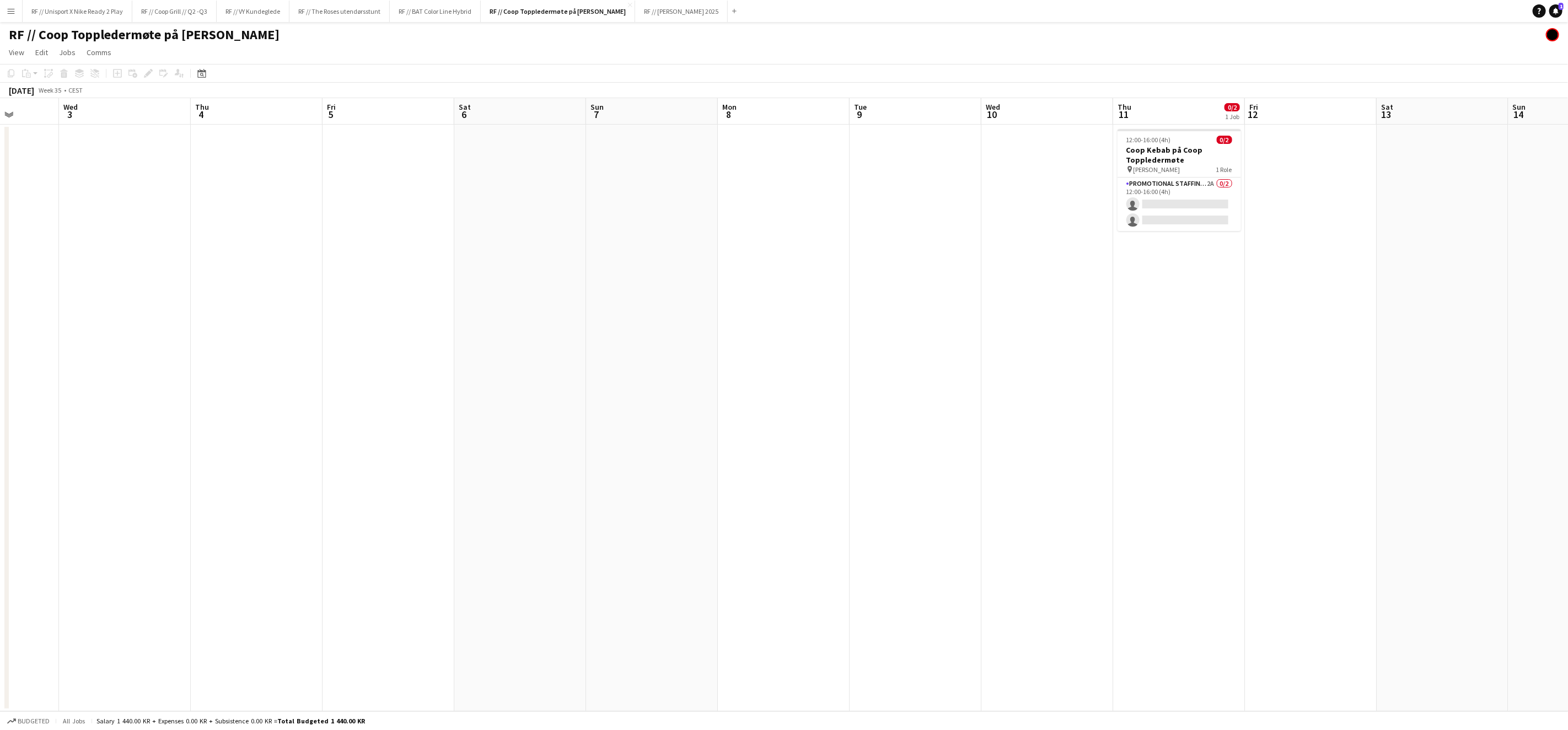
drag, startPoint x: 847, startPoint y: 315, endPoint x: 1009, endPoint y: 294, distance: 163.4
click at [798, 312] on app-calendar-viewport "Sun 31 Mon 1 Tue 2 Wed 3 Thu 4 Fri 5 Sat 6 Sun 7 Mon 8 Tue 9 Wed 10 Thu 11 0/2 …" at bounding box center [784, 405] width 1568 height 613
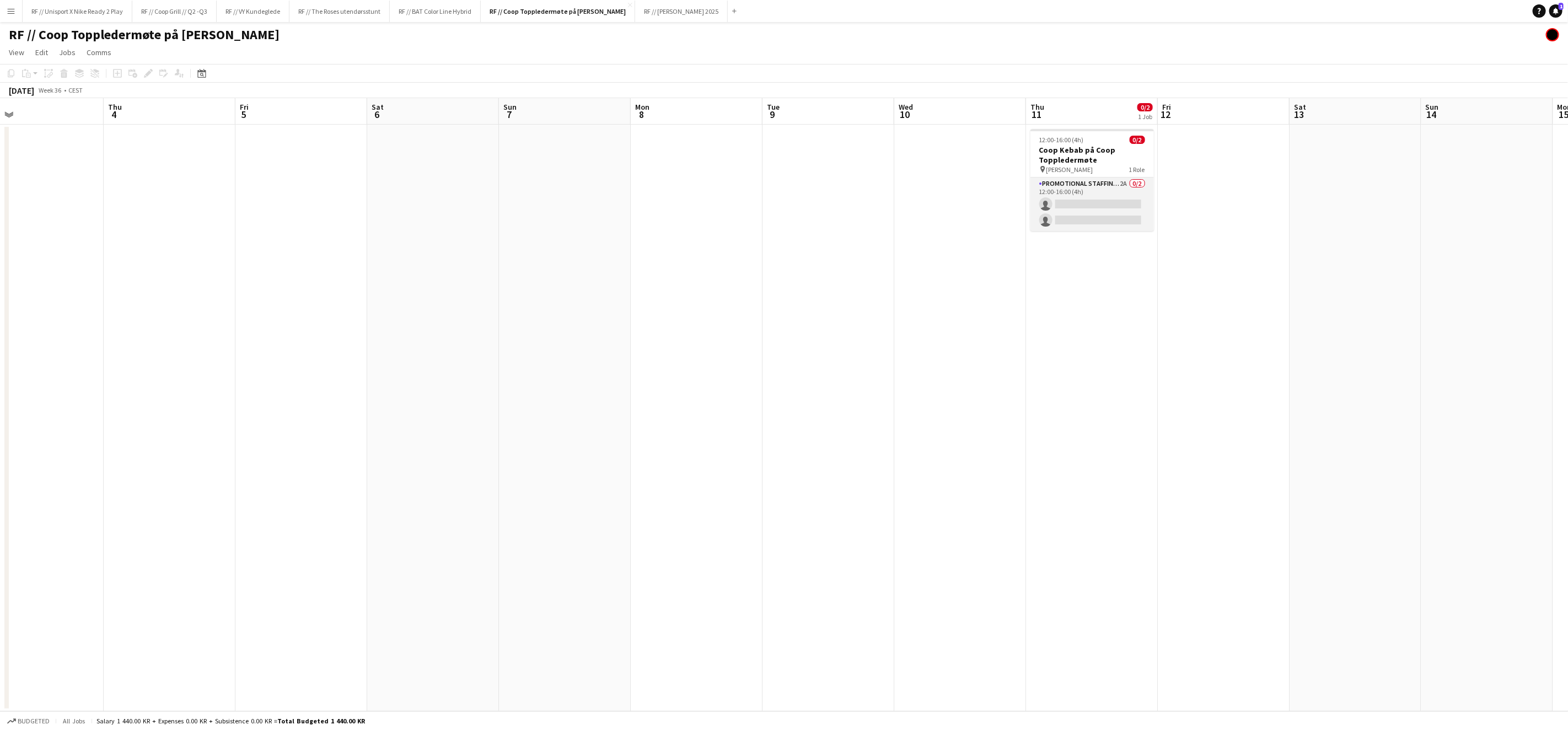
click at [1082, 200] on app-card-role "Promotional Staffing (Brand Ambassadors) 2A 0/2 12:00-16:00 (4h) single-neutral…" at bounding box center [1092, 203] width 123 height 53
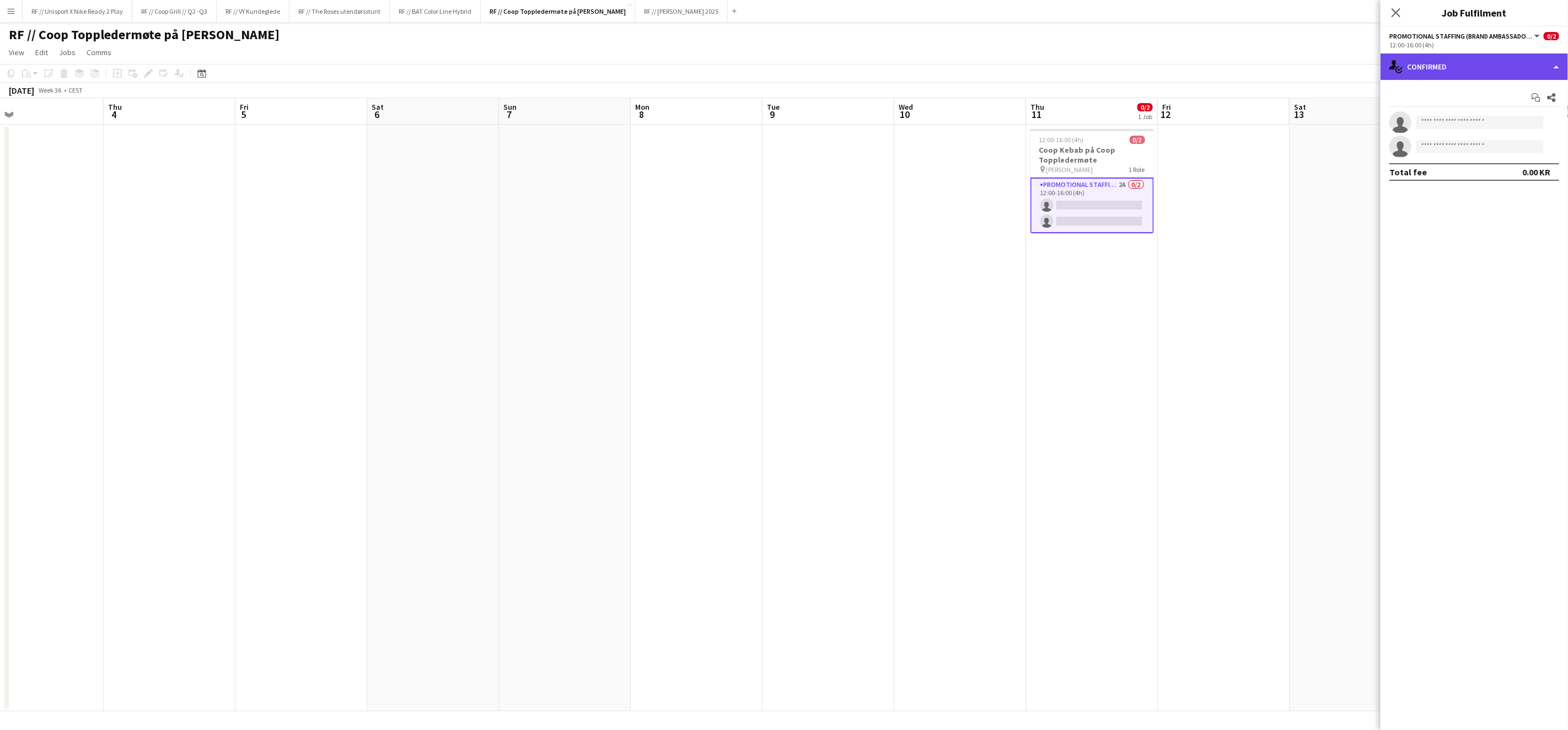
click at [1560, 71] on div "single-neutral-actions-check-2 Confirmed" at bounding box center [1475, 66] width 188 height 26
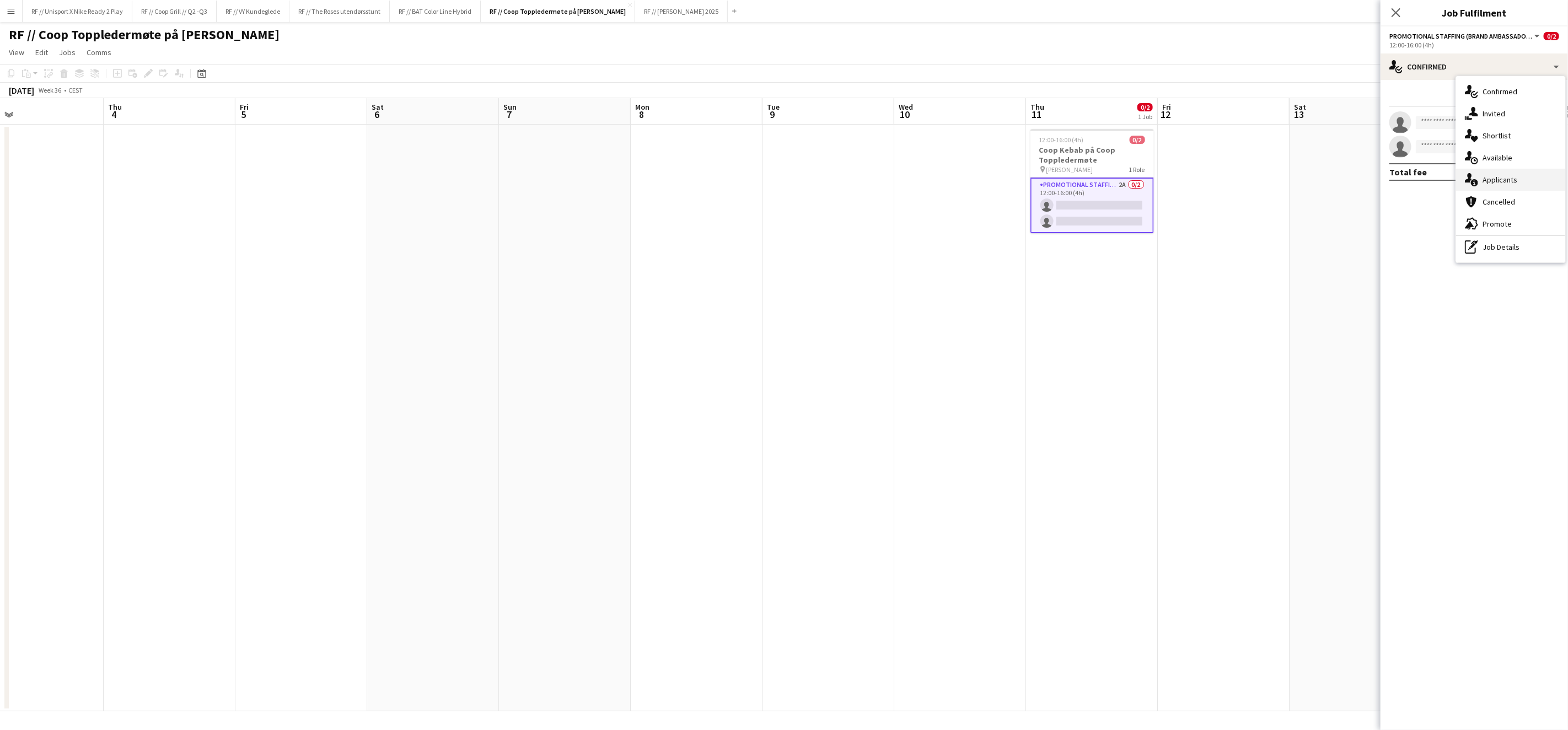
click at [1504, 176] on div "single-neutral-actions-information Applicants" at bounding box center [1511, 180] width 109 height 22
click at [1403, 180] on app-user-avatar at bounding box center [1400, 174] width 22 height 22
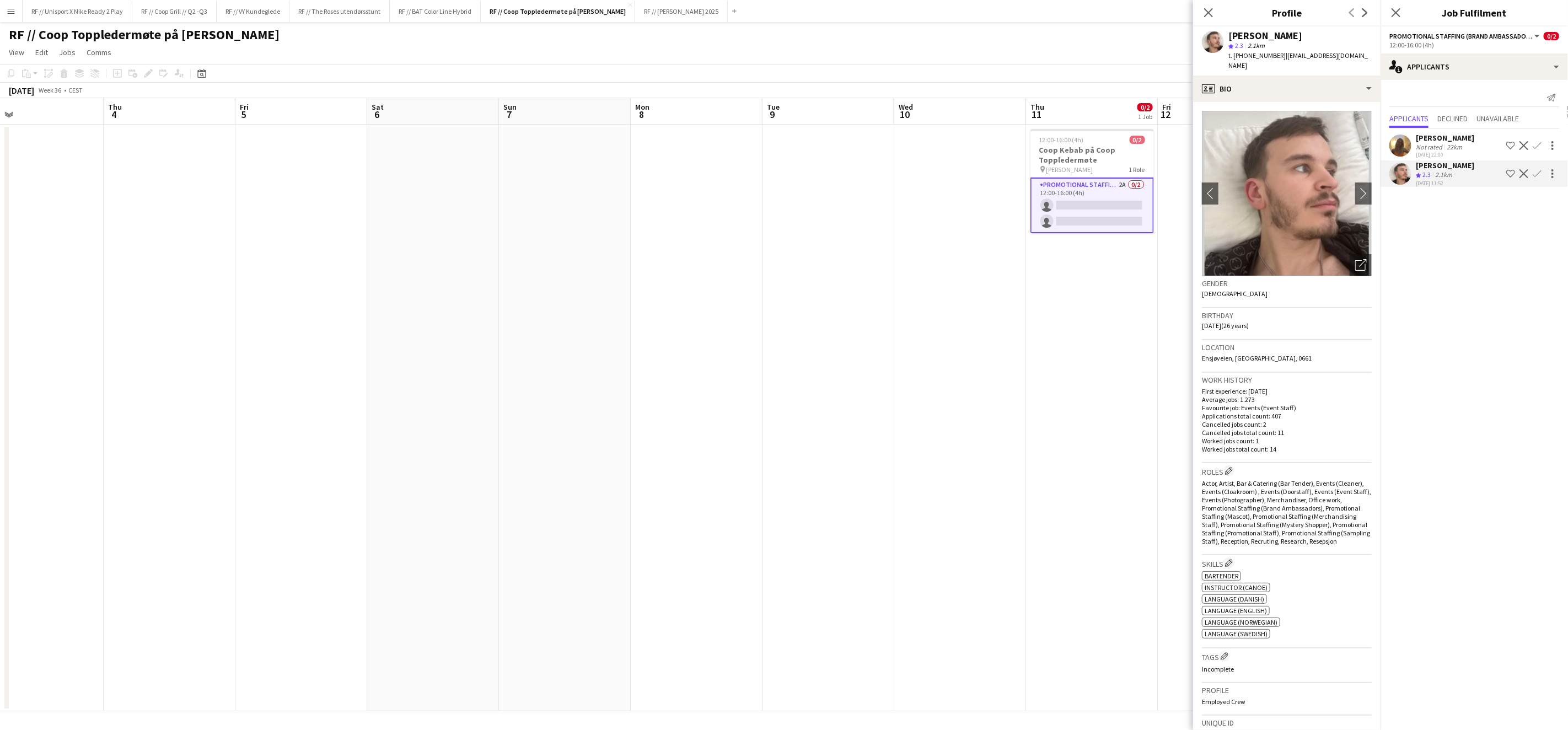
click at [1047, 224] on app-card-role "Promotional Staffing (Brand Ambassadors) 2A 0/2 12:00-16:00 (4h) single-neutral…" at bounding box center [1092, 205] width 123 height 55
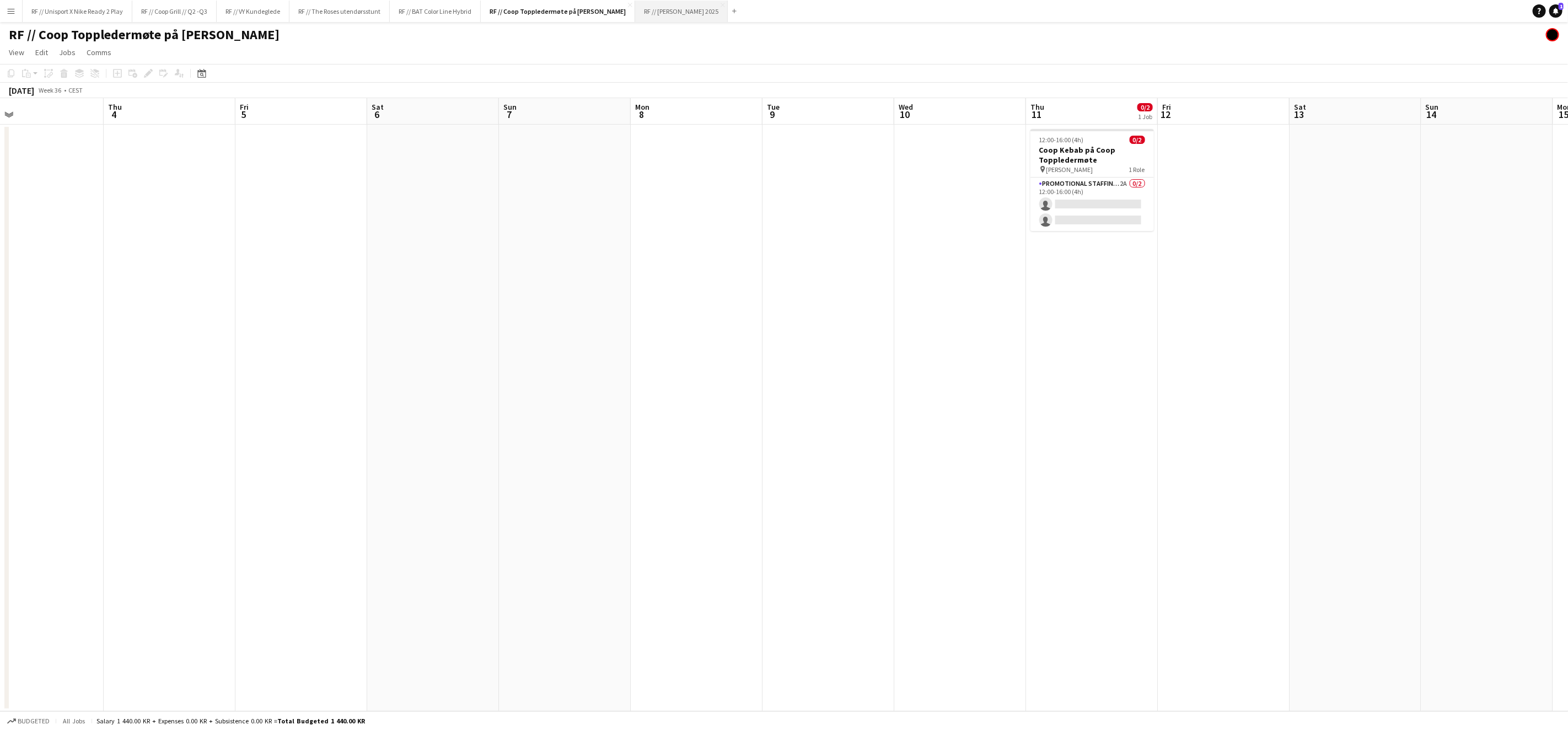
click at [697, 19] on button "RF // Røhne Selmer 2025 Close" at bounding box center [682, 11] width 93 height 21
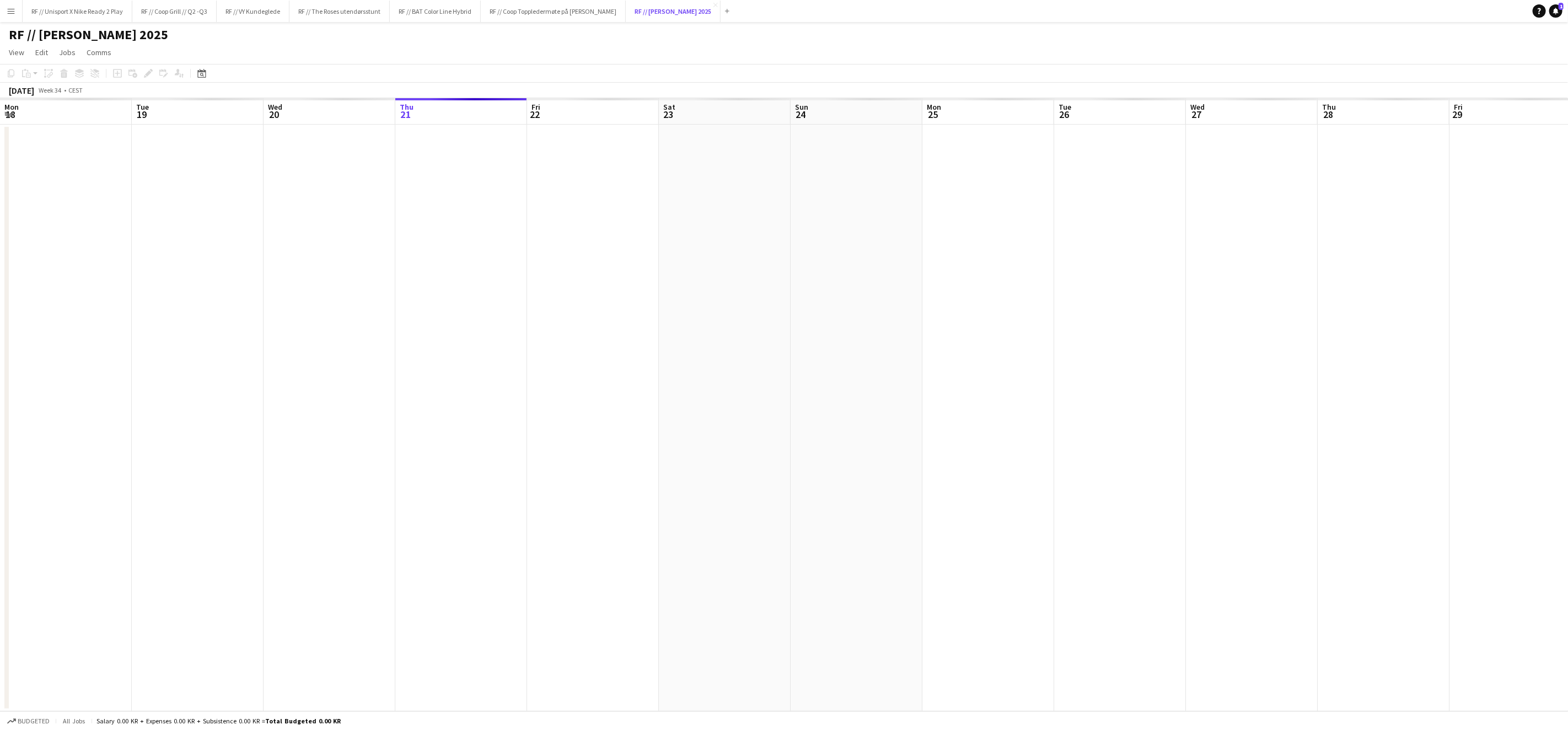
scroll to position [0, 263]
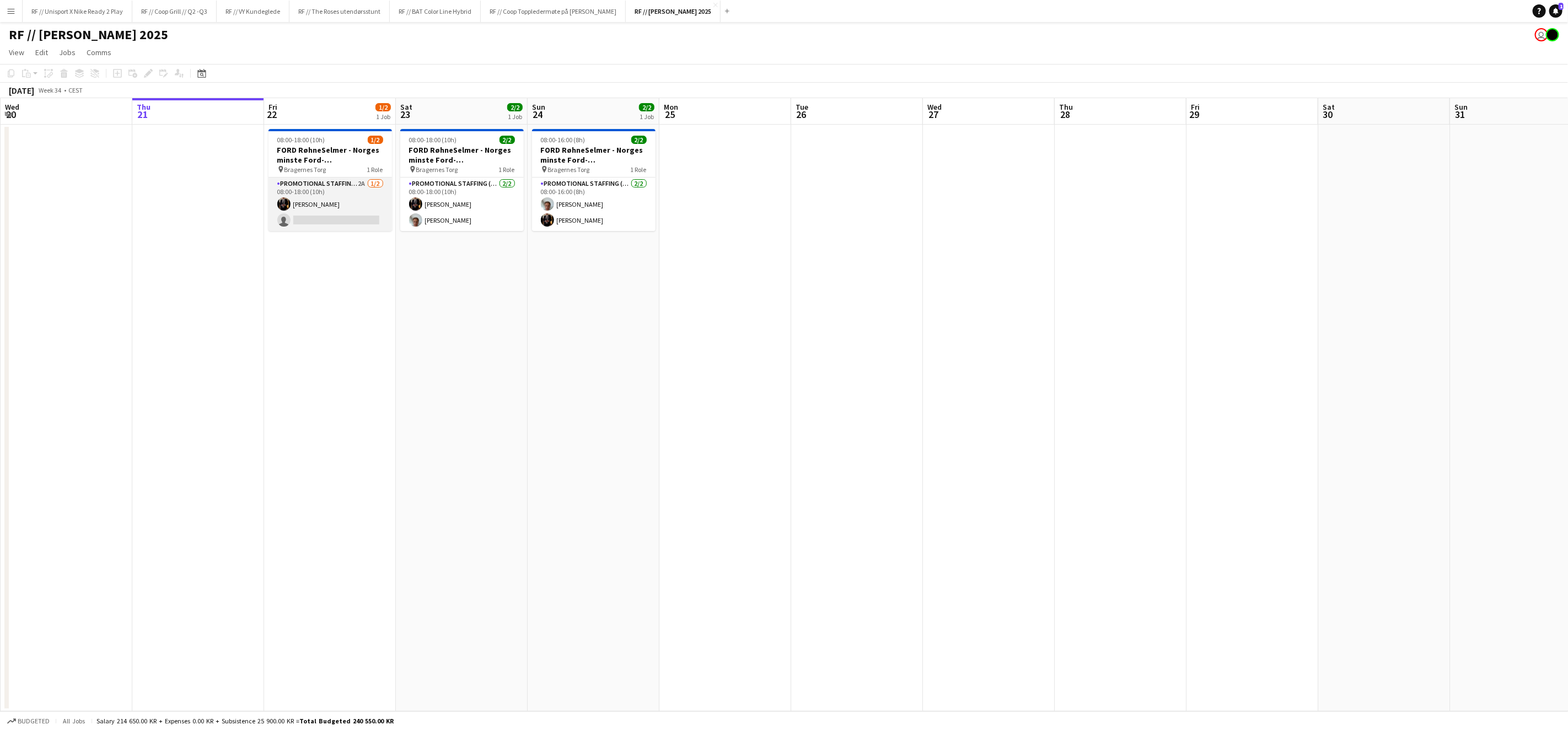
click at [348, 219] on app-card-role "Promotional Staffing (Brand Ambassadors) 2A 1/2 08:00-18:00 (10h) Erik Kjensli …" at bounding box center [330, 203] width 123 height 53
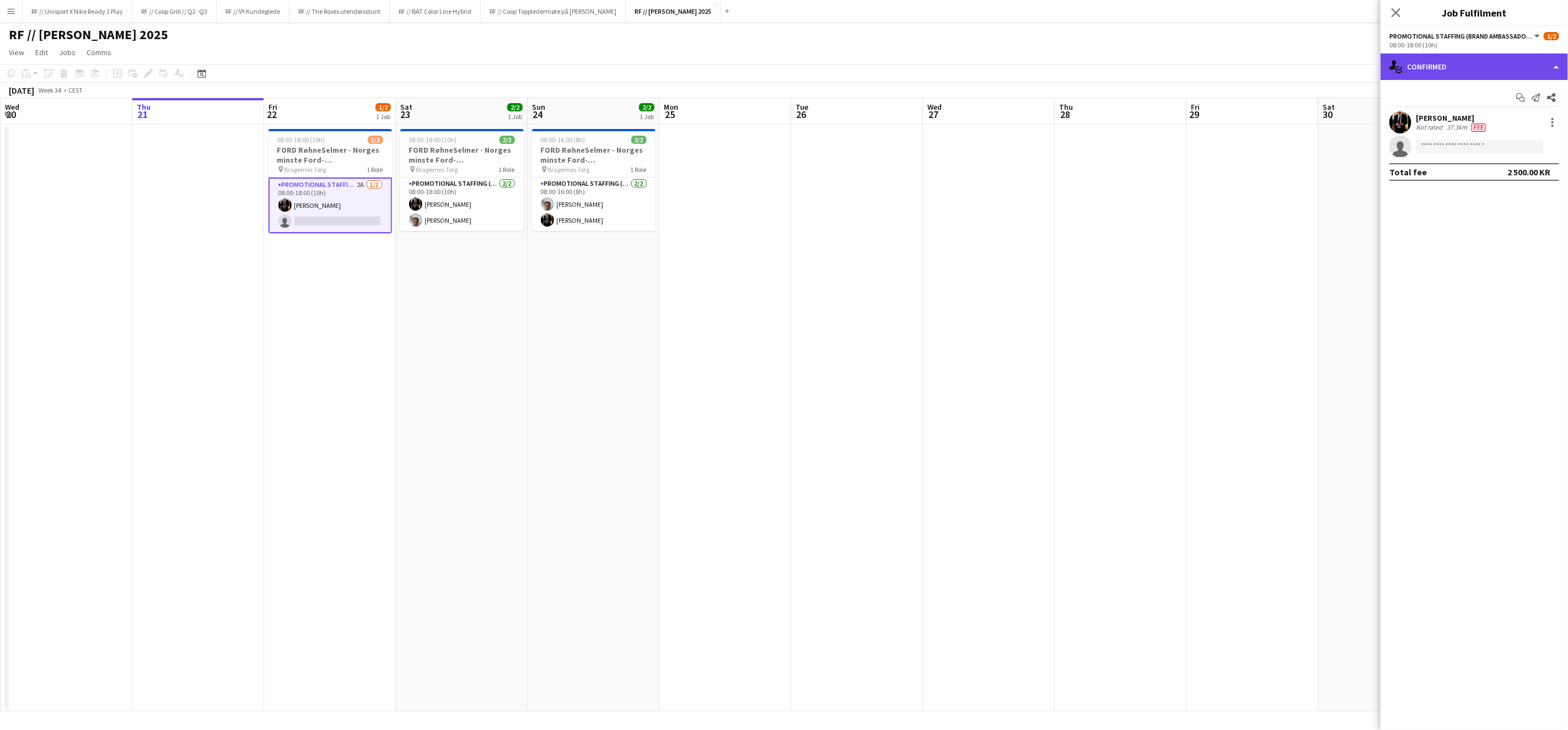
click at [1535, 71] on div "single-neutral-actions-check-2 Confirmed" at bounding box center [1475, 66] width 188 height 26
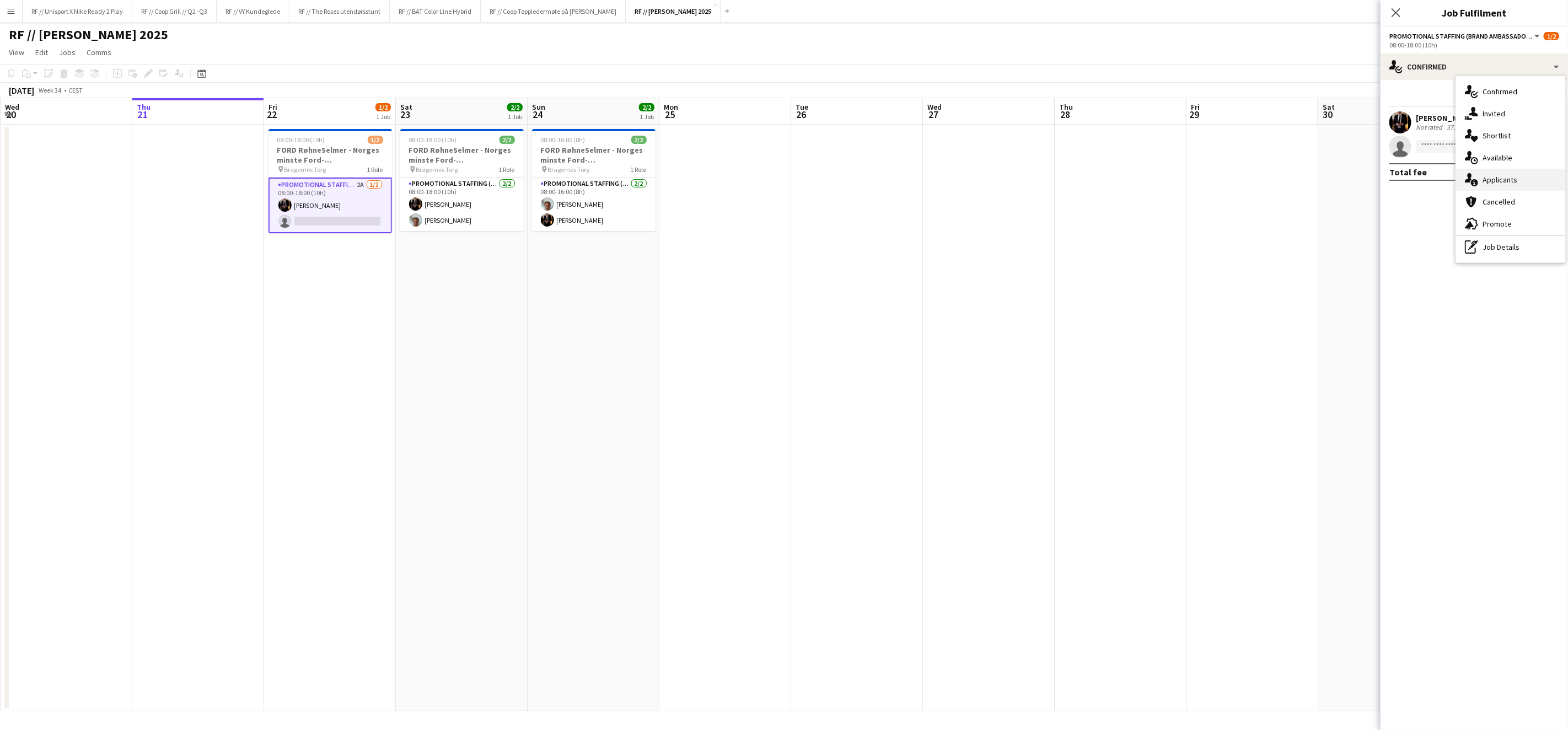
click at [1507, 174] on div "single-neutral-actions-information Applicants" at bounding box center [1511, 180] width 109 height 22
click at [324, 156] on h3 "FORD RøhneSelmer - Norges minste Ford-forhandlerkontor" at bounding box center [330, 155] width 123 height 20
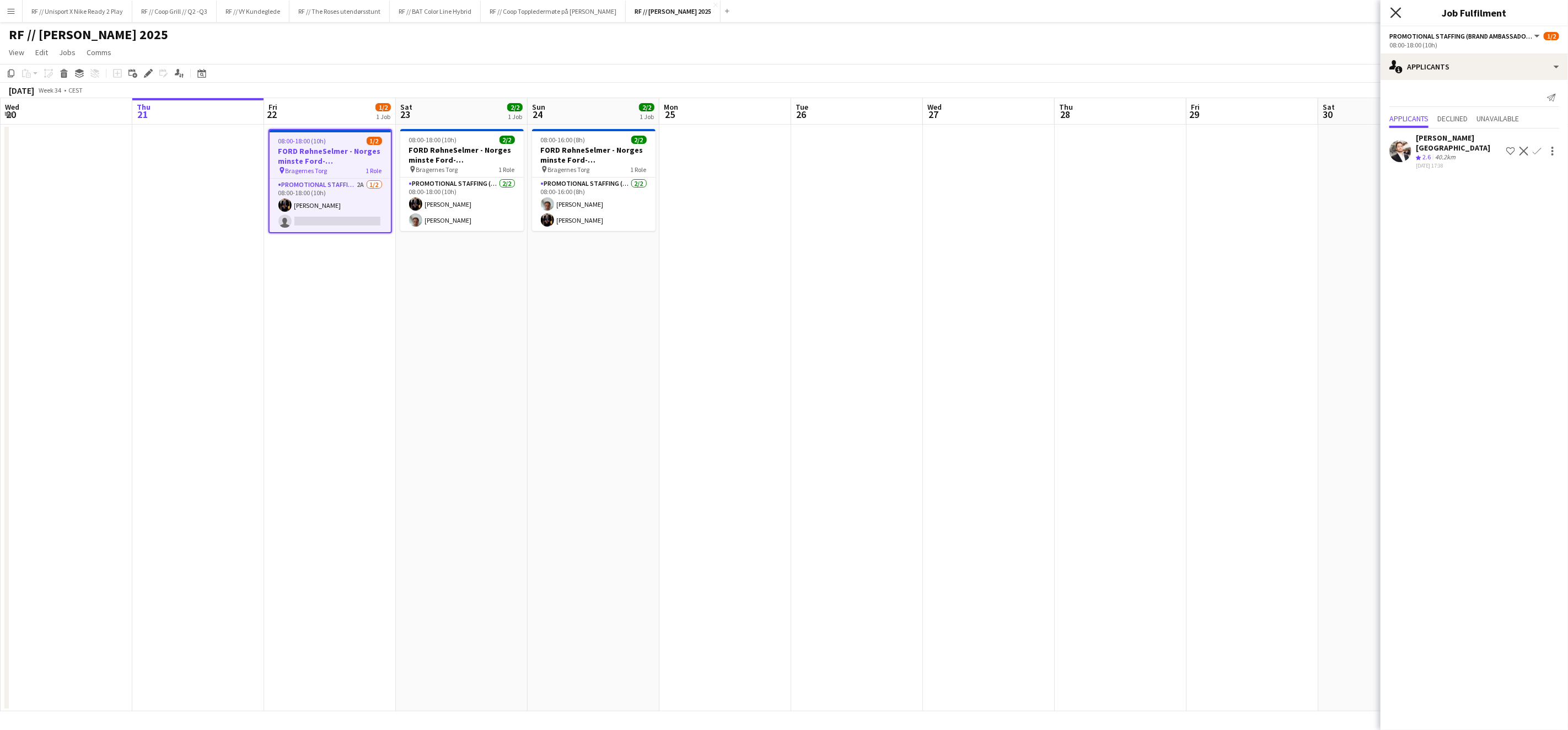
click at [1396, 16] on icon "Close pop-in" at bounding box center [1396, 12] width 10 height 10
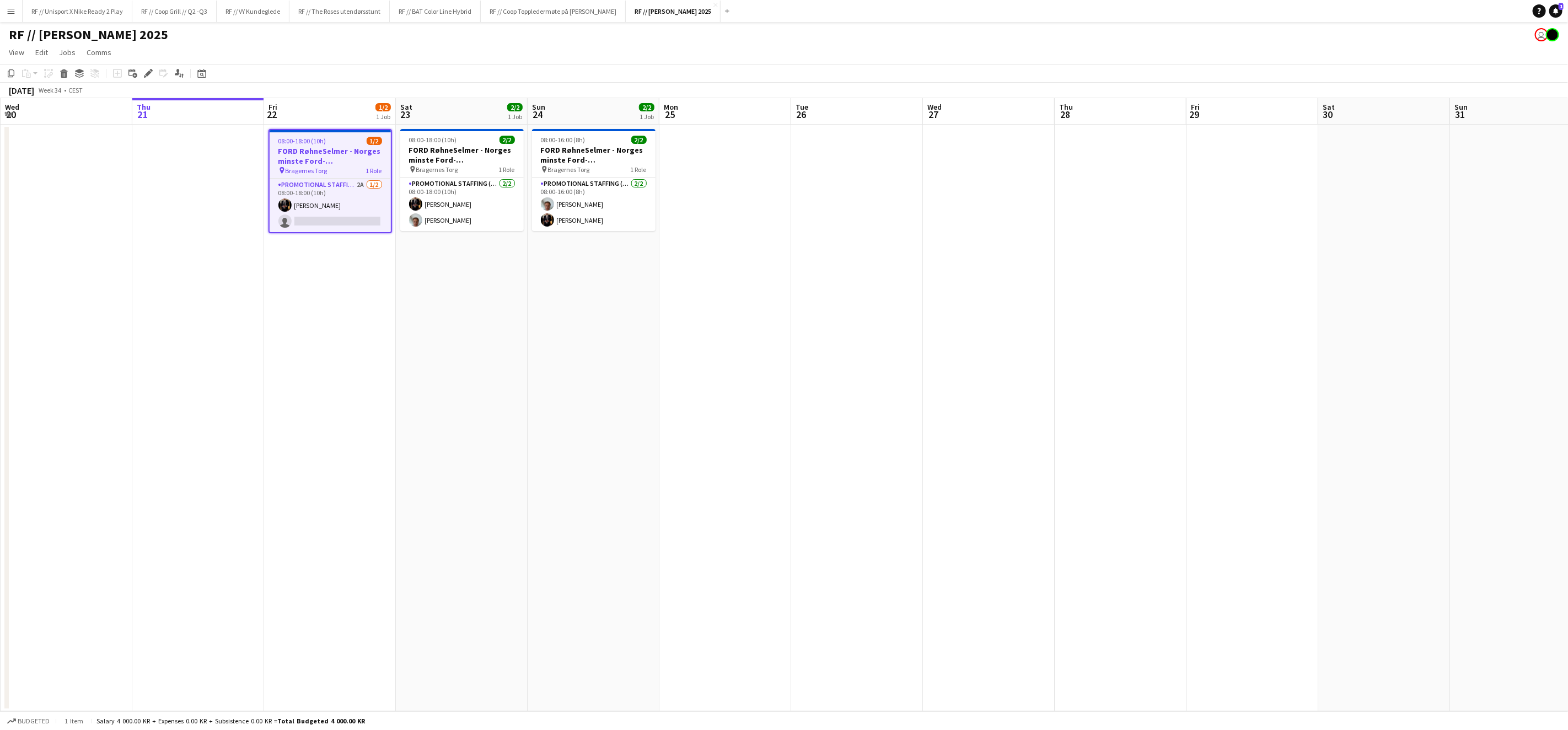
drag, startPoint x: 414, startPoint y: 345, endPoint x: 421, endPoint y: 327, distance: 19.3
click at [415, 345] on app-date-cell "08:00-18:00 (10h) 2/2 FORD RøhneSelmer - Norges minste Ford-forhandlerkontor pi…" at bounding box center [462, 418] width 132 height 587
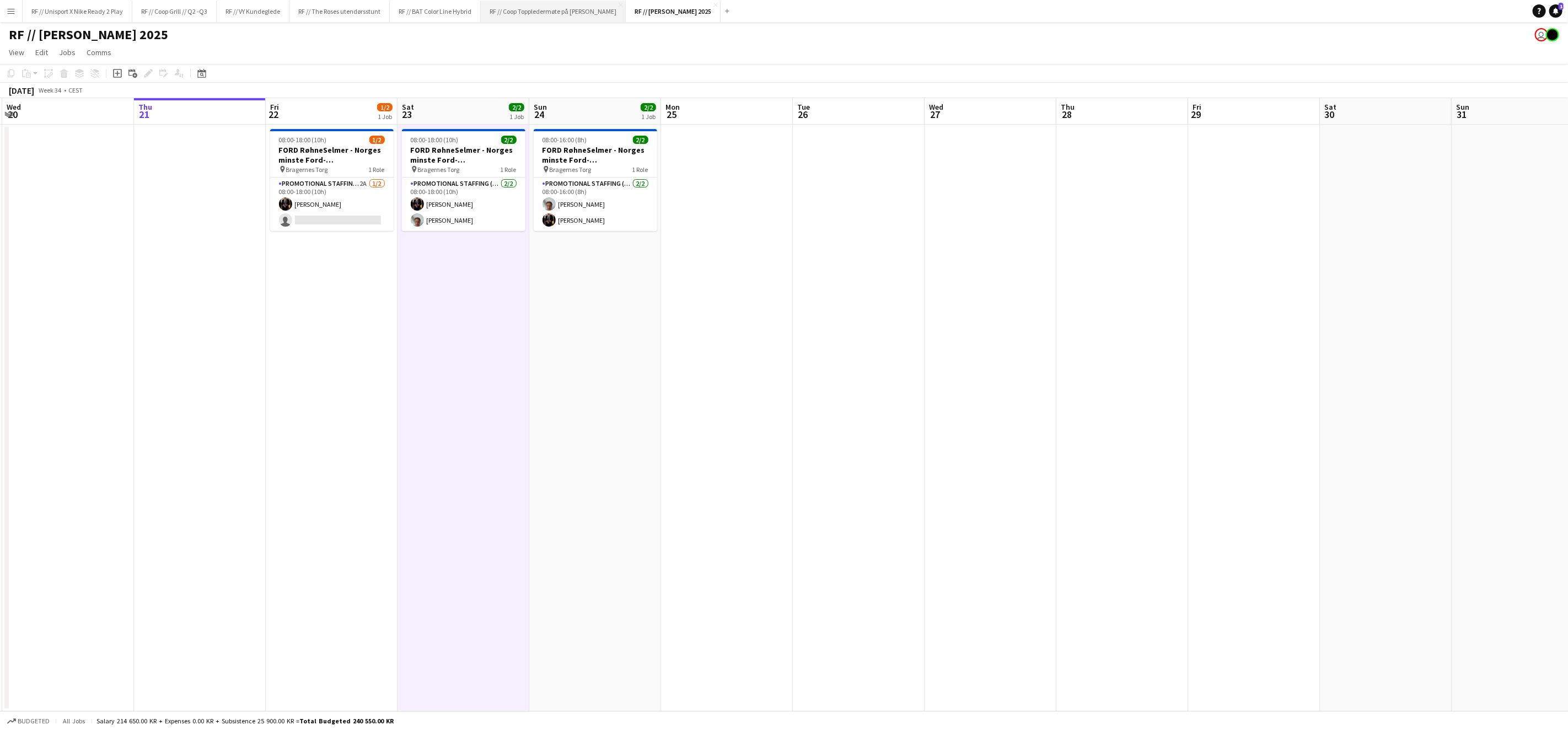
click at [542, 16] on button "RF // Coop Toppledermøte på Deichman Bjørvika Close" at bounding box center [554, 11] width 145 height 21
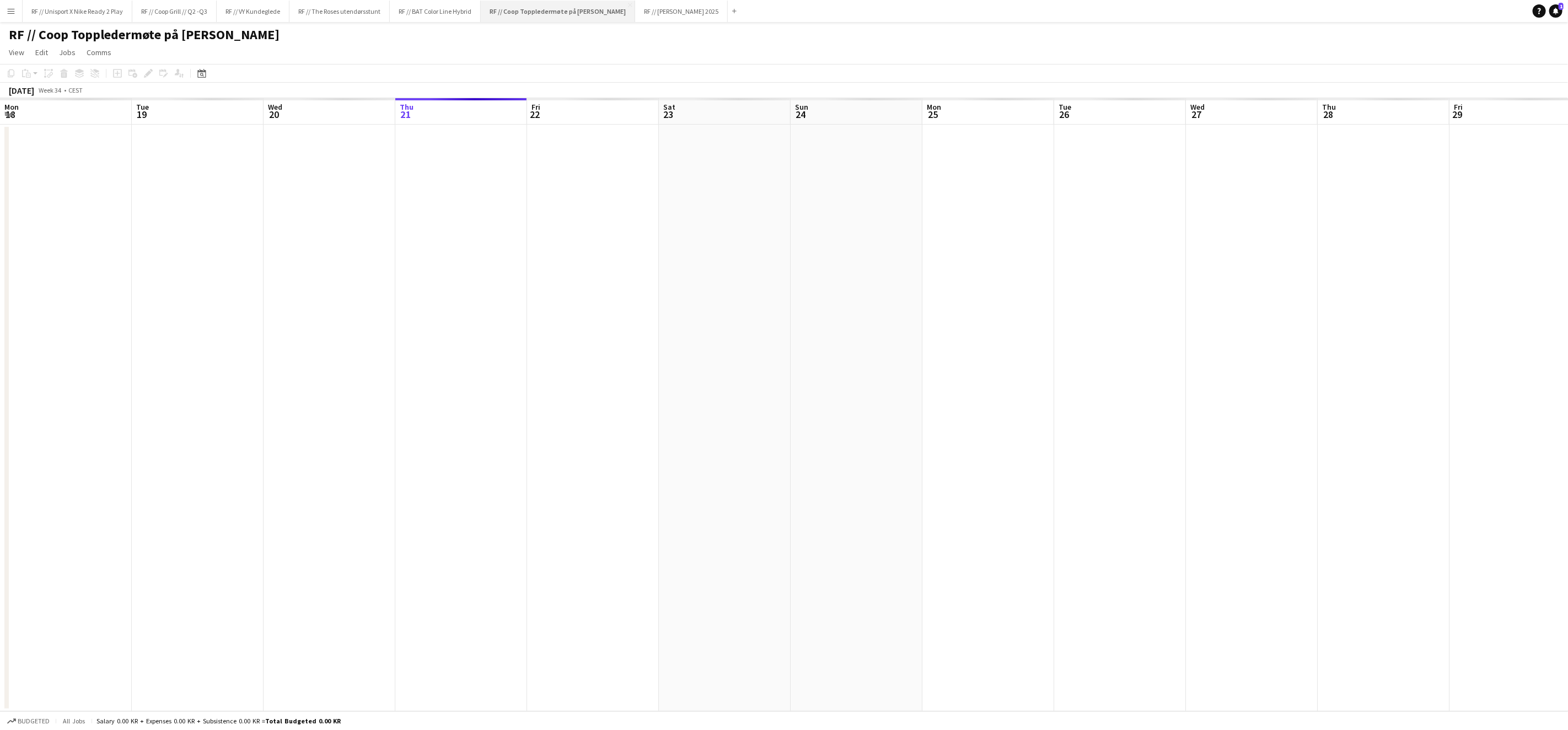
scroll to position [0, 263]
click at [433, 17] on button "RF // BAT Color Line Hybrid Close" at bounding box center [435, 11] width 91 height 21
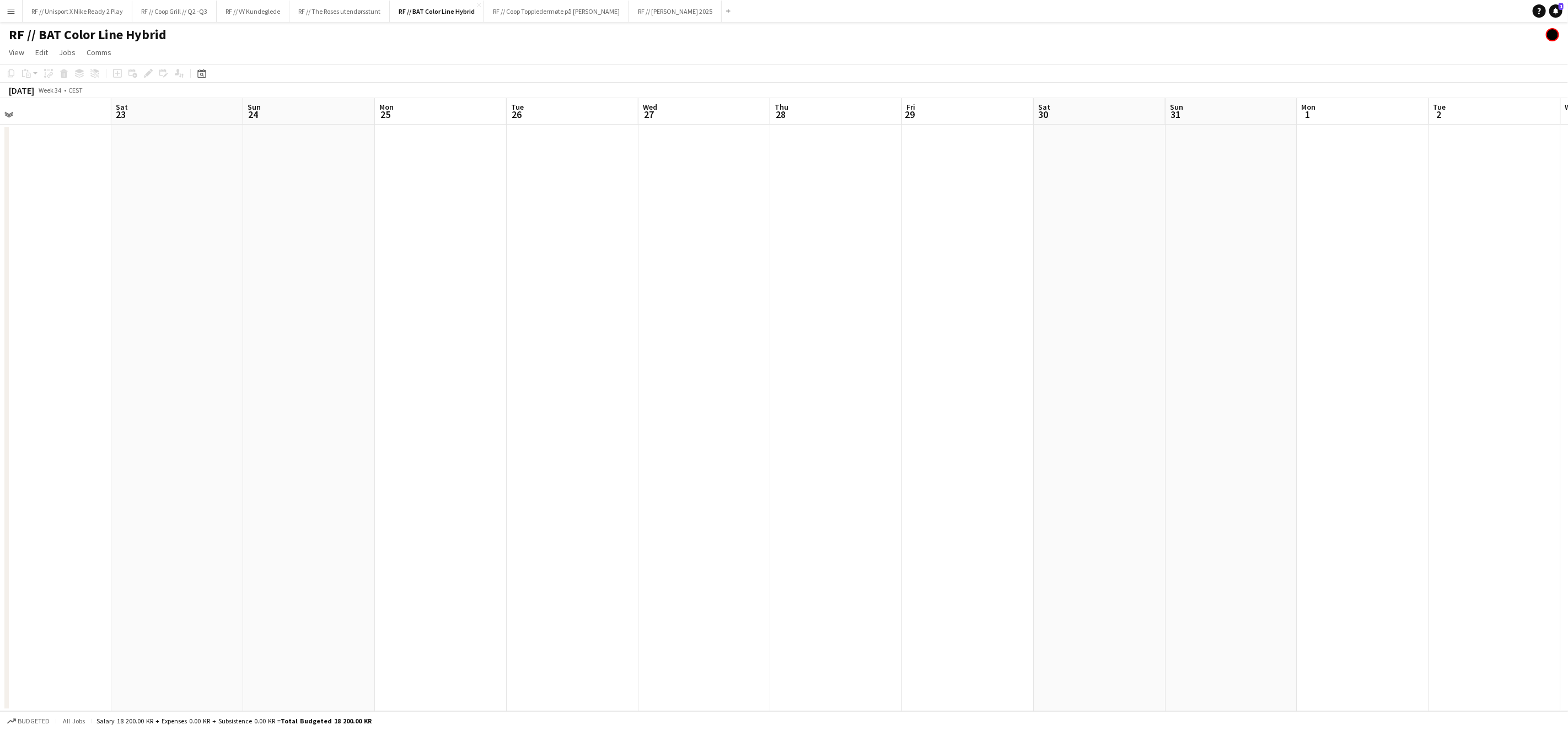
drag, startPoint x: 854, startPoint y: 375, endPoint x: 424, endPoint y: 380, distance: 430.0
click at [469, 378] on app-calendar-viewport "Mon 18 Tue 19 Wed 20 Thu 21 Fri 22 Sat 23 Sun 24 Mon 25 Tue 26 Wed 27 Thu 28 Fr…" at bounding box center [784, 405] width 1568 height 613
drag, startPoint x: 798, startPoint y: 382, endPoint x: 378, endPoint y: 377, distance: 420.0
click at [378, 377] on app-calendar-viewport "Wed 20 Thu 21 Fri 22 Sat 23 Sun 24 Mon 25 Tue 26 Wed 27 Thu 28 Fri 29 Sat 30 Su…" at bounding box center [784, 405] width 1568 height 613
drag, startPoint x: 833, startPoint y: 385, endPoint x: 503, endPoint y: 376, distance: 330.1
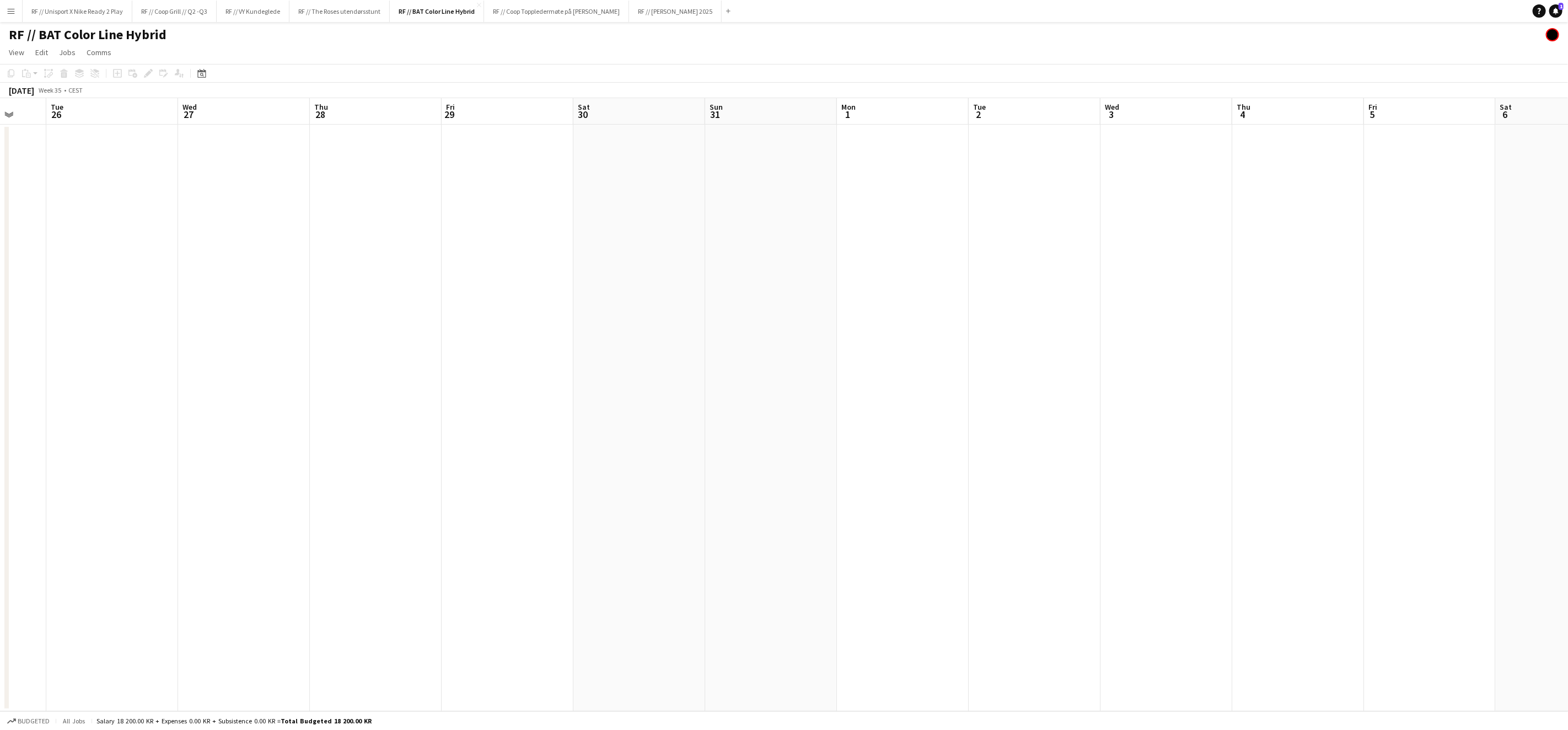
click at [503, 376] on app-calendar-viewport "Sat 23 Sun 24 Mon 25 Tue 26 Wed 27 Thu 28 Fri 29 Sat 30 Sun 31 Mon 1 Tue 2 Wed …" at bounding box center [784, 405] width 1568 height 613
drag, startPoint x: 712, startPoint y: 384, endPoint x: 1022, endPoint y: 374, distance: 310.2
click at [1047, 374] on app-calendar-viewport "Wed 27 Thu 28 Fri 29 Sat 30 Sun 31 Mon 1 Tue 2 Wed 3 Thu 4 Fri 5 Sat 6 Sun 7 Mo…" at bounding box center [784, 405] width 1568 height 613
drag, startPoint x: 676, startPoint y: 364, endPoint x: 819, endPoint y: 349, distance: 143.8
click at [819, 349] on app-calendar-viewport "Sun 24 Mon 25 Tue 26 Wed 27 Thu 28 Fri 29 Sat 30 Sun 31 Mon 1 Tue 2 Wed 3 Thu 4…" at bounding box center [784, 405] width 1568 height 613
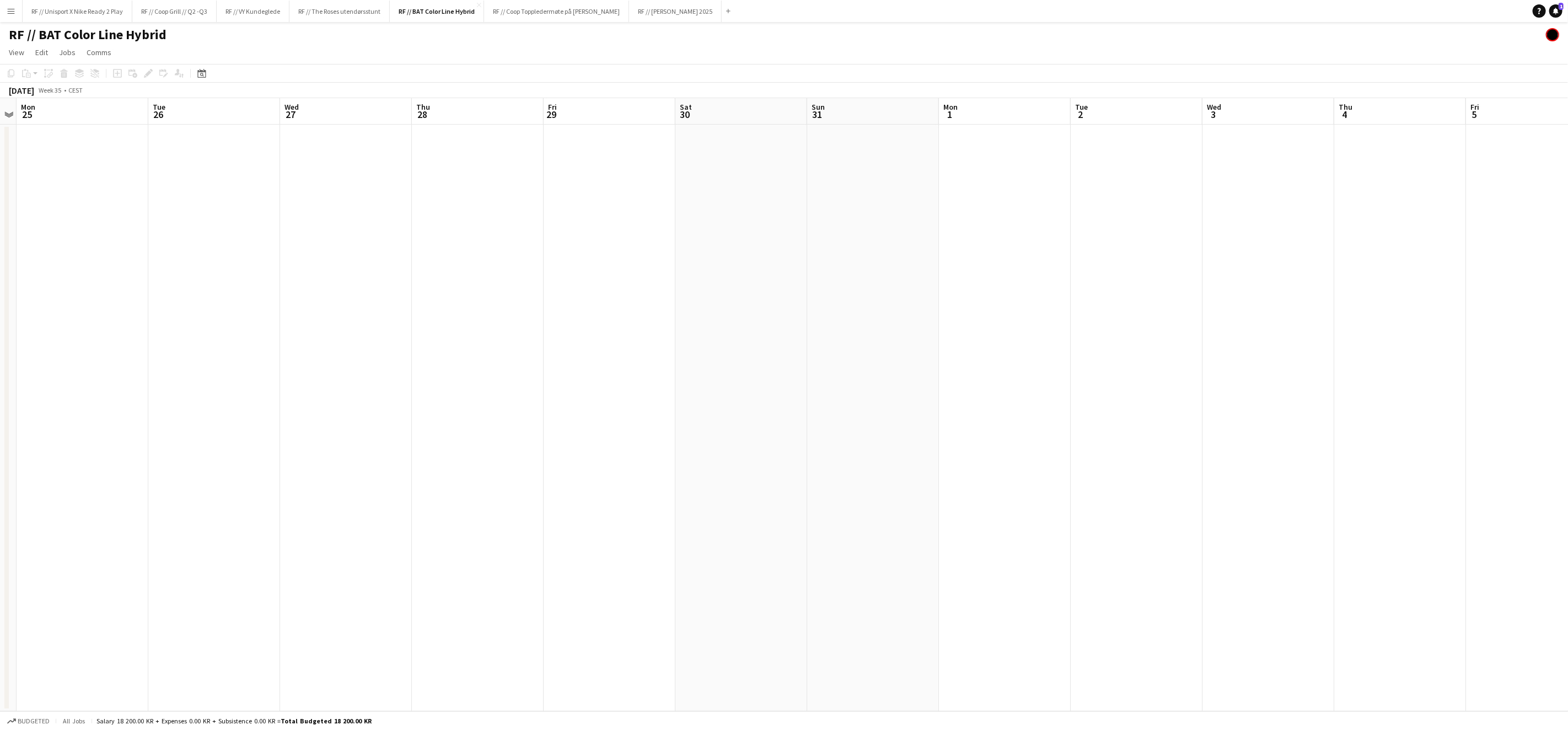
drag, startPoint x: 609, startPoint y: 340, endPoint x: 736, endPoint y: 331, distance: 127.3
click at [728, 332] on app-calendar-viewport "Sat 23 Sun 24 Mon 25 Tue 26 Wed 27 Thu 28 Fri 29 Sat 30 Sun 31 Mon 1 Tue 2 Wed …" at bounding box center [784, 405] width 1568 height 613
click at [343, 14] on button "RF // The Roses utendørsstunt Close" at bounding box center [339, 11] width 100 height 21
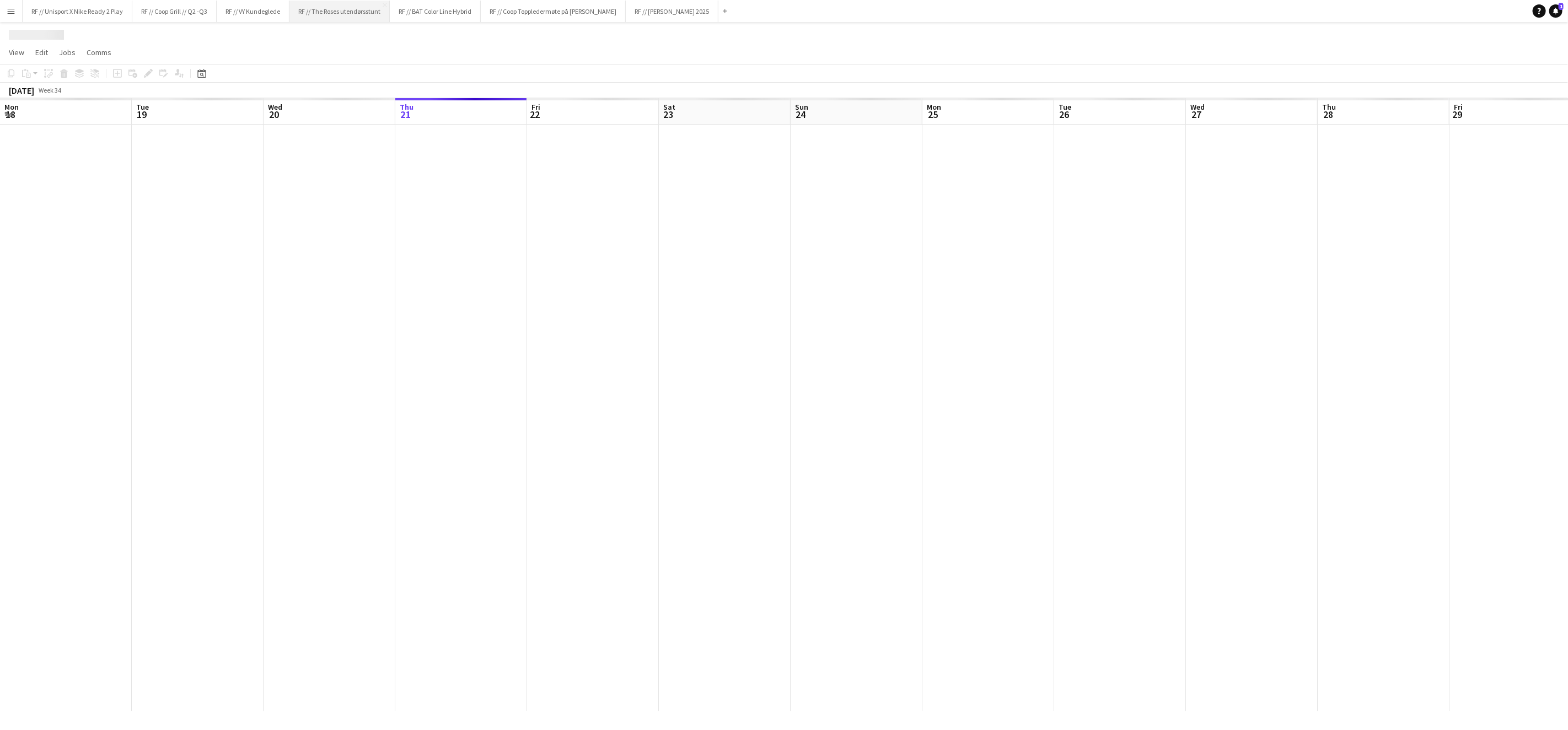
scroll to position [0, 263]
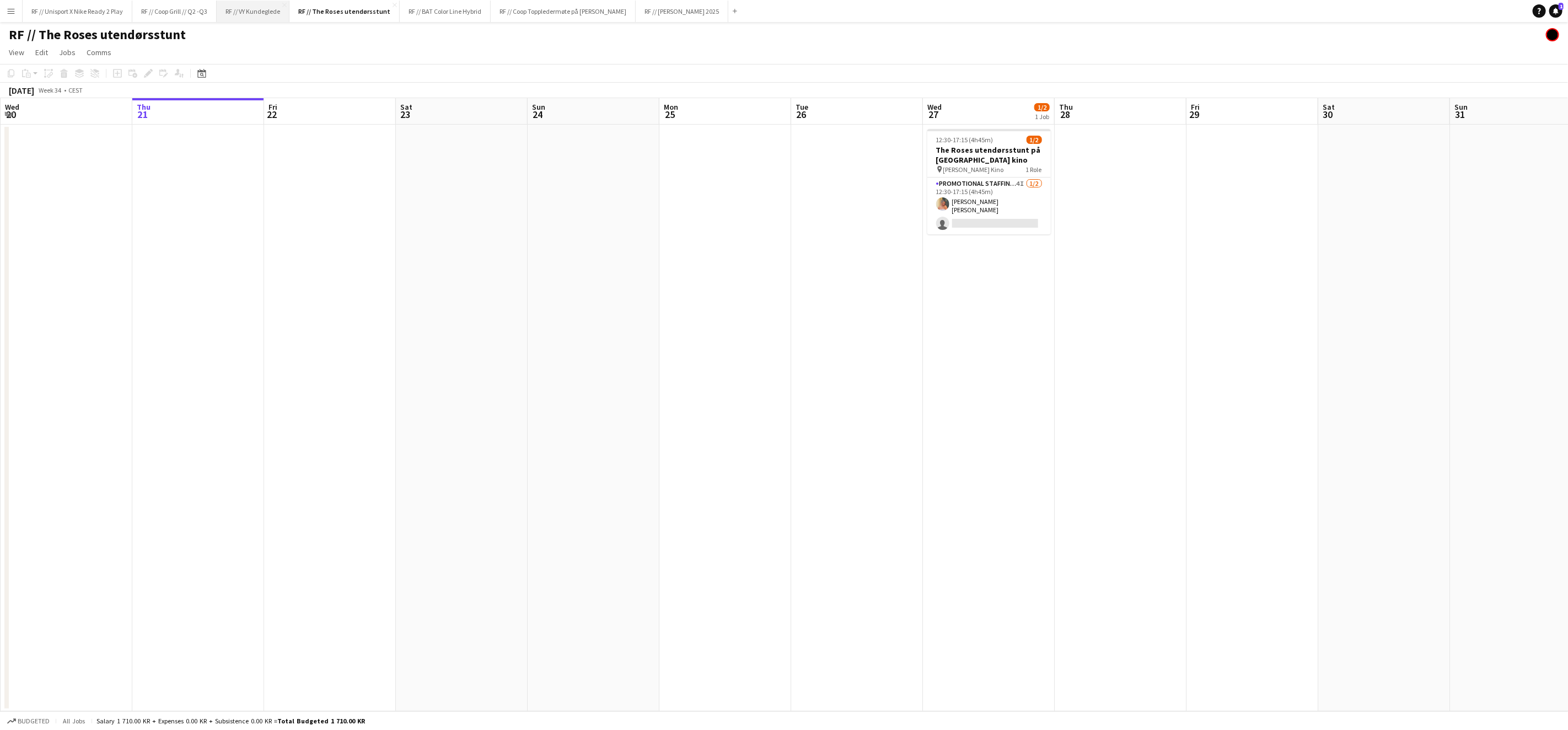
click at [254, 16] on button "RF // VY Kundeglede Close" at bounding box center [253, 11] width 73 height 21
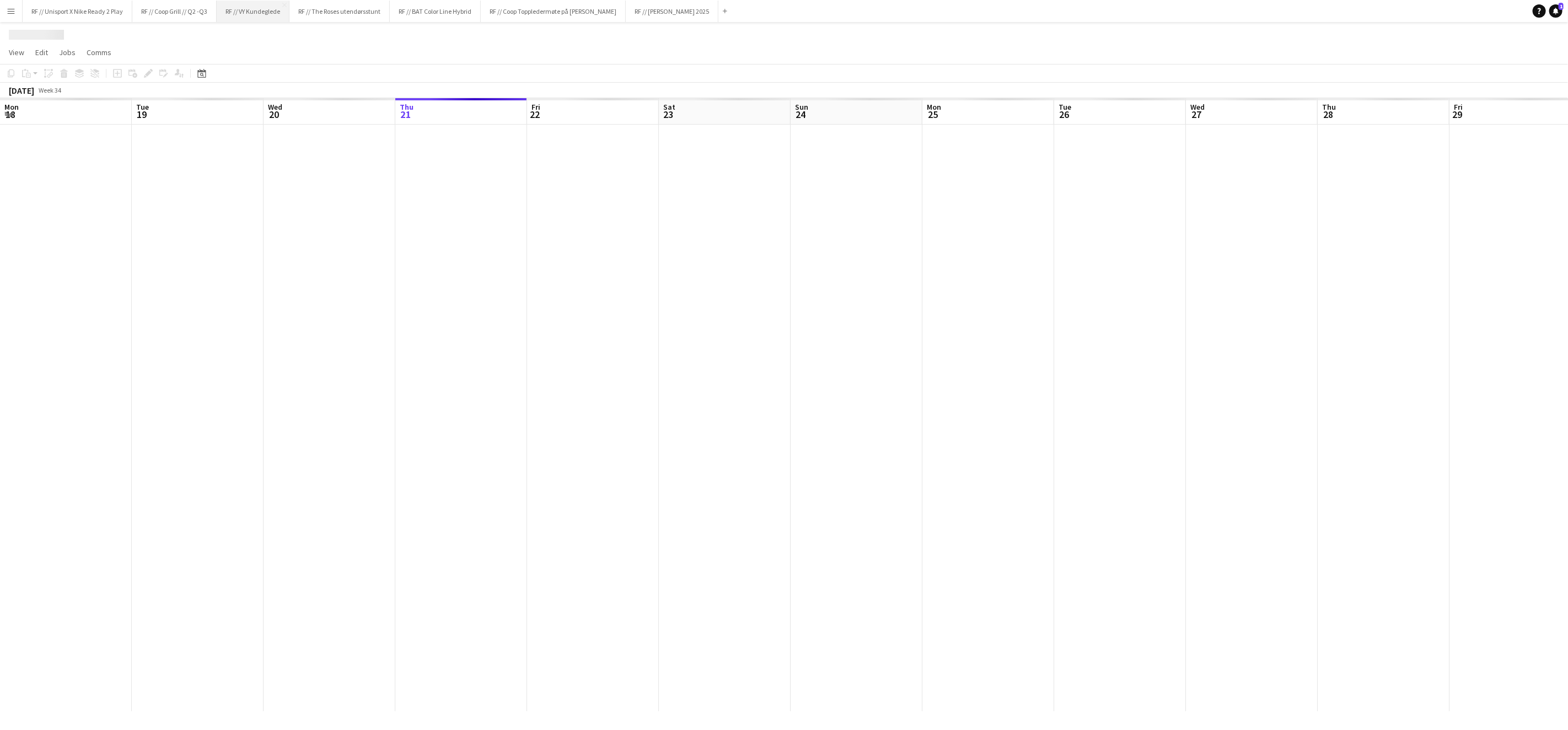
scroll to position [0, 263]
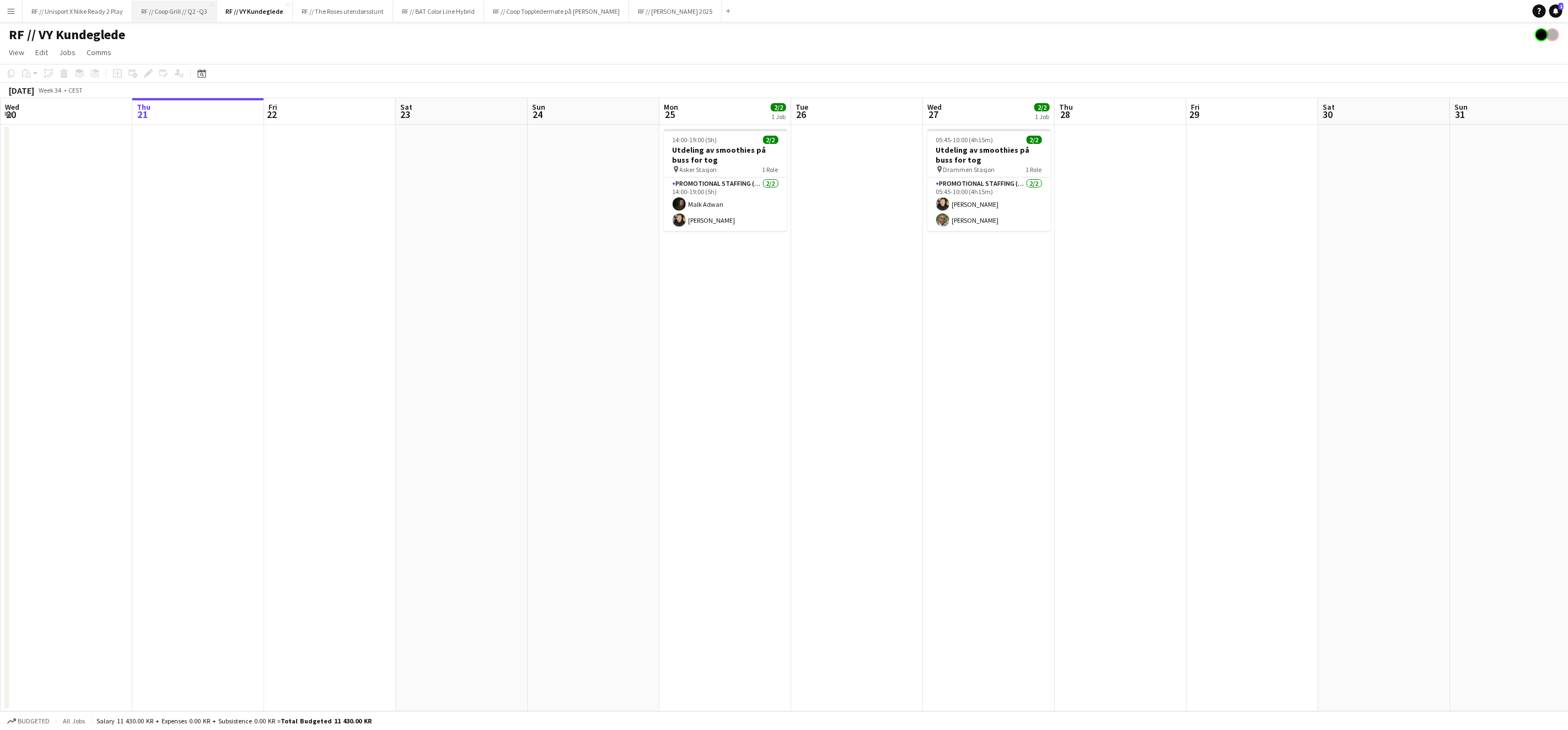
click at [181, 15] on button "RF // Coop Grill // Q2 -Q3 Close" at bounding box center [174, 11] width 84 height 21
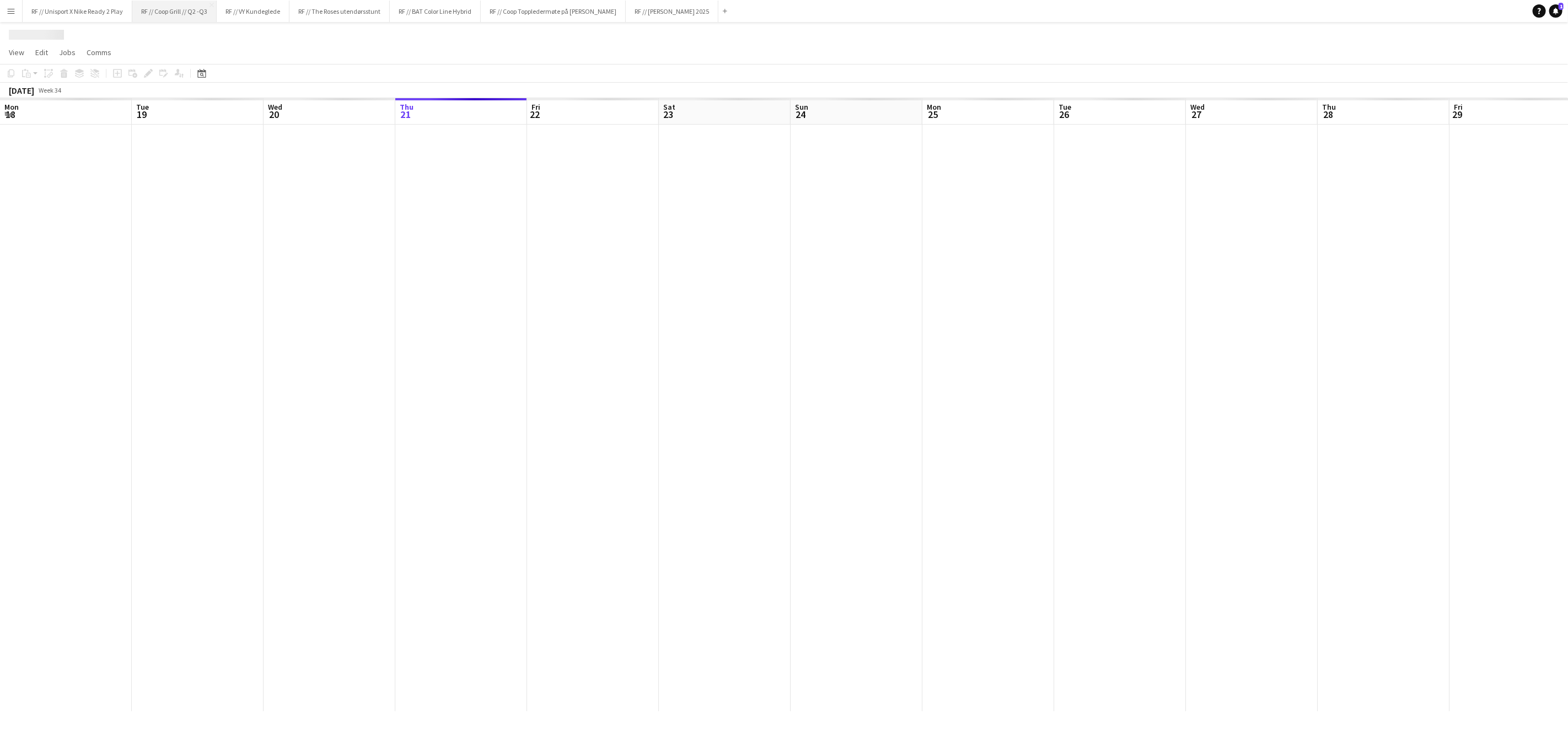
scroll to position [0, 263]
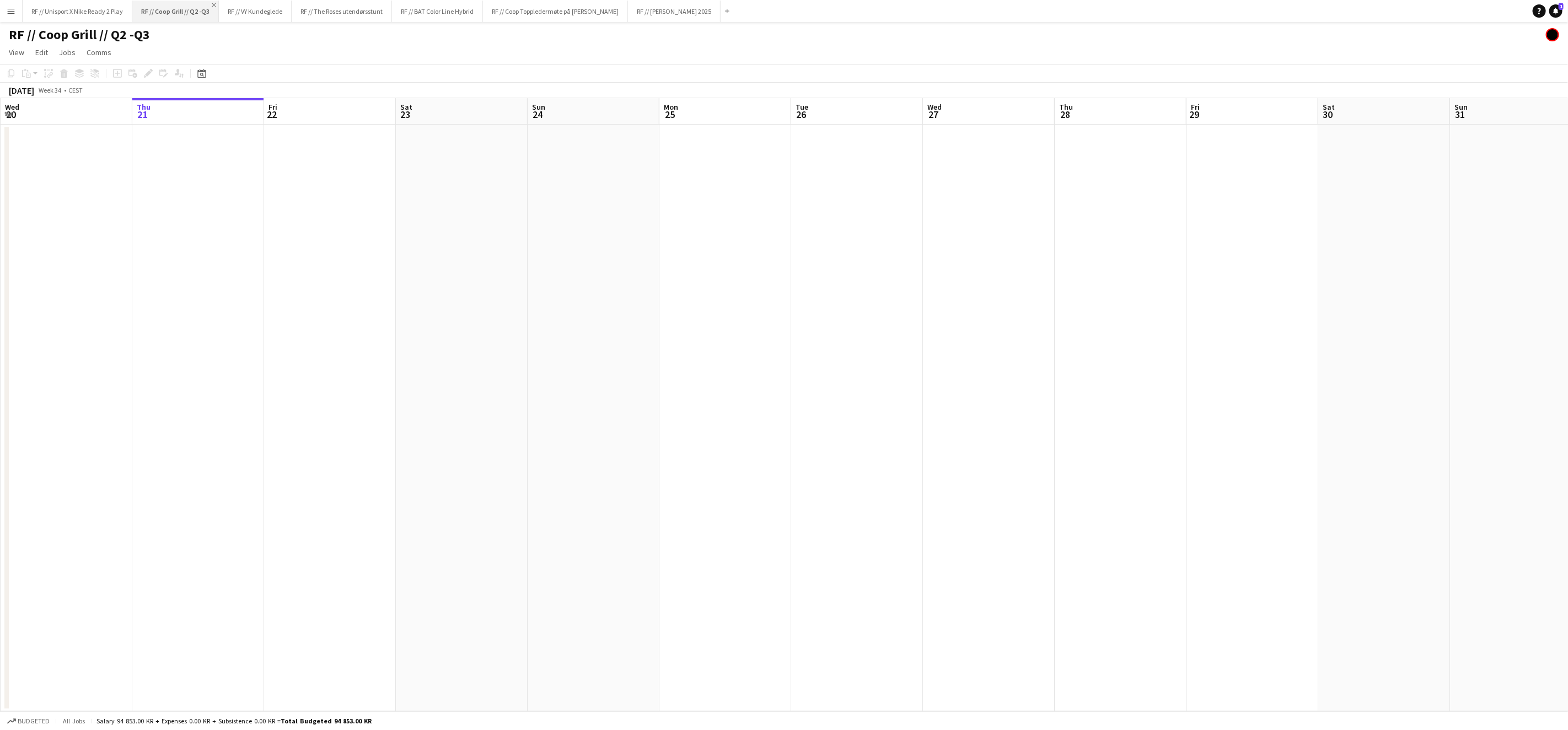
click at [215, 3] on app-icon "Close" at bounding box center [214, 5] width 4 height 4
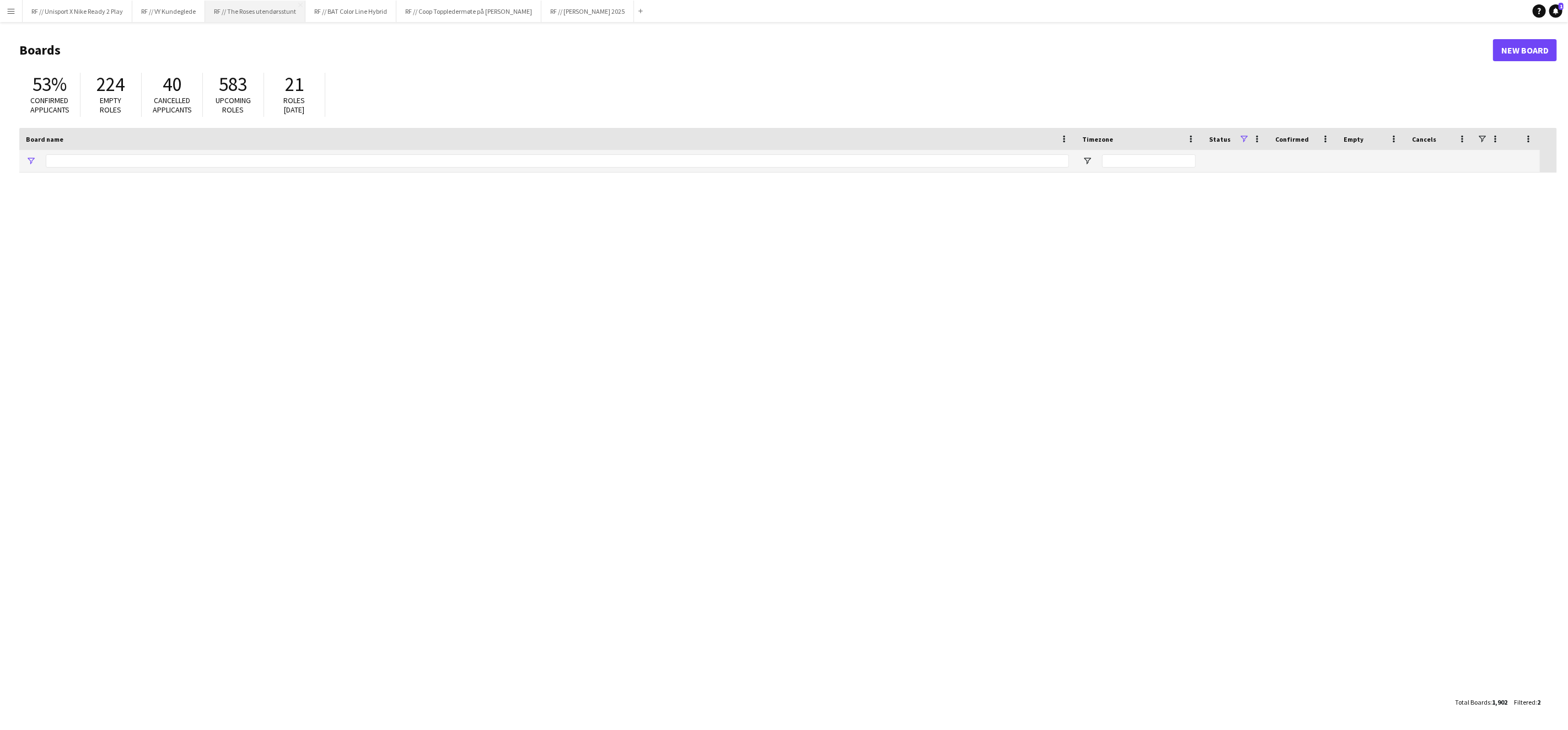
type input "*****"
click at [106, 12] on button "RF // Unisport X Nike Ready 2 Play Close" at bounding box center [78, 11] width 110 height 21
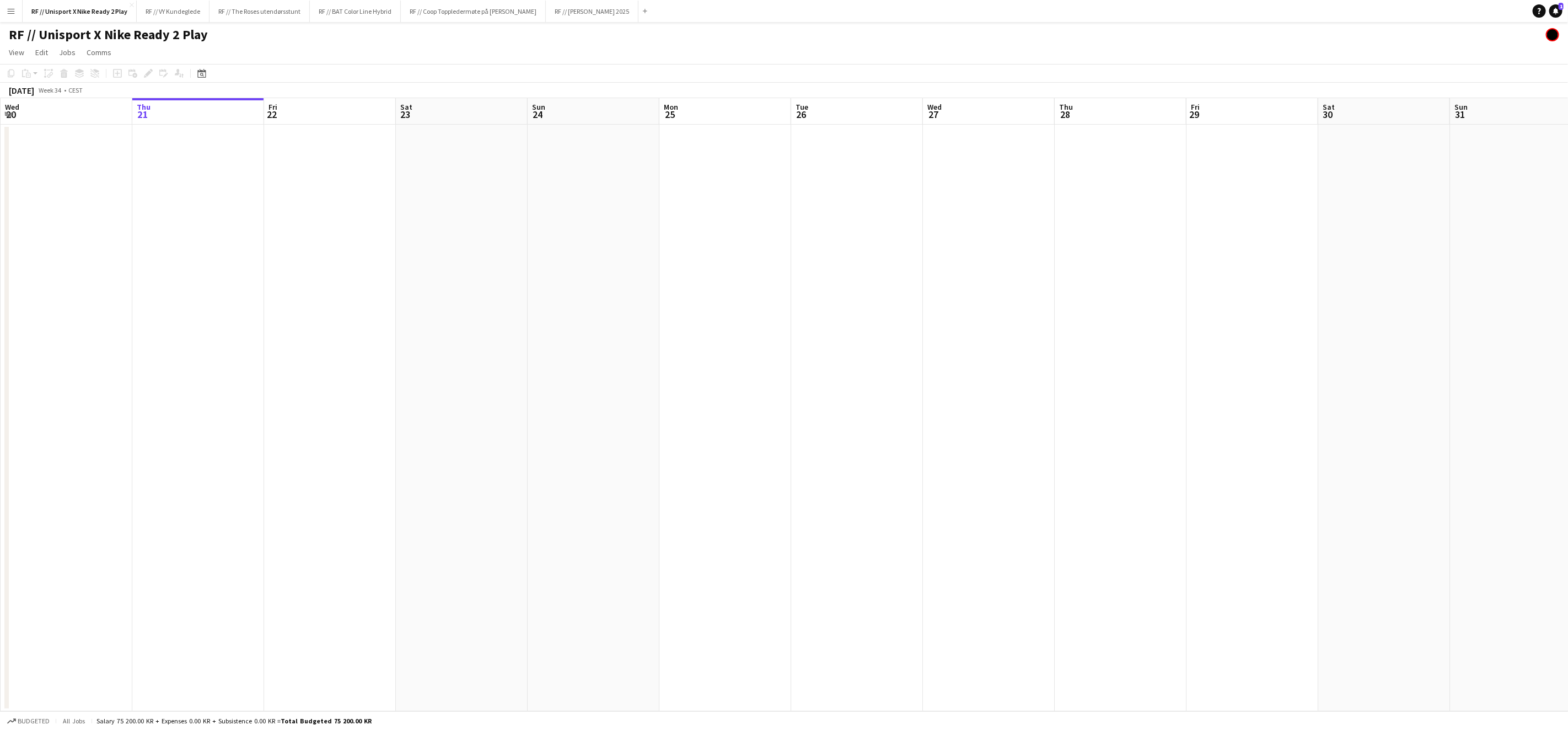
click at [690, 349] on app-calendar-viewport "Mon 18 Tue 19 Wed 20 Thu 21 Fri 22 Sat 23 Sun 24 Mon 25 Tue 26 Wed 27 Thu 28 Fr…" at bounding box center [784, 405] width 1568 height 613
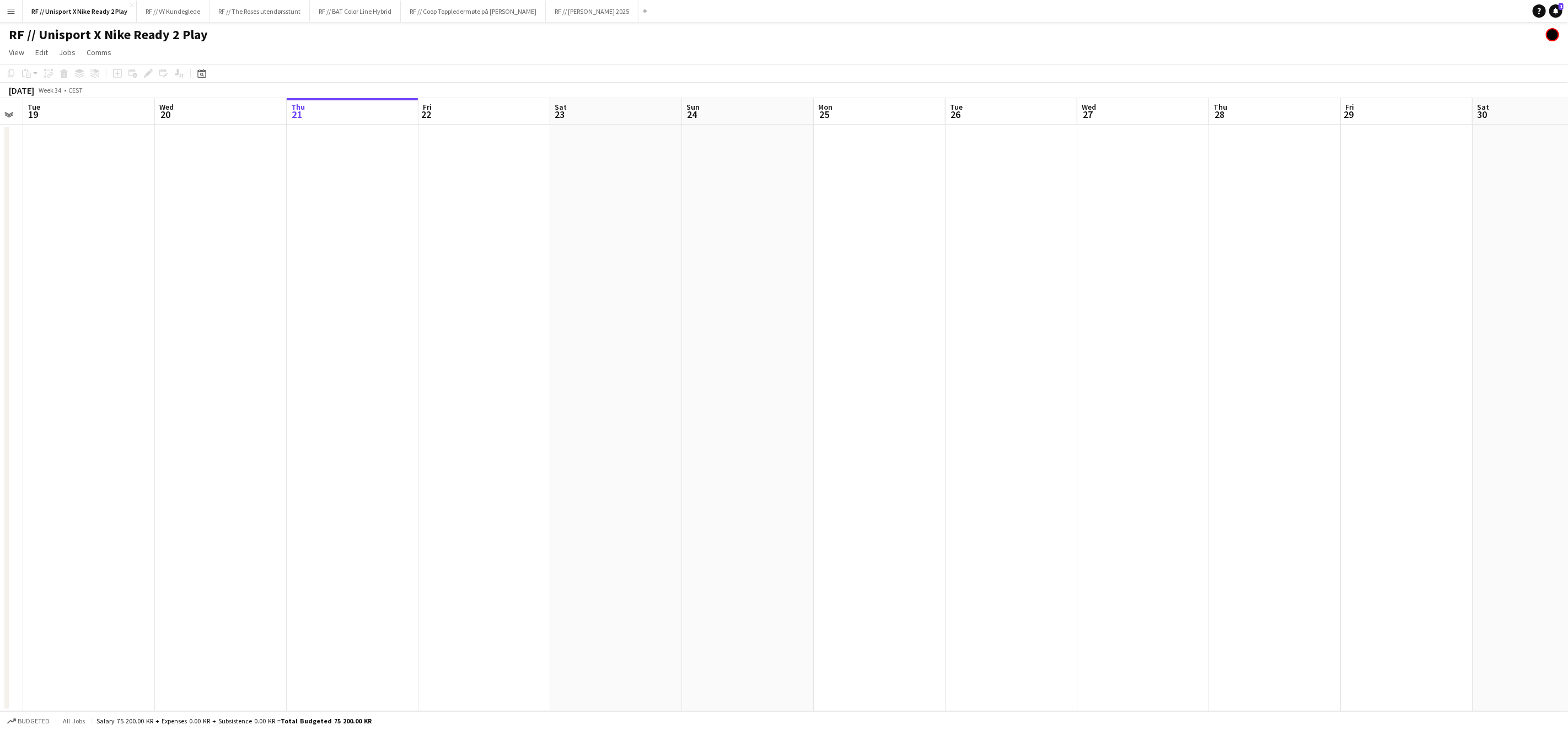
drag, startPoint x: 457, startPoint y: 361, endPoint x: 790, endPoint y: 396, distance: 334.8
click at [855, 371] on app-calendar-viewport "Sun 17 Mon 18 Tue 19 Wed 20 Thu 21 Fri 22 Sat 23 Sun 24 Mon 25 Tue 26 Wed 27 Th…" at bounding box center [784, 405] width 1568 height 613
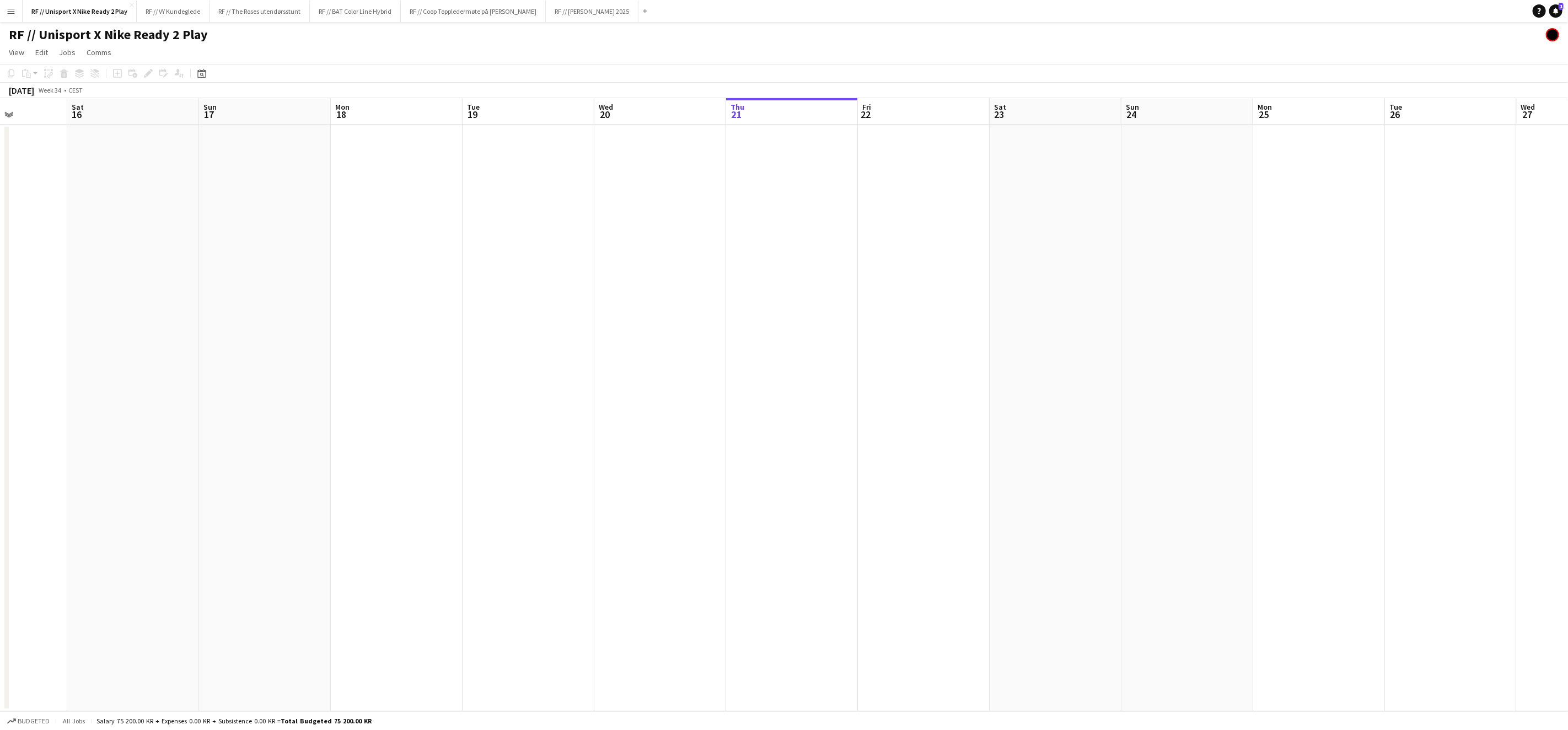
drag, startPoint x: 665, startPoint y: 403, endPoint x: 772, endPoint y: 433, distance: 111.1
click at [950, 405] on app-calendar-viewport "Wed 13 Thu 14 Fri 15 Sat 16 Sun 17 Mon 18 Tue 19 Wed 20 Thu 21 Fri 22 Sat 23 Su…" at bounding box center [784, 405] width 1568 height 613
drag, startPoint x: 829, startPoint y: 421, endPoint x: 847, endPoint y: 435, distance: 22.8
click at [877, 419] on app-calendar-viewport "Sun 10 Mon 11 Tue 12 Wed 13 Thu 14 Fri 15 Sat 16 Sun 17 Mon 18 Tue 19 Wed 20 Th…" at bounding box center [784, 405] width 1568 height 613
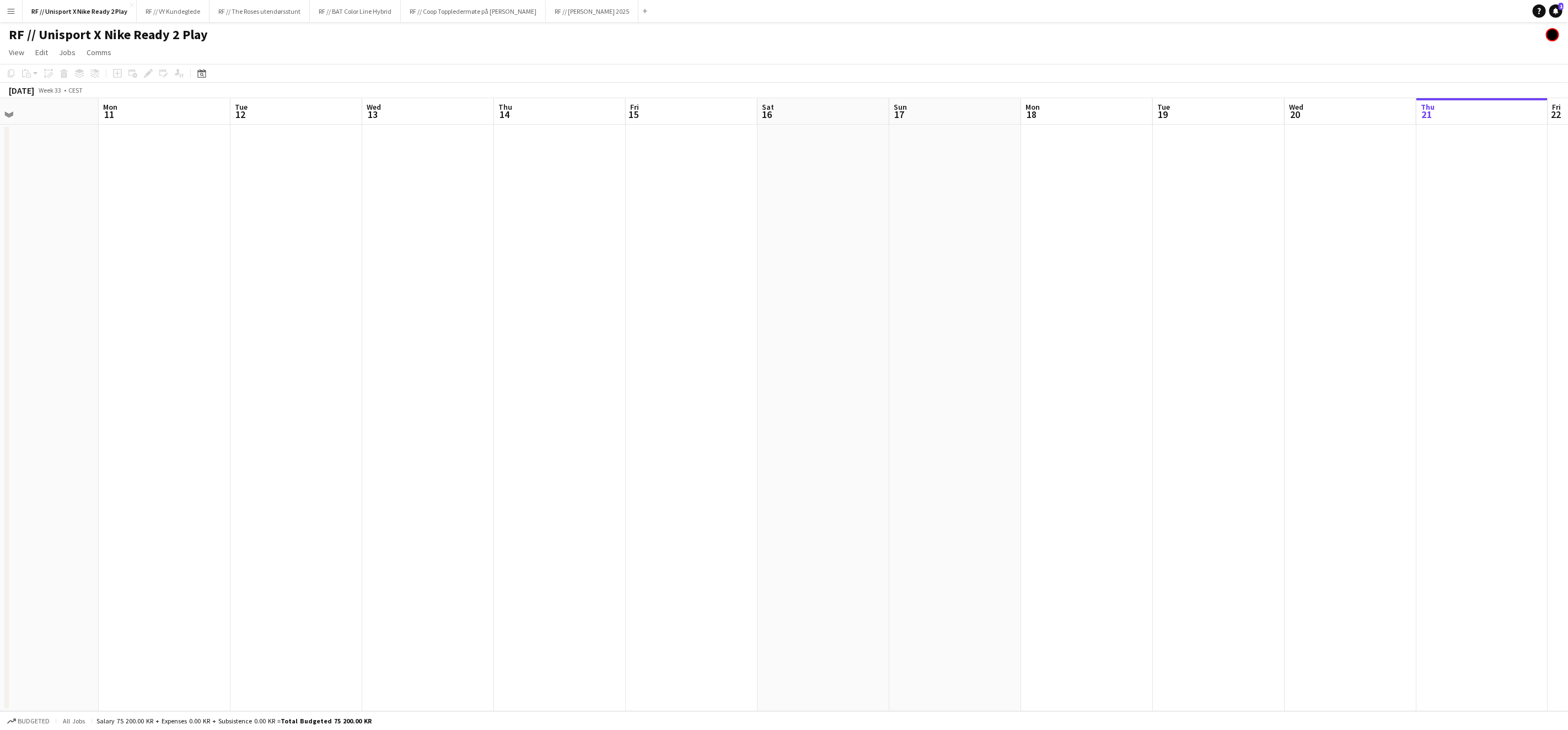
drag, startPoint x: 822, startPoint y: 428, endPoint x: 950, endPoint y: 432, distance: 128.1
click at [925, 427] on app-calendar-viewport "Fri 8 Sat 9 Sun 10 Mon 11 Tue 12 Wed 13 Thu 14 Fri 15 Sat 16 Sun 17 Mon 18 Tue …" at bounding box center [784, 405] width 1568 height 613
drag, startPoint x: 779, startPoint y: 439, endPoint x: 550, endPoint y: 457, distance: 229.7
click at [874, 440] on app-calendar-viewport "Fri 1 Sat 2 Sun 3 Mon 4 Tue 5 Wed 6 Thu 7 Fri 8 Sat 9 Sun 10 Mon 11 Tue 12 Wed …" at bounding box center [784, 405] width 1568 height 613
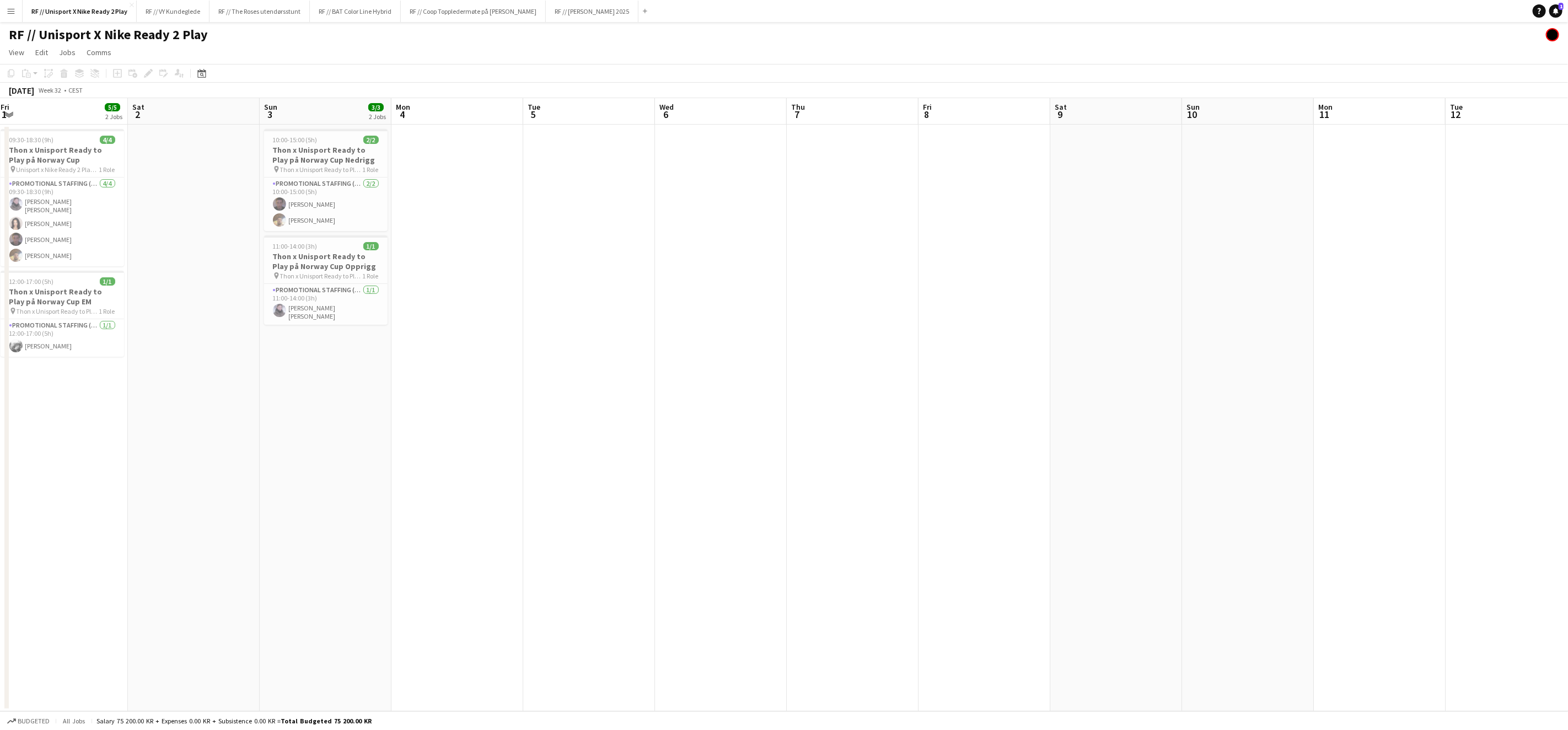
drag, startPoint x: 593, startPoint y: 445, endPoint x: 1052, endPoint y: 446, distance: 459.0
click at [1052, 446] on app-calendar-viewport "Thu 31 5/5 2 Jobs Fri 1 5/5 2 Jobs Sat 2 Sun 3 3/3 2 Jobs Mon 4 Tue 5 Wed 6 Thu…" at bounding box center [784, 405] width 1568 height 613
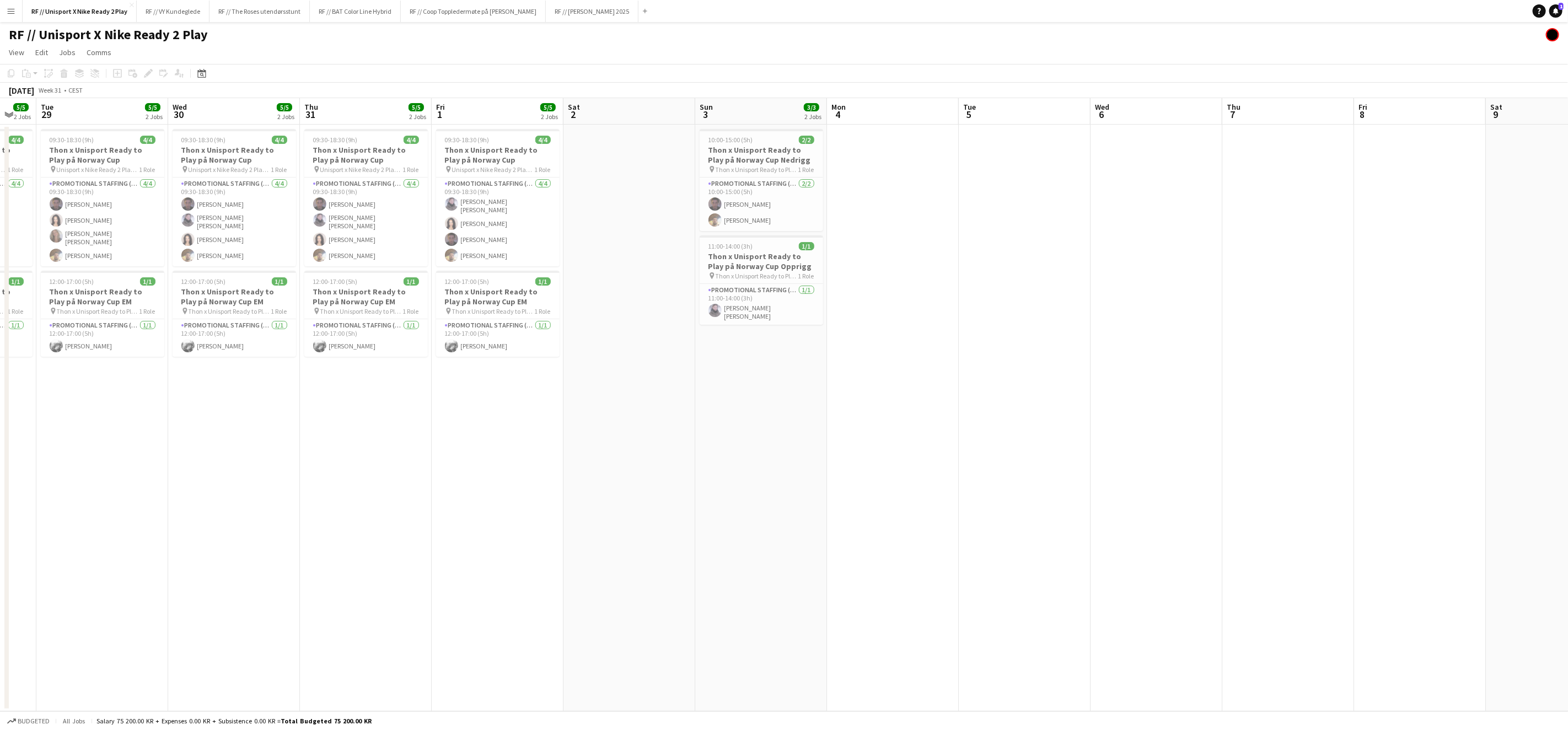
drag, startPoint x: 949, startPoint y: 455, endPoint x: 1070, endPoint y: 457, distance: 121.0
click at [1070, 457] on app-calendar-viewport "Sun 27 5/5 2 Jobs Mon 28 5/5 2 Jobs Tue 29 5/5 2 Jobs Wed 30 5/5 2 Jobs Thu 31 …" at bounding box center [784, 405] width 1568 height 613
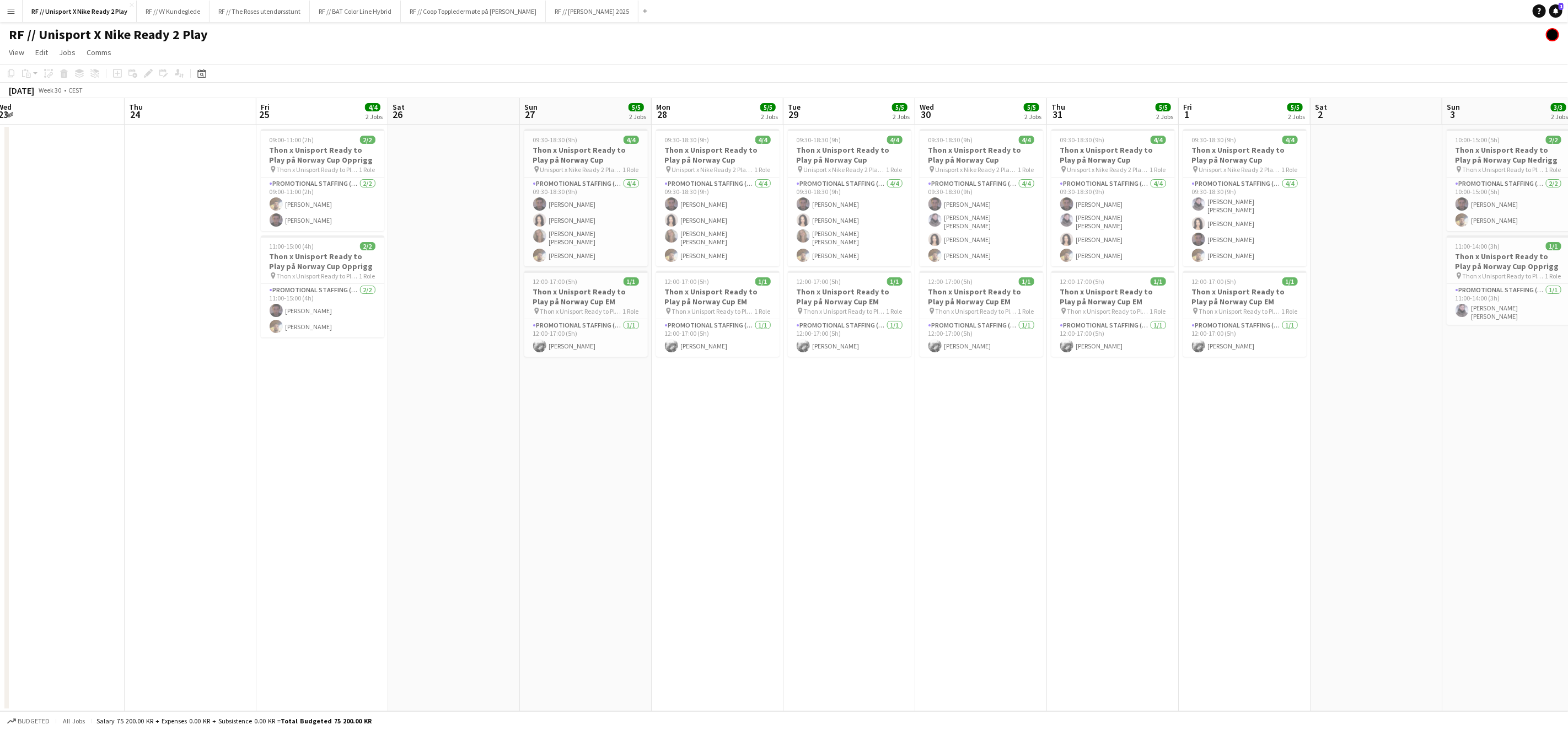
drag, startPoint x: 764, startPoint y: 449, endPoint x: 1135, endPoint y: 477, distance: 372.1
click at [1135, 477] on app-calendar-viewport "Mon 21 Tue 22 Wed 23 Thu 24 Fri 25 4/4 2 Jobs Sat 26 Sun 27 5/5 2 Jobs Mon 28 5…" at bounding box center [784, 405] width 1568 height 613
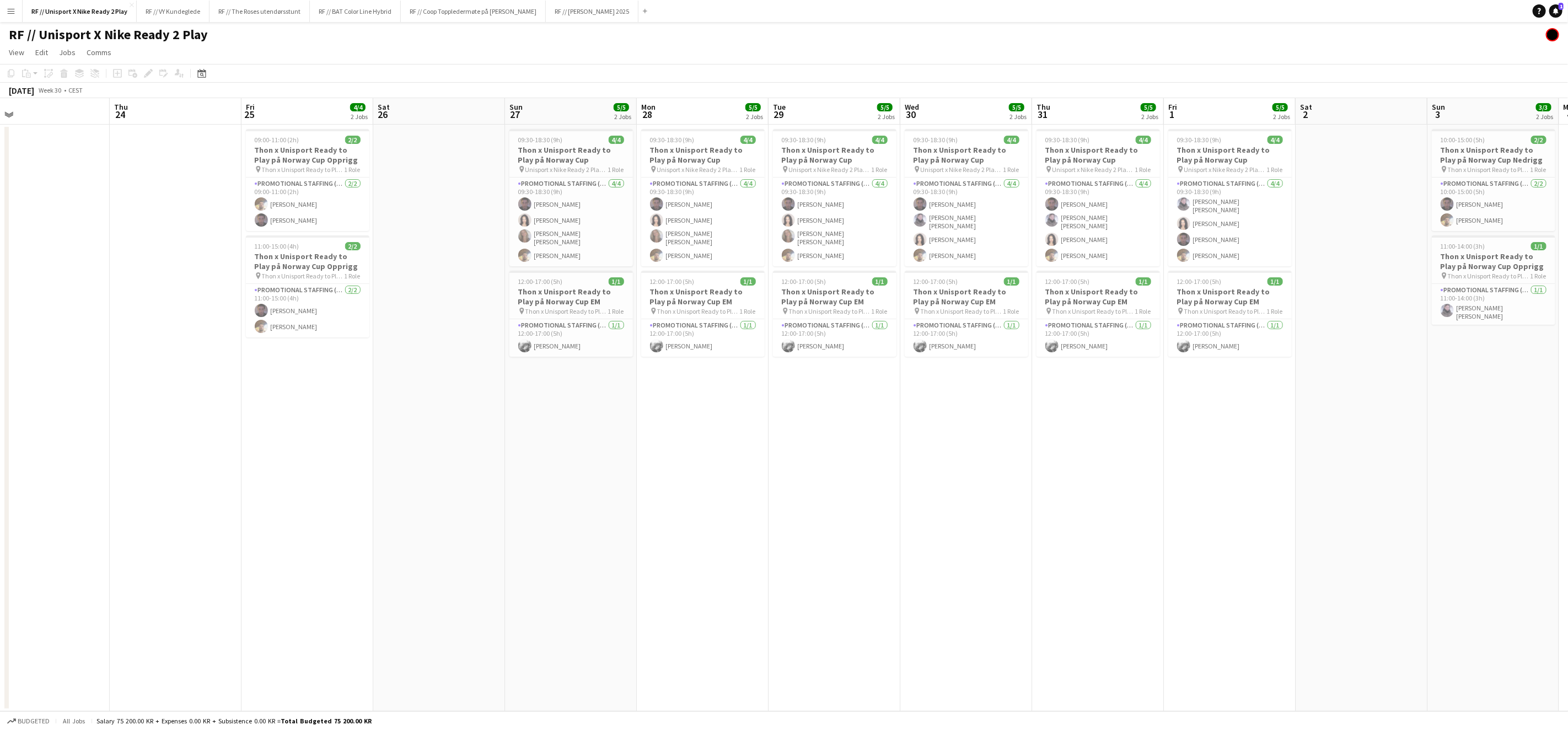
drag, startPoint x: 548, startPoint y: 427, endPoint x: 943, endPoint y: 443, distance: 395.3
click at [948, 443] on app-calendar-viewport "Mon 21 Tue 22 Wed 23 Thu 24 Fri 25 4/4 2 Jobs Sat 26 Sun 27 5/5 2 Jobs Mon 28 5…" at bounding box center [784, 405] width 1568 height 613
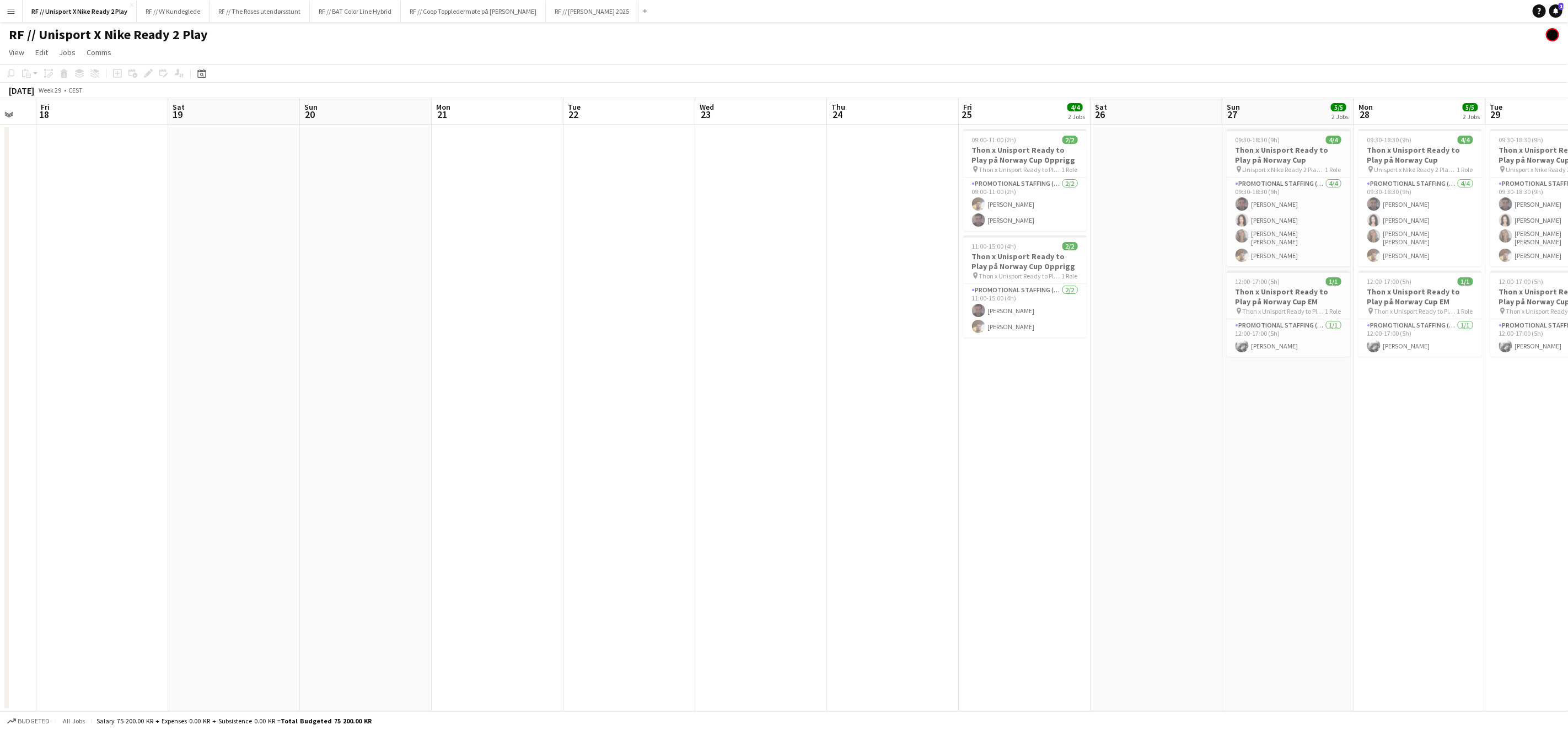
drag, startPoint x: 958, startPoint y: 462, endPoint x: 985, endPoint y: 477, distance: 30.9
click at [1108, 459] on app-calendar-viewport "Tue 15 Wed 16 Thu 17 Fri 18 Sat 19 Sun 20 Mon 21 Tue 22 Wed 23 Thu 24 Fri 25 4/…" at bounding box center [784, 405] width 1568 height 613
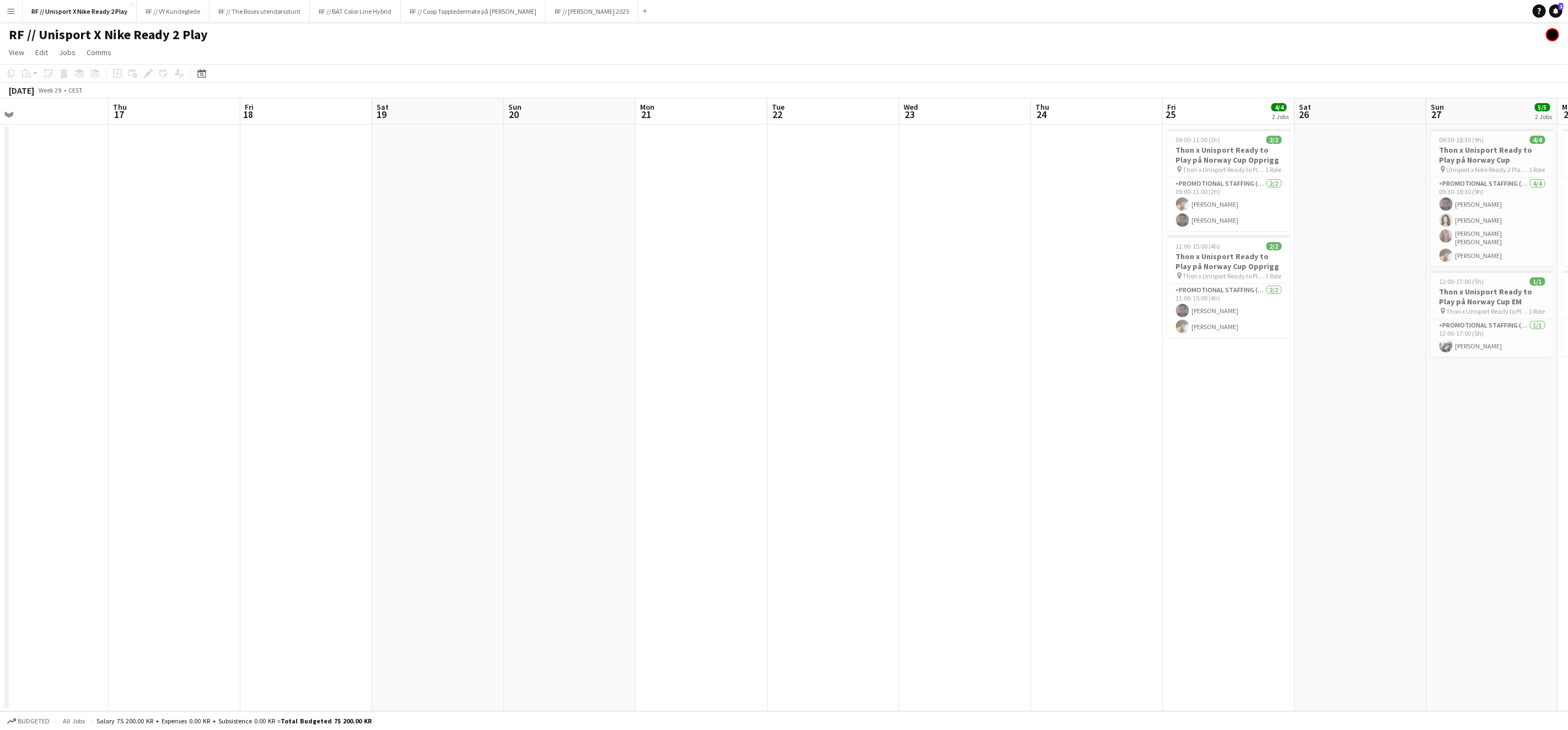
drag, startPoint x: 718, startPoint y: 491, endPoint x: 1060, endPoint y: 489, distance: 342.0
click at [1083, 487] on app-calendar-viewport "Mon 14 Tue 15 Wed 16 Thu 17 Fri 18 Sat 19 Sun 20 Mon 21 Tue 22 Wed 23 Thu 24 Fr…" at bounding box center [784, 405] width 1568 height 613
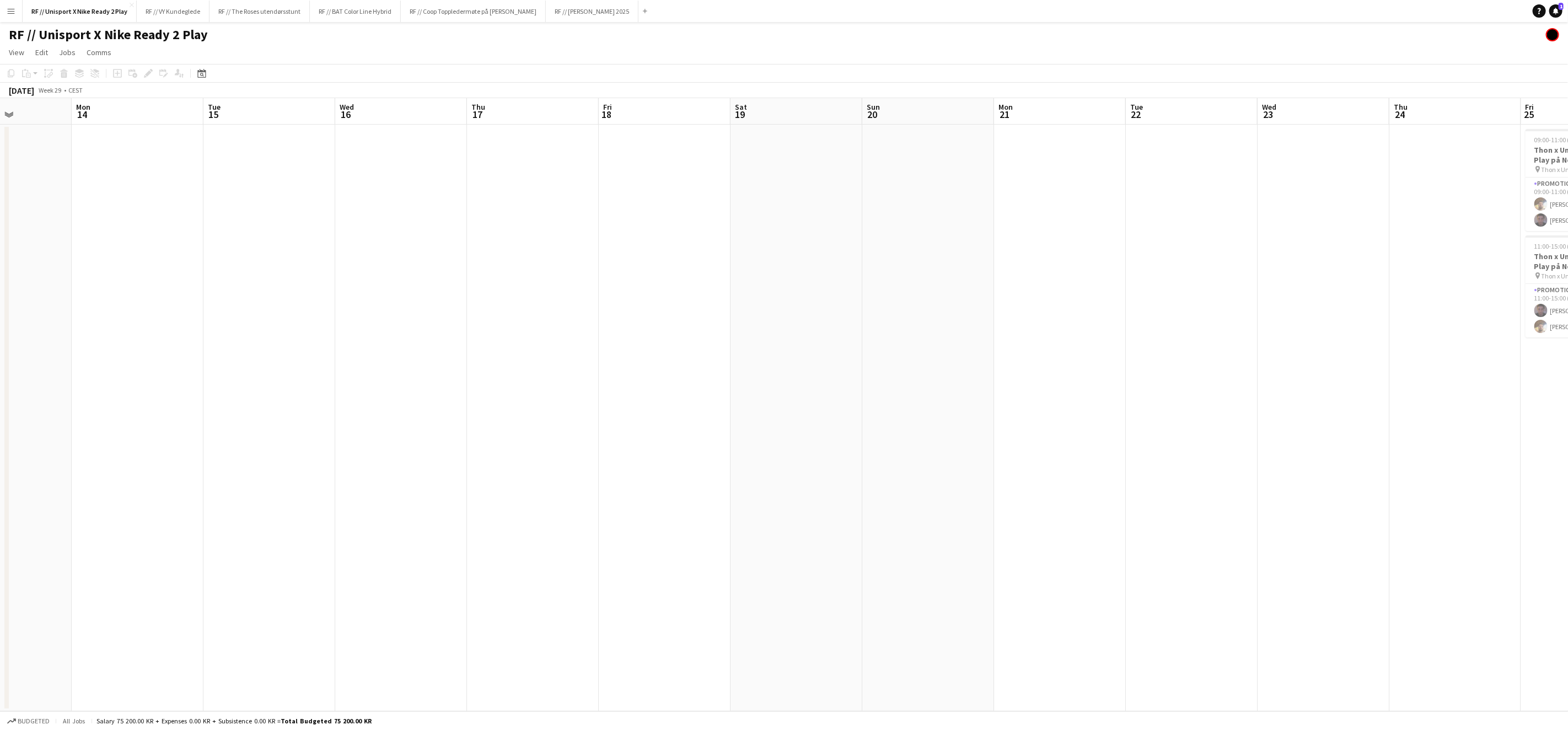
click at [1466, 494] on app-calendar-viewport "Fri 11 5/5 2 Jobs Sat 12 Sun 13 Mon 14 Tue 15 Wed 16 Thu 17 Fri 18 Sat 19 Sun 2…" at bounding box center [784, 405] width 1568 height 613
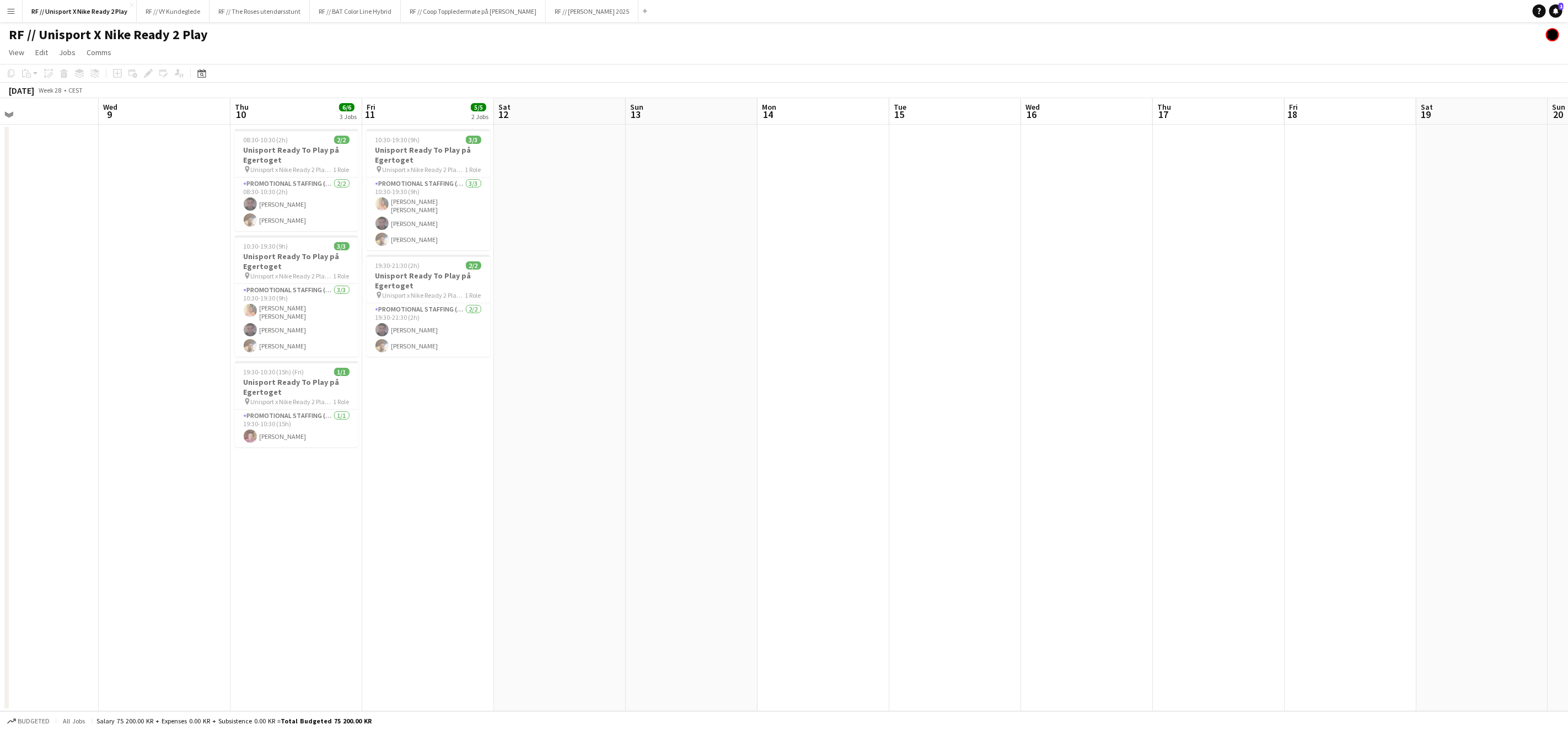
scroll to position [0, 260]
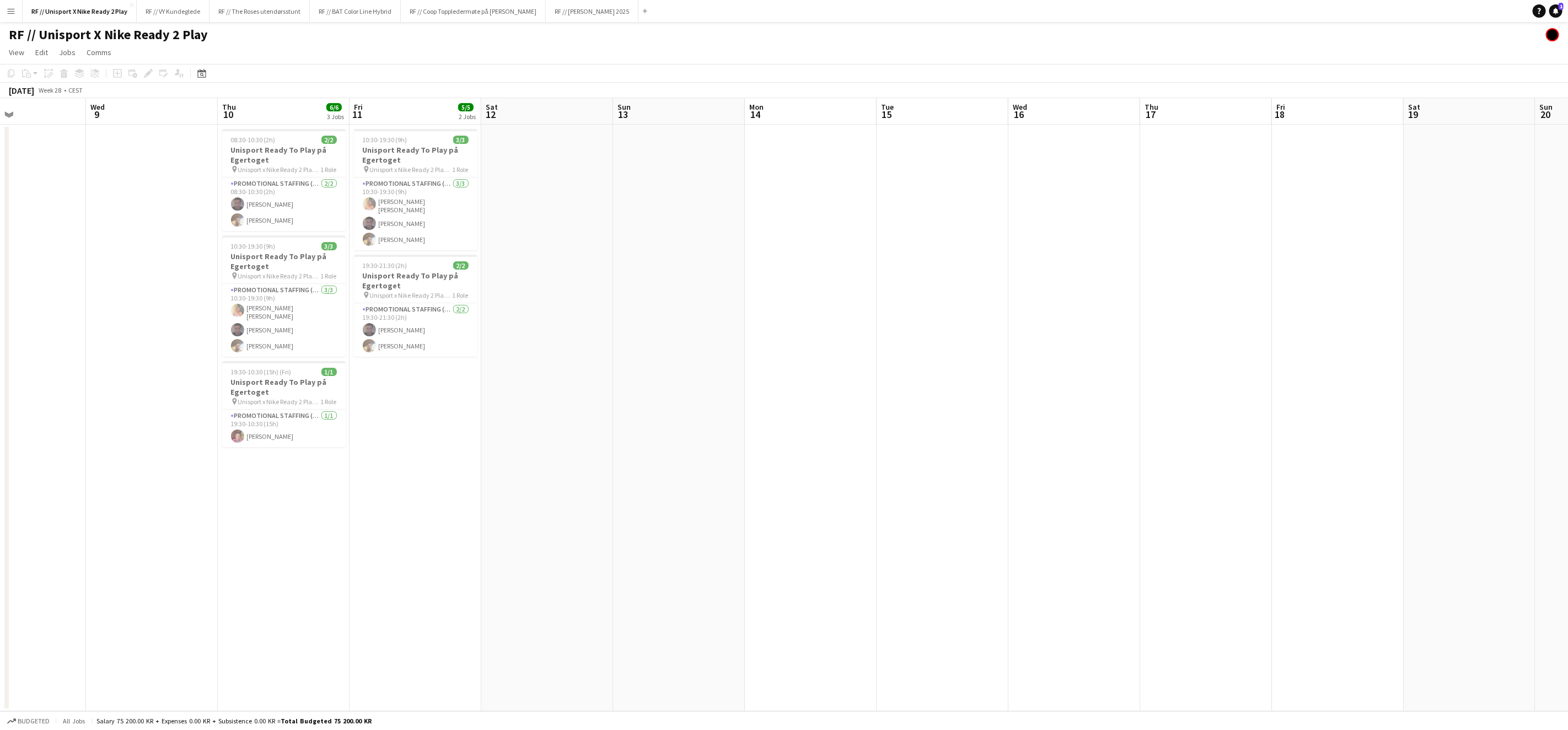
drag, startPoint x: 866, startPoint y: 484, endPoint x: 1281, endPoint y: 484, distance: 415.0
click at [1268, 482] on app-calendar-viewport "Sun 6 Mon 7 Tue 8 Wed 9 Thu 10 6/6 3 Jobs Fri 11 5/5 2 Jobs Sat 12 Sun 13 Mon 1…" at bounding box center [784, 405] width 1568 height 613
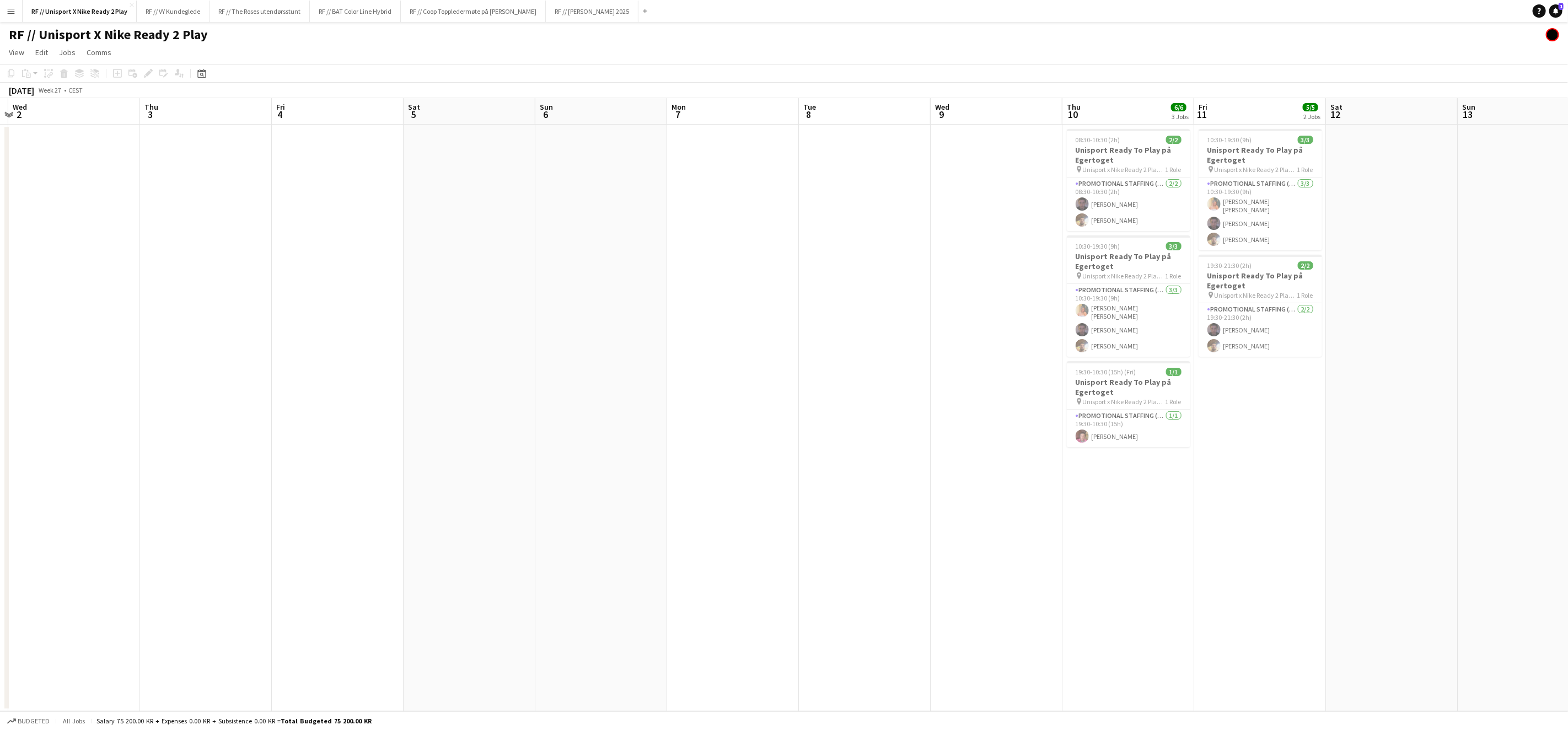
drag, startPoint x: 597, startPoint y: 540, endPoint x: 1054, endPoint y: 547, distance: 457.1
click at [1034, 538] on app-calendar-viewport "Mon 30 Tue 1 Wed 2 Thu 3 Fri 4 Sat 5 Sun 6 Mon 7 Tue 8 Wed 9 Thu 10 6/6 3 Jobs …" at bounding box center [784, 405] width 1568 height 613
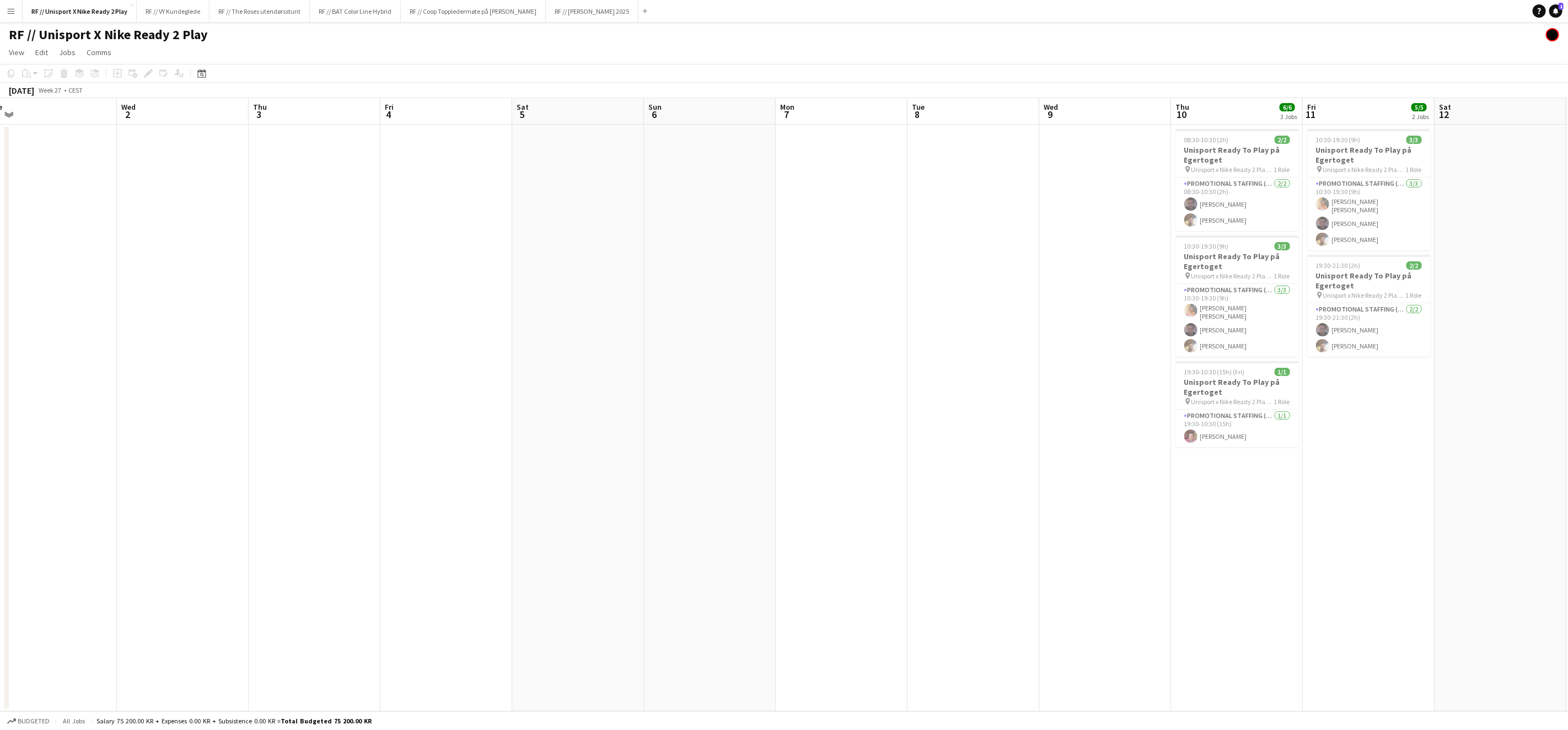
drag, startPoint x: 891, startPoint y: 526, endPoint x: 1000, endPoint y: 522, distance: 109.1
click at [1000, 522] on app-calendar-viewport "Sun 29 Mon 30 Tue 1 Wed 2 Thu 3 Fri 4 Sat 5 Sun 6 Mon 7 Tue 8 Wed 9 Thu 10 6/6 …" at bounding box center [784, 405] width 1568 height 613
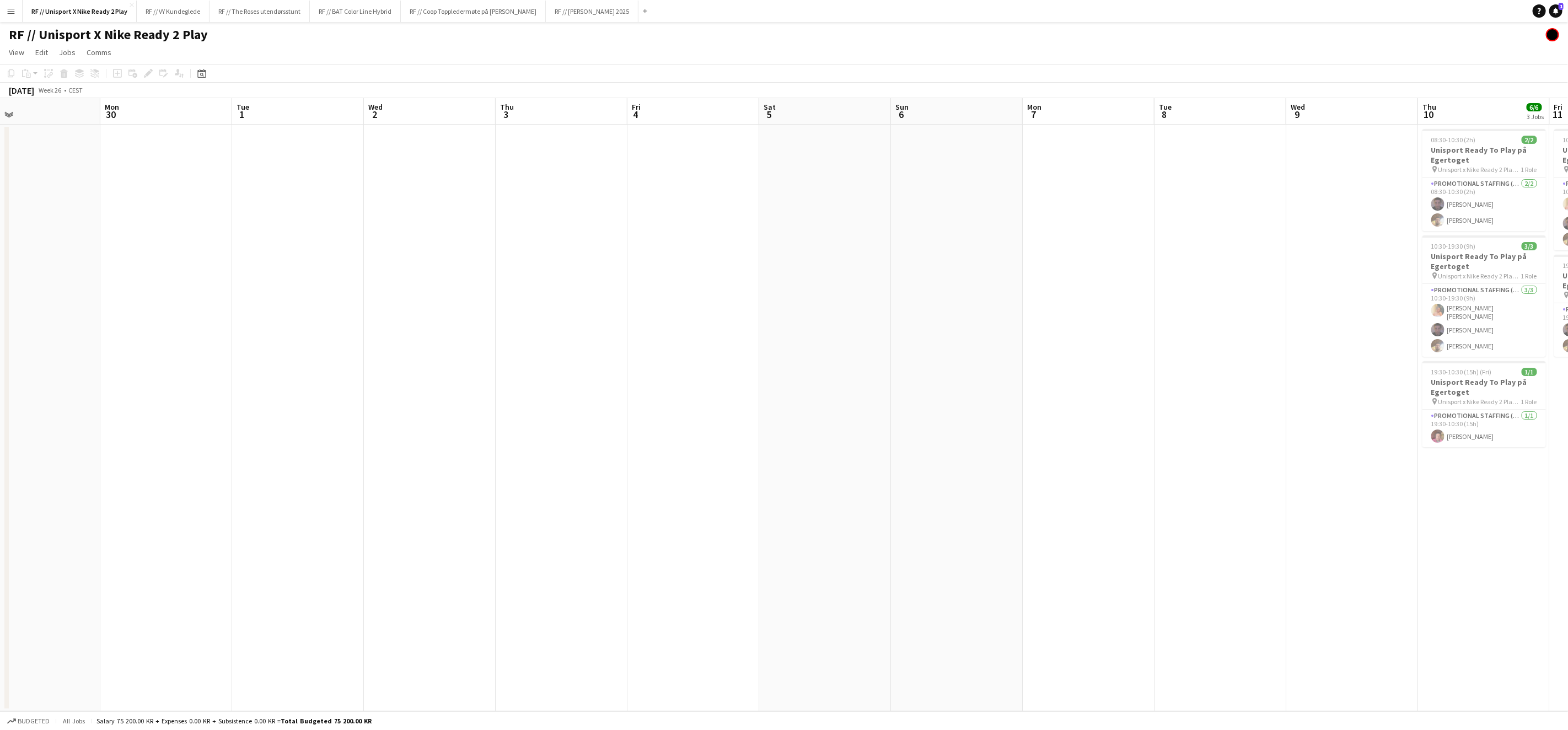
drag, startPoint x: 560, startPoint y: 516, endPoint x: 820, endPoint y: 519, distance: 260.0
click at [986, 514] on app-calendar-viewport "Fri 27 Sat 28 Sun 29 Mon 30 Tue 1 Wed 2 Thu 3 Fri 4 Sat 5 Sun 6 Mon 7 Tue 8 Wed…" at bounding box center [784, 405] width 1568 height 613
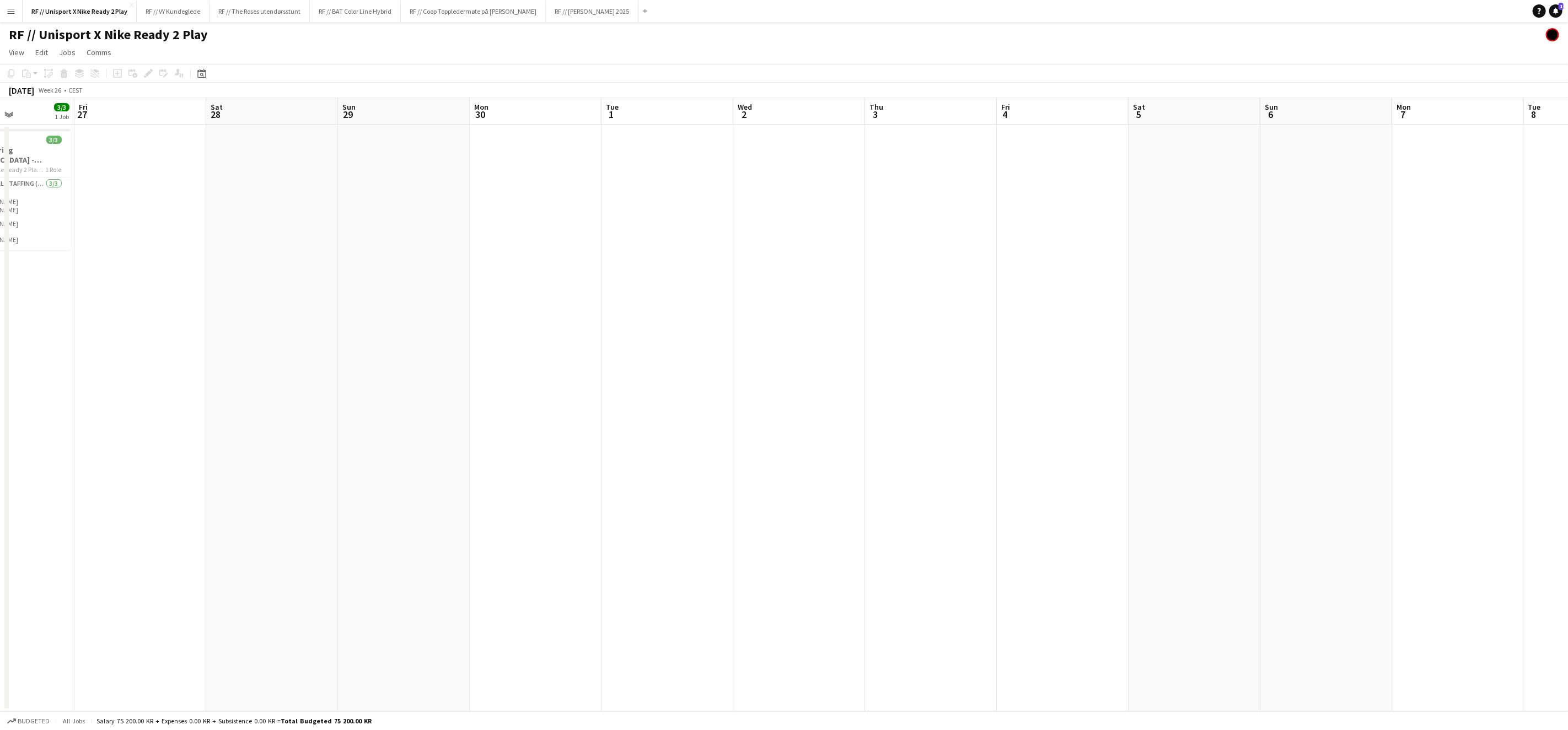
drag, startPoint x: 687, startPoint y: 515, endPoint x: 972, endPoint y: 511, distance: 285.0
click at [963, 511] on app-calendar-viewport "Tue 24 Wed 25 Thu 26 3/3 1 Job Fri 27 Sat 28 Sun 29 Mon 30 Tue 1 Wed 2 Thu 3 Fr…" at bounding box center [784, 405] width 1568 height 613
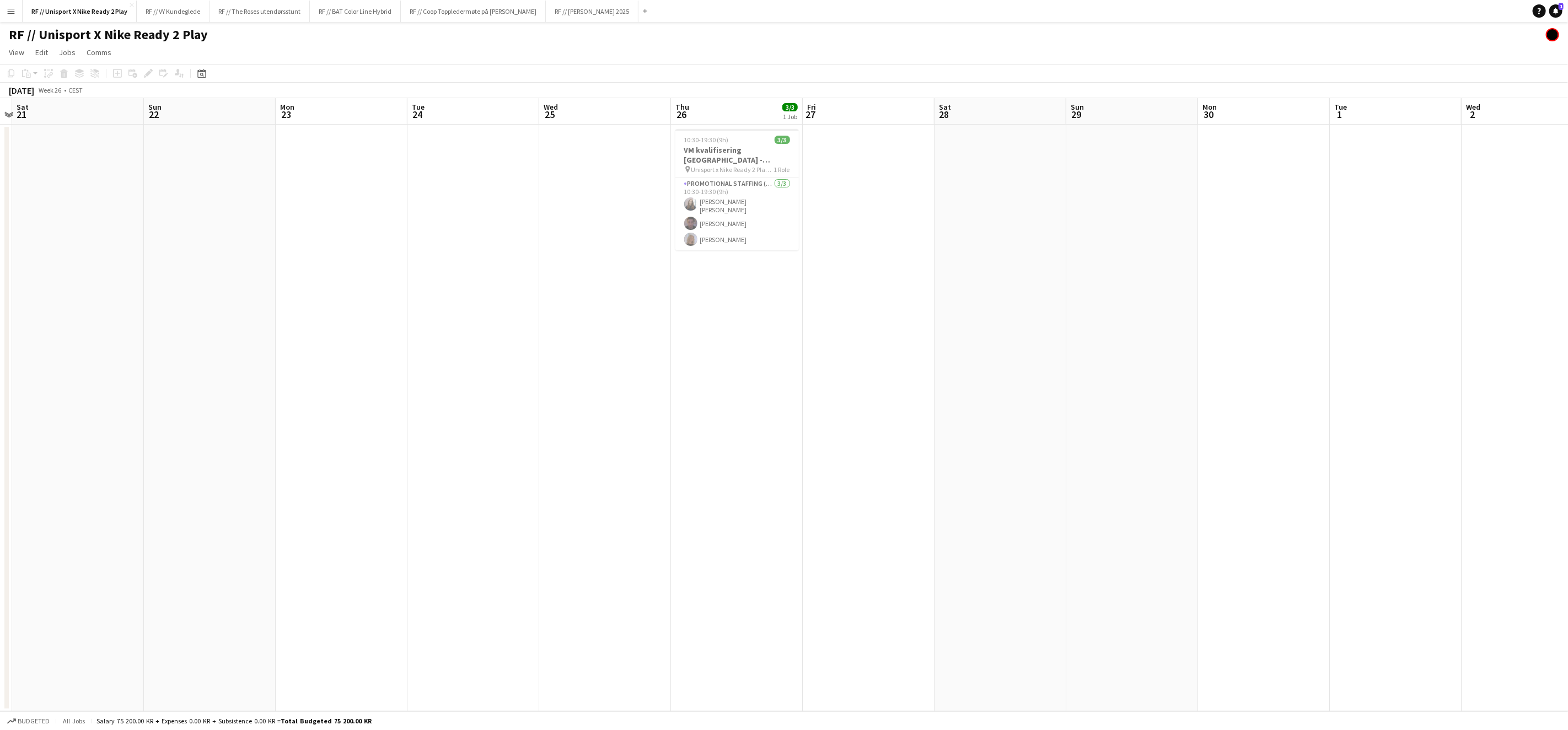
drag, startPoint x: 801, startPoint y: 510, endPoint x: 926, endPoint y: 509, distance: 125.0
click at [926, 509] on app-calendar-viewport "Thu 19 Fri 20 Sat 21 Sun 22 Mon 23 Tue 24 Wed 25 Thu 26 3/3 1 Job Fri 27 Sat 28…" at bounding box center [784, 405] width 1568 height 613
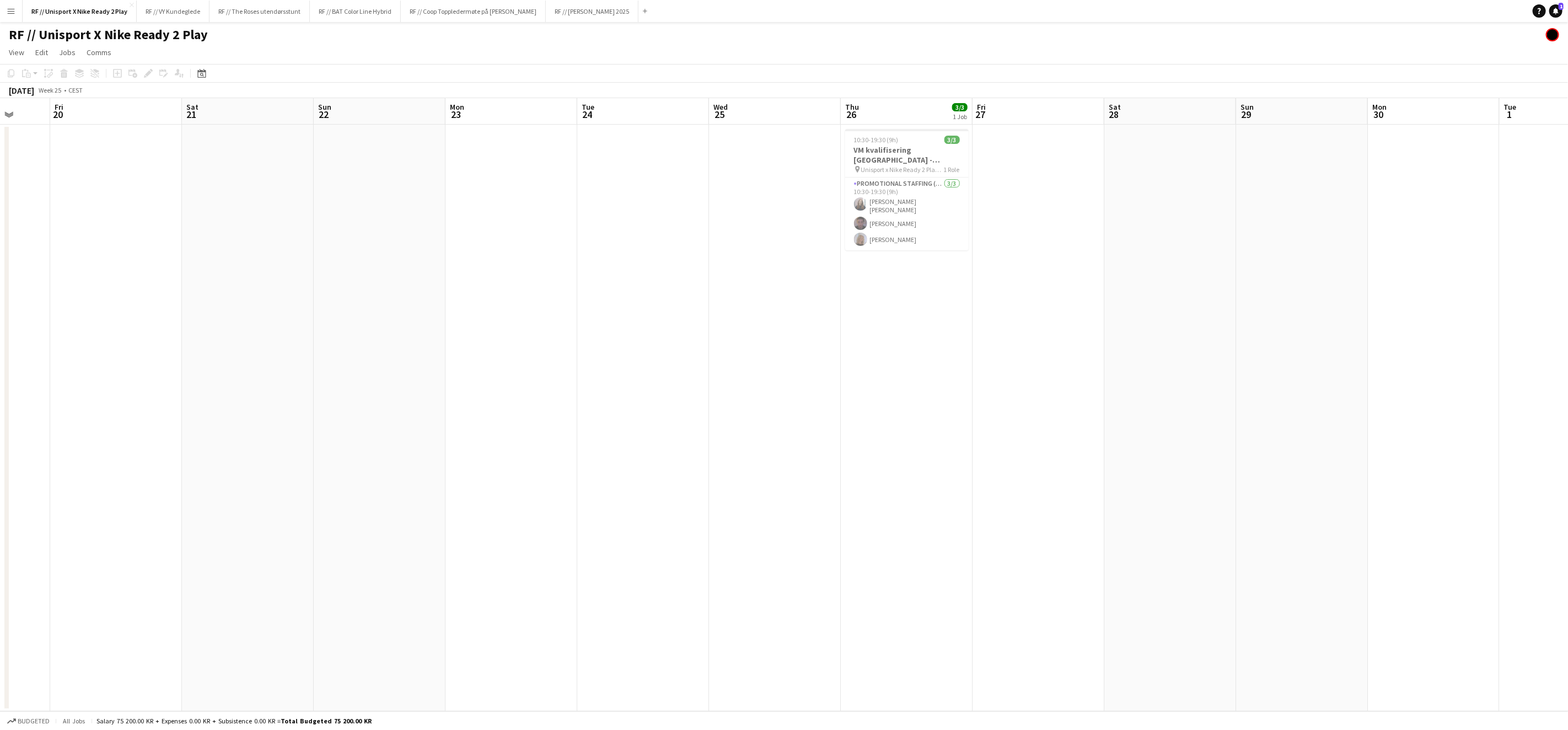
drag, startPoint x: 689, startPoint y: 504, endPoint x: 908, endPoint y: 505, distance: 219.0
click at [911, 505] on app-calendar-viewport "Tue 17 Wed 18 Thu 19 Fri 20 Sat 21 Sun 22 Mon 23 Tue 24 Wed 25 Thu 26 3/3 1 Job…" at bounding box center [784, 405] width 1568 height 613
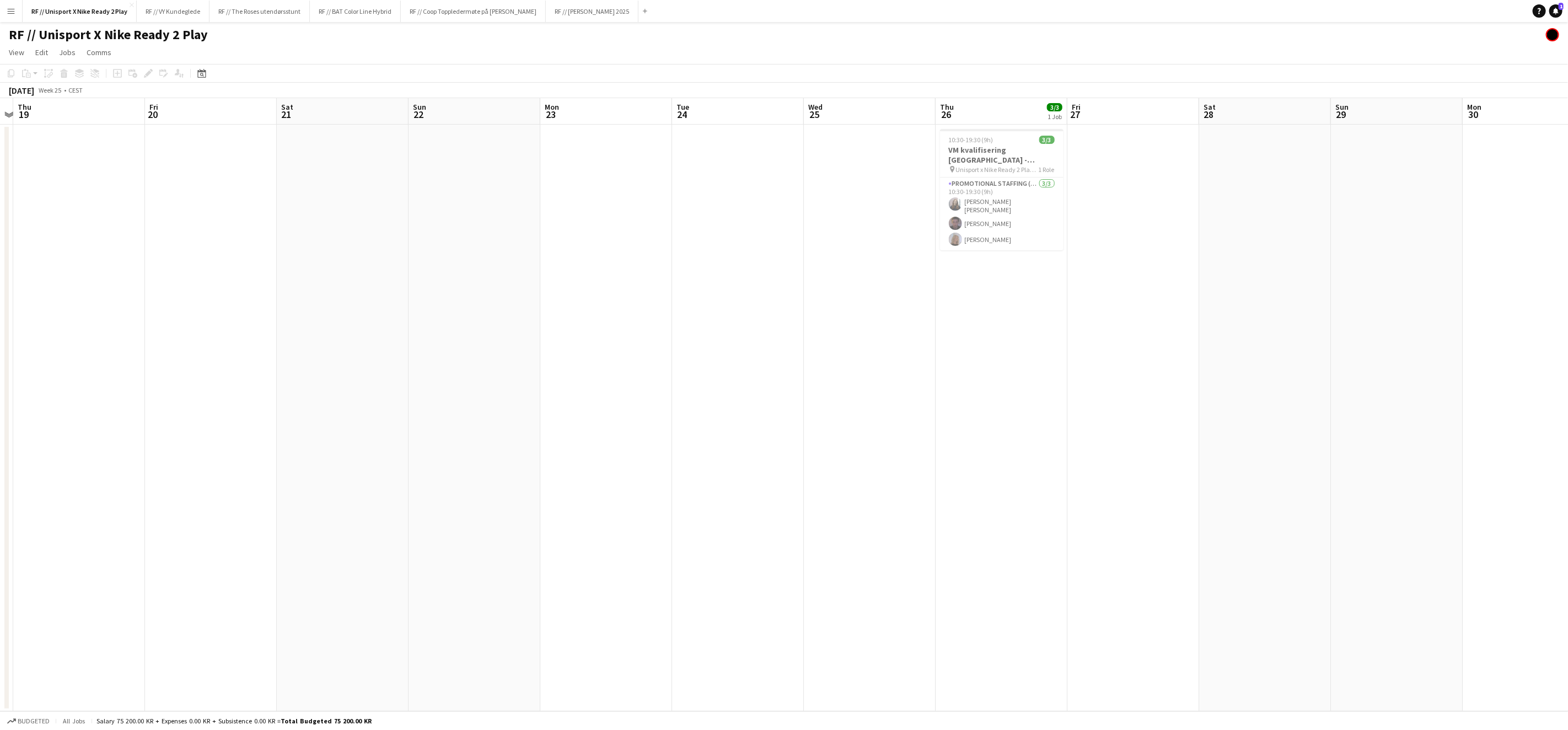
click at [1002, 507] on app-calendar-viewport "Tue 17 Wed 18 Thu 19 Fri 20 Sat 21 Sun 22 Mon 23 Tue 24 Wed 25 Thu 26 3/3 1 Job…" at bounding box center [784, 405] width 1568 height 613
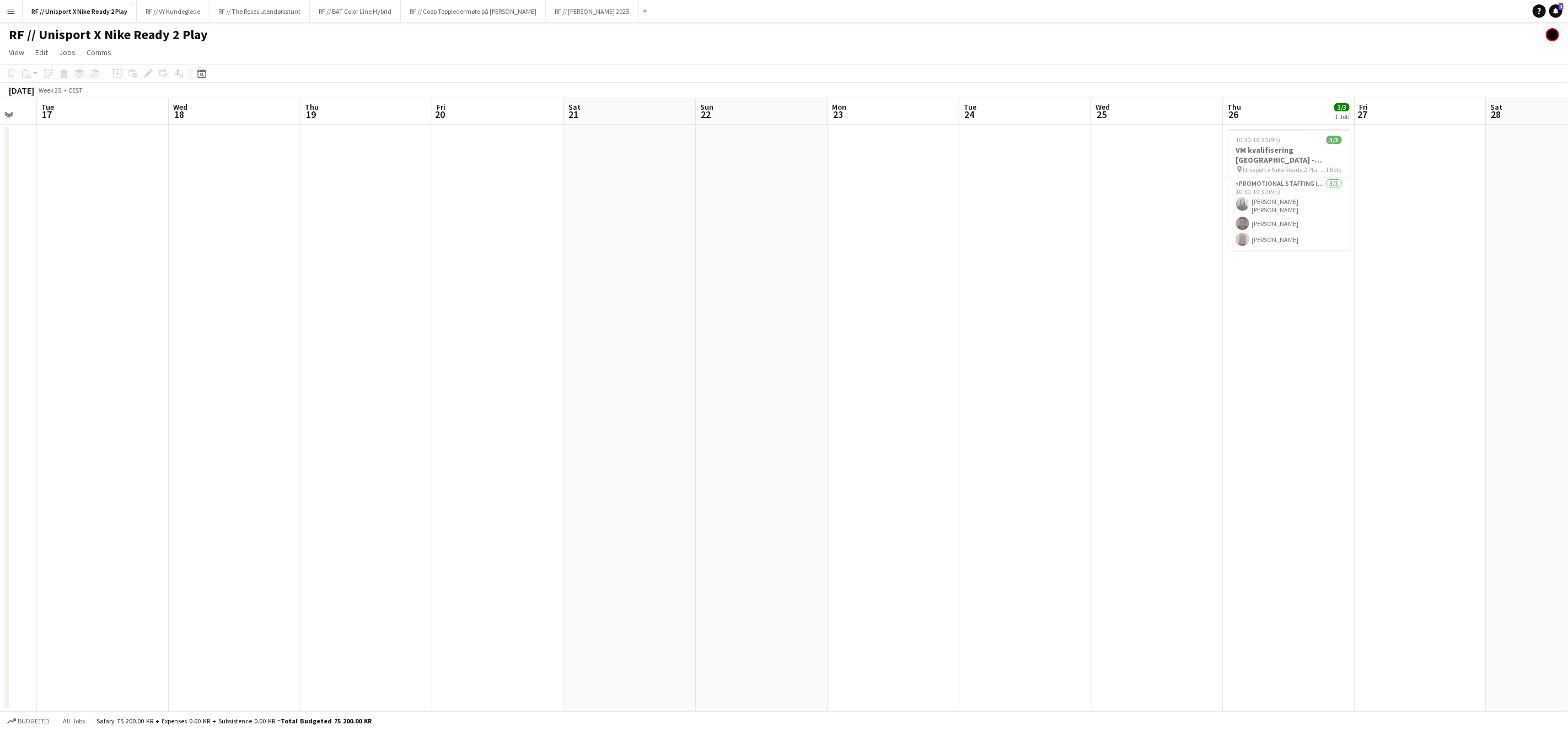
drag, startPoint x: 1057, startPoint y: 492, endPoint x: 1110, endPoint y: 496, distance: 53.2
click at [1106, 495] on app-calendar-viewport "Sat 14 Sun 15 Mon 16 Tue 17 Wed 18 Thu 19 Fri 20 Sat 21 Sun 22 Mon 23 Tue 24 We…" at bounding box center [784, 405] width 1568 height 613
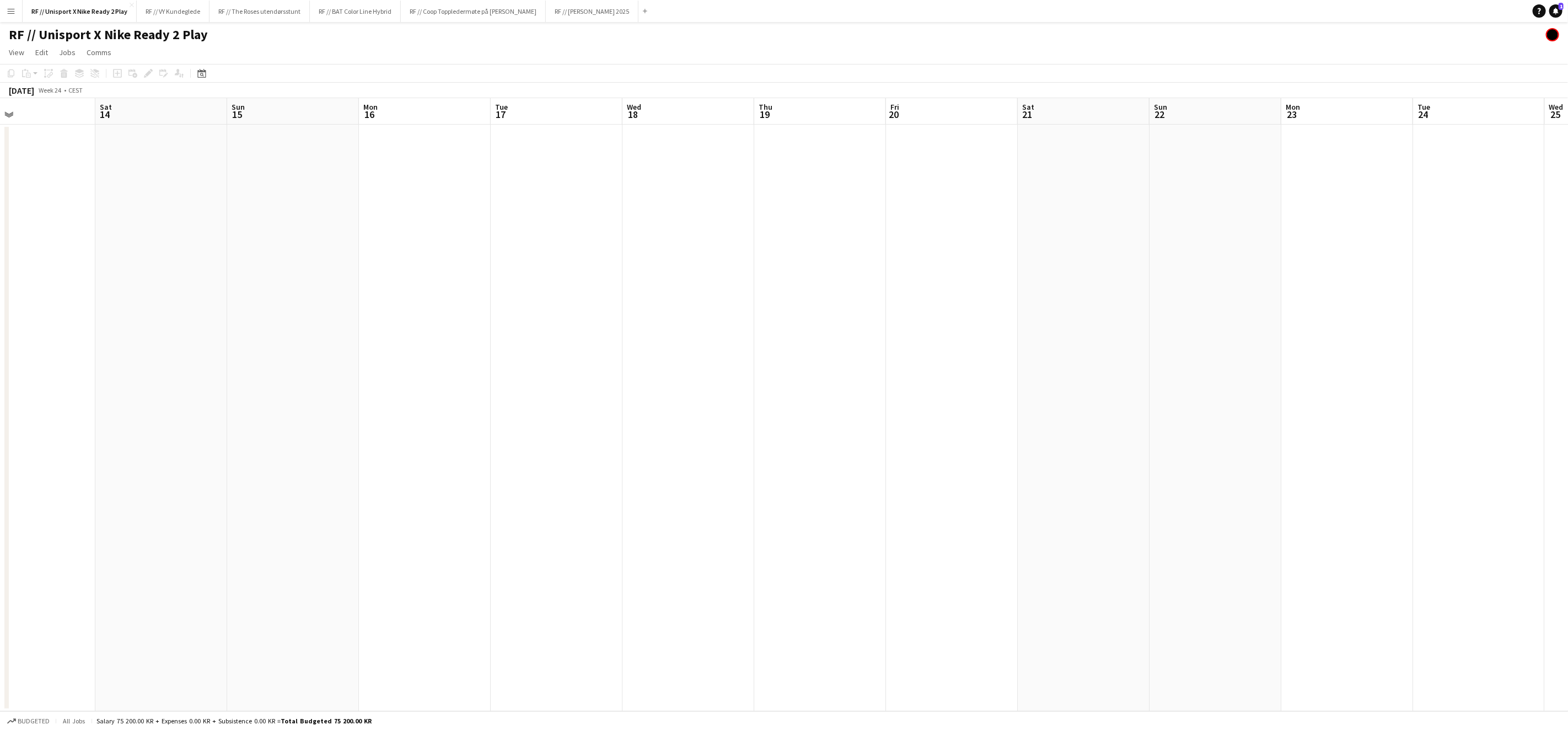
drag, startPoint x: 795, startPoint y: 484, endPoint x: 1037, endPoint y: 491, distance: 242.1
click at [1102, 486] on app-calendar-viewport "Wed 11 Thu 12 Fri 13 Sat 14 Sun 15 Mon 16 Tue 17 Wed 18 Thu 19 Fri 20 Sat 21 Su…" at bounding box center [784, 405] width 1568 height 613
drag, startPoint x: 737, startPoint y: 475, endPoint x: 1079, endPoint y: 485, distance: 342.1
click at [1092, 483] on app-calendar-viewport "Sun 8 Mon 9 Tue 10 Wed 11 Thu 12 Fri 13 Sat 14 Sun 15 Mon 16 Tue 17 Wed 18 Thu …" at bounding box center [784, 405] width 1568 height 613
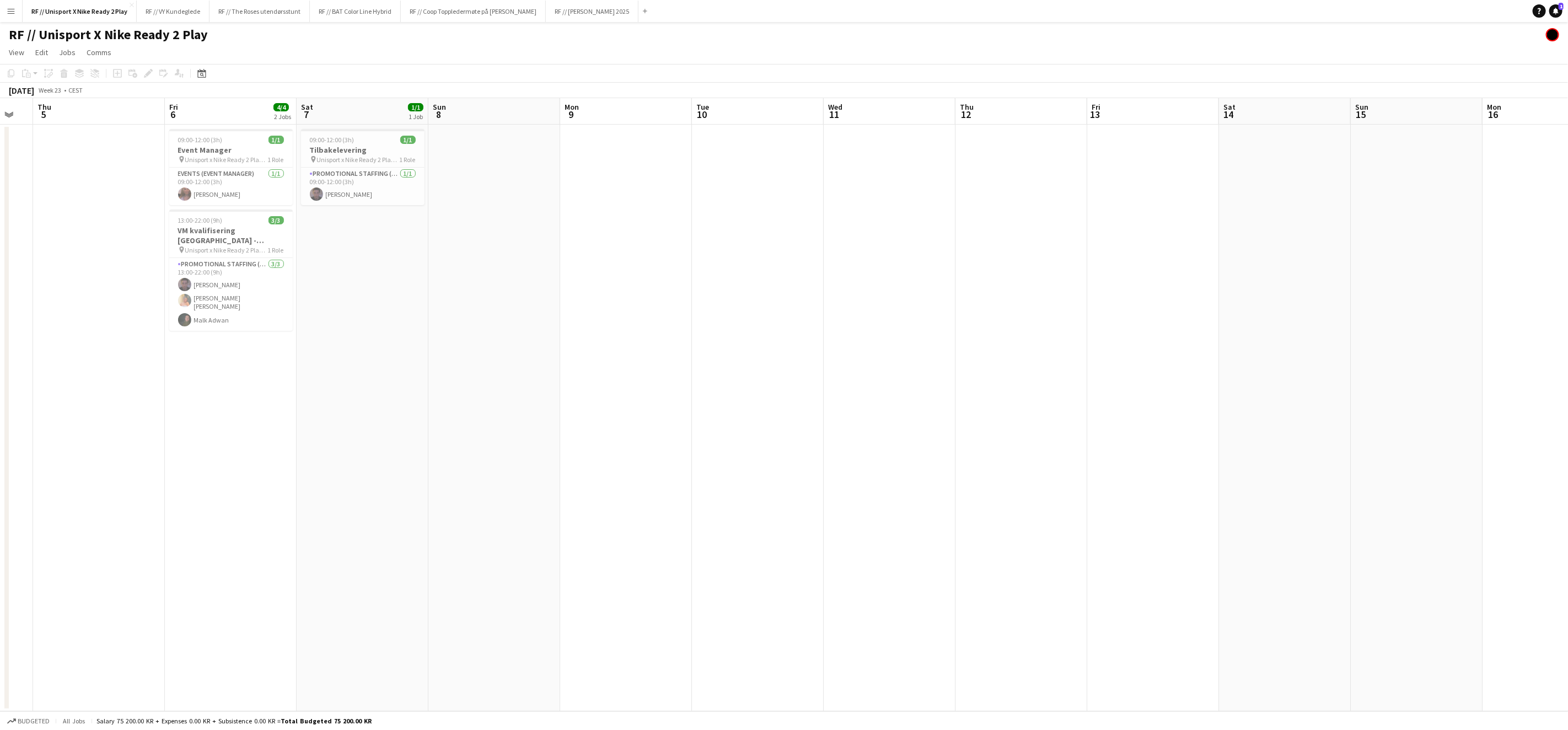
drag, startPoint x: 746, startPoint y: 475, endPoint x: 1090, endPoint y: 478, distance: 344.0
click at [1103, 477] on app-calendar-viewport "Tue 3 Wed 4 Thu 5 Fri 6 4/4 2 Jobs Sat 7 1/1 1 Job Sun 8 Mon 9 Tue 10 Wed 11 Th…" at bounding box center [784, 405] width 1568 height 613
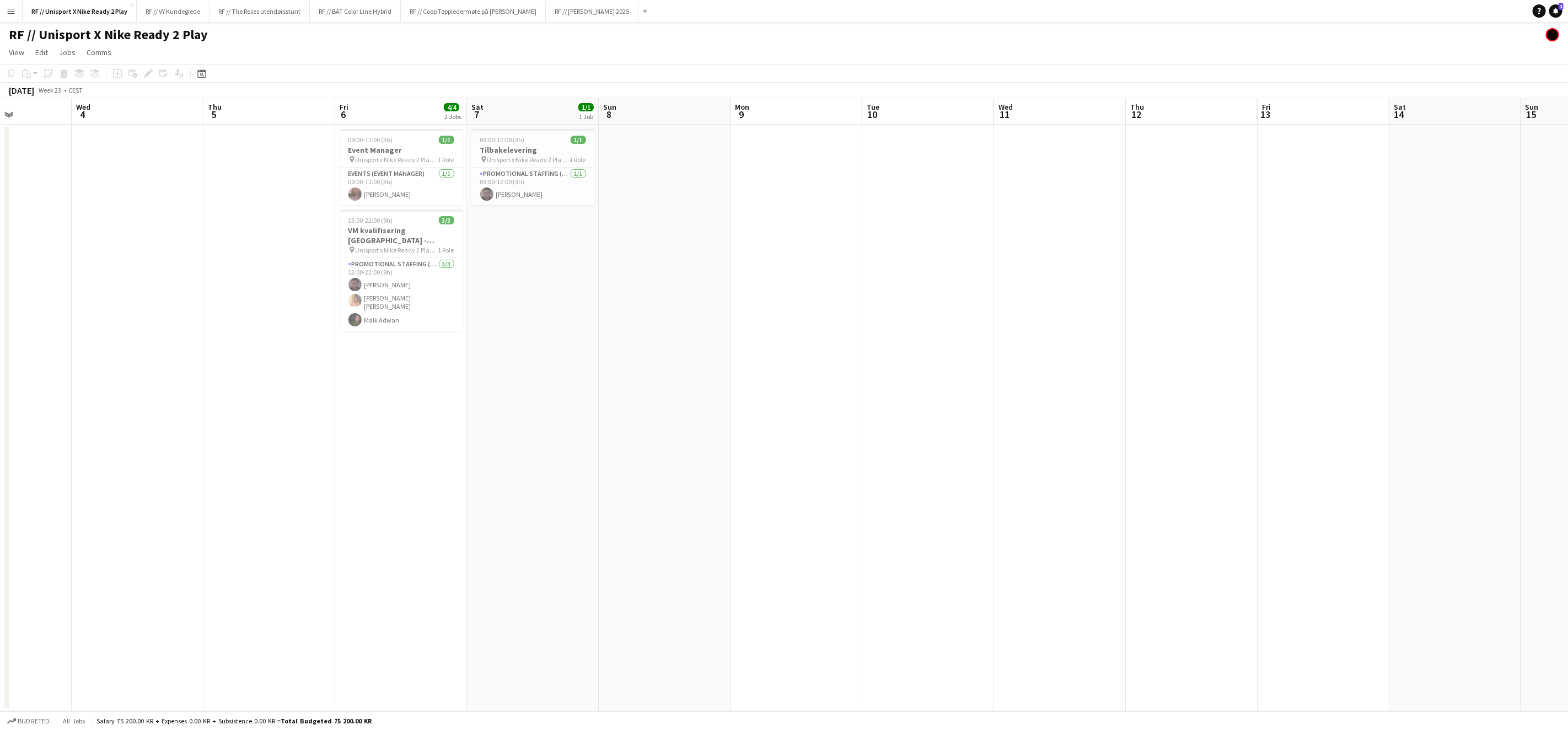
scroll to position [0, 336]
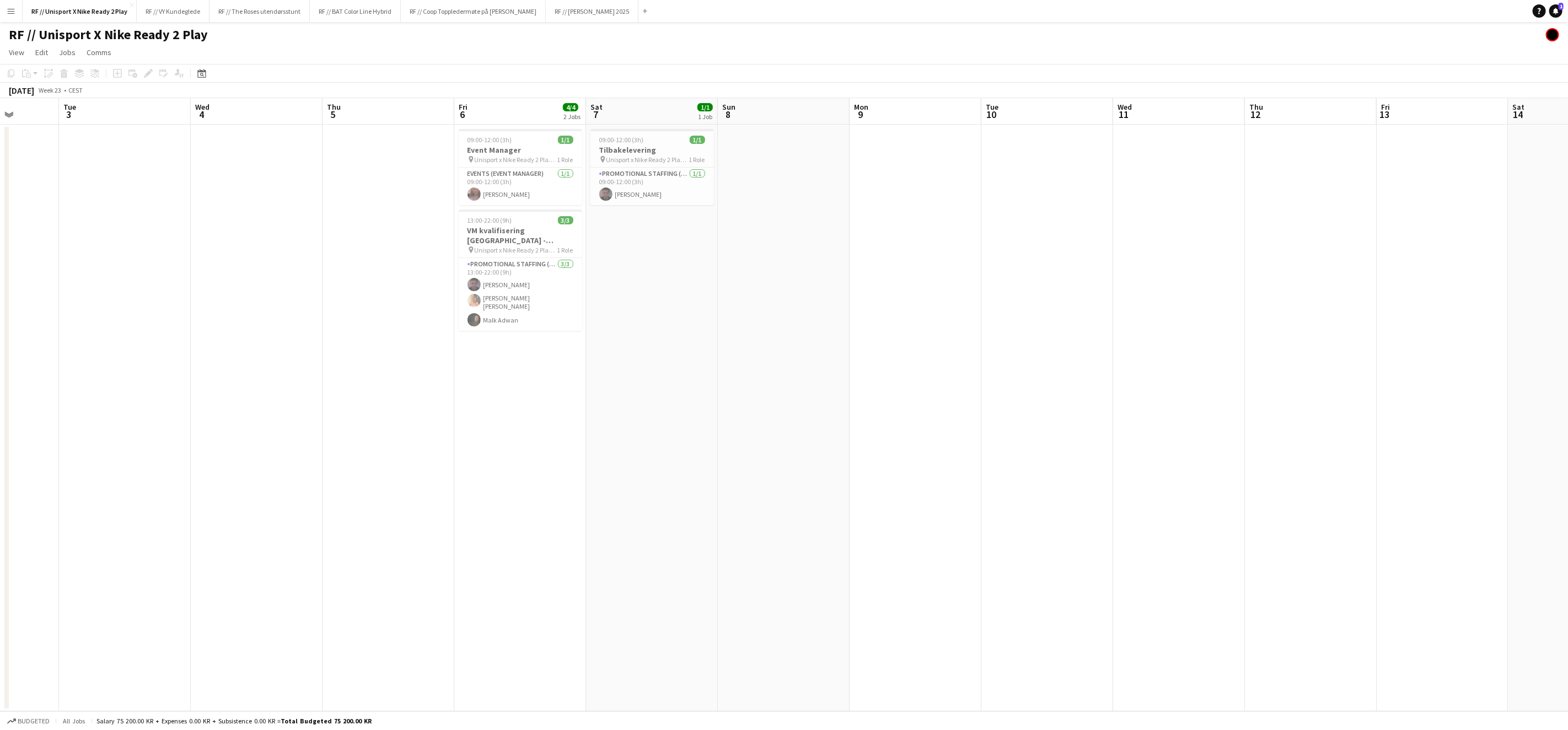
drag, startPoint x: 1018, startPoint y: 483, endPoint x: 1138, endPoint y: 484, distance: 120.0
click at [1138, 484] on app-calendar-viewport "Sat 31 Sun 1 Mon 2 Tue 3 Wed 4 Thu 5 Fri 6 4/4 2 Jobs Sat 7 1/1 1 Job Sun 8 Mon…" at bounding box center [784, 405] width 1568 height 613
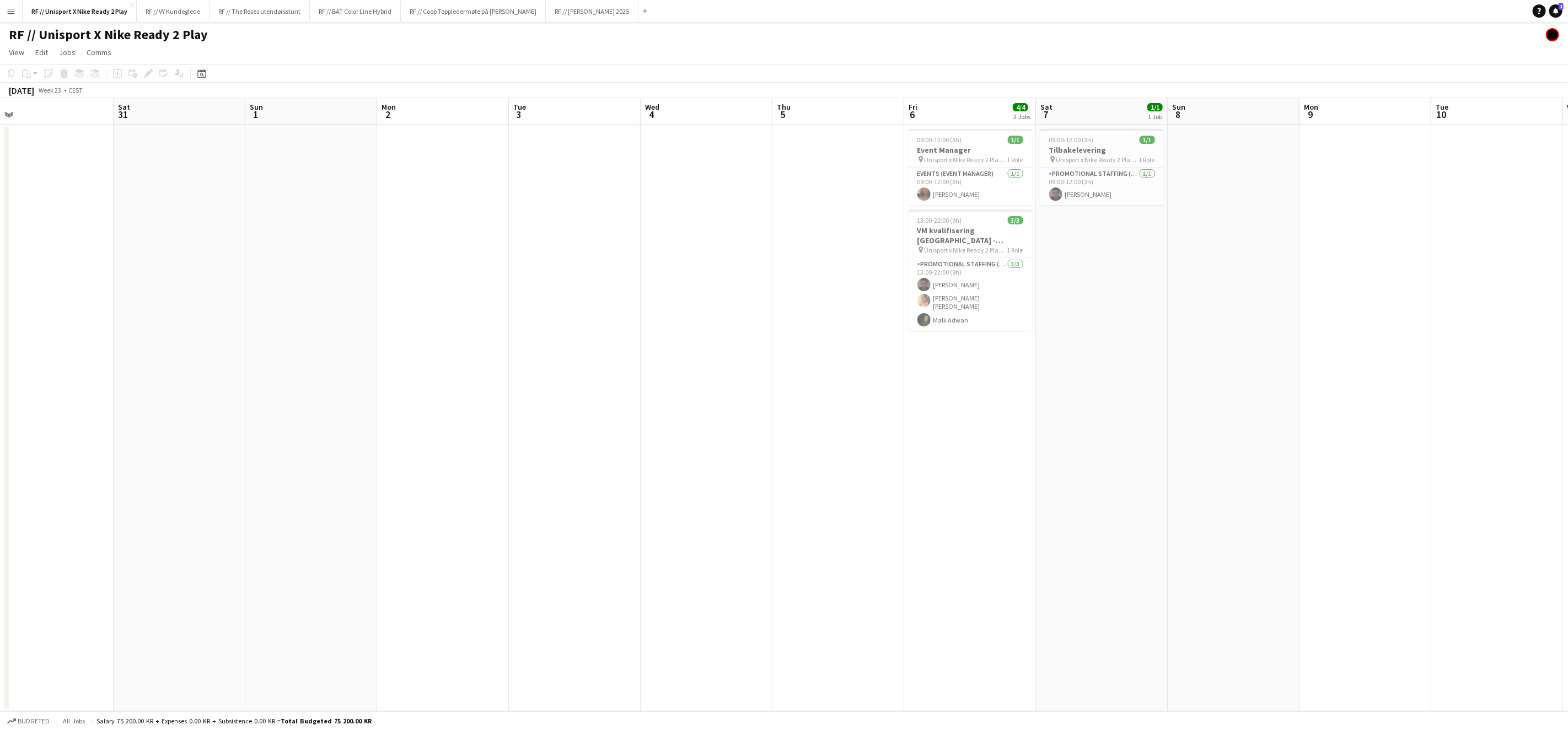
drag, startPoint x: 677, startPoint y: 473, endPoint x: 1094, endPoint y: 449, distance: 417.7
click at [1096, 448] on app-calendar-viewport "Wed 28 Thu 29 Fri 30 Sat 31 Sun 1 Mon 2 Tue 3 Wed 4 Thu 5 Fri 6 4/4 2 Jobs Sat …" at bounding box center [784, 405] width 1568 height 613
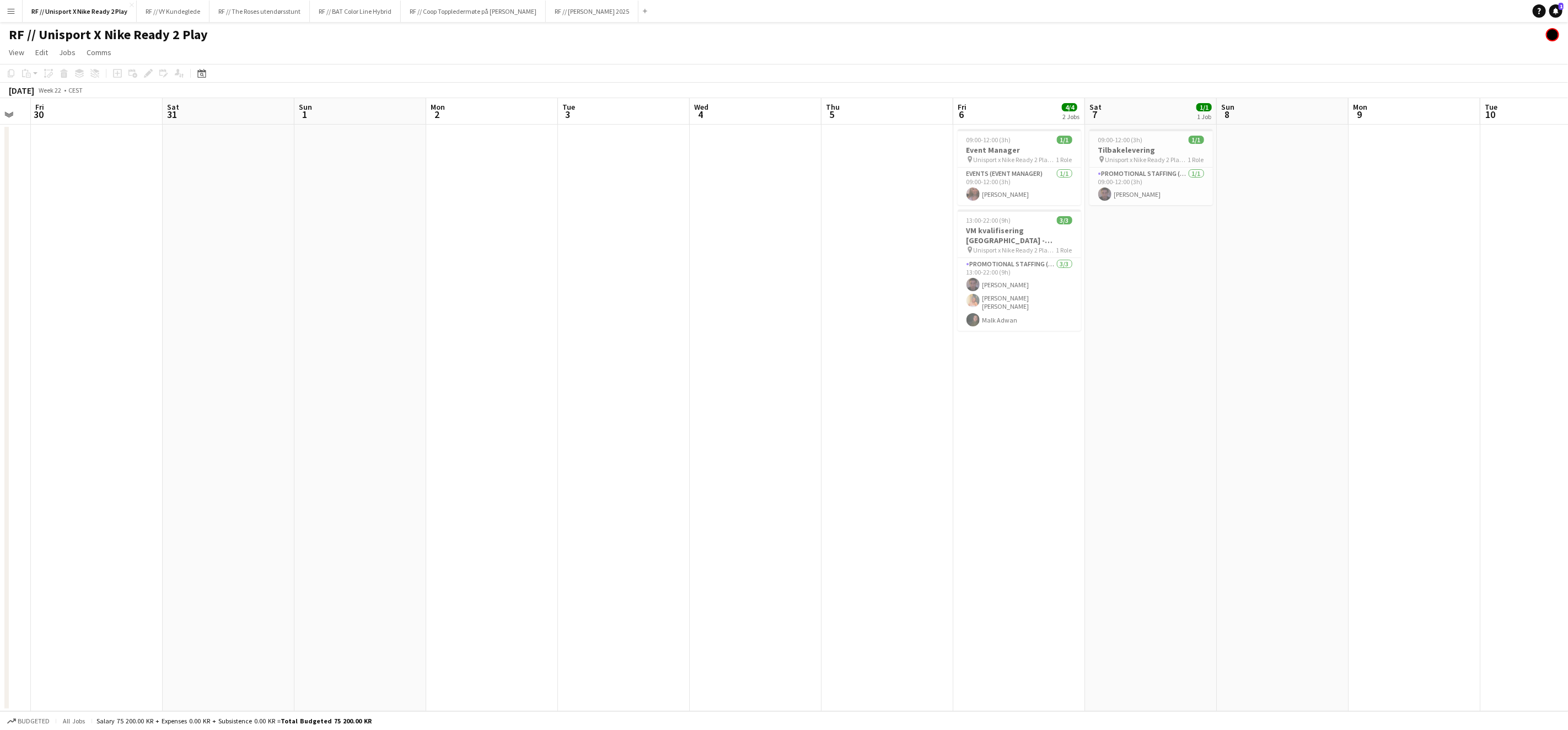
drag, startPoint x: 834, startPoint y: 453, endPoint x: 1081, endPoint y: 449, distance: 247.0
click at [1076, 448] on app-calendar-viewport "Wed 28 Thu 29 Fri 30 Sat 31 Sun 1 Mon 2 Tue 3 Wed 4 Thu 5 Fri 6 4/4 2 Jobs Sat …" at bounding box center [784, 405] width 1568 height 613
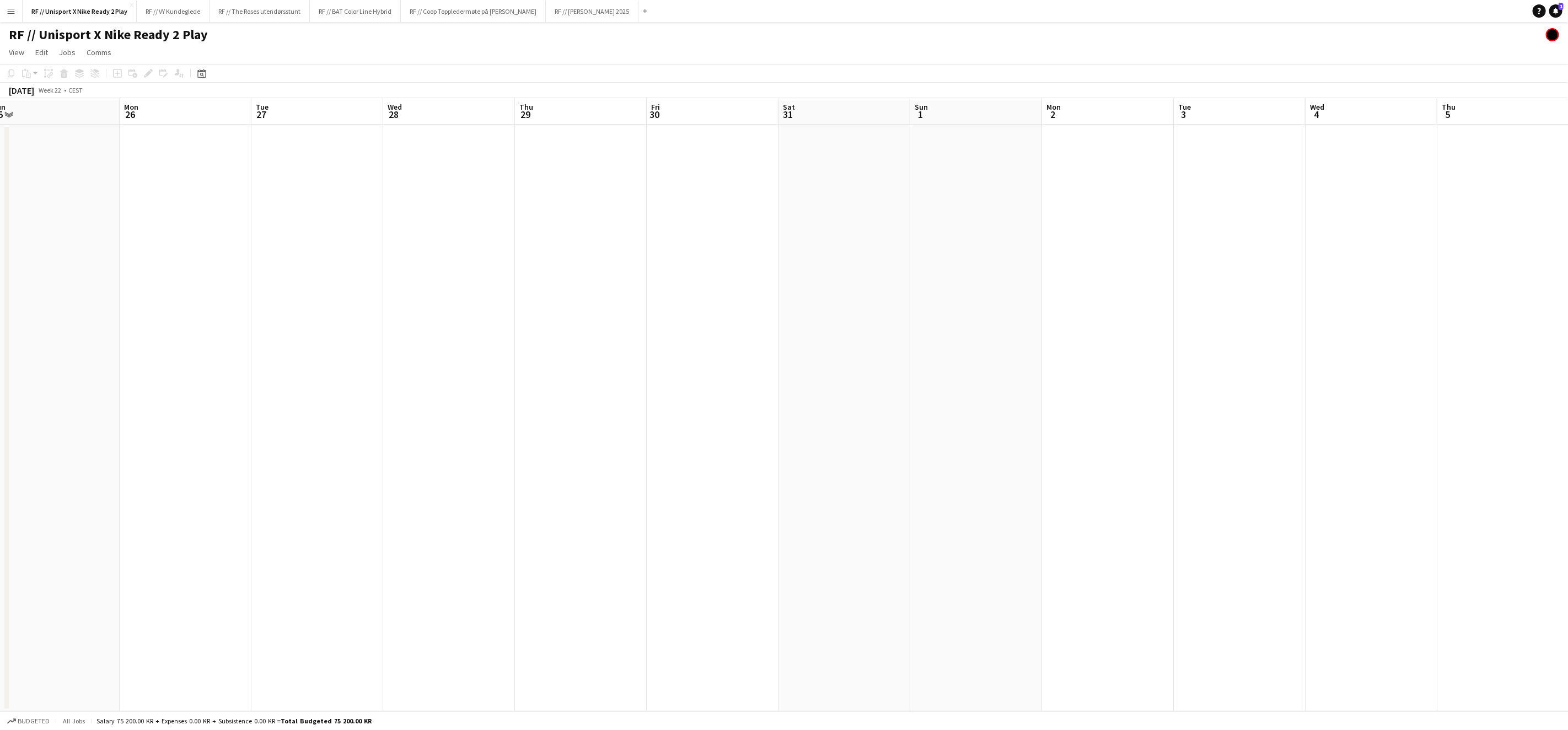
drag, startPoint x: 850, startPoint y: 451, endPoint x: 1108, endPoint y: 448, distance: 258.0
click at [1124, 446] on app-calendar-viewport "Fri 23 Sat 24 Sun 25 Mon 26 Tue 27 Wed 28 Thu 29 Fri 30 Sat 31 Sun 1 Mon 2 Tue …" at bounding box center [784, 405] width 1568 height 613
drag, startPoint x: 1063, startPoint y: 444, endPoint x: 1102, endPoint y: 448, distance: 39.2
click at [1160, 442] on app-calendar-viewport "Fri 23 Sat 24 Sun 25 Mon 26 Tue 27 Wed 28 Thu 29 Fri 30 Sat 31 Sun 1 Mon 2 Tue …" at bounding box center [784, 405] width 1568 height 613
drag, startPoint x: 1061, startPoint y: 437, endPoint x: 1188, endPoint y: 435, distance: 127.0
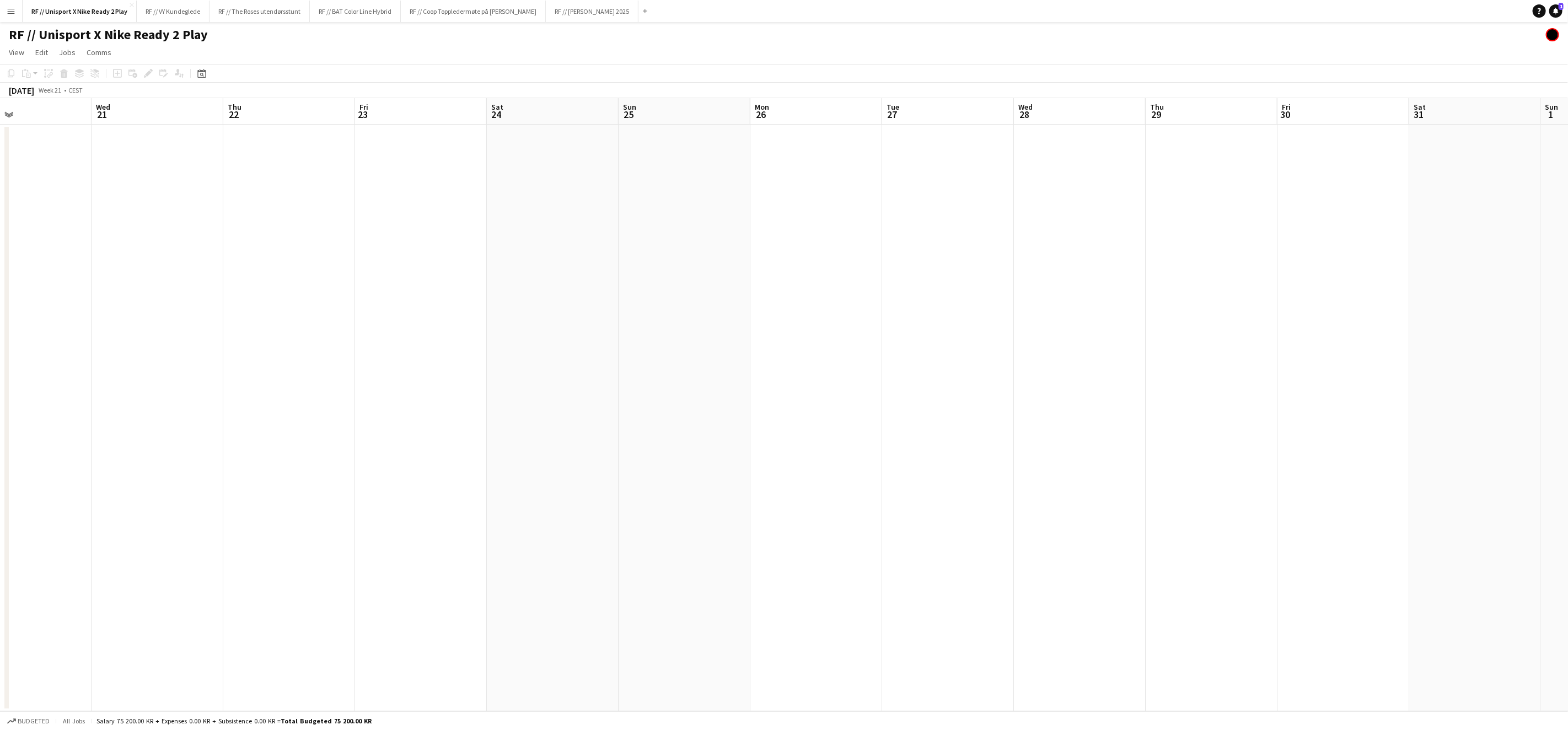
click at [1180, 435] on app-calendar-viewport "Sun 18 Mon 19 Tue 20 Wed 21 Thu 22 Fri 23 Sat 24 Sun 25 Mon 26 Tue 27 Wed 28 Th…" at bounding box center [784, 405] width 1568 height 613
drag, startPoint x: 1016, startPoint y: 428, endPoint x: 1349, endPoint y: 424, distance: 333.0
click at [1349, 424] on app-calendar-viewport "Thu 15 Fri 16 Sat 17 Sun 18 Mon 19 Tue 20 Wed 21 Thu 22 Fri 23 Sat 24 Sun 25 Mo…" at bounding box center [784, 405] width 1568 height 613
drag, startPoint x: 1080, startPoint y: 430, endPoint x: 611, endPoint y: 432, distance: 469.0
click at [610, 432] on app-calendar-viewport "Sat 17 Sun 18 Mon 19 Tue 20 Wed 21 Thu 22 Fri 23 Sat 24 Sun 25 Mon 26 Tue 27 We…" at bounding box center [784, 405] width 1568 height 613
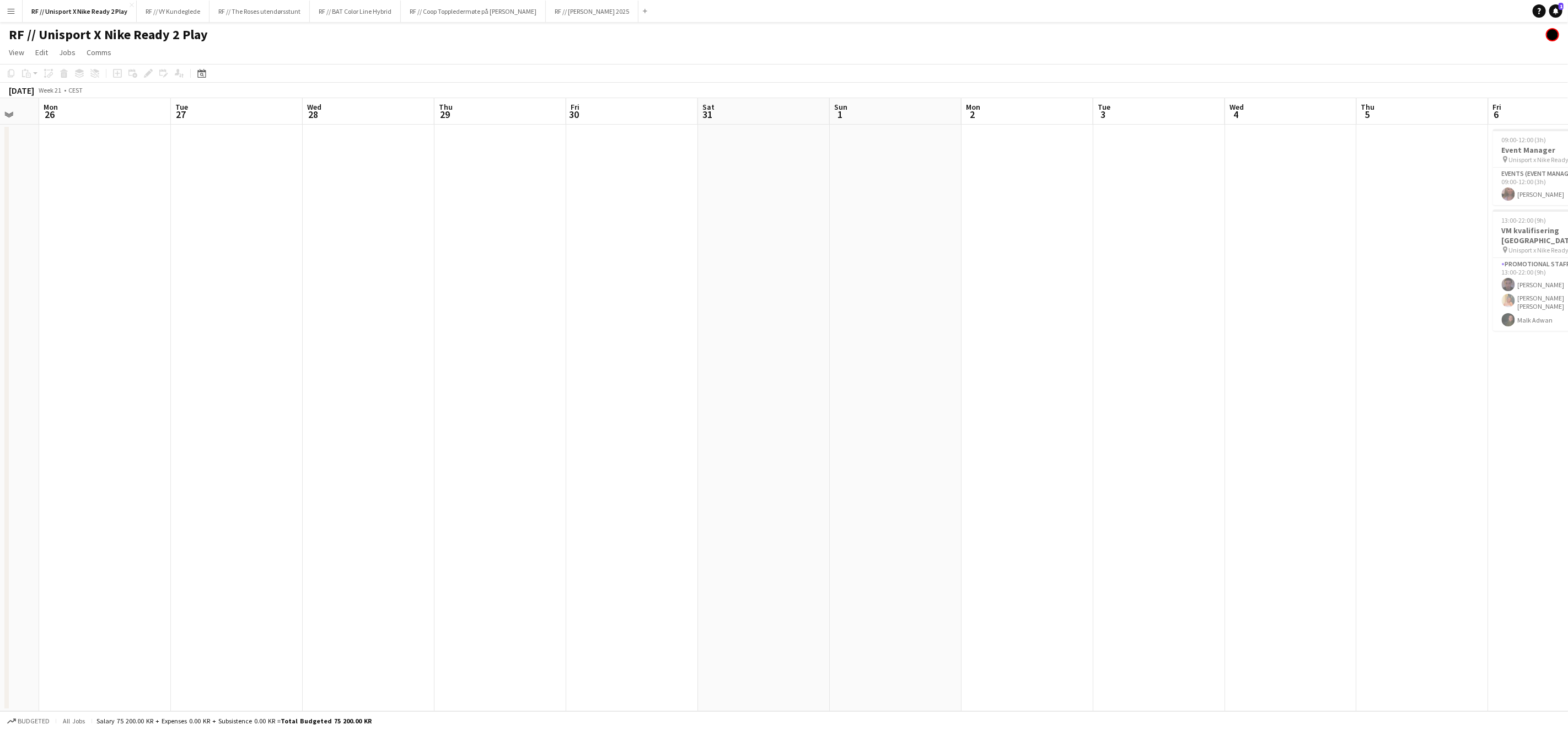
drag
click at [678, 433] on app-calendar-viewport "Thu 22 Fri 23 Sat 24 Sun 25 Mon 26 Tue 27 Wed 28 Thu 29 Fri 30 Sat 31 Sun 1 Mon…" at bounding box center [784, 405] width 1568 height 613
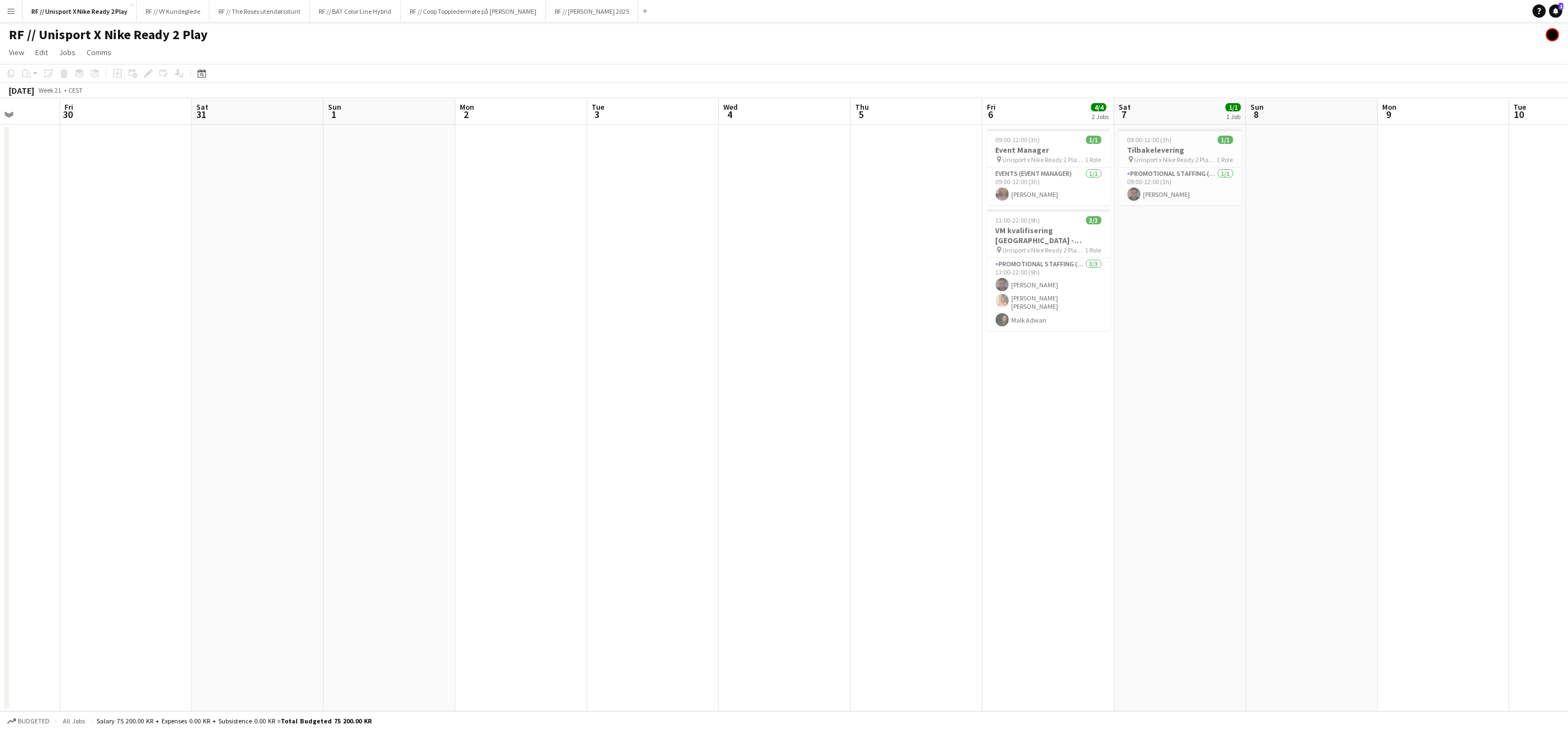
click at [742, 450] on app-calendar-viewport "Tue 27 Wed 28 Thu 29 Fri 30 Sat 31 Sun 1 Mon 2 Tue 3 Wed 4 Thu 5 Fri 6 4/4 2 Jo…" at bounding box center [784, 405] width 1568 height 613
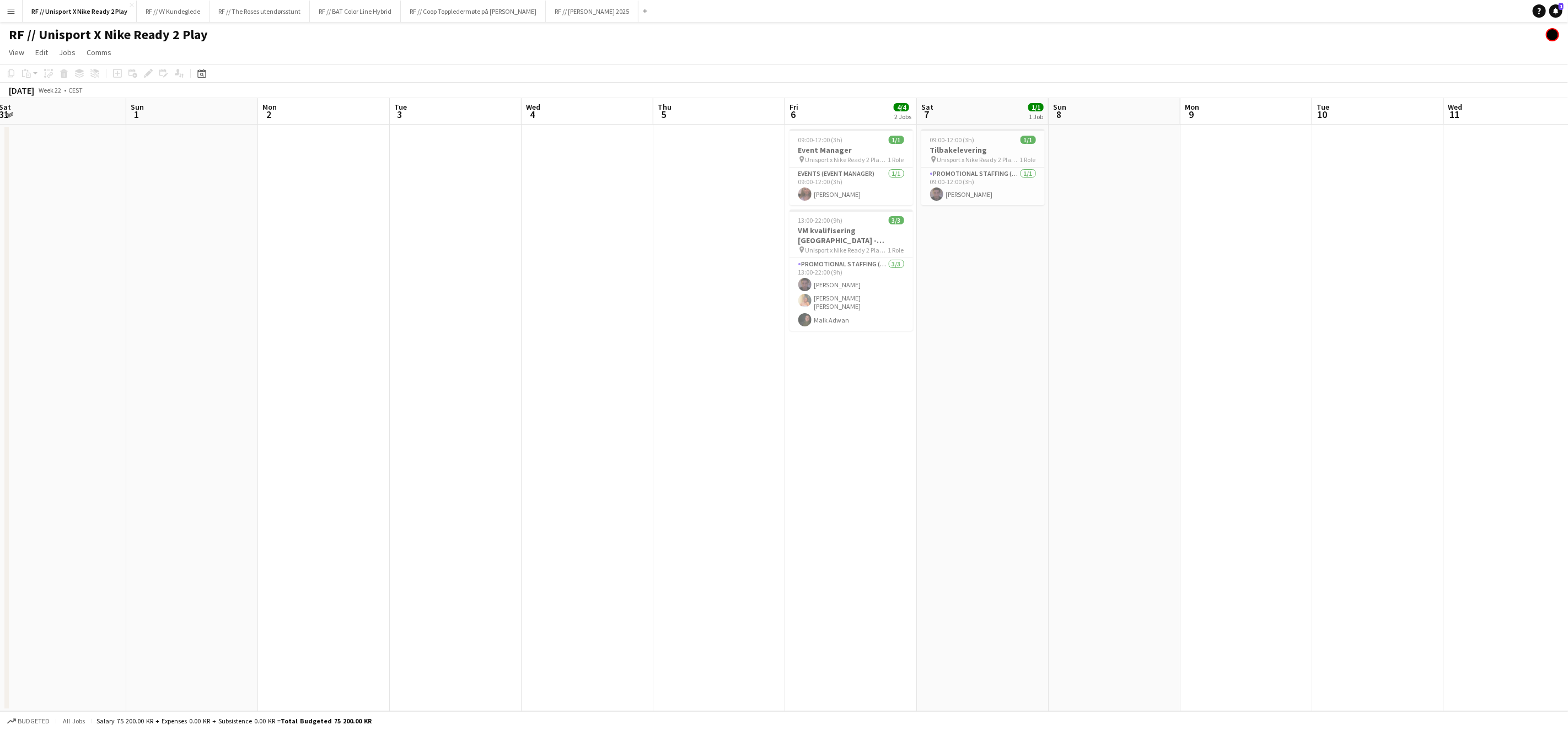
scroll to position [0, 398]
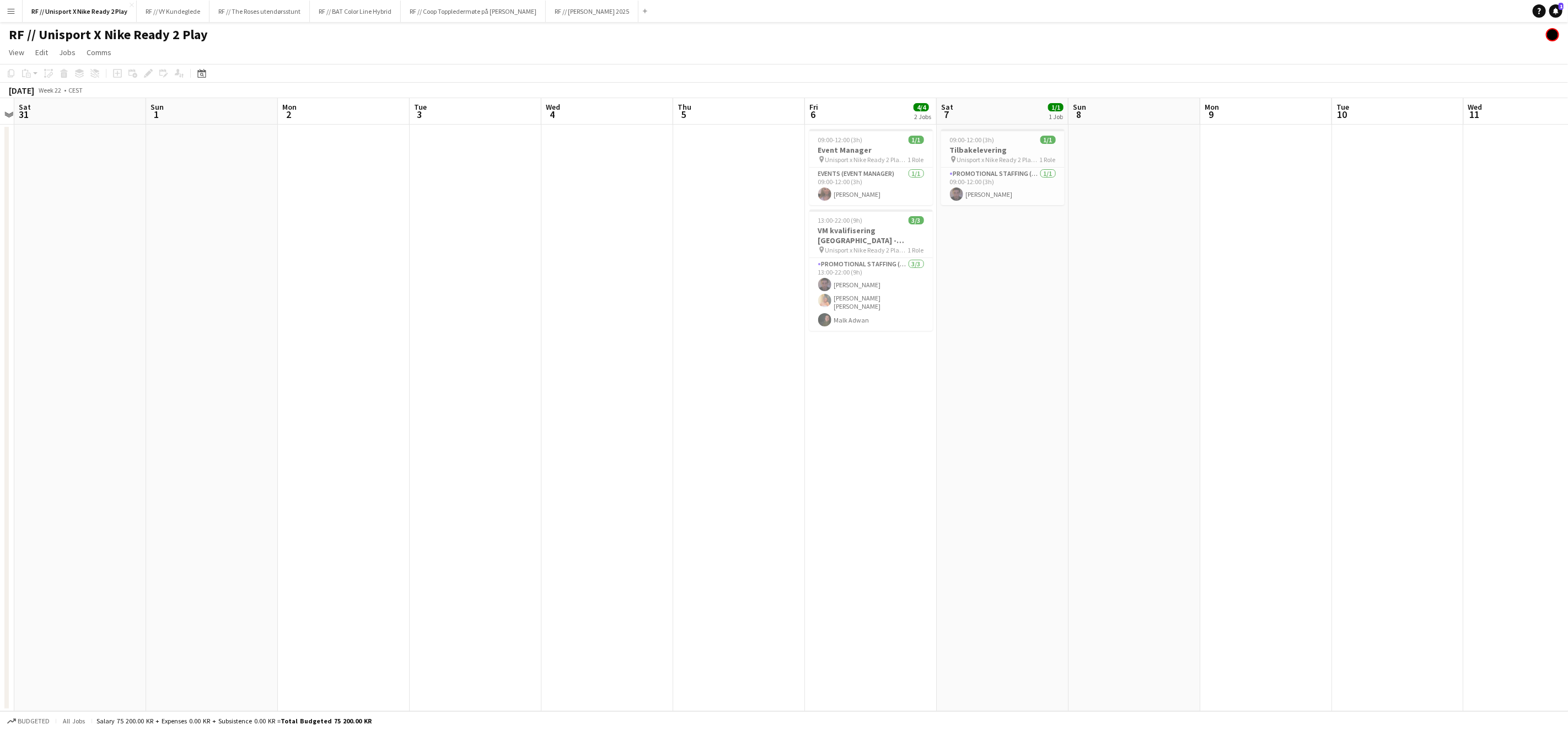
click at [989, 459] on app-calendar-viewport "Wed 28 Thu 29 Fri 30 Sat 31 Sun 1 Mon 2 Tue 3 Wed 4 Thu 5 Fri 6 4/4 2 Jobs Sat …" at bounding box center [784, 405] width 1568 height 613
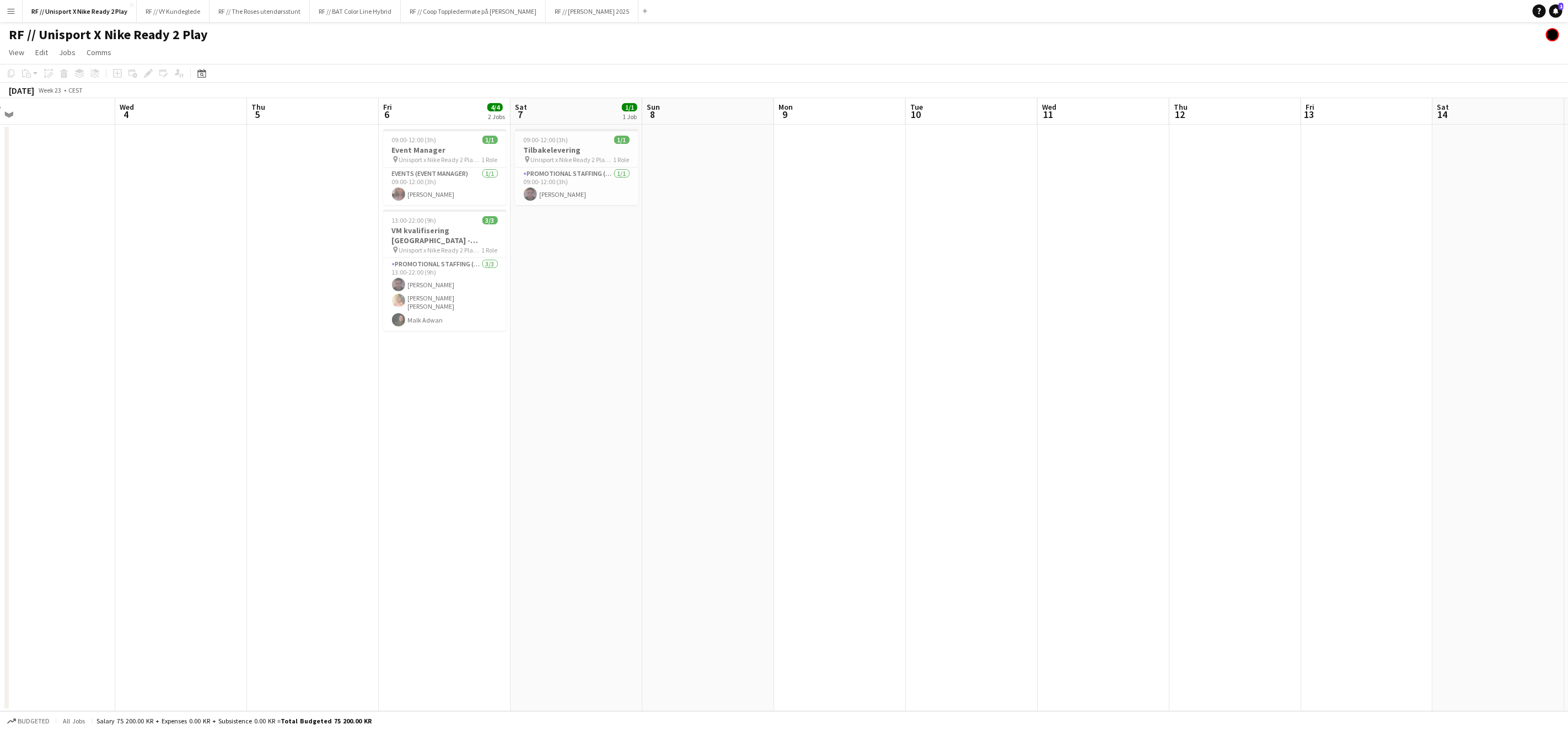
click at [503, 484] on app-calendar-viewport "Sat 31 Sun 1 Mon 2 Tue 3 Wed 4 Thu 5 Fri 6 4/4 2 Jobs Sat 7 1/1 1 Job Sun 8 Mon…" at bounding box center [784, 405] width 1568 height 613
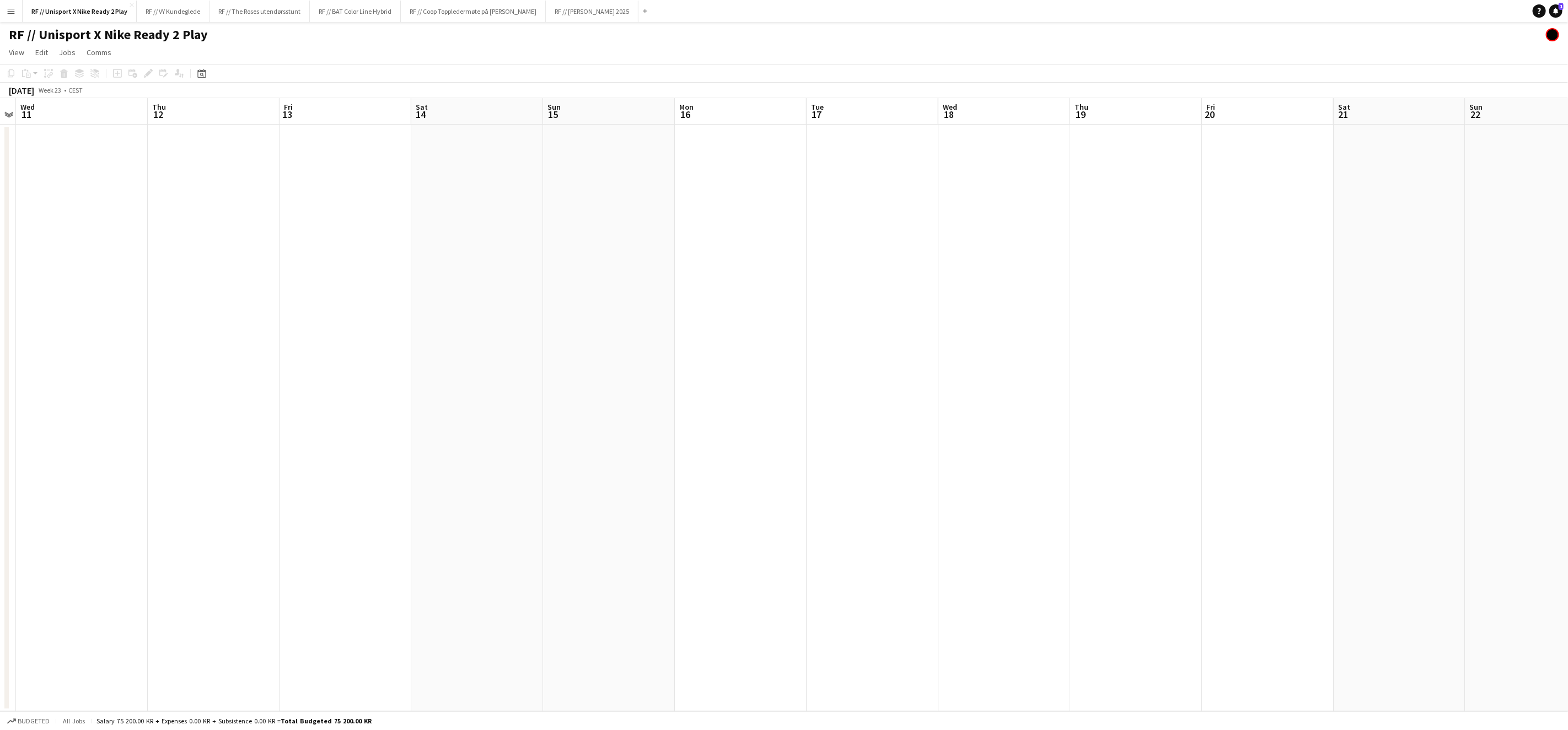
click at [582, 520] on app-calendar-viewport "Sun 8 Mon 9 Tue 10 Wed 11 Thu 12 Fri 13 Sat 14 Sun 15 Mon 16 Tue 17 Wed 18 Thu …" at bounding box center [784, 405] width 1568 height 613
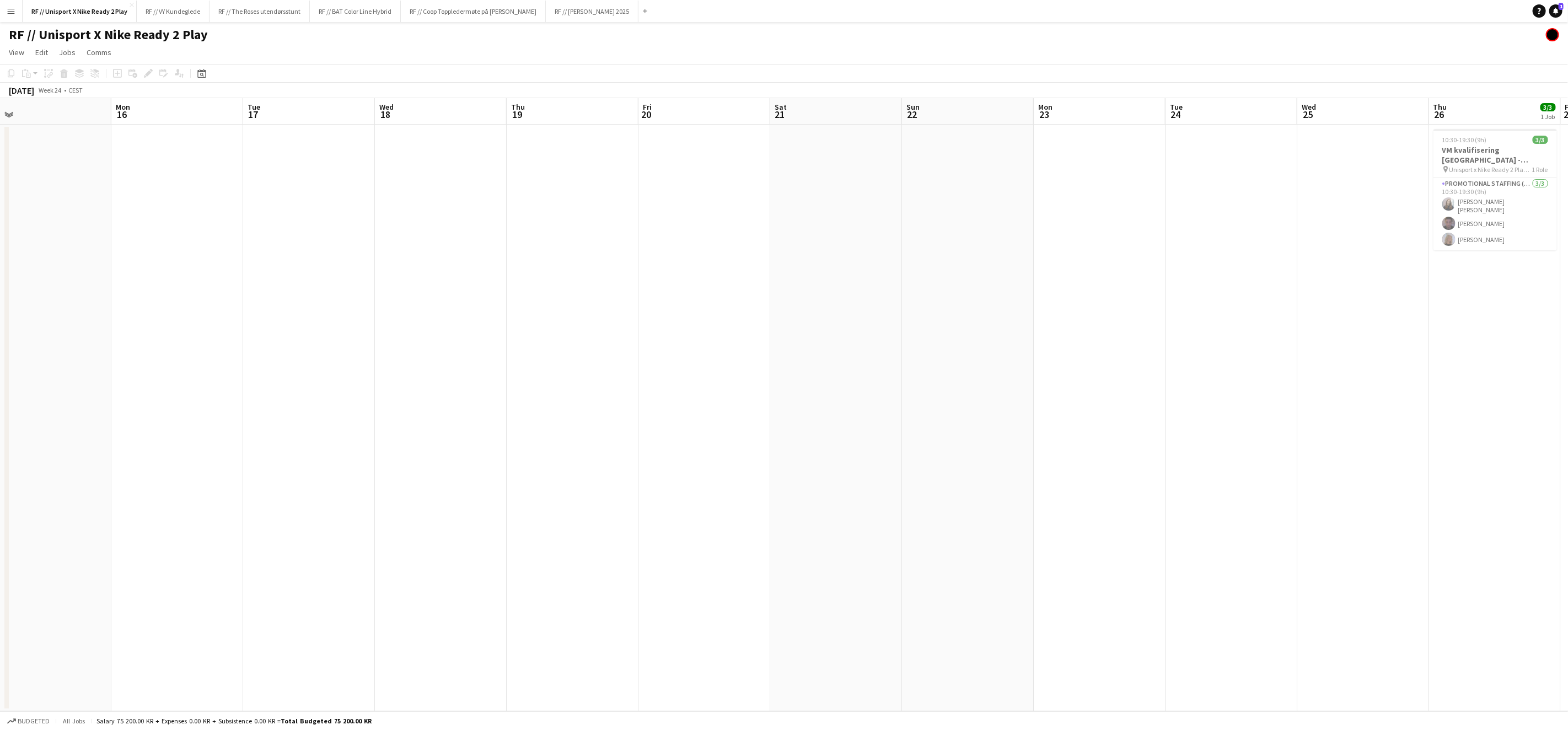
click at [711, 521] on app-calendar-viewport "Thu 12 Fri 13 Sat 14 Sun 15 Mon 16 Tue 17 Wed 18 Thu 19 Fri 20 Sat 21 Sun 22 Mo…" at bounding box center [784, 405] width 1568 height 613
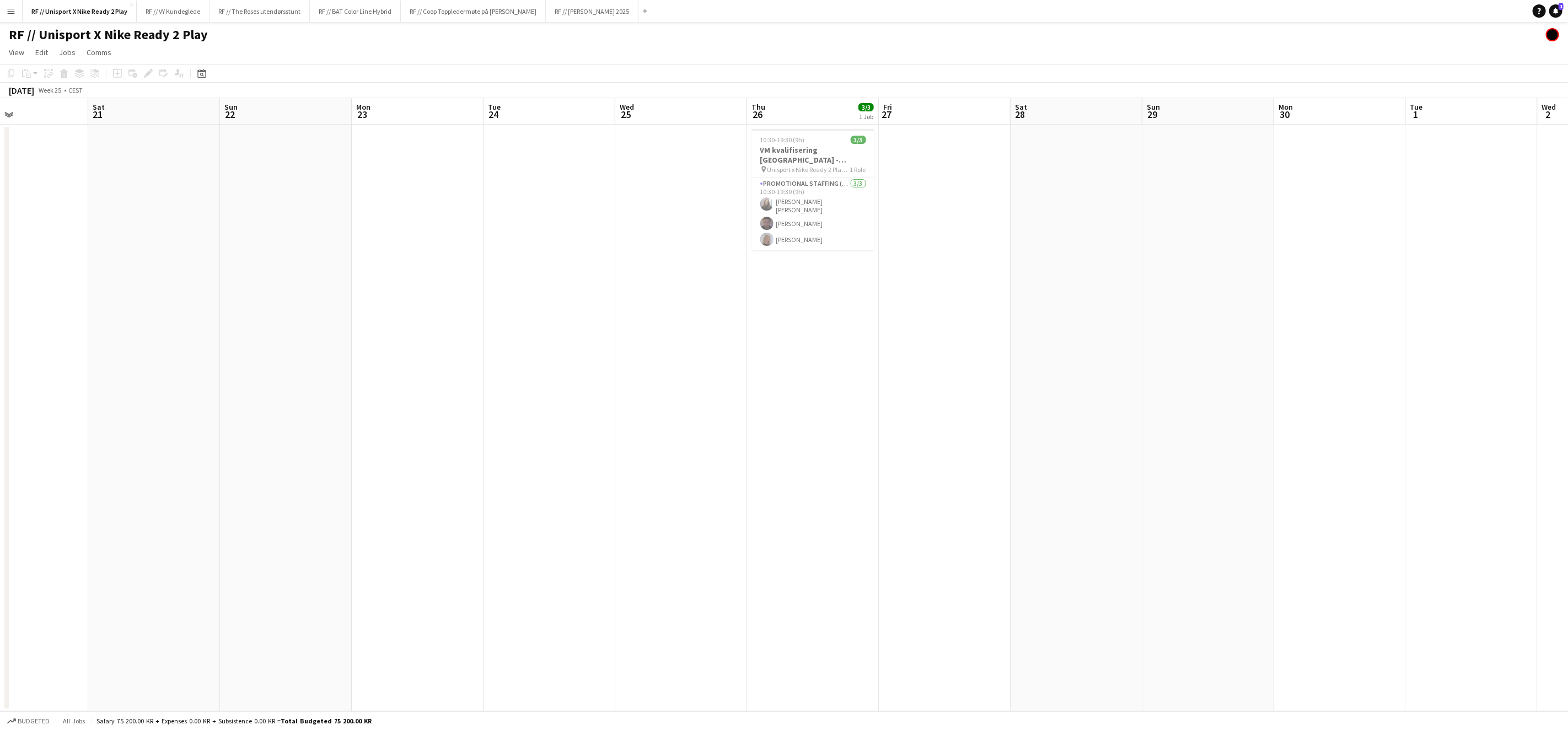
click at [819, 511] on app-calendar-viewport "Tue 17 Wed 18 Thu 19 Fri 20 Sat 21 Sun 22 Mon 23 Tue 24 Wed 25 Thu 26 3/3 1 Job…" at bounding box center [784, 405] width 1568 height 613
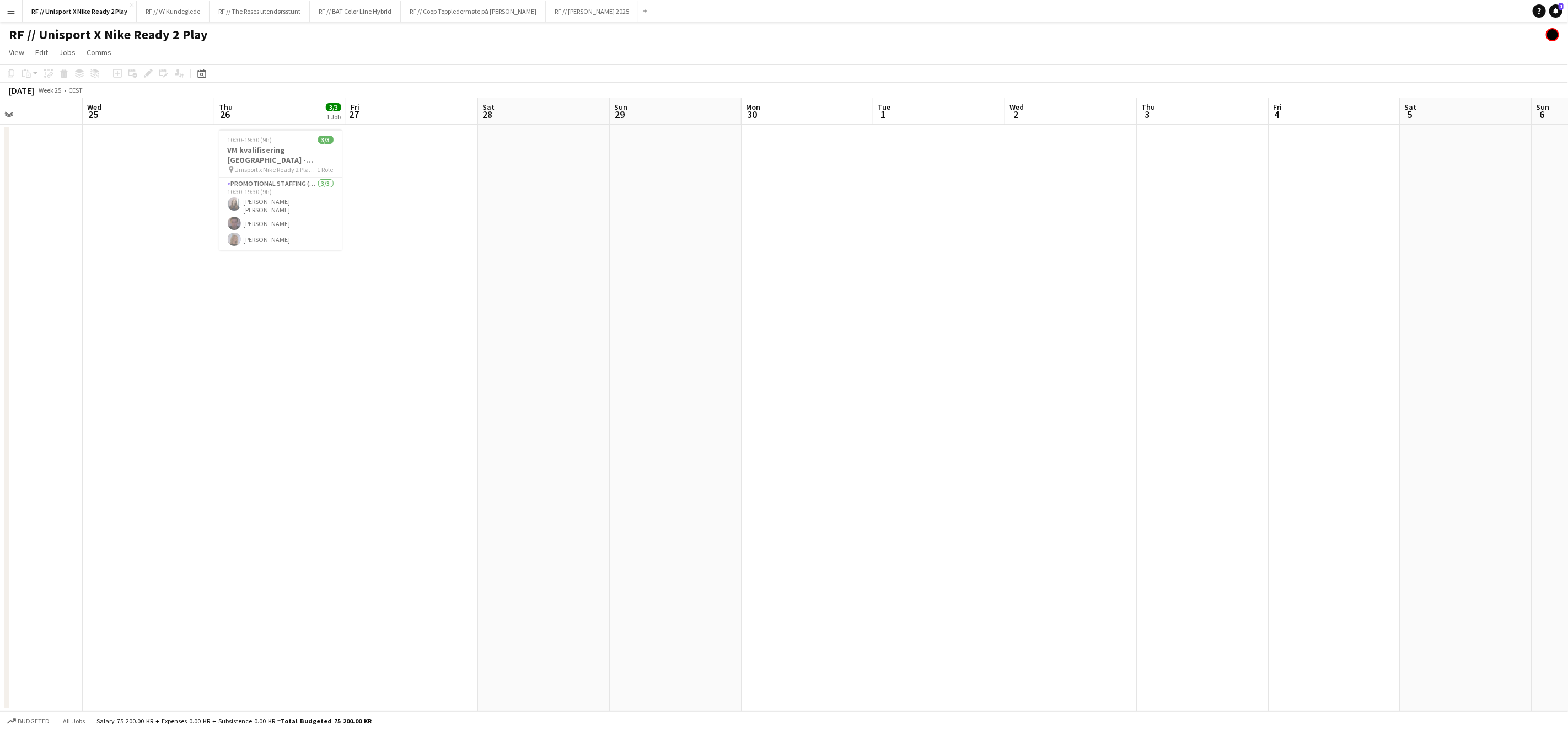
click at [599, 500] on app-calendar-viewport "Sat 21 Sun 22 Mon 23 Tue 24 Wed 25 Thu 26 3/3 1 Job Fri 27 Sat 28 Sun 29 Mon 30…" at bounding box center [784, 405] width 1568 height 613
click at [647, 490] on app-calendar-viewport "Tue 24 Wed 25 Thu 26 3/3 1 Job Fri 27 Sat 28 Sun 29 Mon 30 Tue 1 Wed 2 Thu 3 Fr…" at bounding box center [784, 405] width 1568 height 613
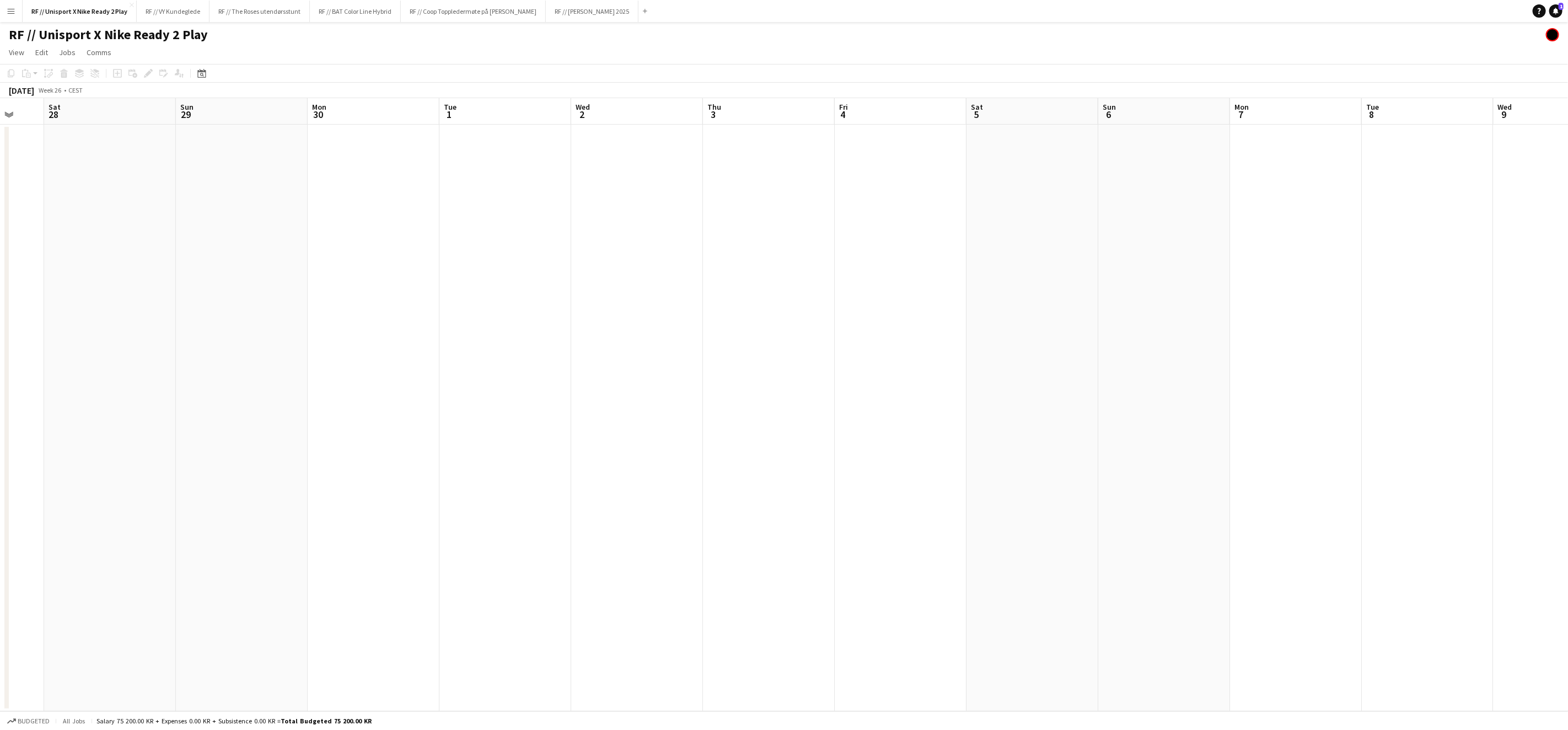
click at [663, 504] on app-calendar-viewport "Wed 25 Thu 26 3/3 1 Job Fri 27 Sat 28 Sun 29 Mon 30 Tue 1 Wed 2 Thu 3 Fri 4 Sat…" at bounding box center [784, 405] width 1568 height 613
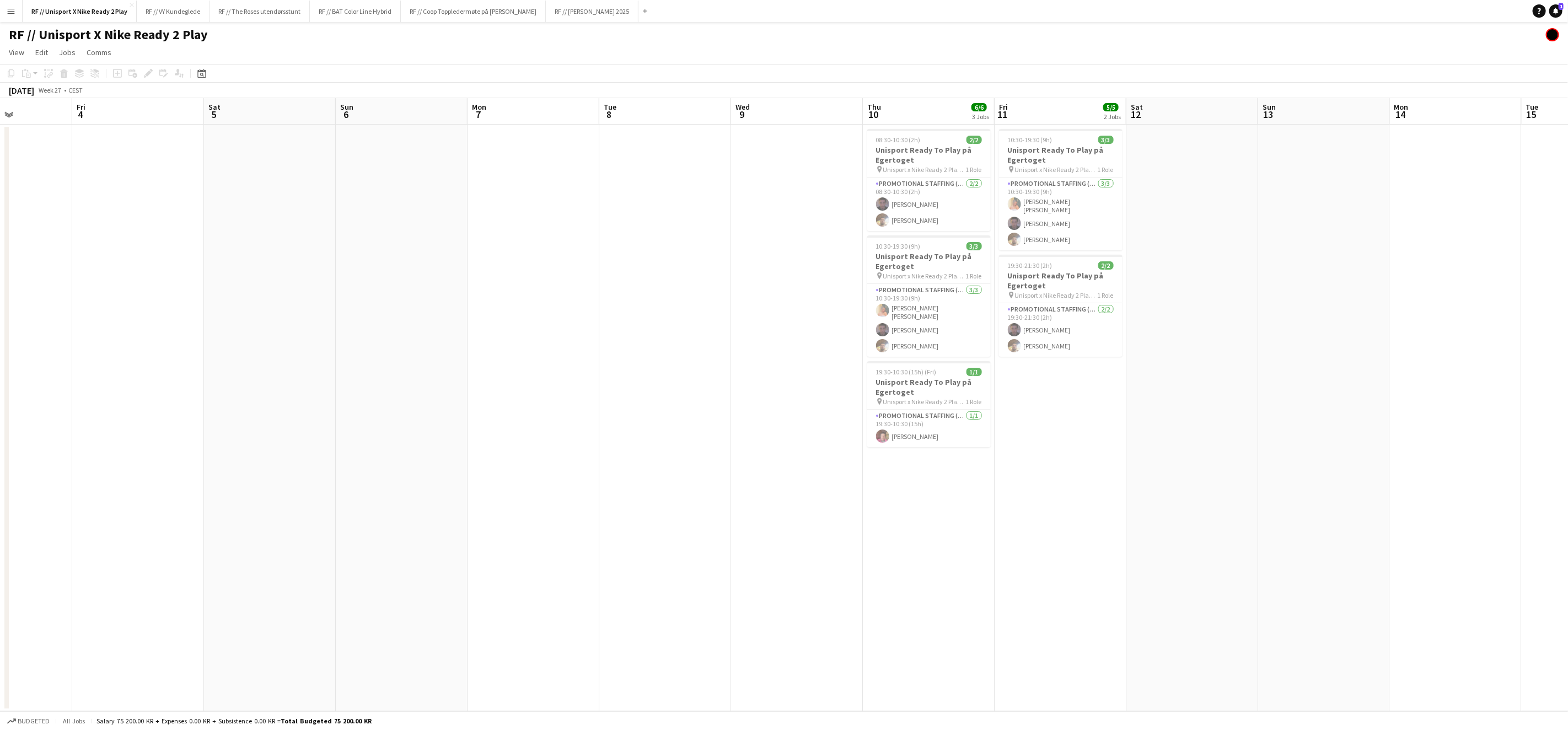
scroll to position [0, 340]
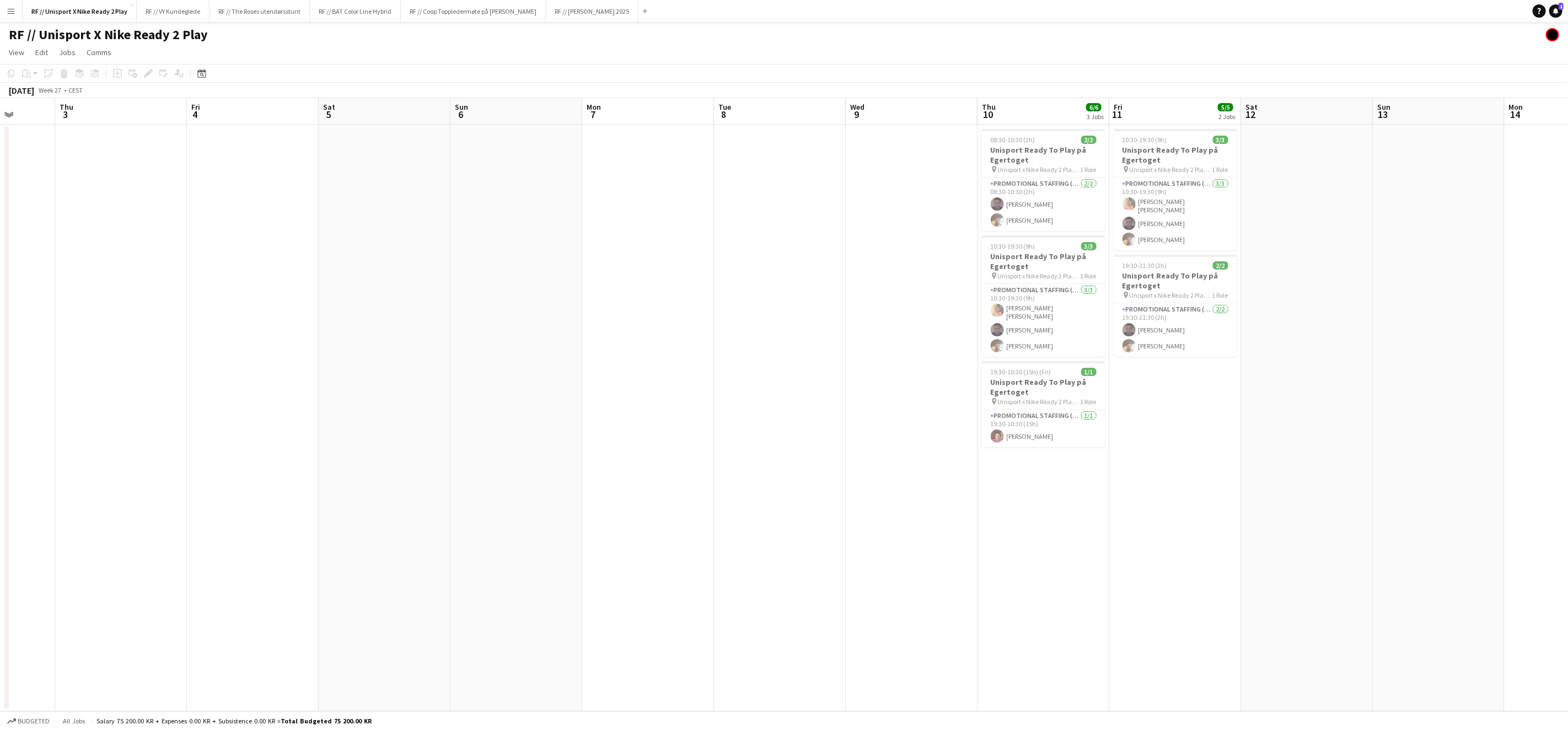
click at [807, 524] on app-calendar-viewport "Mon 30 Tue 1 Wed 2 Thu 3 Fri 4 Sat 5 Sun 6 Mon 7 Tue 8 Wed 9 Thu 10 6/6 3 Jobs …" at bounding box center [784, 405] width 1568 height 613
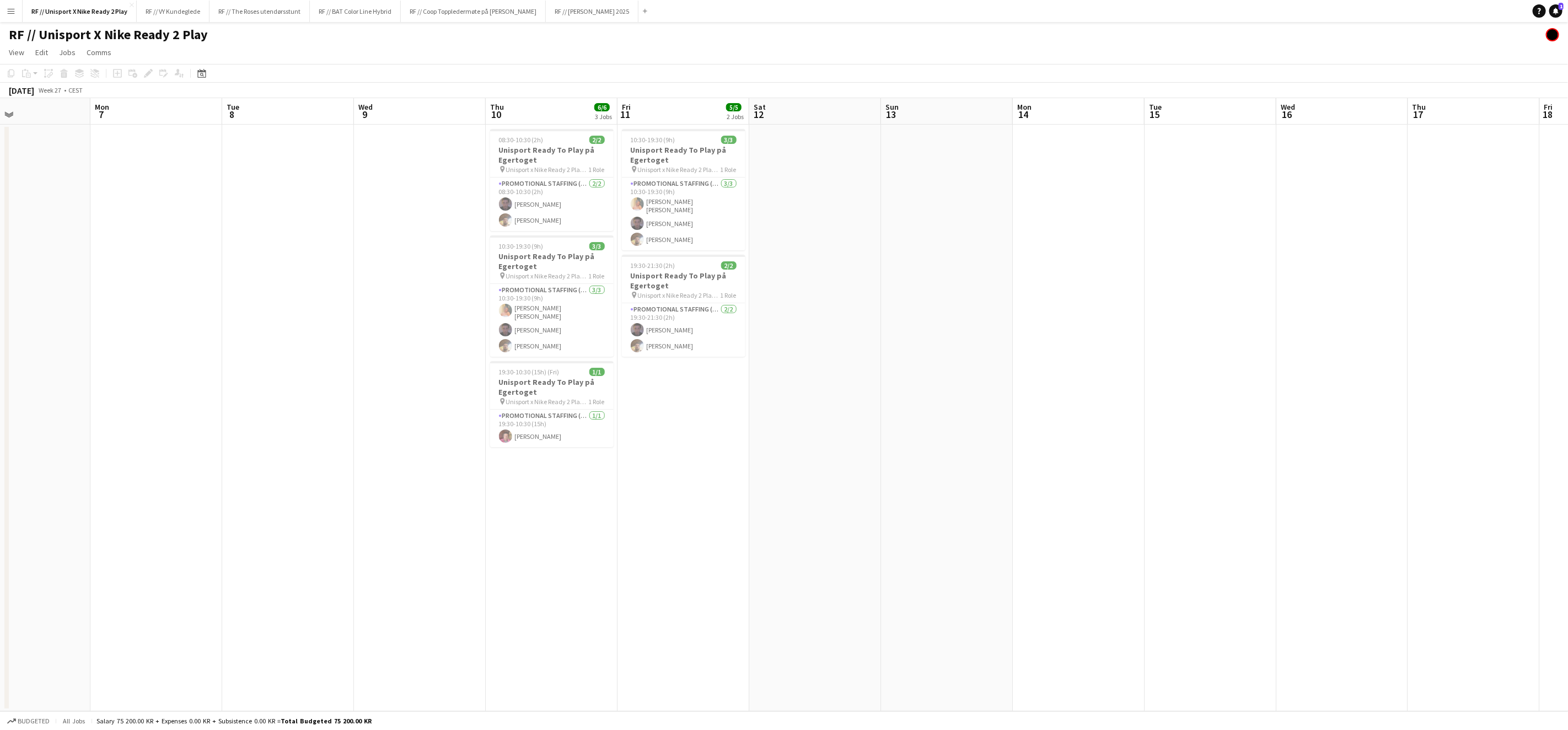
click at [755, 520] on app-calendar-viewport "Thu 3 Fri 4 Sat 5 Sun 6 Mon 7 Tue 8 Wed 9 Thu 10 6/6 3 Jobs Fri 11 5/5 2 Jobs S…" at bounding box center [784, 405] width 1568 height 613
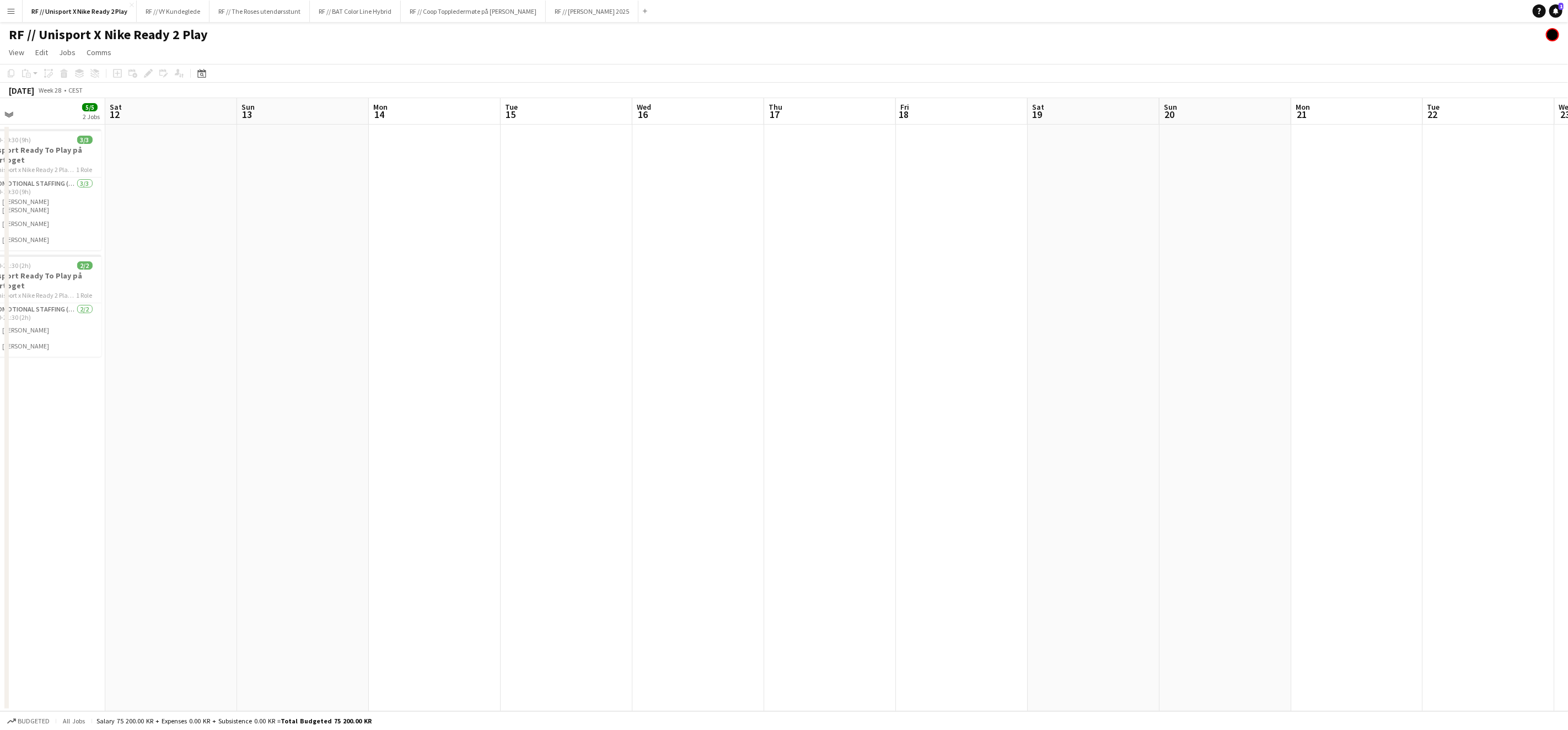
click at [690, 523] on app-calendar-viewport "Tue 8 Wed 9 Thu 10 6/6 3 Jobs Fri 11 5/5 2 Jobs Sat 12 Sun 13 Mon 14 Tue 15 Wed…" at bounding box center [784, 405] width 1568 height 613
click at [870, 522] on app-calendar-viewport "Thu 10 6/6 3 Jobs Fri 11 5/5 2 Jobs Sat 12 Sun 13 Mon 14 Tue 15 Wed 16 Thu 17 F…" at bounding box center [784, 405] width 1568 height 613
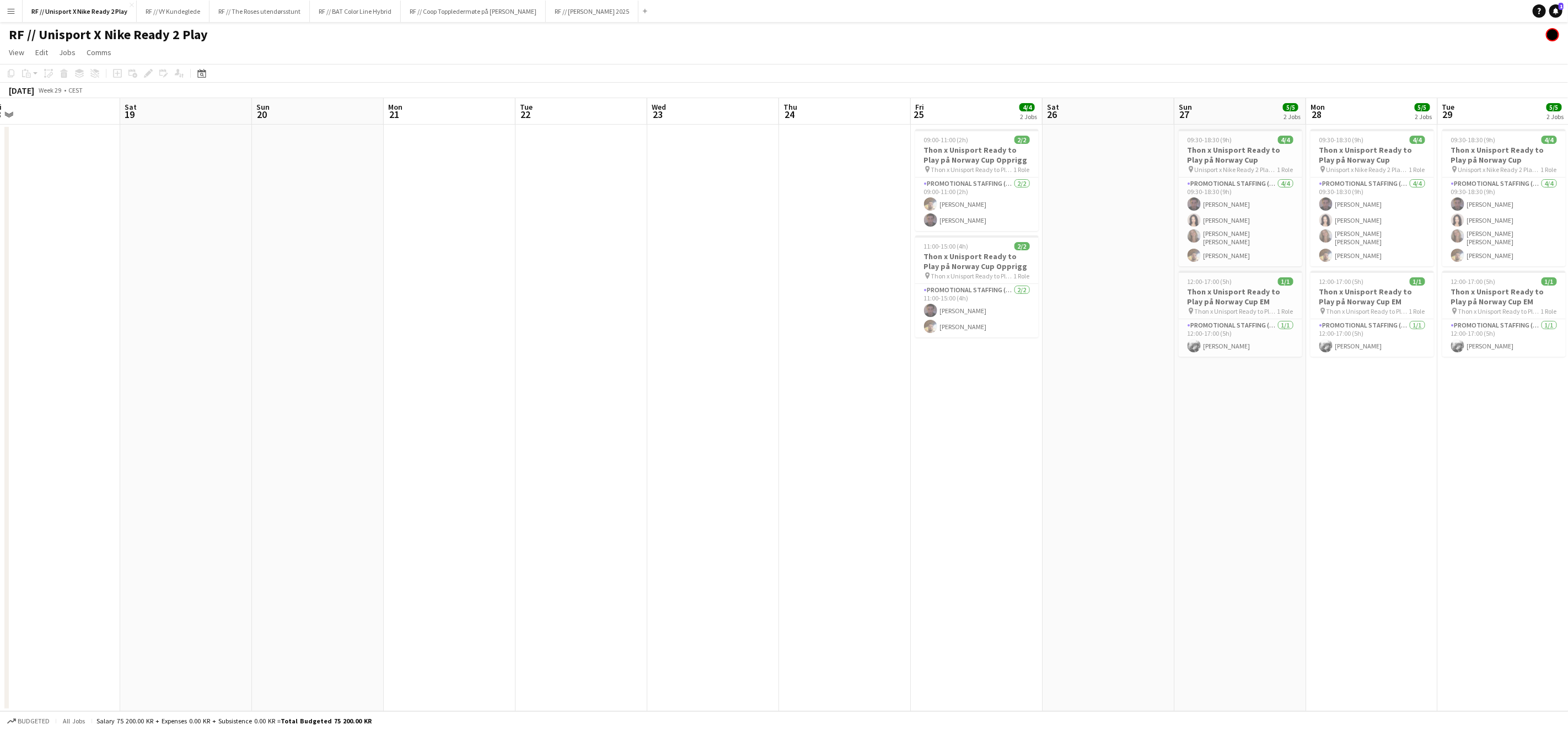
scroll to position [0, 410]
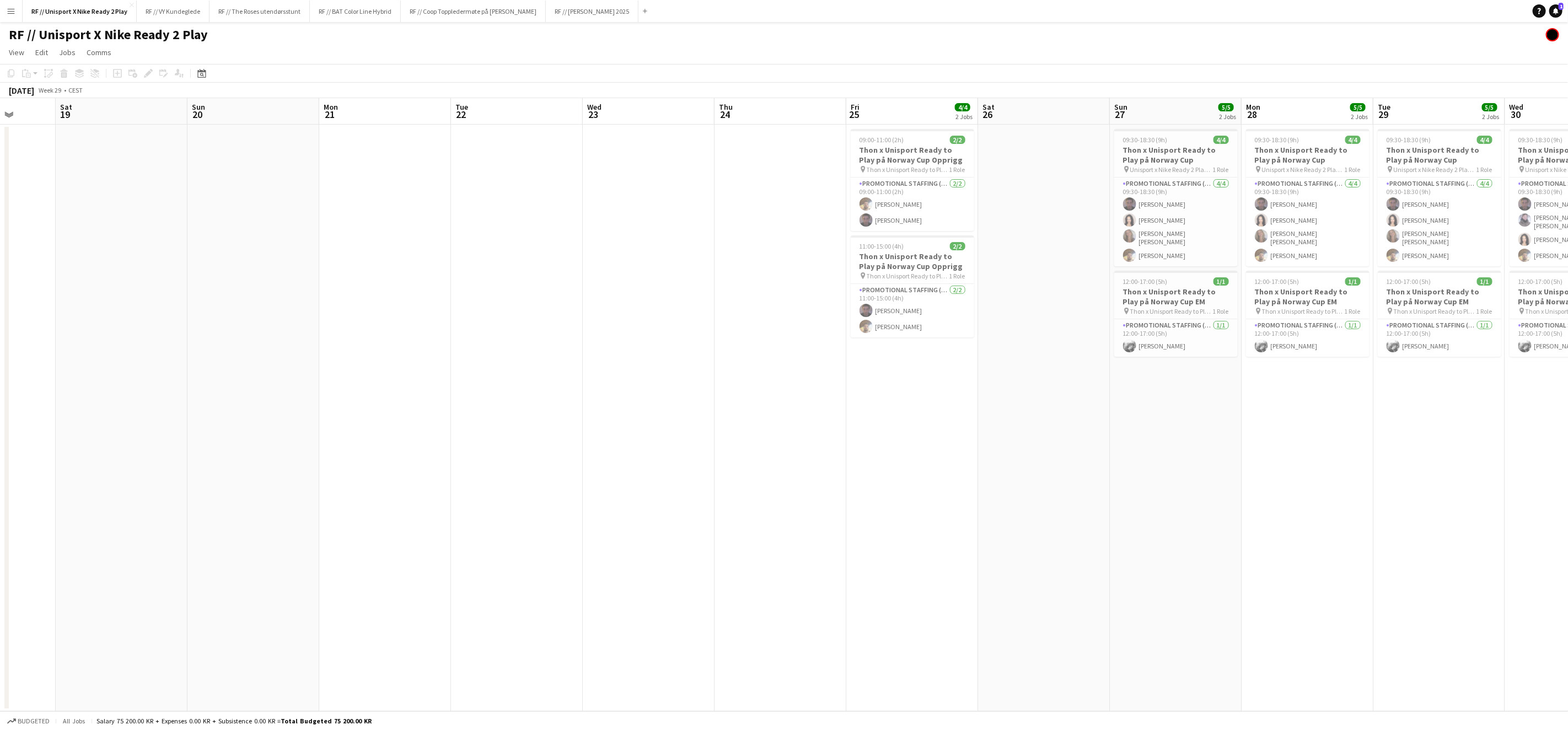
click at [873, 518] on app-calendar-viewport "Wed 16 Thu 17 Fri 18 Sat 19 Sun 20 Mon 21 Tue 22 Wed 23 Thu 24 Fri 25 4/4 2 Job…" at bounding box center [784, 405] width 1568 height 613
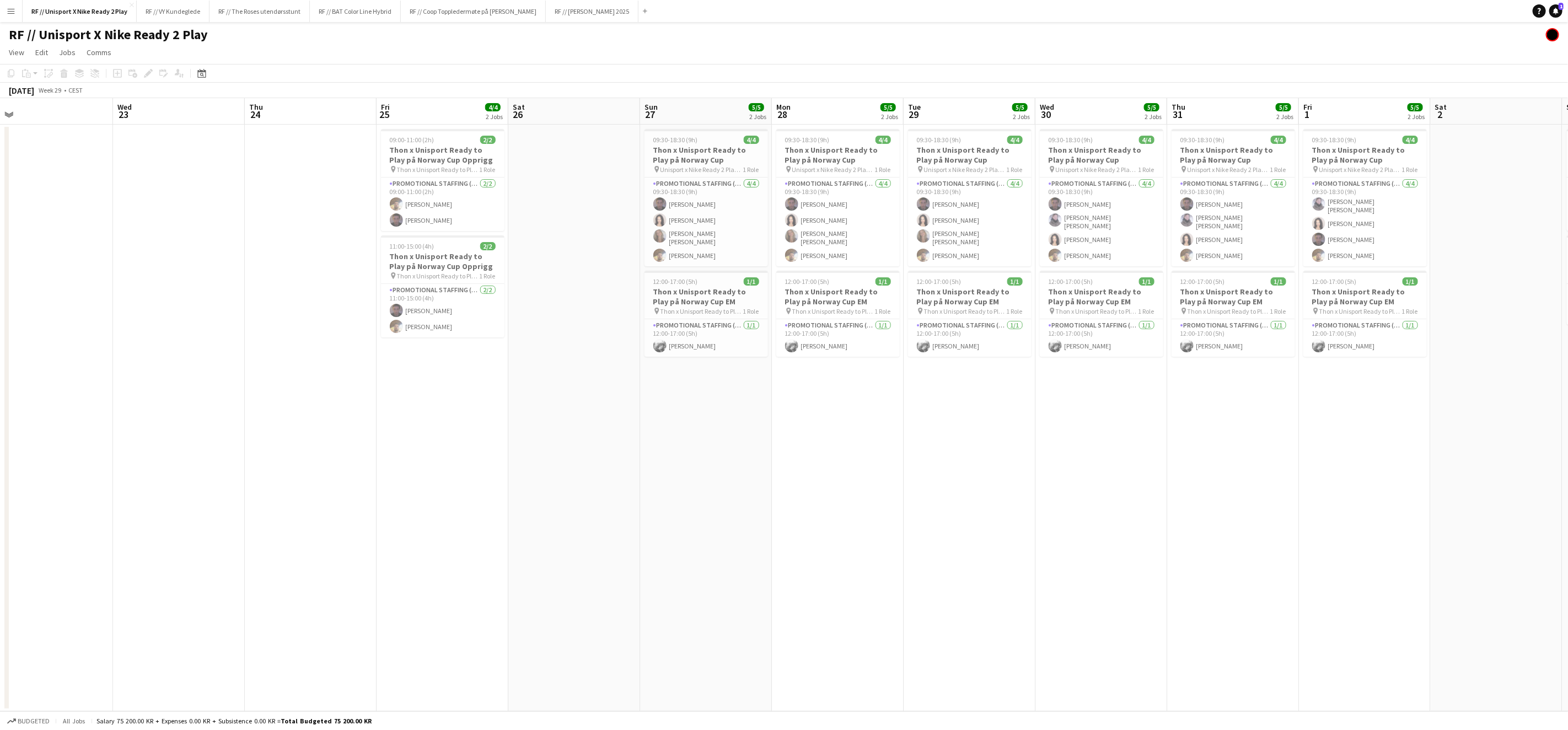
scroll to position [0, 416]
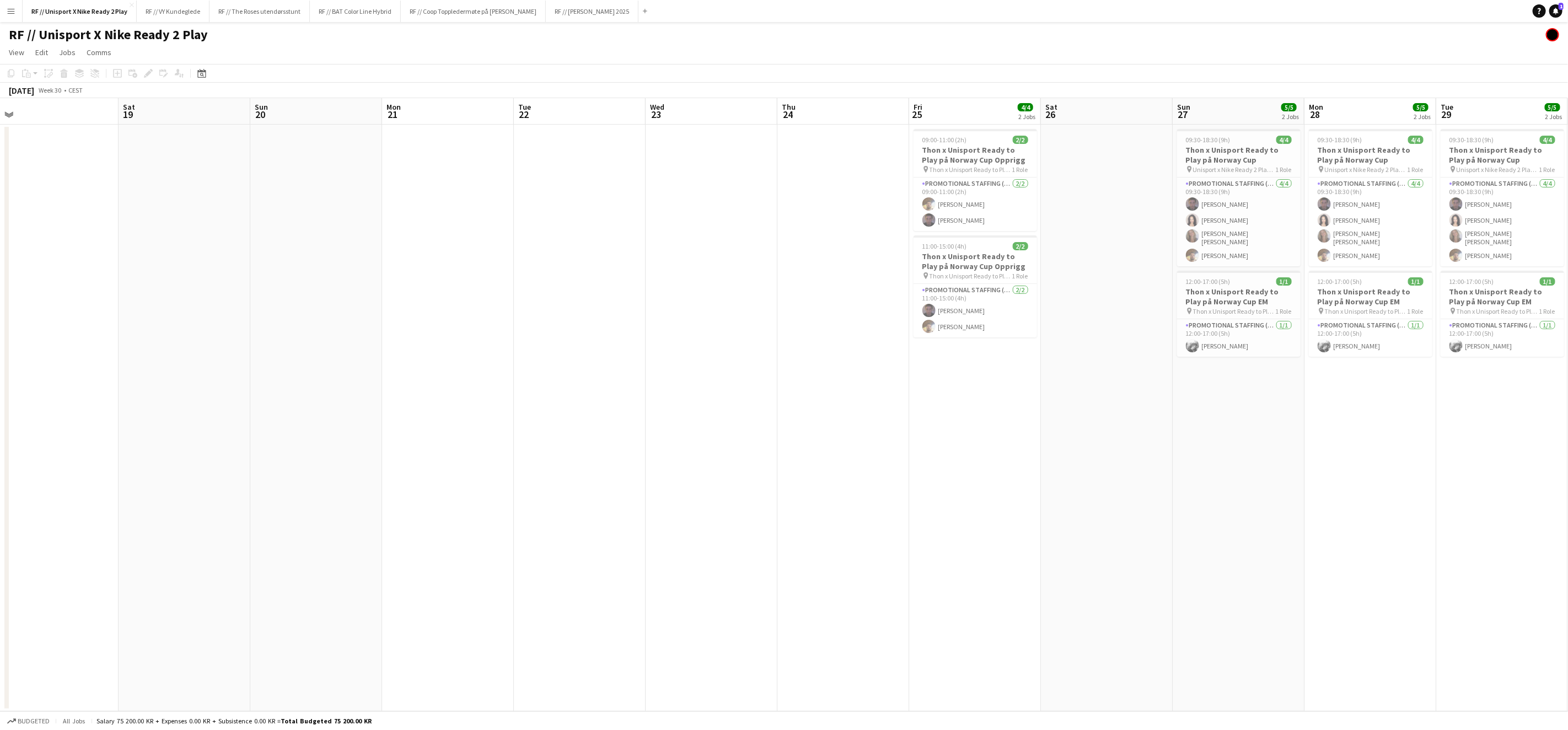
click at [1279, 492] on app-calendar-viewport "Wed 16 Thu 17 Fri 18 Sat 19 Sun 20 Mon 21 Tue 22 Wed 23 Thu 24 Fri 25 4/4 2 Job…" at bounding box center [784, 405] width 1568 height 613
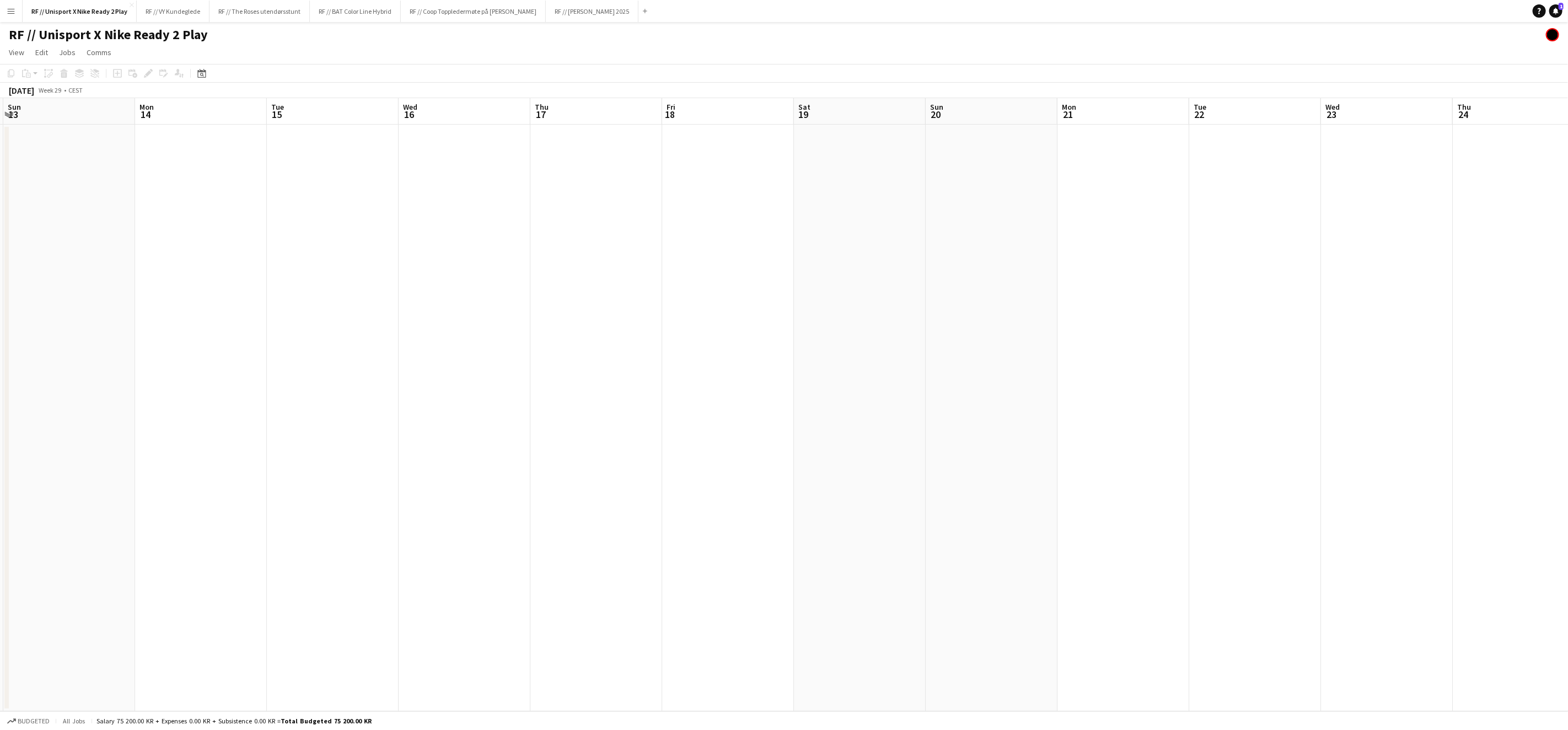
click at [1170, 481] on app-calendar-viewport "Fri 11 5/5 2 Jobs Sat 12 Sun 13 Mon 14 Tue 15 Wed 16 Thu 17 Fri 18 Sat 19 Sun 2…" at bounding box center [784, 405] width 1568 height 613
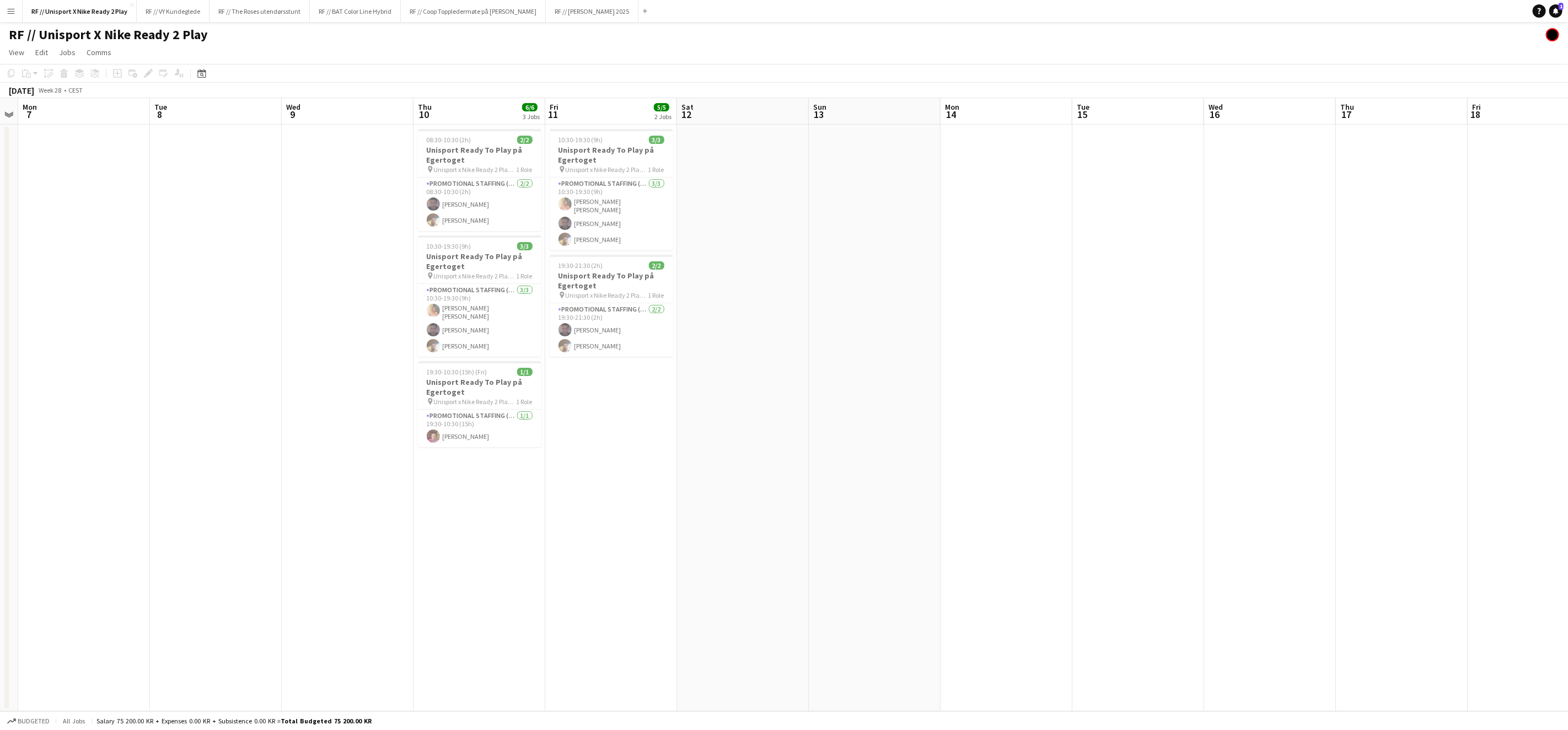
click at [1396, 475] on app-calendar-viewport "Sat 5 Sun 6 Mon 7 Tue 8 Wed 9 Thu 10 6/6 3 Jobs Fri 11 5/5 2 Jobs Sat 12 Sun 13…" at bounding box center [784, 405] width 1568 height 613
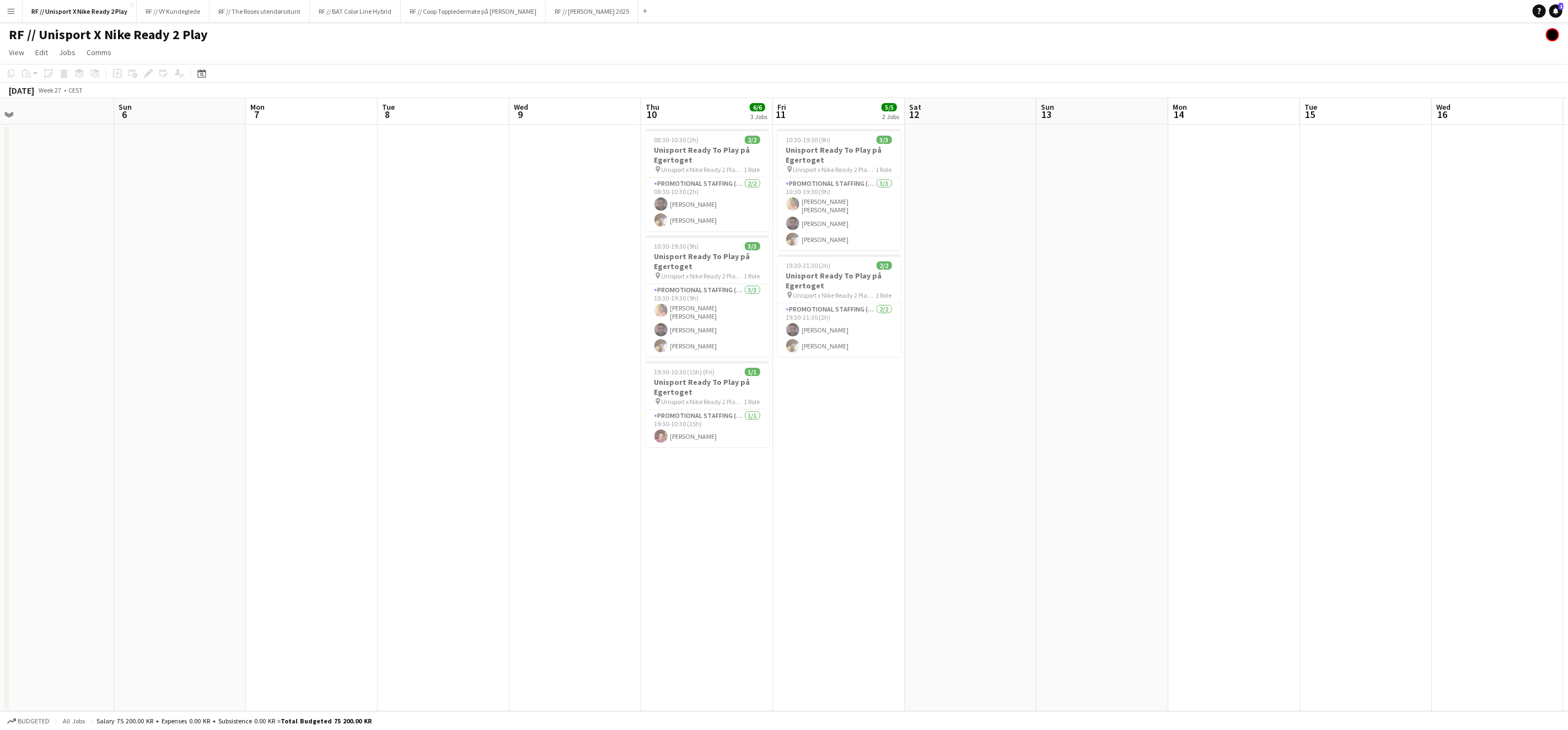
scroll to position [0, 246]
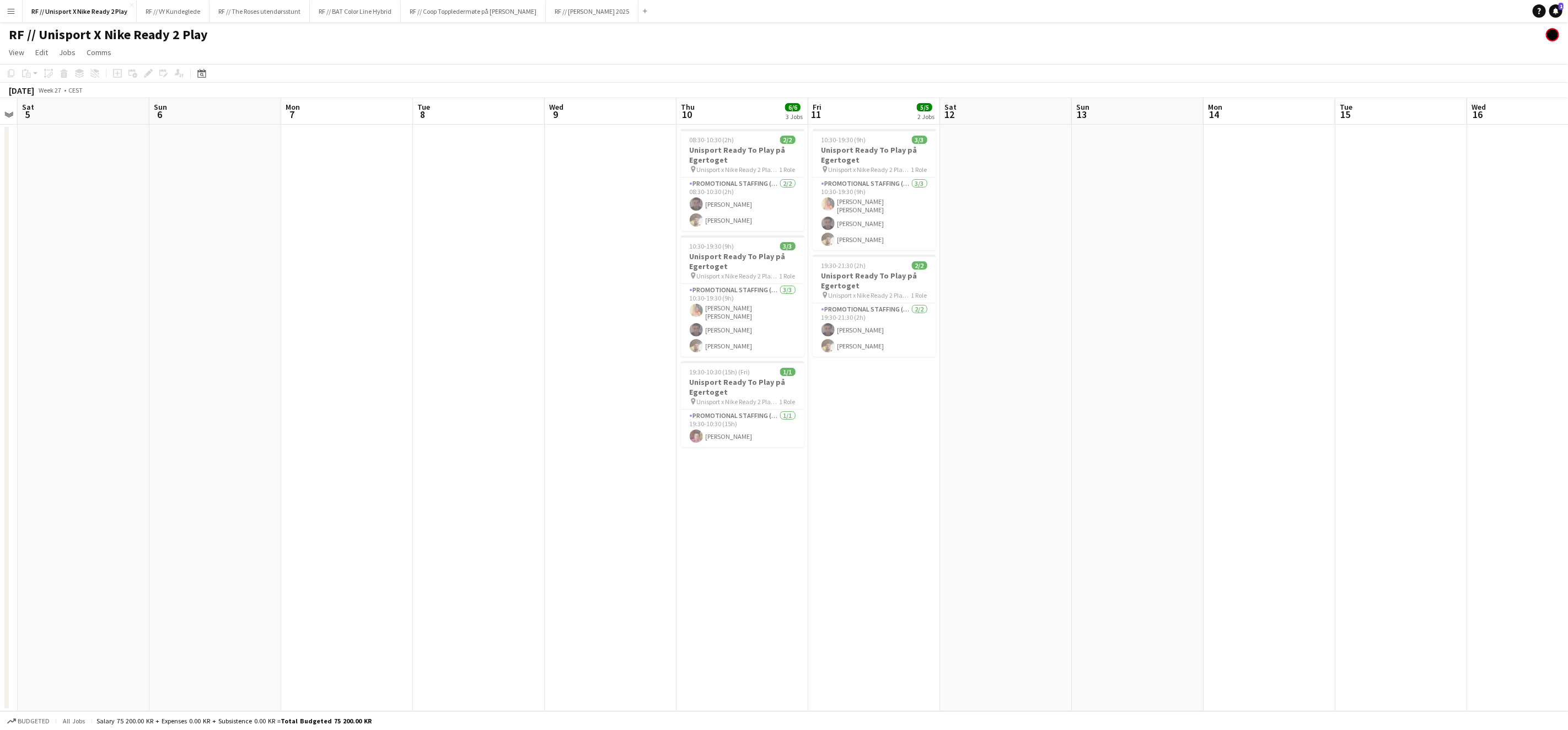
click at [989, 469] on app-calendar-viewport "Thu 3 Fri 4 Sat 5 Sun 6 Mon 7 Tue 8 Wed 9 Thu 10 6/6 3 Jobs Fri 11 5/5 2 Jobs S…" at bounding box center [784, 405] width 1568 height 613
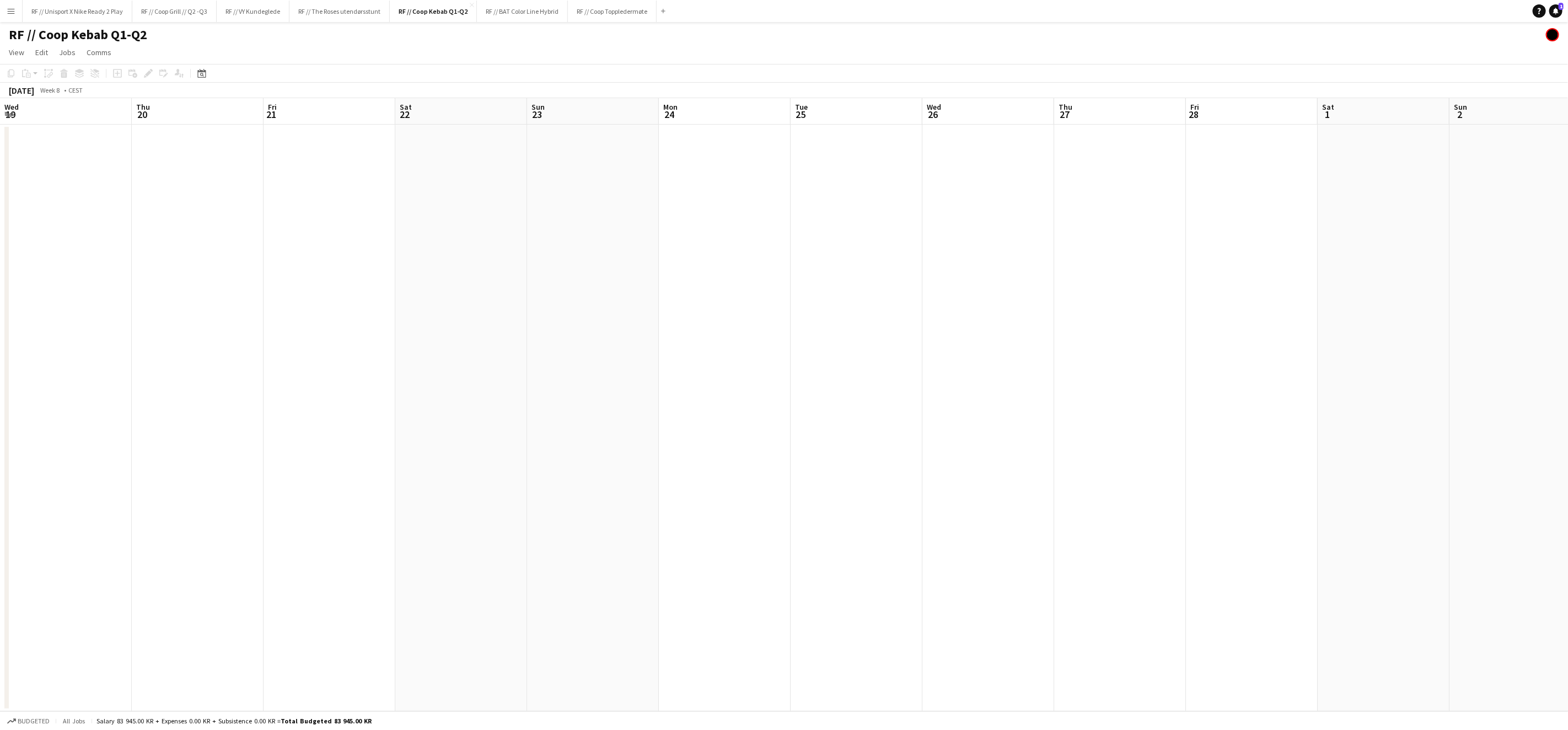
scroll to position [0, 263]
